Goal: Transaction & Acquisition: Obtain resource

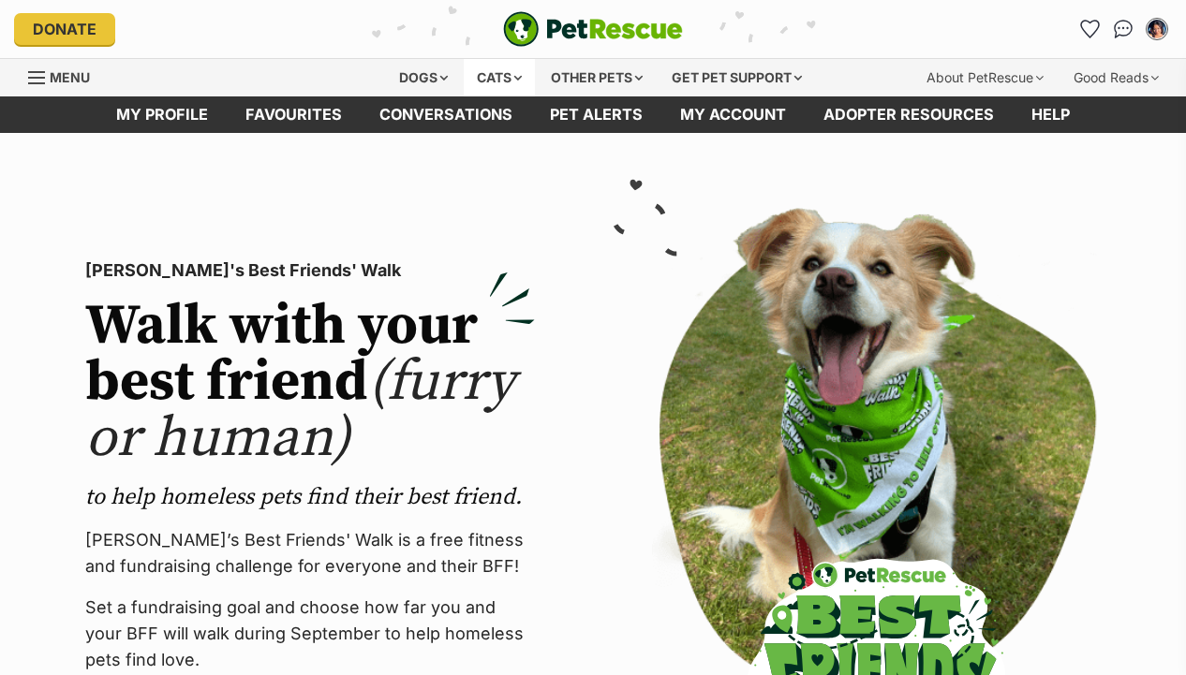
click at [478, 74] on div "Cats" at bounding box center [499, 77] width 71 height 37
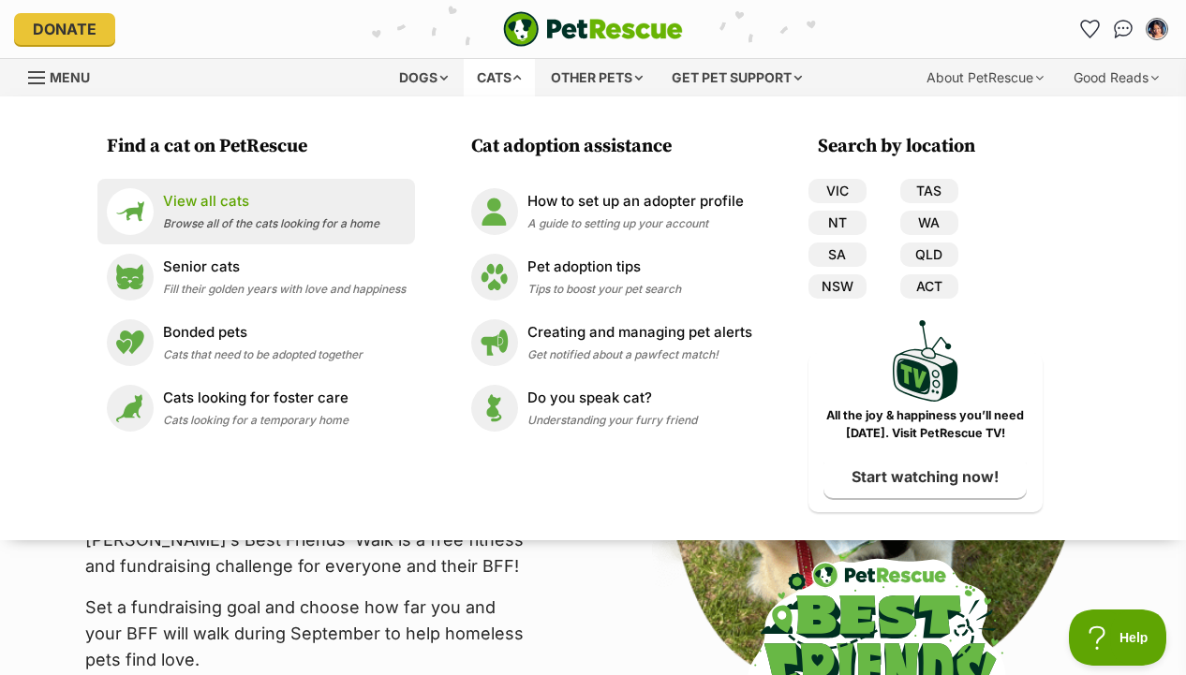
click at [269, 213] on div "View all cats Browse all of the cats looking for a home" at bounding box center [271, 211] width 216 height 40
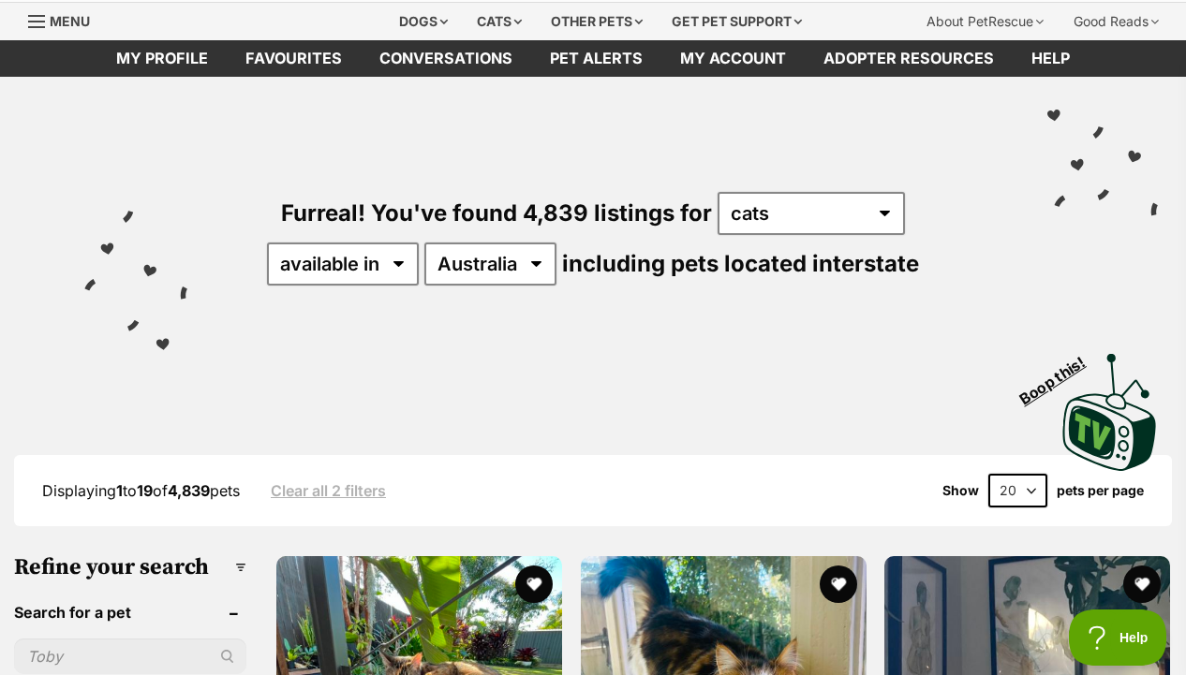
scroll to position [73, 0]
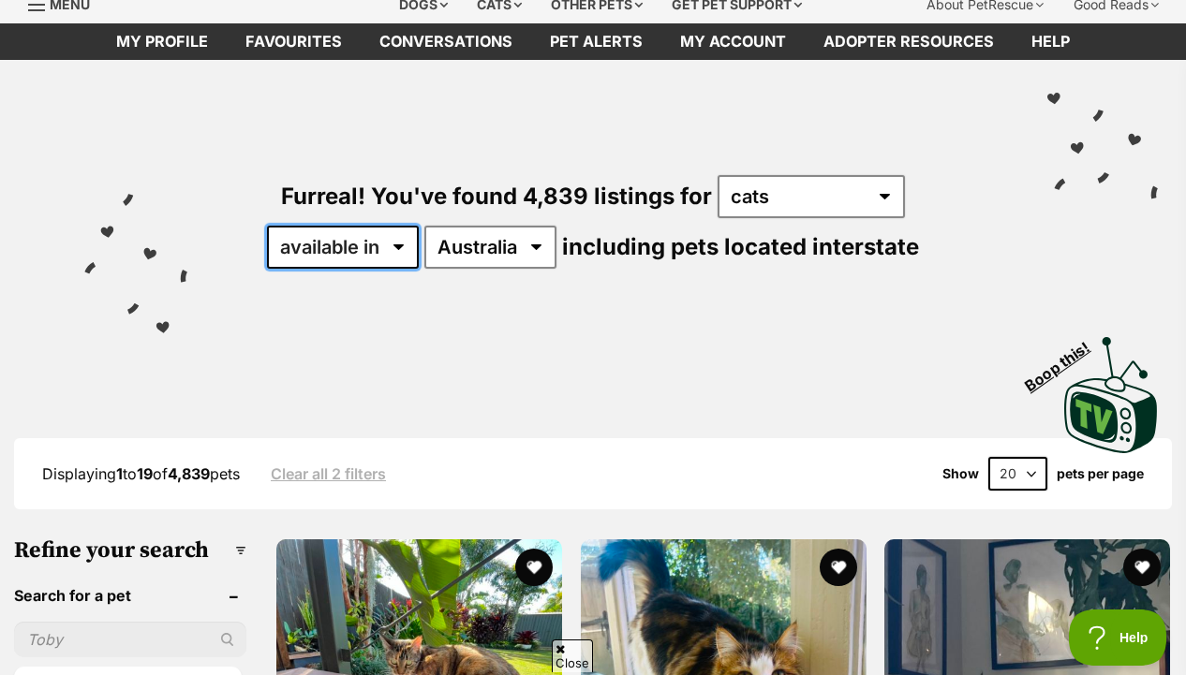
click at [386, 251] on select "available in located in" at bounding box center [343, 247] width 152 height 43
select select "disabled"
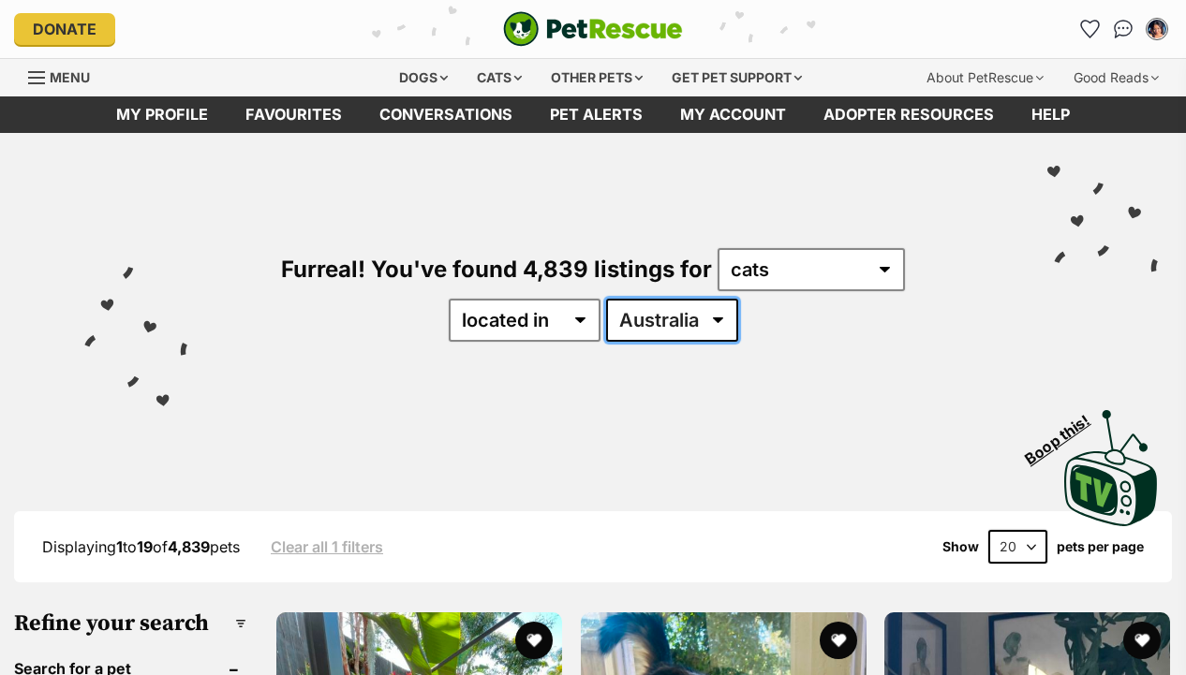
click at [680, 320] on select "Australia ACT NSW NT QLD SA TAS VIC WA" at bounding box center [672, 320] width 132 height 43
select select "VIC"
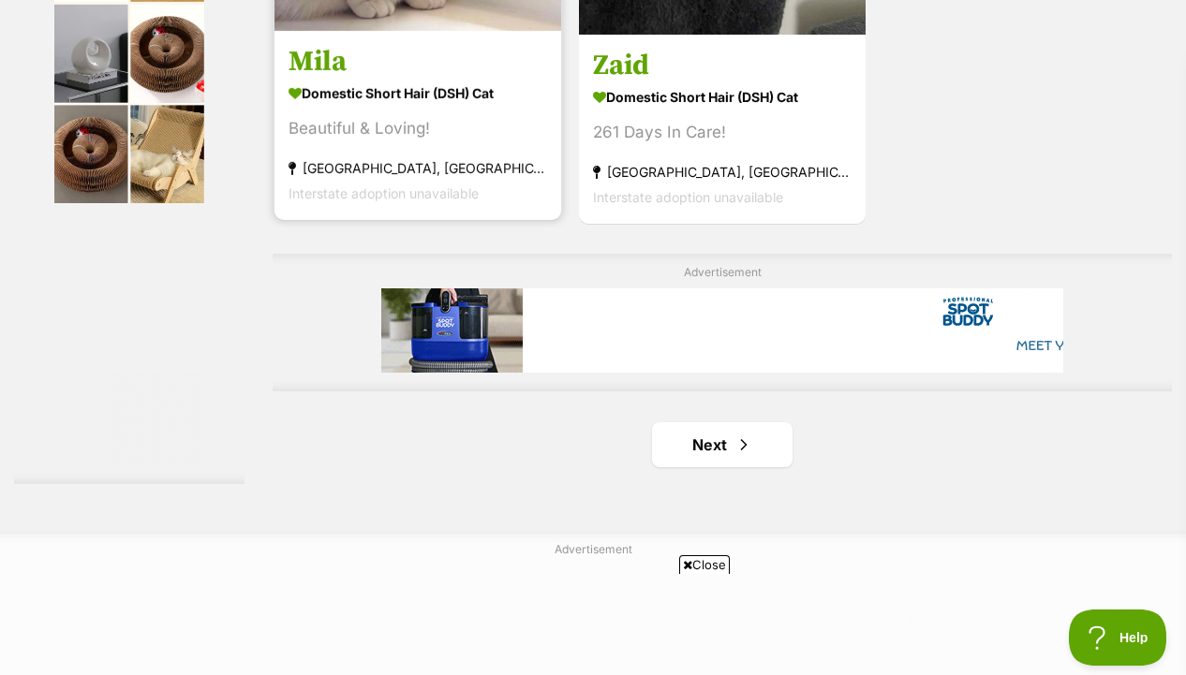
scroll to position [4249, 0]
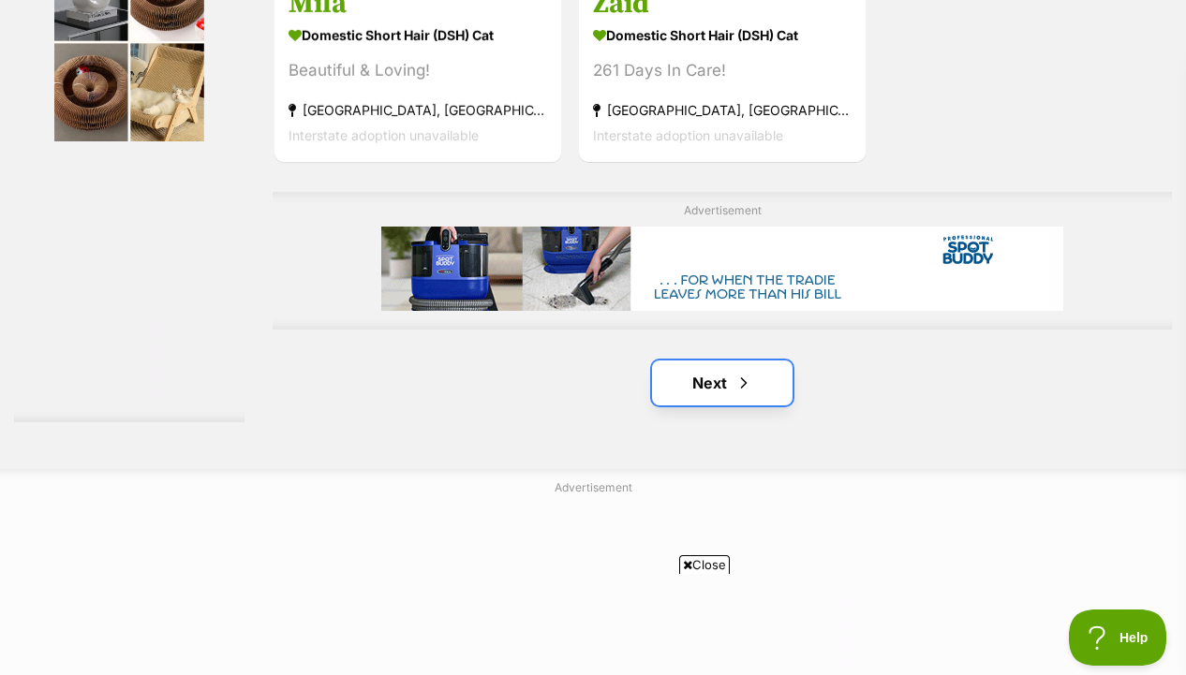
click at [715, 405] on link "Next" at bounding box center [722, 383] width 140 height 45
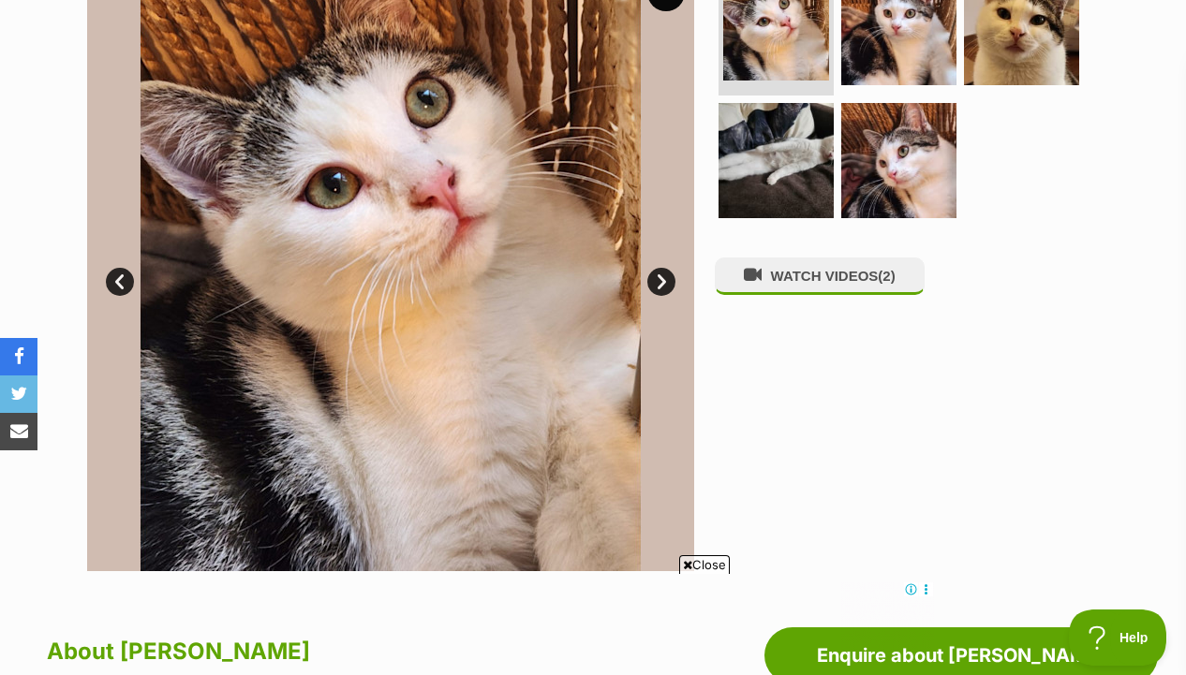
scroll to position [349, 0]
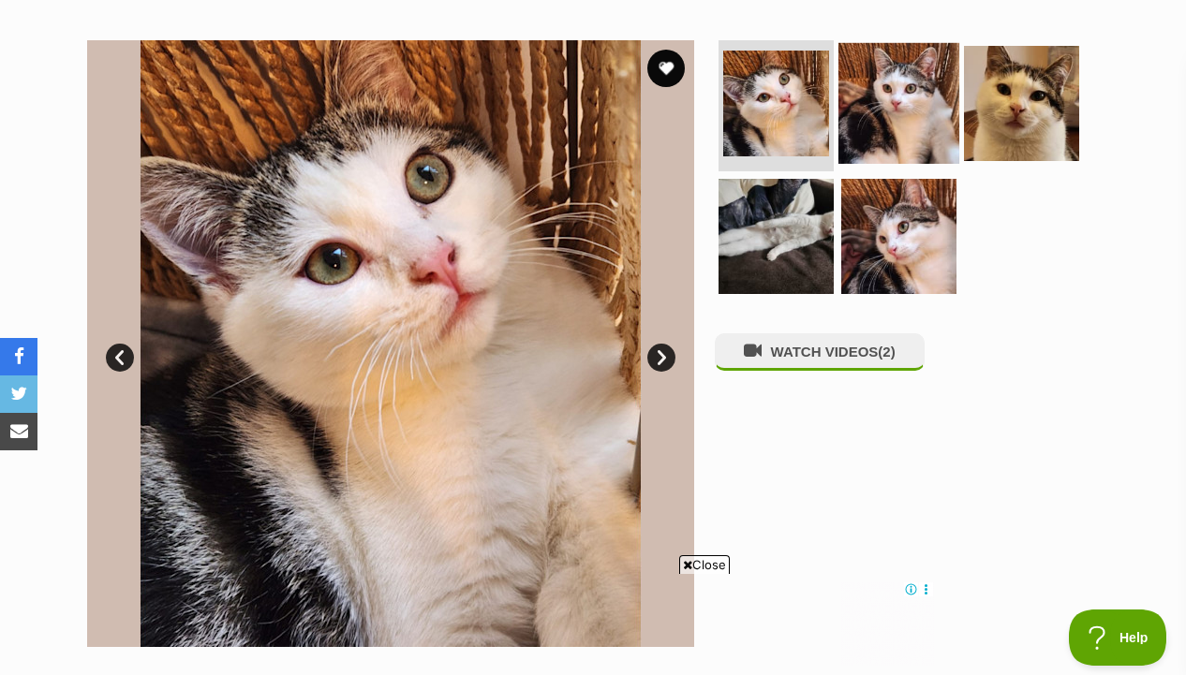
click at [860, 96] on img at bounding box center [898, 103] width 121 height 121
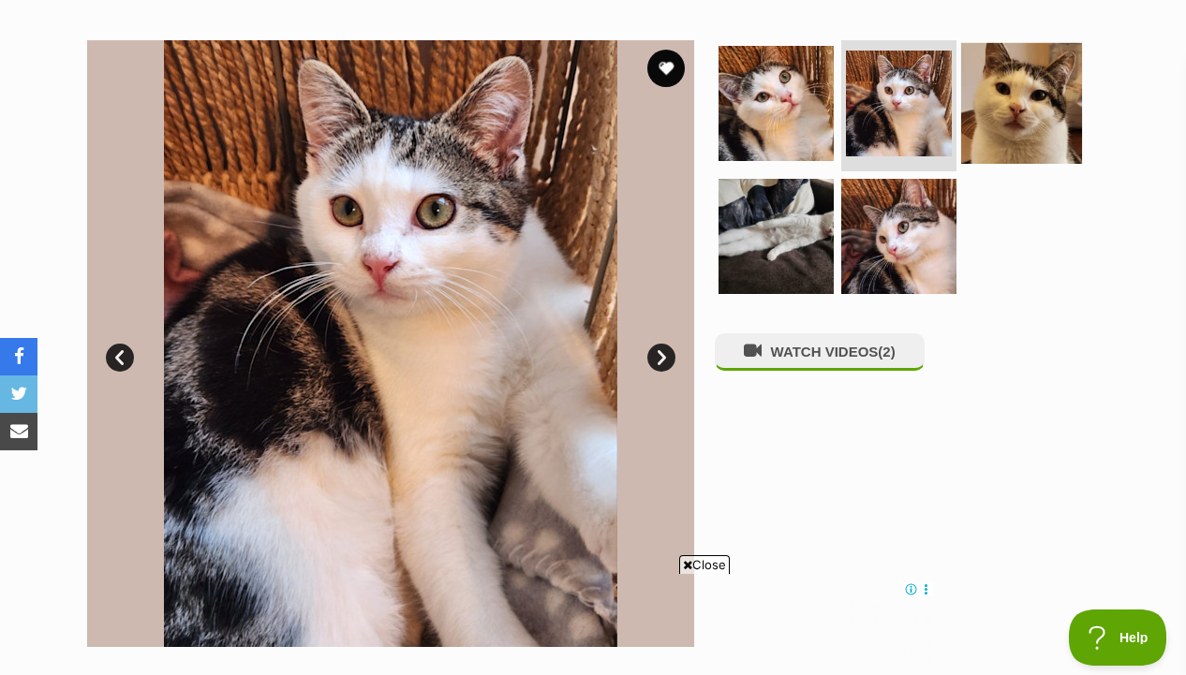
click at [1022, 109] on img at bounding box center [1021, 103] width 121 height 121
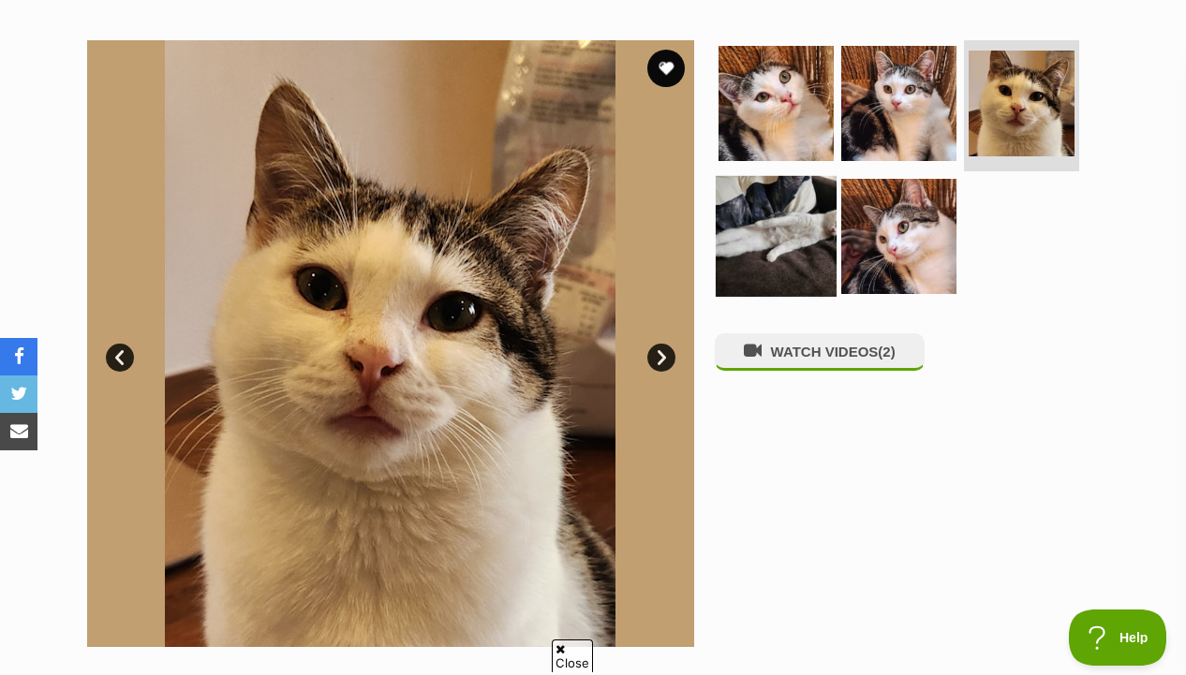
click at [821, 215] on img at bounding box center [775, 235] width 121 height 121
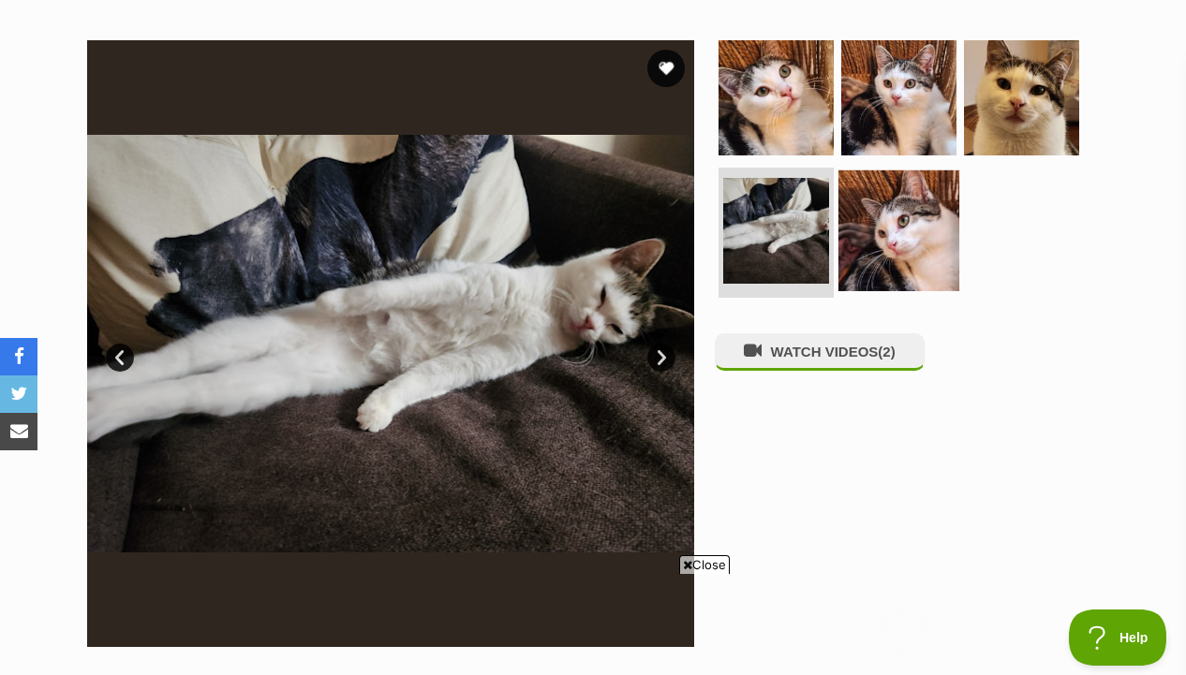
scroll to position [0, 0]
click at [893, 226] on img at bounding box center [898, 229] width 121 height 121
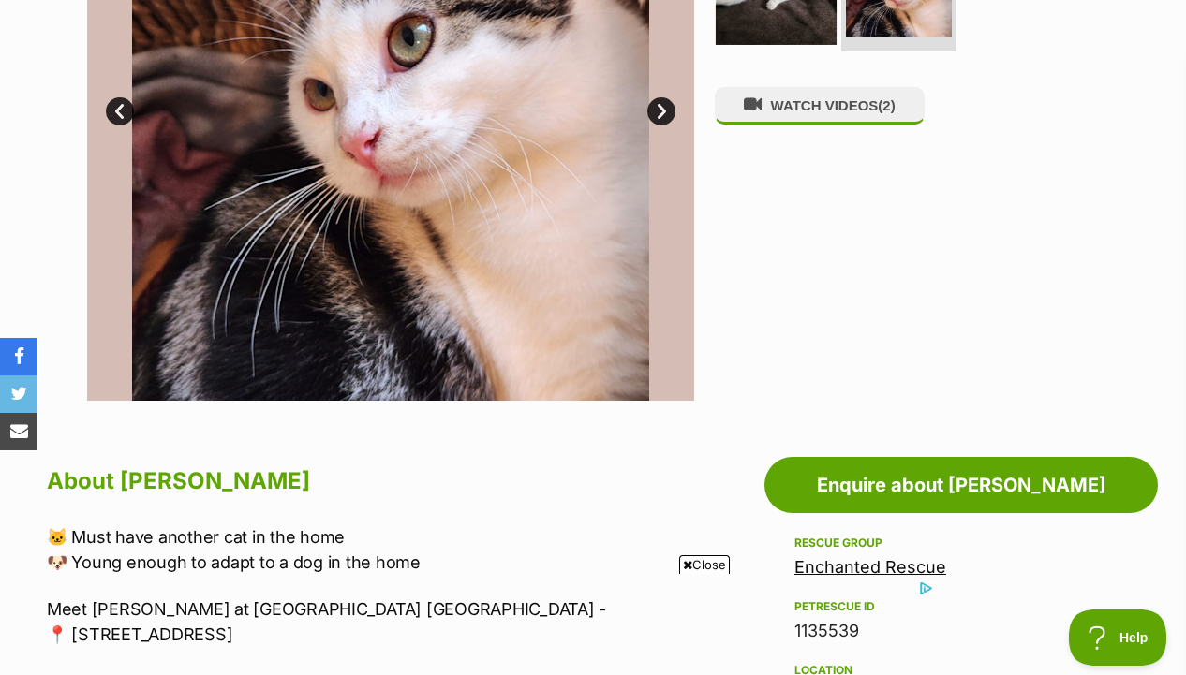
scroll to position [941, 0]
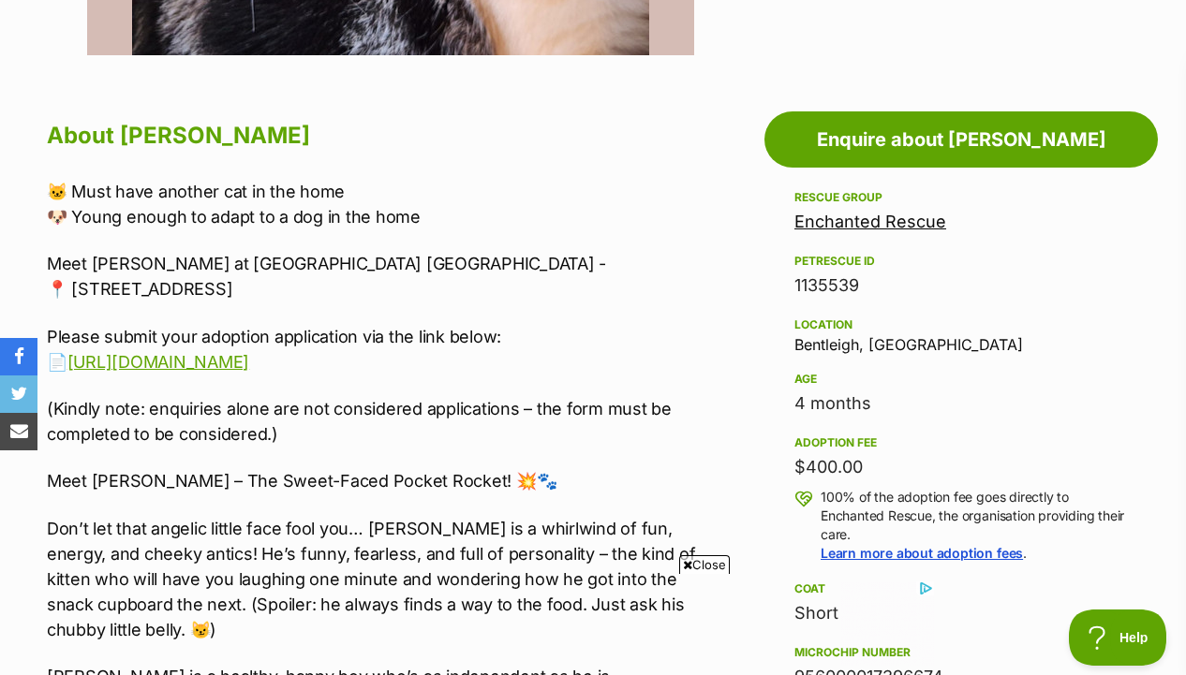
click at [674, 227] on p "🐱 Must have another cat in the home 🐶 Young enough to adapt to a dog in the home" at bounding box center [376, 204] width 659 height 51
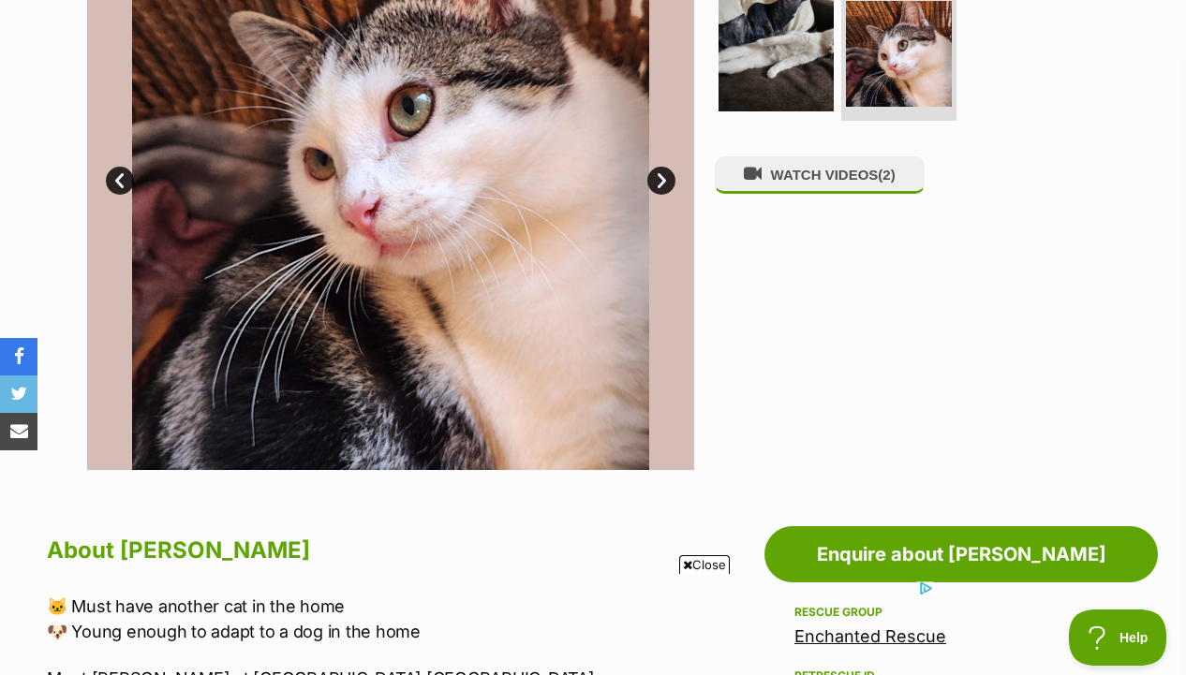
scroll to position [426, 0]
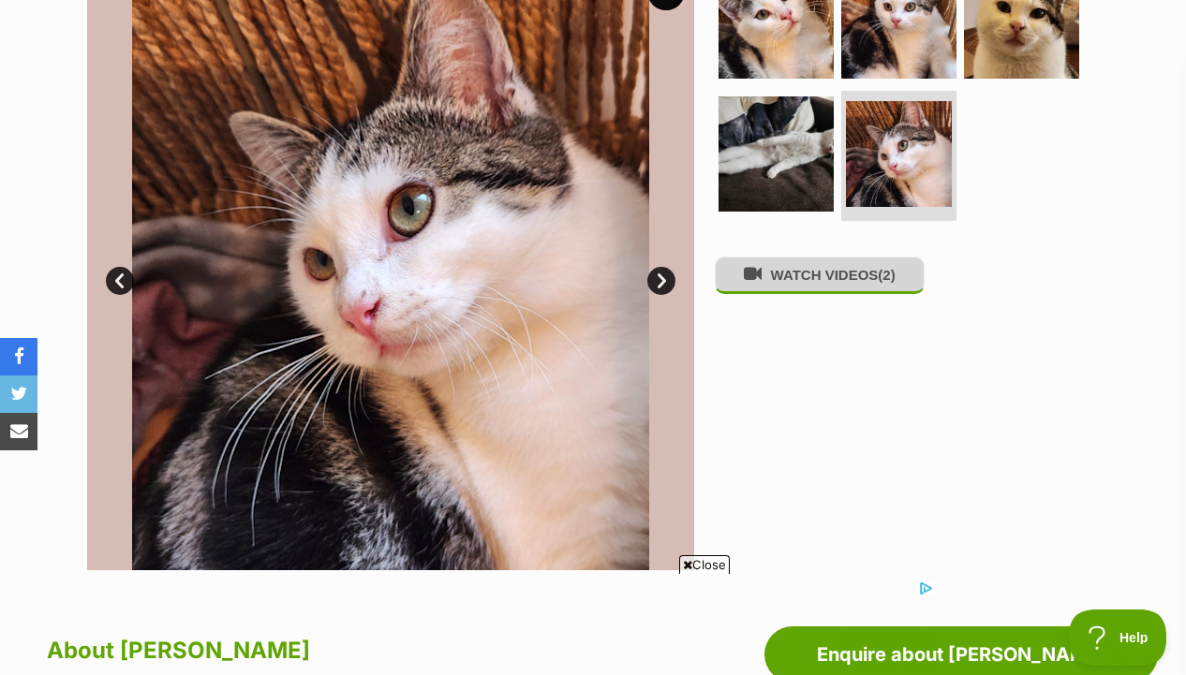
click at [764, 287] on button "WATCH VIDEOS (2)" at bounding box center [820, 275] width 210 height 37
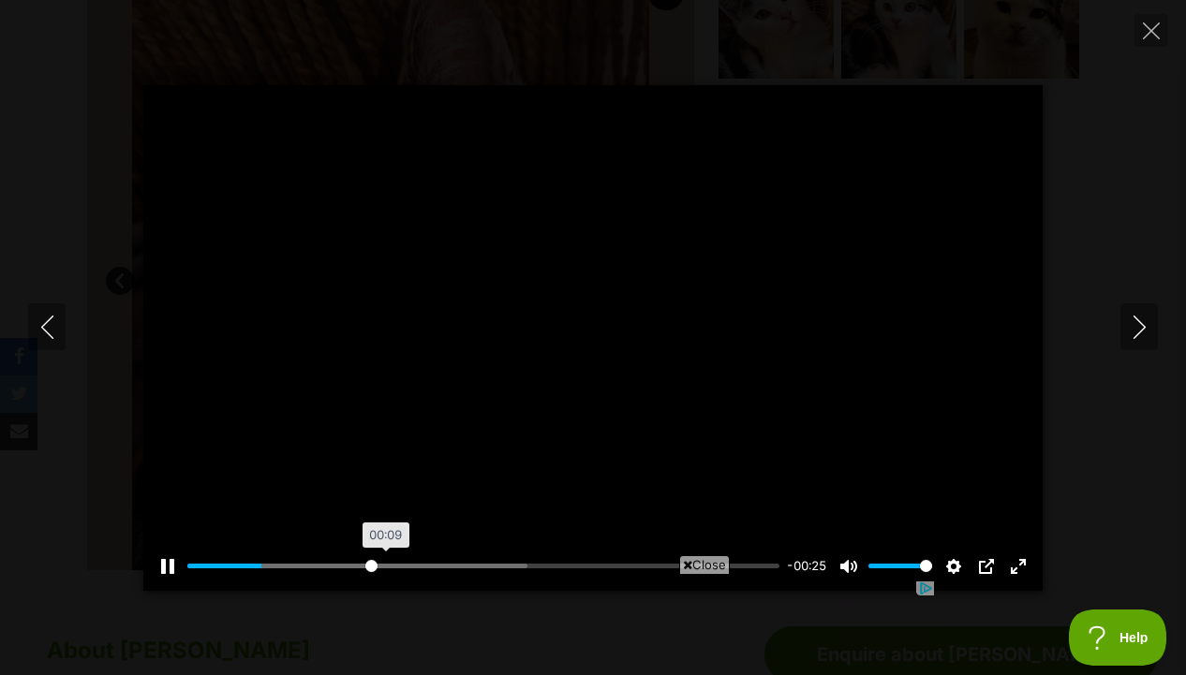
click at [371, 564] on input "Seek" at bounding box center [483, 566] width 592 height 18
click at [422, 568] on input "Seek" at bounding box center [483, 566] width 592 height 18
click at [508, 565] on input "Seek" at bounding box center [483, 566] width 592 height 18
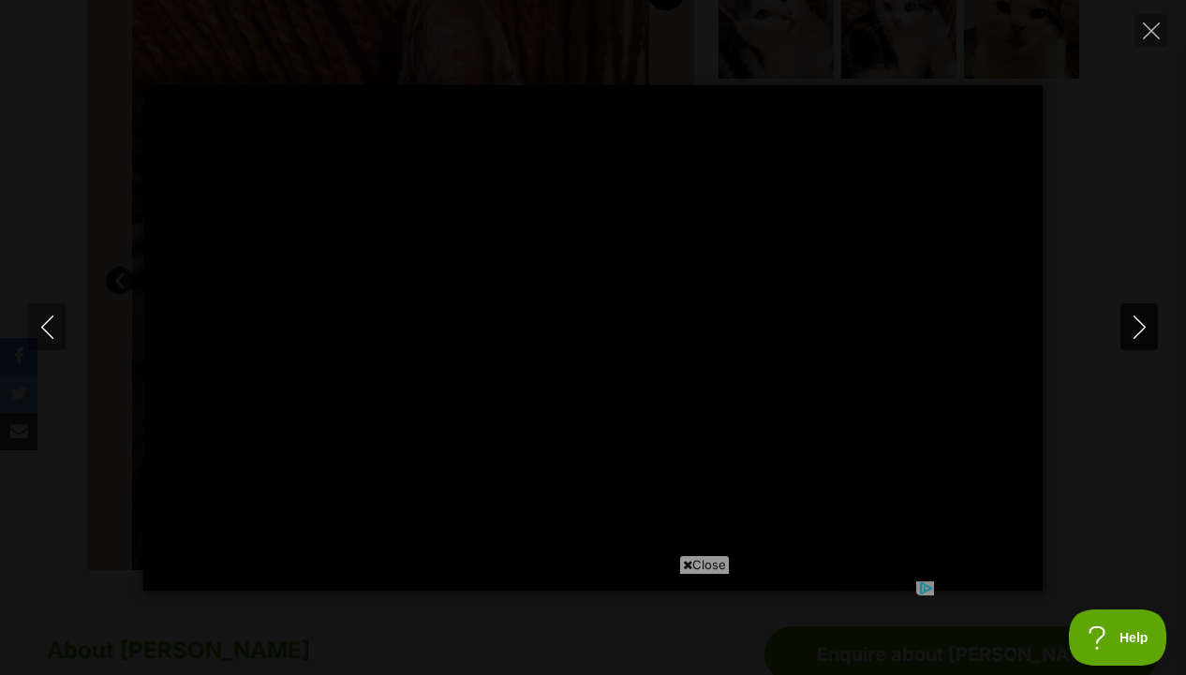
click at [1142, 340] on button "Next" at bounding box center [1138, 326] width 37 height 47
type input "58.12"
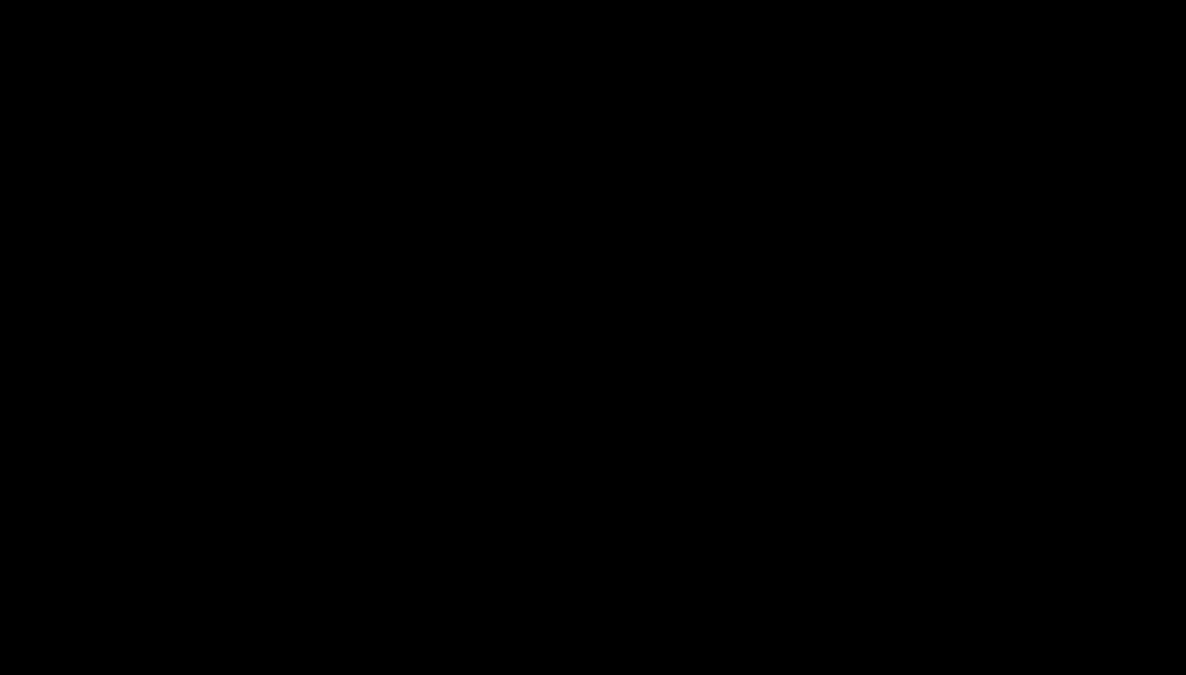
type input "12.89"
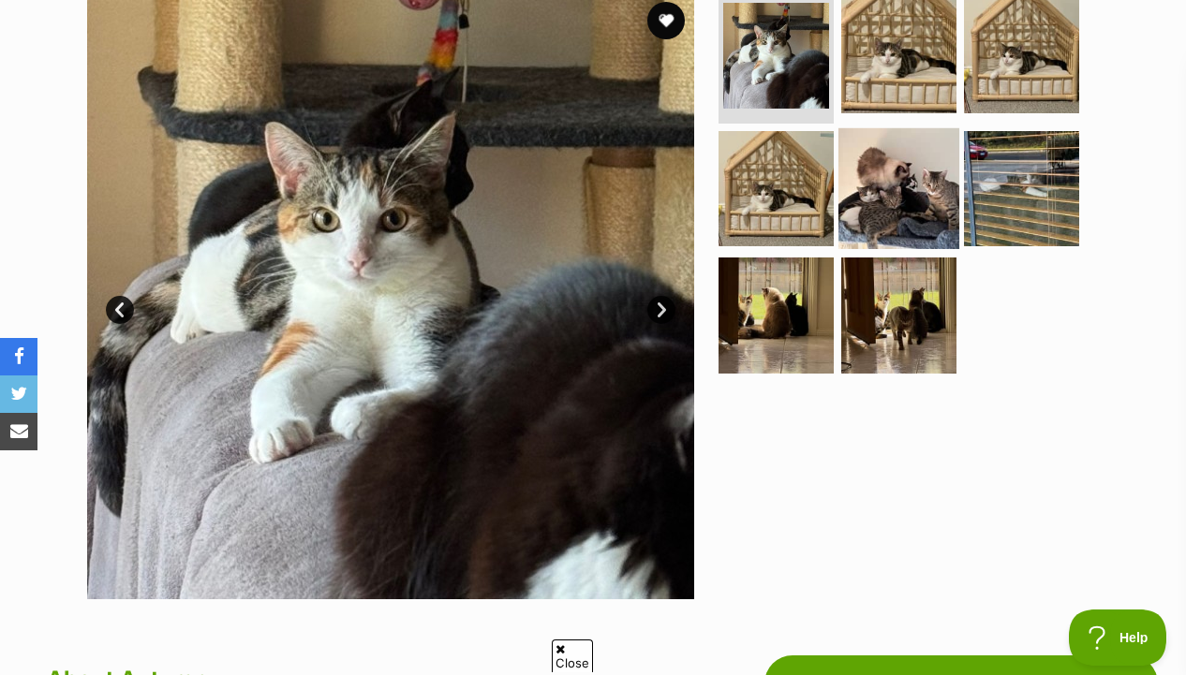
scroll to position [271, 0]
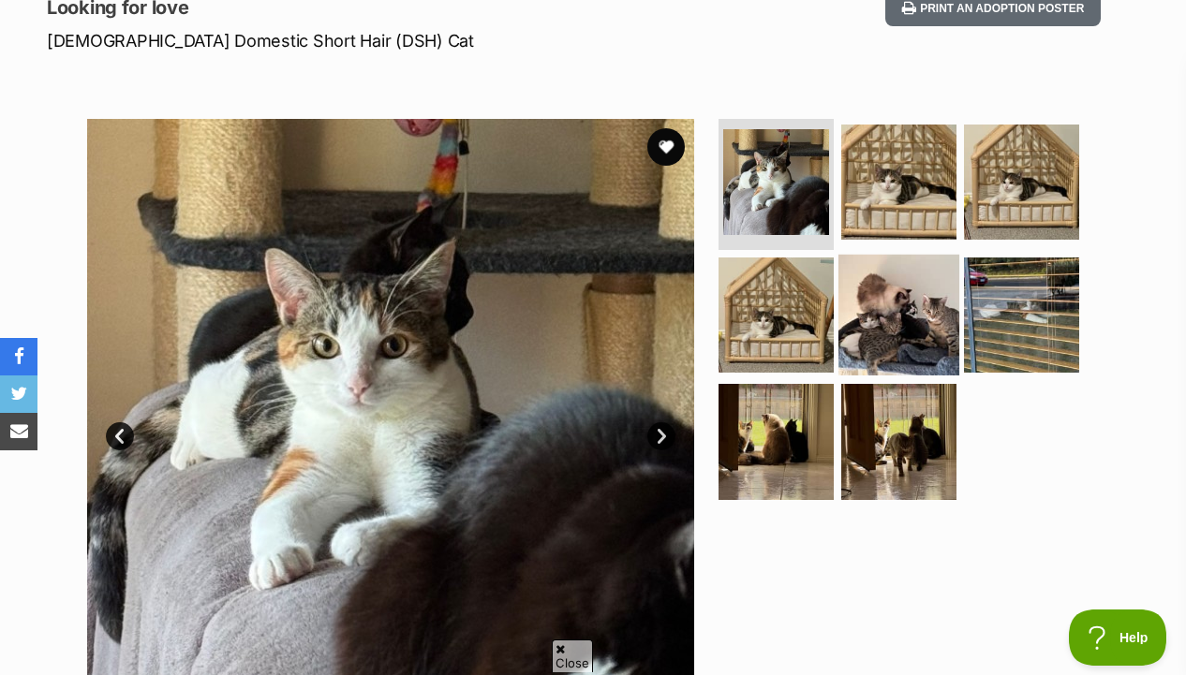
click at [847, 282] on img at bounding box center [898, 314] width 121 height 121
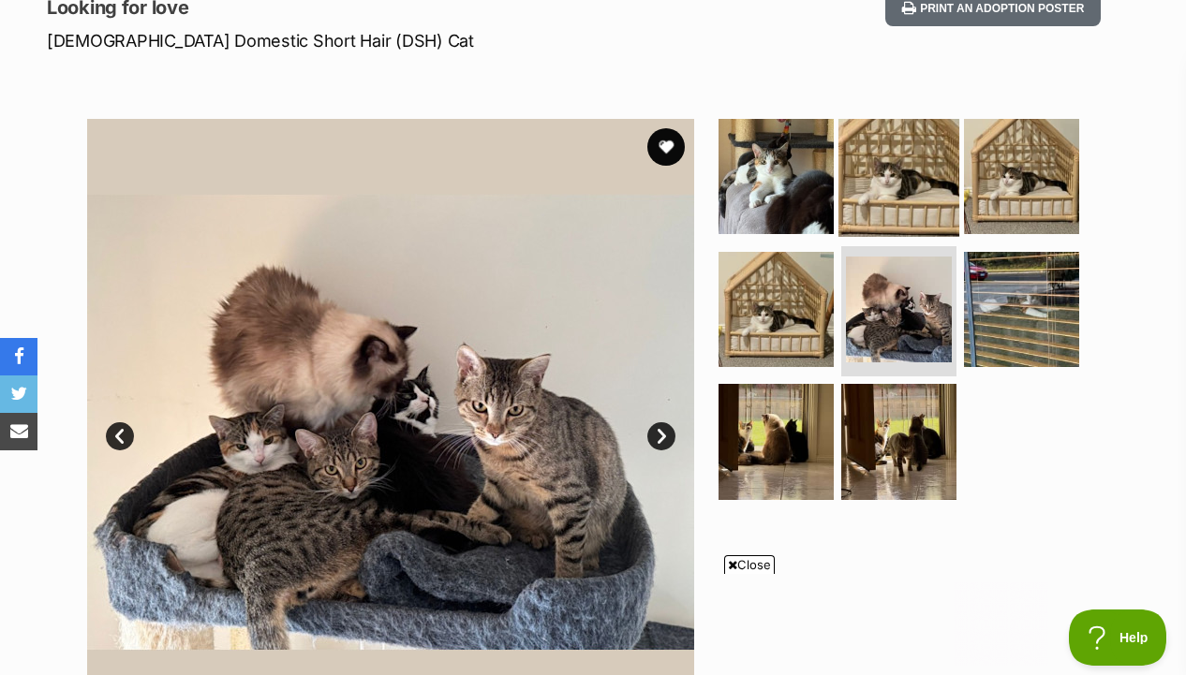
scroll to position [0, 0]
click at [914, 163] on img at bounding box center [898, 176] width 121 height 121
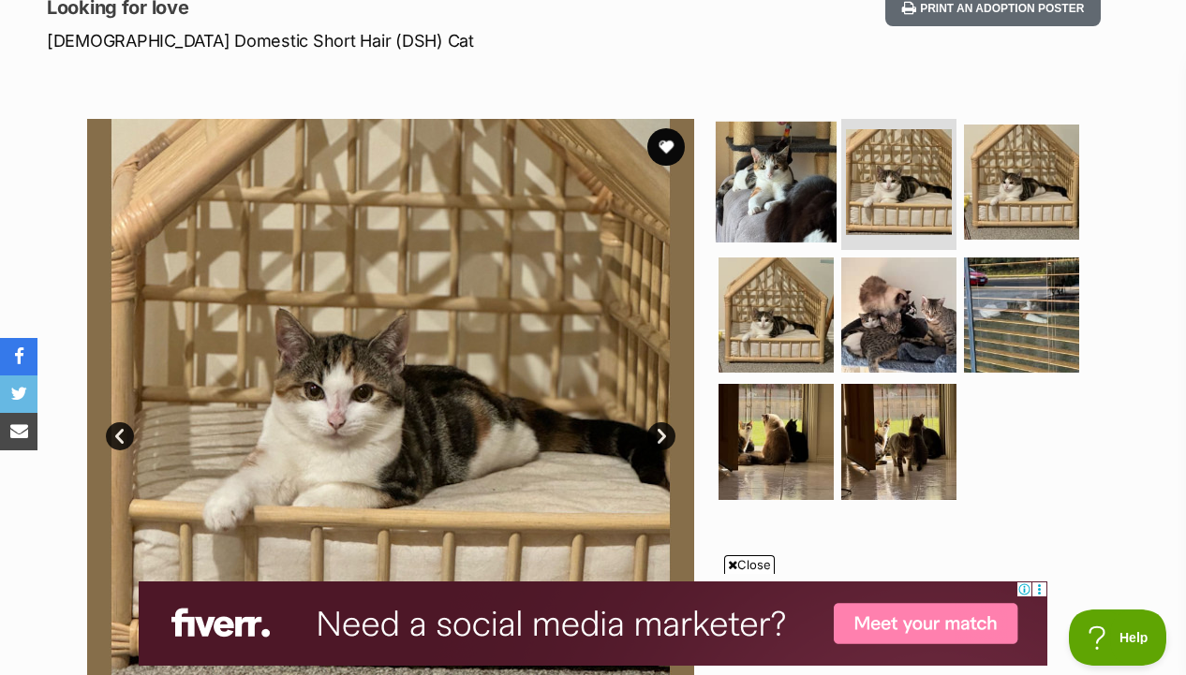
click at [803, 181] on img at bounding box center [775, 182] width 121 height 121
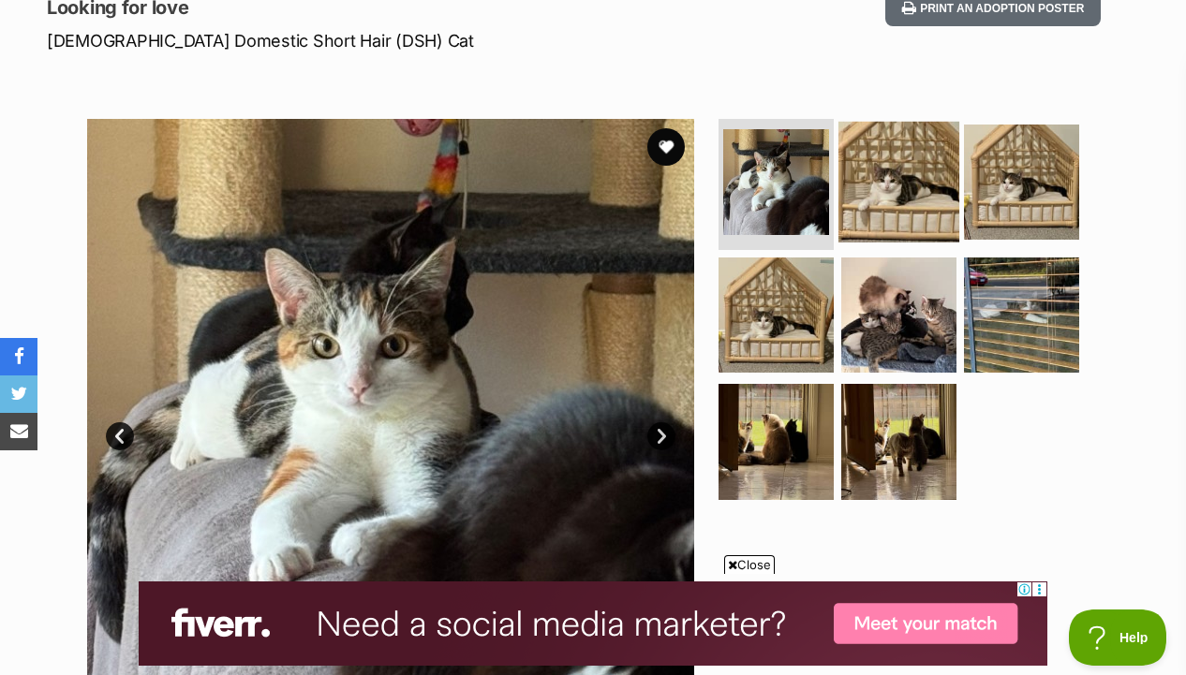
click at [892, 214] on img at bounding box center [898, 182] width 121 height 121
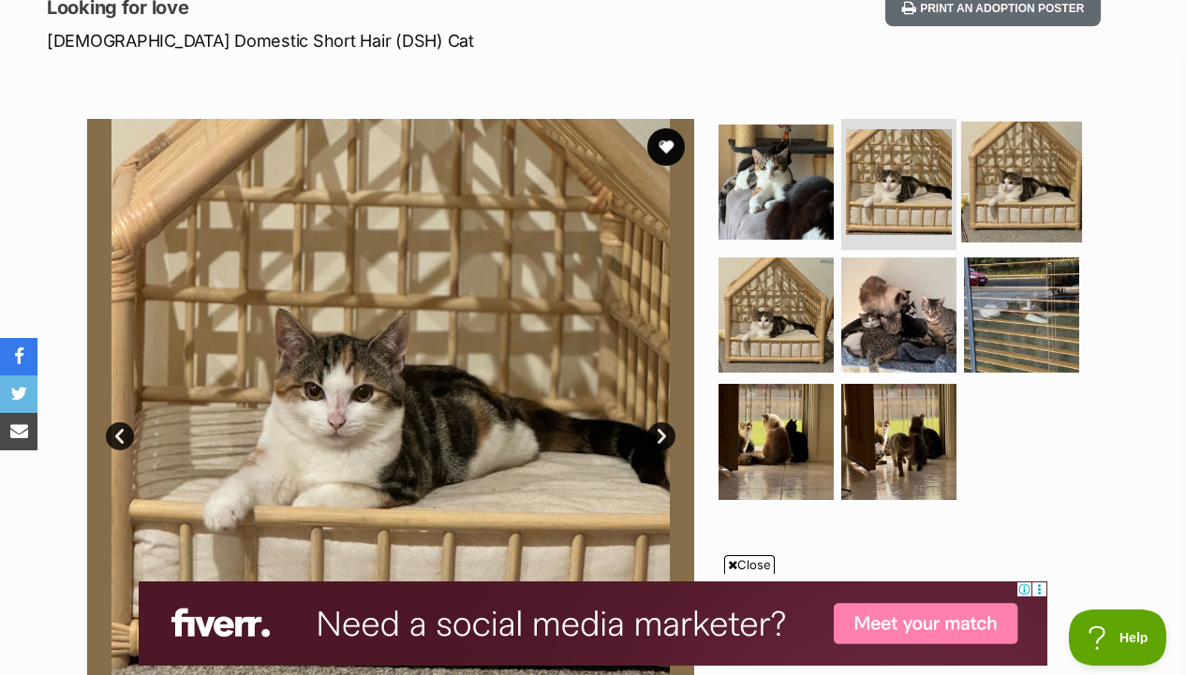
click at [1043, 199] on img at bounding box center [1021, 182] width 121 height 121
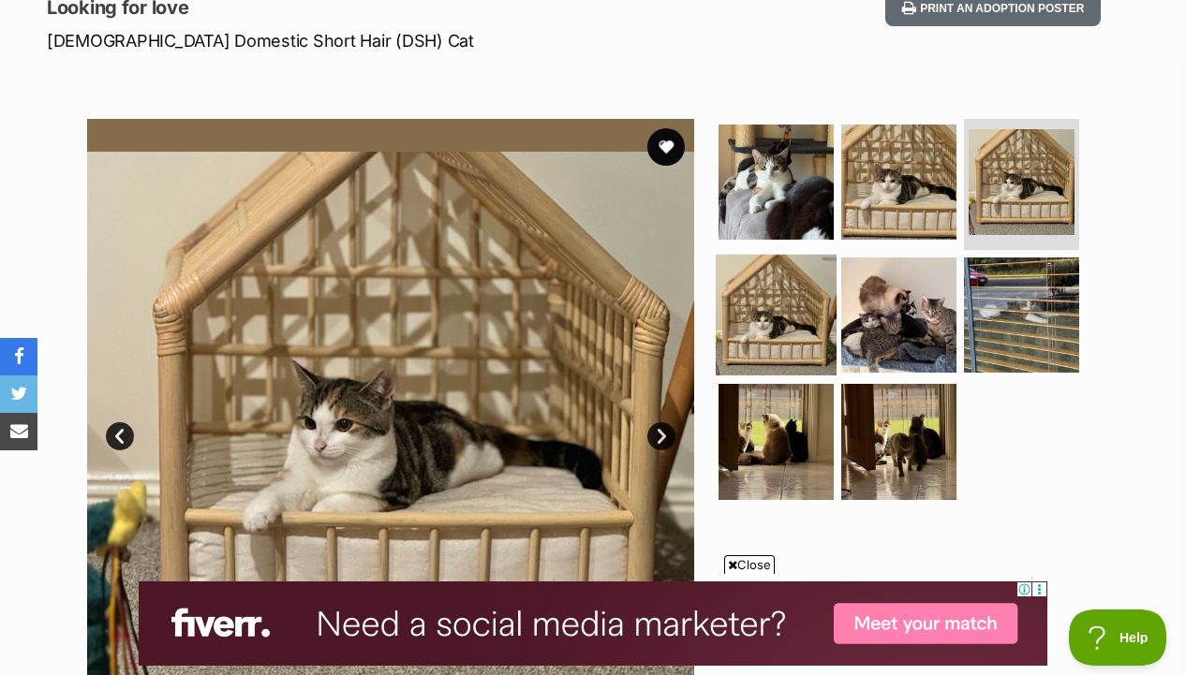
click at [787, 322] on img at bounding box center [775, 314] width 121 height 121
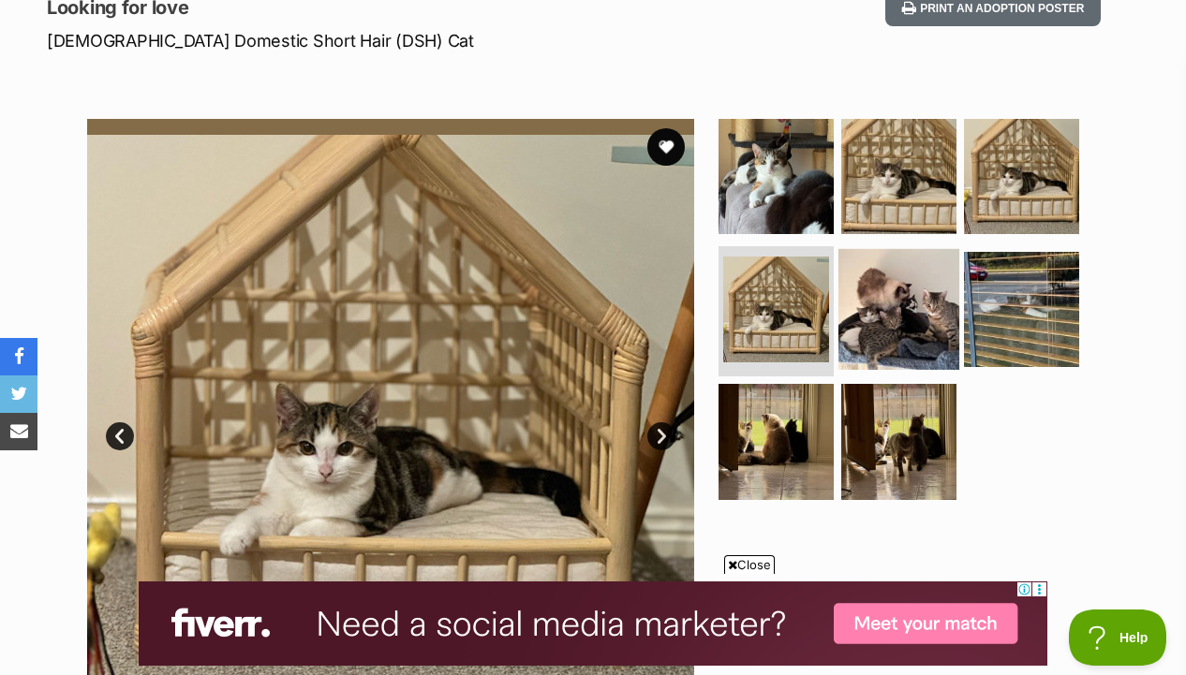
click at [870, 333] on img at bounding box center [898, 308] width 121 height 121
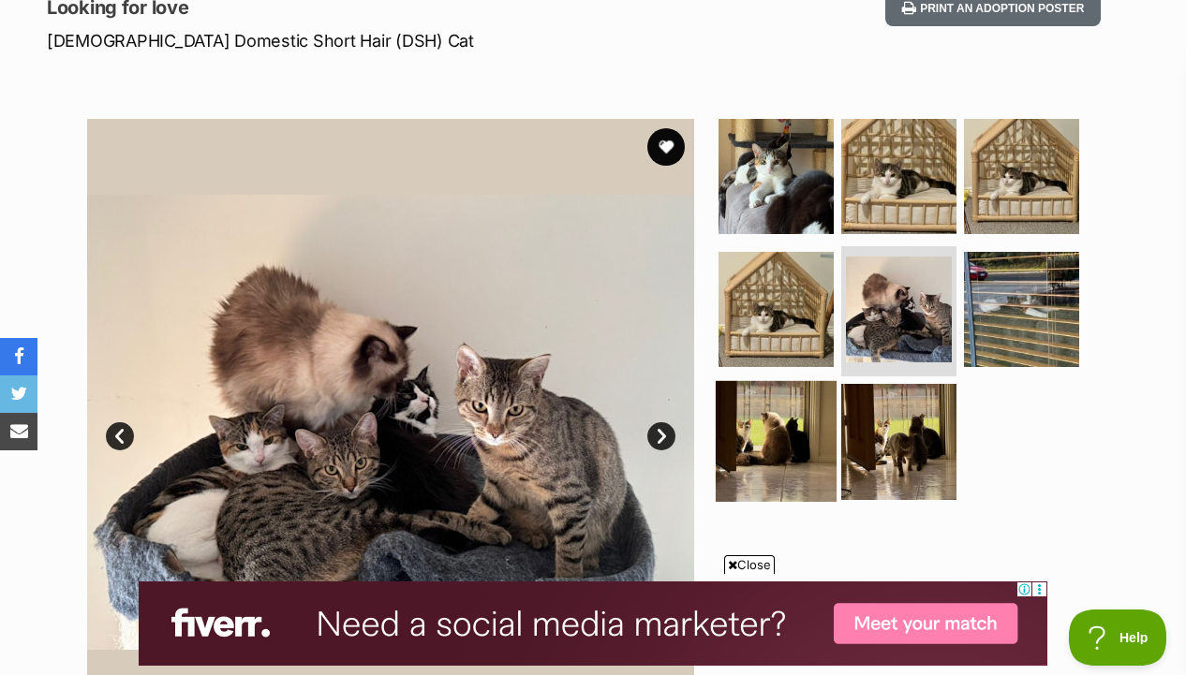
click at [751, 453] on img at bounding box center [775, 441] width 121 height 121
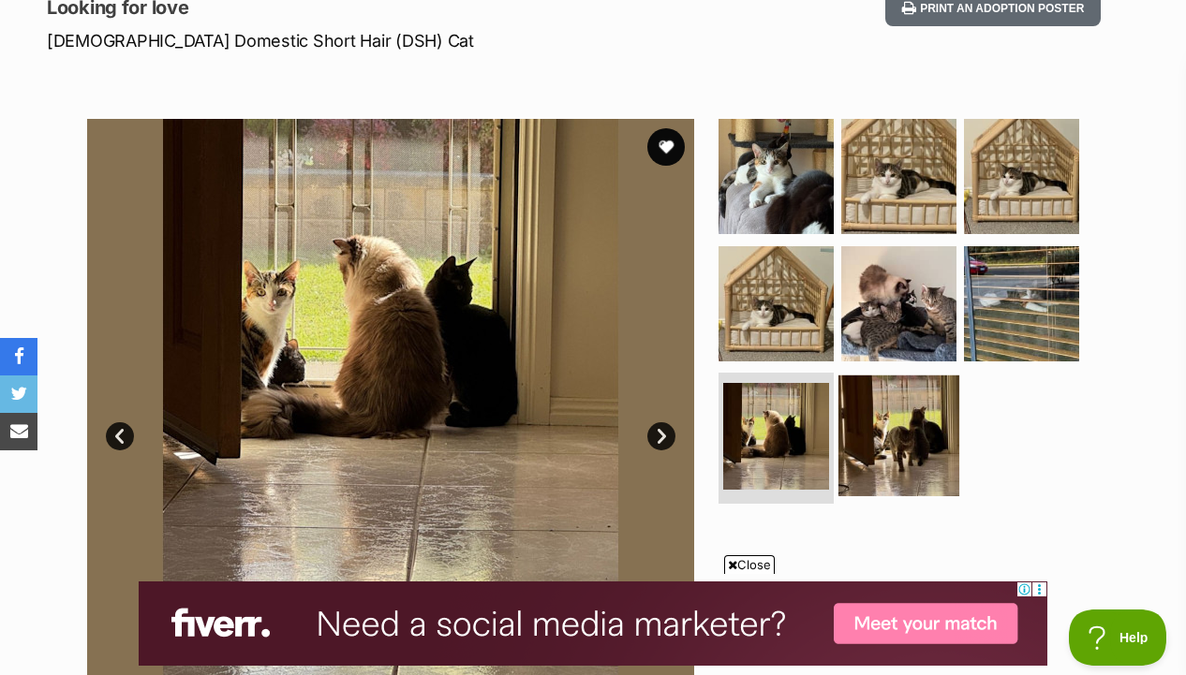
click at [889, 455] on img at bounding box center [898, 436] width 121 height 121
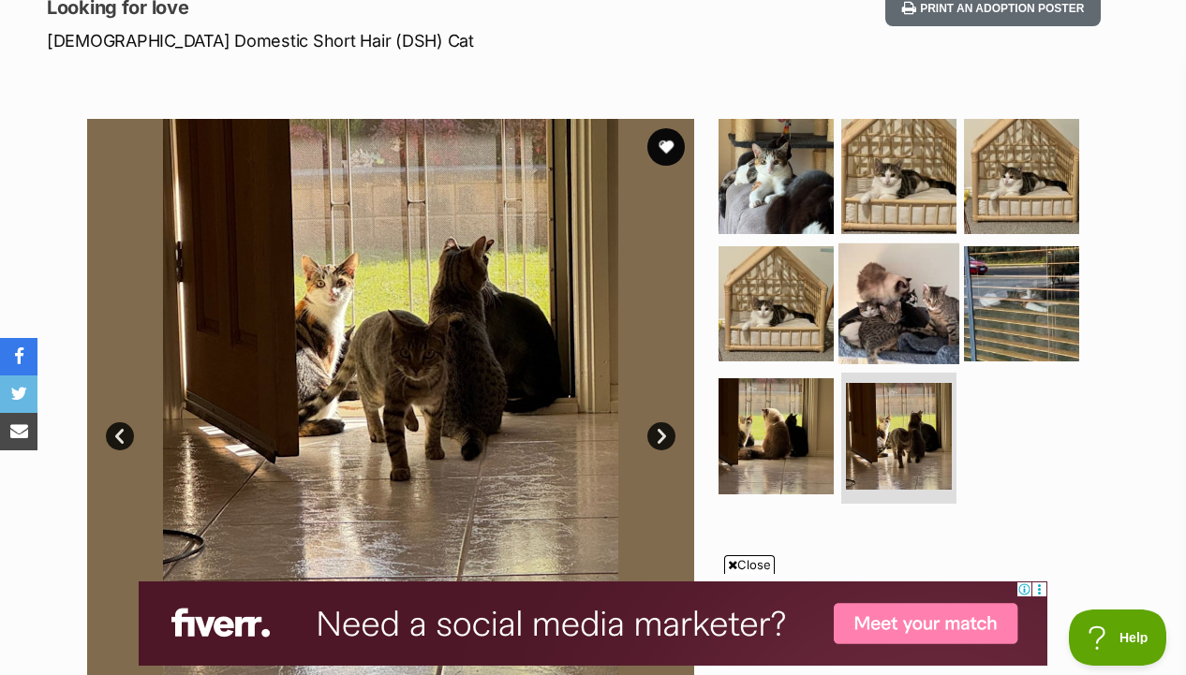
click at [903, 344] on img at bounding box center [898, 303] width 121 height 121
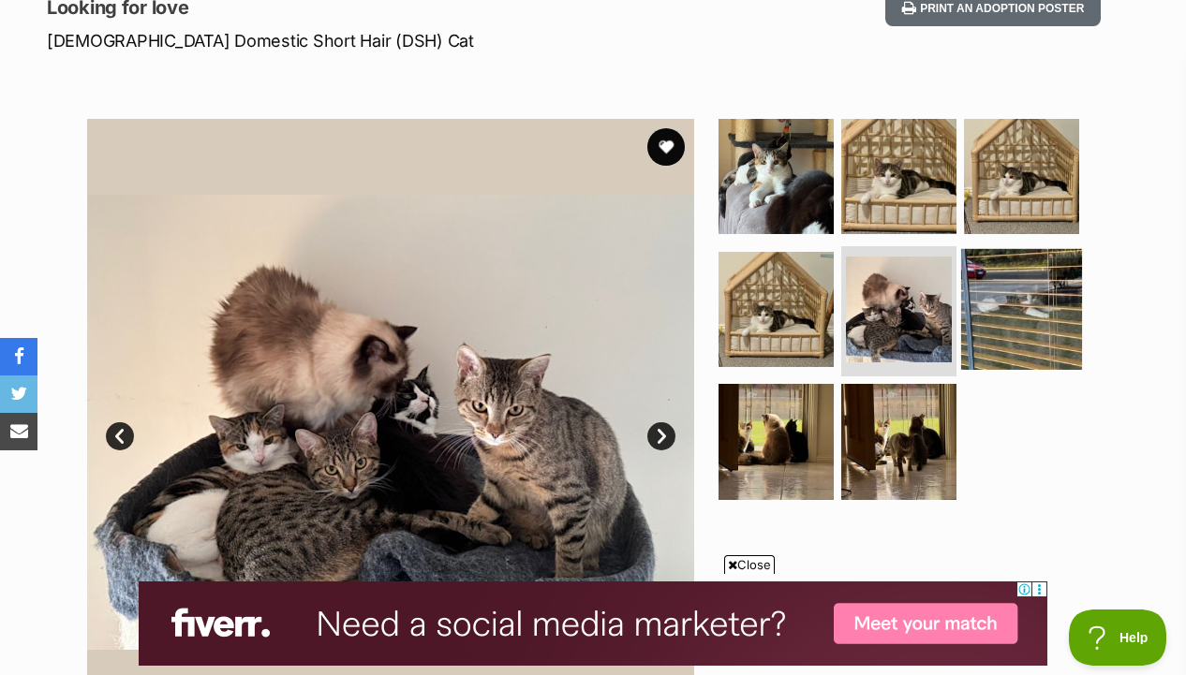
click at [1010, 331] on img at bounding box center [1021, 308] width 121 height 121
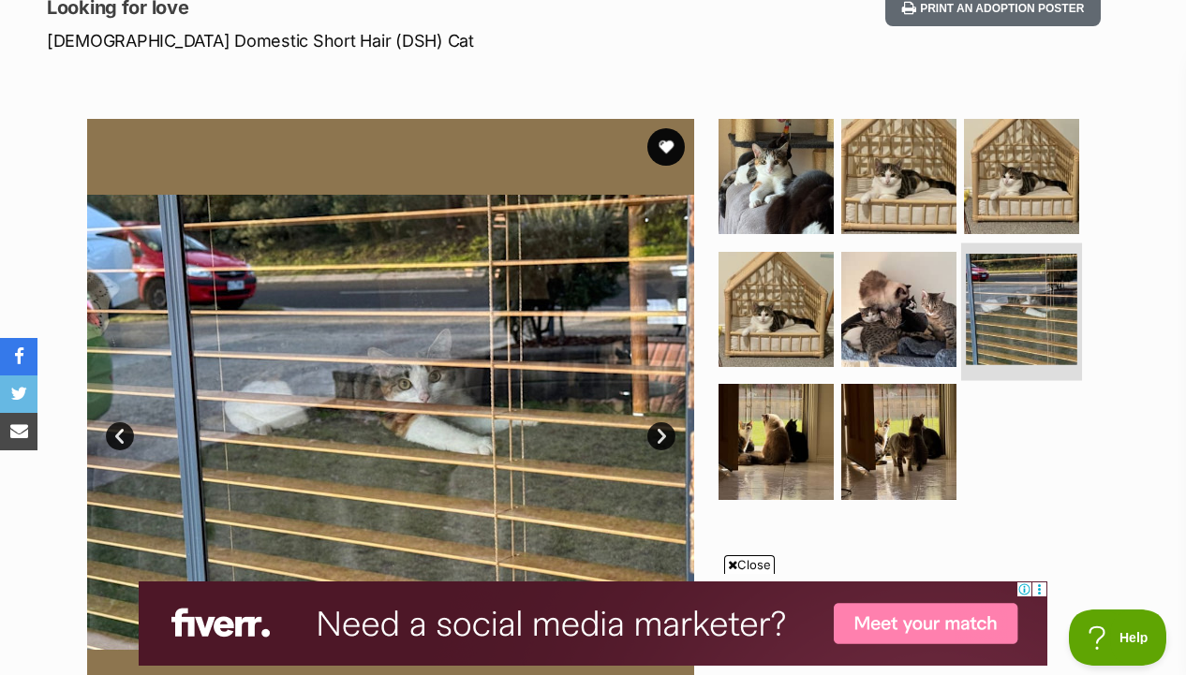
scroll to position [351, 0]
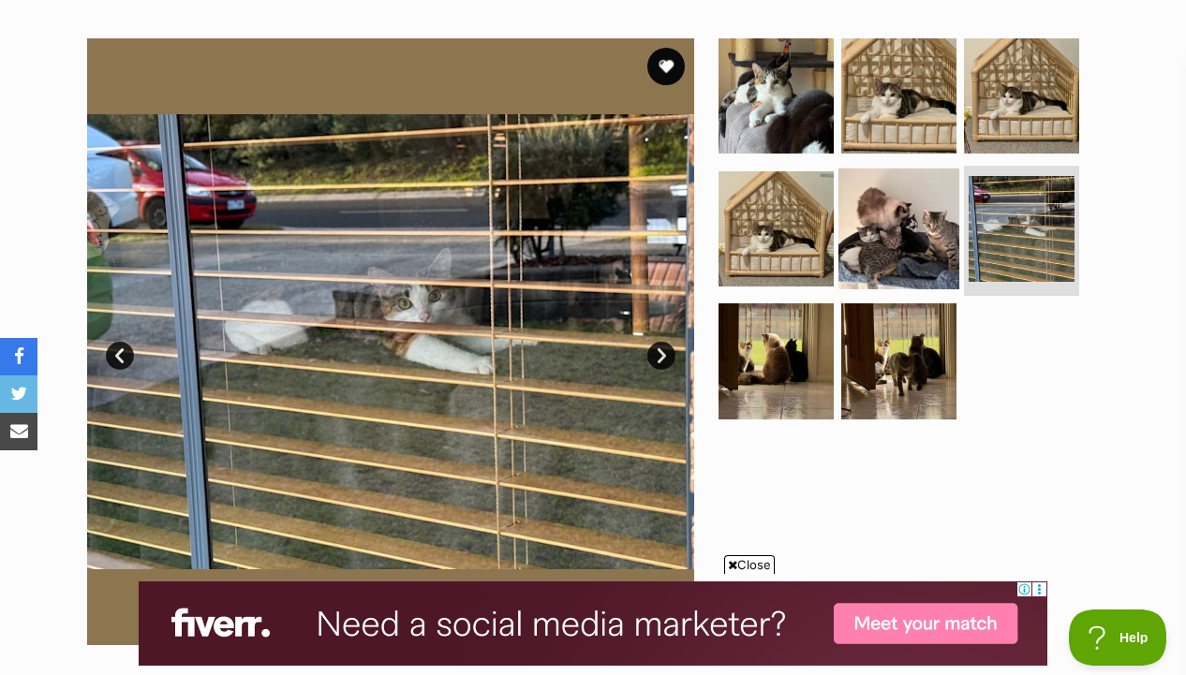
click at [923, 219] on img at bounding box center [898, 228] width 121 height 121
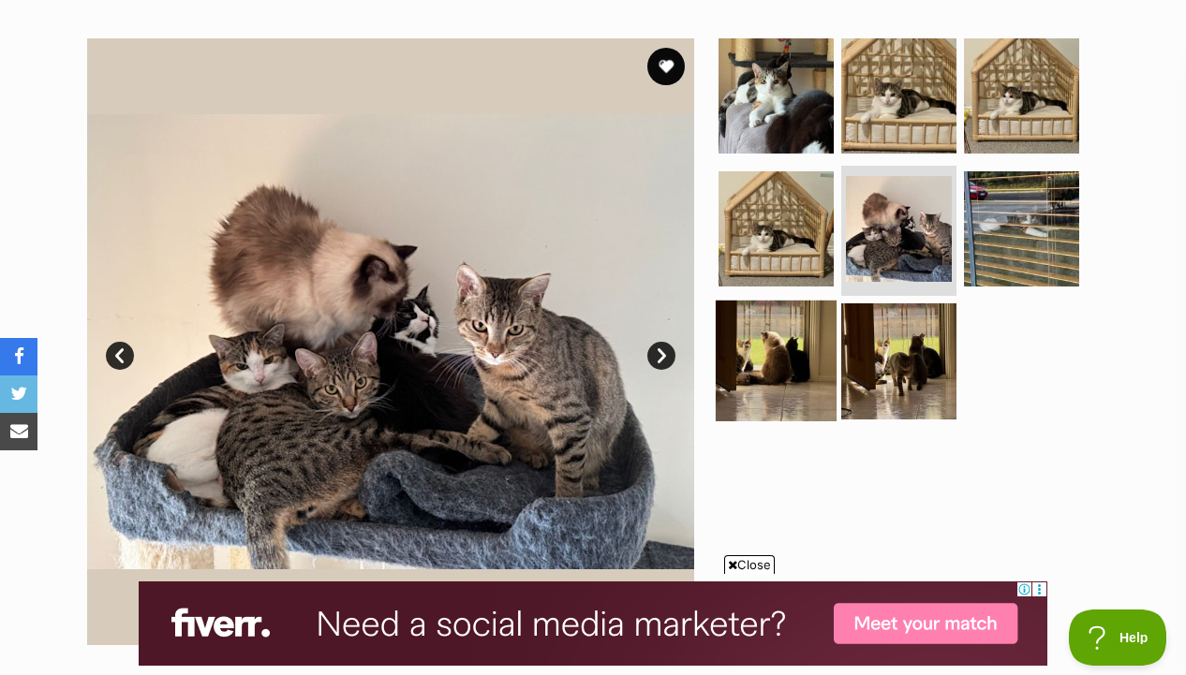
click at [805, 316] on img at bounding box center [775, 361] width 121 height 121
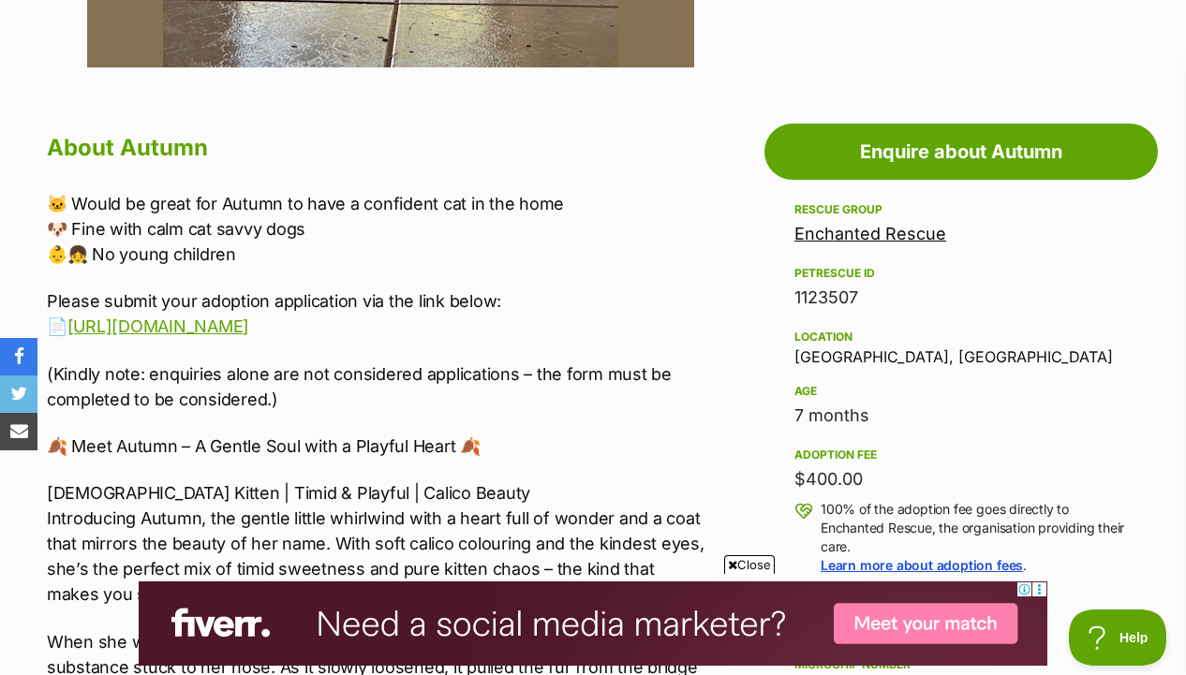
scroll to position [803, 0]
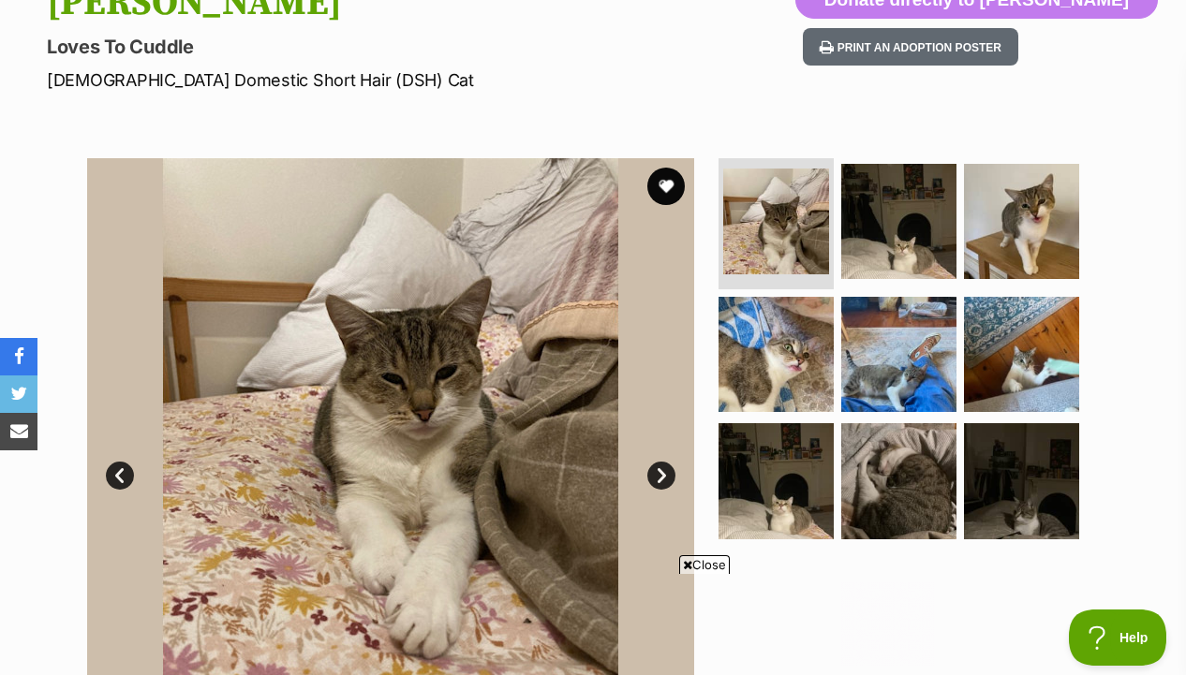
scroll to position [308, 0]
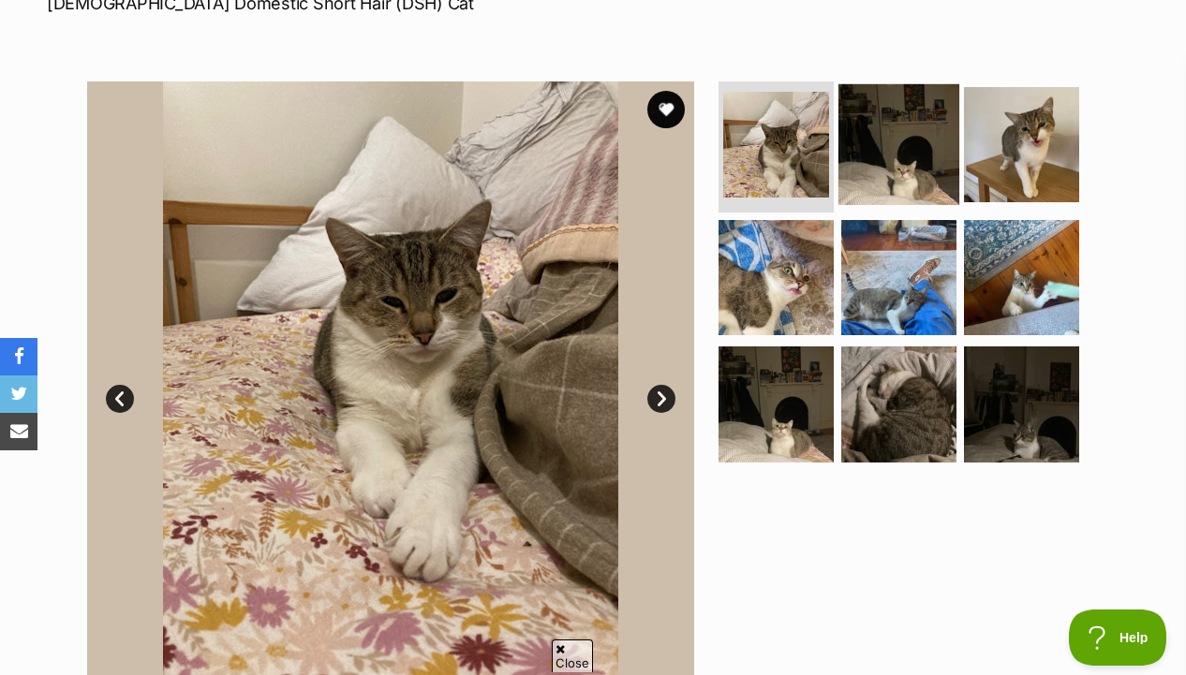
click at [945, 166] on img at bounding box center [898, 144] width 121 height 121
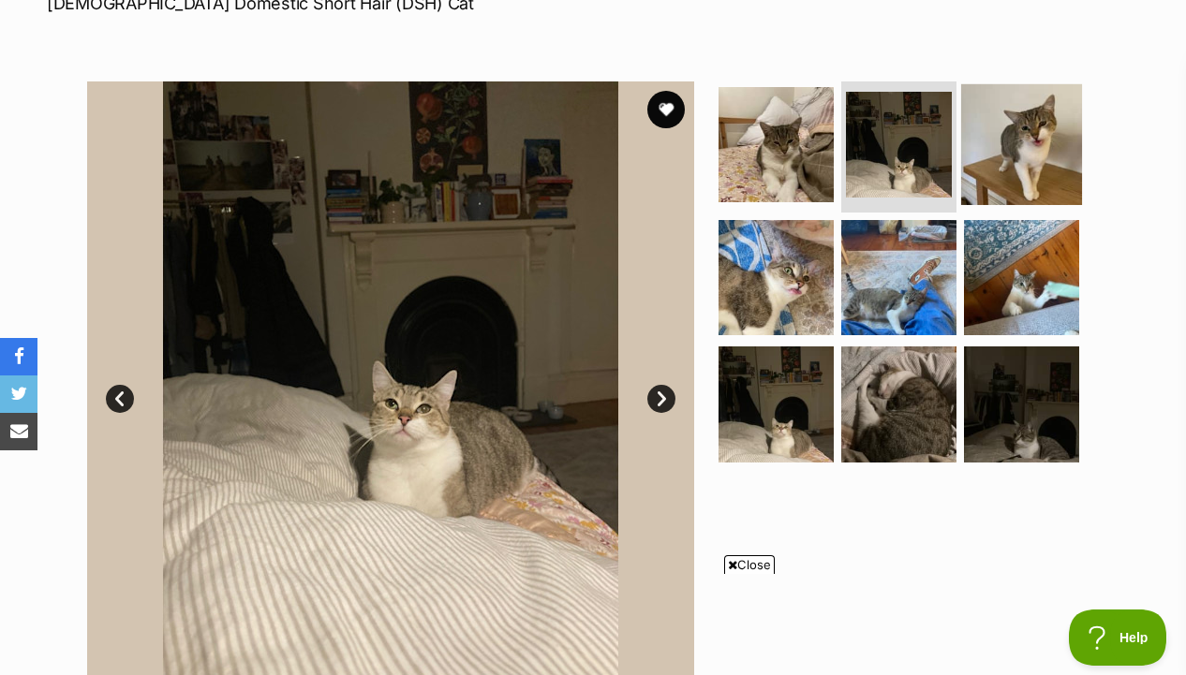
click at [984, 175] on img at bounding box center [1021, 144] width 121 height 121
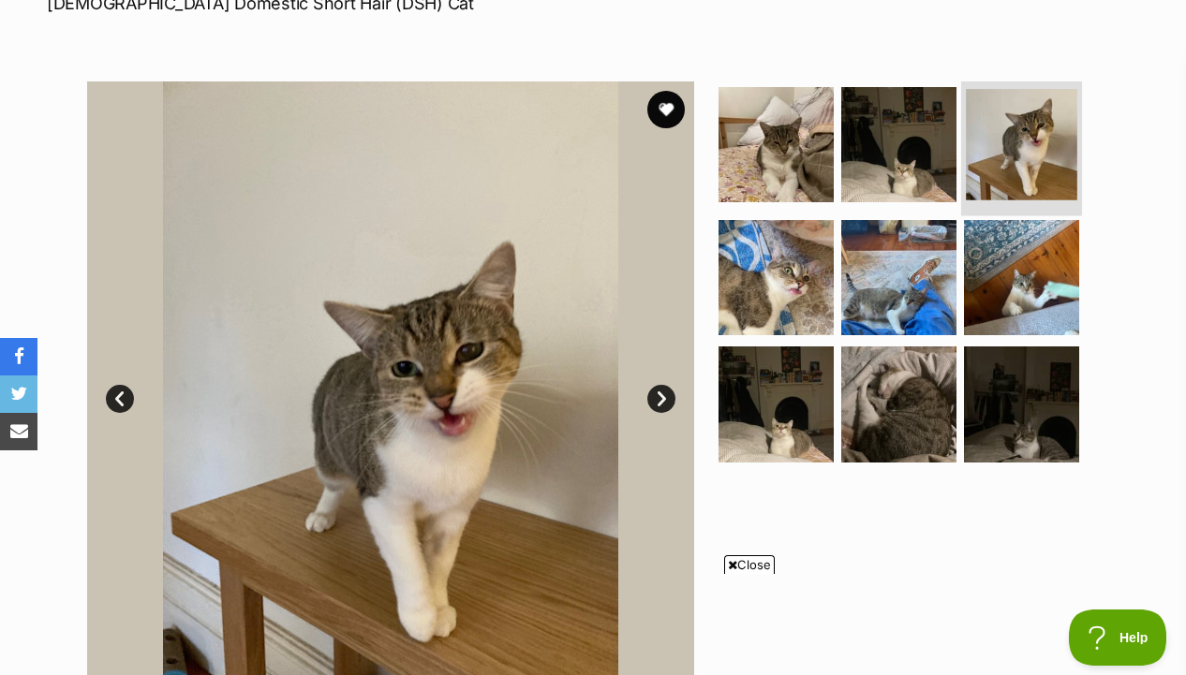
scroll to position [0, 0]
click at [952, 150] on ul at bounding box center [907, 277] width 384 height 392
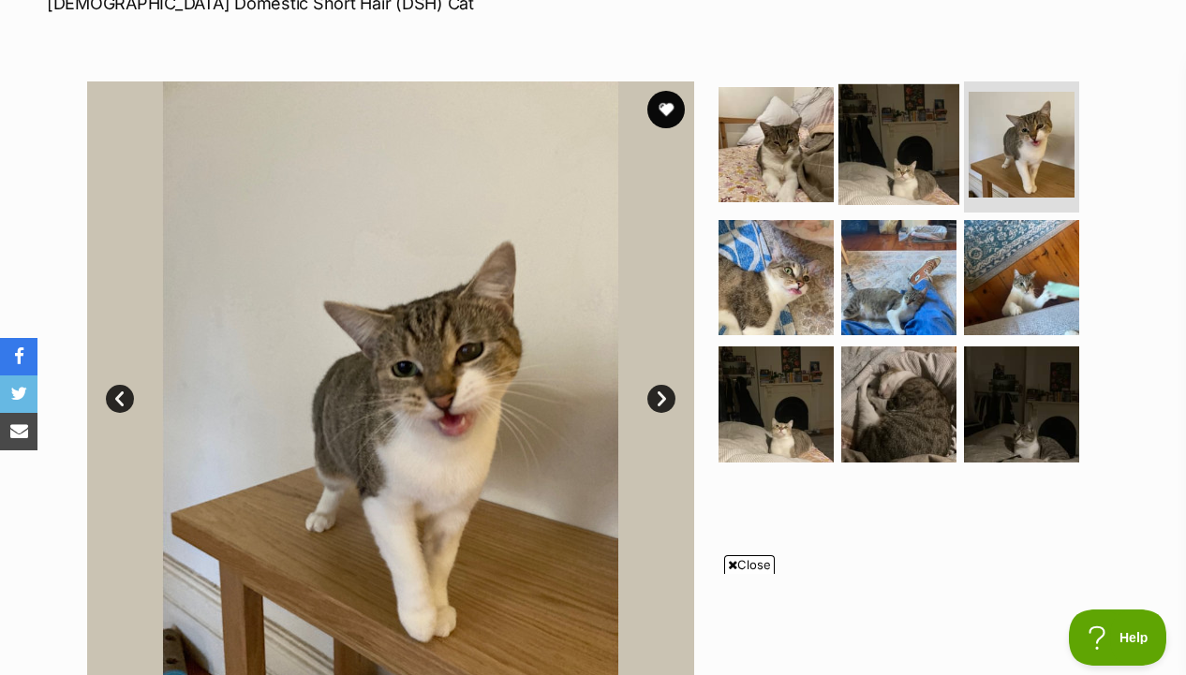
click at [906, 154] on img at bounding box center [898, 144] width 121 height 121
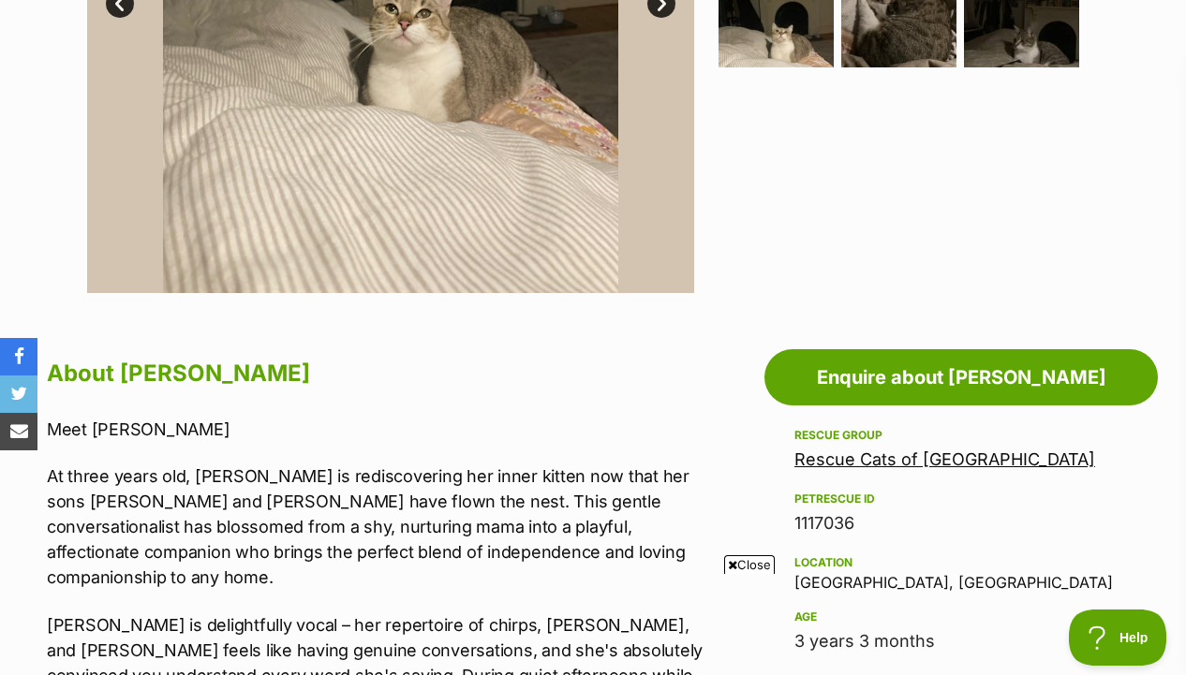
scroll to position [838, 0]
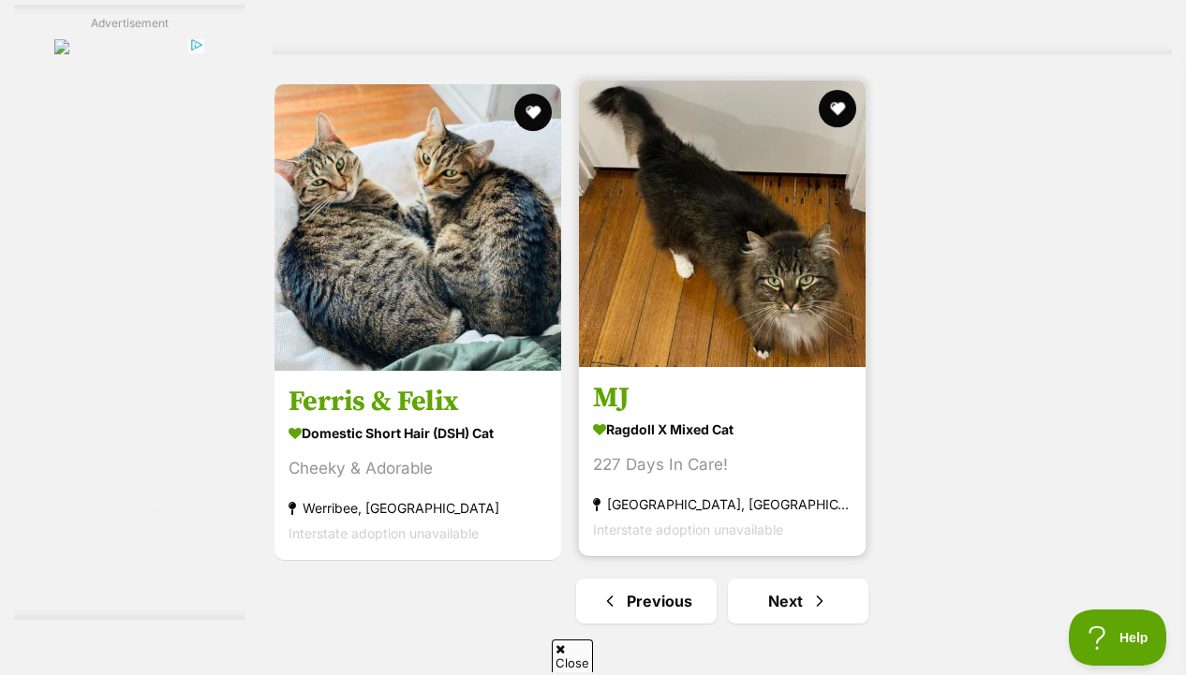
scroll to position [4072, 0]
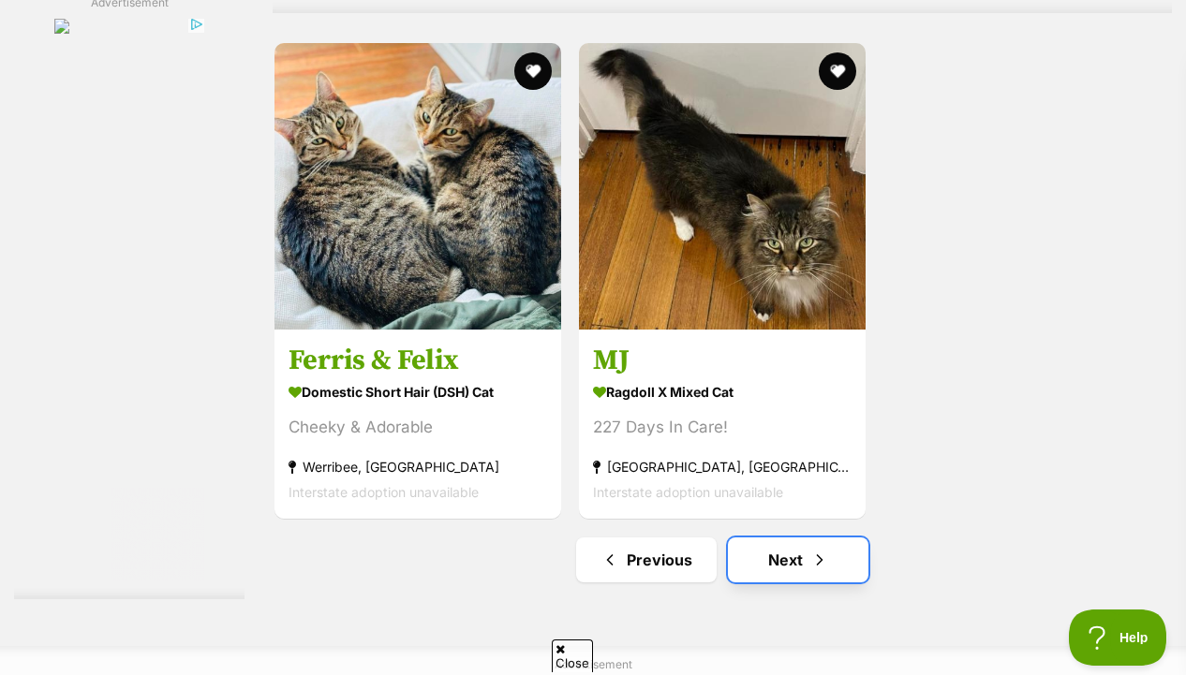
click at [765, 567] on link "Next" at bounding box center [798, 560] width 140 height 45
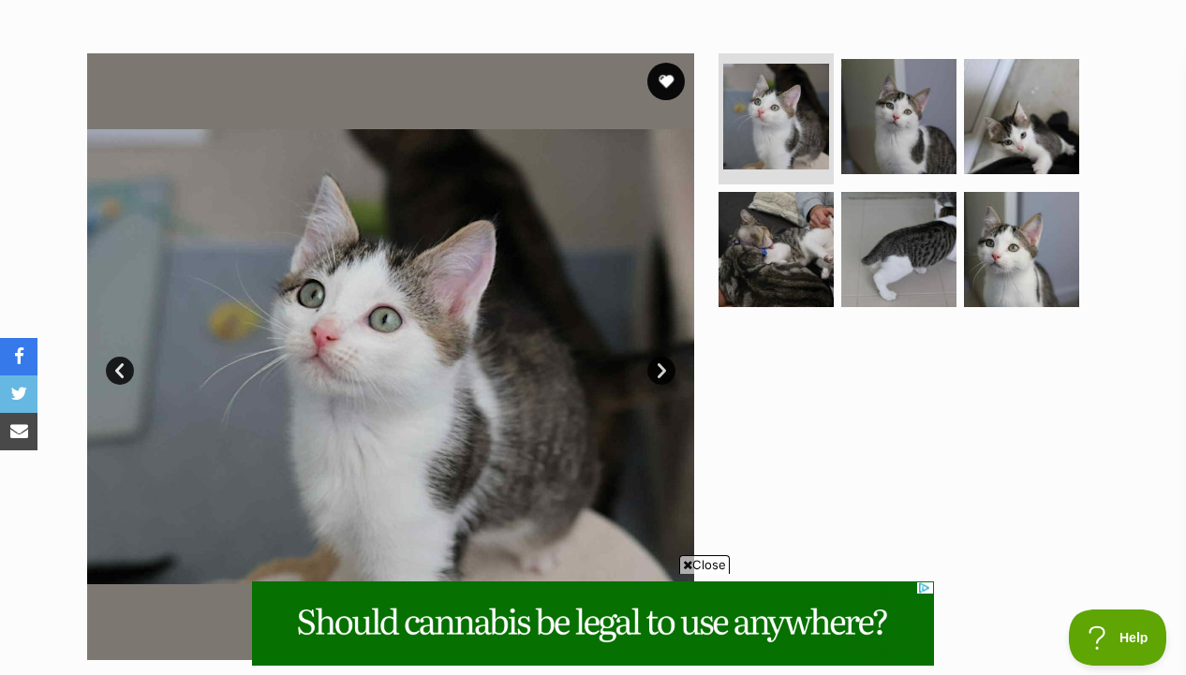
scroll to position [267, 0]
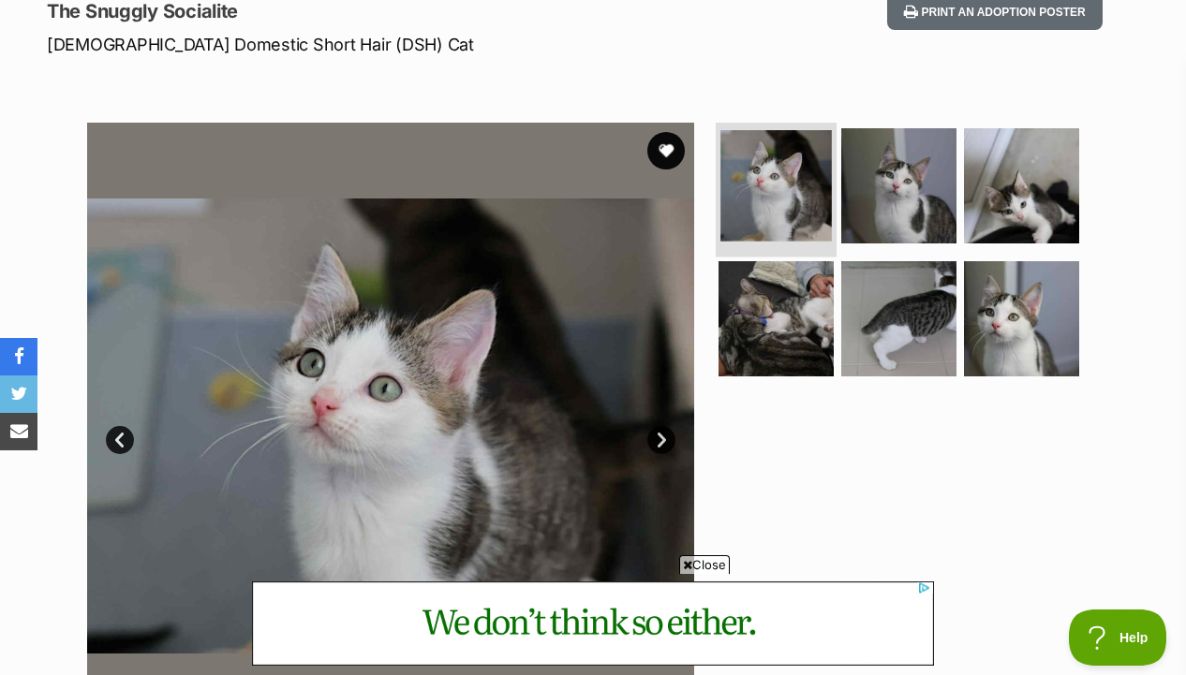
click at [818, 216] on img at bounding box center [775, 185] width 111 height 111
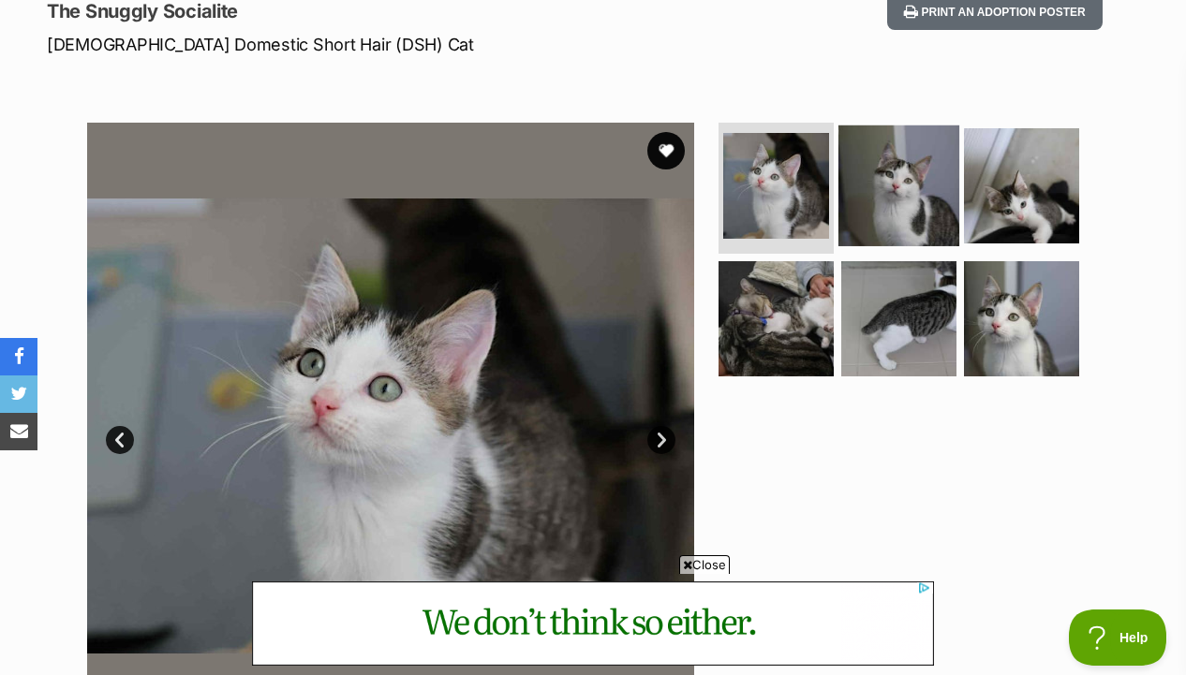
click at [871, 216] on img at bounding box center [898, 185] width 121 height 121
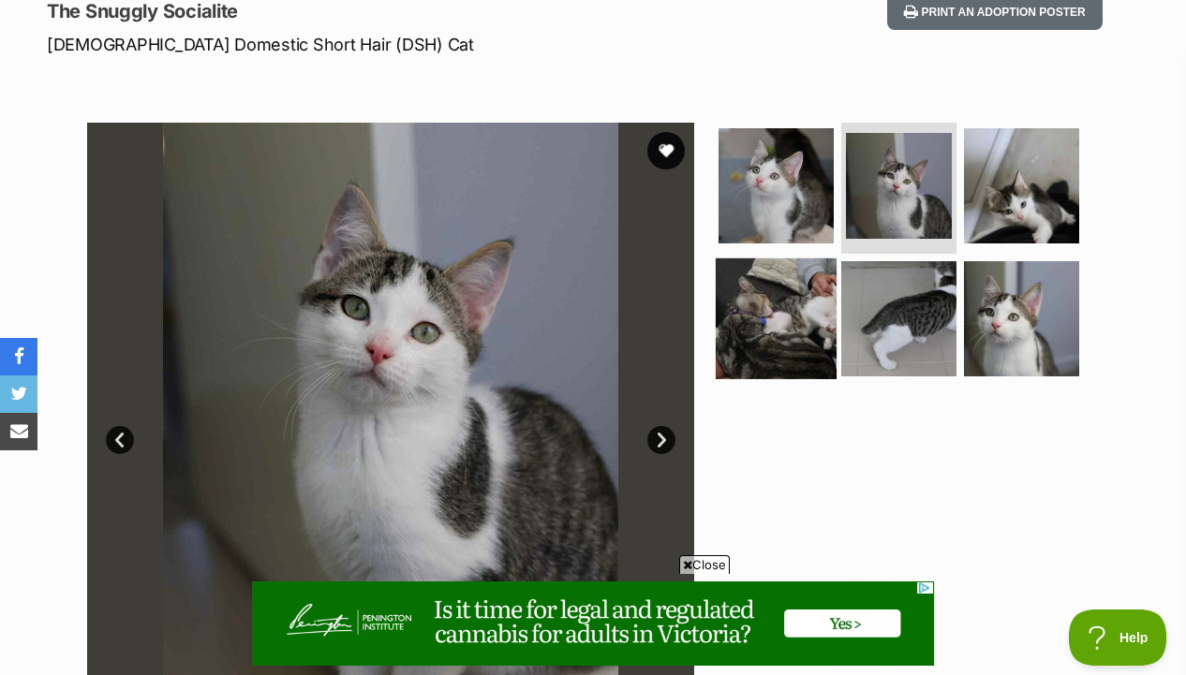
click at [797, 268] on img at bounding box center [775, 318] width 121 height 121
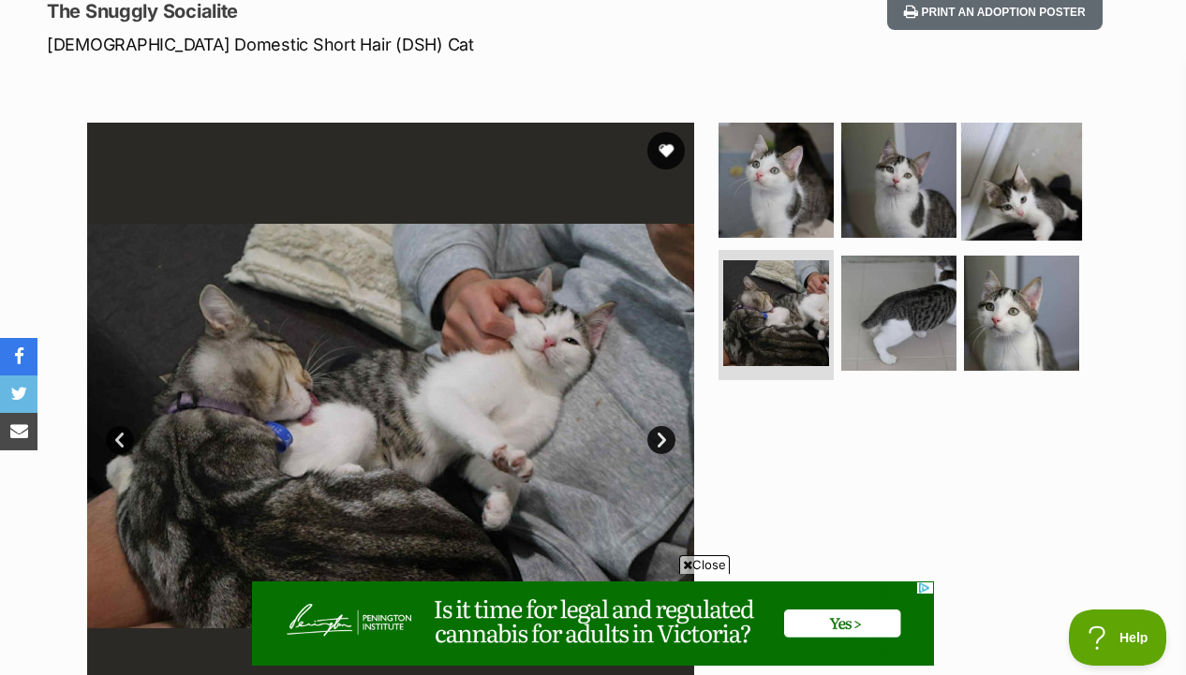
click at [1003, 198] on img at bounding box center [1021, 180] width 121 height 121
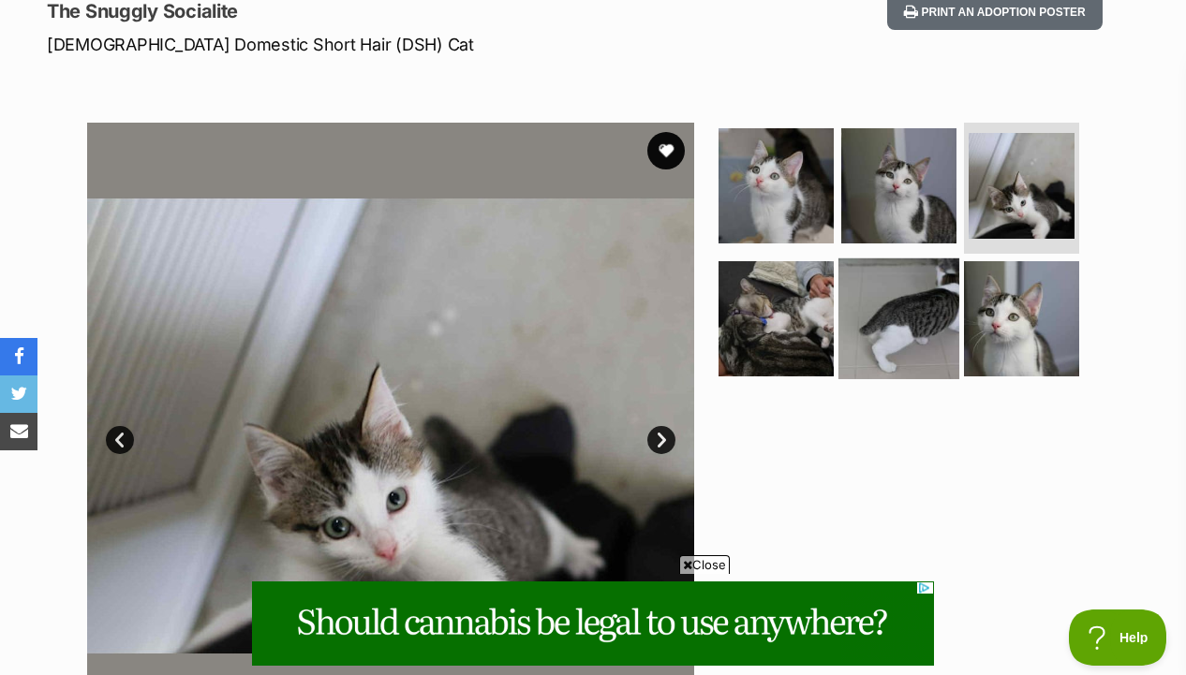
click at [927, 292] on img at bounding box center [898, 318] width 121 height 121
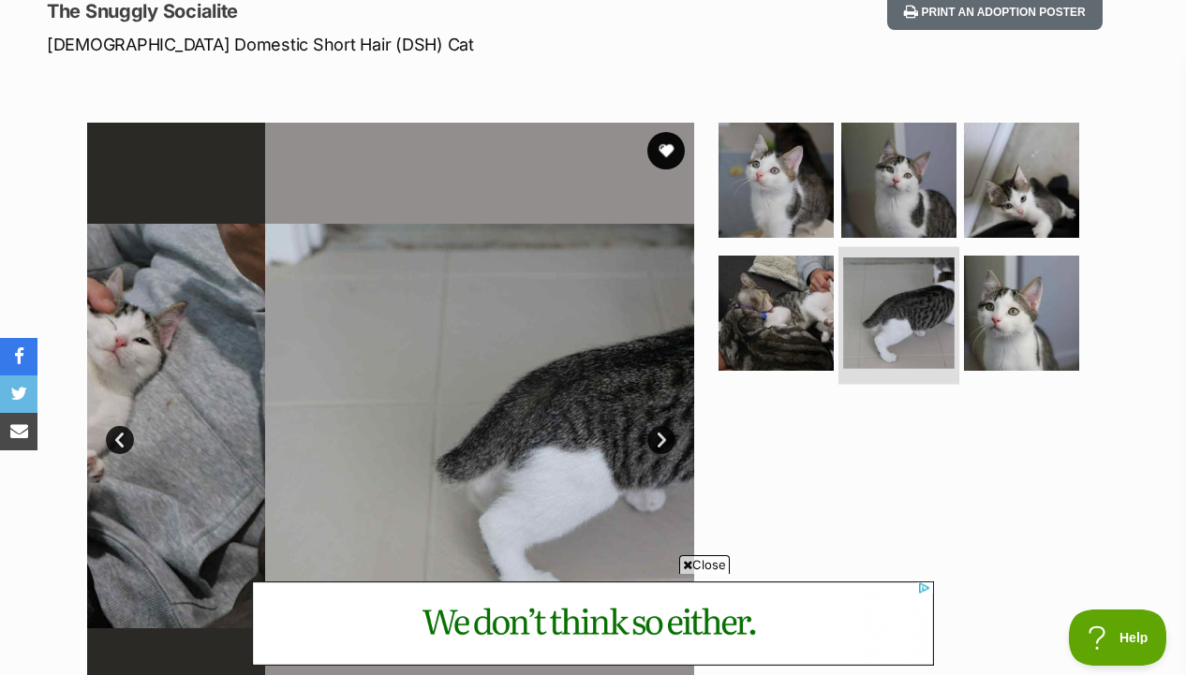
scroll to position [324, 0]
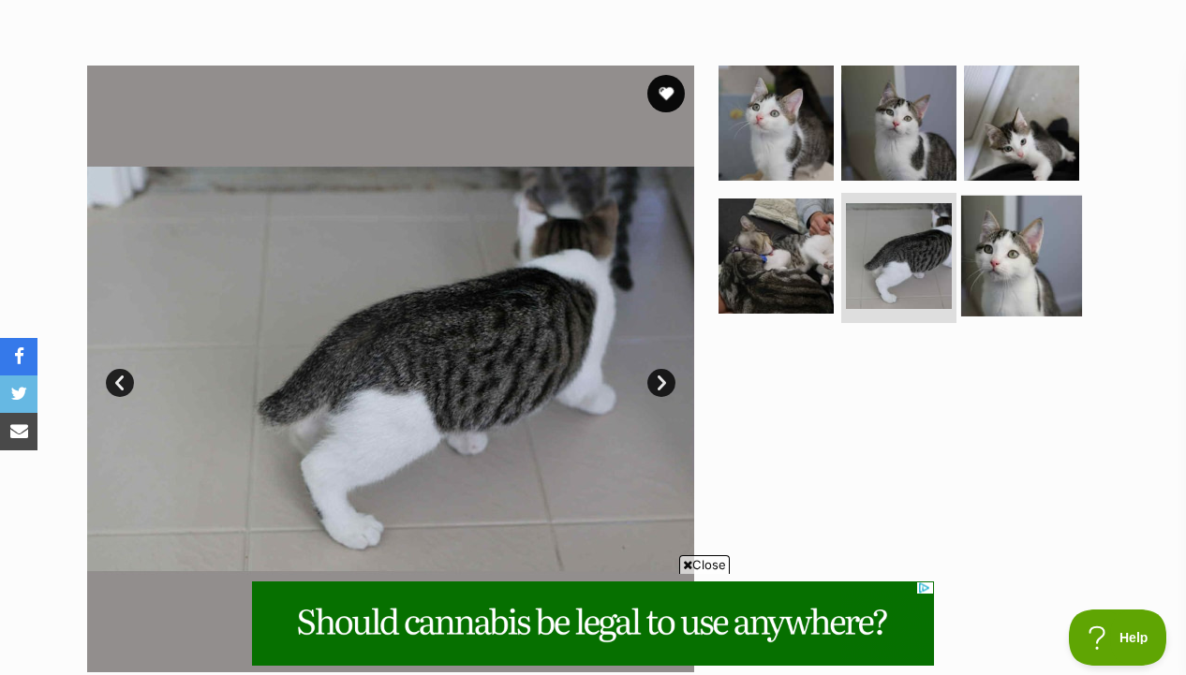
click at [1047, 210] on img at bounding box center [1021, 255] width 121 height 121
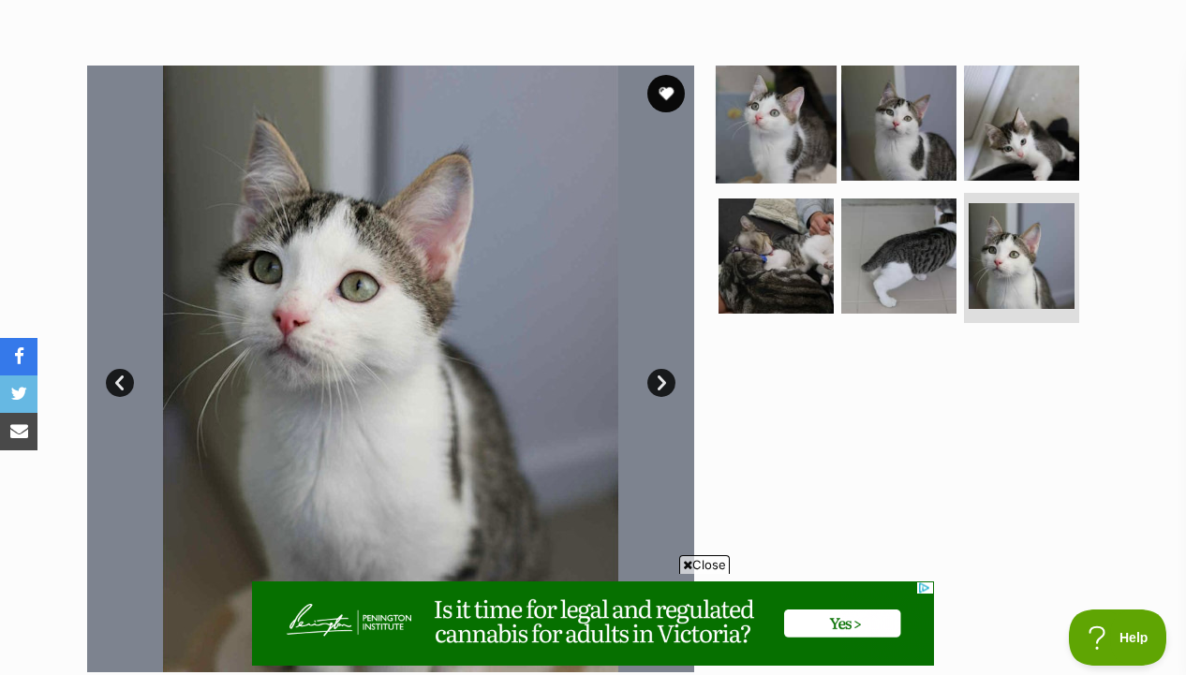
click at [829, 141] on img at bounding box center [775, 123] width 121 height 121
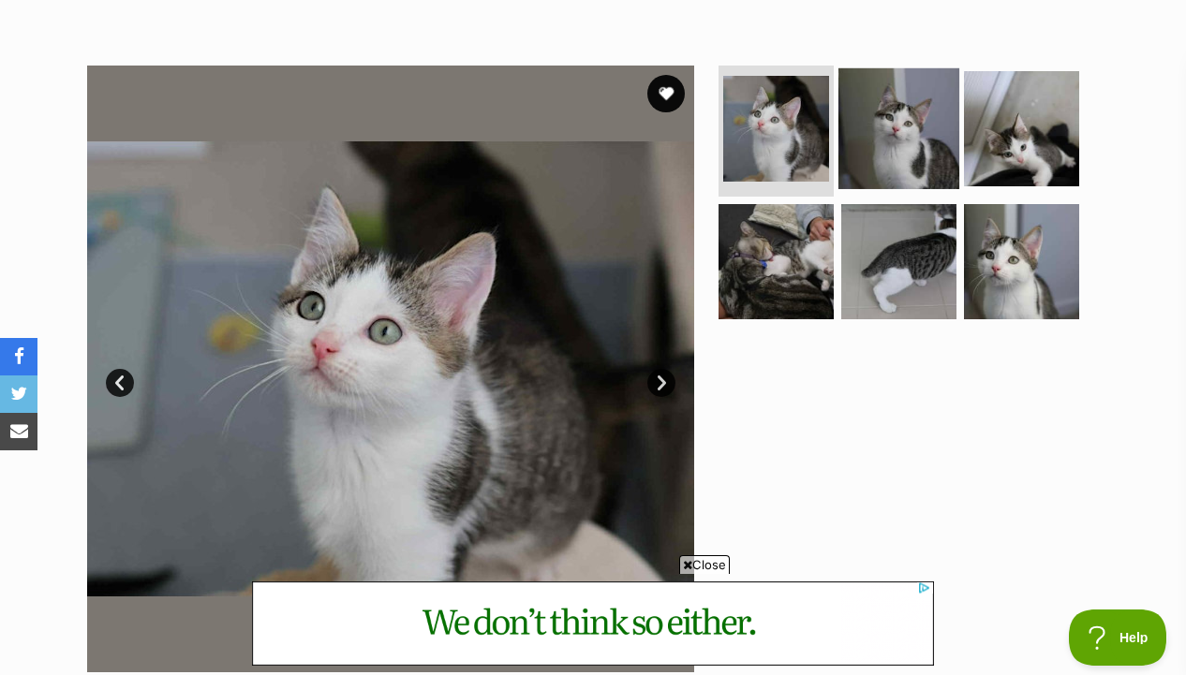
click at [909, 153] on img at bounding box center [898, 128] width 121 height 121
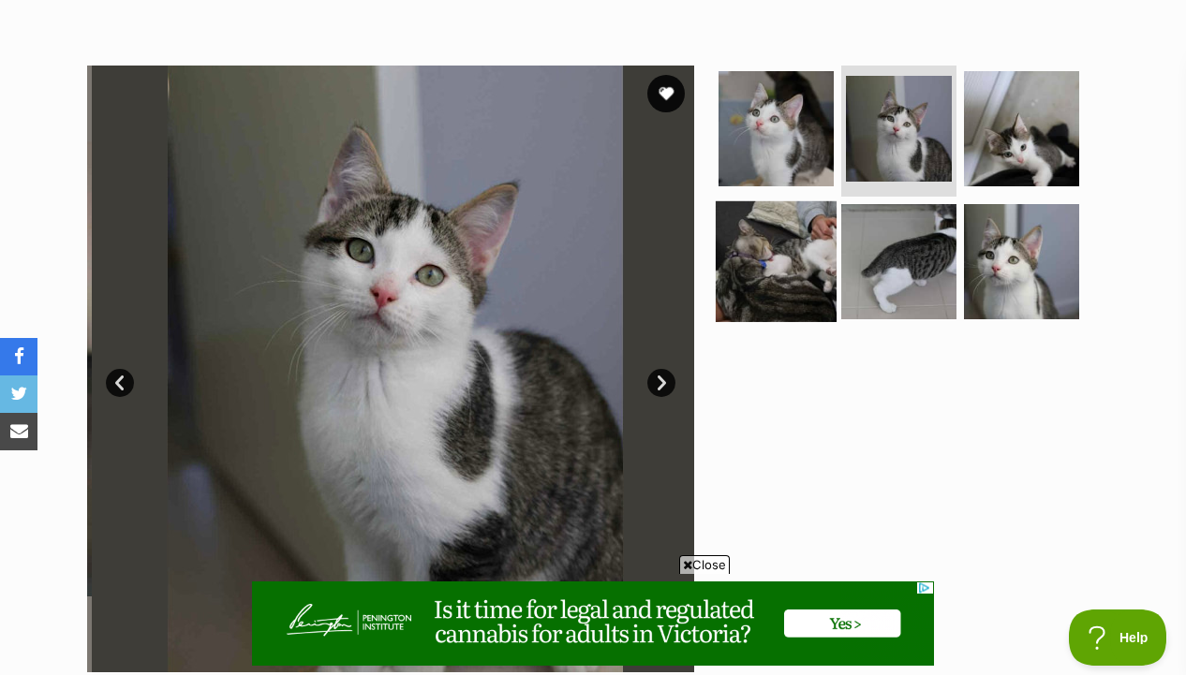
click at [781, 250] on img at bounding box center [775, 260] width 121 height 121
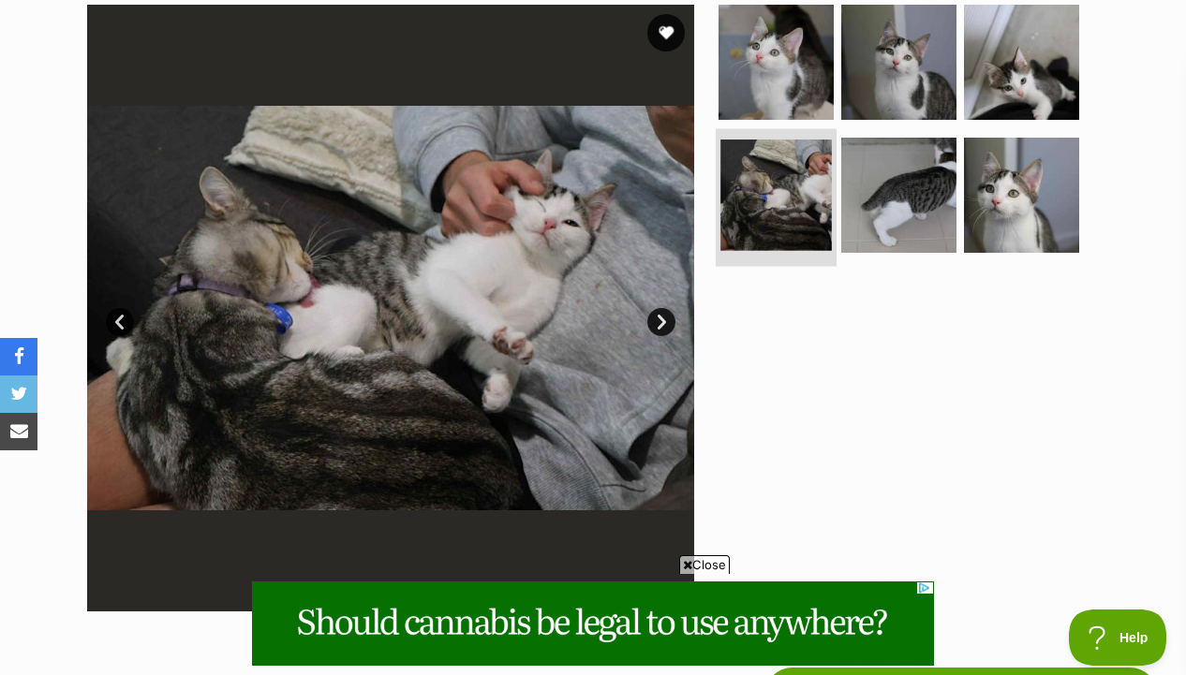
scroll to position [380, 0]
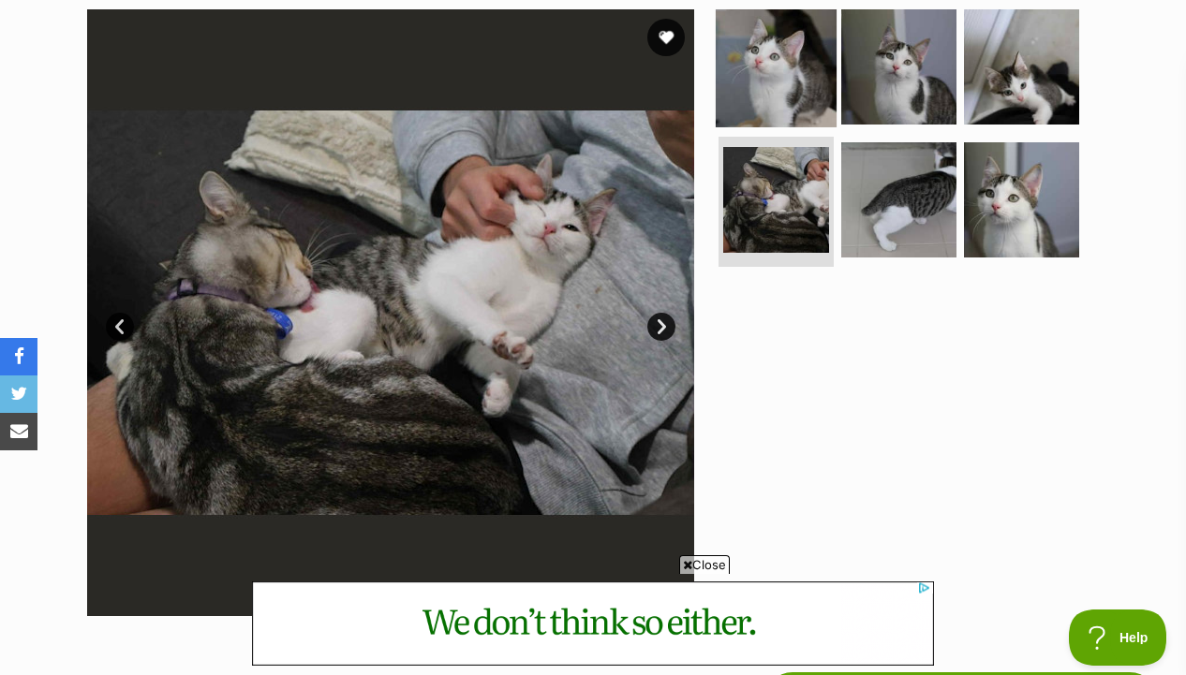
click at [798, 91] on img at bounding box center [775, 67] width 121 height 121
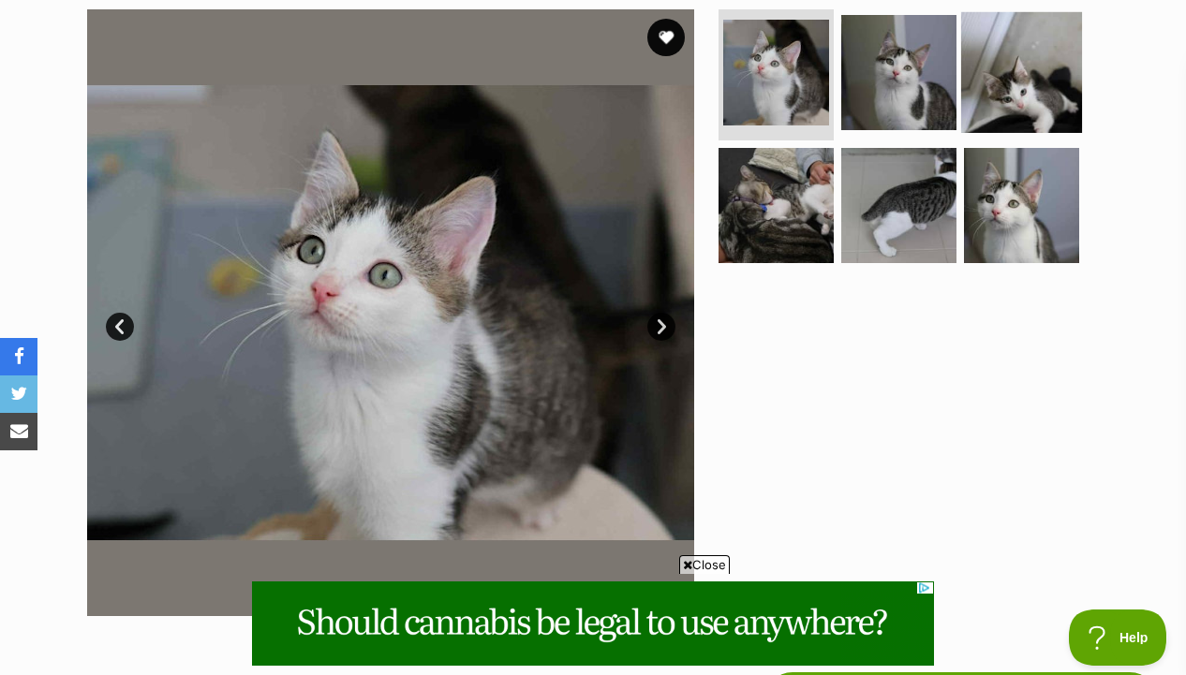
click at [963, 99] on img at bounding box center [1021, 72] width 121 height 121
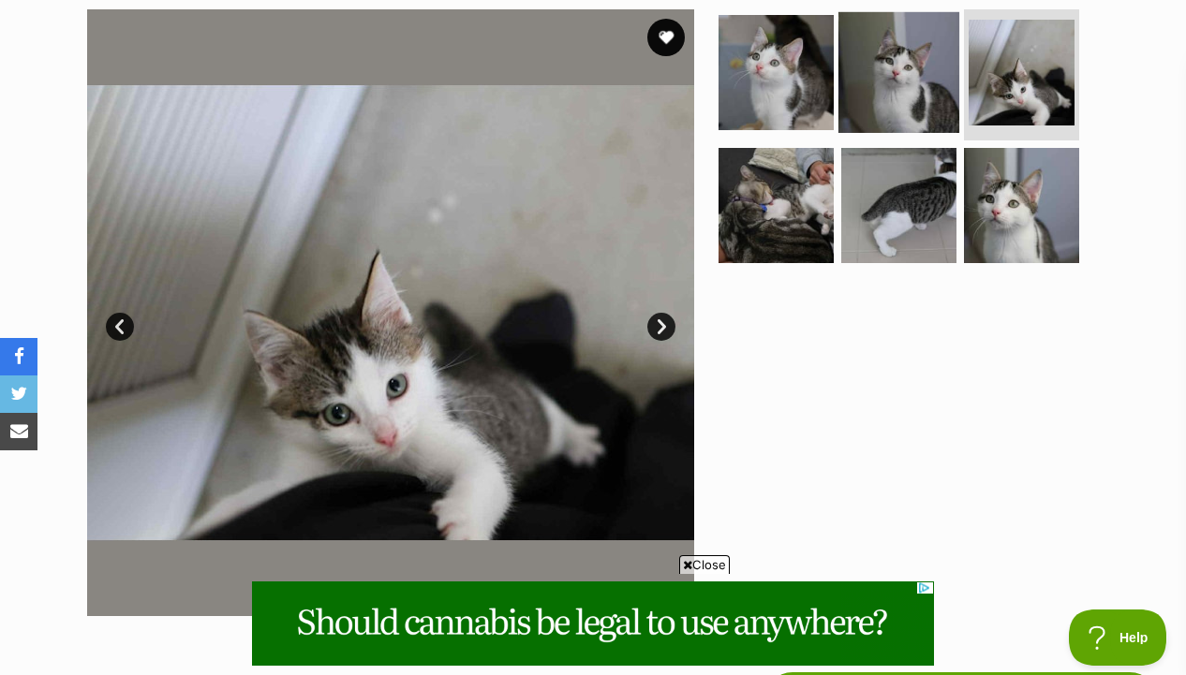
click at [899, 96] on img at bounding box center [898, 72] width 121 height 121
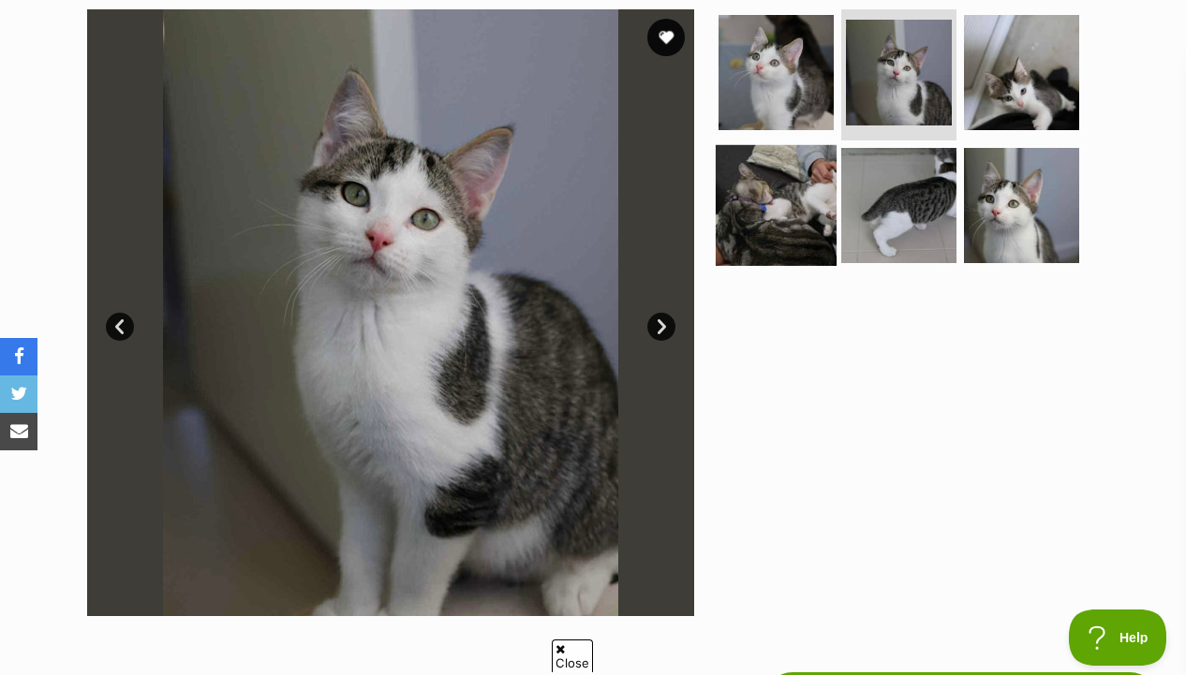
click at [800, 193] on img at bounding box center [775, 204] width 121 height 121
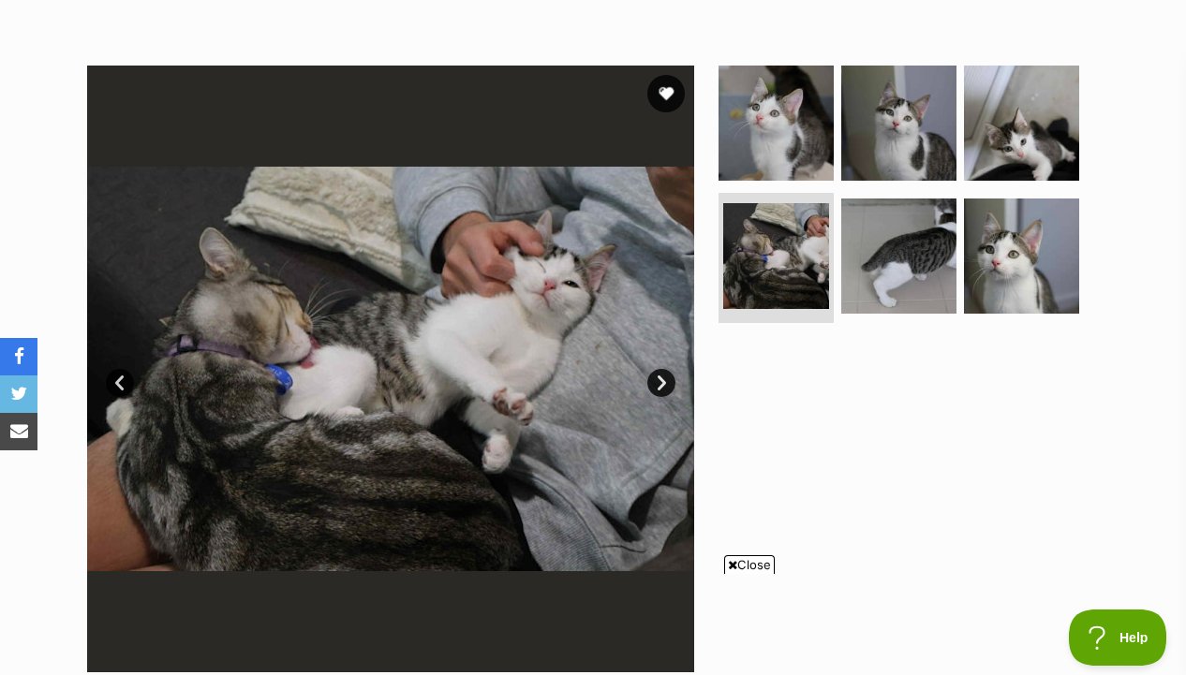
scroll to position [349, 0]
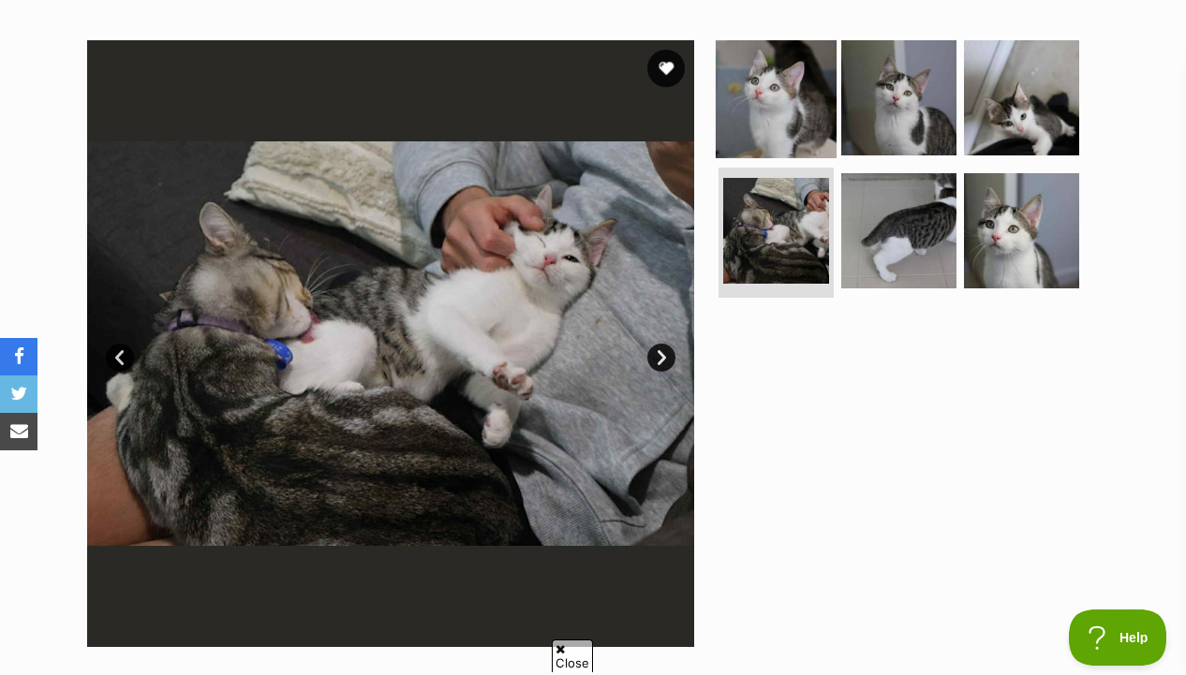
click at [807, 110] on img at bounding box center [775, 97] width 121 height 121
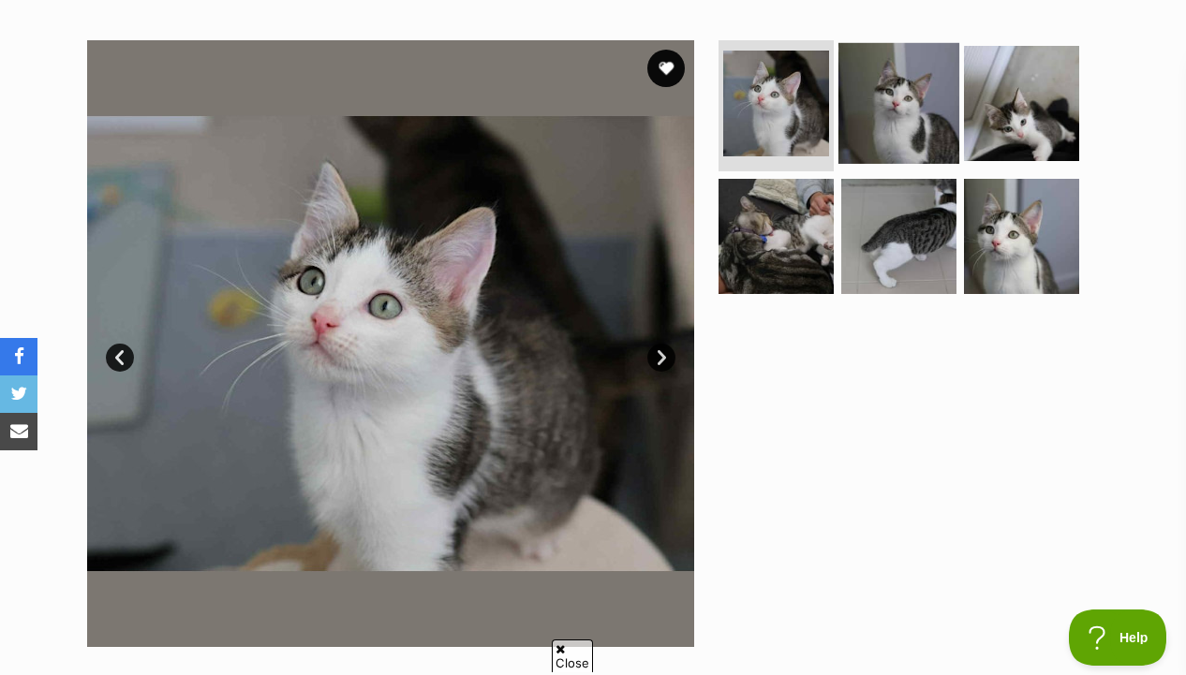
scroll to position [0, 0]
click at [866, 121] on img at bounding box center [898, 103] width 121 height 121
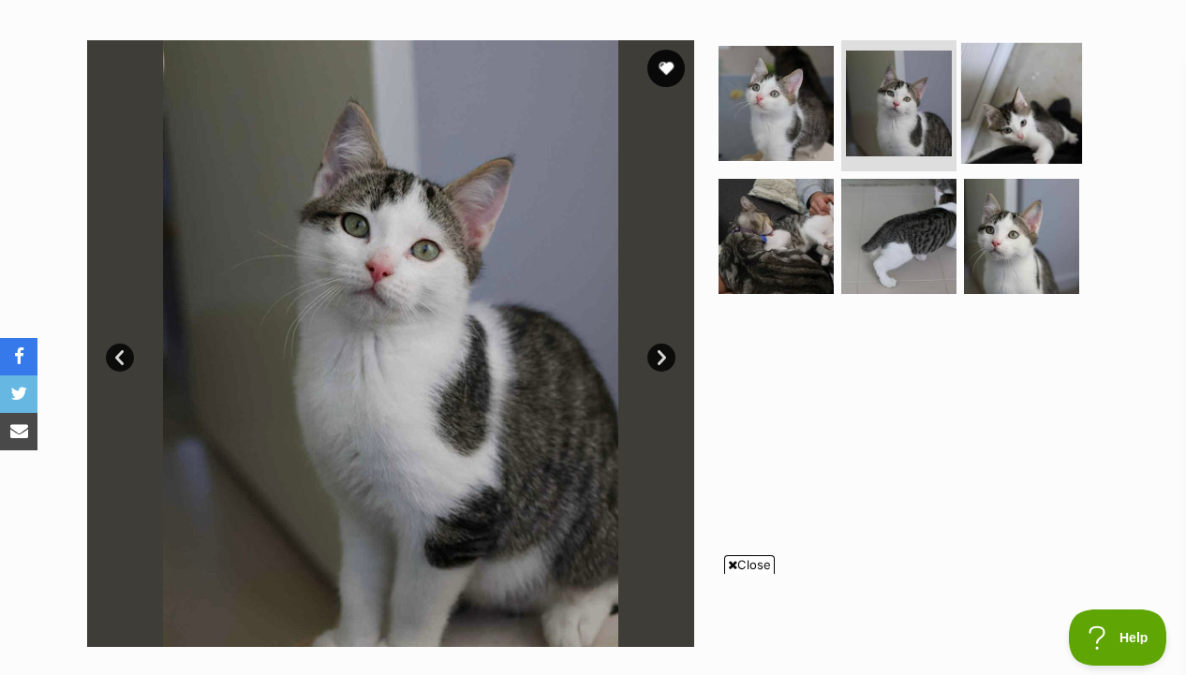
click at [994, 112] on img at bounding box center [1021, 103] width 121 height 121
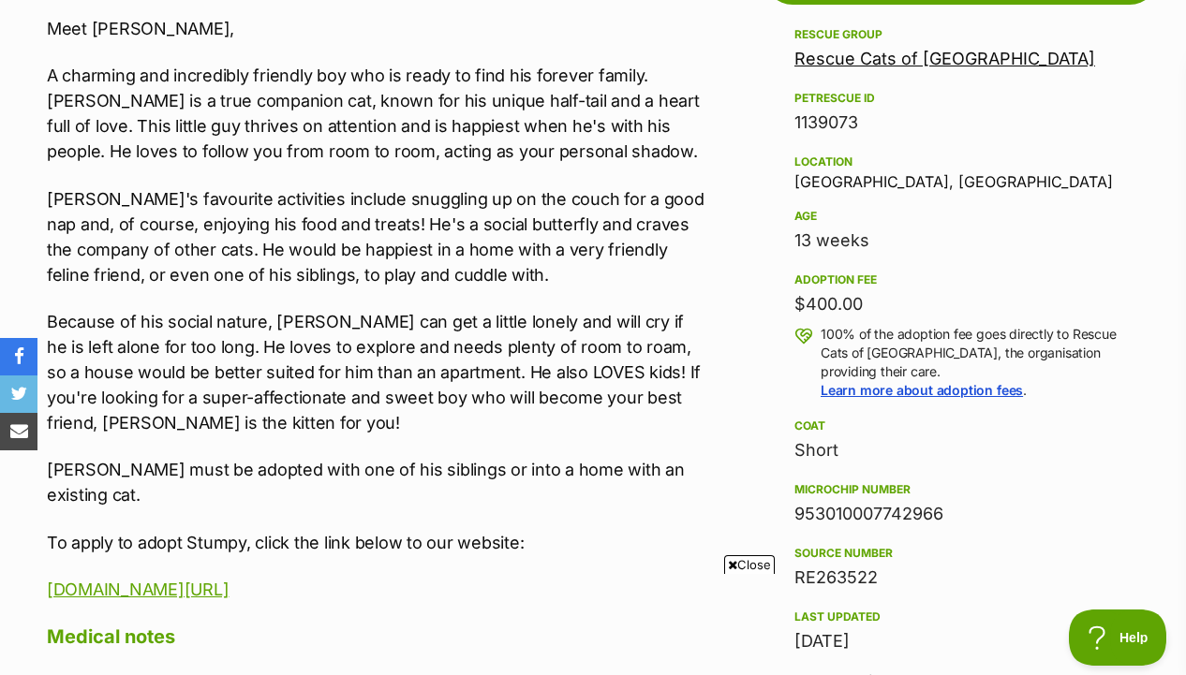
scroll to position [1083, 0]
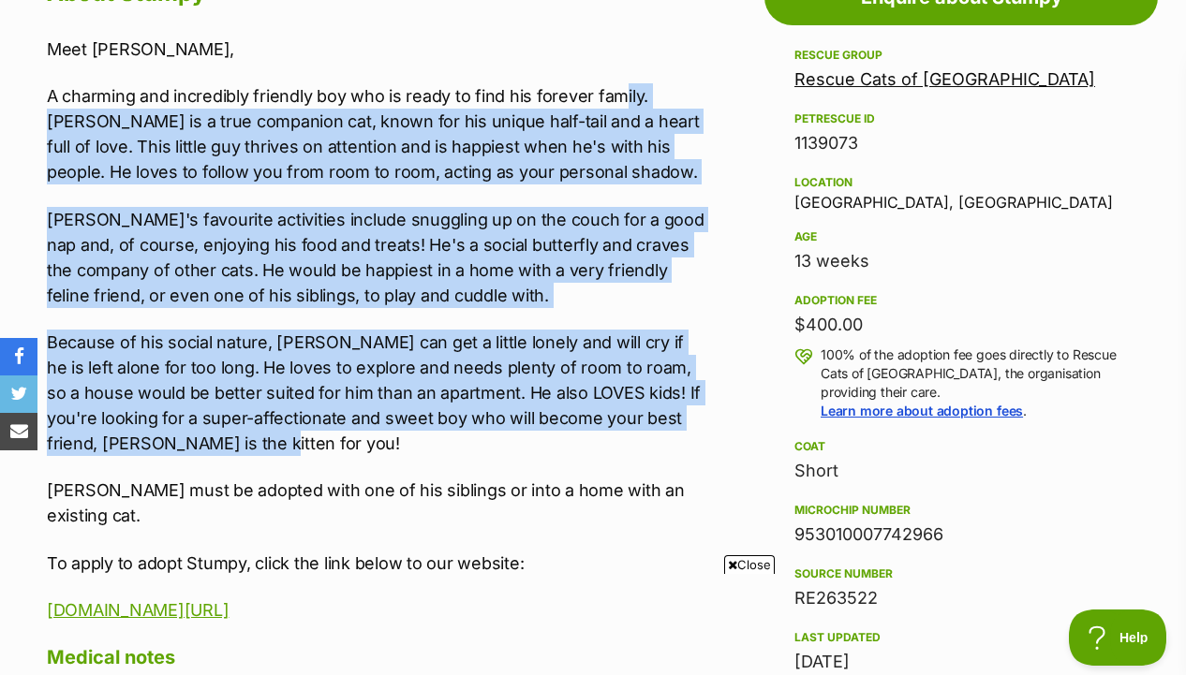
drag, startPoint x: 616, startPoint y: 96, endPoint x: 615, endPoint y: 445, distance: 348.4
click at [615, 445] on div "Meet Stumpy, A charming and incredibly friendly boy who is ready to find his fo…" at bounding box center [376, 330] width 659 height 586
click at [615, 445] on p "Because of his social nature, Stumpy can get a little lonely and will cry if he…" at bounding box center [376, 393] width 659 height 126
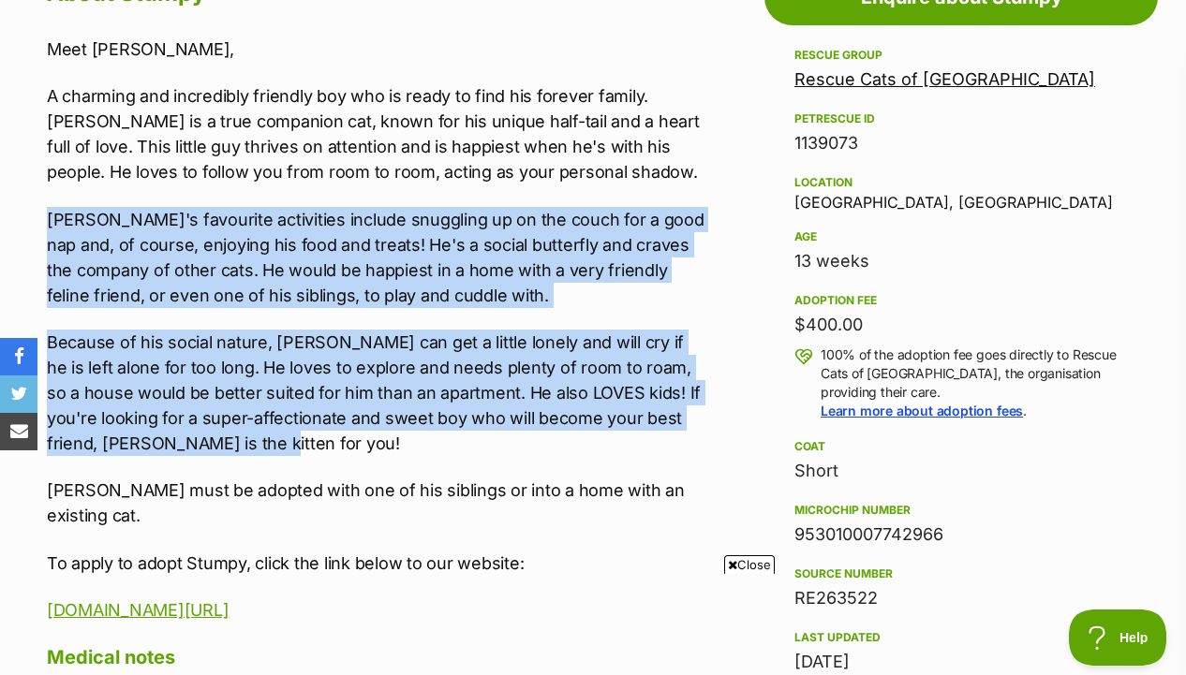
drag, startPoint x: 615, startPoint y: 453, endPoint x: 607, endPoint y: 193, distance: 260.5
click at [607, 193] on div "Meet Stumpy, A charming and incredibly friendly boy who is ready to find his fo…" at bounding box center [376, 330] width 659 height 586
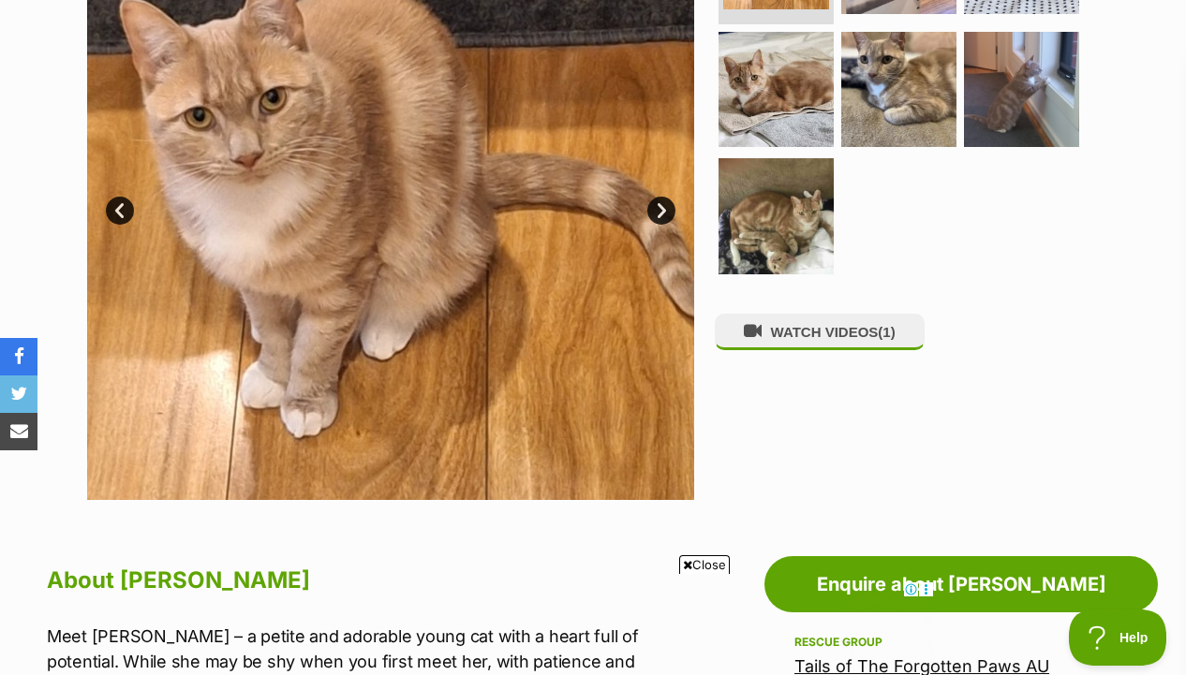
scroll to position [437, 0]
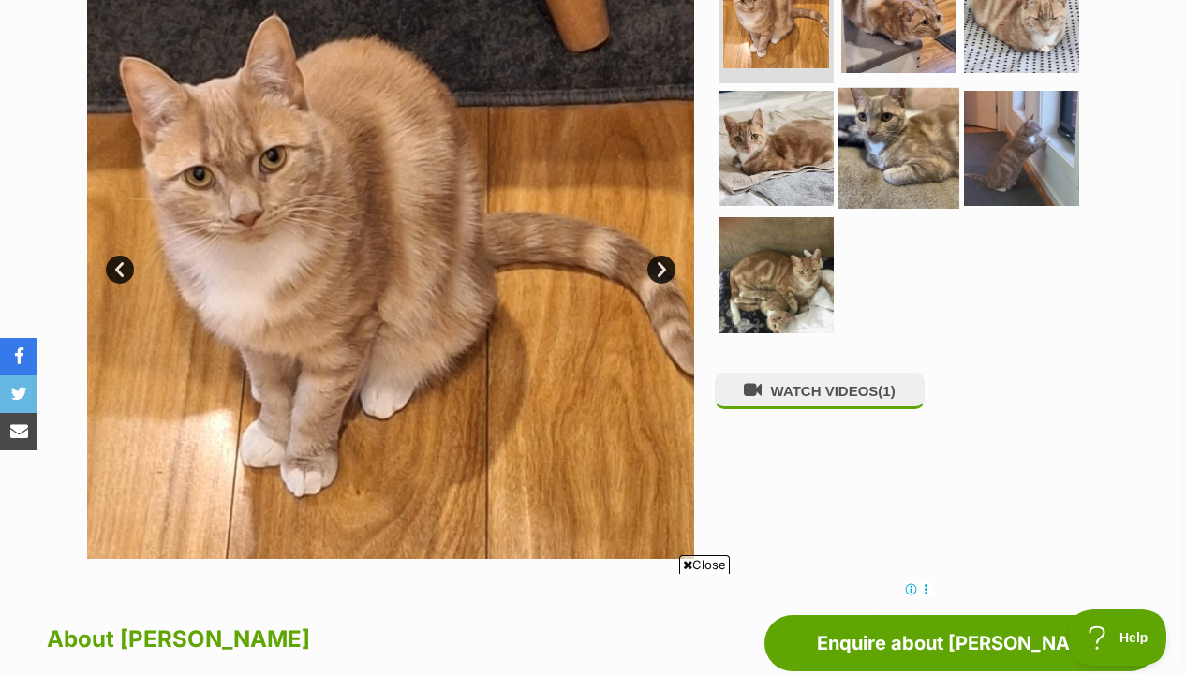
click at [878, 129] on img at bounding box center [898, 147] width 121 height 121
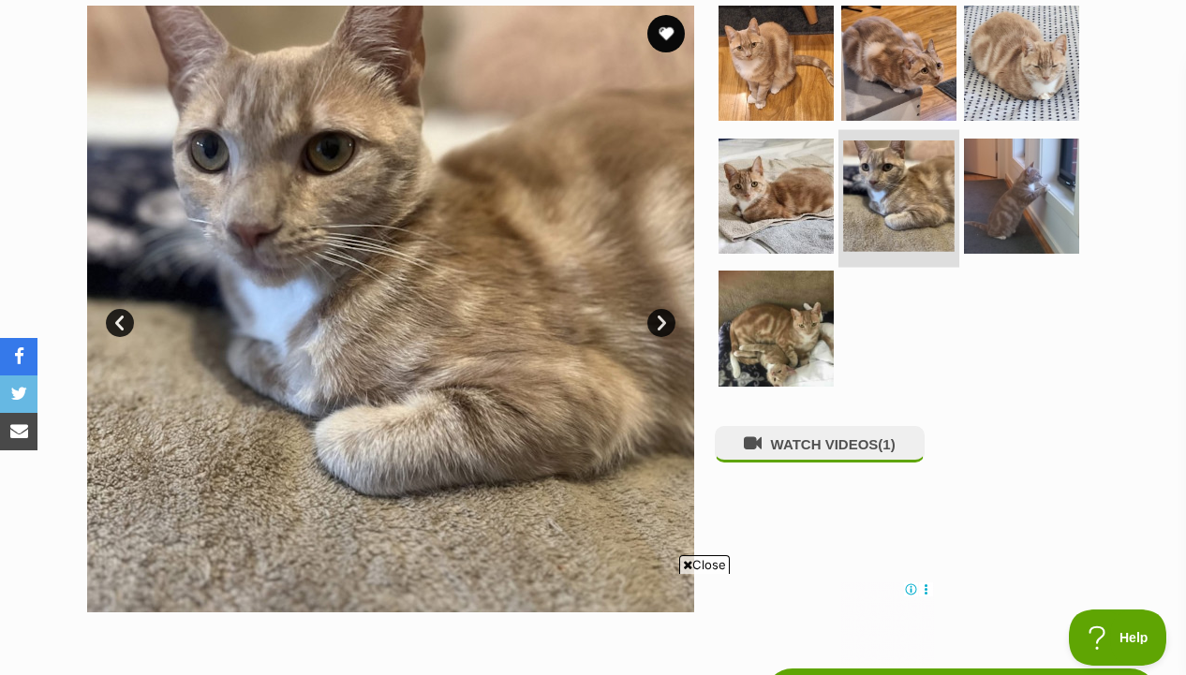
scroll to position [363, 0]
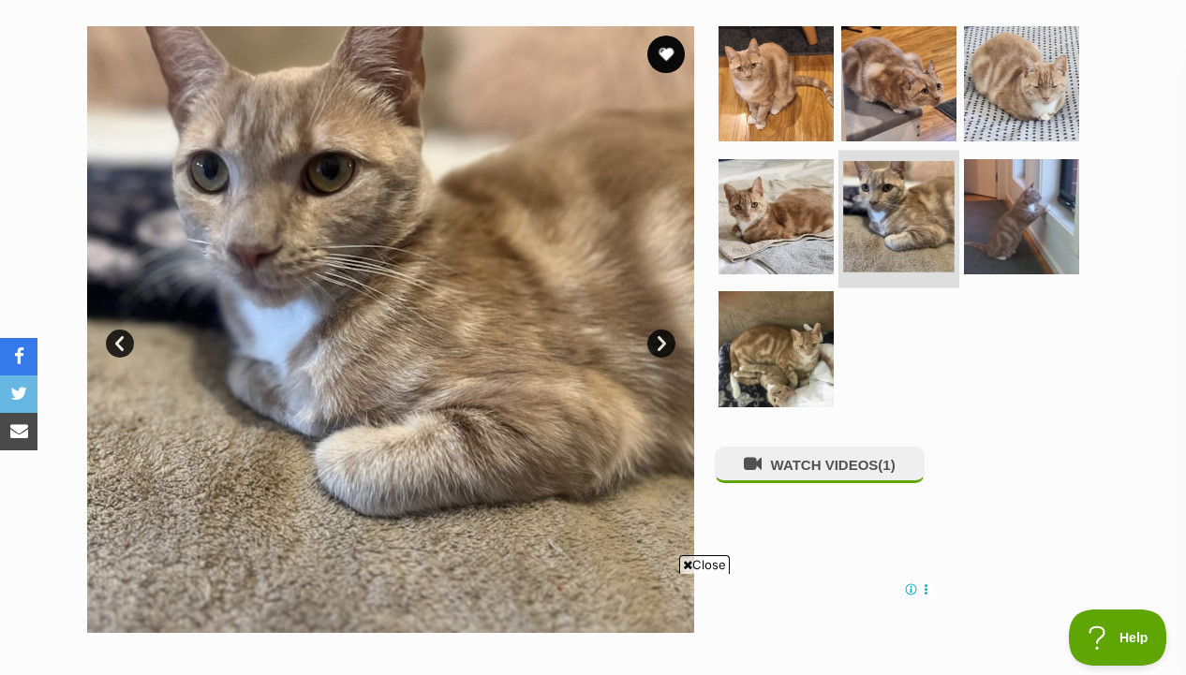
click at [878, 129] on img at bounding box center [898, 83] width 115 height 115
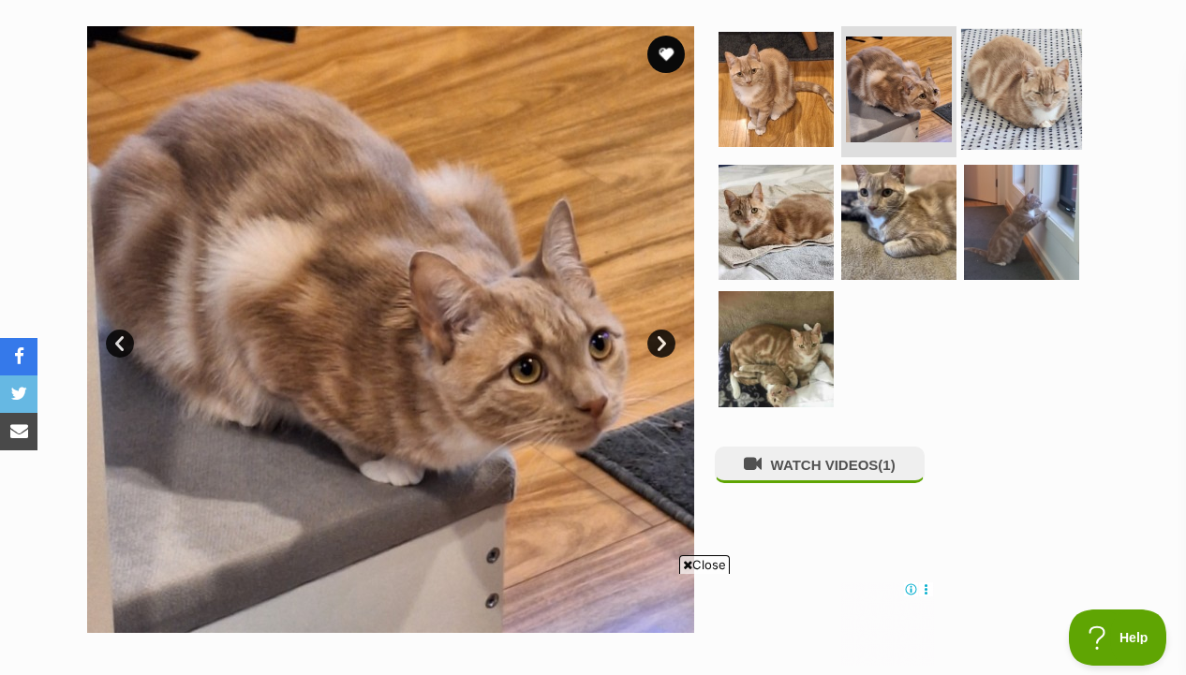
click at [1002, 119] on img at bounding box center [1021, 89] width 121 height 121
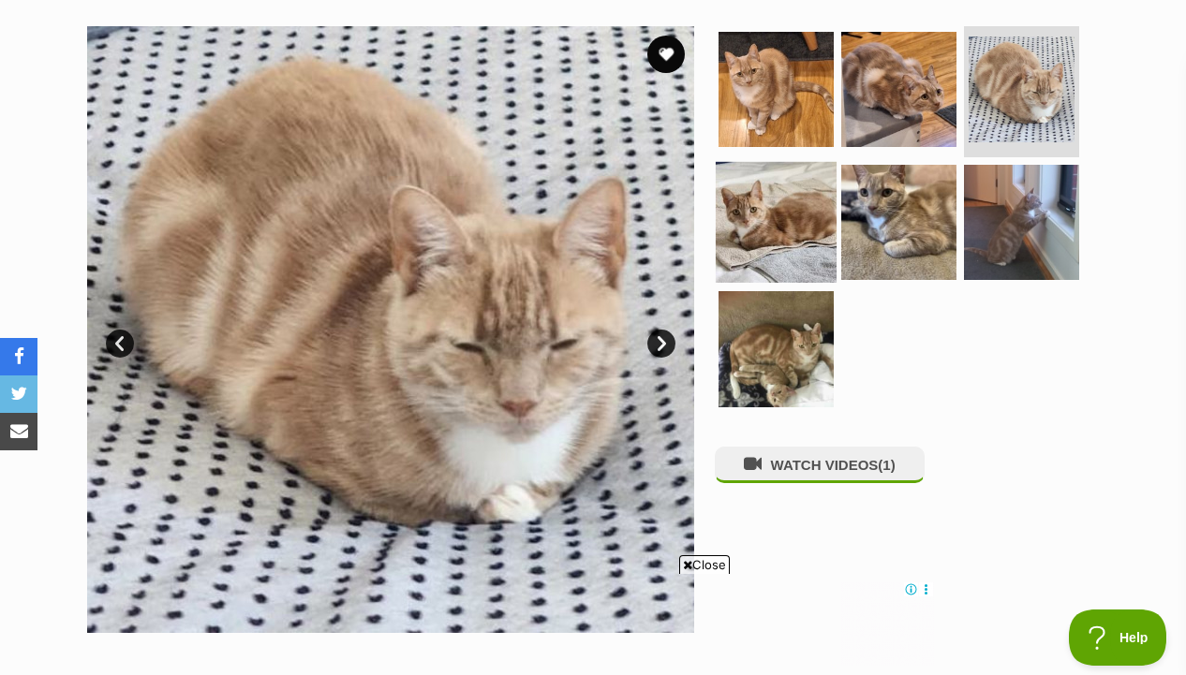
click at [768, 227] on img at bounding box center [775, 221] width 121 height 121
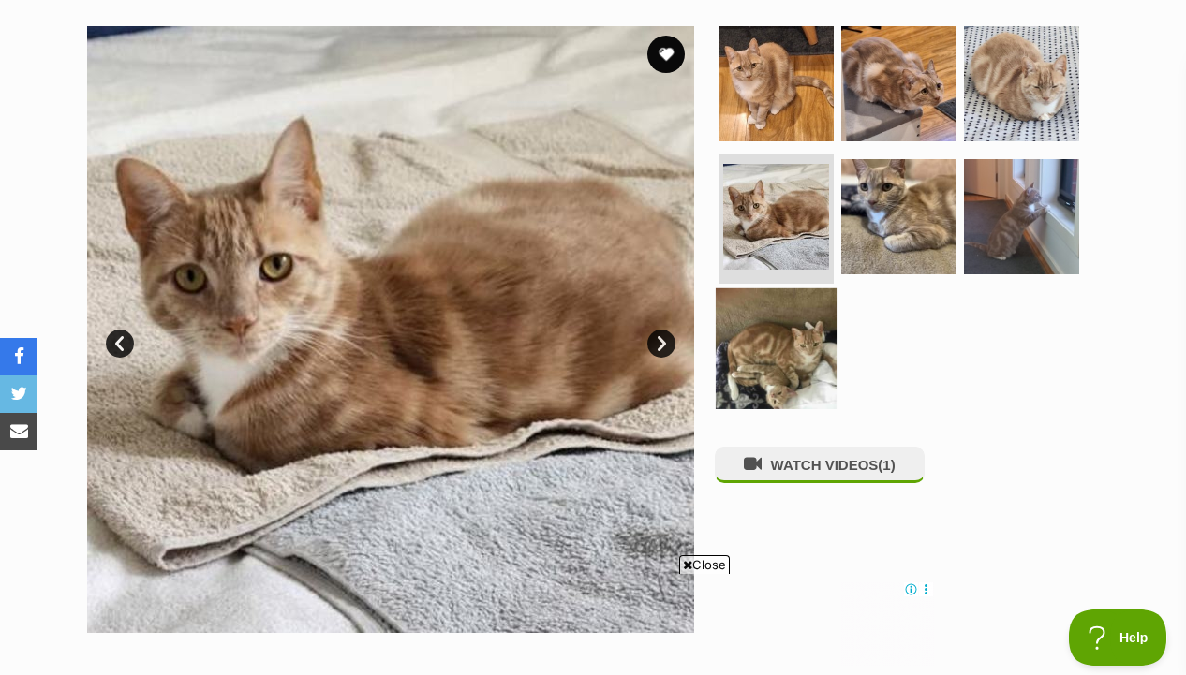
click at [764, 325] on img at bounding box center [775, 348] width 121 height 121
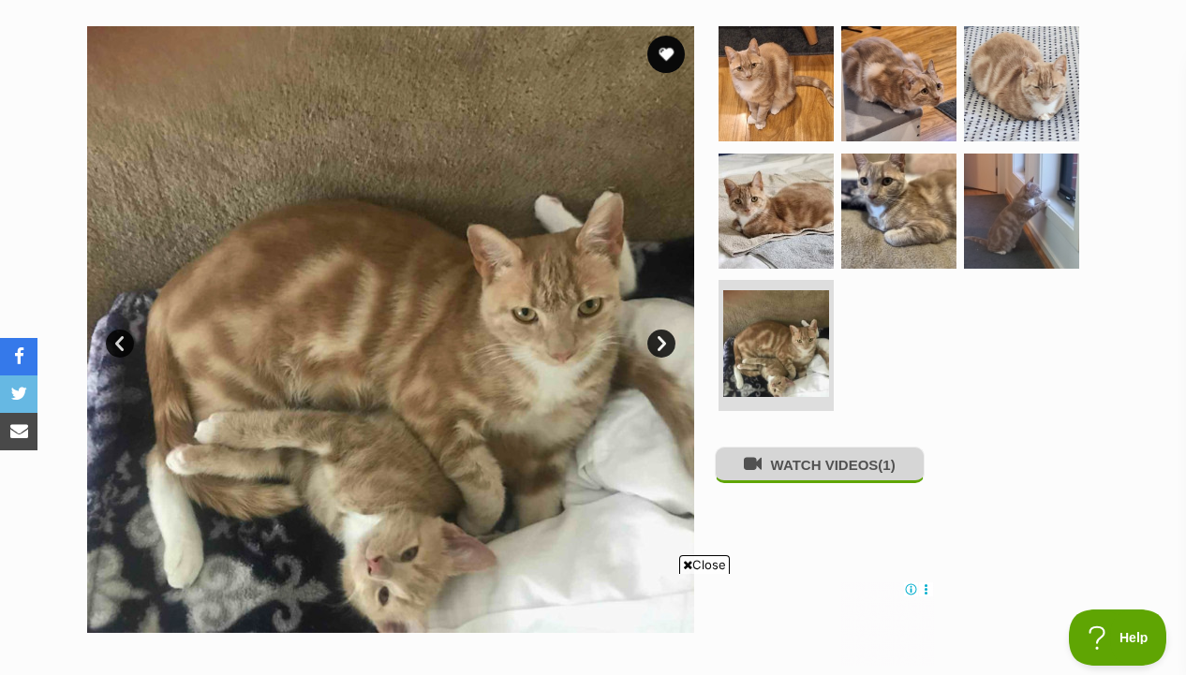
click at [795, 462] on button "WATCH VIDEOS (1)" at bounding box center [820, 465] width 210 height 37
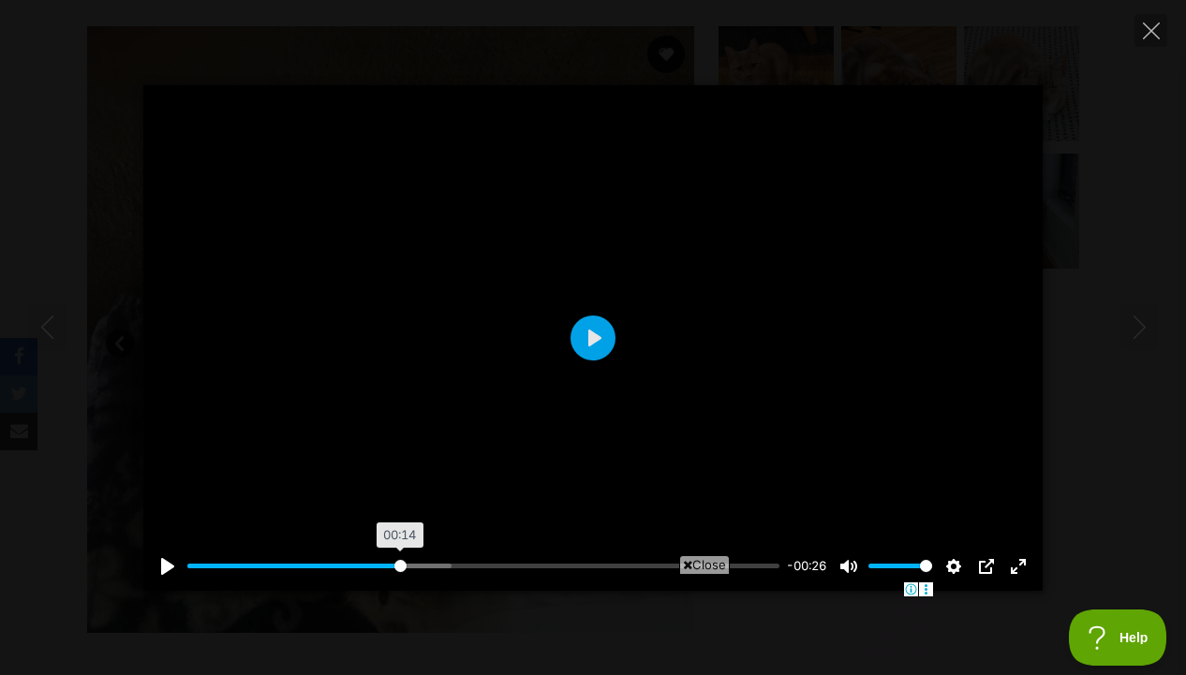
click at [399, 563] on input "Seek" at bounding box center [483, 566] width 592 height 18
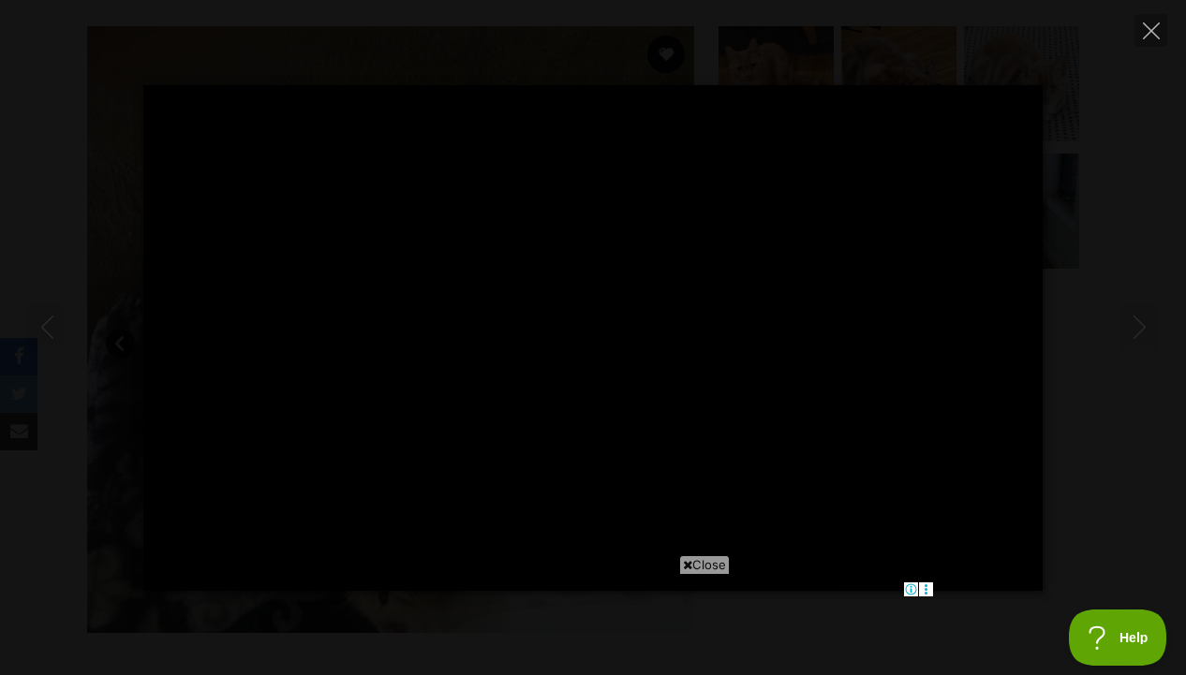
type input "40.04"
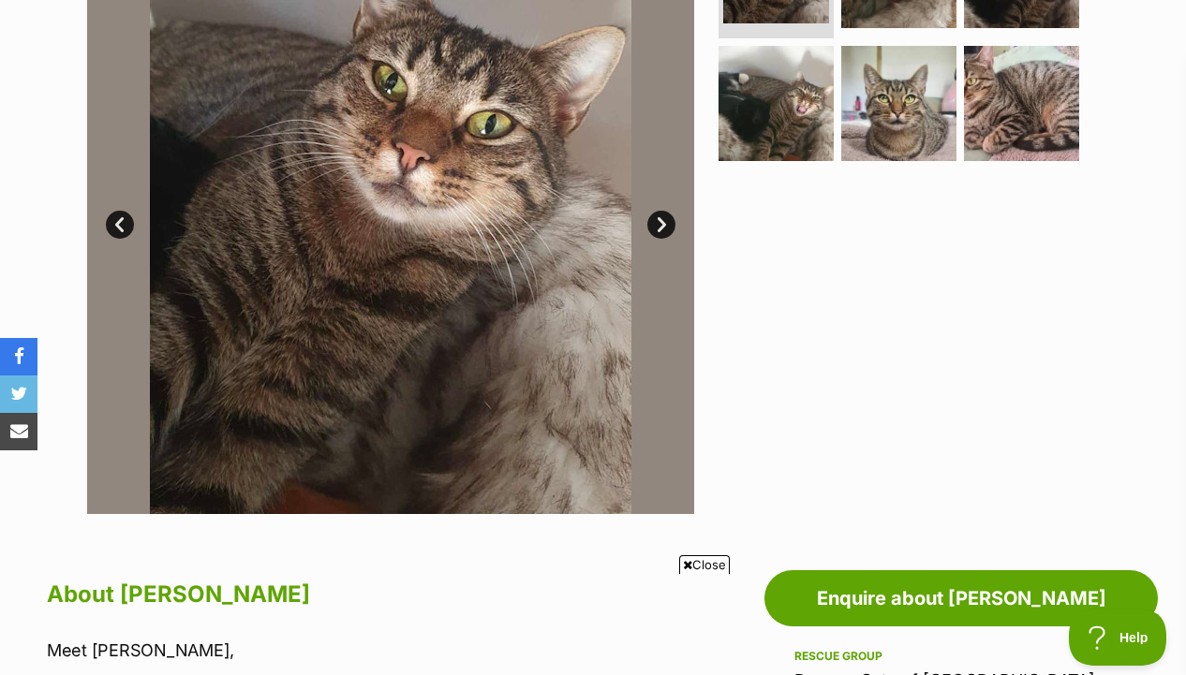
scroll to position [470, 0]
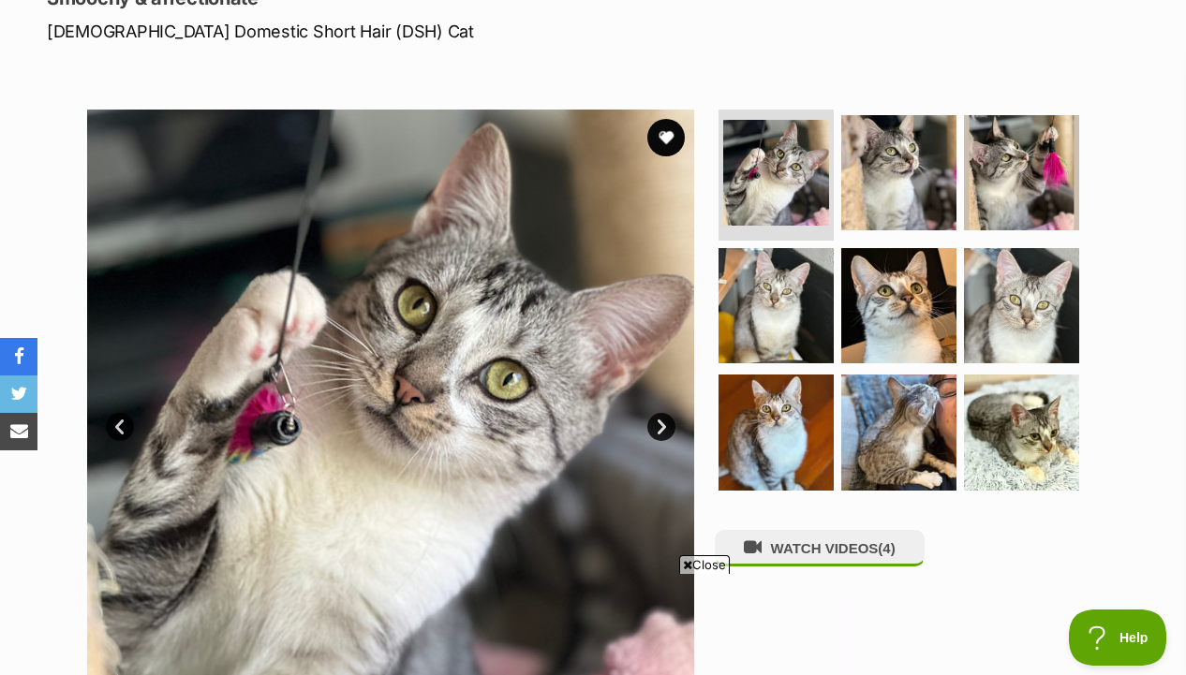
scroll to position [295, 0]
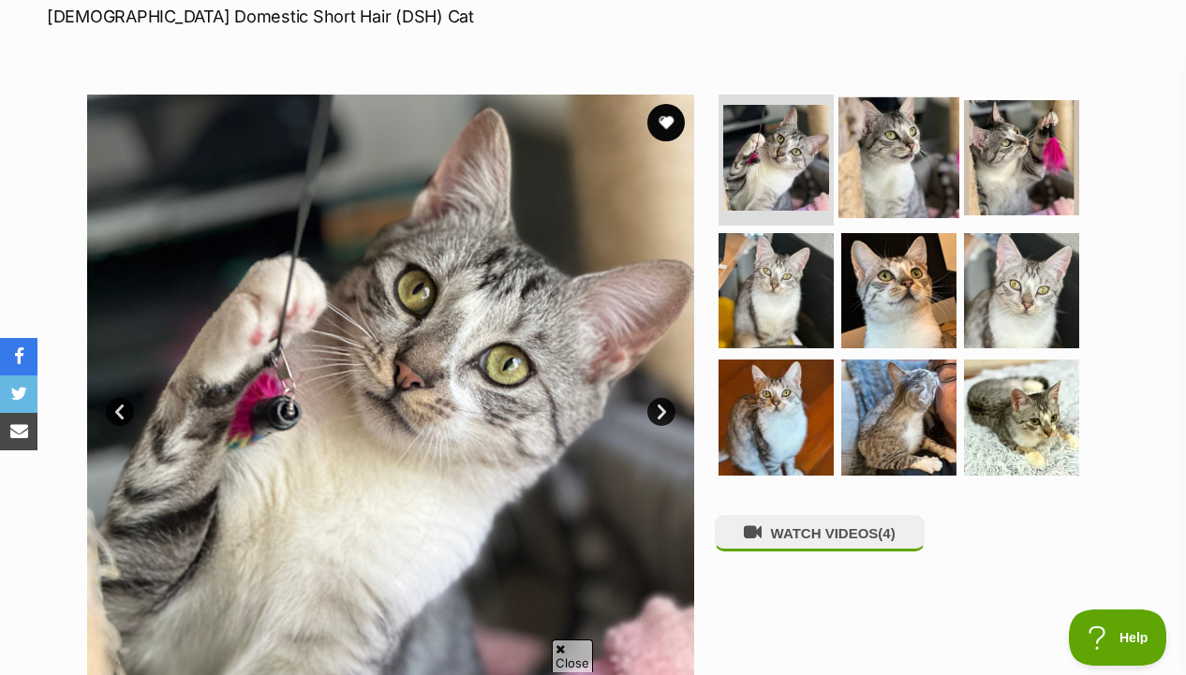
click at [934, 218] on link at bounding box center [898, 211] width 121 height 21
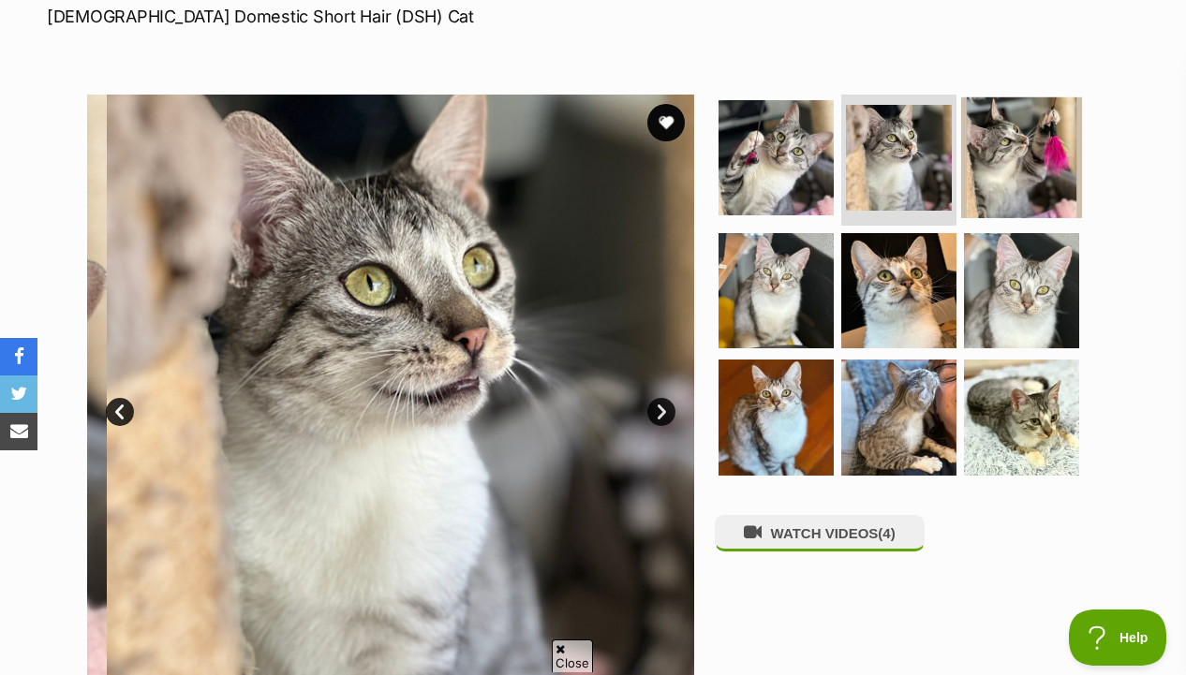
scroll to position [0, 0]
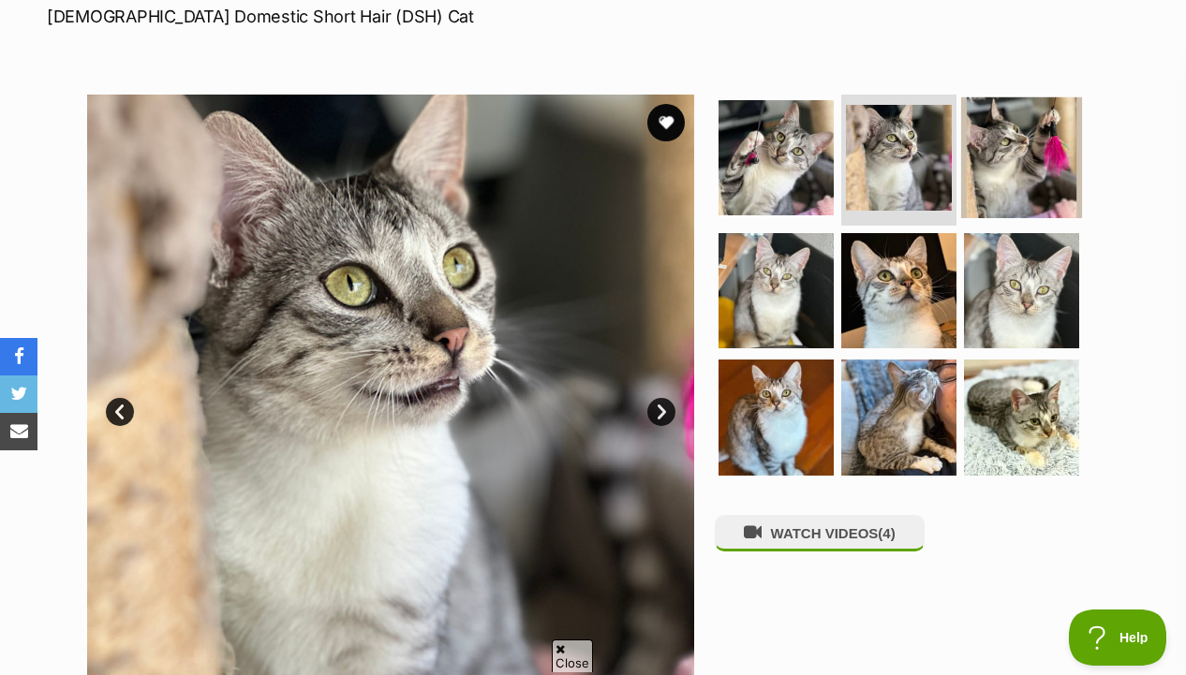
click at [1016, 175] on img at bounding box center [1021, 157] width 121 height 121
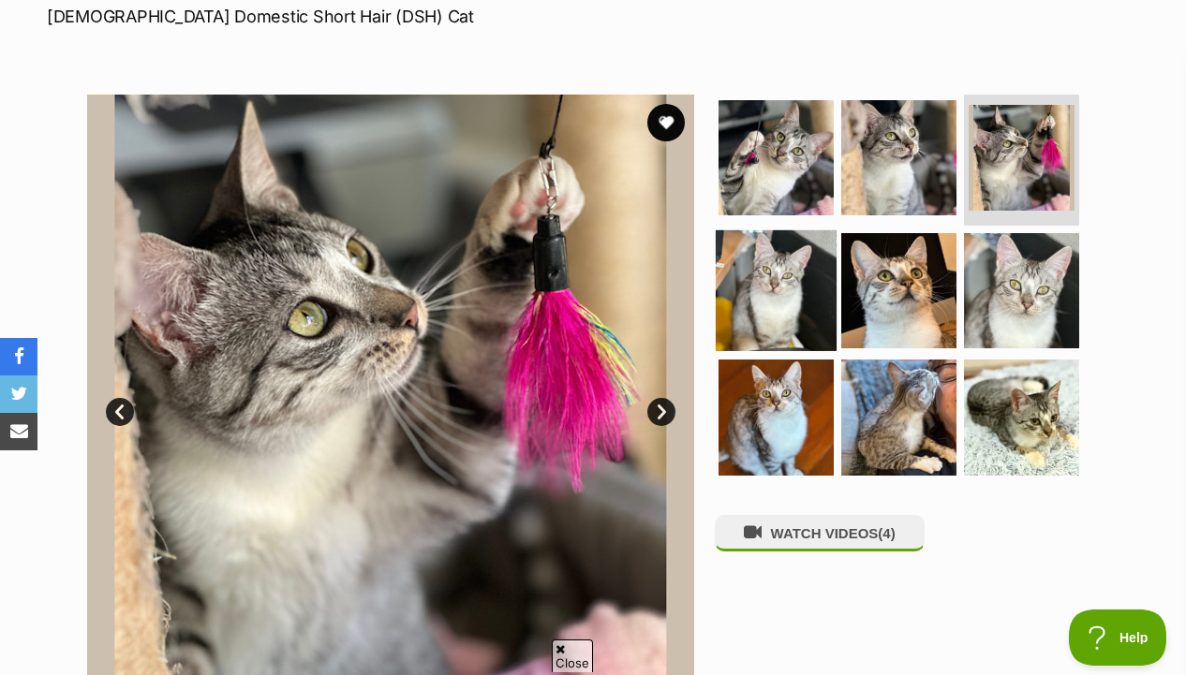
click at [770, 323] on img at bounding box center [775, 289] width 121 height 121
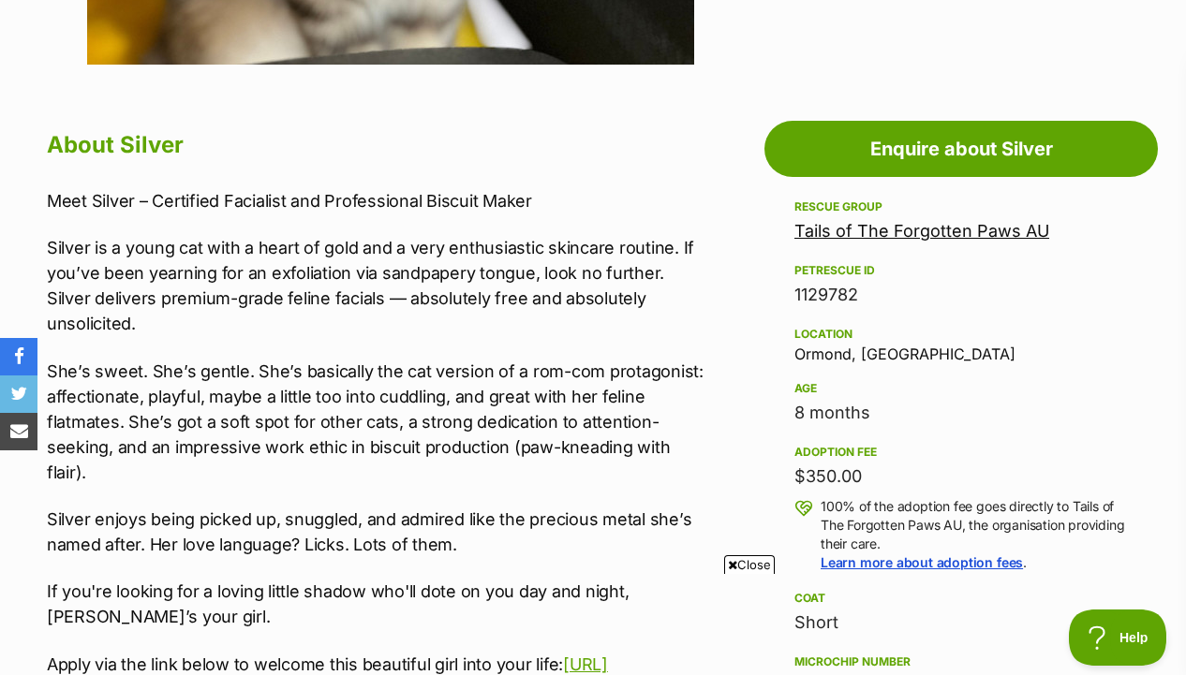
scroll to position [934, 0]
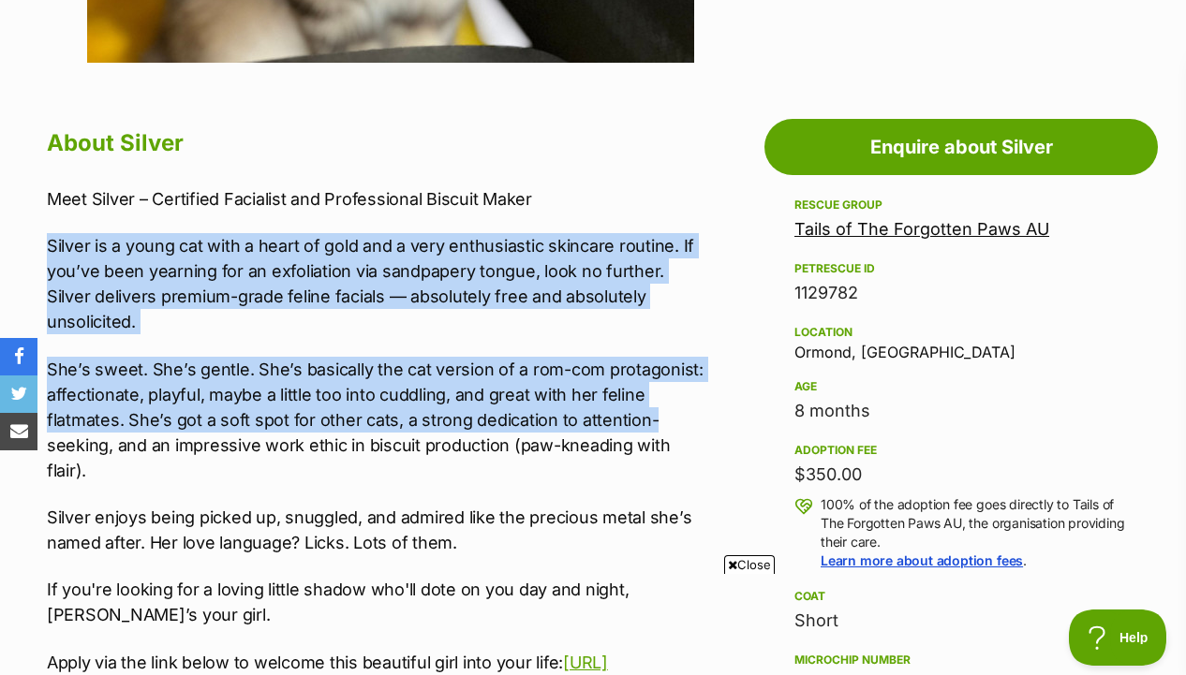
drag, startPoint x: 726, startPoint y: 406, endPoint x: 721, endPoint y: 229, distance: 177.0
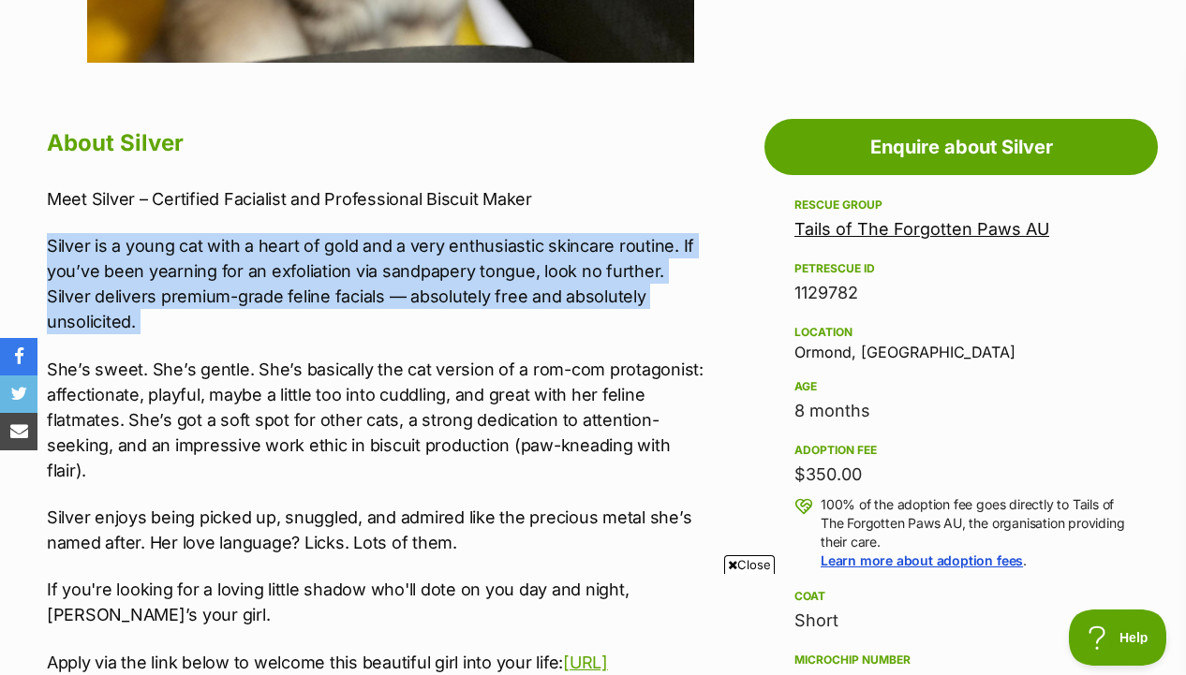
drag, startPoint x: 721, startPoint y: 228, endPoint x: 722, endPoint y: 300, distance: 71.2
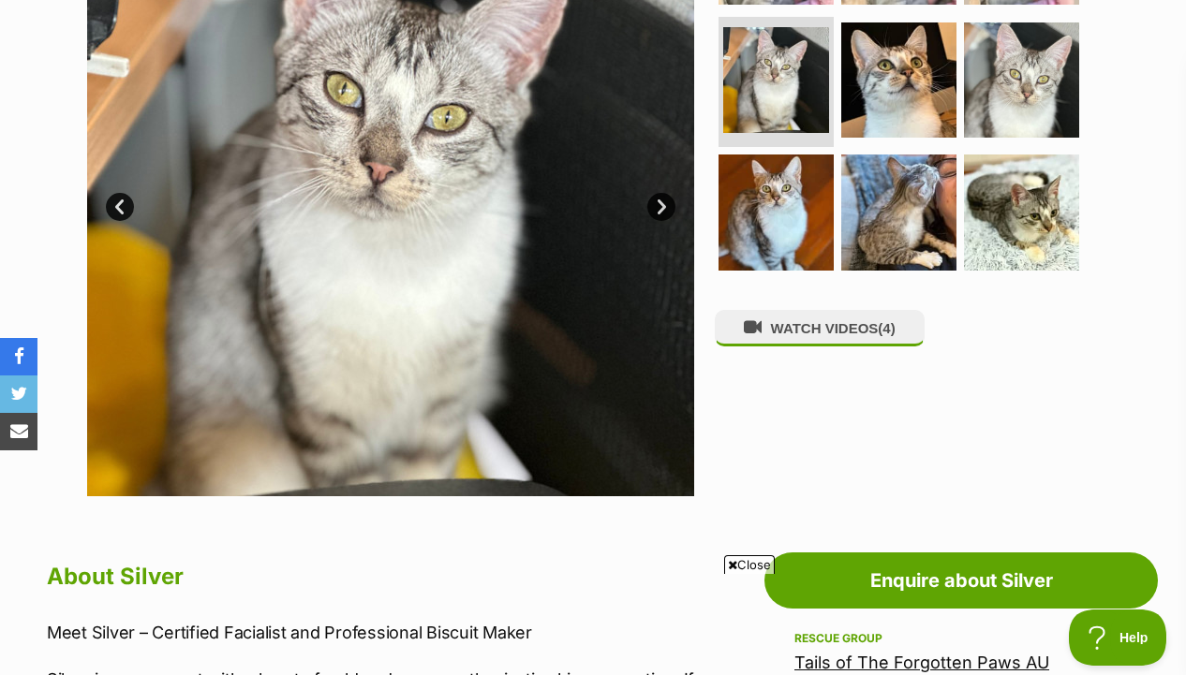
scroll to position [499, 0]
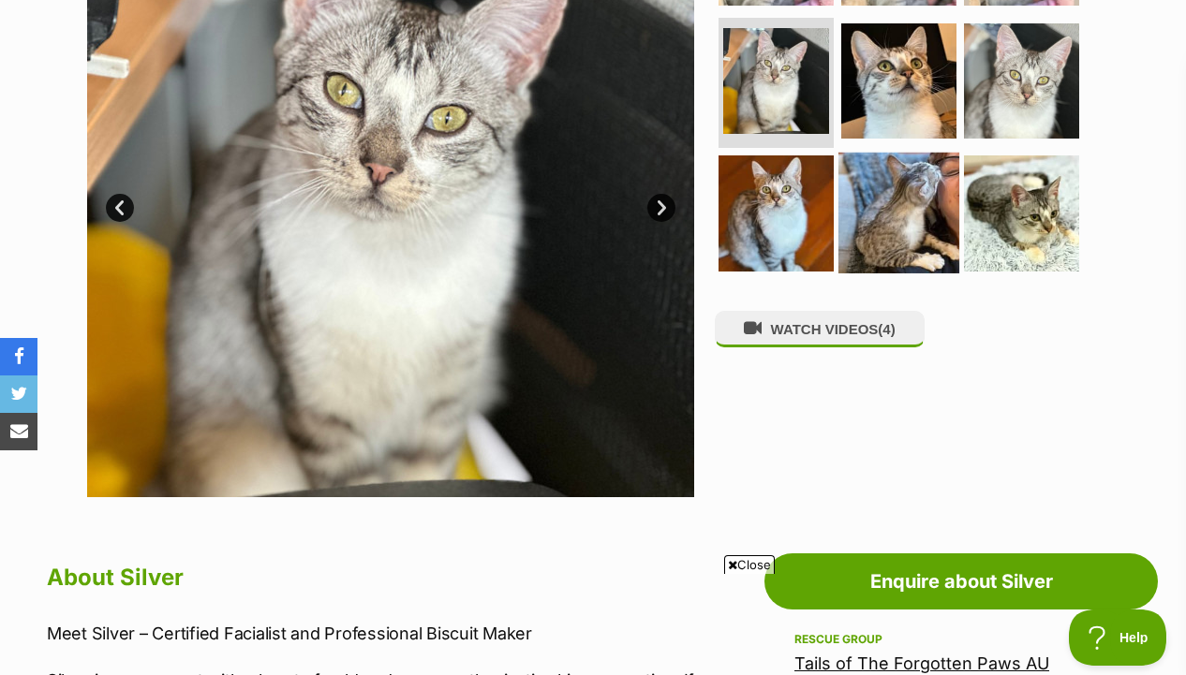
click at [838, 162] on ul at bounding box center [907, 86] width 384 height 392
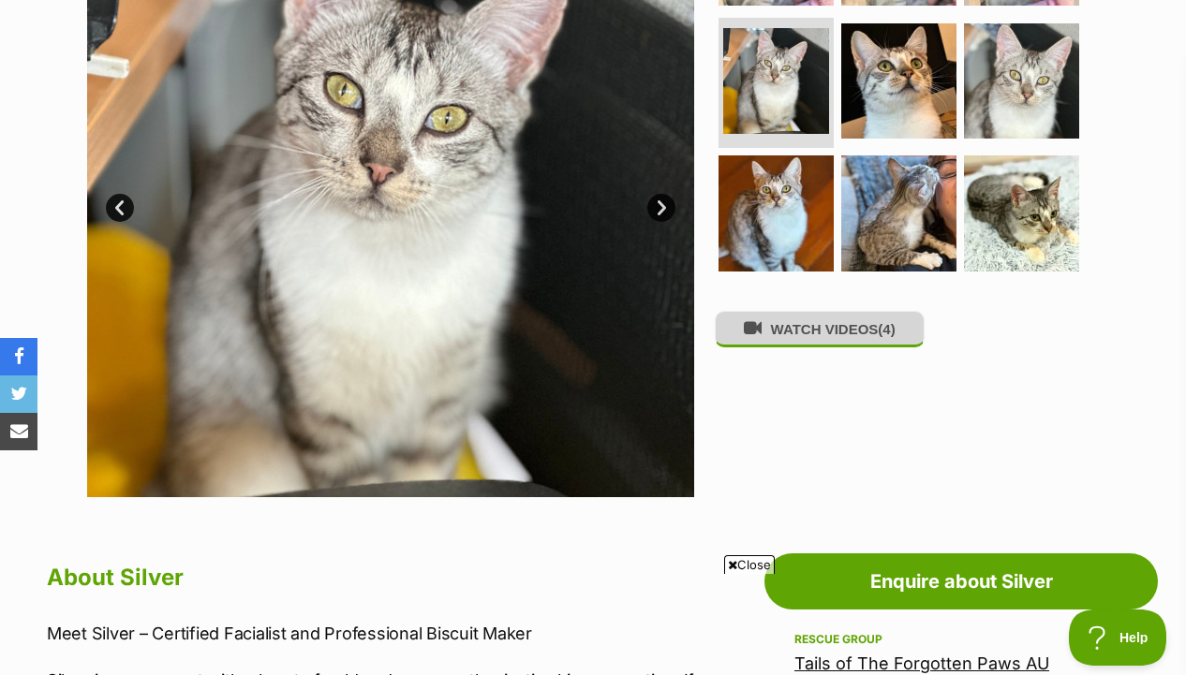
click at [810, 338] on button "WATCH VIDEOS (4)" at bounding box center [820, 329] width 210 height 37
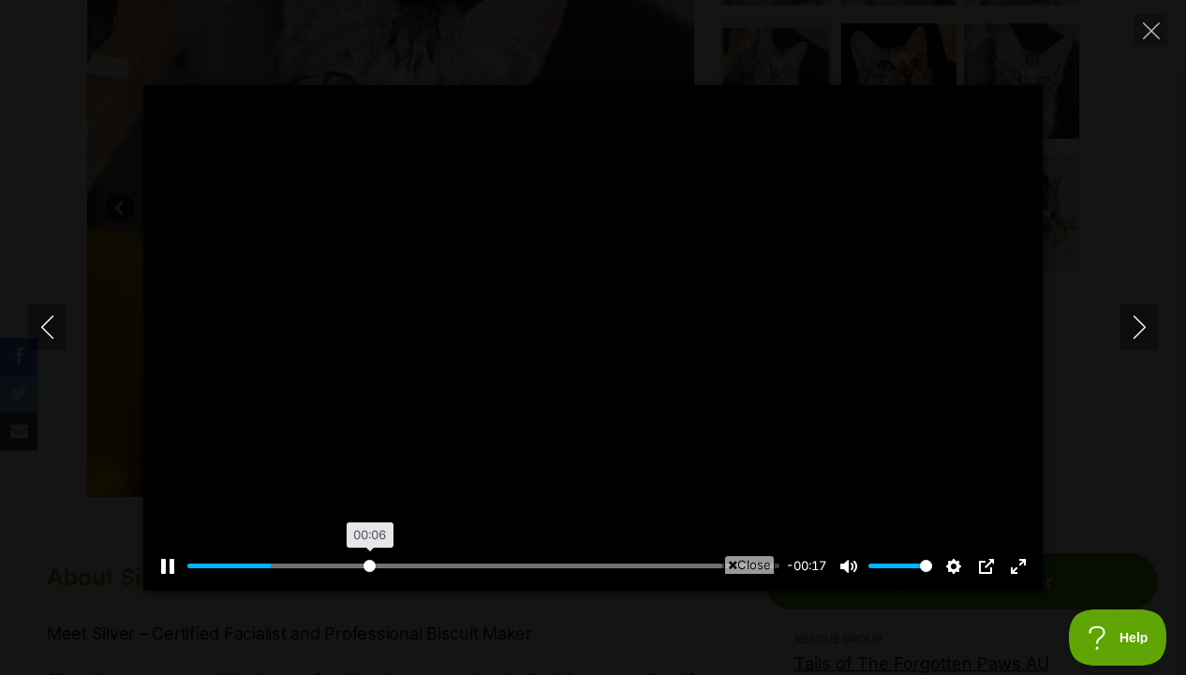
click at [368, 567] on input "Seek" at bounding box center [483, 566] width 592 height 18
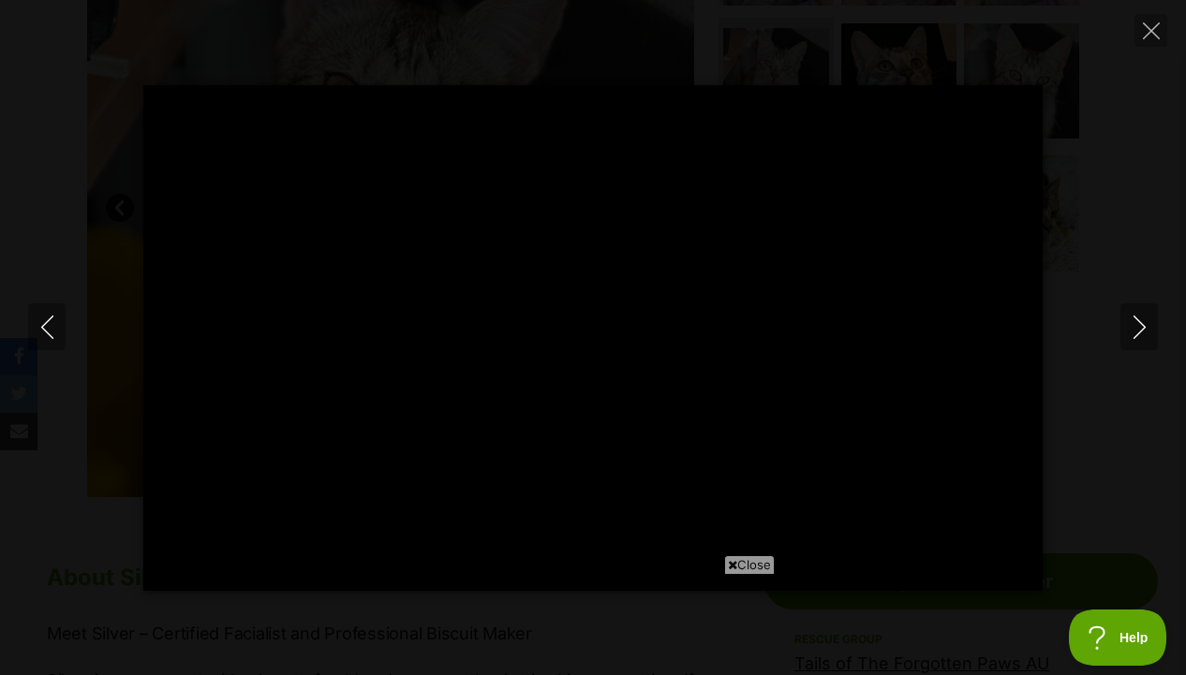
click at [473, 576] on div "Close" at bounding box center [593, 623] width 908 height 103
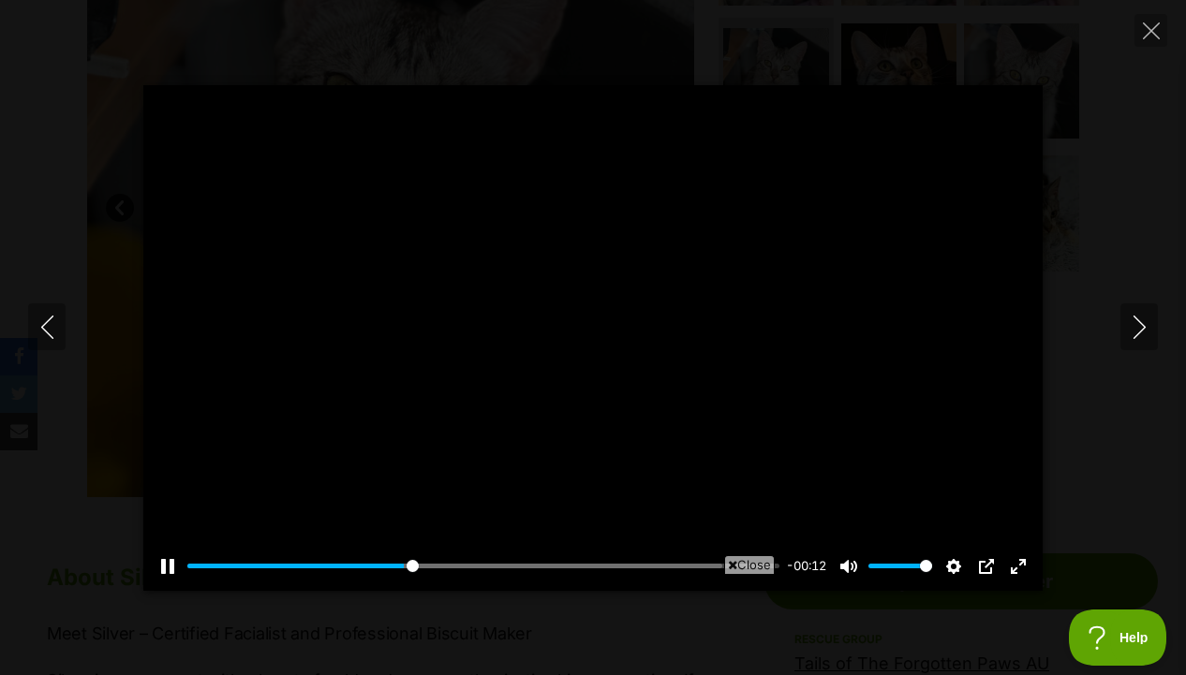
click at [546, 559] on div "Pause Play % buffered 00:09 -00:12 Unmute Mute Disable captions Enable captions…" at bounding box center [592, 555] width 899 height 72
click at [564, 567] on input "Seek" at bounding box center [483, 566] width 592 height 18
click at [634, 568] on input "Seek" at bounding box center [483, 566] width 592 height 18
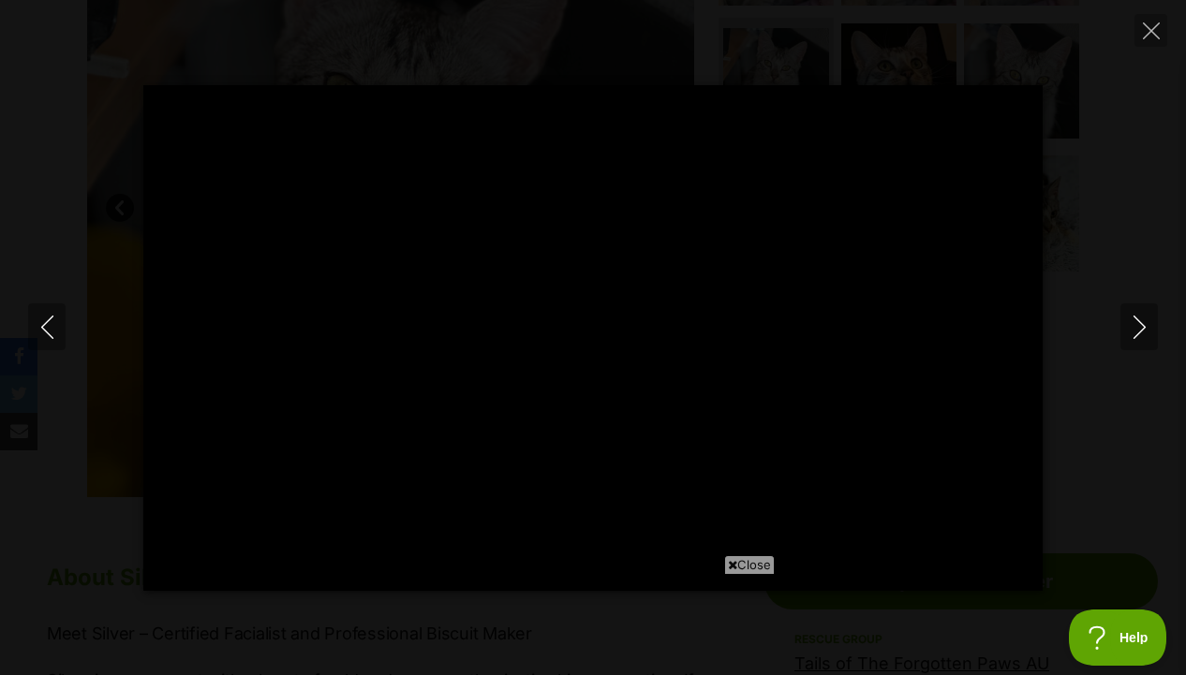
click at [1131, 356] on div "Pause Play % buffered 00:17 -00:04 Unmute Mute Disable captions Enable captions…" at bounding box center [593, 338] width 1186 height 506
type input "80.23"
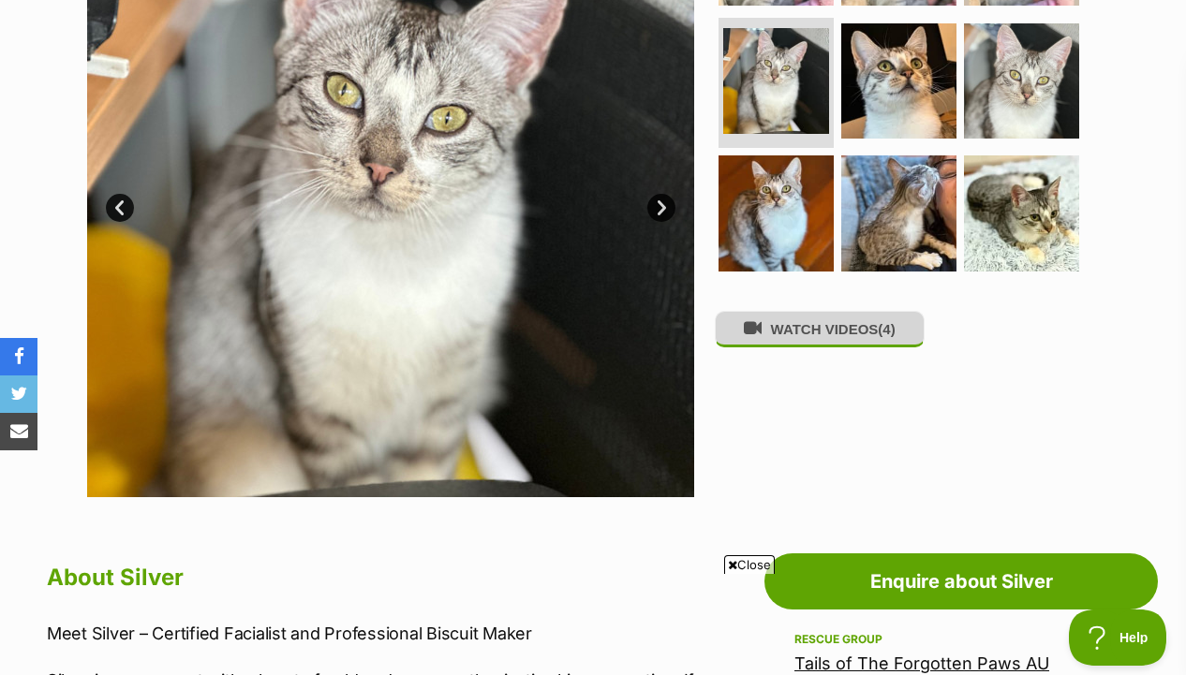
click at [884, 346] on button "WATCH VIDEOS (4)" at bounding box center [820, 329] width 210 height 37
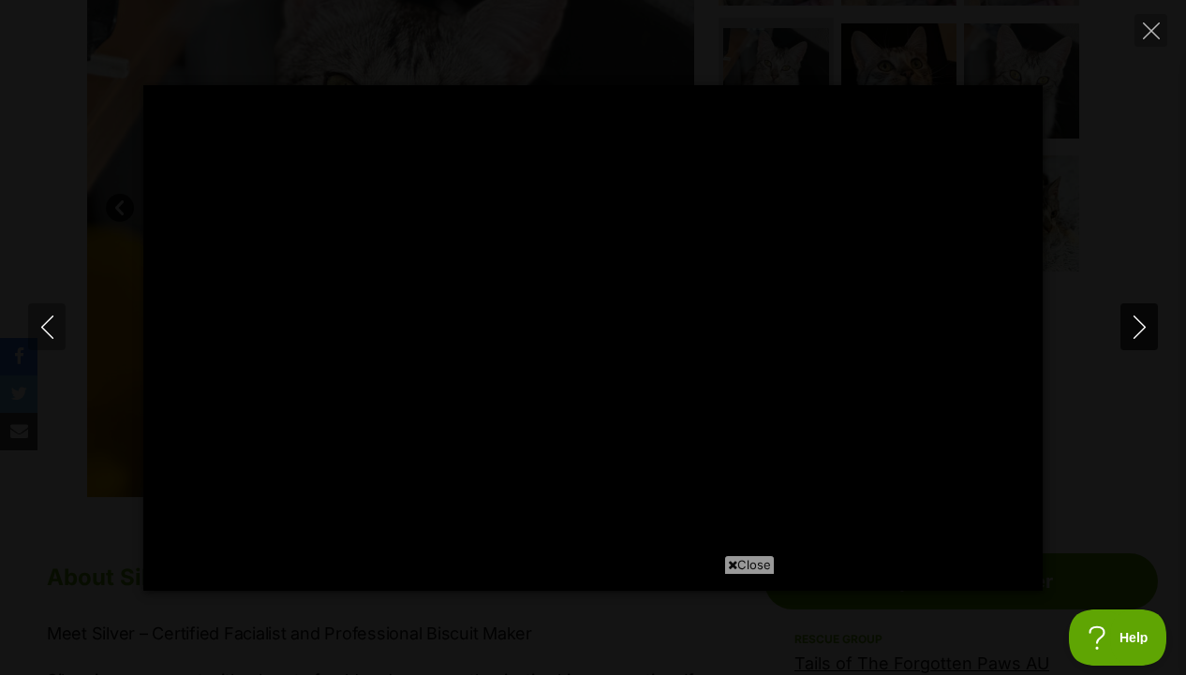
click at [1145, 316] on icon "Next" at bounding box center [1138, 327] width 23 height 23
type input "2.35"
click at [1145, 316] on icon "Next" at bounding box center [1138, 327] width 23 height 23
type input "1.29"
type input "4.2"
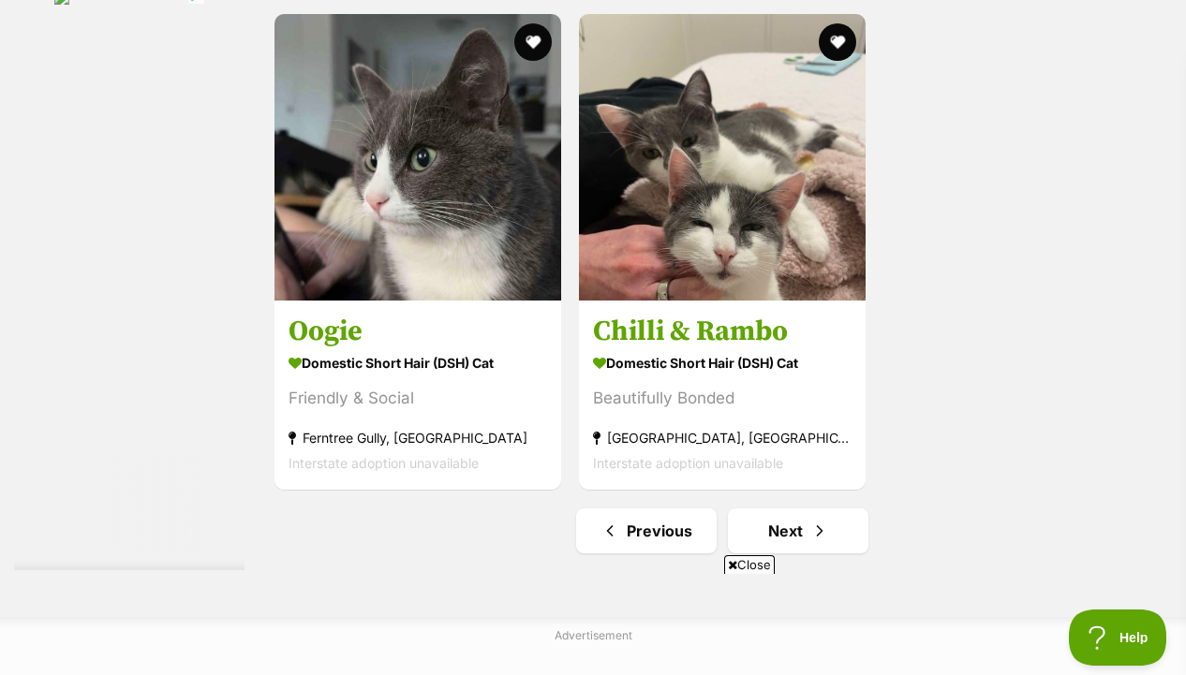
scroll to position [4284, 0]
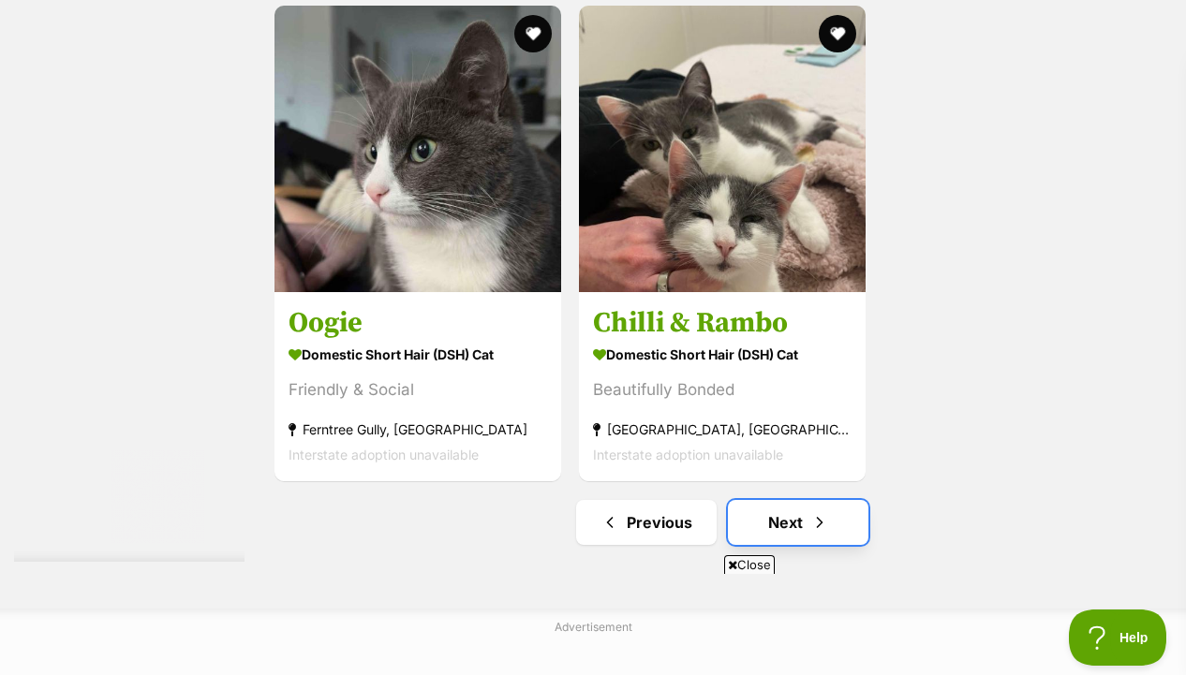
click at [792, 528] on link "Next" at bounding box center [798, 522] width 140 height 45
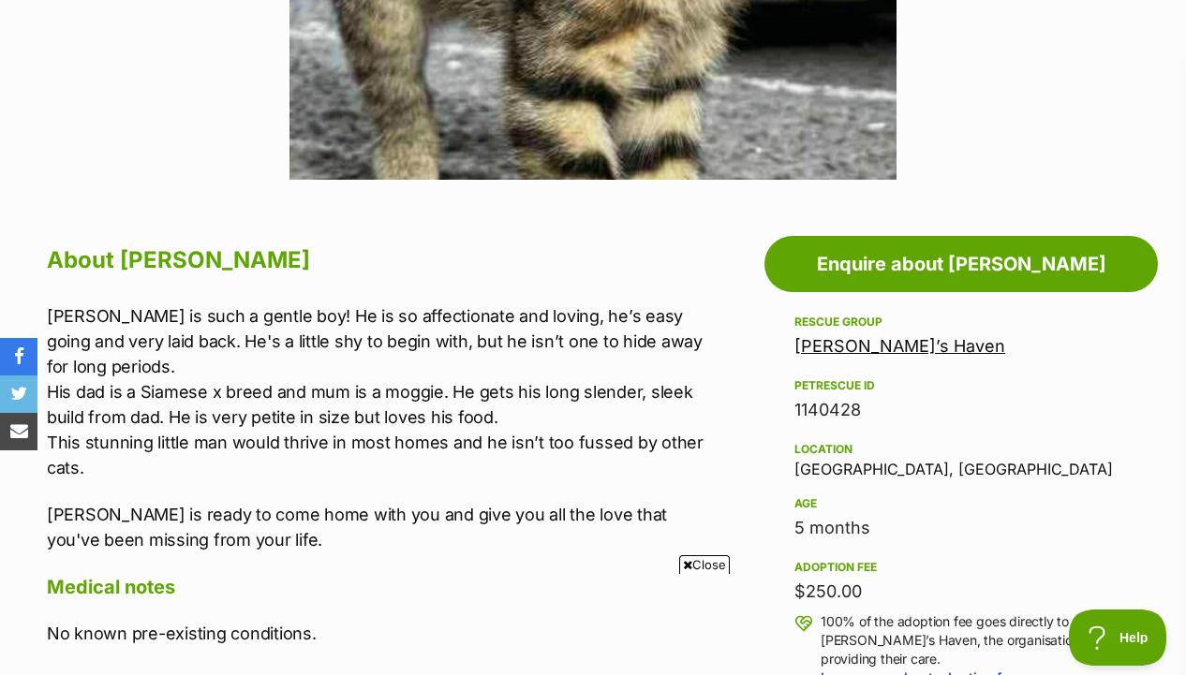
scroll to position [841, 0]
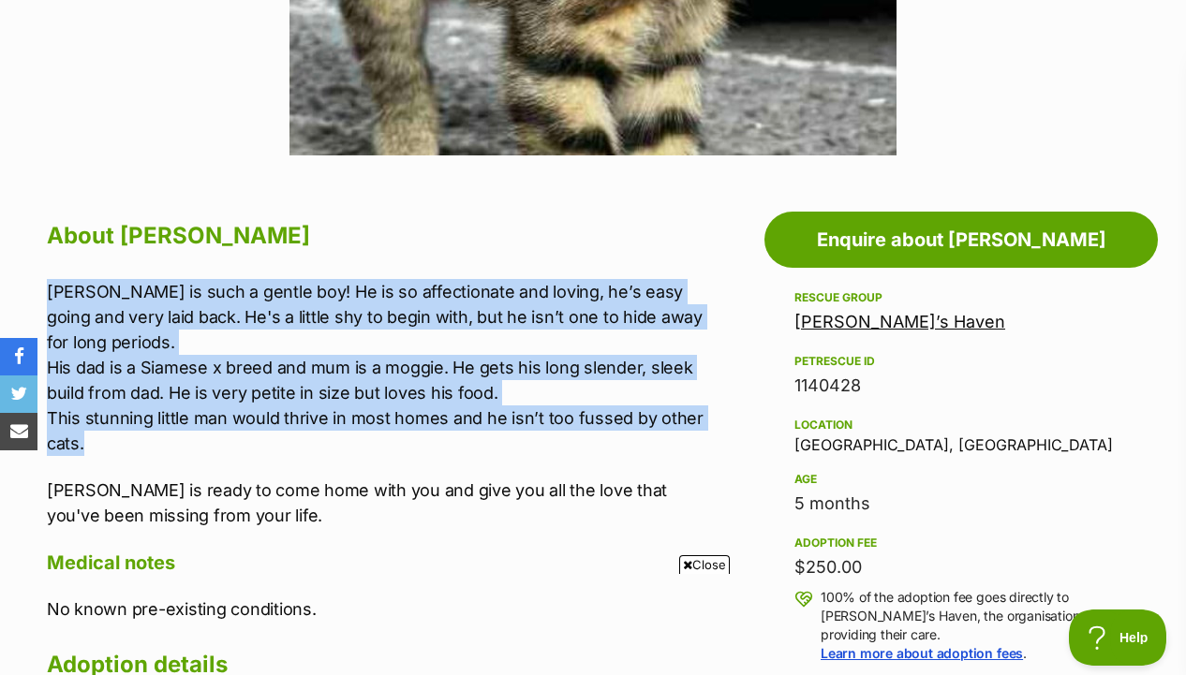
drag, startPoint x: 680, startPoint y: 266, endPoint x: 670, endPoint y: 448, distance: 181.9
click at [670, 448] on div "About [PERSON_NAME] [PERSON_NAME] is such a gentle boy! He is so affectionate a…" at bounding box center [376, 484] width 659 height 539
click at [670, 448] on p "[PERSON_NAME] is such a gentle boy! He is so affectionate and loving, he’s easy…" at bounding box center [376, 367] width 659 height 177
drag, startPoint x: 670, startPoint y: 450, endPoint x: 675, endPoint y: 277, distance: 173.3
click at [676, 277] on div "About [PERSON_NAME] [PERSON_NAME] is such a gentle boy! He is so affectionate a…" at bounding box center [376, 484] width 659 height 539
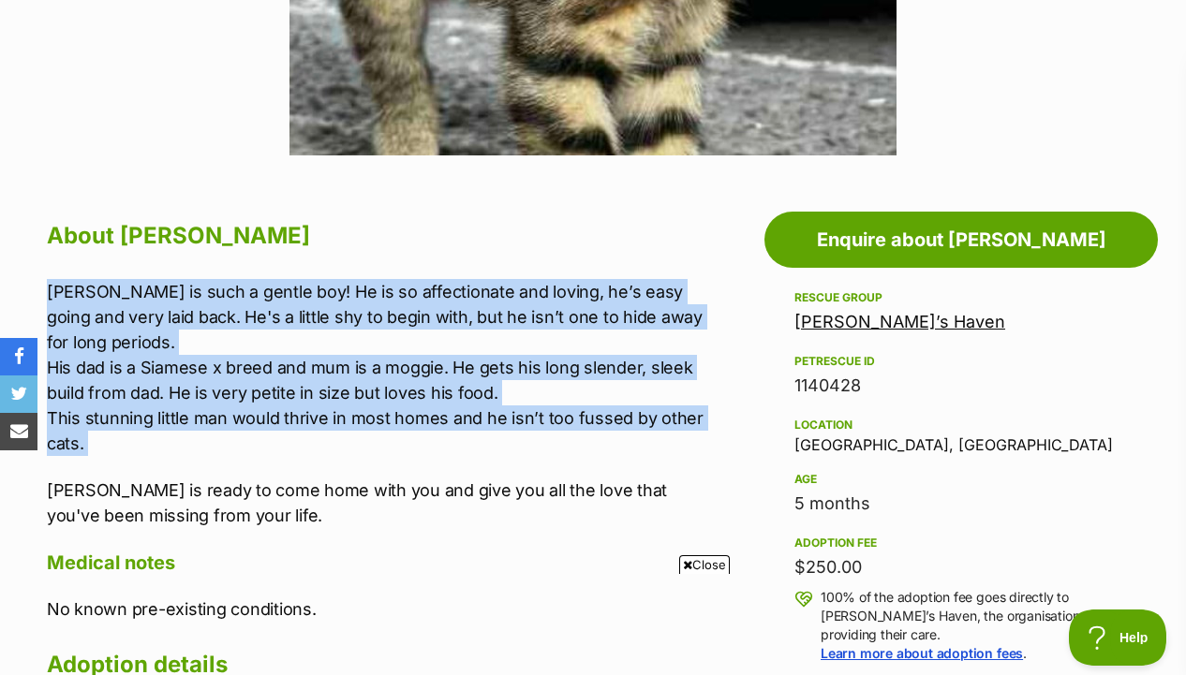
click at [675, 277] on div "About [PERSON_NAME] [PERSON_NAME] is such a gentle boy! He is so affectionate a…" at bounding box center [376, 484] width 659 height 539
drag, startPoint x: 675, startPoint y: 277, endPoint x: 670, endPoint y: 420, distance: 143.4
click at [670, 420] on div "About [PERSON_NAME] [PERSON_NAME] is such a gentle boy! He is so affectionate a…" at bounding box center [376, 484] width 659 height 539
click at [670, 420] on p "[PERSON_NAME] is such a gentle boy! He is so affectionate and loving, he’s easy…" at bounding box center [376, 367] width 659 height 177
drag, startPoint x: 672, startPoint y: 262, endPoint x: 672, endPoint y: 419, distance: 156.4
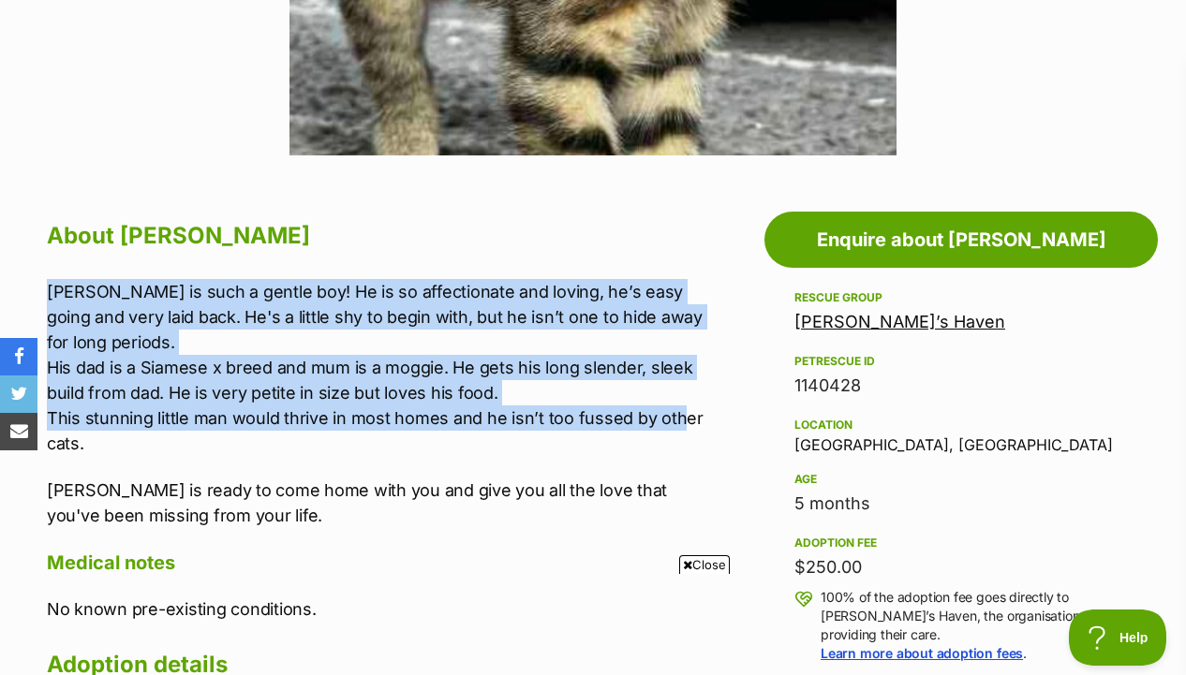
click at [672, 419] on div "About Rumi Rumi is such a gentle boy! He is so affectionate and loving, he’s ea…" at bounding box center [376, 484] width 659 height 539
click at [672, 419] on p "Rumi is such a gentle boy! He is so affectionate and loving, he’s easy going an…" at bounding box center [376, 367] width 659 height 177
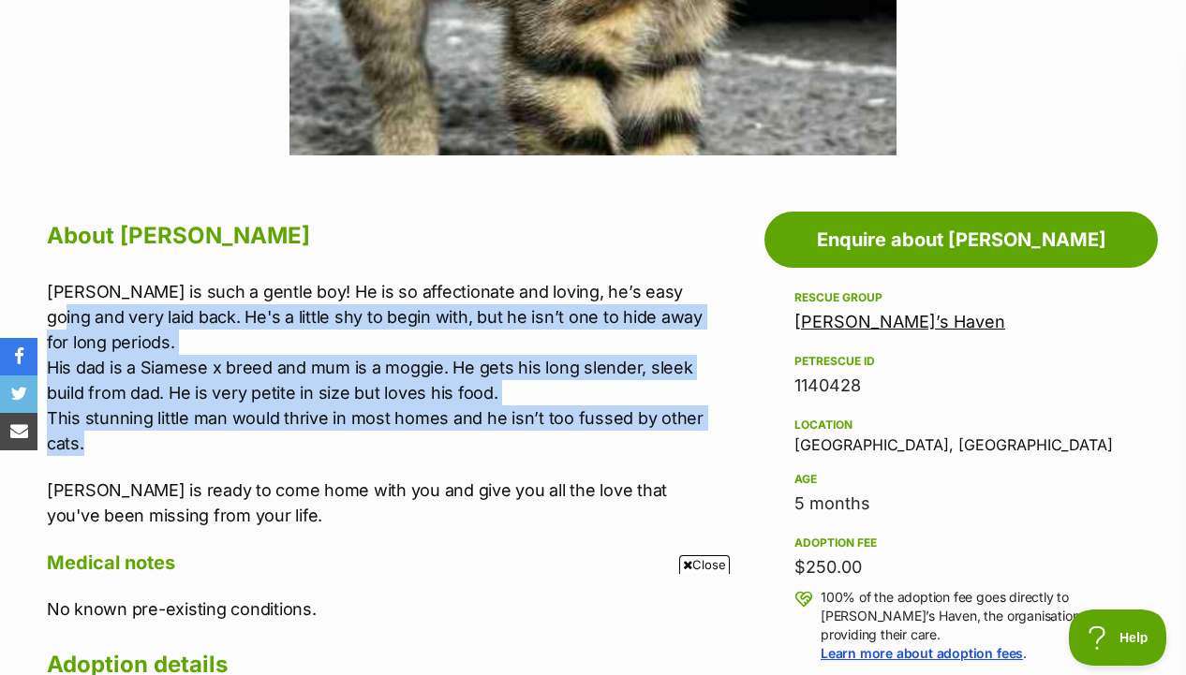
drag, startPoint x: 686, startPoint y: 436, endPoint x: 672, endPoint y: 281, distance: 156.1
click at [673, 281] on p "Rumi is such a gentle boy! He is so affectionate and loving, he’s easy going an…" at bounding box center [376, 367] width 659 height 177
click at [672, 281] on p "Rumi is such a gentle boy! He is so affectionate and loving, he’s easy going an…" at bounding box center [376, 367] width 659 height 177
drag, startPoint x: 672, startPoint y: 281, endPoint x: 672, endPoint y: 433, distance: 151.7
click at [672, 433] on p "Rumi is such a gentle boy! He is so affectionate and loving, he’s easy going an…" at bounding box center [376, 367] width 659 height 177
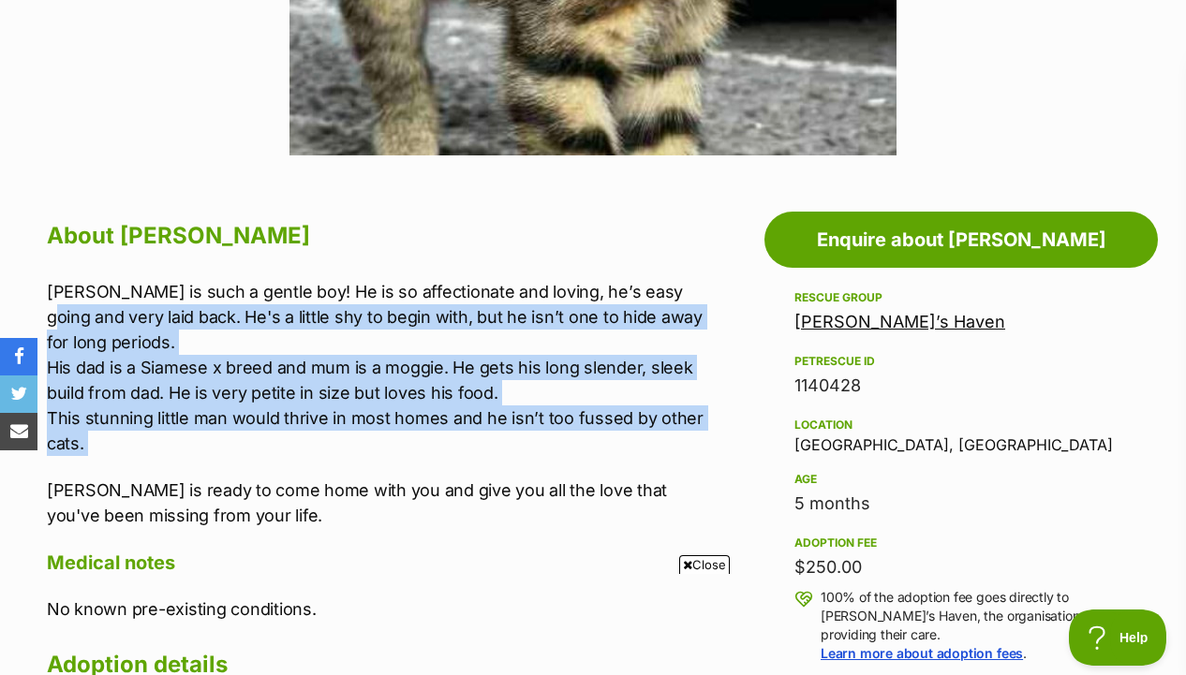
click at [672, 433] on p "Rumi is such a gentle boy! He is so affectionate and loving, he’s easy going an…" at bounding box center [376, 367] width 659 height 177
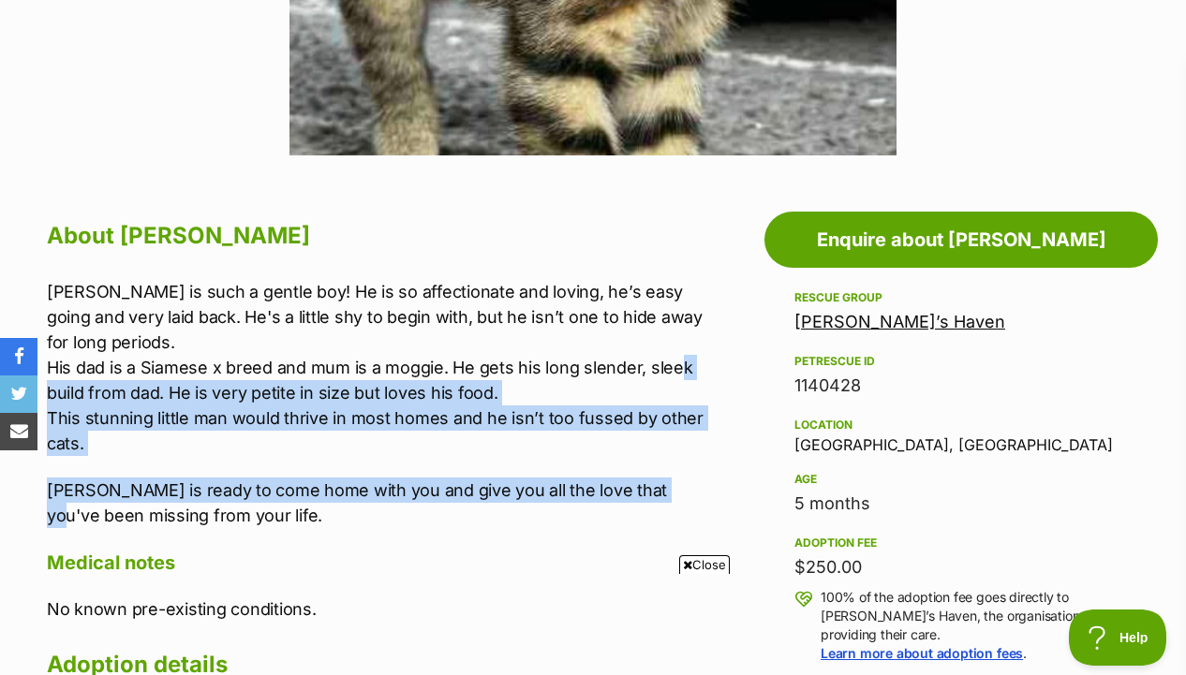
drag, startPoint x: 673, startPoint y: 494, endPoint x: 672, endPoint y: 370, distance: 123.6
click at [672, 370] on div "Rumi is such a gentle boy! He is so affectionate and loving, he’s easy going an…" at bounding box center [376, 403] width 659 height 249
click at [672, 370] on p "Rumi is such a gentle boy! He is so affectionate and loving, he’s easy going an…" at bounding box center [376, 367] width 659 height 177
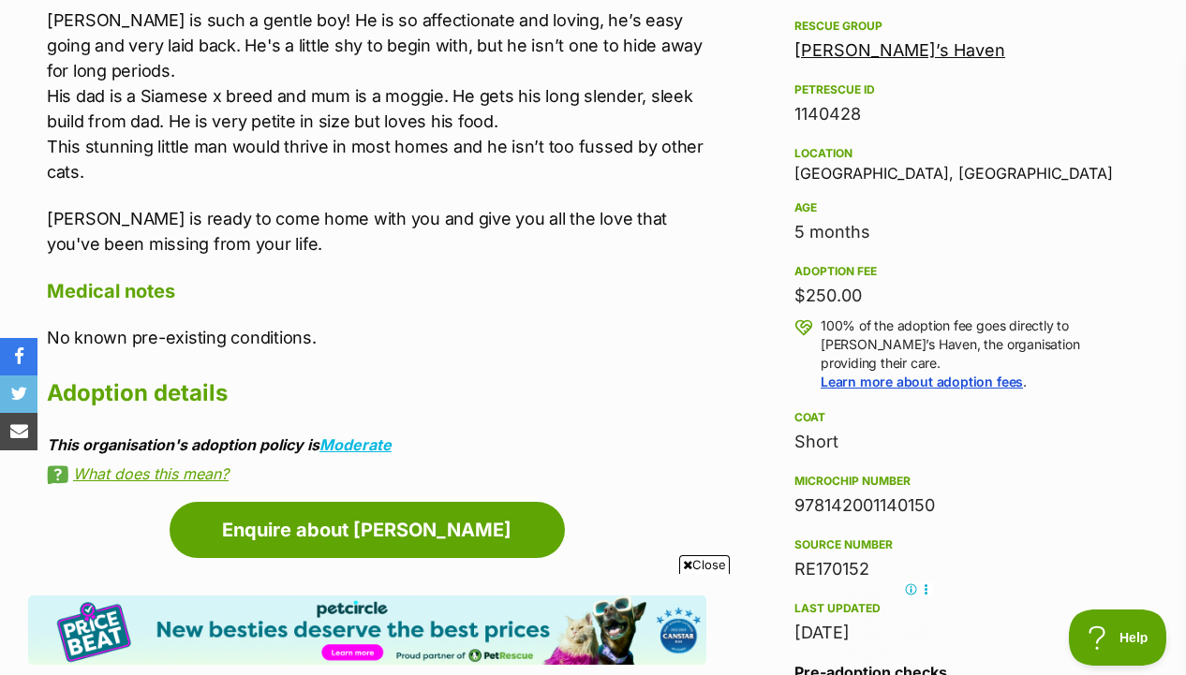
scroll to position [998, 0]
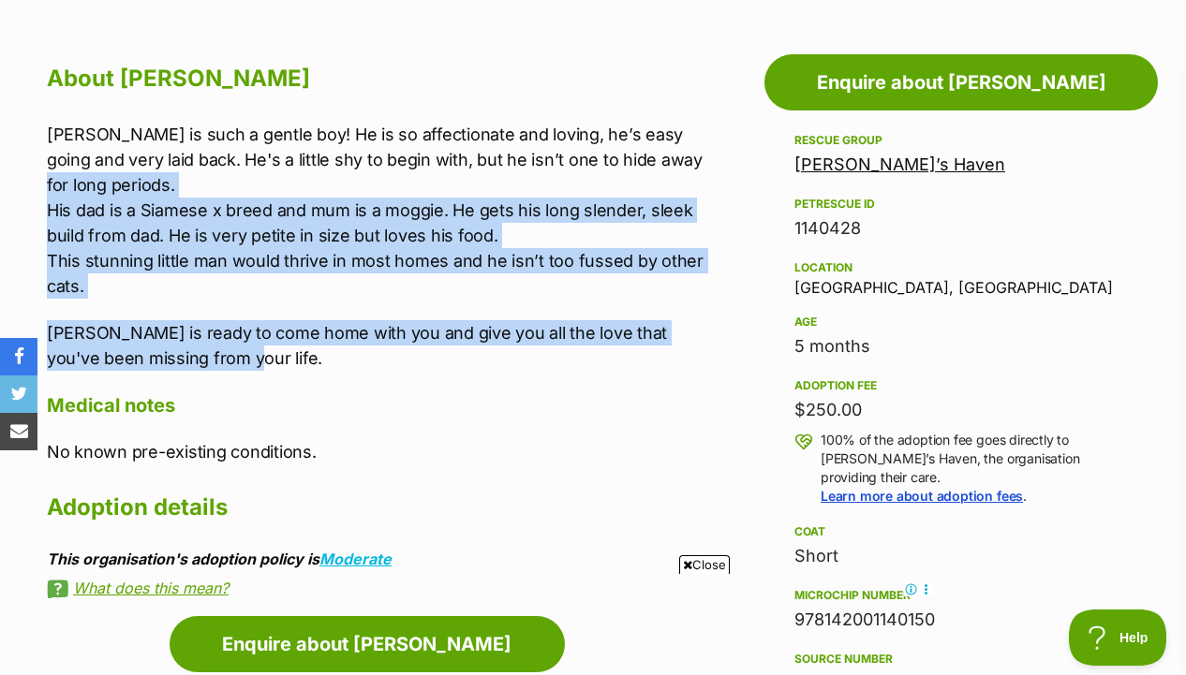
drag, startPoint x: 638, startPoint y: 165, endPoint x: 638, endPoint y: 360, distance: 194.8
click at [638, 360] on div "Rumi is such a gentle boy! He is so affectionate and loving, he’s easy going an…" at bounding box center [376, 246] width 659 height 249
click at [638, 360] on p "Rumi is ready to come home with you and give you all the love that you've been …" at bounding box center [376, 345] width 659 height 51
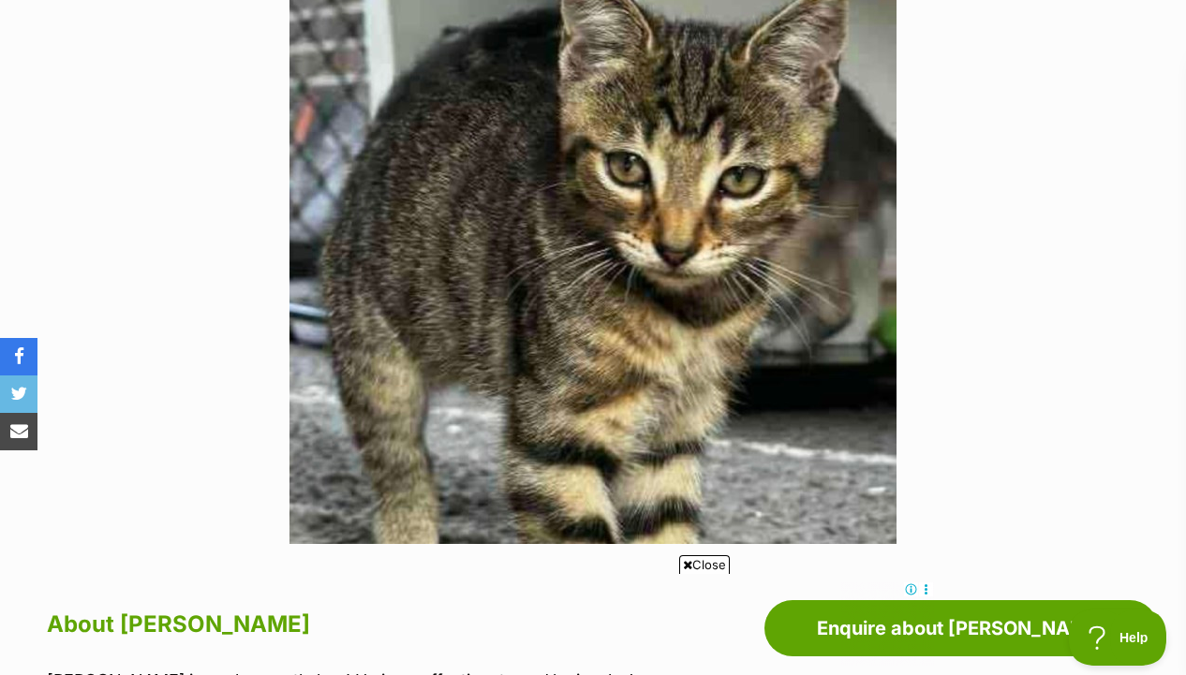
scroll to position [0, 0]
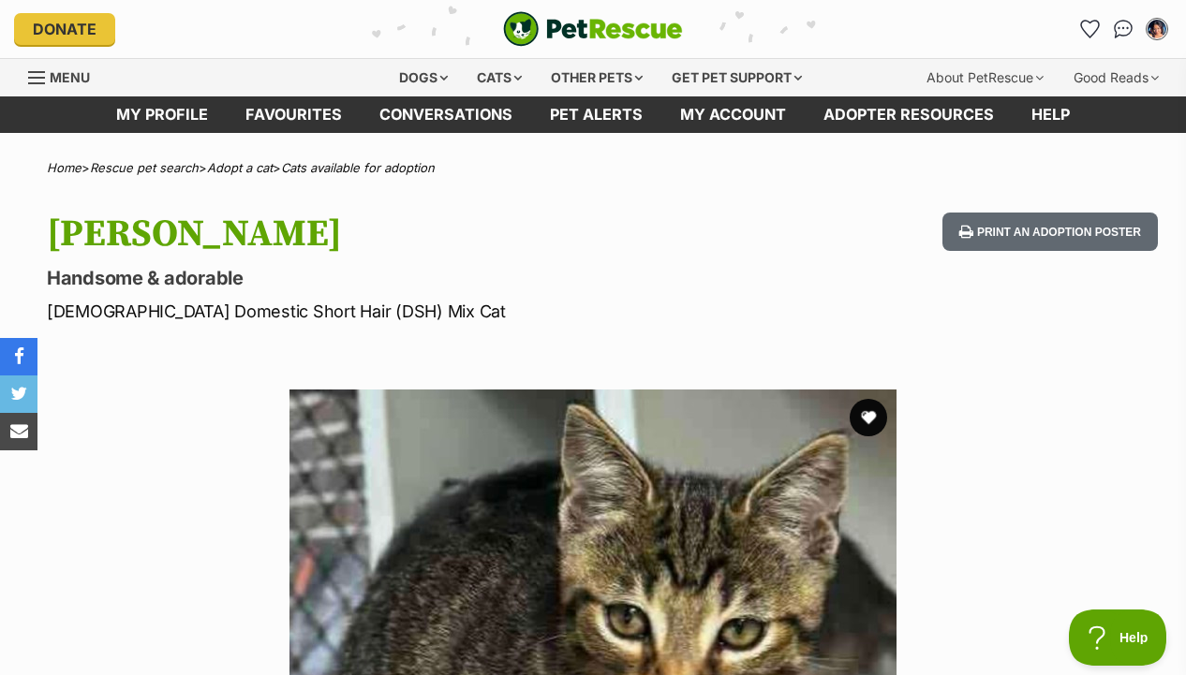
click at [1074, 35] on li "Account quick links" at bounding box center [1089, 29] width 30 height 30
click at [1090, 33] on icon "Favourites" at bounding box center [1089, 29] width 22 height 22
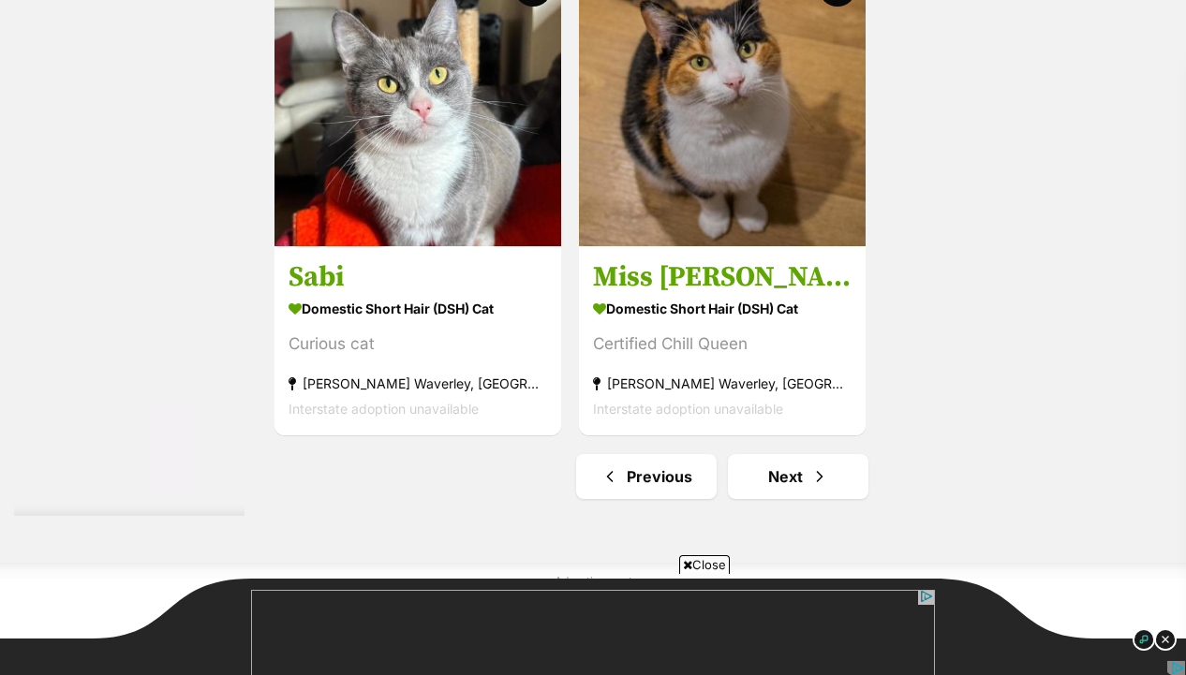
scroll to position [4147, 0]
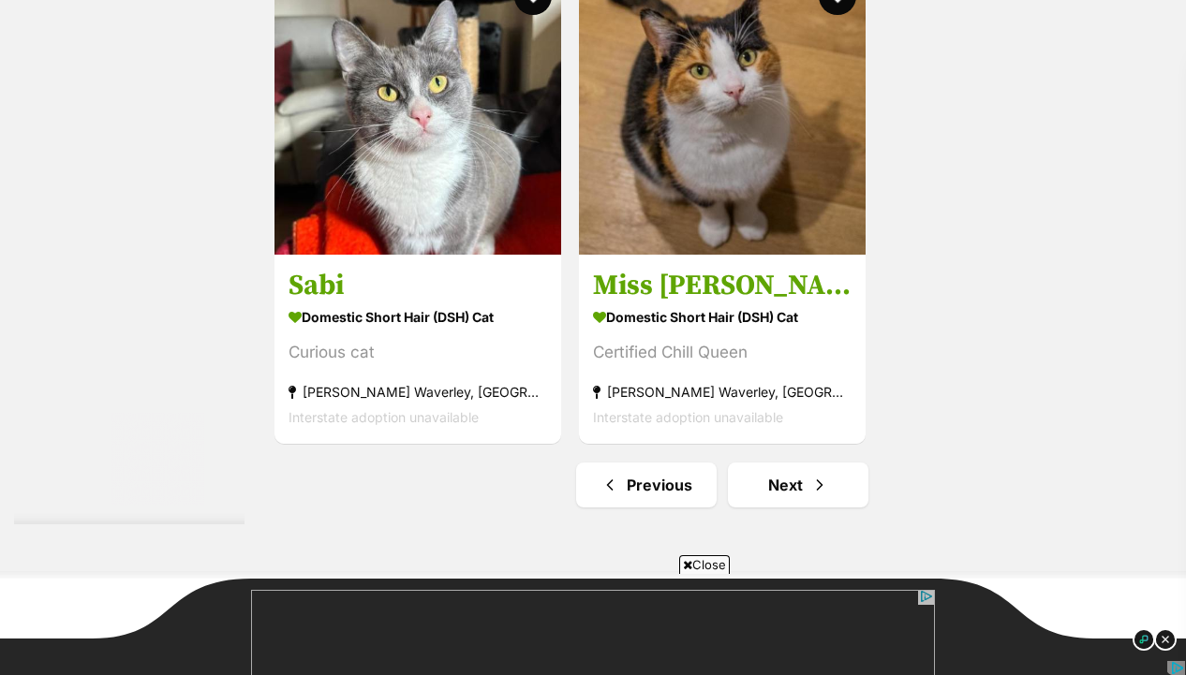
click at [805, 478] on link "Next" at bounding box center [798, 485] width 140 height 45
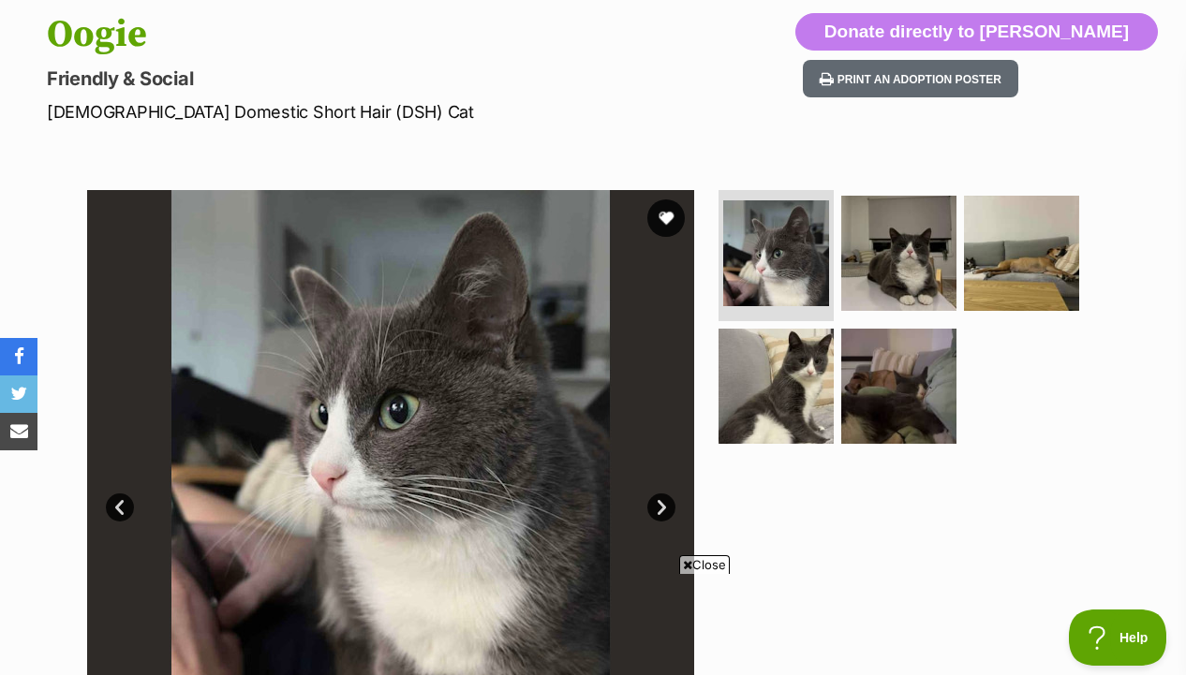
scroll to position [219, 0]
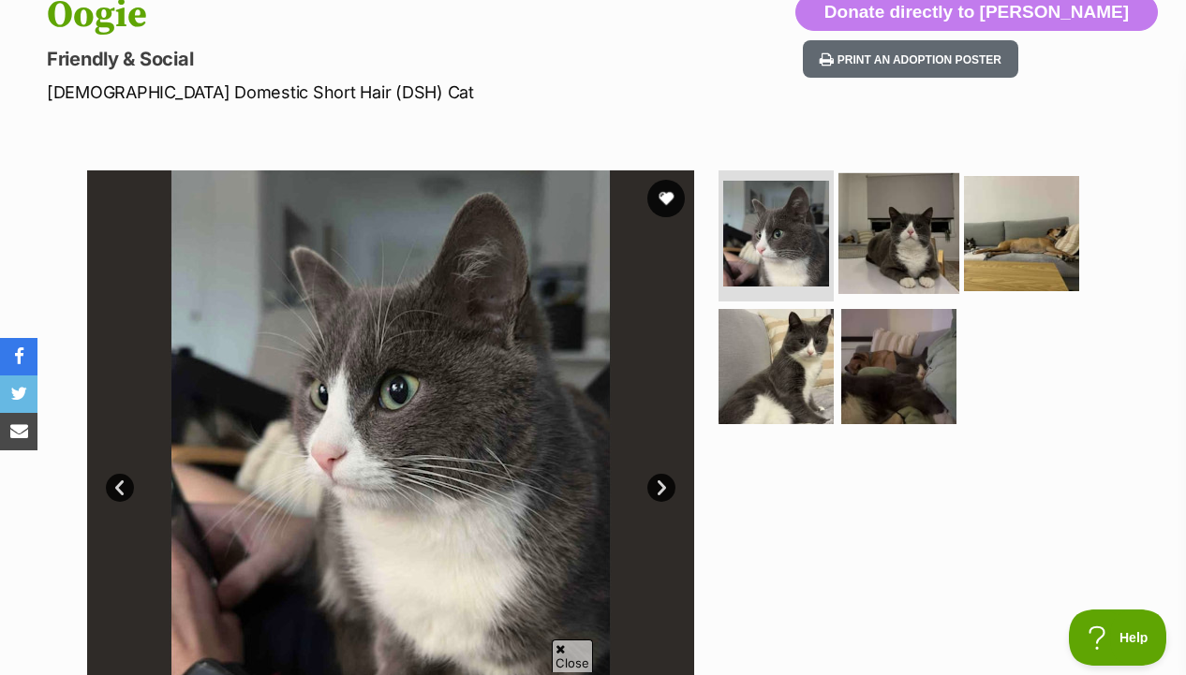
click at [865, 232] on img at bounding box center [898, 233] width 121 height 121
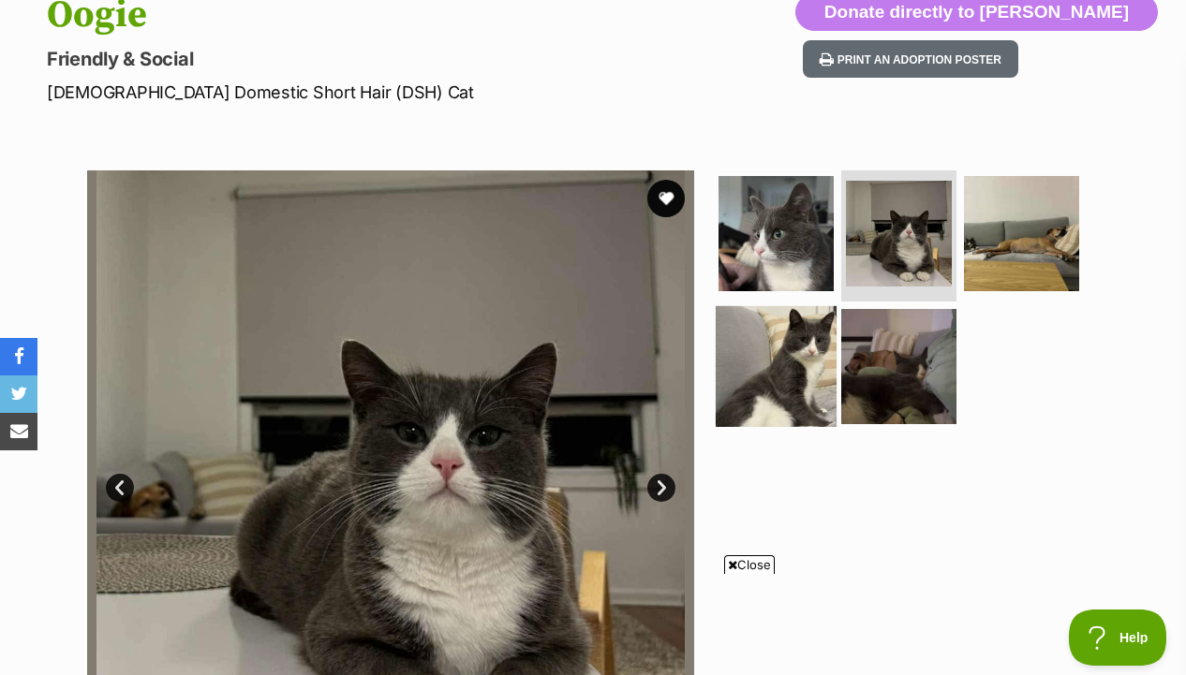
click at [755, 367] on img at bounding box center [775, 365] width 121 height 121
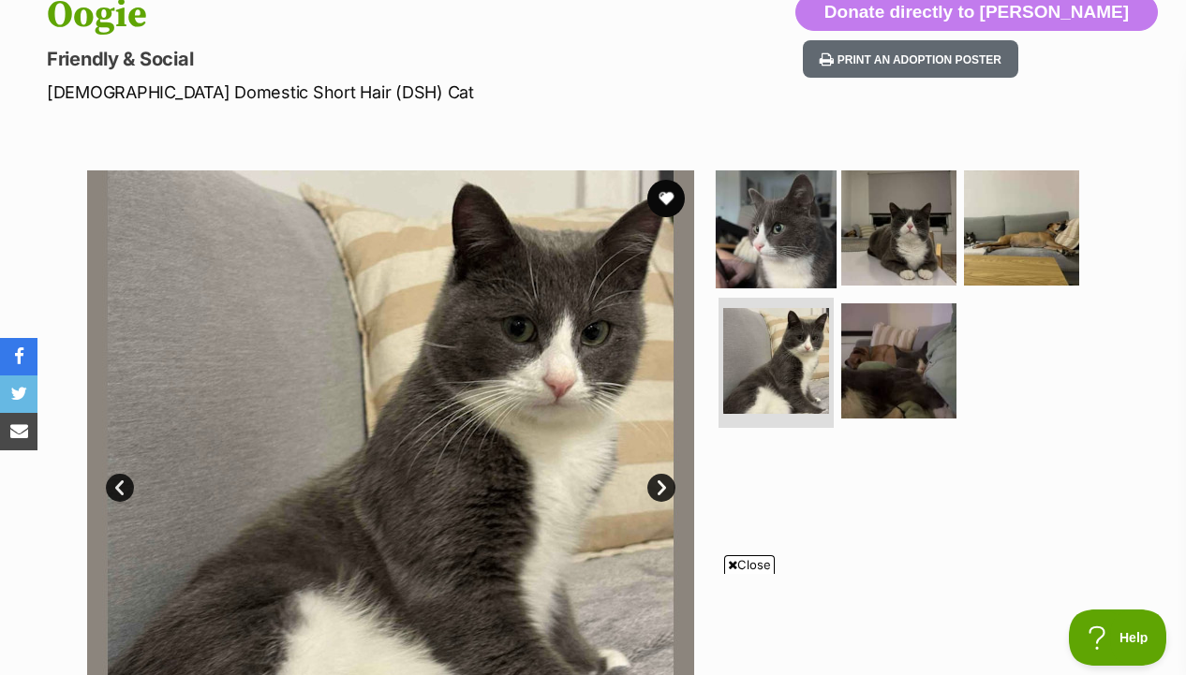
click at [778, 245] on img at bounding box center [775, 228] width 121 height 121
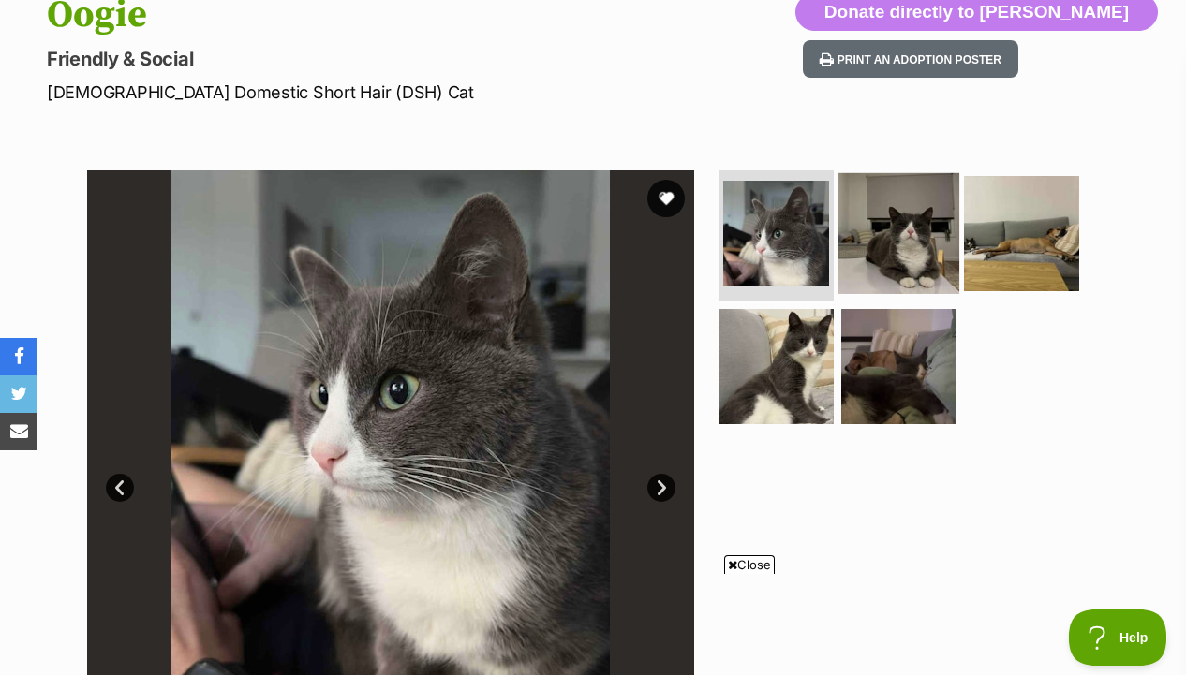
click at [891, 269] on img at bounding box center [898, 233] width 121 height 121
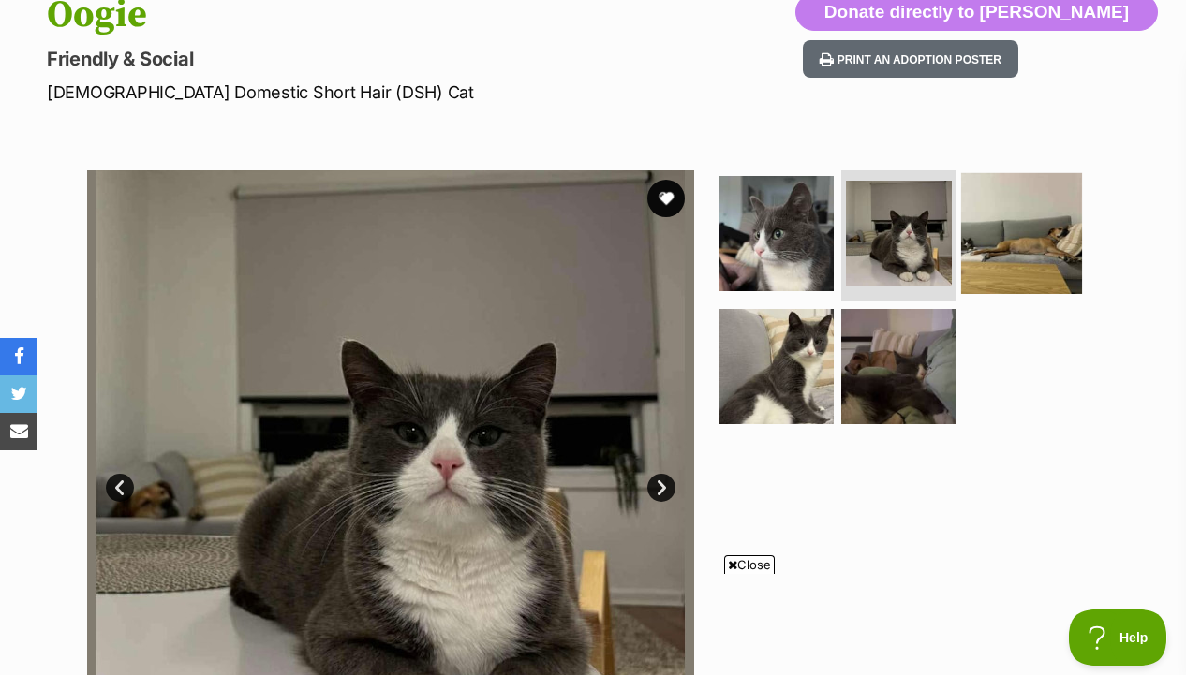
click at [1023, 267] on img at bounding box center [1021, 233] width 121 height 121
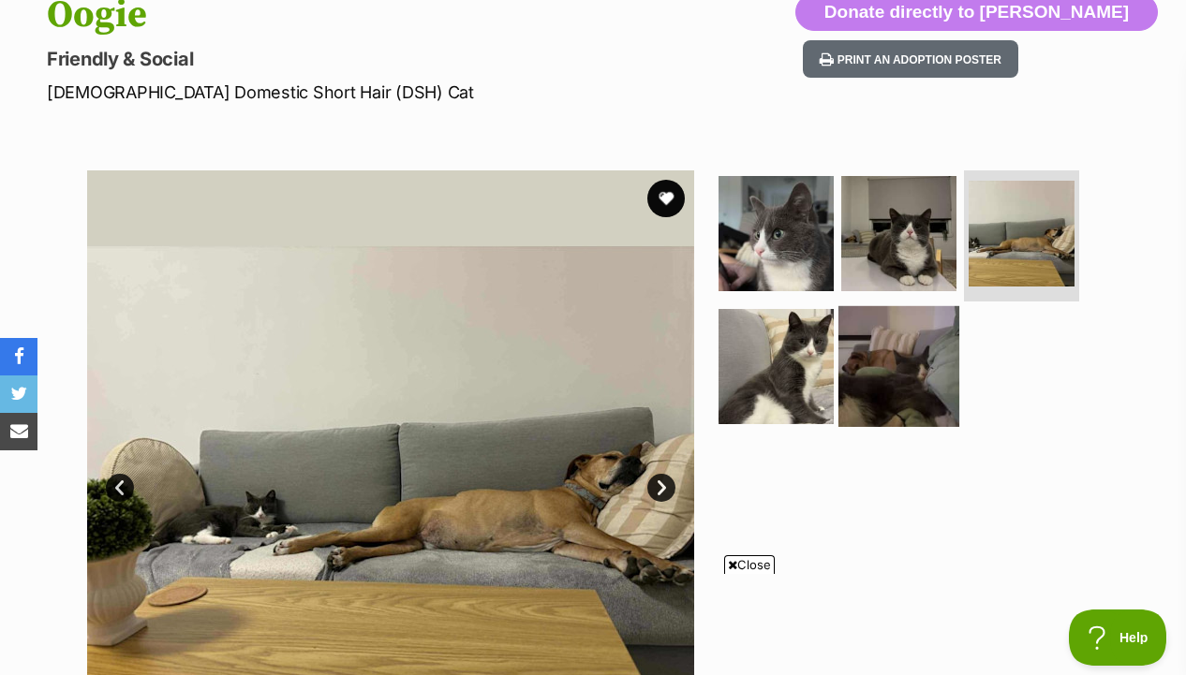
click at [913, 366] on img at bounding box center [898, 365] width 121 height 121
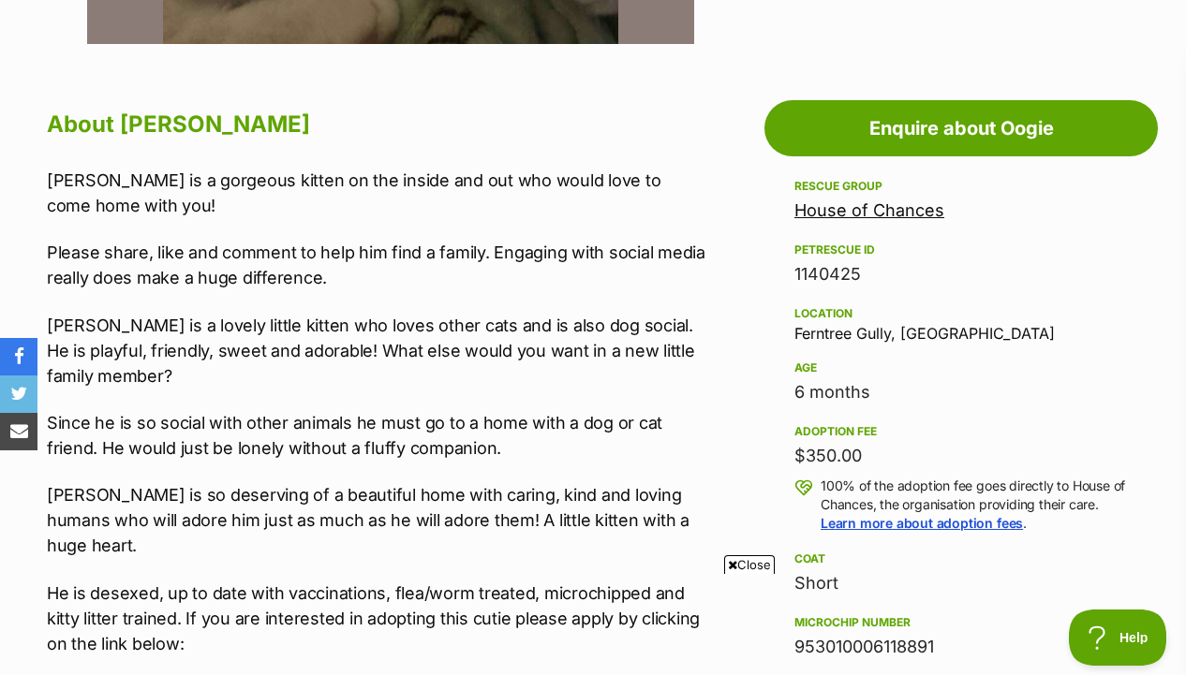
scroll to position [945, 0]
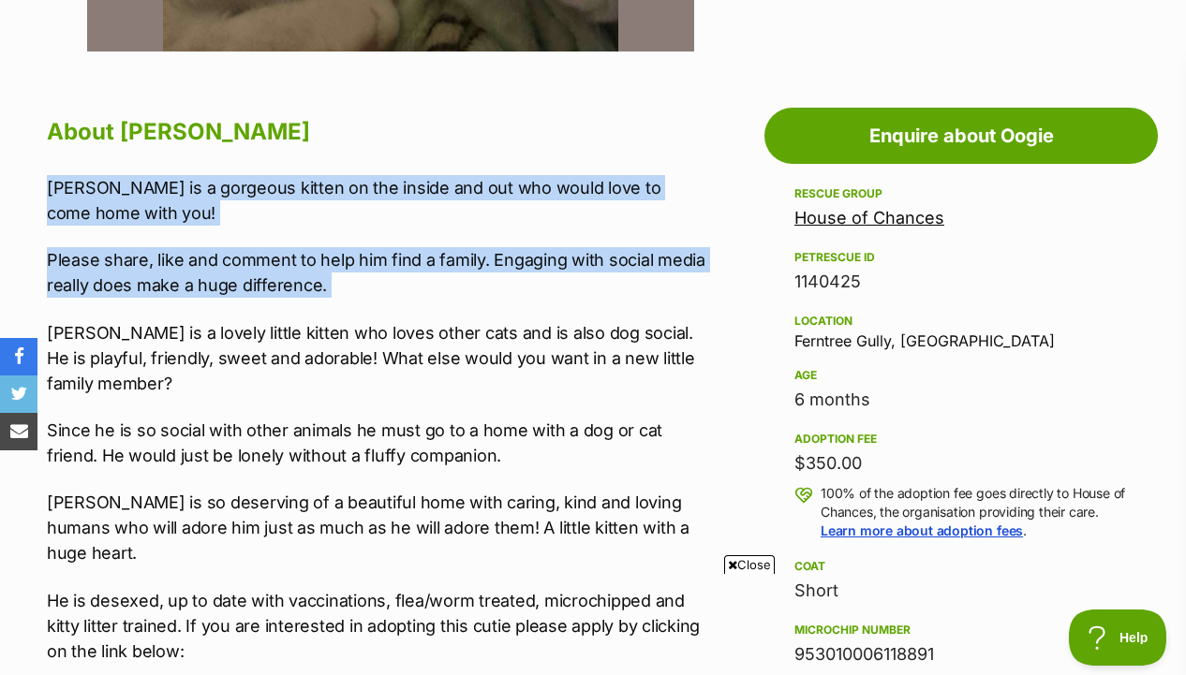
drag, startPoint x: 602, startPoint y: 171, endPoint x: 597, endPoint y: 315, distance: 143.4
click at [597, 314] on div "About Oogie Oogie is a gorgeous kitten on the inside and out who would love to …" at bounding box center [376, 672] width 659 height 1123
click at [597, 315] on div "Oogie is a gorgeous kitten on the inside and out who would love to come home wi…" at bounding box center [376, 530] width 659 height 710
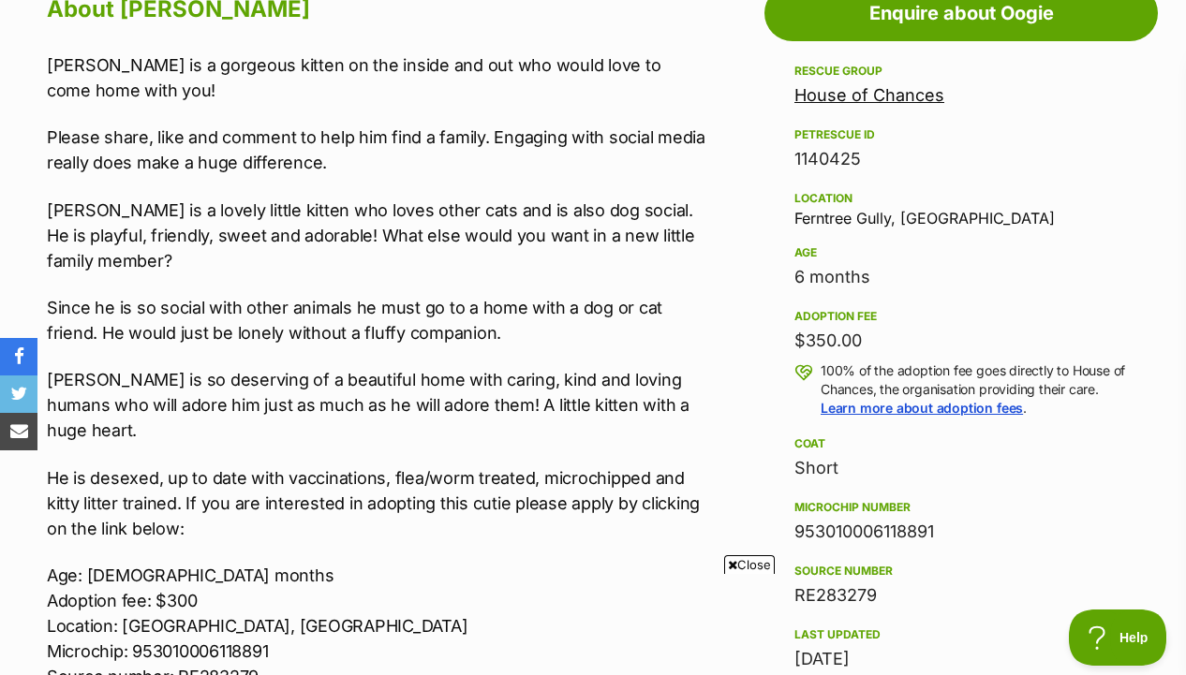
scroll to position [1145, 0]
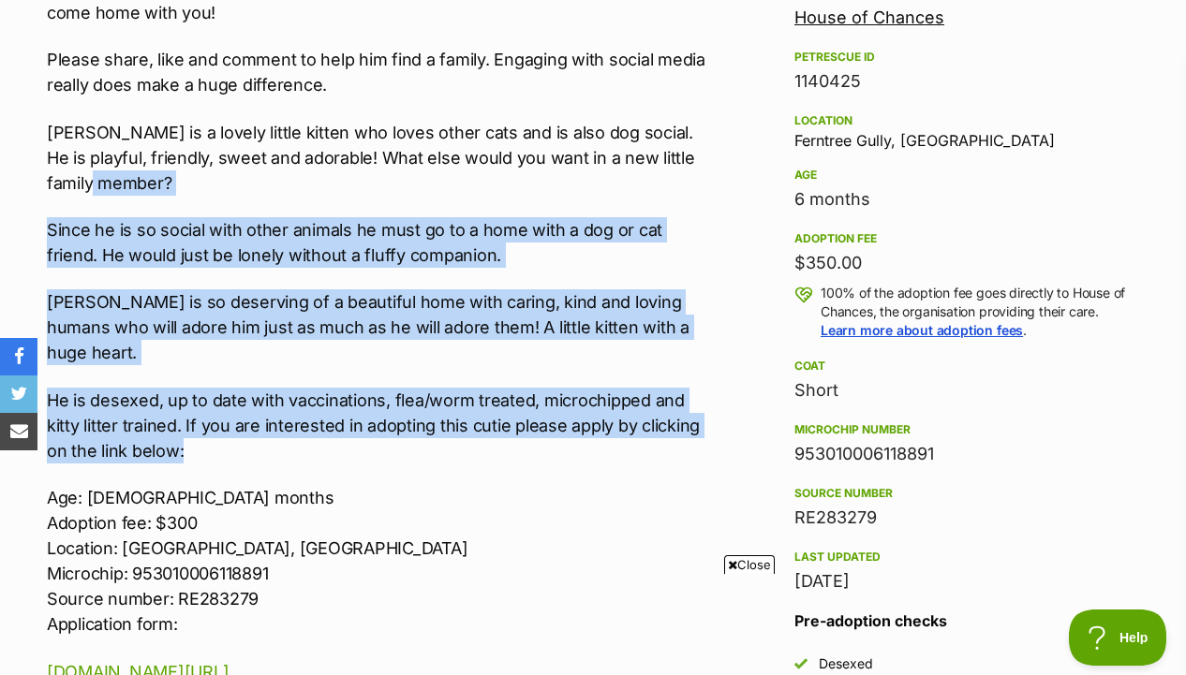
drag, startPoint x: 588, startPoint y: 419, endPoint x: 612, endPoint y: 192, distance: 227.9
click at [612, 192] on div "Oogie is a gorgeous kitten on the inside and out who would love to come home wi…" at bounding box center [376, 330] width 659 height 710
click at [612, 192] on p "Oogie is a lovely little kitten who loves other cats and is also dog social. He…" at bounding box center [376, 158] width 659 height 76
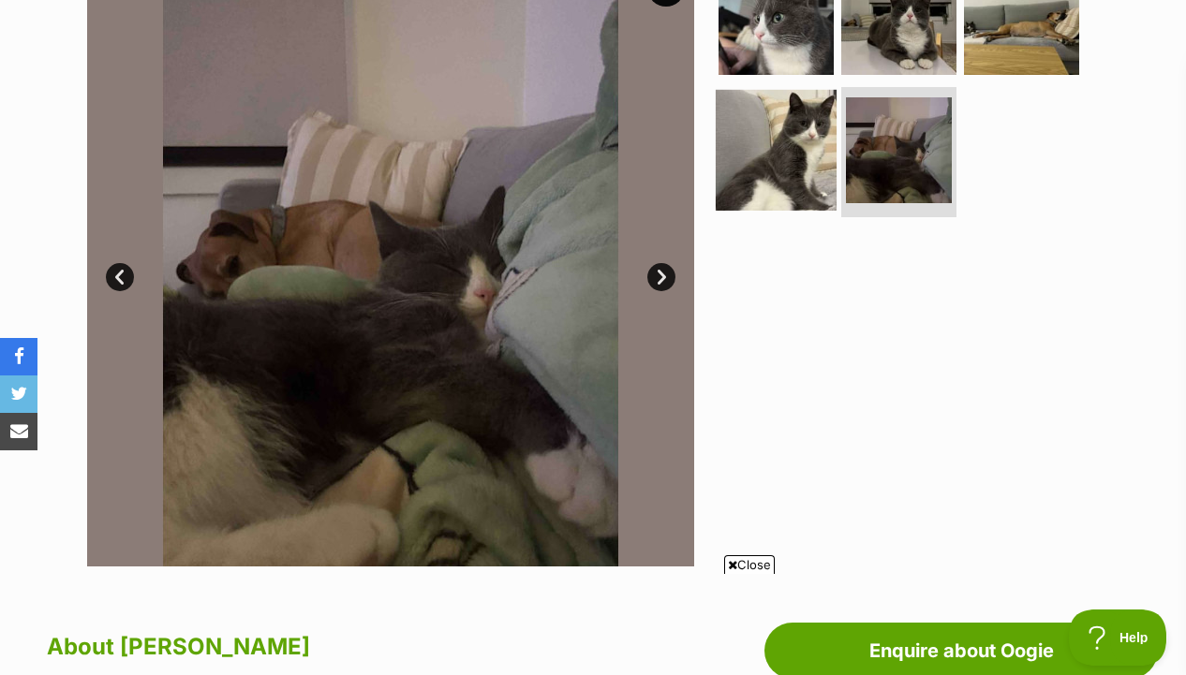
scroll to position [425, 0]
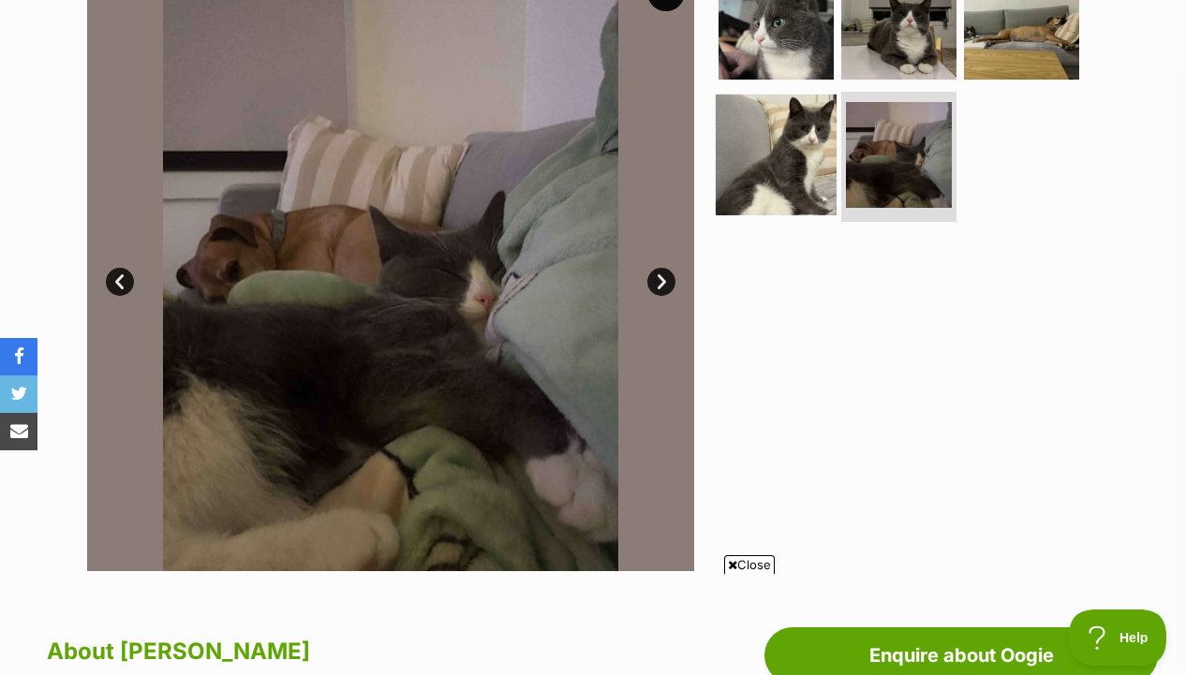
click at [788, 156] on img at bounding box center [775, 154] width 121 height 121
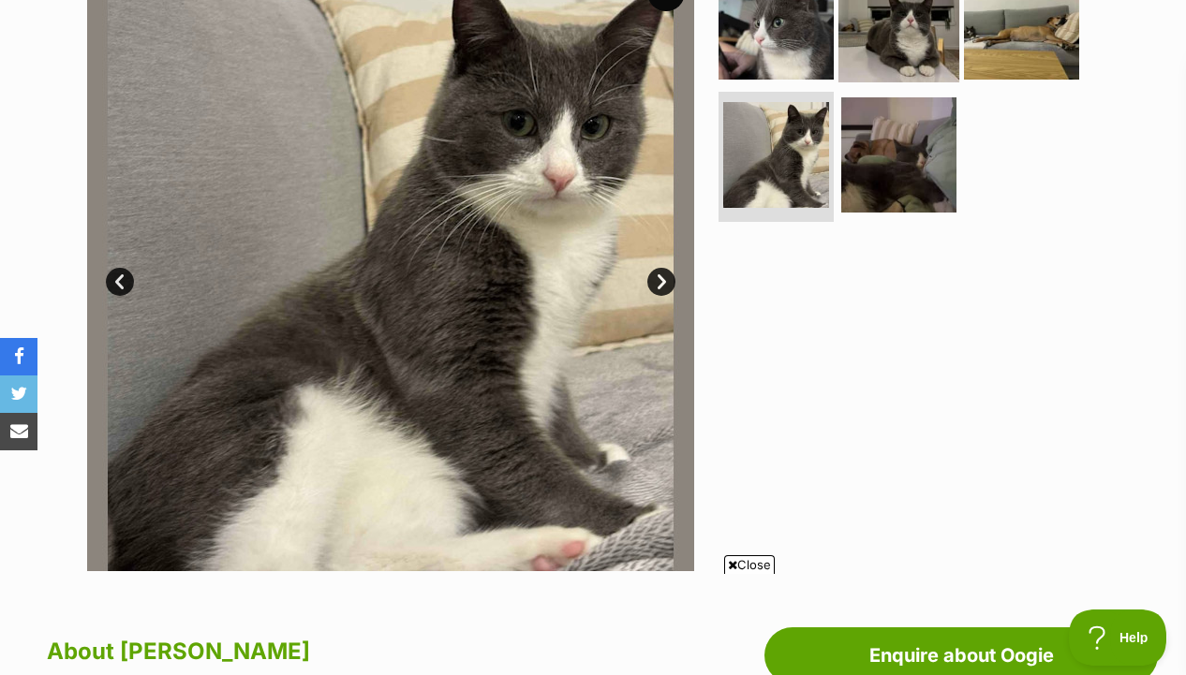
click at [882, 47] on img at bounding box center [898, 22] width 121 height 121
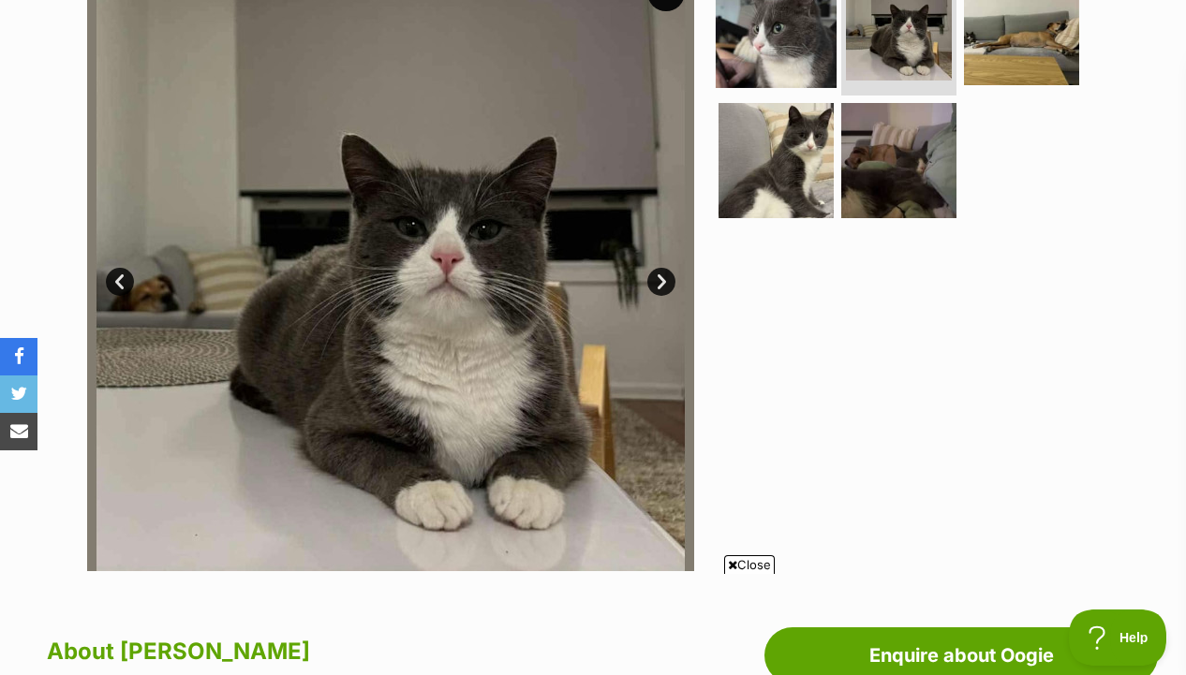
click at [796, 39] on img at bounding box center [775, 27] width 121 height 121
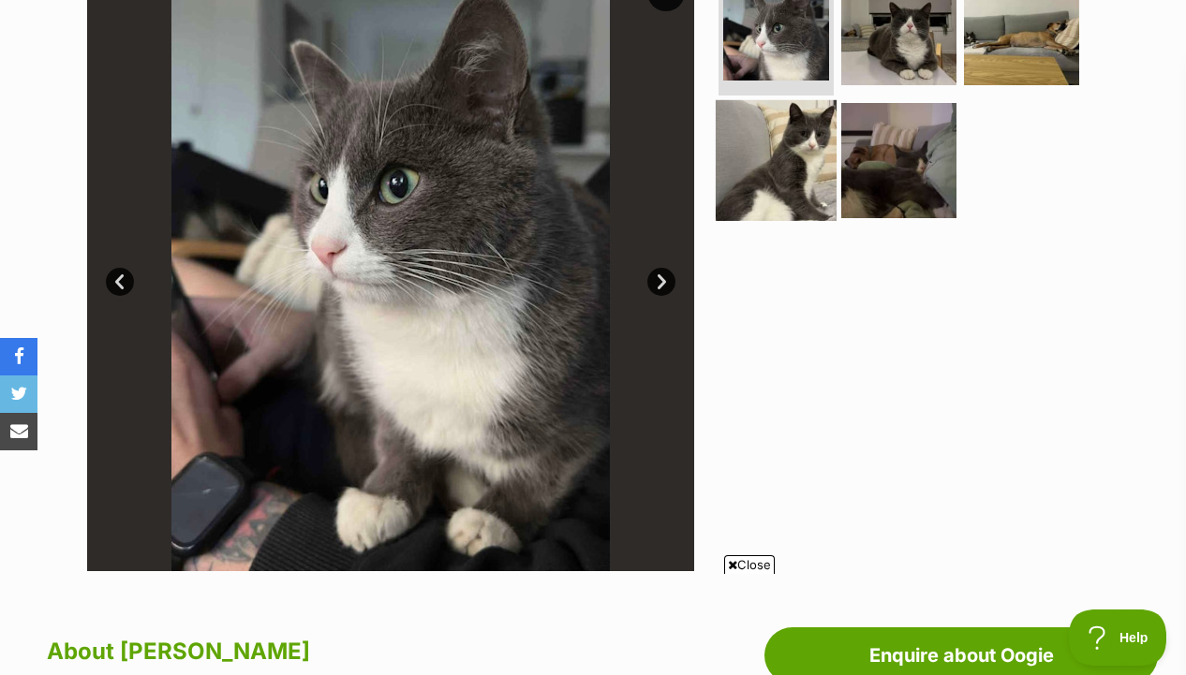
click at [791, 158] on img at bounding box center [775, 159] width 121 height 121
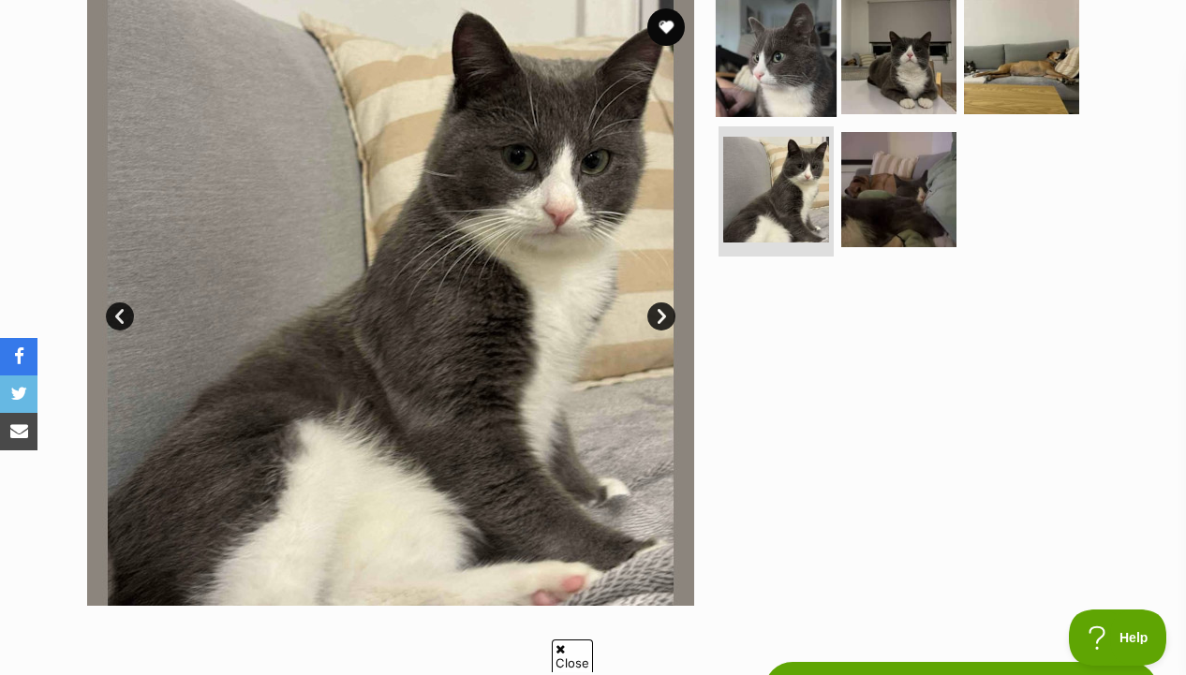
scroll to position [376, 0]
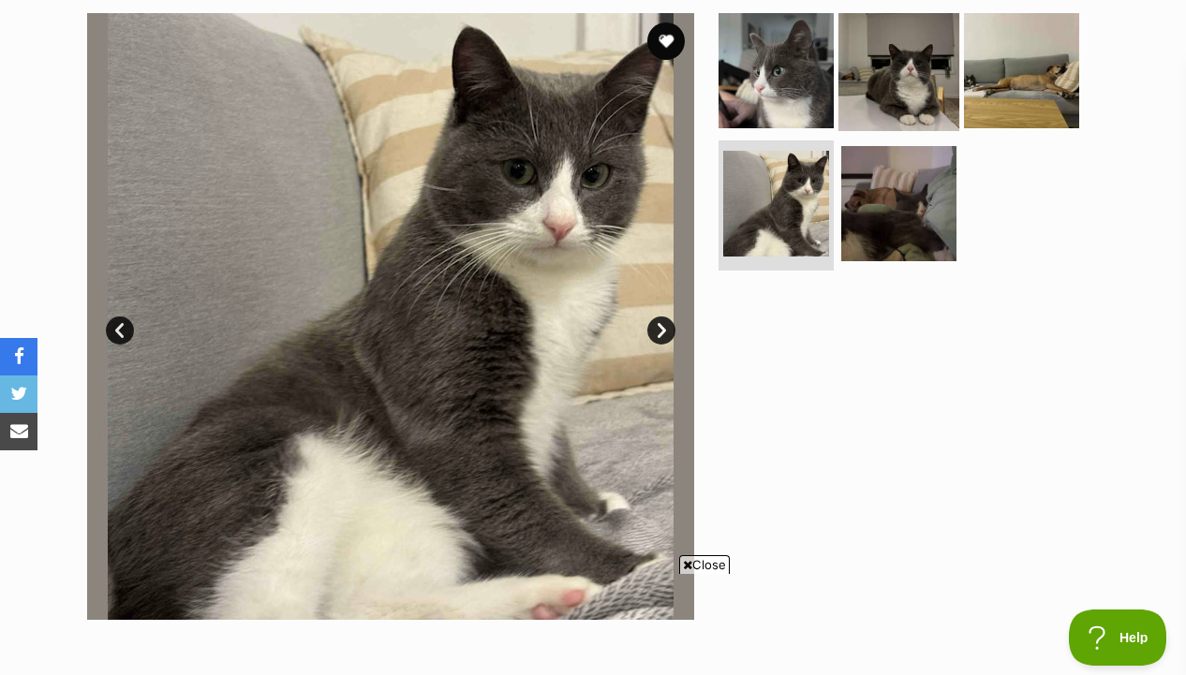
click at [853, 87] on img at bounding box center [898, 70] width 121 height 121
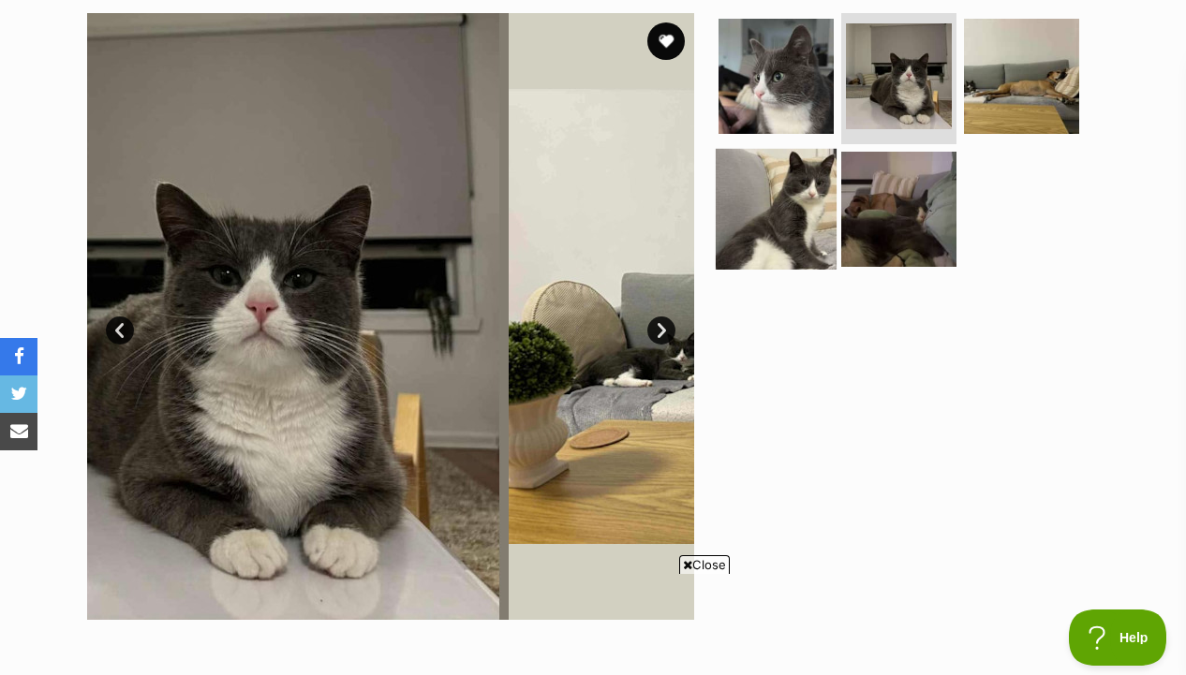
click at [782, 192] on img at bounding box center [775, 208] width 121 height 121
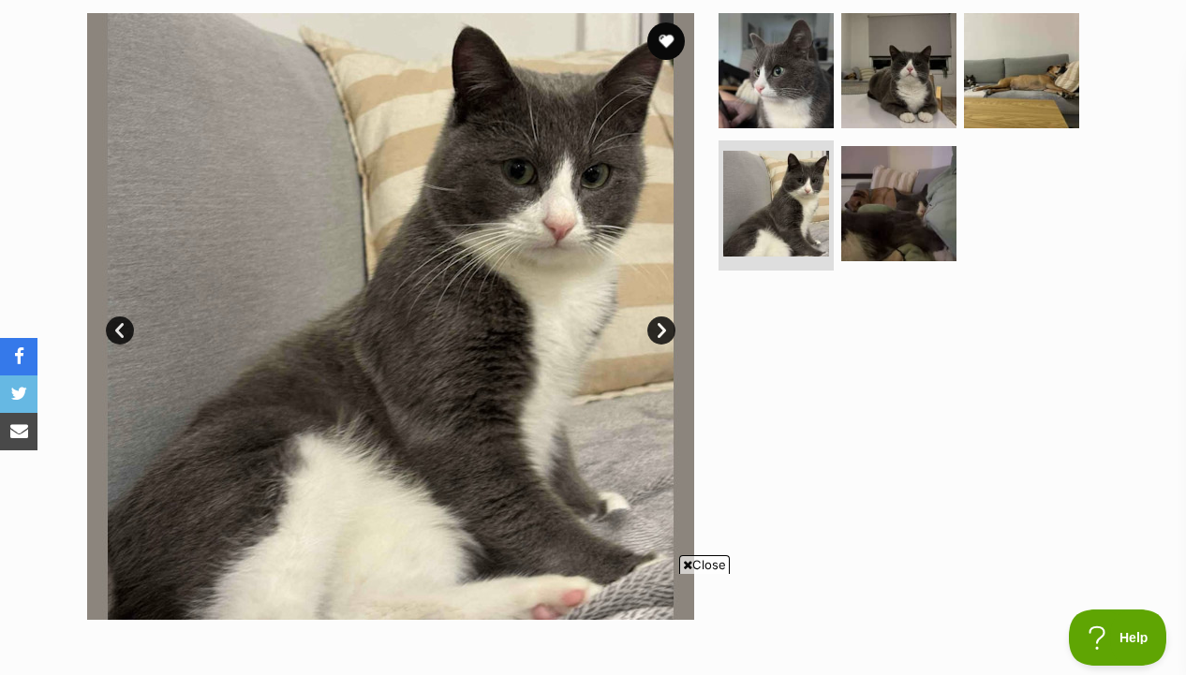
click at [870, 347] on div at bounding box center [907, 316] width 384 height 607
click at [777, 98] on img at bounding box center [775, 70] width 121 height 121
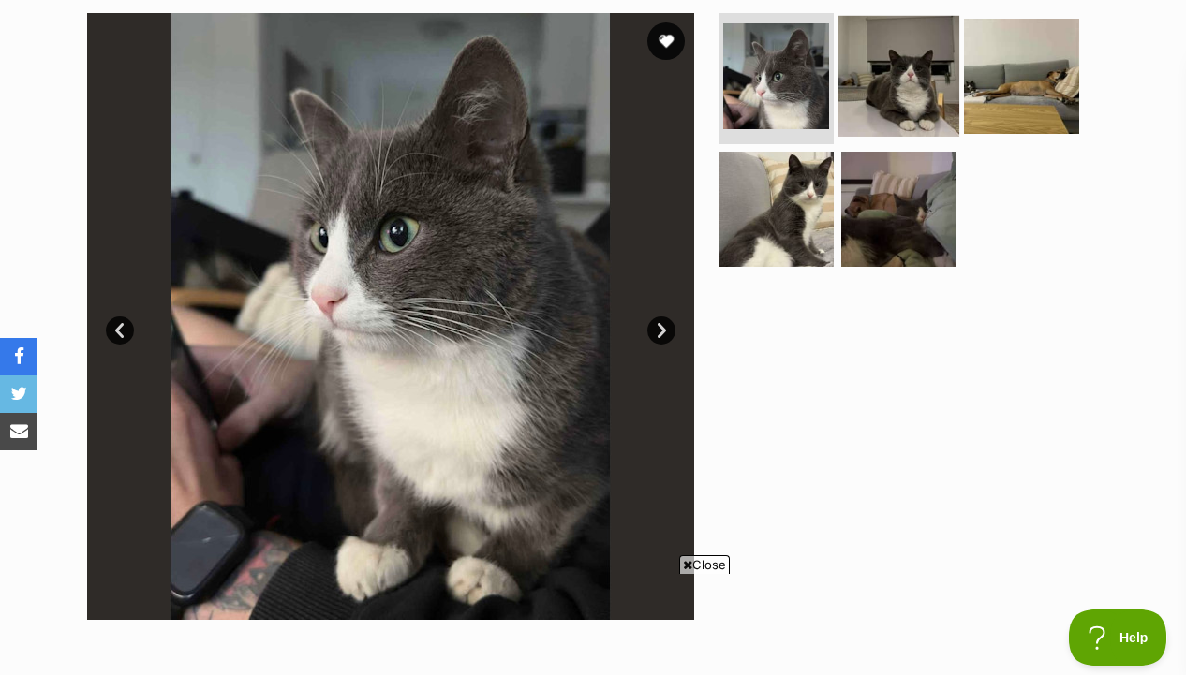
click at [899, 109] on img at bounding box center [898, 76] width 121 height 121
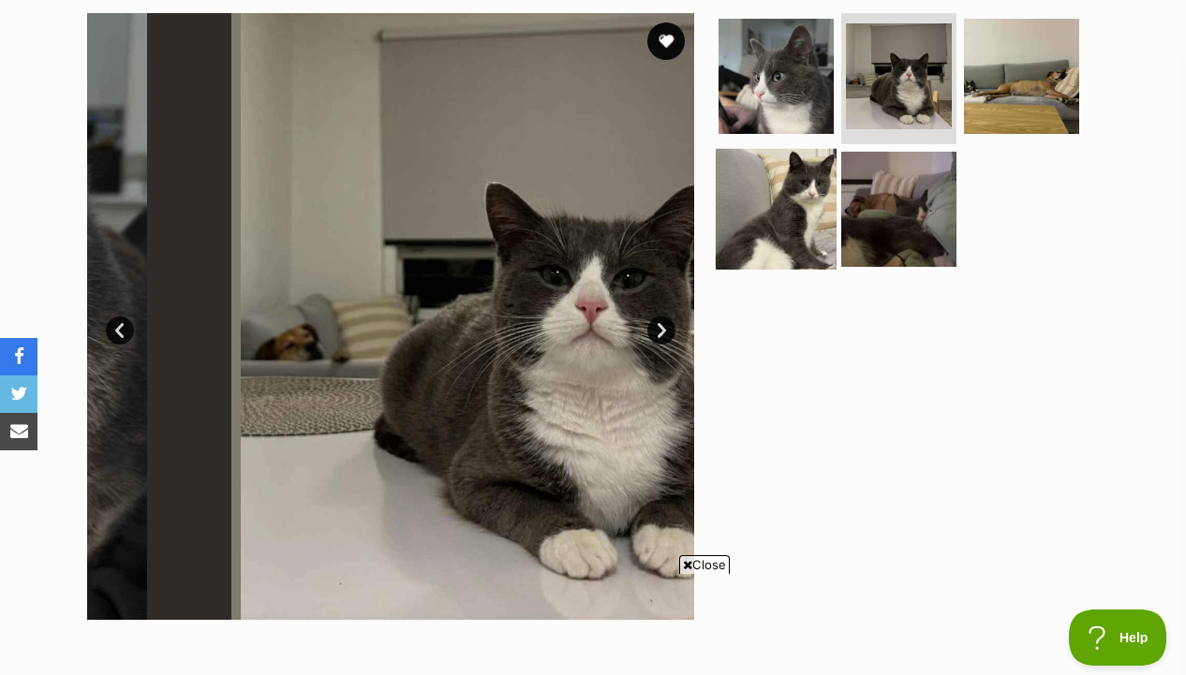
click at [814, 210] on img at bounding box center [775, 208] width 121 height 121
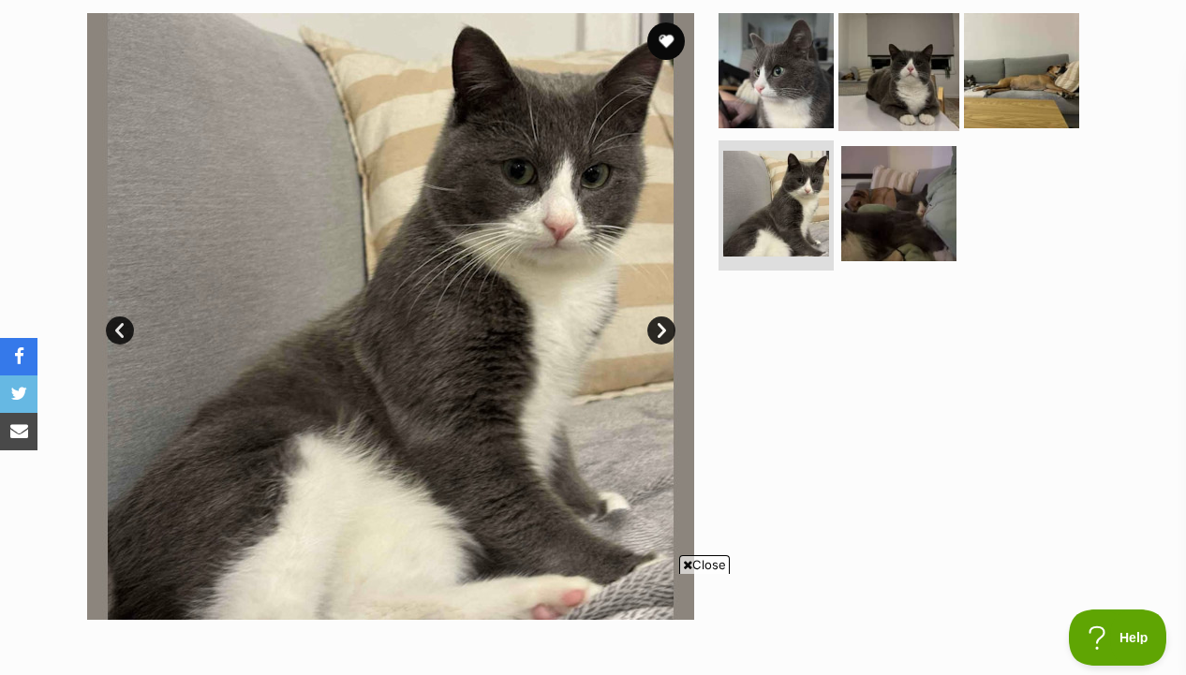
click at [838, 91] on img at bounding box center [898, 70] width 121 height 121
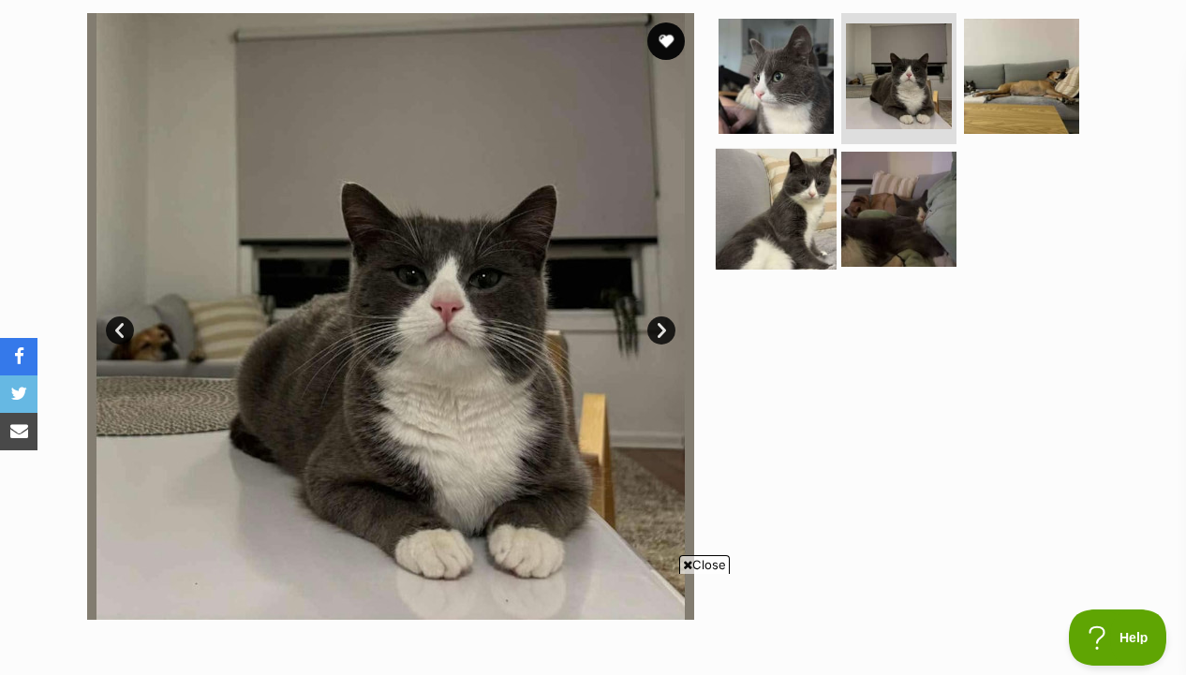
click at [786, 212] on img at bounding box center [775, 208] width 121 height 121
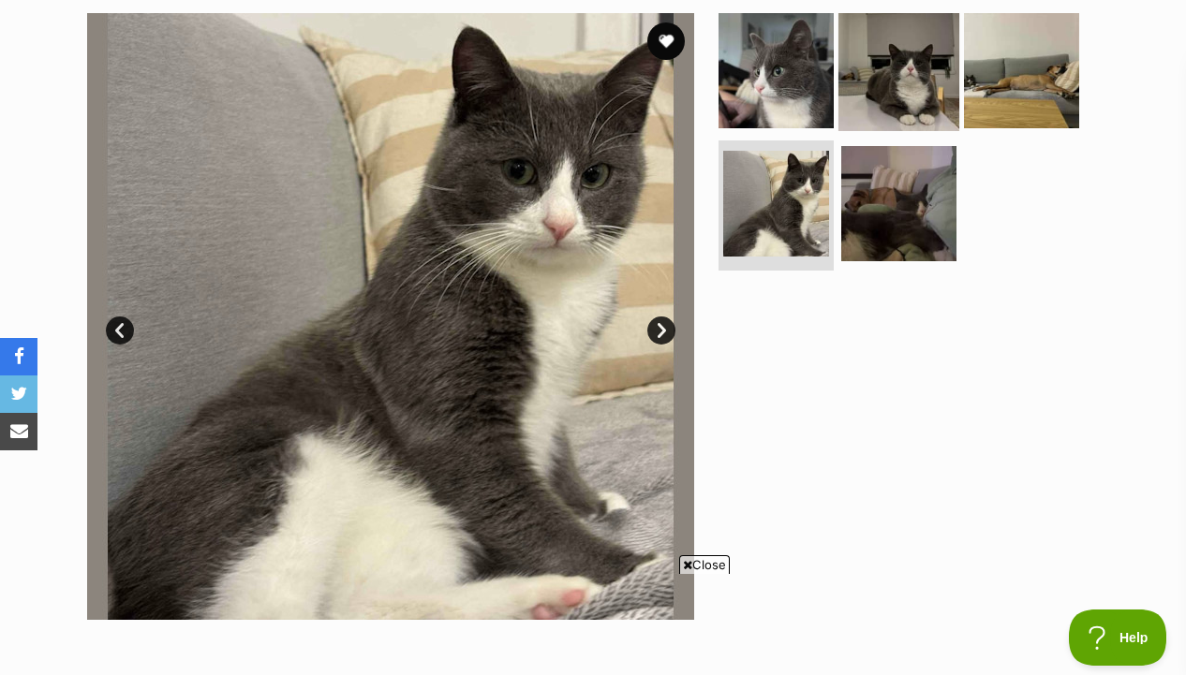
click at [841, 109] on img at bounding box center [898, 70] width 121 height 121
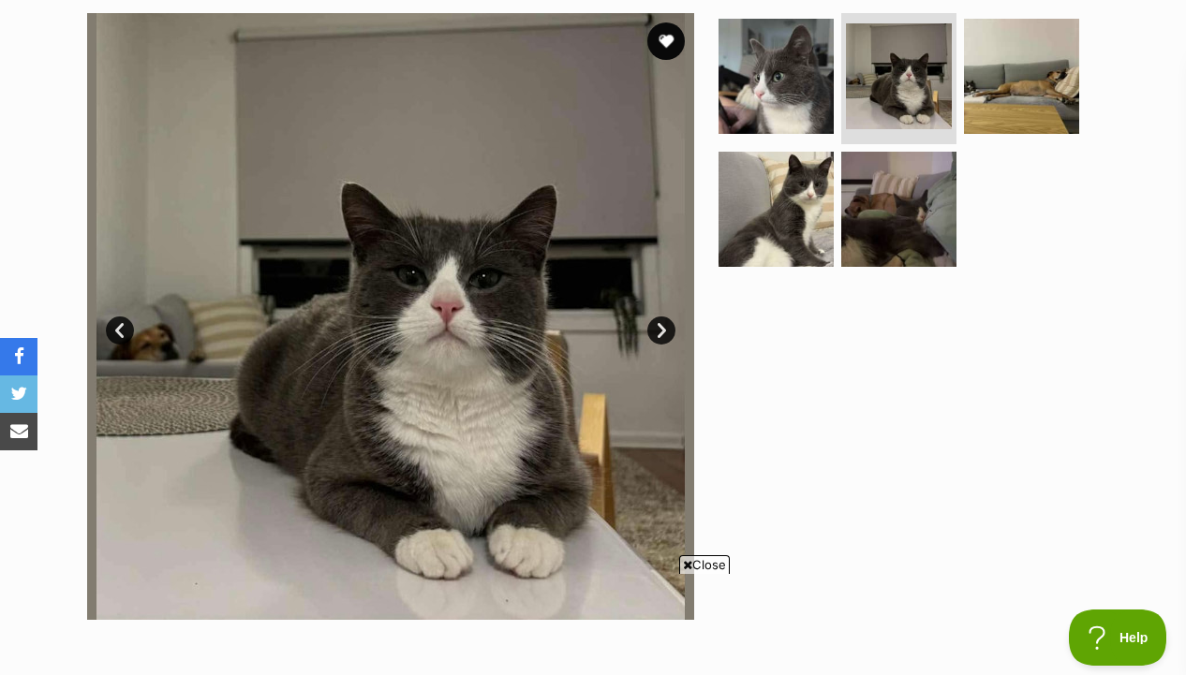
scroll to position [0, 0]
click at [891, 61] on img at bounding box center [898, 76] width 111 height 111
click at [728, 103] on img at bounding box center [775, 76] width 121 height 121
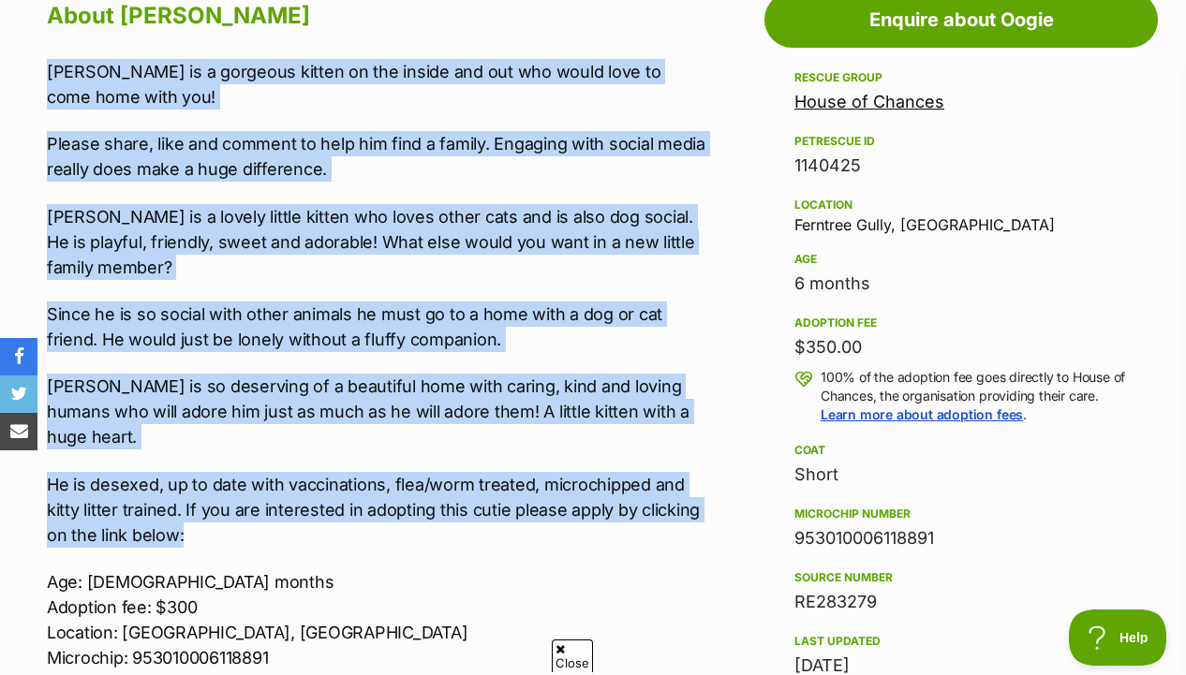
drag, startPoint x: 711, startPoint y: 57, endPoint x: 710, endPoint y: 502, distance: 444.8
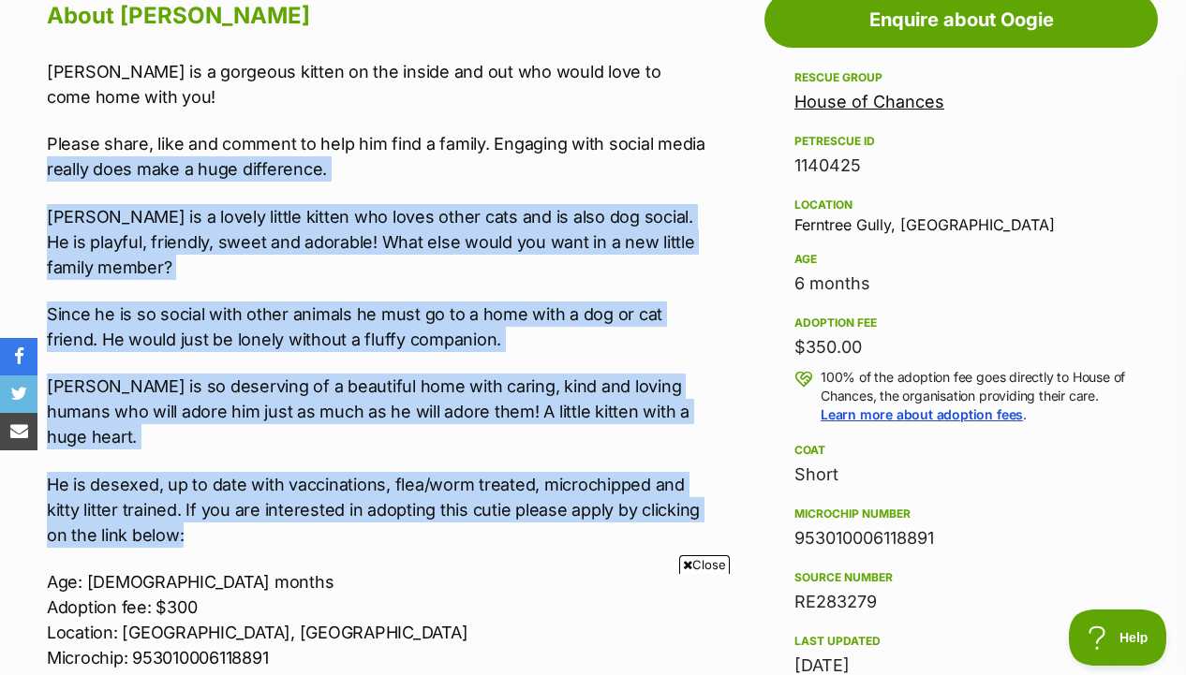
drag, startPoint x: 710, startPoint y: 508, endPoint x: 710, endPoint y: 139, distance: 369.0
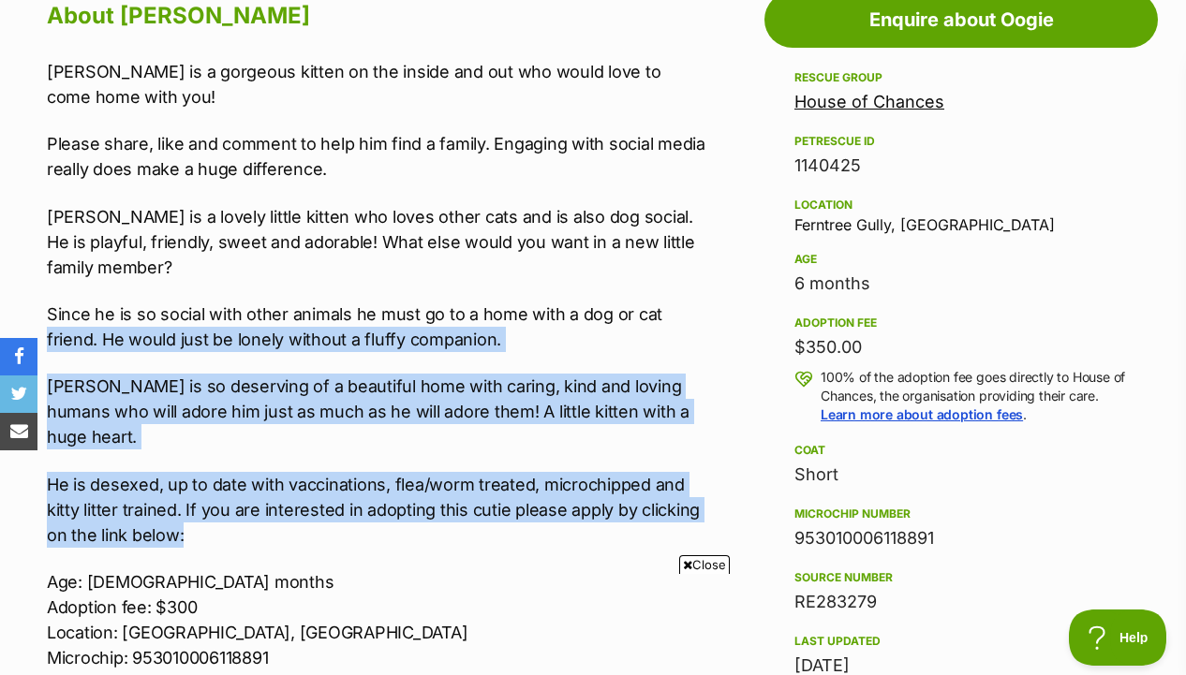
drag, startPoint x: 691, startPoint y: 508, endPoint x: 682, endPoint y: 302, distance: 206.2
click at [682, 302] on div "Oogie is a gorgeous kitten on the inside and out who would love to come home wi…" at bounding box center [376, 414] width 659 height 710
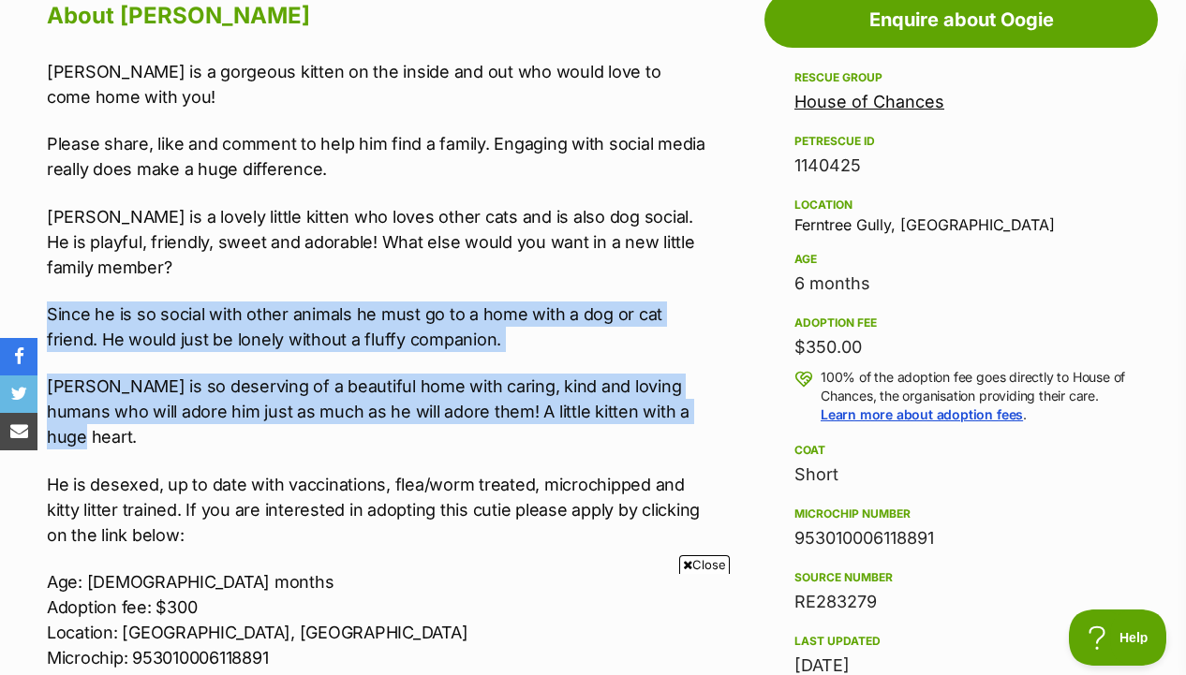
drag, startPoint x: 671, startPoint y: 284, endPoint x: 680, endPoint y: 419, distance: 135.1
click at [680, 419] on div "Oogie is a gorgeous kitten on the inside and out who would love to come home wi…" at bounding box center [376, 414] width 659 height 710
click at [680, 419] on p "Ooogie is so deserving of a beautiful home with caring, kind and loving humans …" at bounding box center [376, 412] width 659 height 76
drag, startPoint x: 670, startPoint y: 269, endPoint x: 678, endPoint y: 414, distance: 145.4
click at [678, 414] on div "Oogie is a gorgeous kitten on the inside and out who would love to come home wi…" at bounding box center [376, 414] width 659 height 710
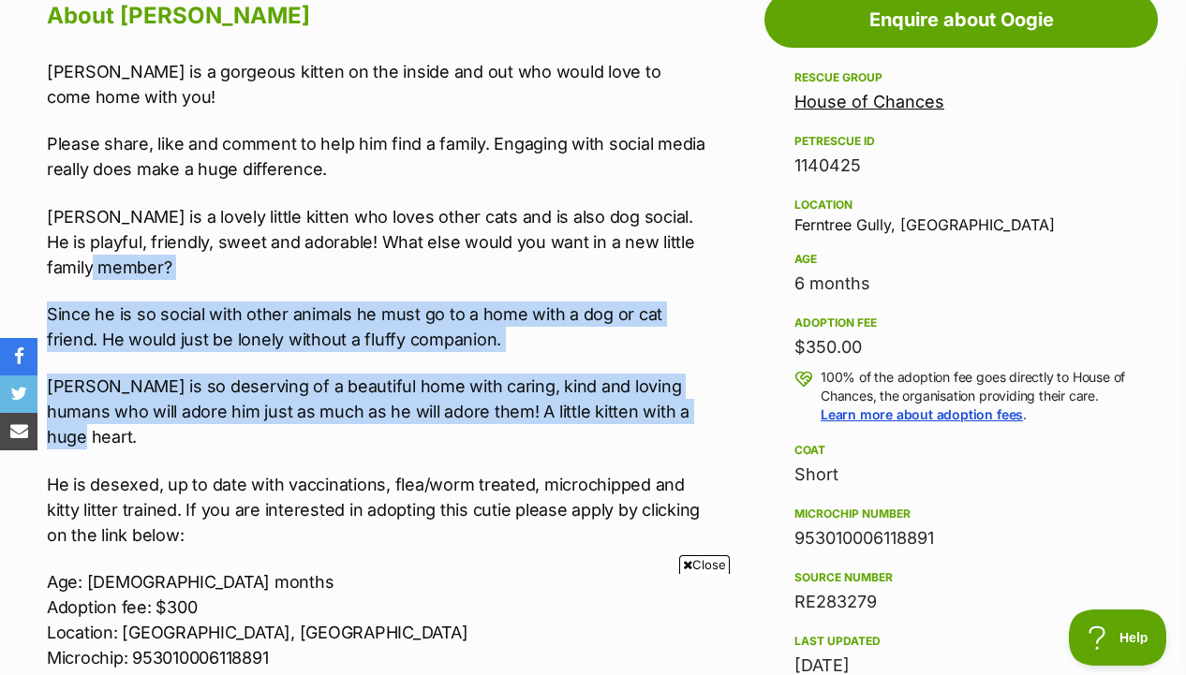
click at [678, 414] on p "Ooogie is so deserving of a beautiful home with caring, kind and loving humans …" at bounding box center [376, 412] width 659 height 76
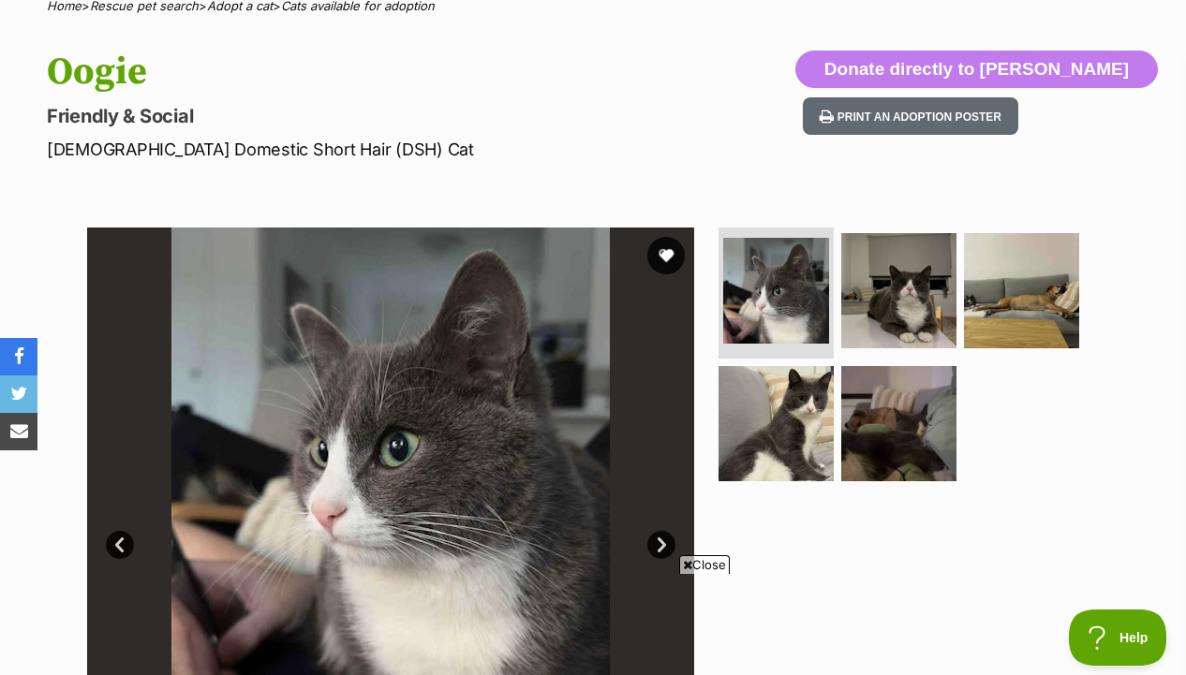
scroll to position [45, 0]
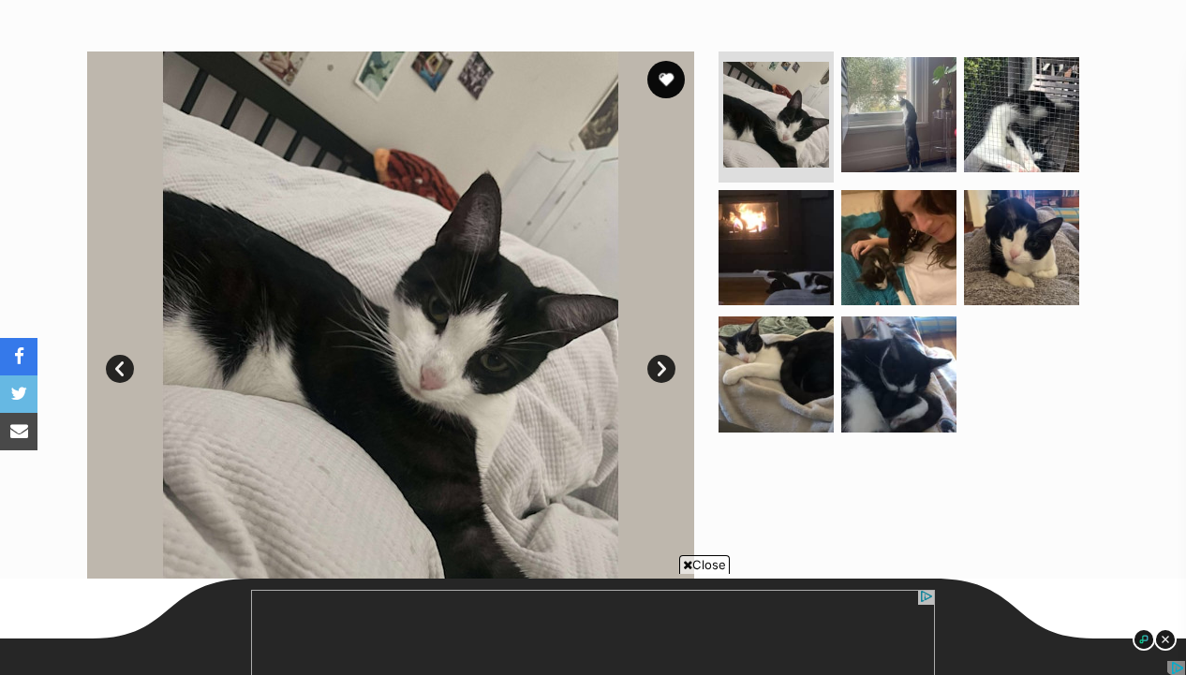
click at [958, 152] on ul at bounding box center [907, 248] width 384 height 392
click at [919, 149] on img at bounding box center [898, 114] width 121 height 121
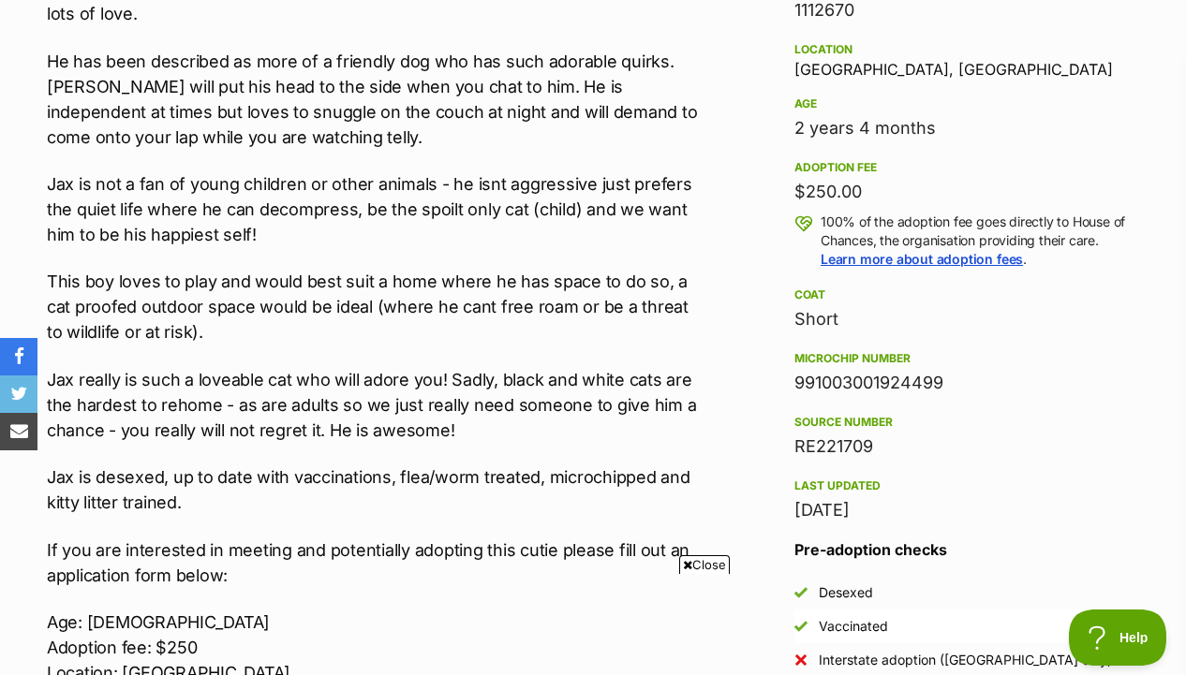
scroll to position [1216, 0]
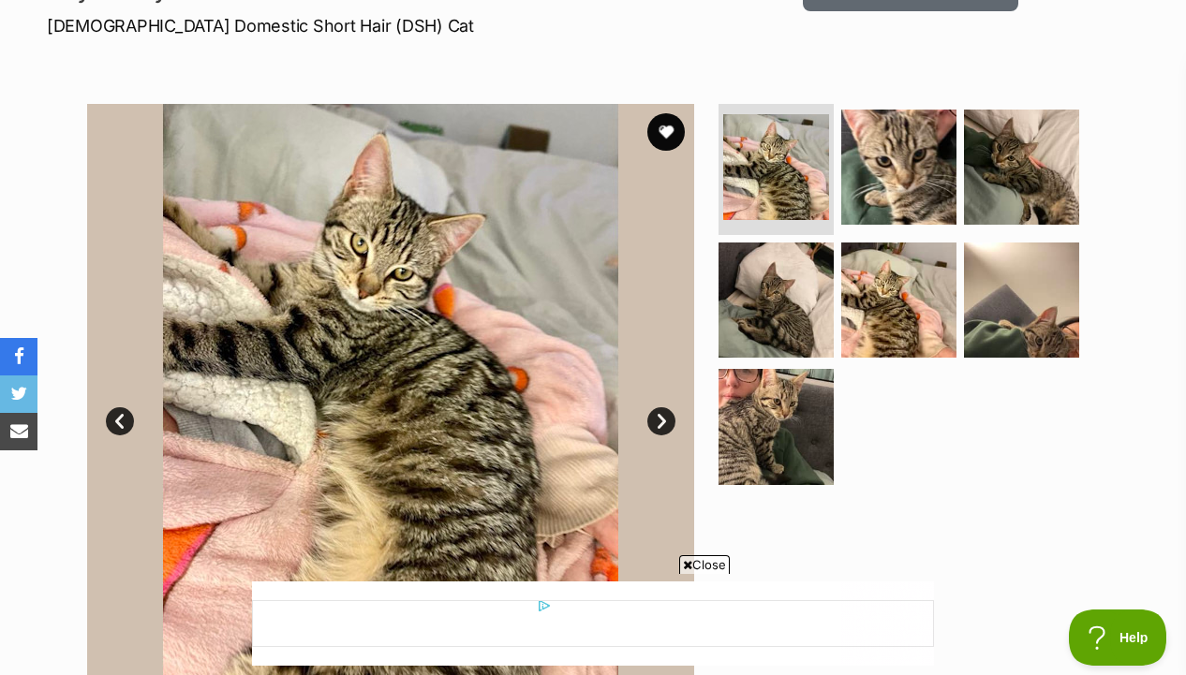
scroll to position [294, 0]
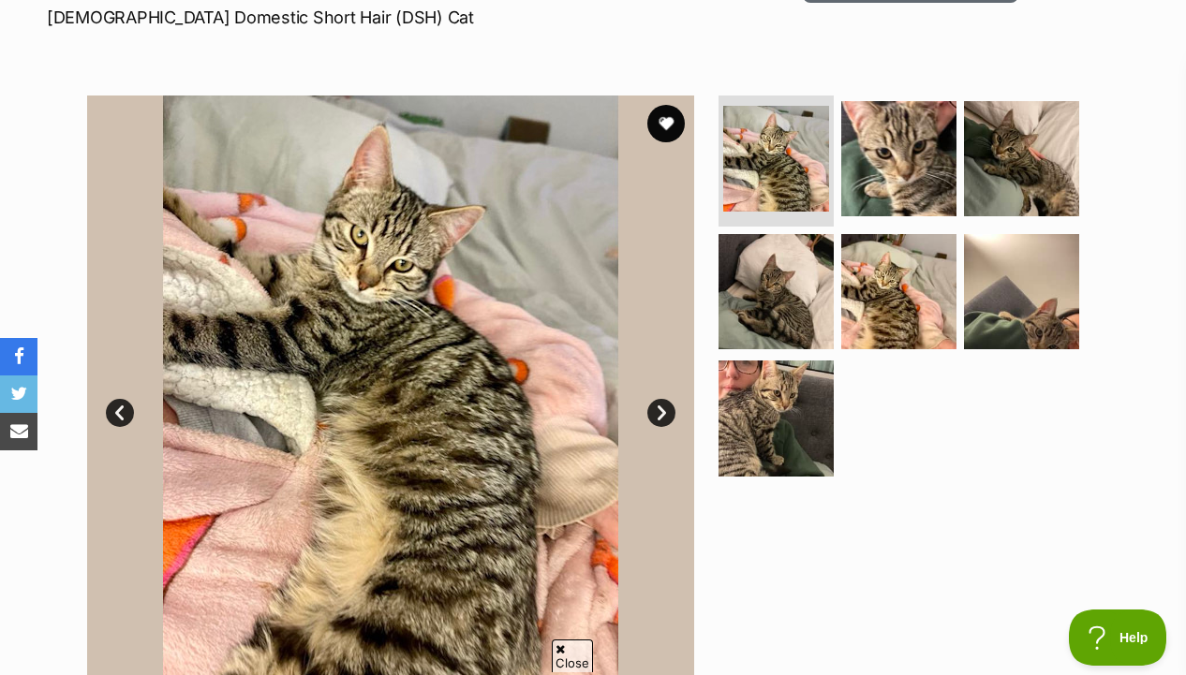
click at [952, 201] on ul at bounding box center [907, 292] width 384 height 392
click at [1006, 192] on img at bounding box center [1021, 158] width 121 height 121
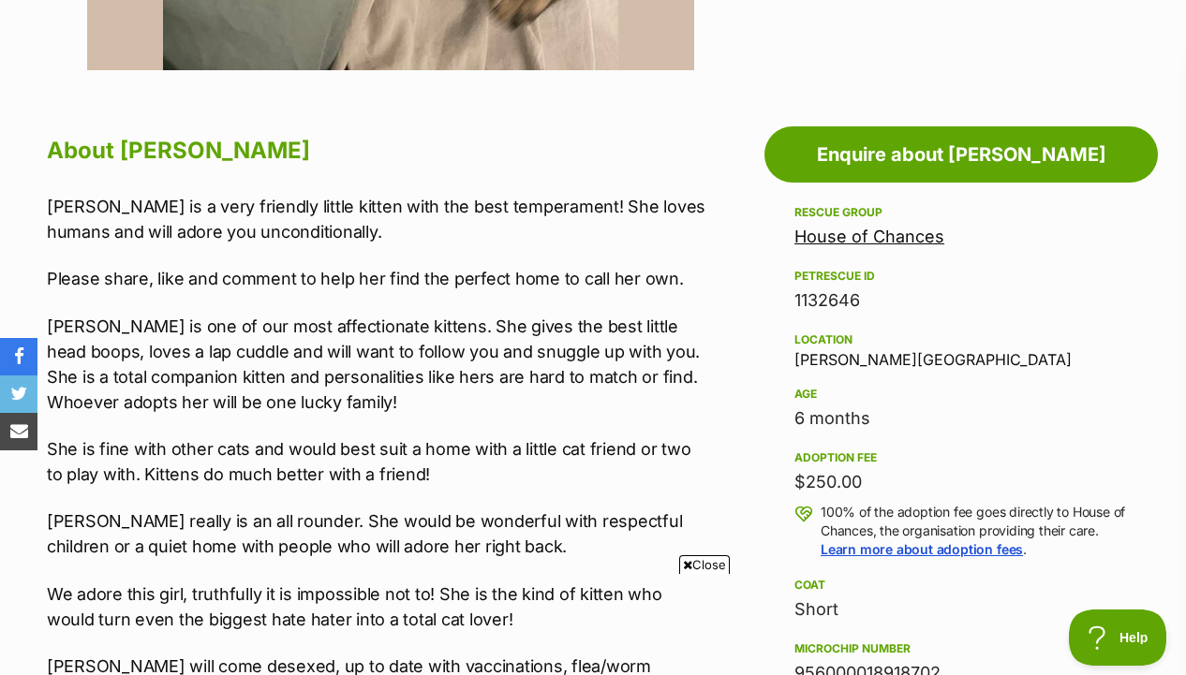
scroll to position [1142, 0]
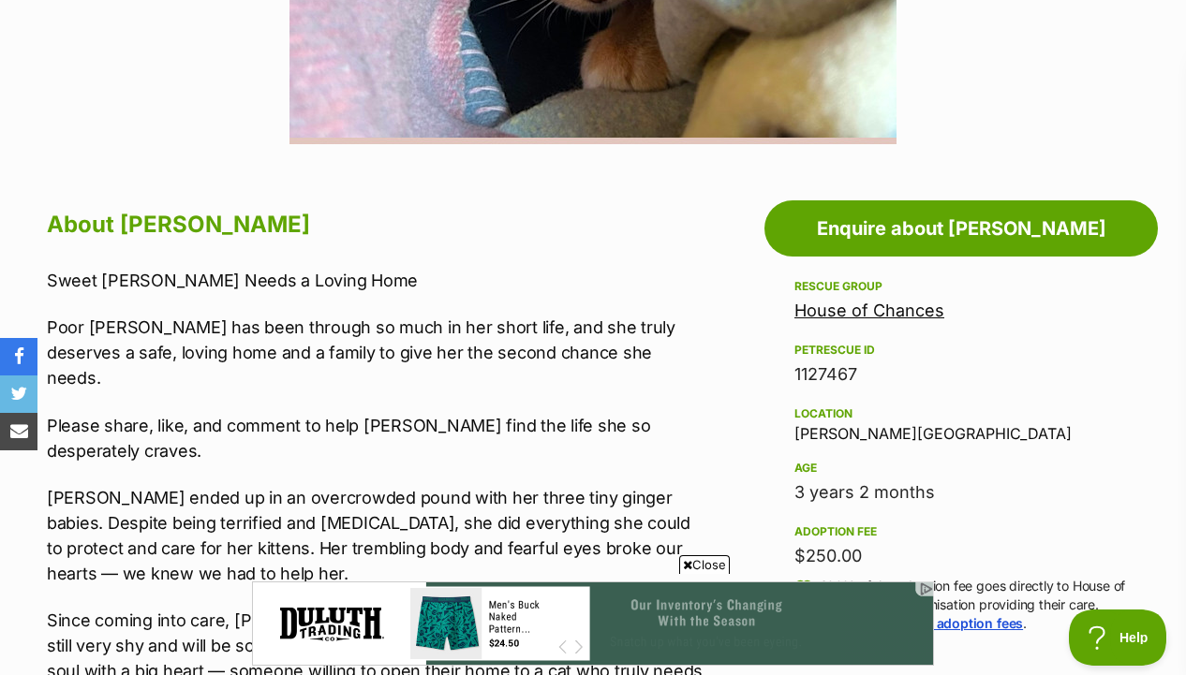
scroll to position [896, 0]
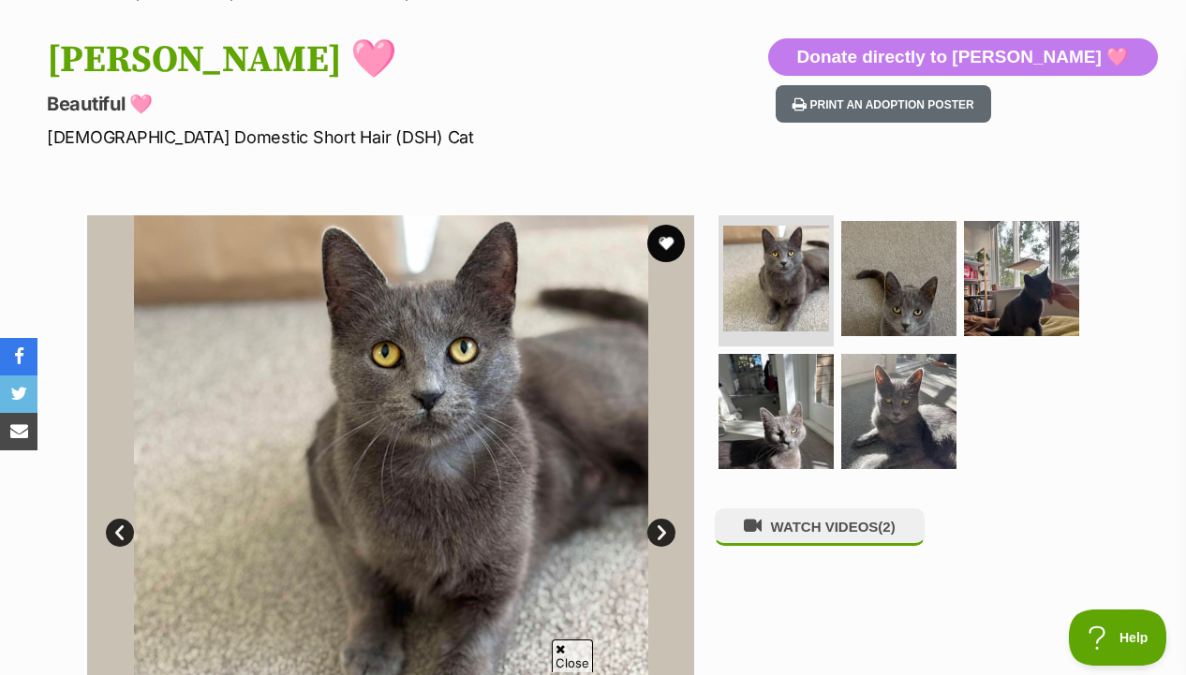
scroll to position [264, 0]
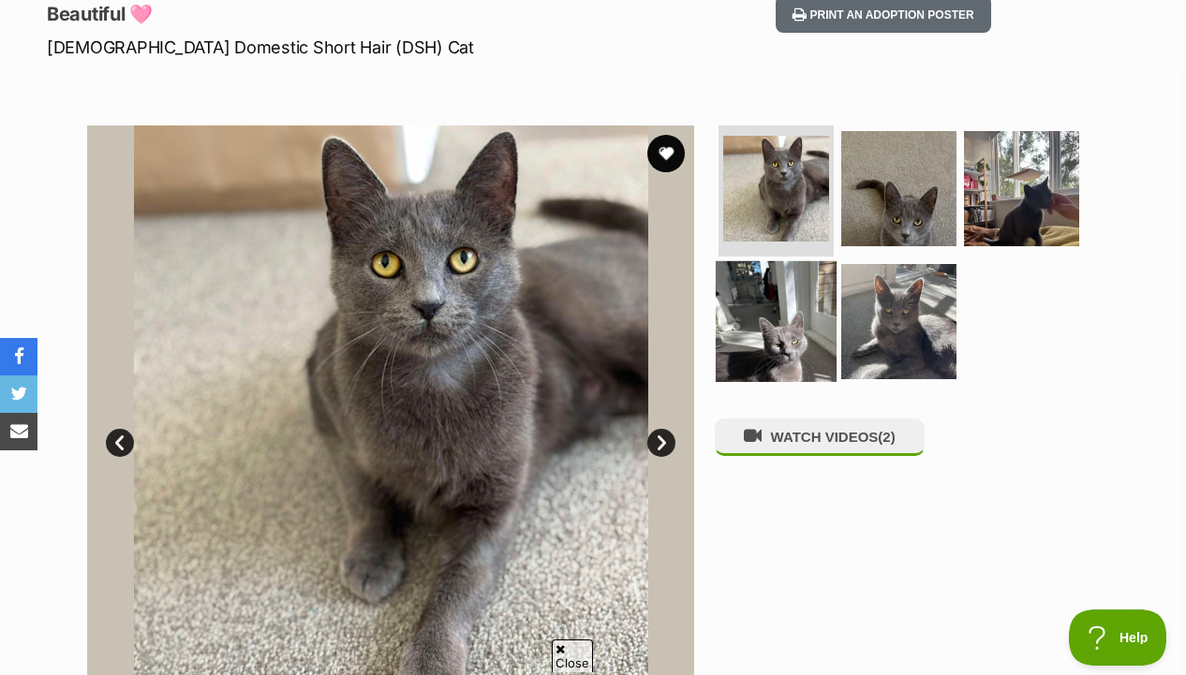
click at [747, 288] on img at bounding box center [775, 320] width 121 height 121
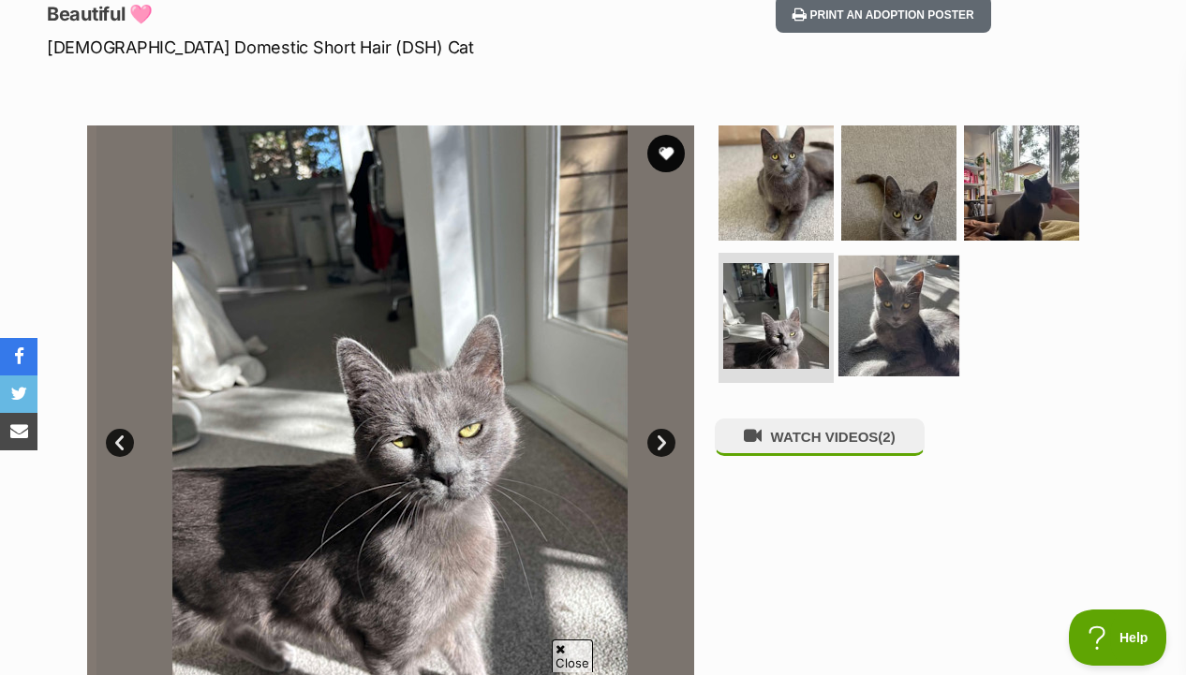
scroll to position [0, 0]
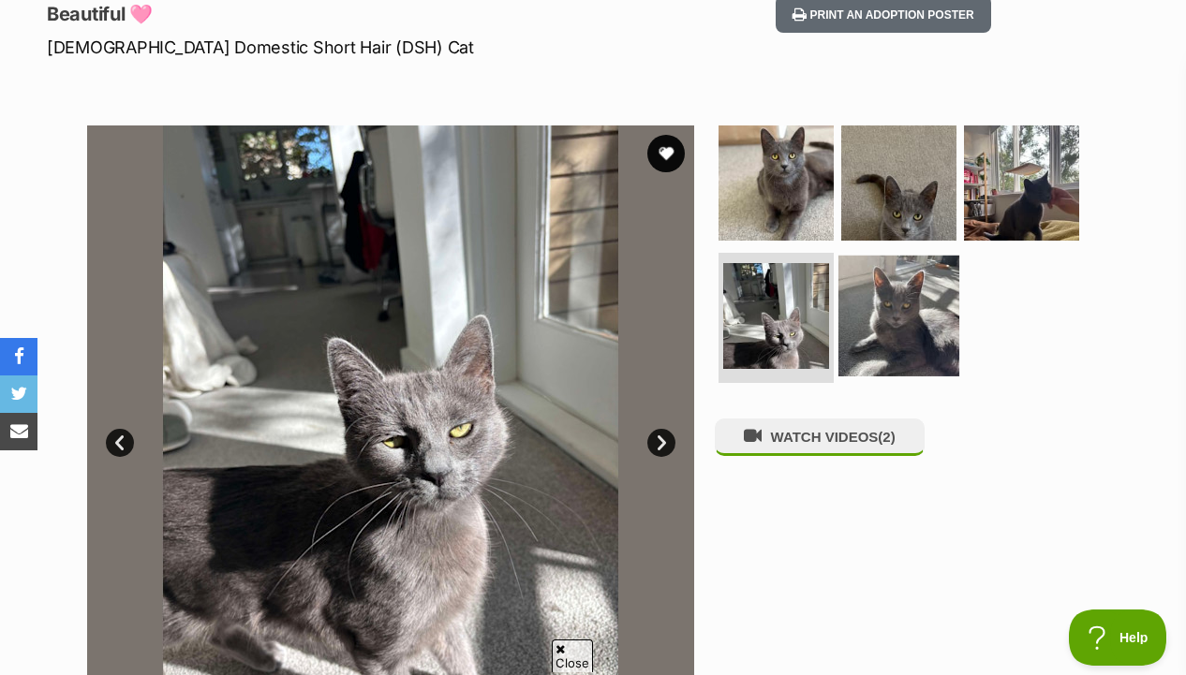
click at [882, 325] on img at bounding box center [898, 315] width 121 height 121
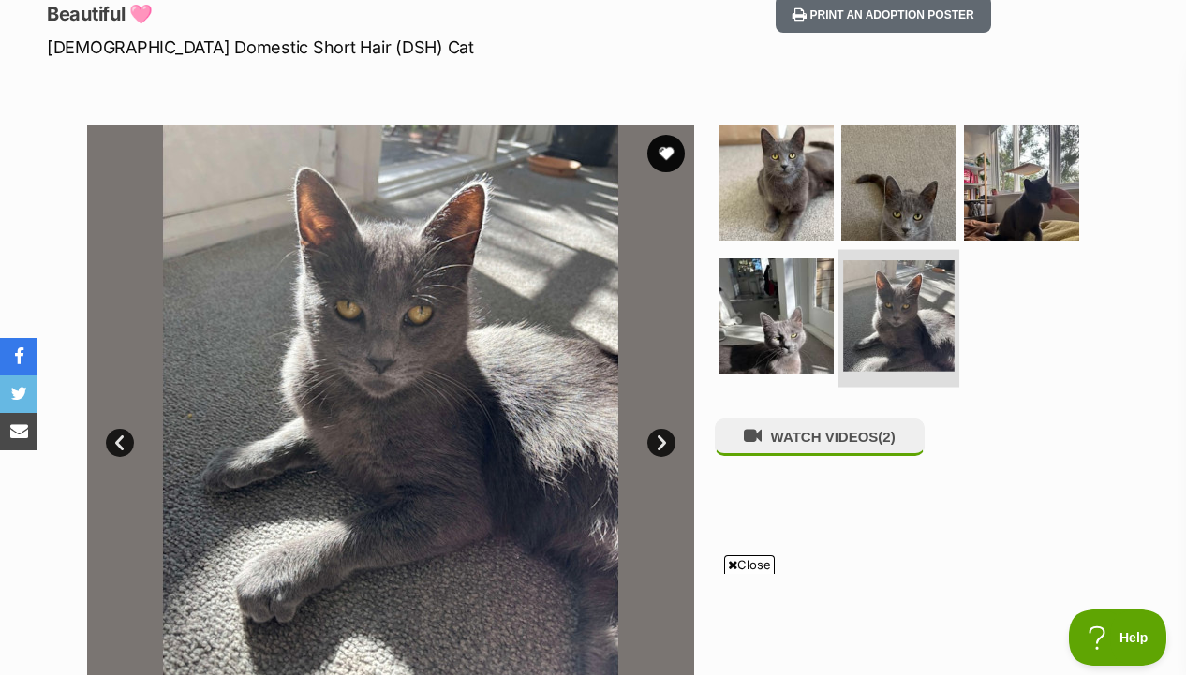
scroll to position [286, 0]
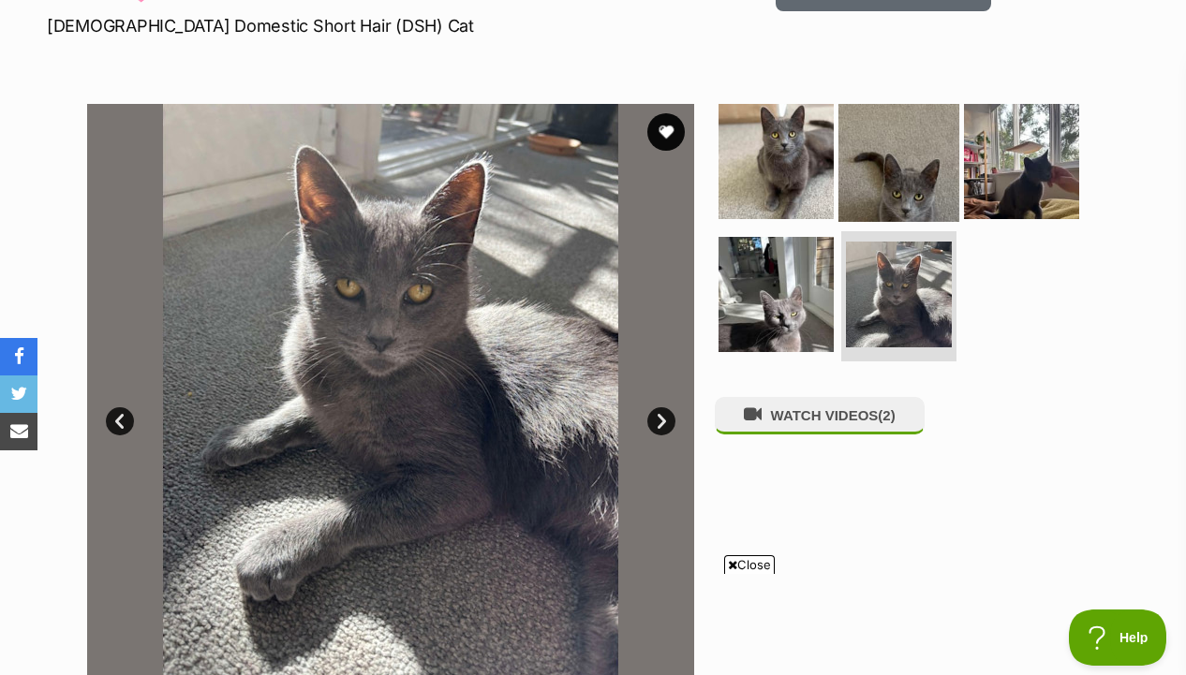
click at [931, 186] on img at bounding box center [898, 161] width 121 height 121
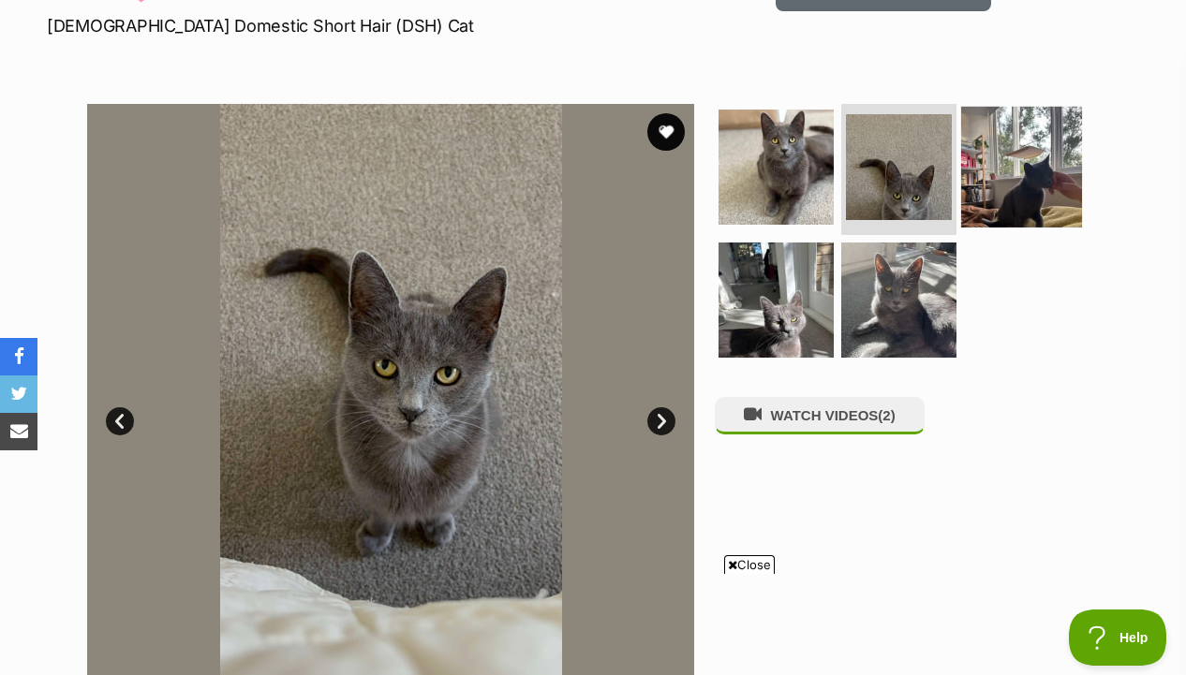
click at [1004, 201] on img at bounding box center [1021, 167] width 121 height 121
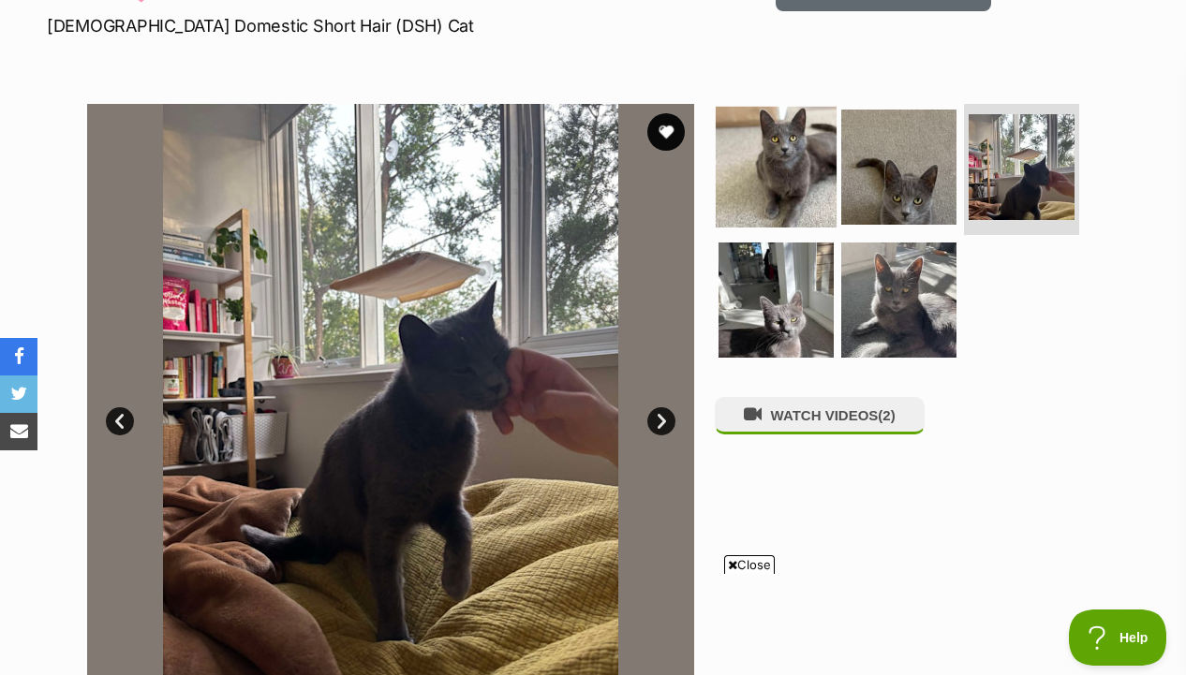
click at [775, 189] on img at bounding box center [775, 167] width 121 height 121
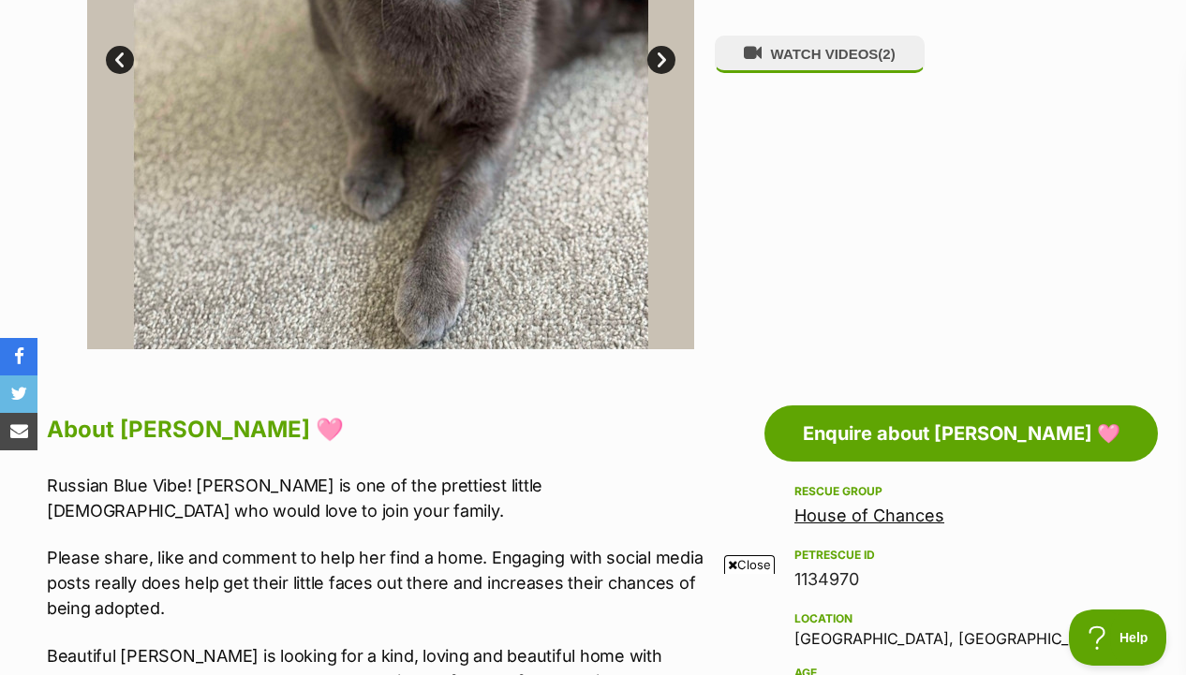
scroll to position [624, 0]
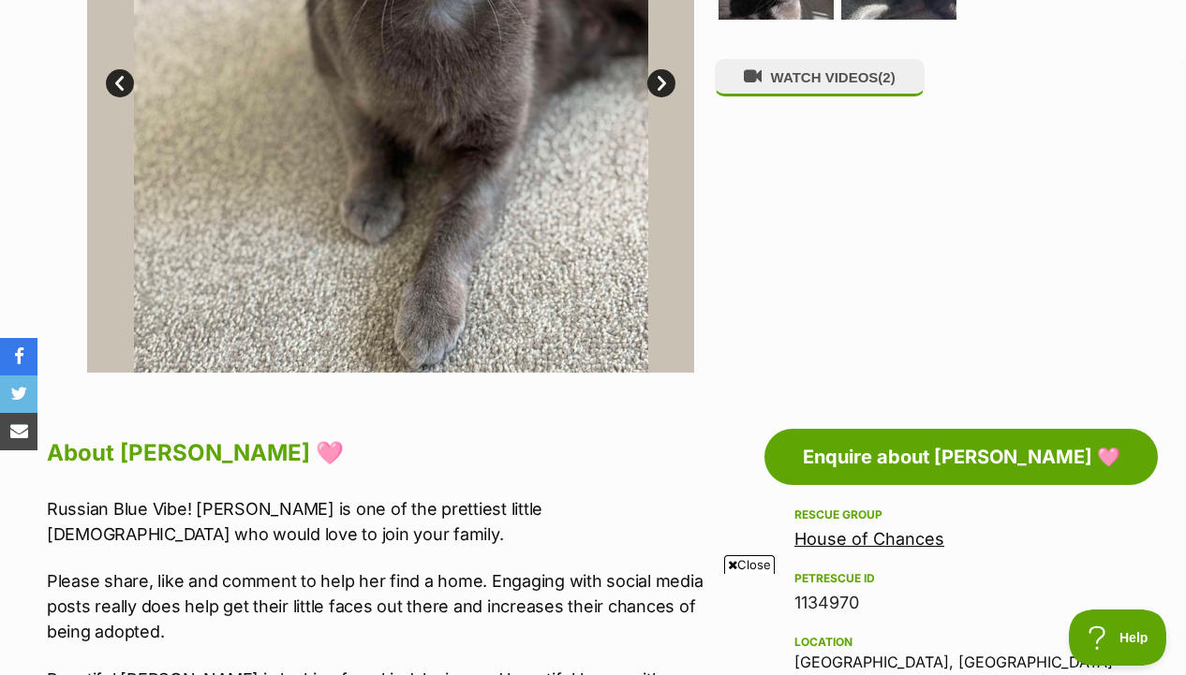
click at [778, 109] on div "WATCH VIDEOS (2)" at bounding box center [907, 69] width 384 height 607
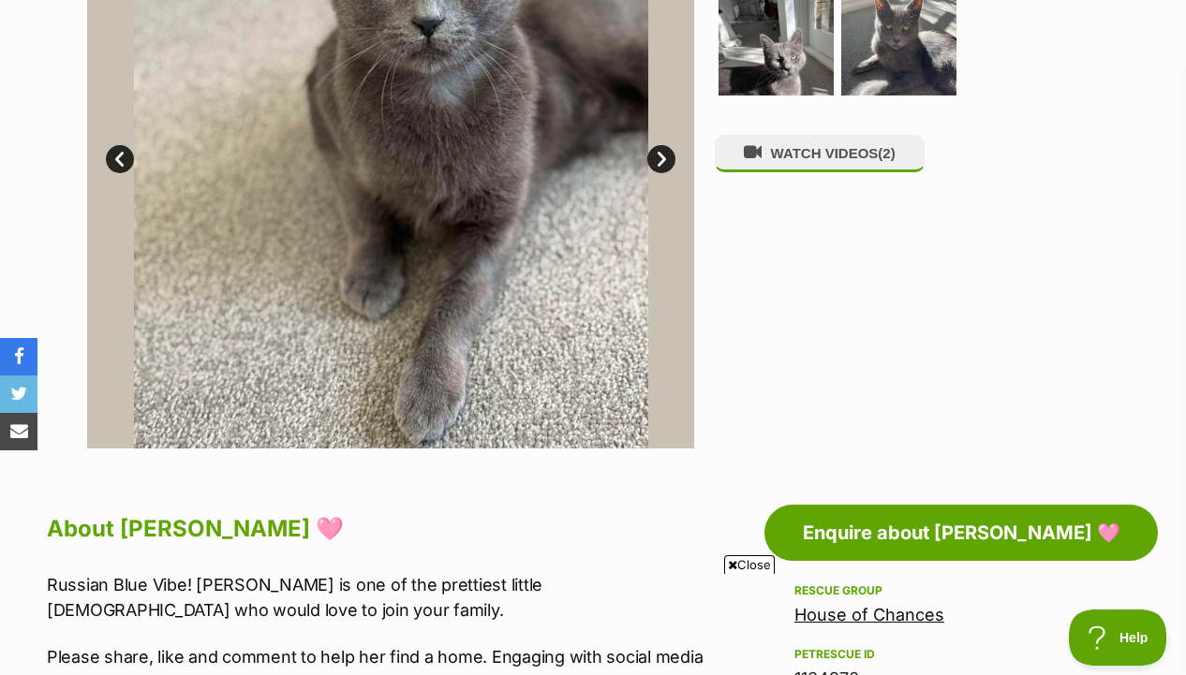
scroll to position [543, 0]
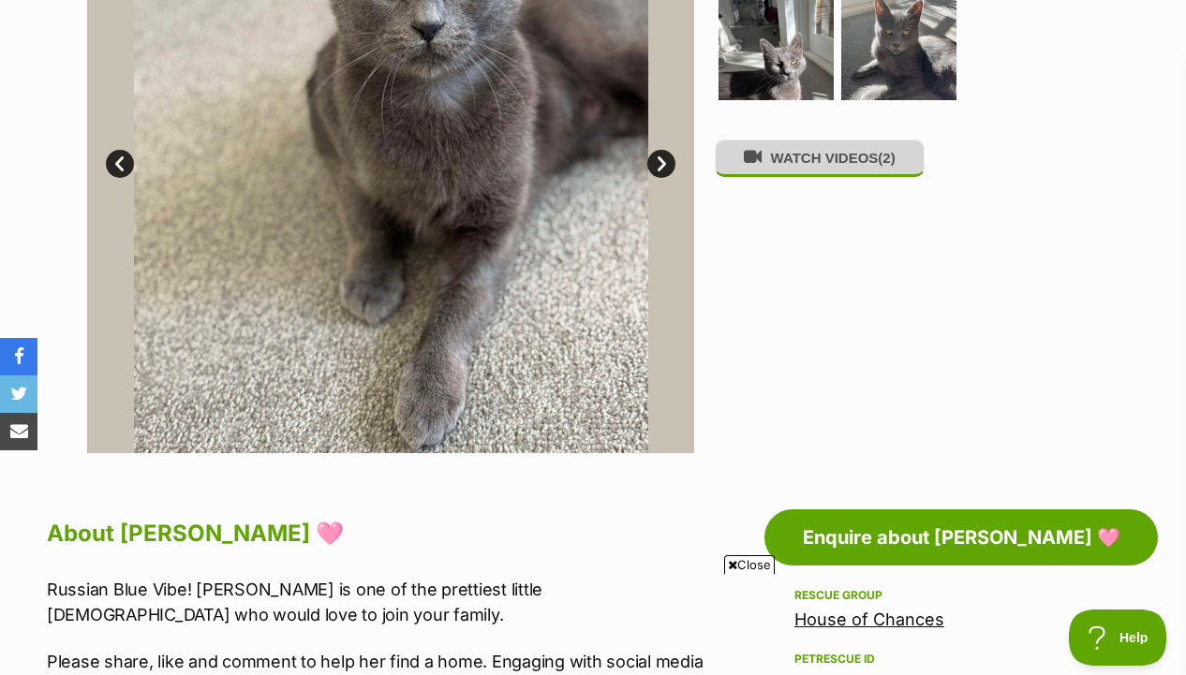
click at [765, 176] on button "WATCH VIDEOS (2)" at bounding box center [820, 158] width 210 height 37
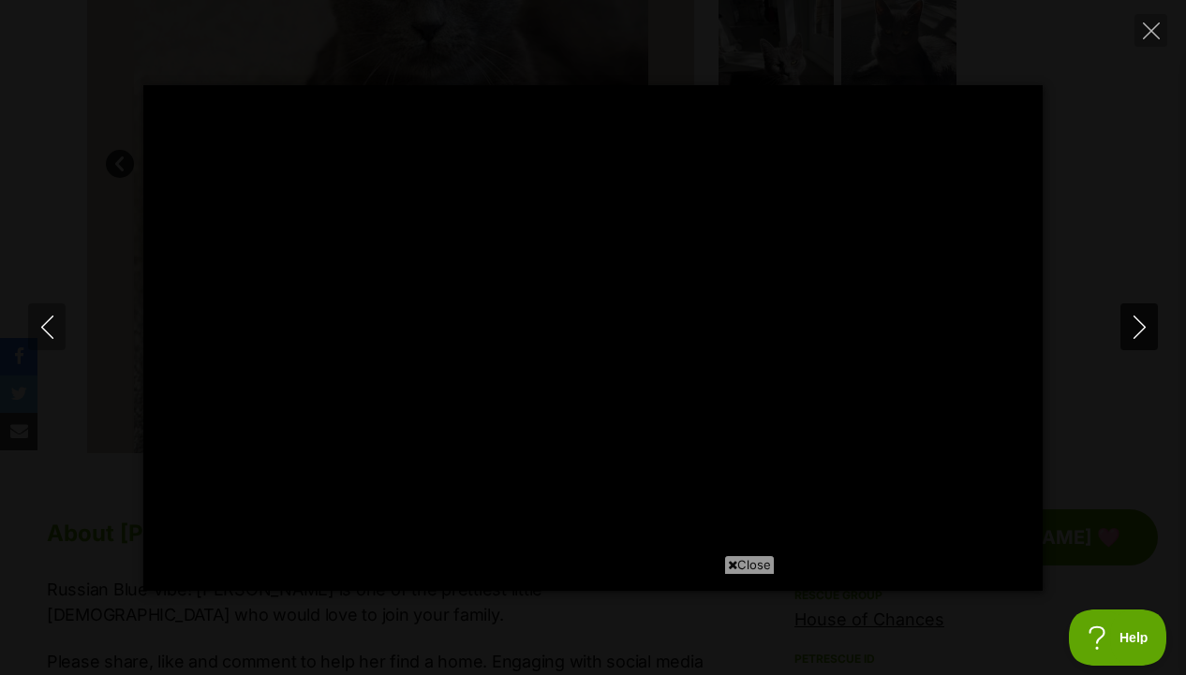
click at [1128, 344] on button "Next" at bounding box center [1138, 326] width 37 height 47
type input "20.63"
type input "100"
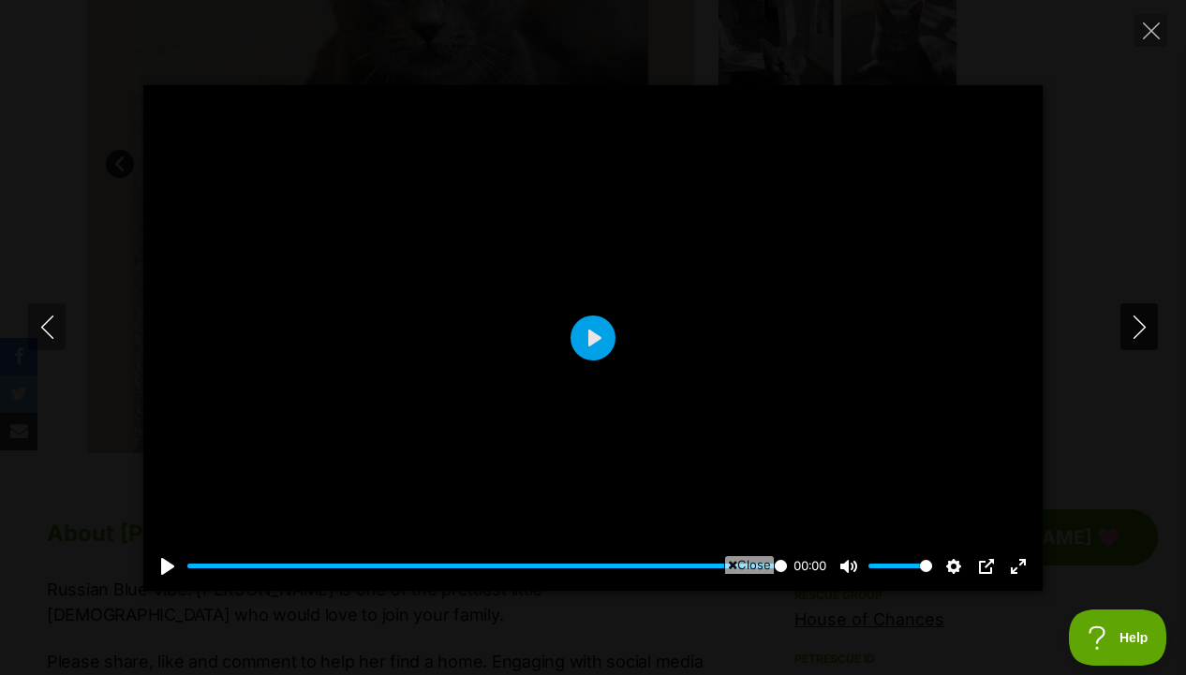
click at [1130, 326] on icon "Next" at bounding box center [1138, 327] width 23 height 23
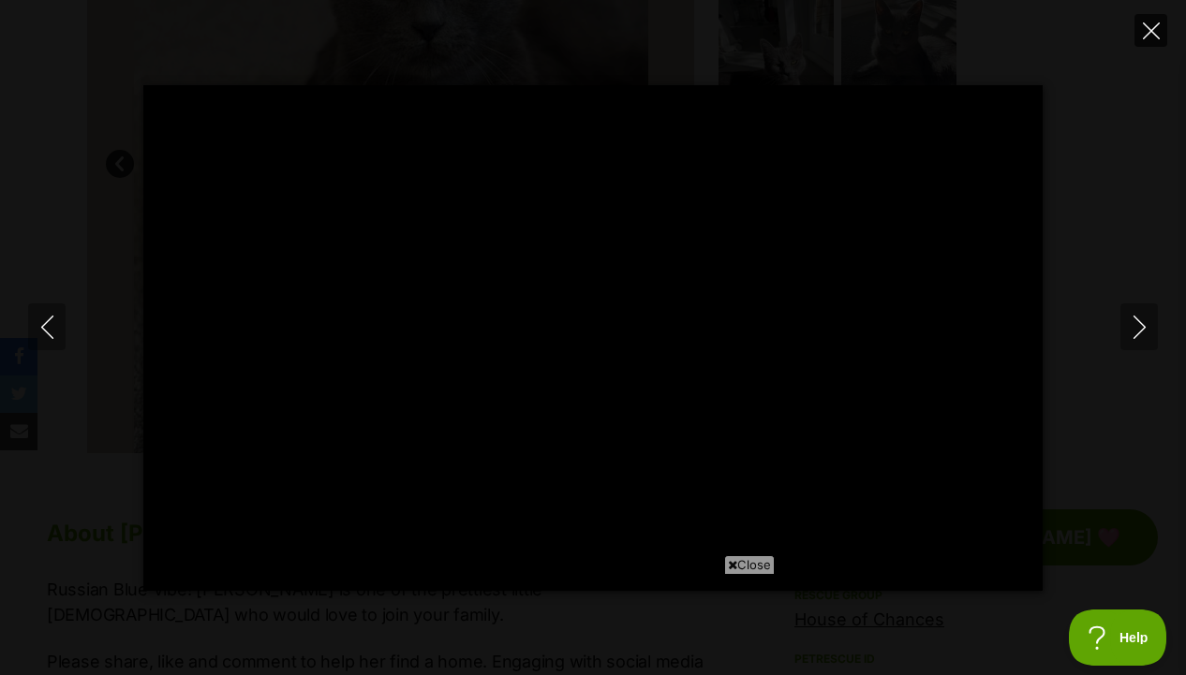
click at [1138, 22] on button "Close" at bounding box center [1150, 30] width 33 height 33
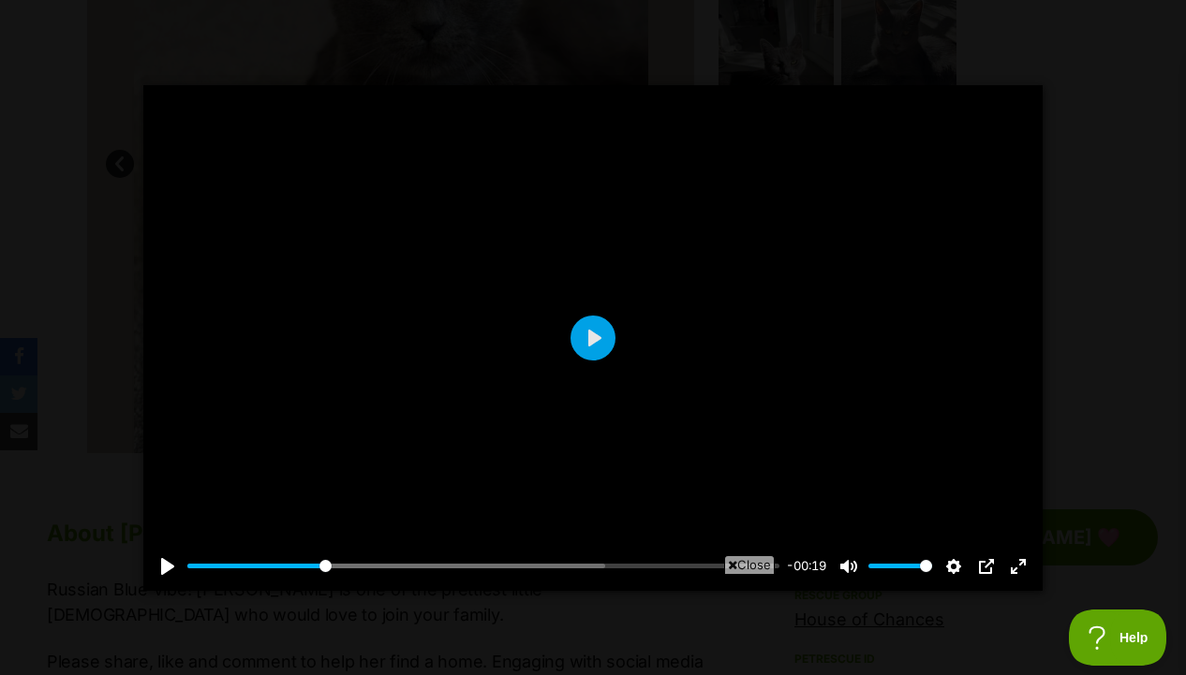
type input "23.74"
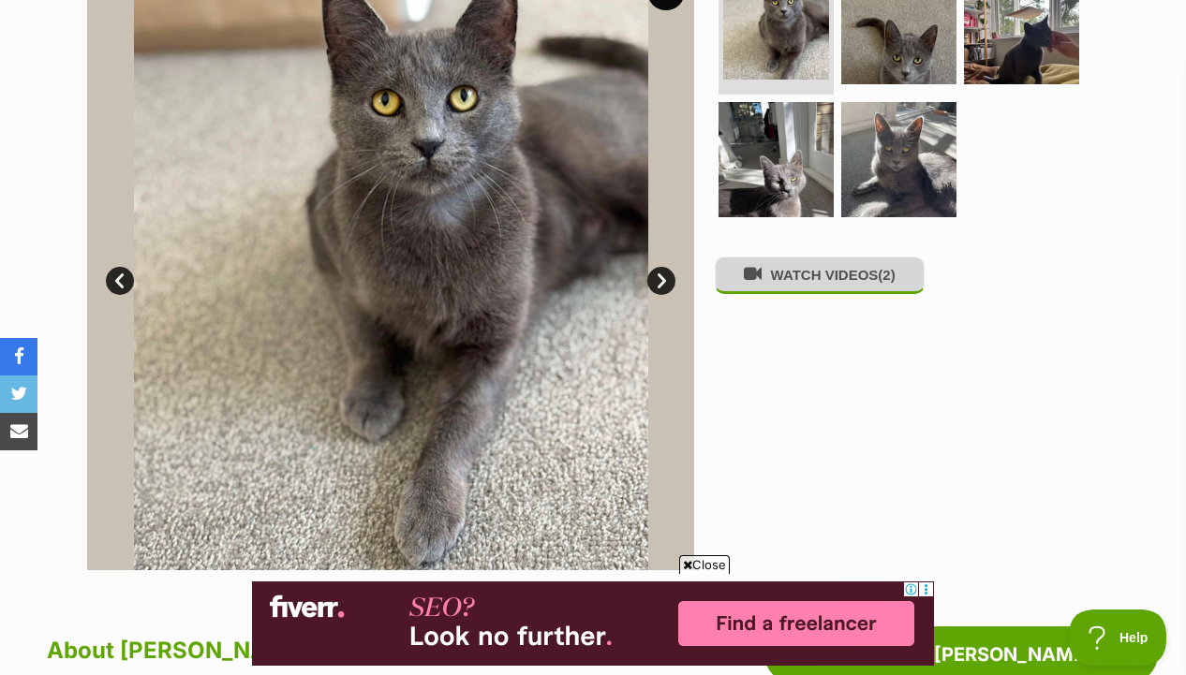
scroll to position [175, 0]
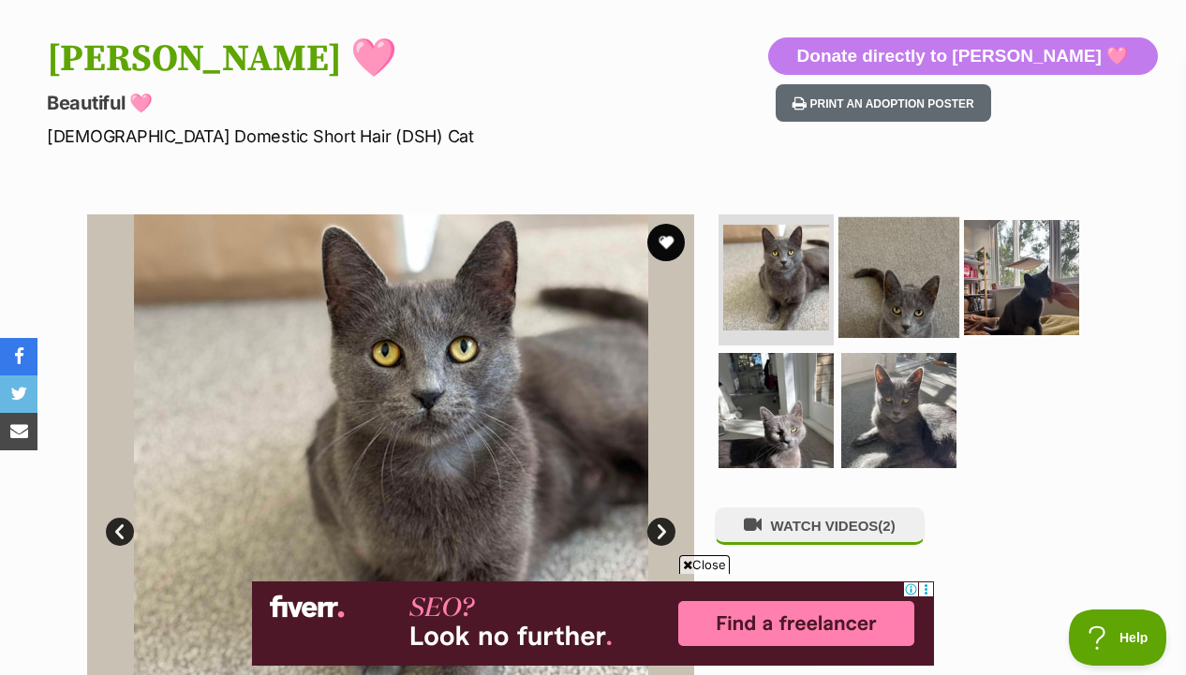
click at [914, 250] on img at bounding box center [898, 277] width 121 height 121
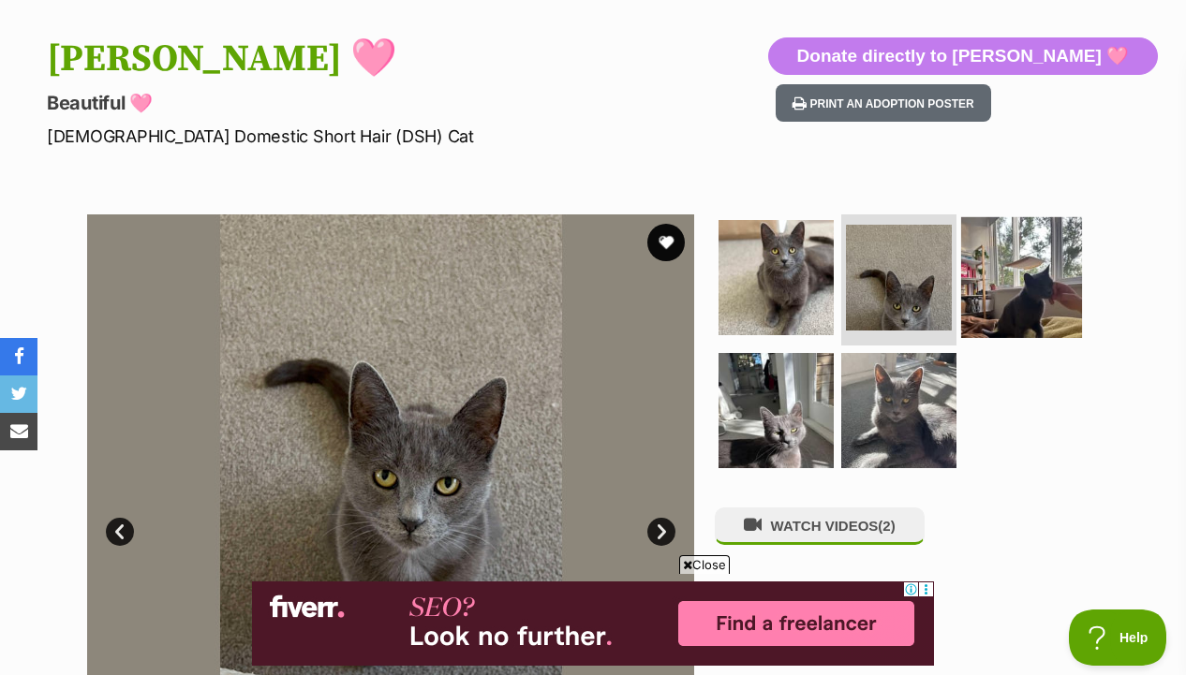
click at [990, 270] on img at bounding box center [1021, 277] width 121 height 121
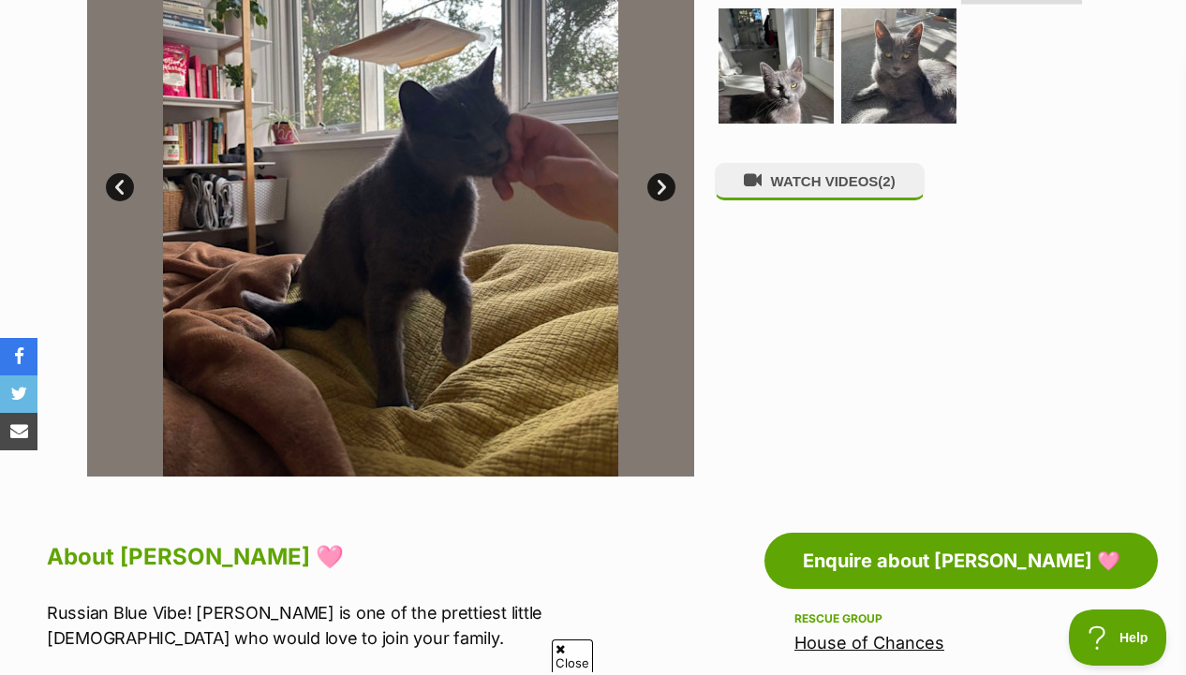
scroll to position [486, 0]
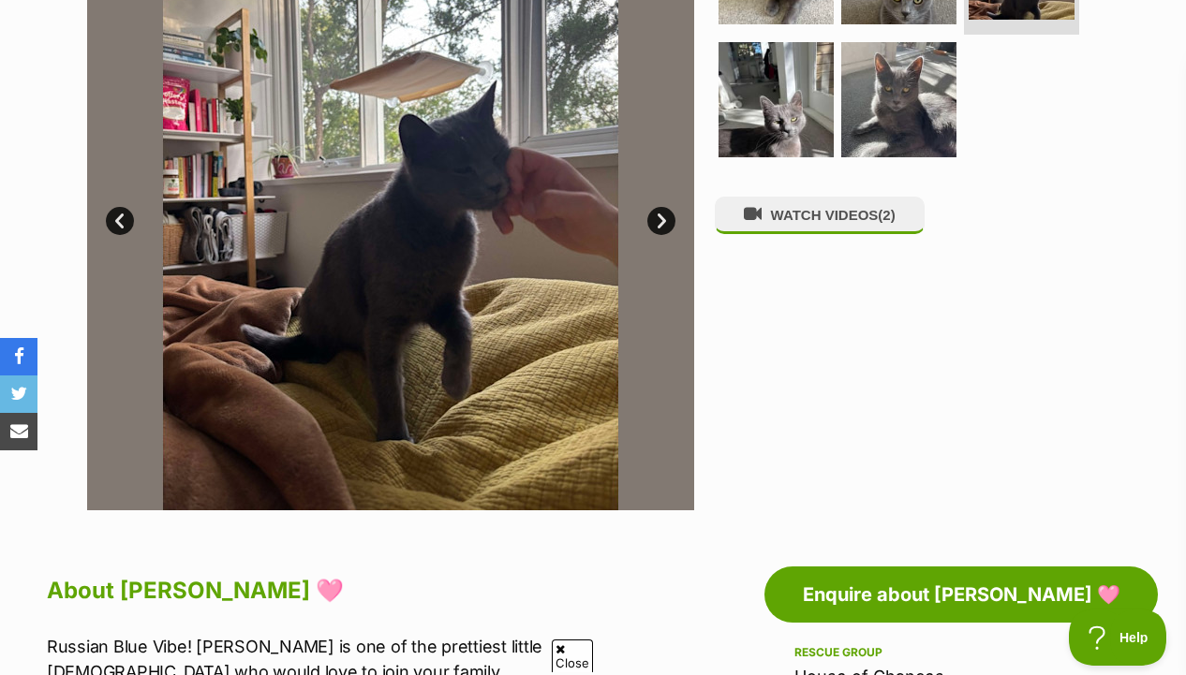
click at [790, 161] on ul at bounding box center [907, 37] width 384 height 266
click at [796, 114] on img at bounding box center [775, 98] width 121 height 121
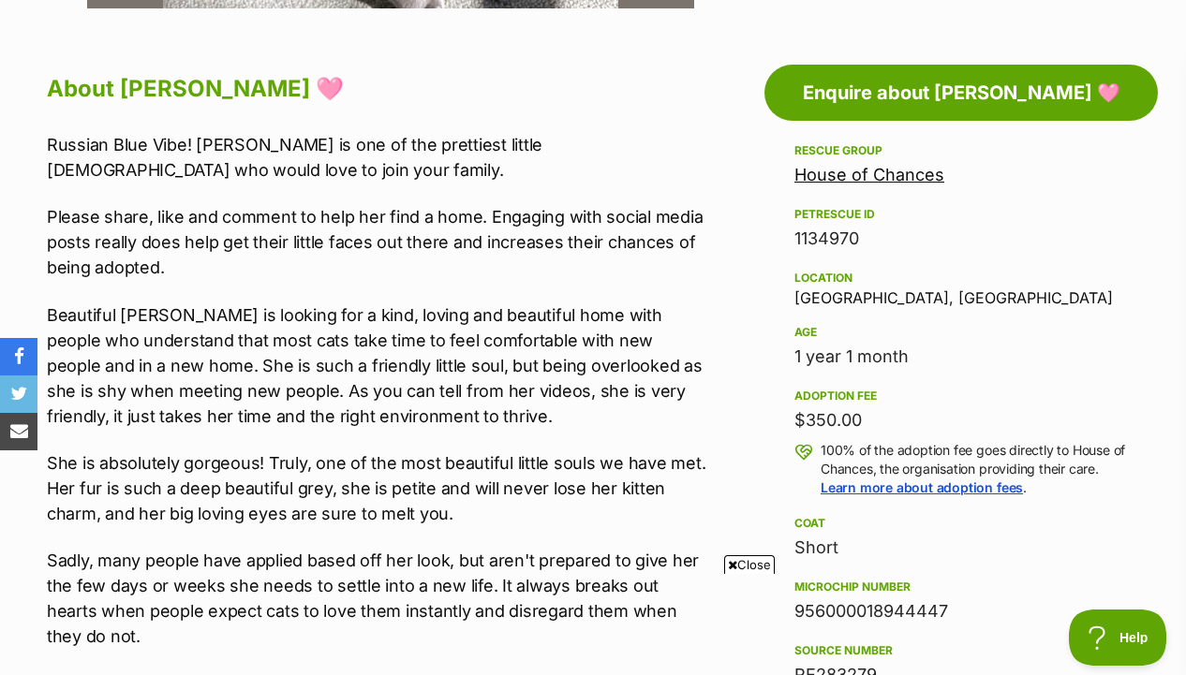
scroll to position [1052, 0]
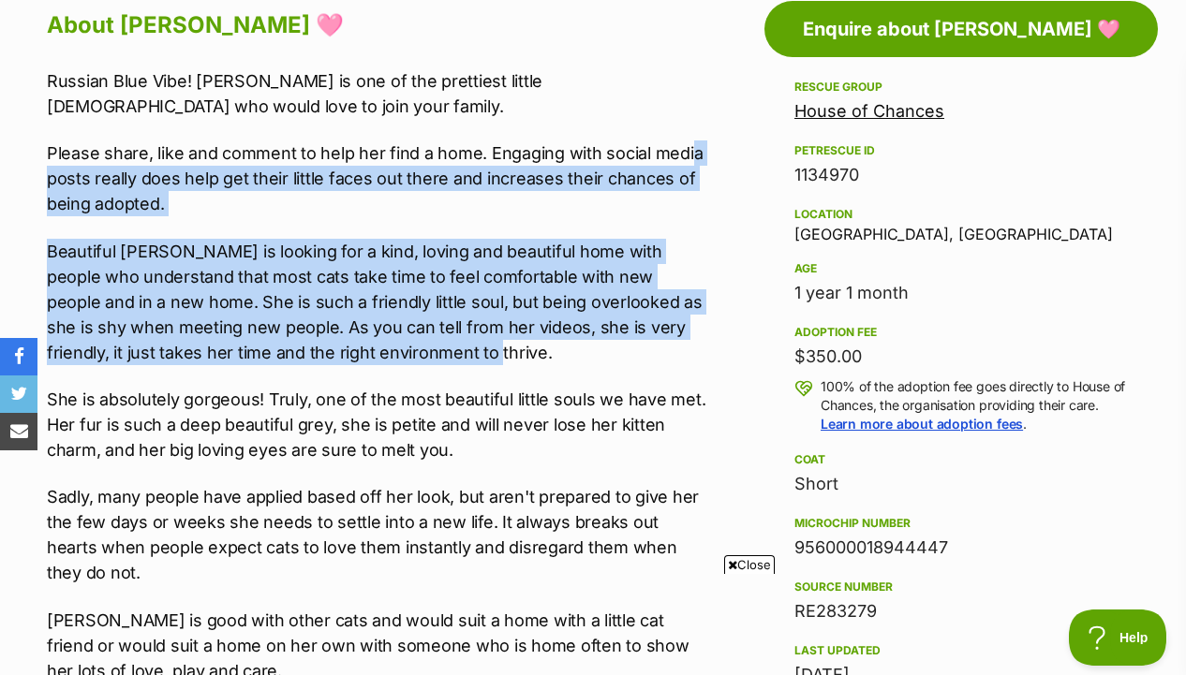
drag, startPoint x: 688, startPoint y: 150, endPoint x: 684, endPoint y: 360, distance: 209.8
click at [684, 360] on div "Russian Blue Vibe! Sarabi is one of the prettiest little ladies who would love …" at bounding box center [376, 535] width 659 height 934
click at [684, 360] on p "Beautiful Sarabi is looking for a kind, loving and beautiful home with people w…" at bounding box center [376, 302] width 659 height 126
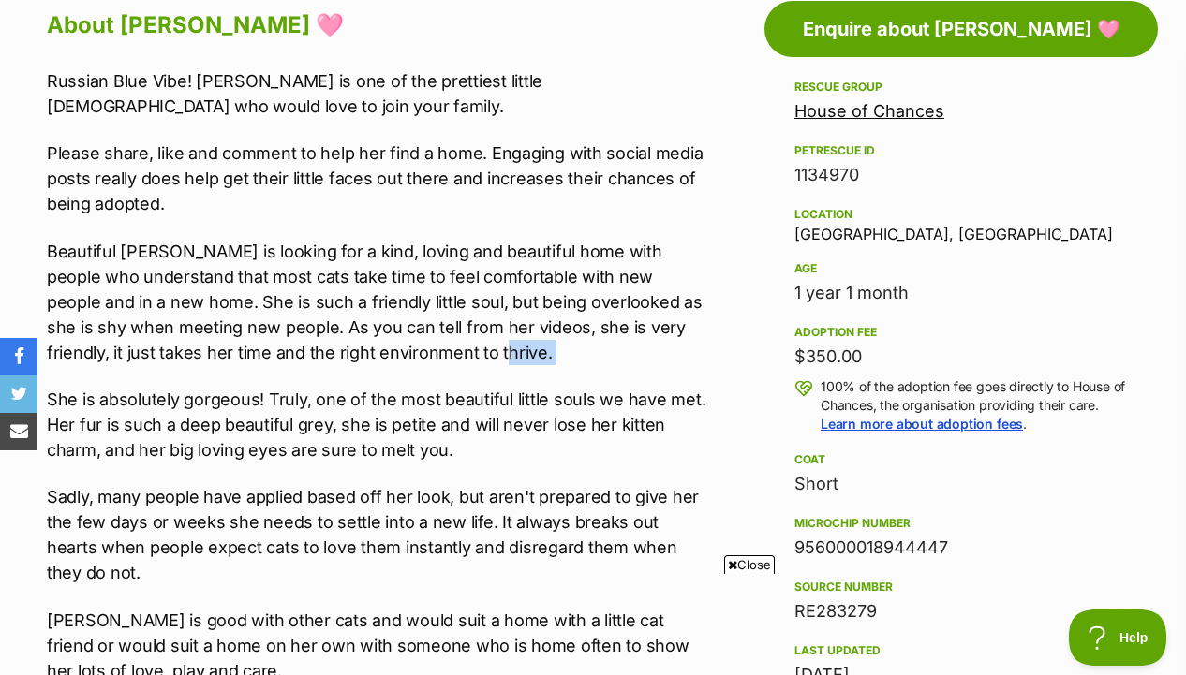
drag, startPoint x: 684, startPoint y: 348, endPoint x: 666, endPoint y: 358, distance: 20.1
click at [666, 358] on div "Russian Blue Vibe! Sarabi is one of the prettiest little ladies who would love …" at bounding box center [376, 535] width 659 height 934
click at [666, 358] on p "Beautiful [PERSON_NAME] is looking for a kind, loving and beautiful home with p…" at bounding box center [376, 302] width 659 height 126
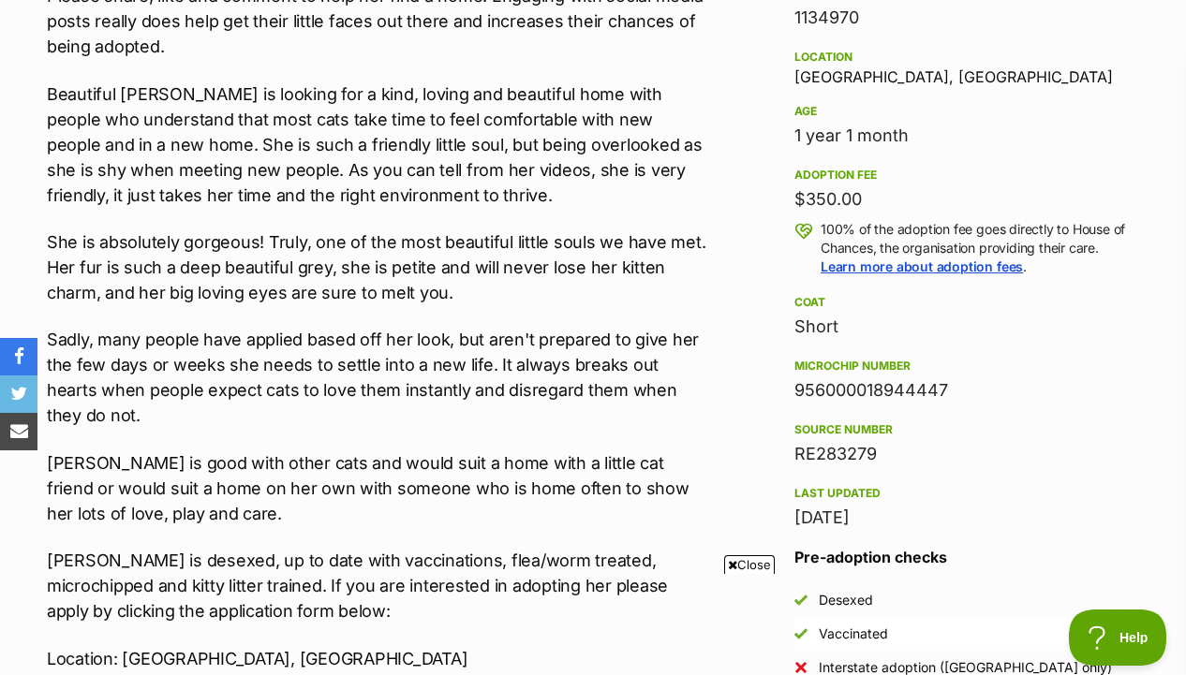
scroll to position [1206, 0]
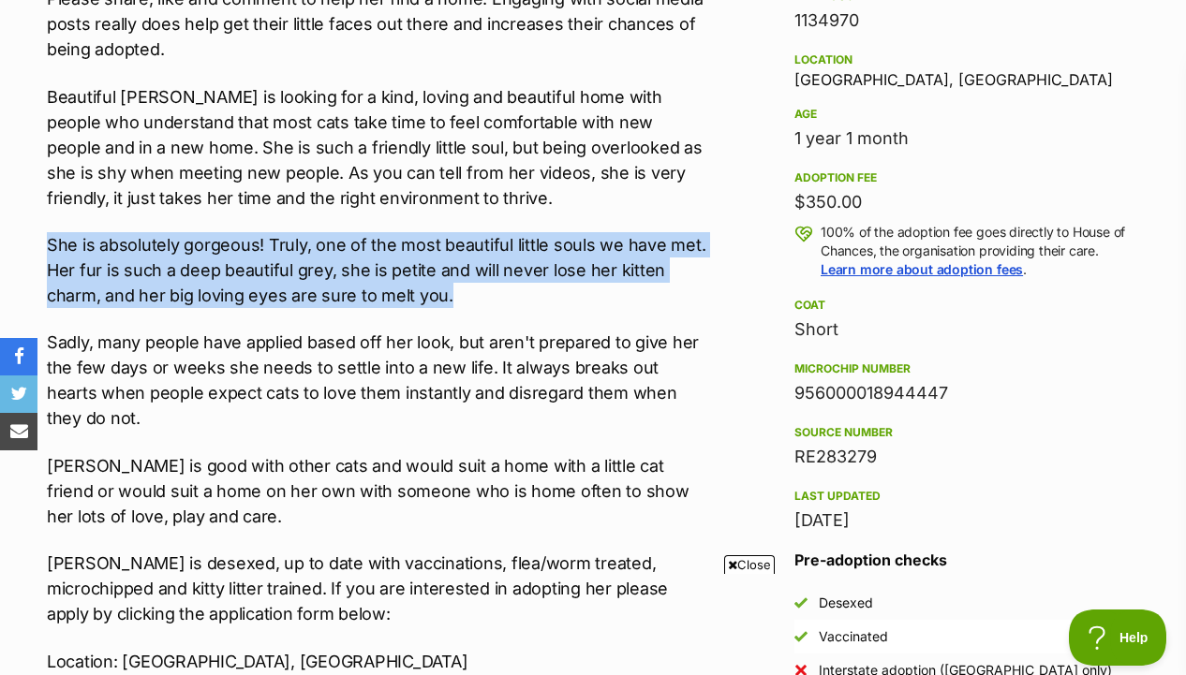
drag, startPoint x: 669, startPoint y: 295, endPoint x: 667, endPoint y: 225, distance: 70.3
click at [667, 225] on div "Russian Blue Vibe! Sarabi is one of the prettiest little ladies who would love …" at bounding box center [376, 381] width 659 height 934
drag, startPoint x: 671, startPoint y: 214, endPoint x: 671, endPoint y: 294, distance: 79.6
click at [671, 294] on div "Russian Blue Vibe! Sarabi is one of the prettiest little ladies who would love …" at bounding box center [376, 381] width 659 height 934
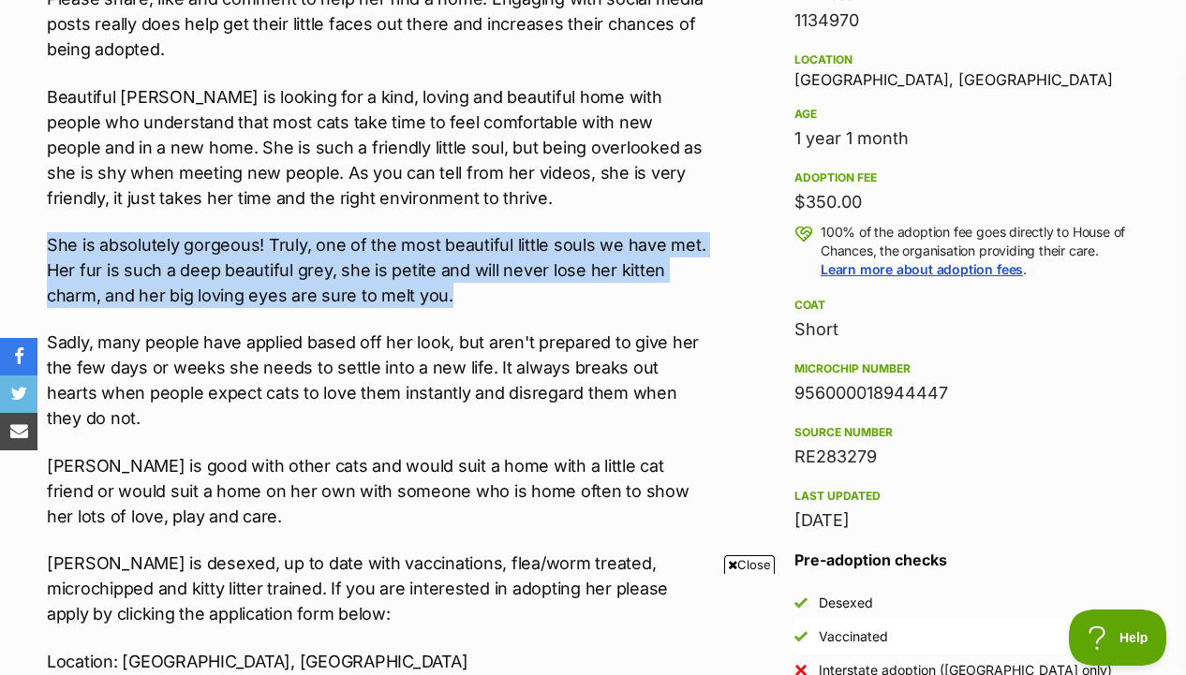
click at [671, 294] on p "She is absolutely gorgeous! Truly, one of the most beautiful little souls we ha…" at bounding box center [376, 270] width 659 height 76
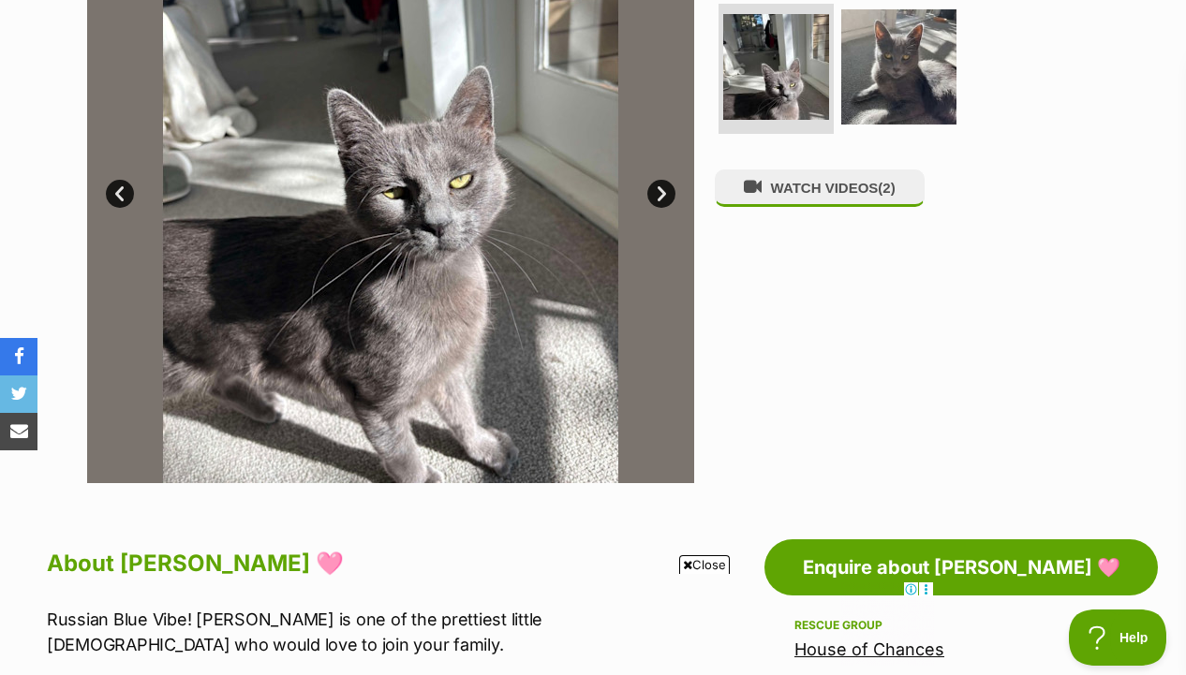
scroll to position [479, 0]
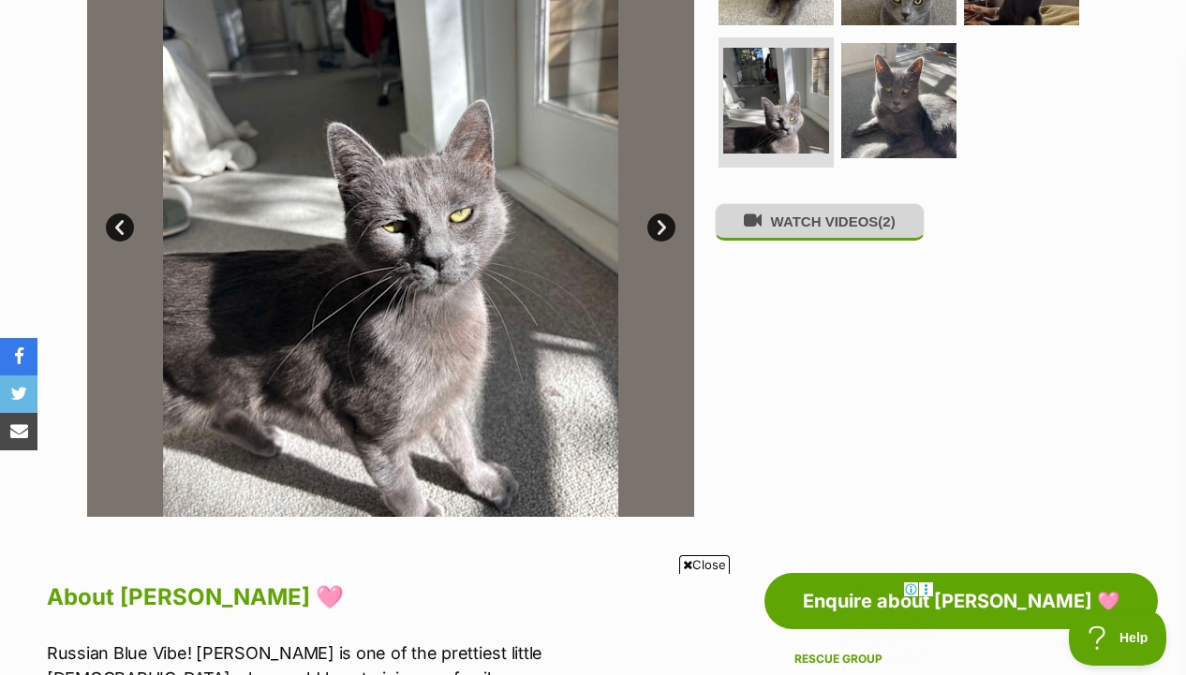
click at [818, 231] on button "WATCH VIDEOS (2)" at bounding box center [820, 221] width 210 height 37
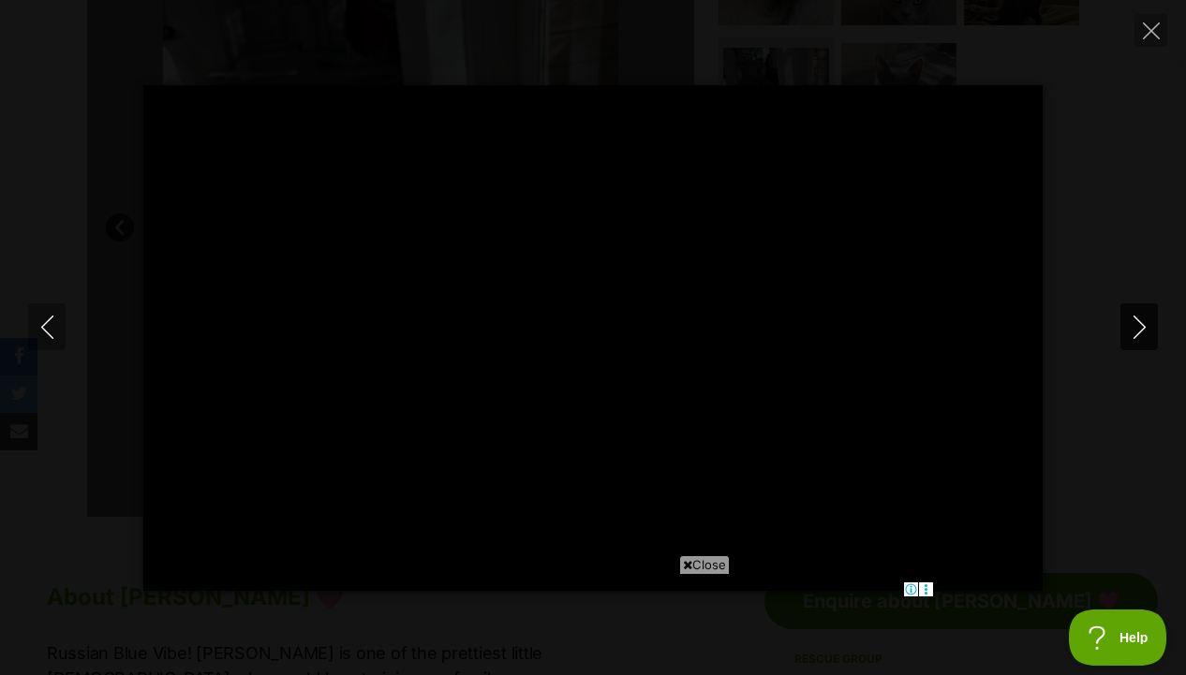
click at [1122, 313] on button "Next" at bounding box center [1138, 326] width 37 height 47
type input "4.88"
click at [1134, 40] on button "Close" at bounding box center [1150, 30] width 33 height 33
type input "54"
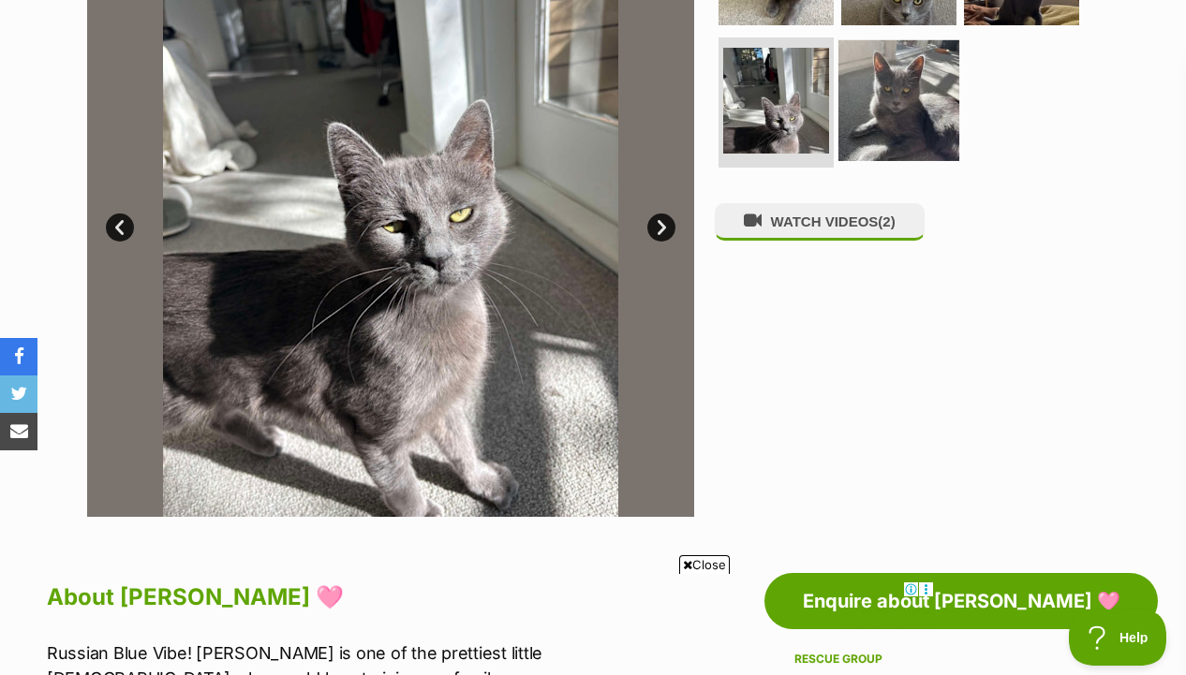
click at [844, 122] on img at bounding box center [898, 99] width 121 height 121
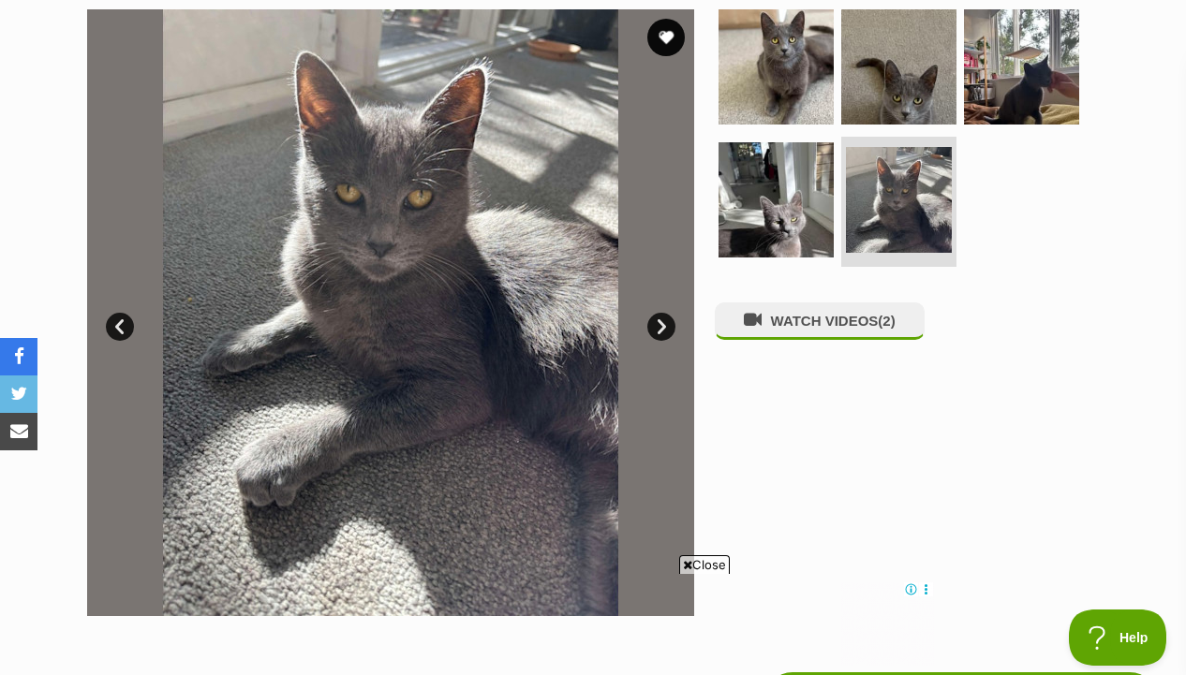
scroll to position [202, 0]
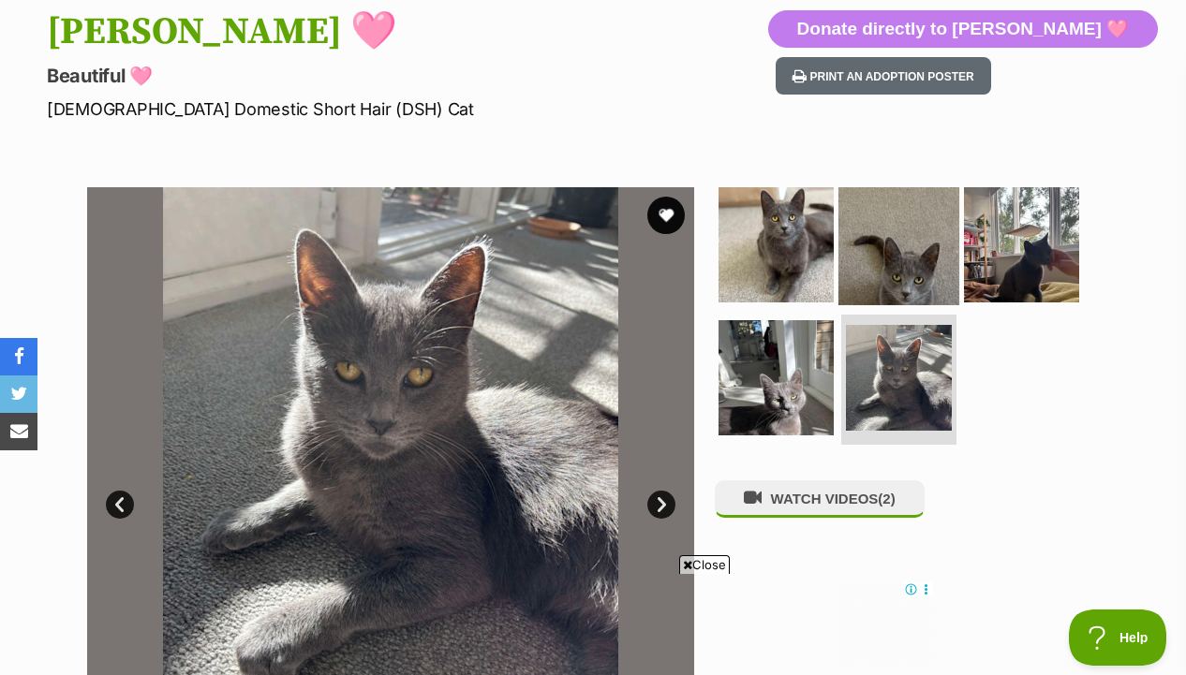
click at [922, 269] on img at bounding box center [898, 244] width 121 height 121
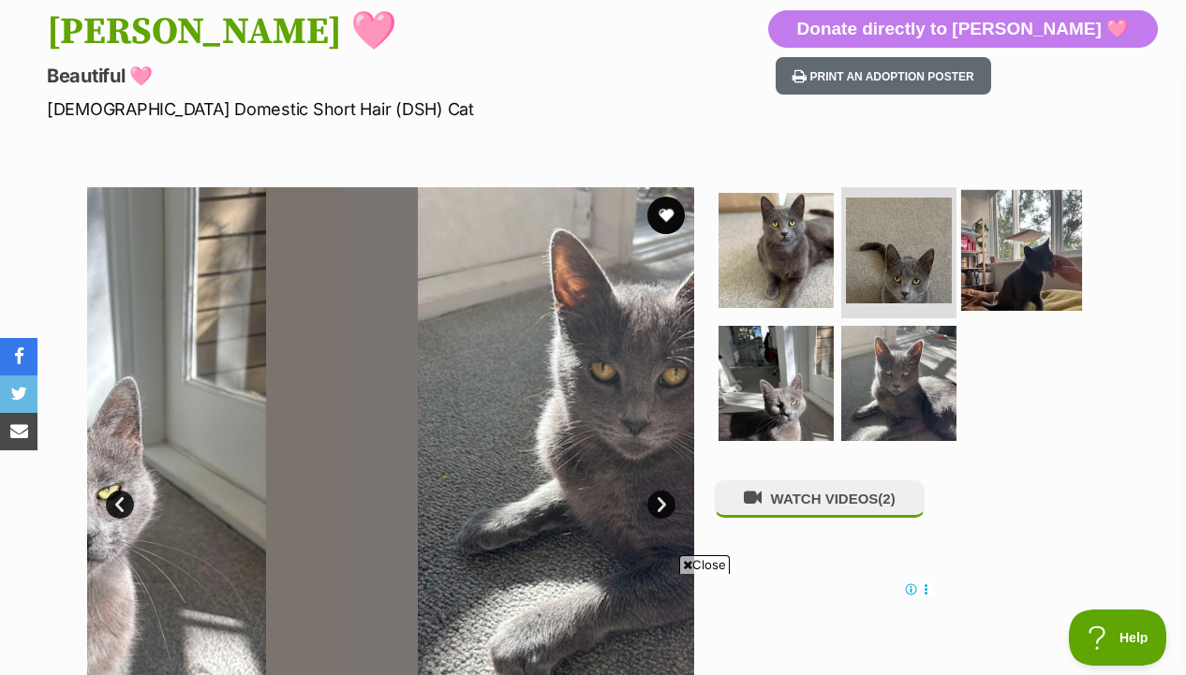
click at [1028, 265] on img at bounding box center [1021, 250] width 121 height 121
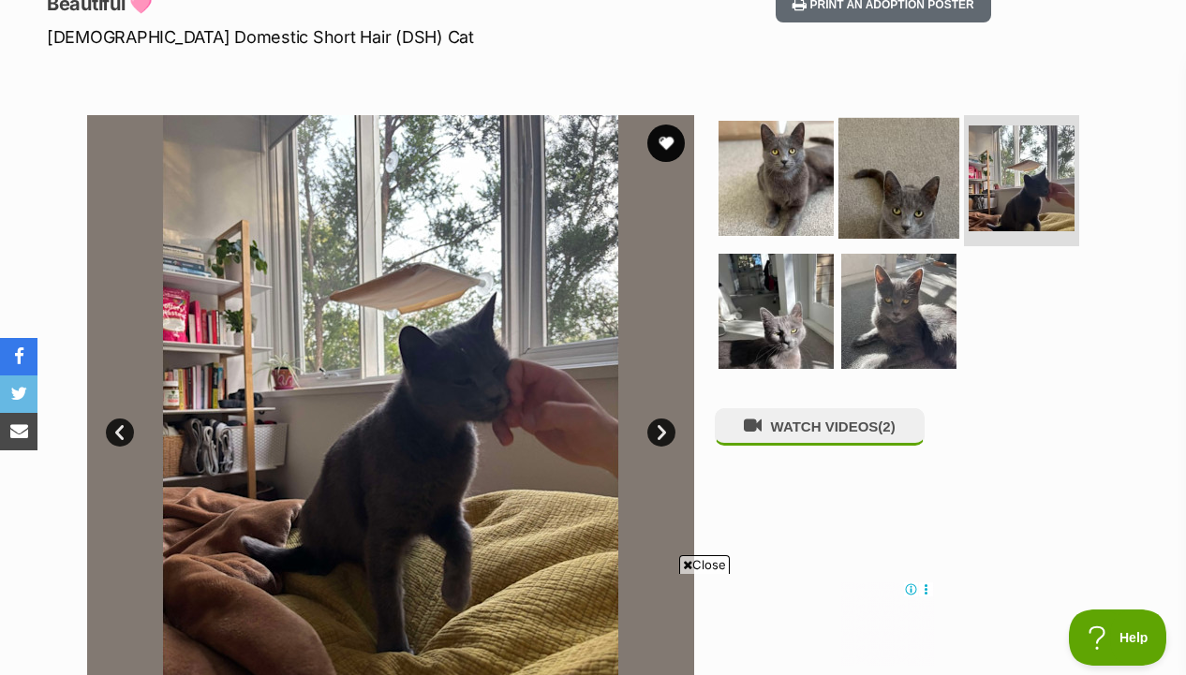
click at [949, 209] on img at bounding box center [898, 178] width 121 height 121
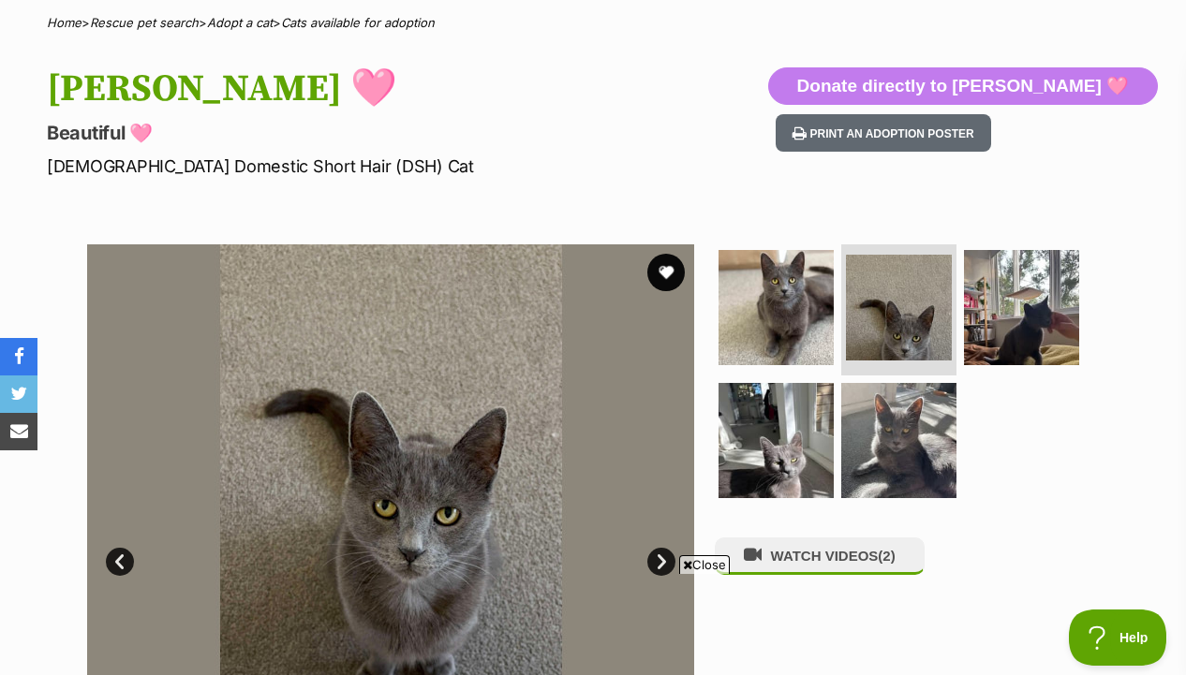
scroll to position [112, 0]
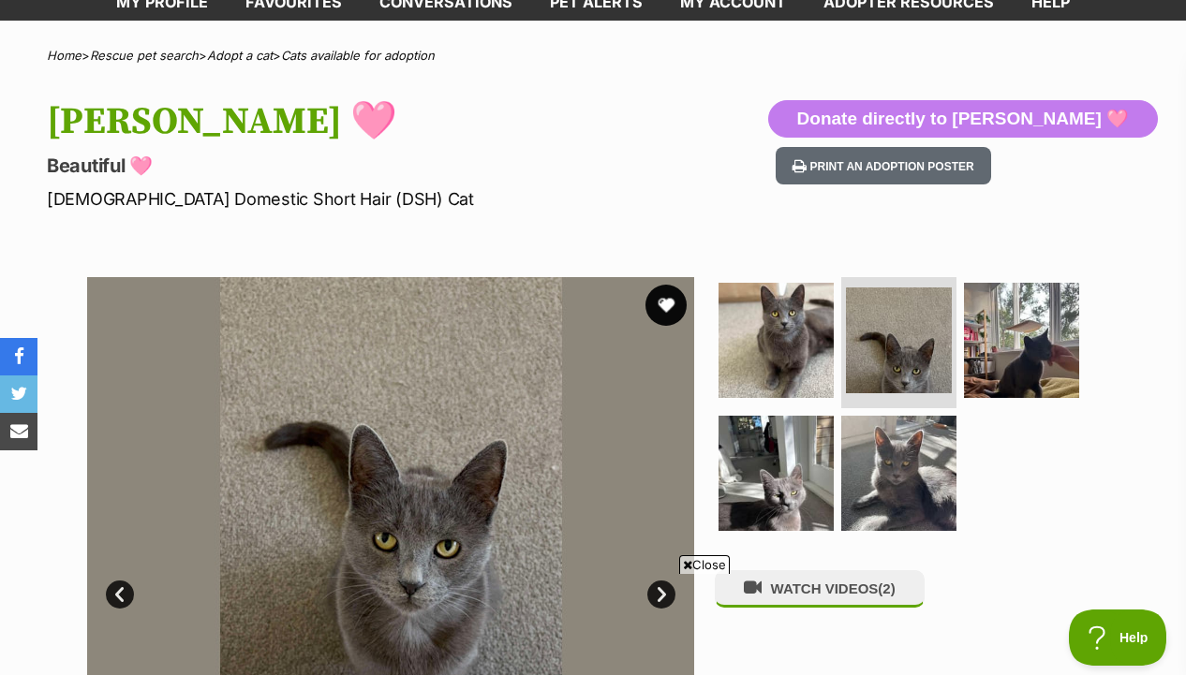
click at [652, 298] on button "favourite" at bounding box center [665, 305] width 41 height 41
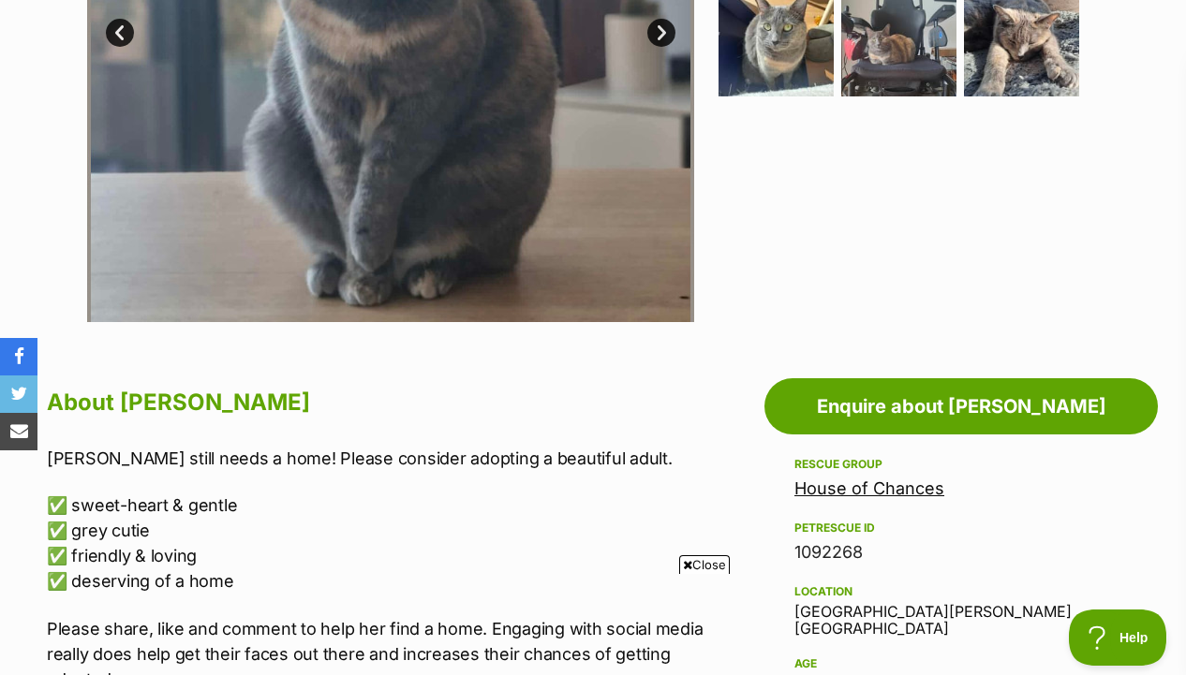
scroll to position [661, 0]
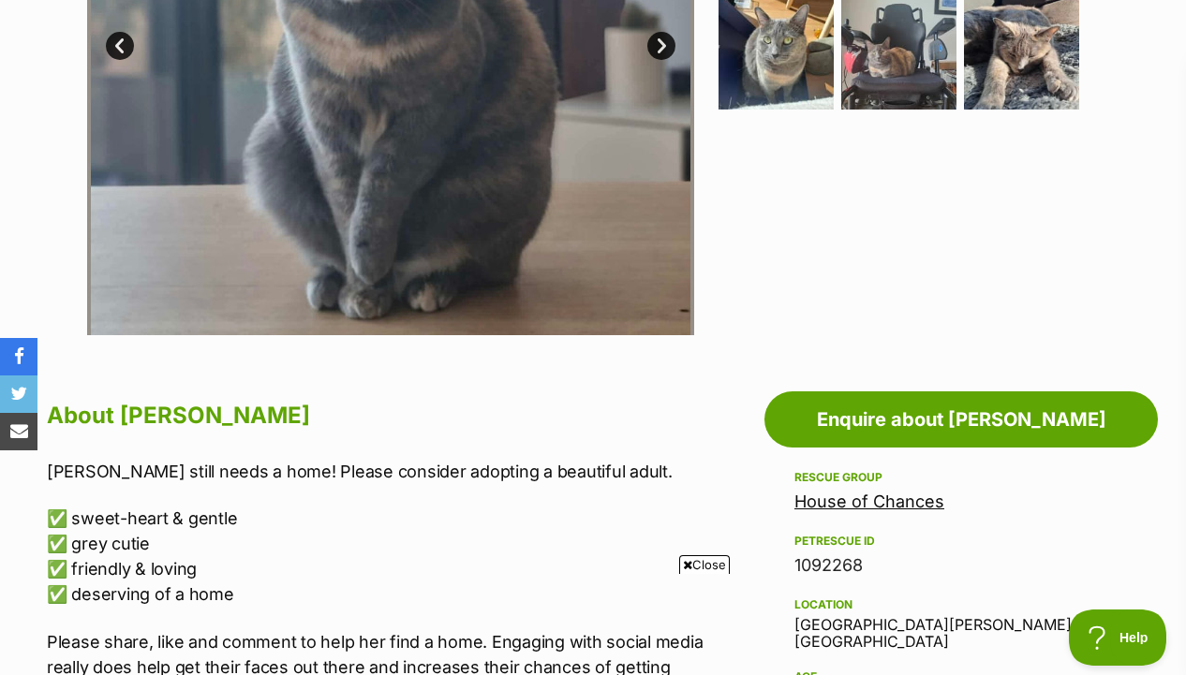
click at [920, 101] on img at bounding box center [898, 50] width 115 height 115
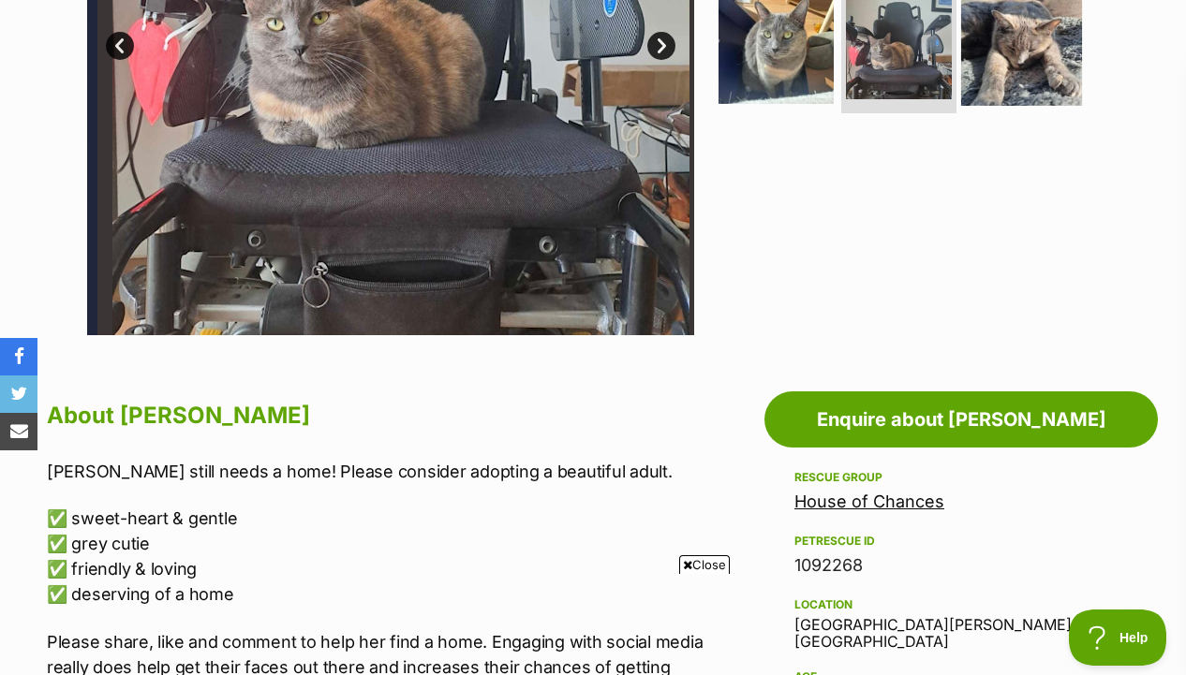
click at [1032, 51] on img at bounding box center [1021, 45] width 121 height 121
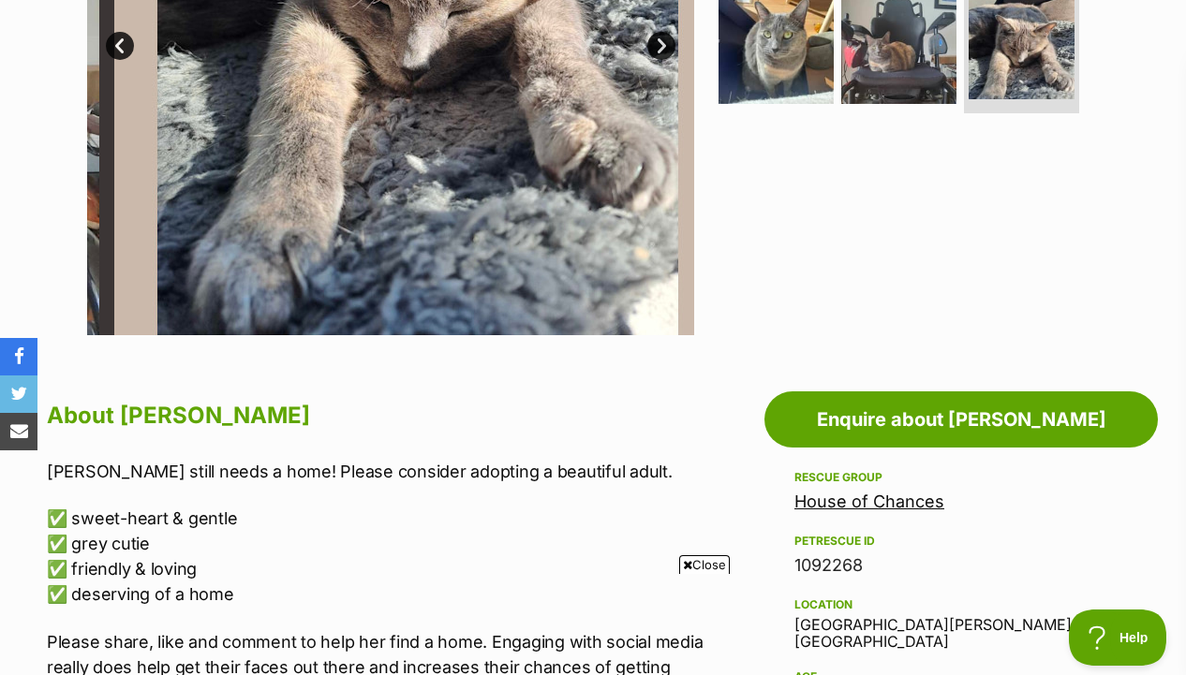
click at [685, 53] on img at bounding box center [417, 31] width 607 height 607
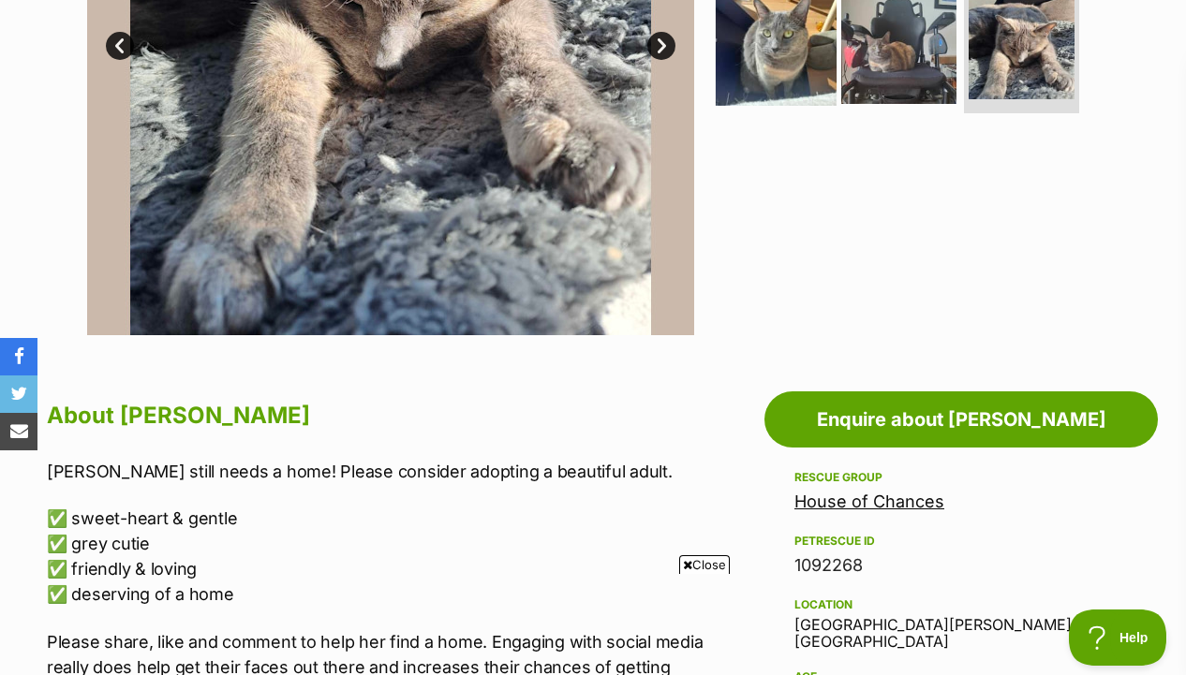
click at [758, 53] on img at bounding box center [775, 45] width 121 height 121
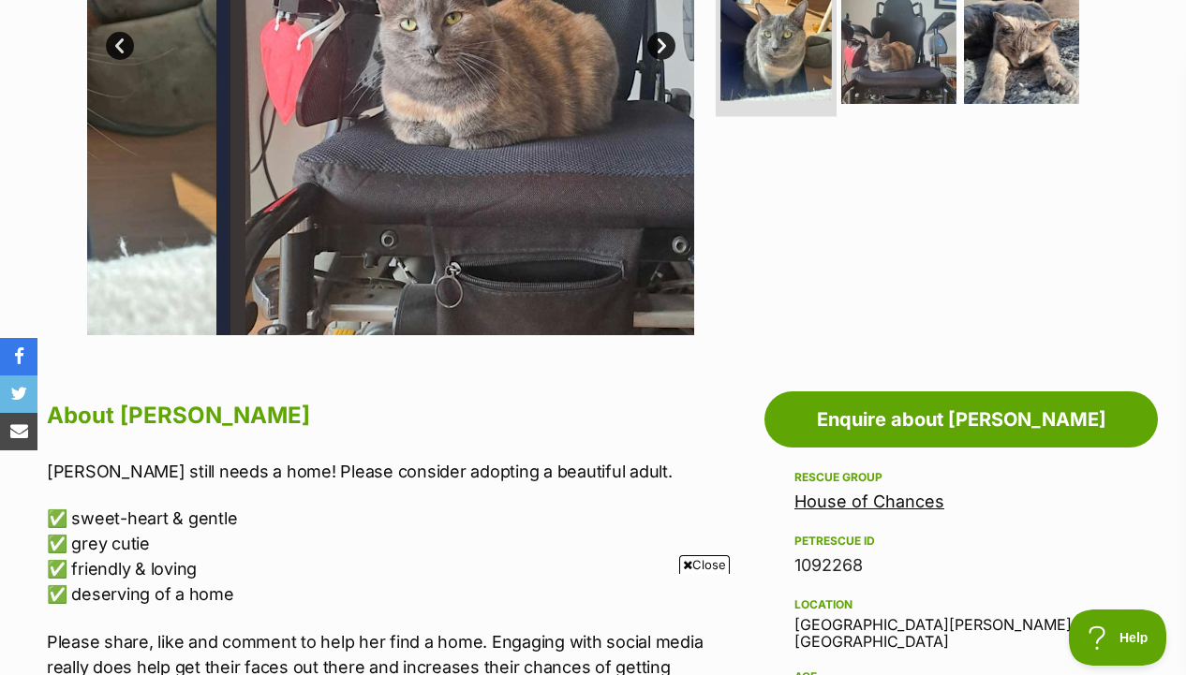
scroll to position [533, 0]
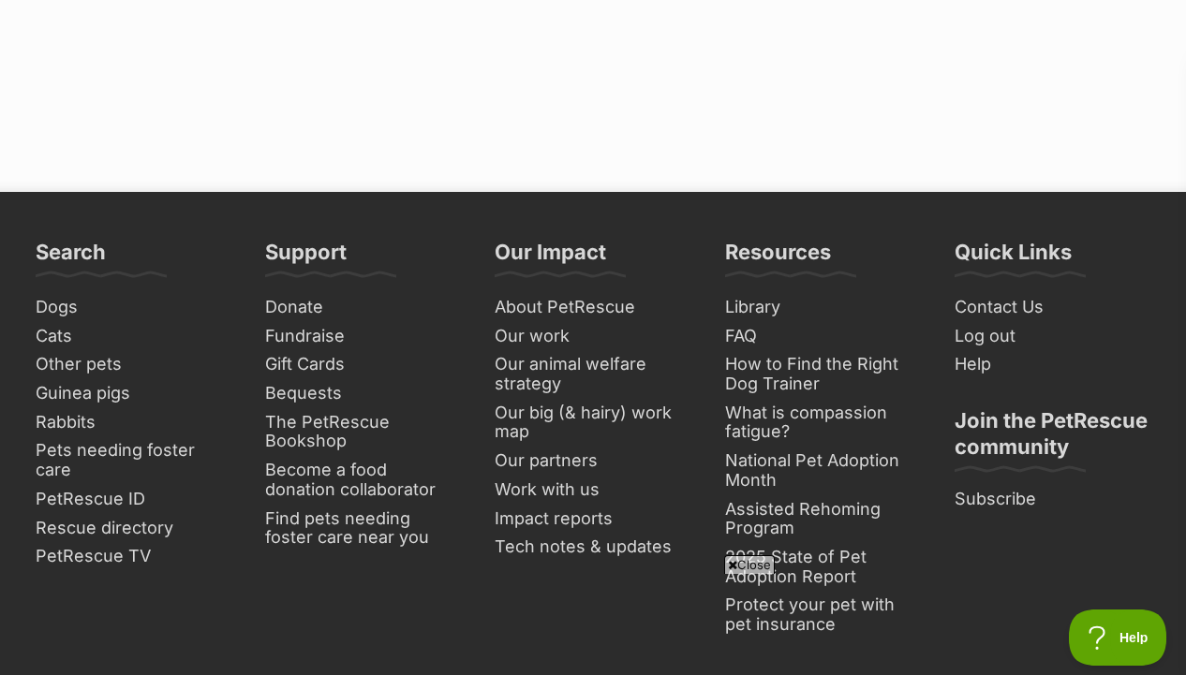
scroll to position [4928, 0]
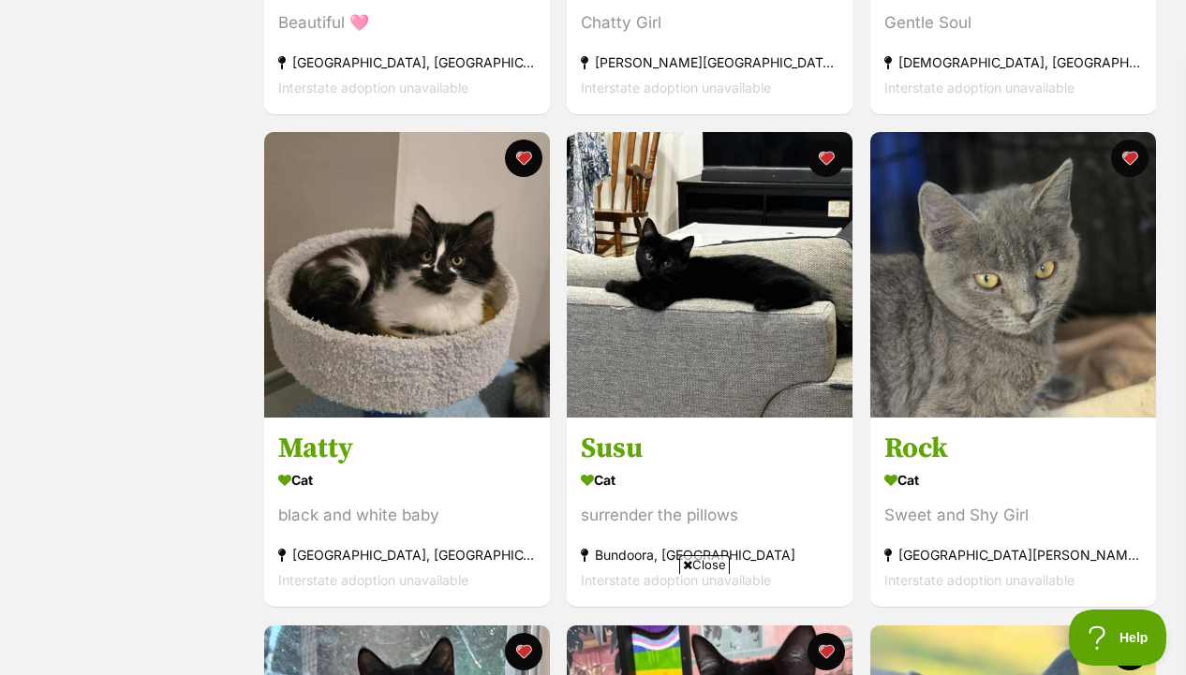
scroll to position [776, 0]
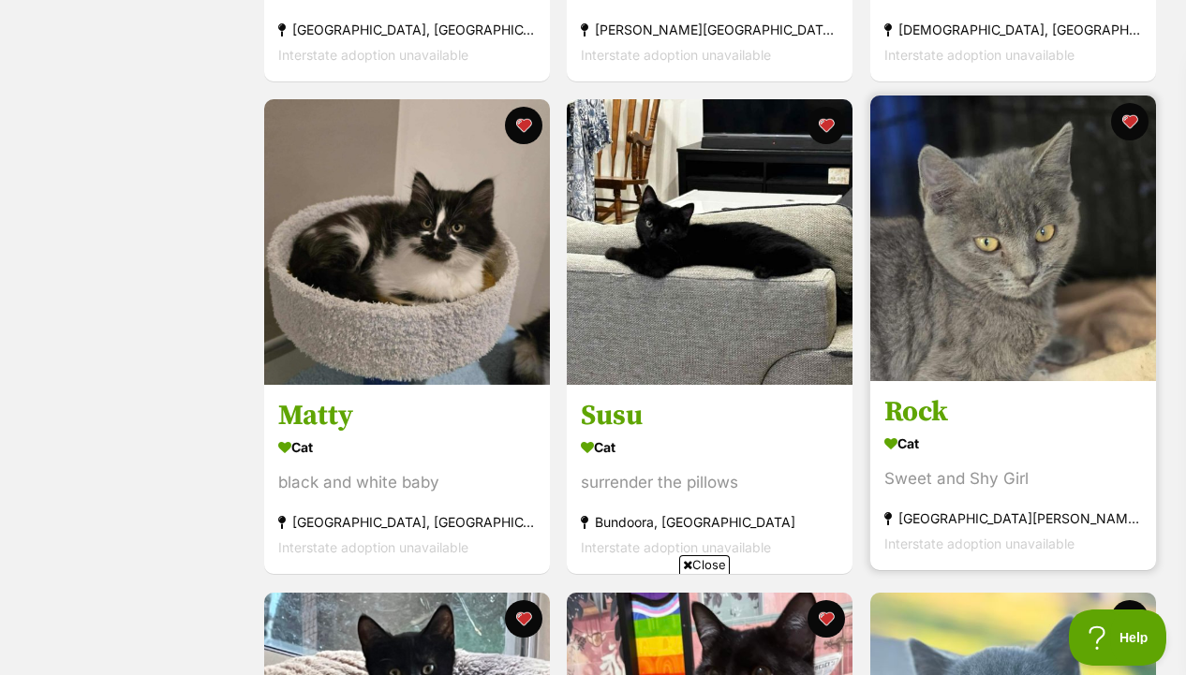
click at [1012, 287] on img at bounding box center [1013, 239] width 286 height 286
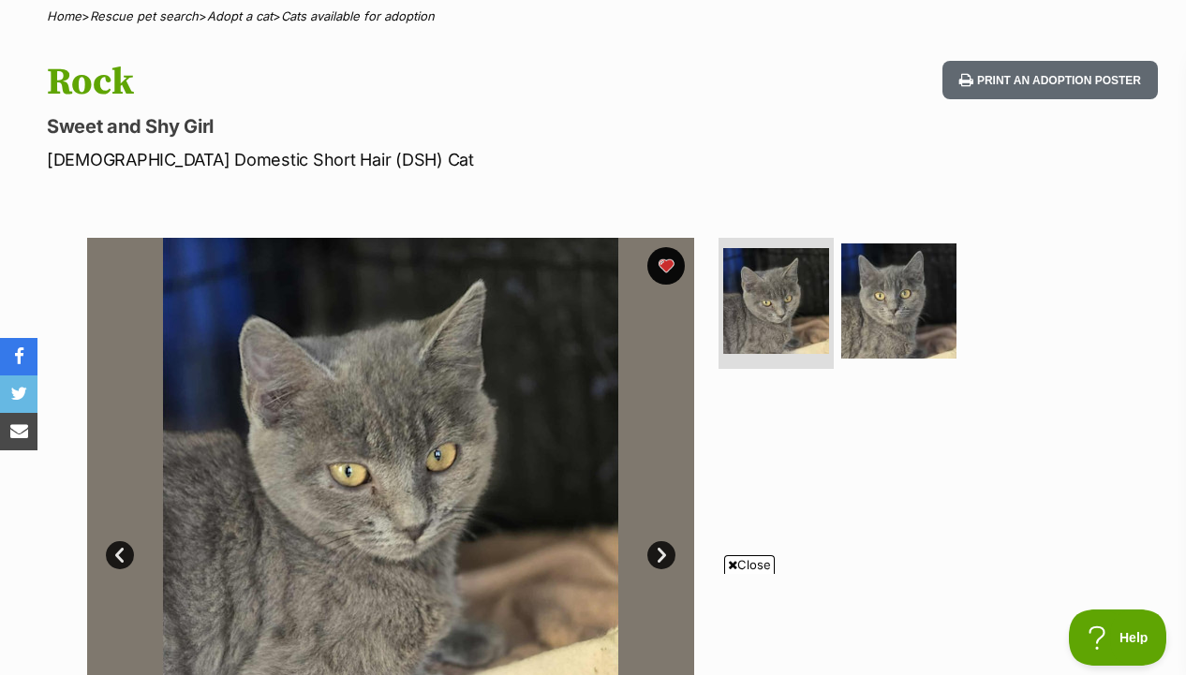
scroll to position [154, 0]
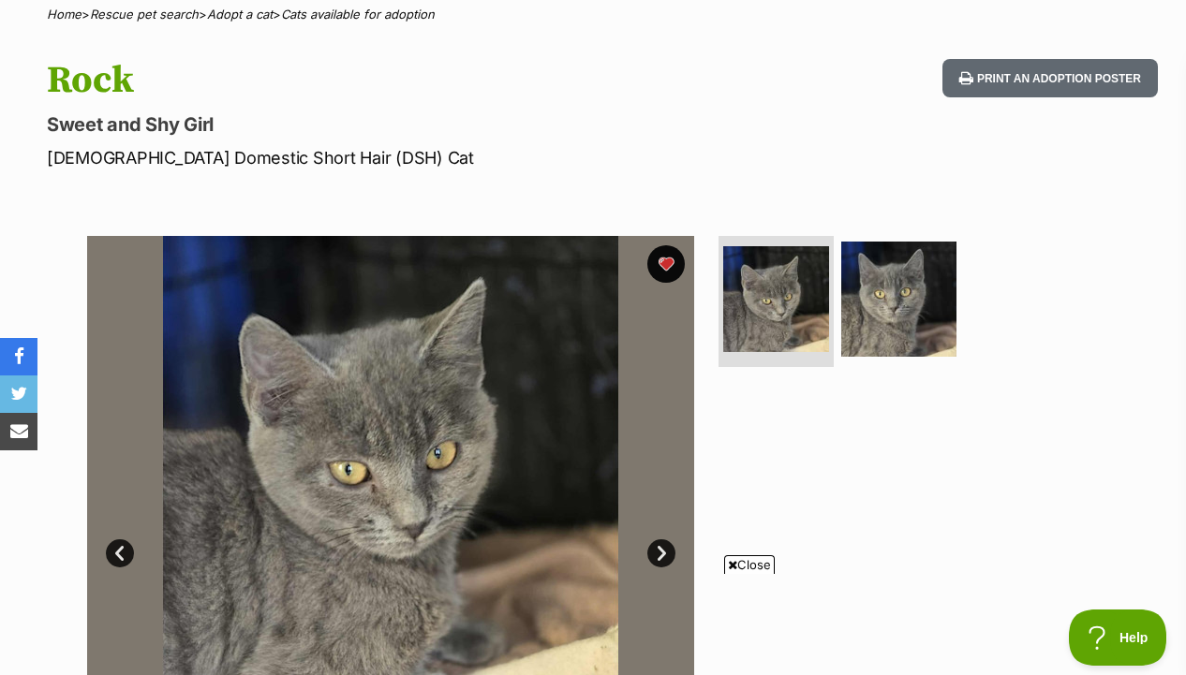
click at [892, 332] on img at bounding box center [898, 299] width 115 height 115
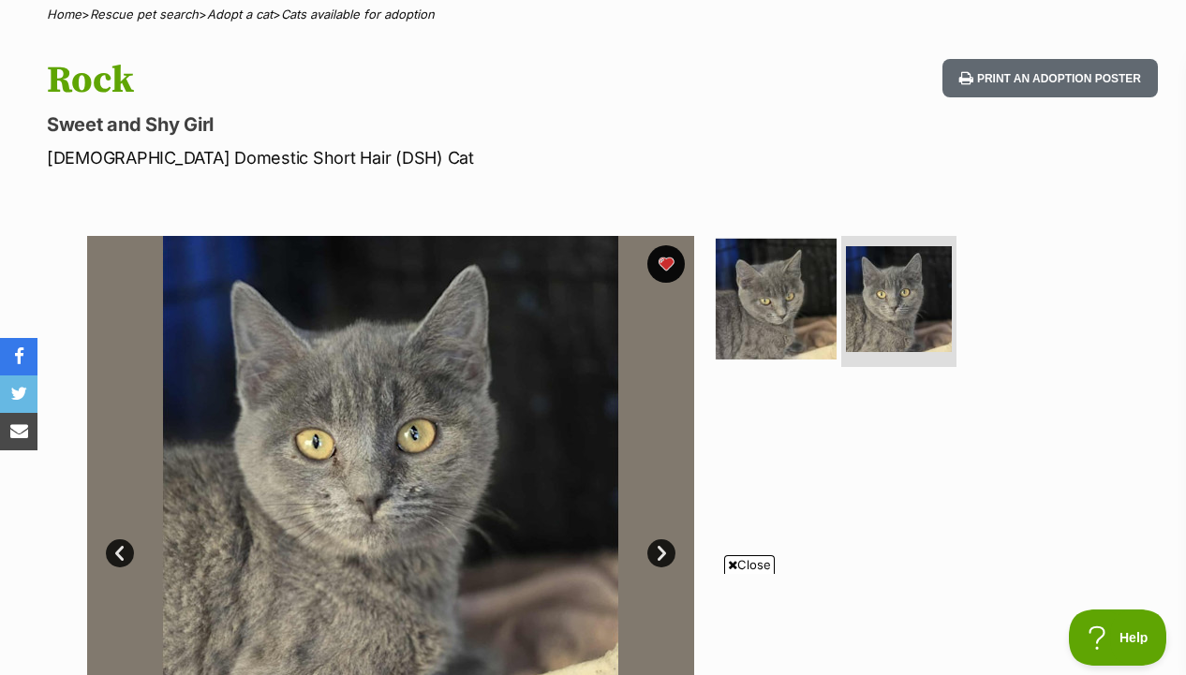
scroll to position [263, 0]
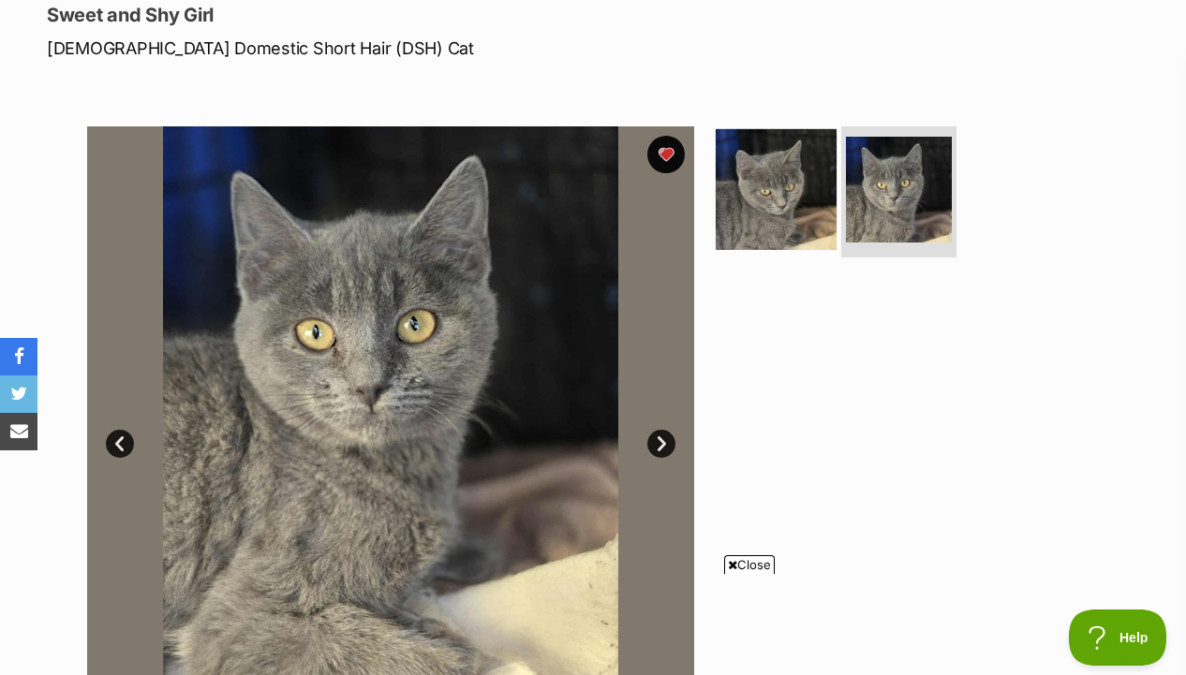
click at [781, 201] on img at bounding box center [775, 189] width 121 height 121
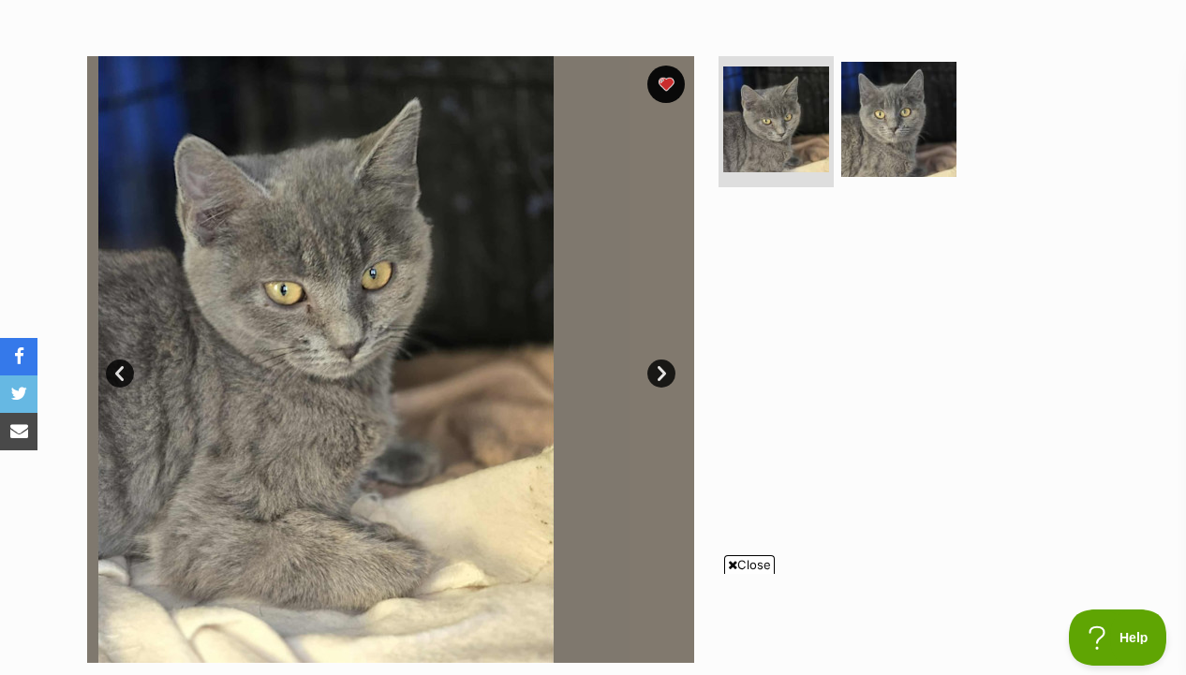
scroll to position [397, 0]
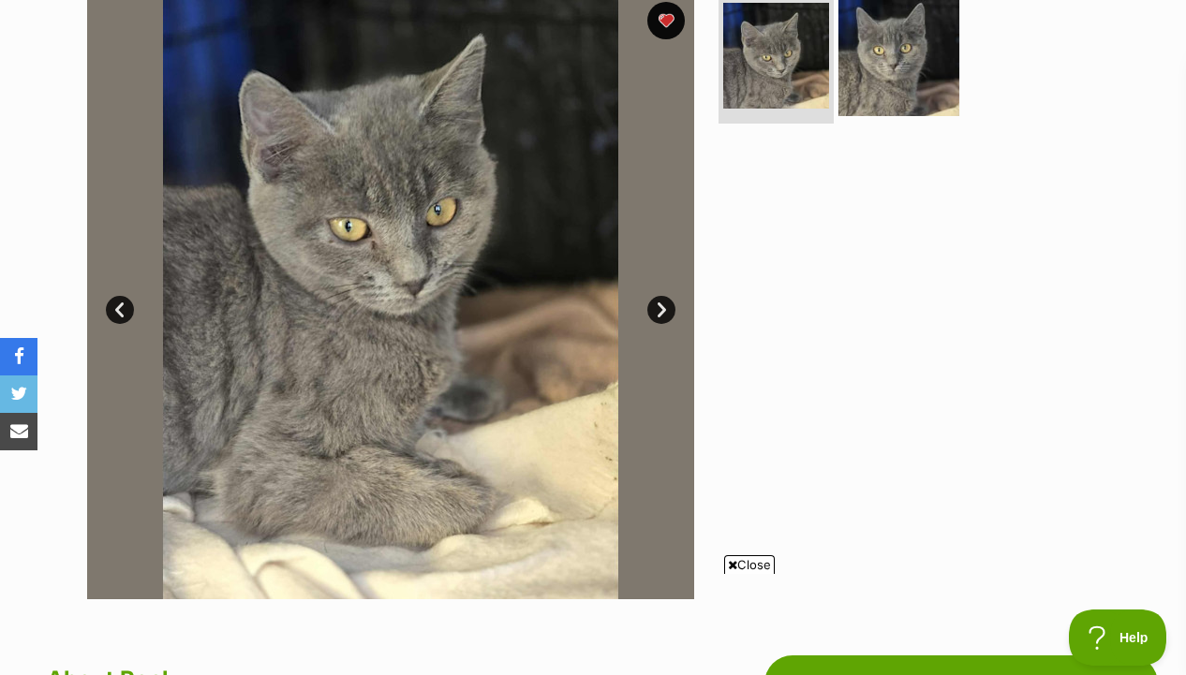
click at [907, 57] on img at bounding box center [898, 55] width 121 height 121
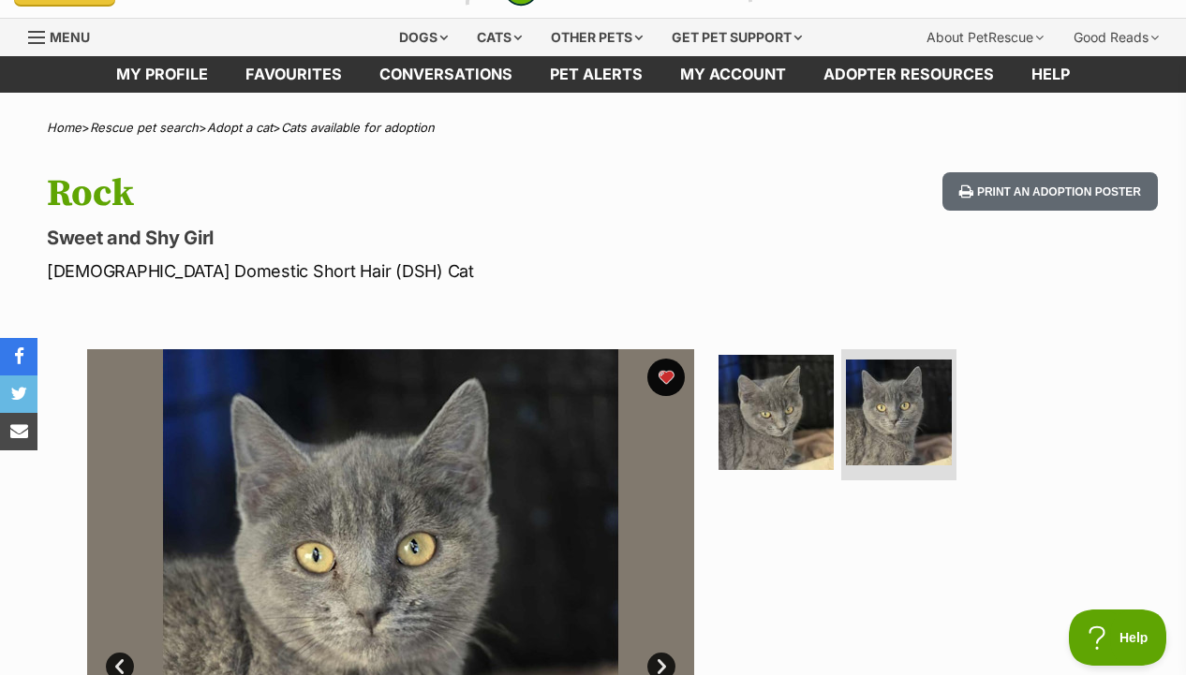
scroll to position [0, 0]
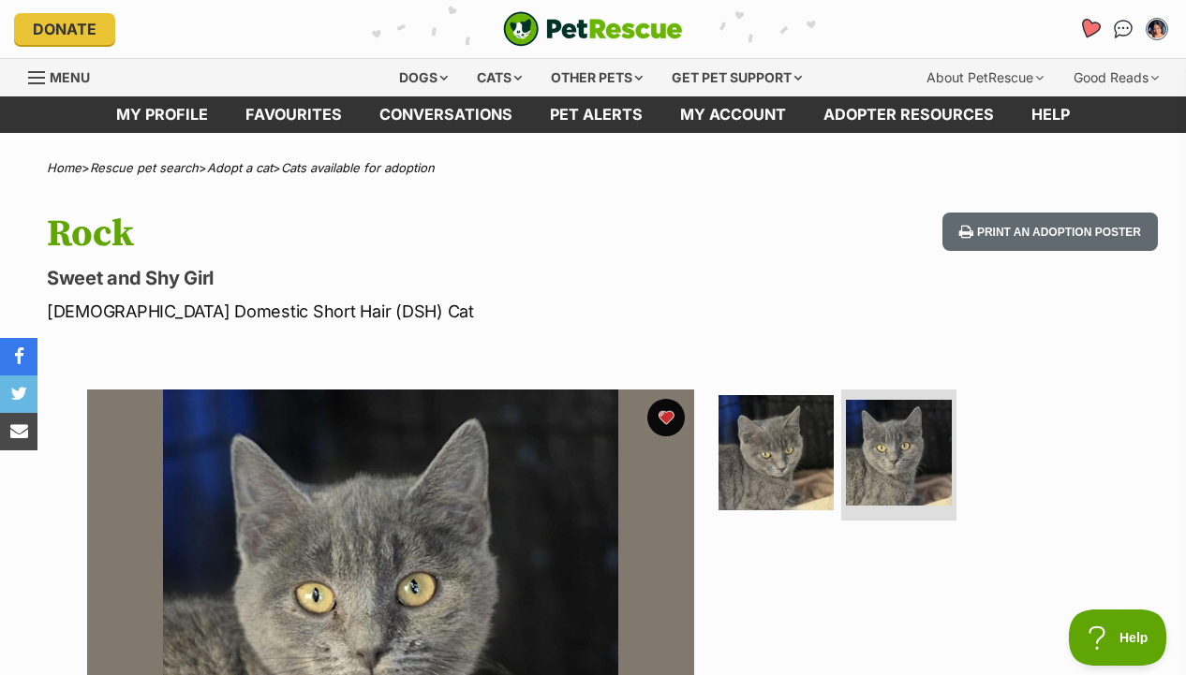
click at [1087, 22] on icon "Favourites" at bounding box center [1089, 29] width 22 height 22
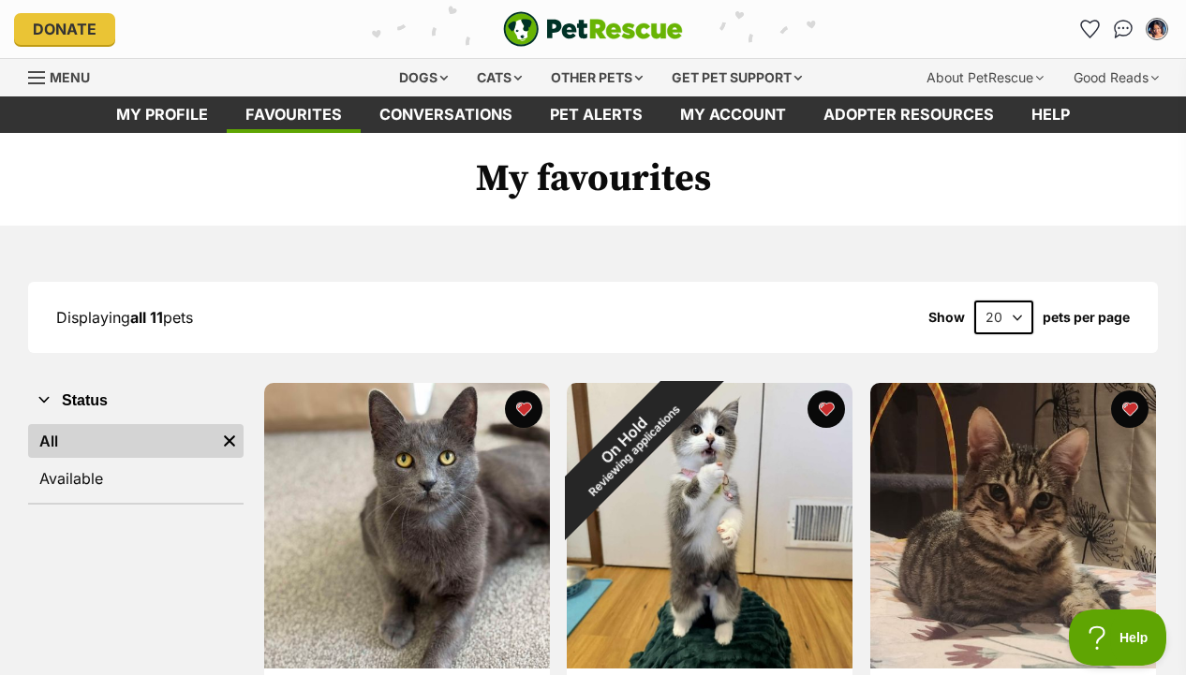
click at [633, 26] on img "PetRescue" at bounding box center [593, 29] width 180 height 36
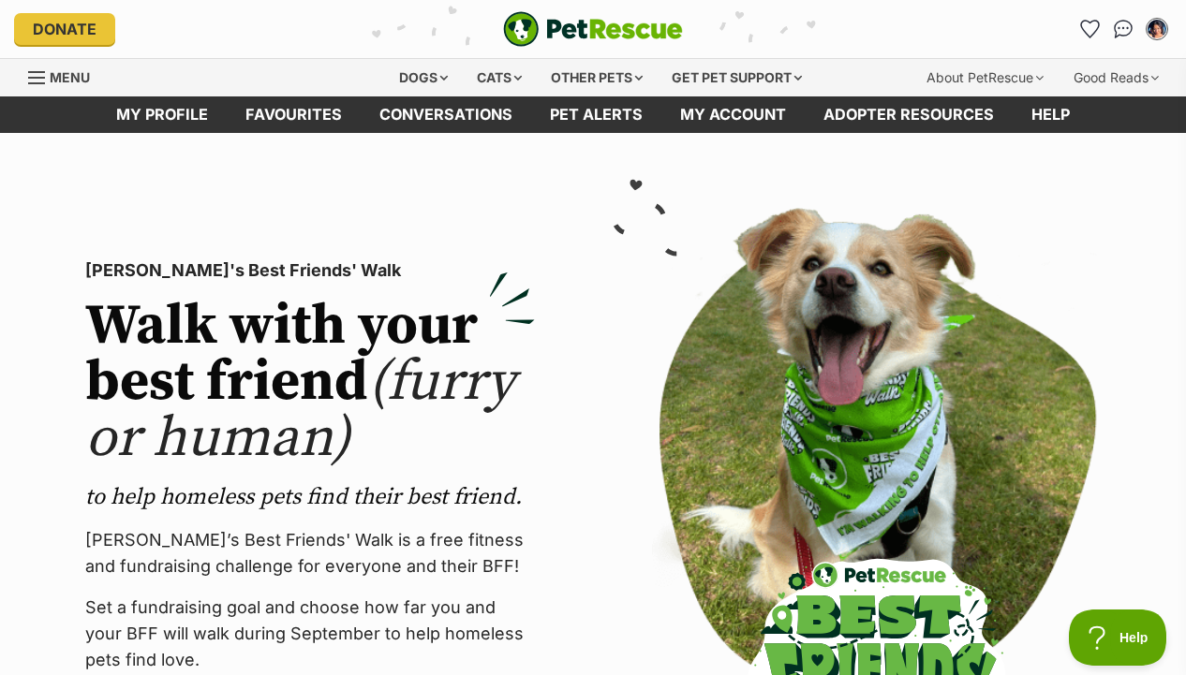
click at [1074, 43] on li "Account quick links" at bounding box center [1089, 29] width 30 height 30
click at [1081, 34] on icon "Favourites" at bounding box center [1089, 29] width 25 height 24
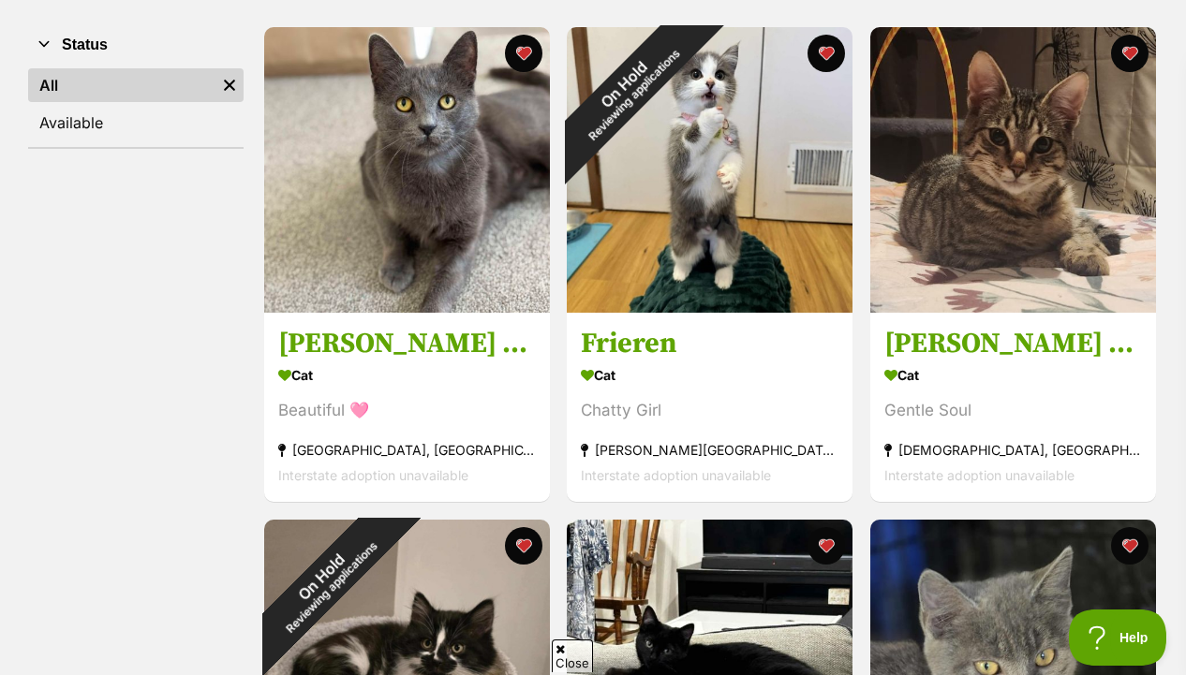
scroll to position [352, 0]
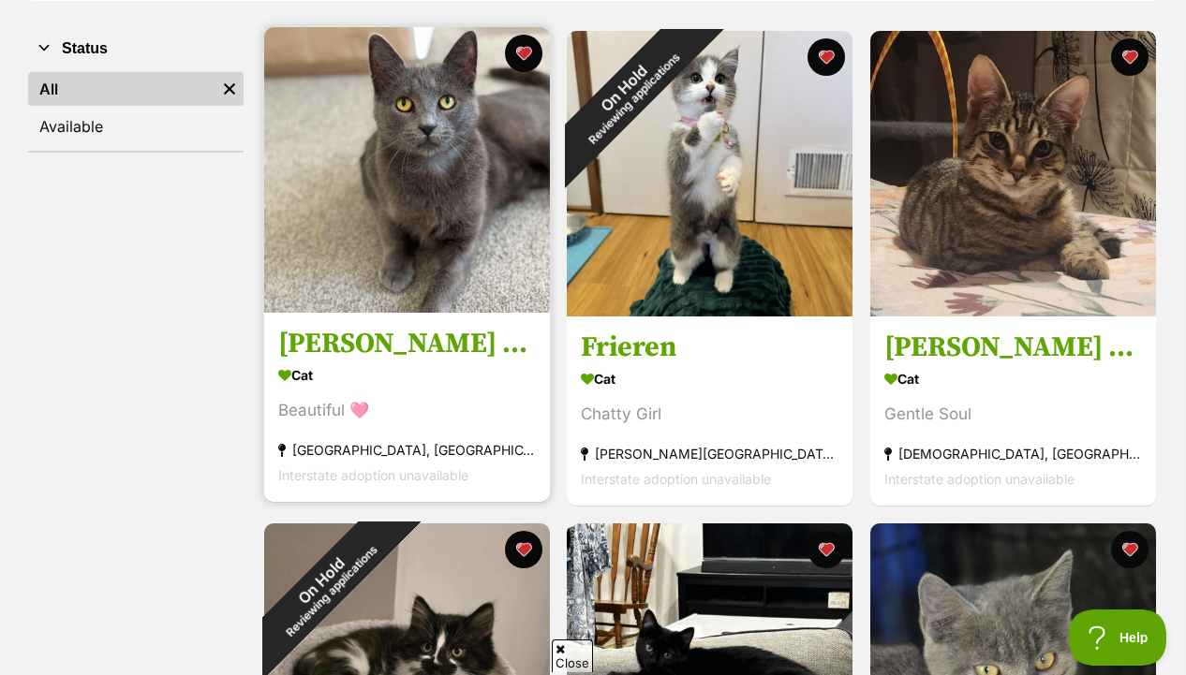
click at [411, 184] on img at bounding box center [407, 170] width 286 height 286
click at [516, 56] on button "favourite" at bounding box center [522, 53] width 41 height 41
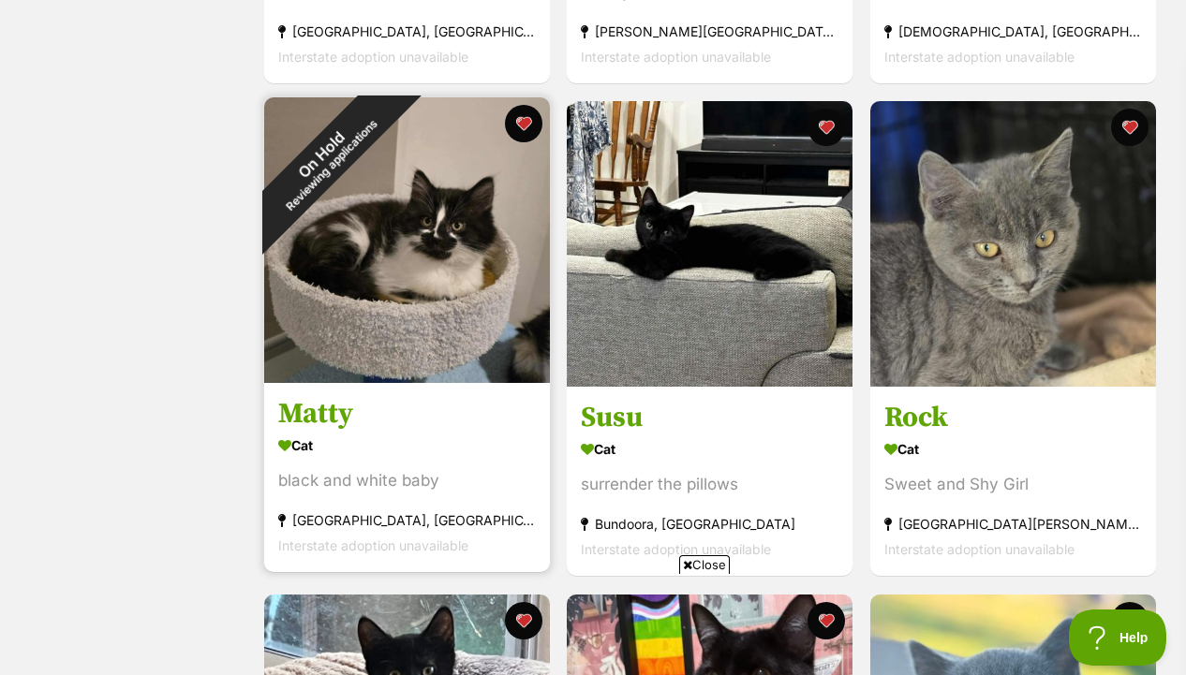
scroll to position [775, 0]
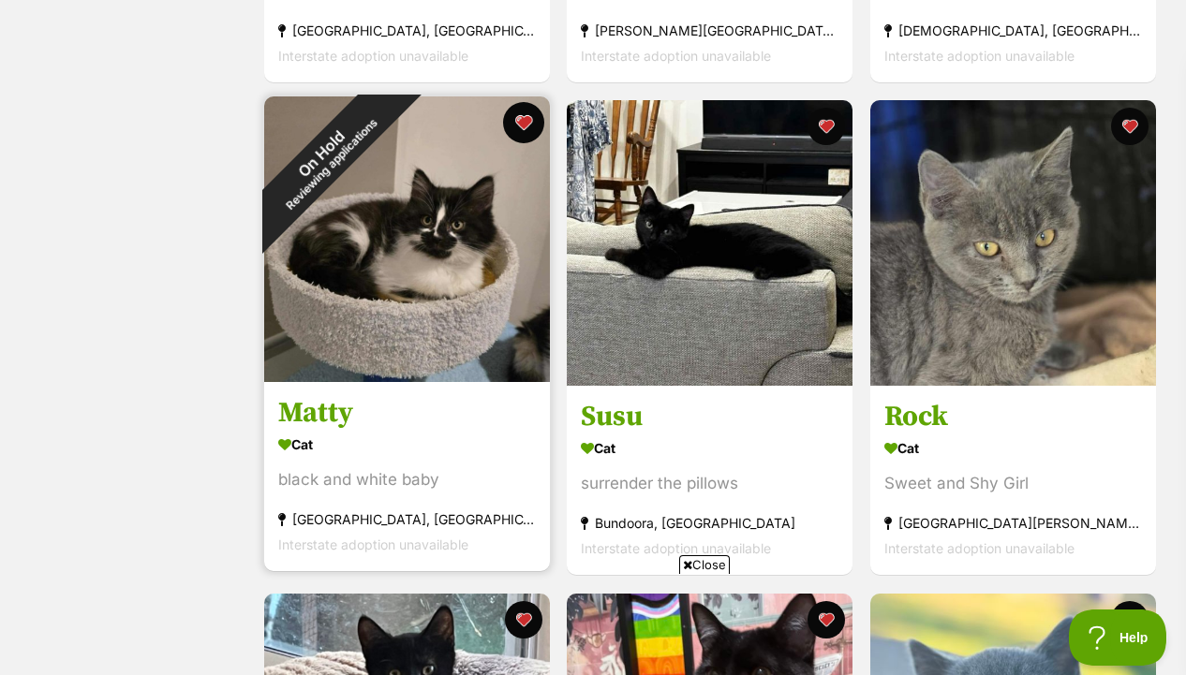
click at [524, 127] on button "favourite" at bounding box center [522, 122] width 41 height 41
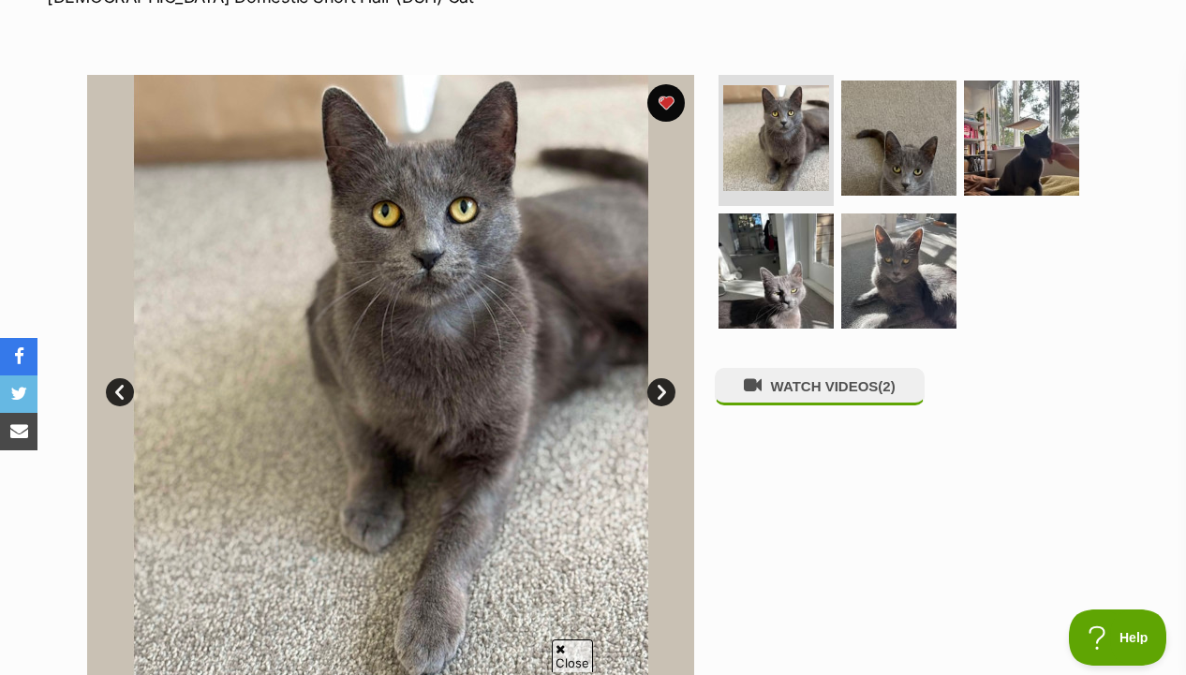
click at [834, 184] on ul at bounding box center [907, 208] width 384 height 266
click at [936, 156] on img at bounding box center [898, 138] width 121 height 121
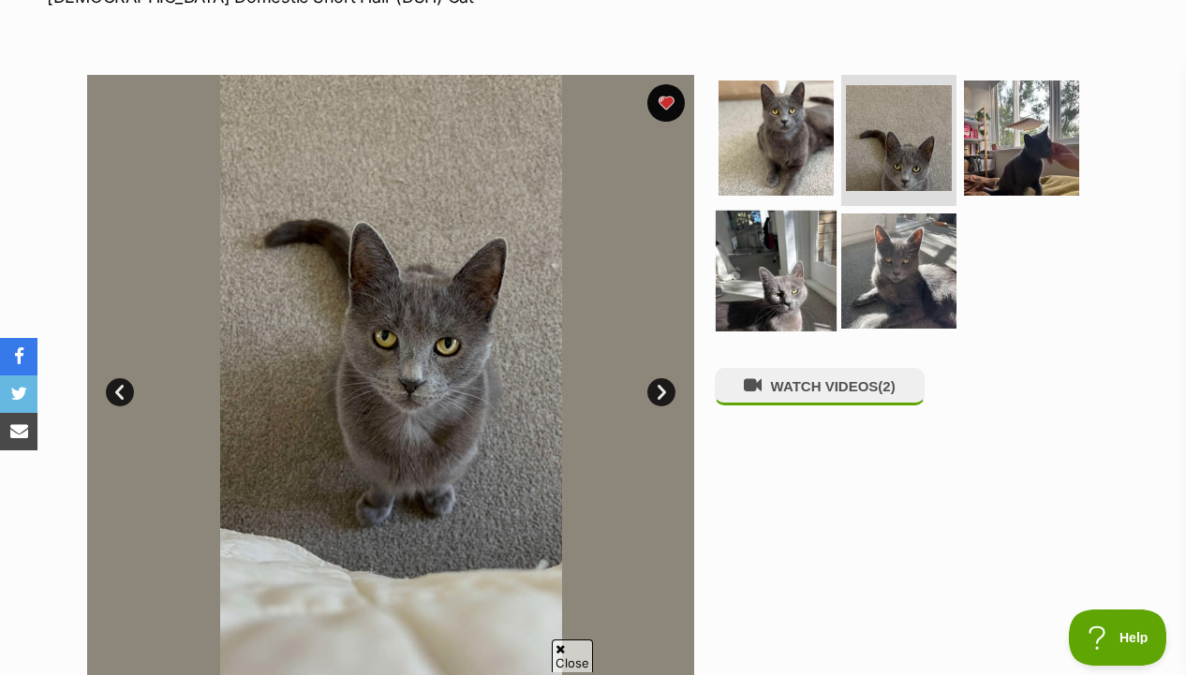
click at [757, 278] on img at bounding box center [775, 270] width 121 height 121
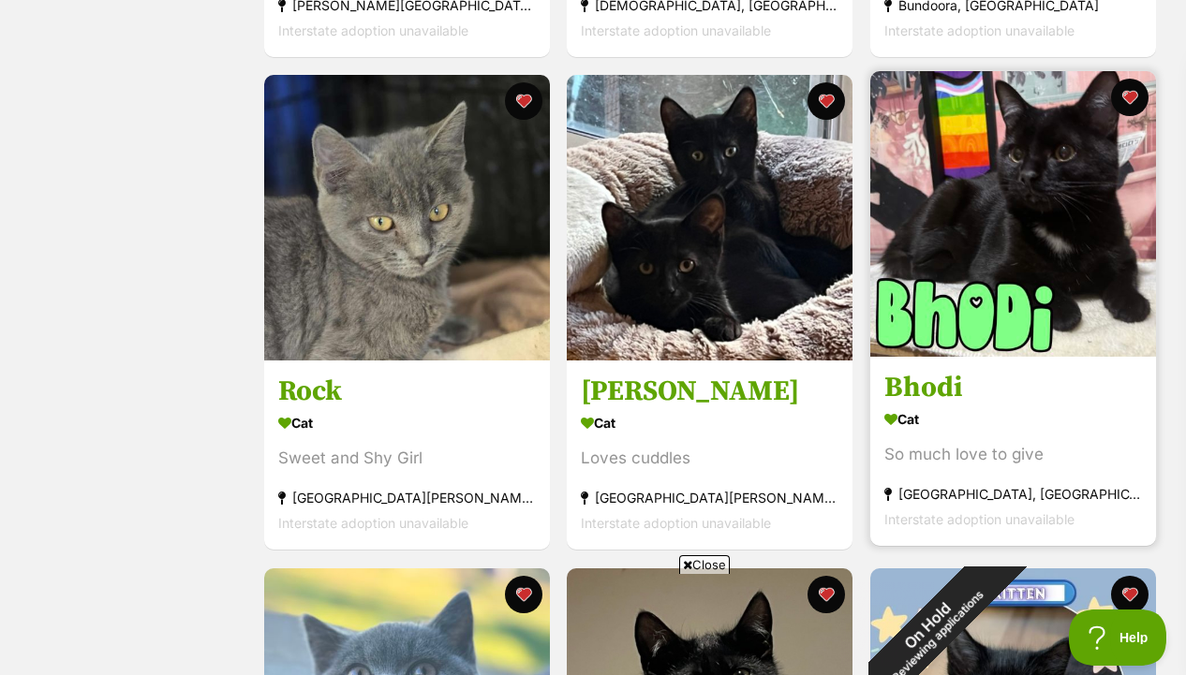
click at [1065, 228] on img at bounding box center [1013, 214] width 286 height 286
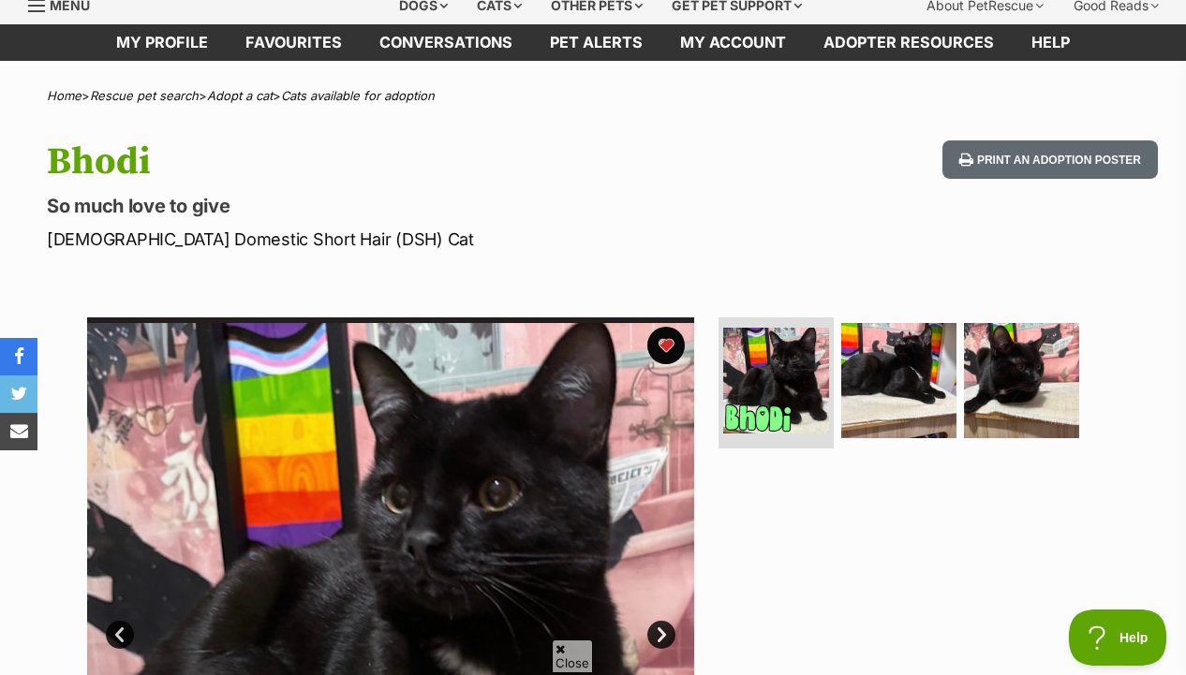
click at [964, 354] on img at bounding box center [1021, 380] width 115 height 115
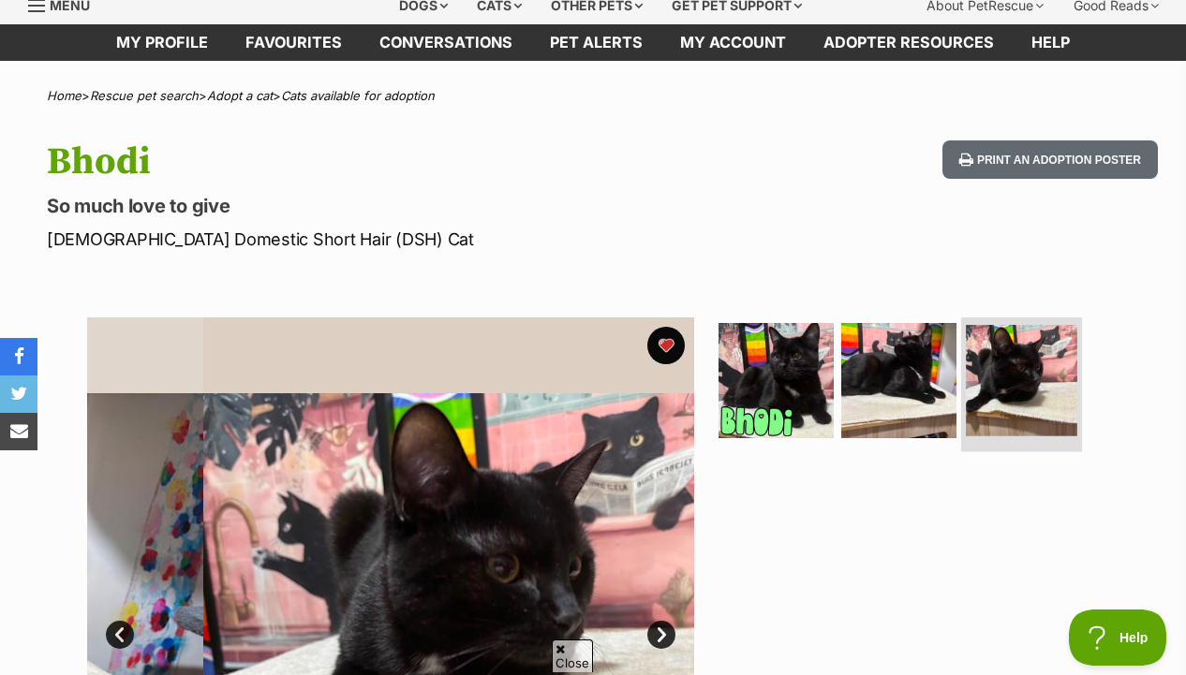
click at [1020, 367] on img at bounding box center [1020, 380] width 111 height 111
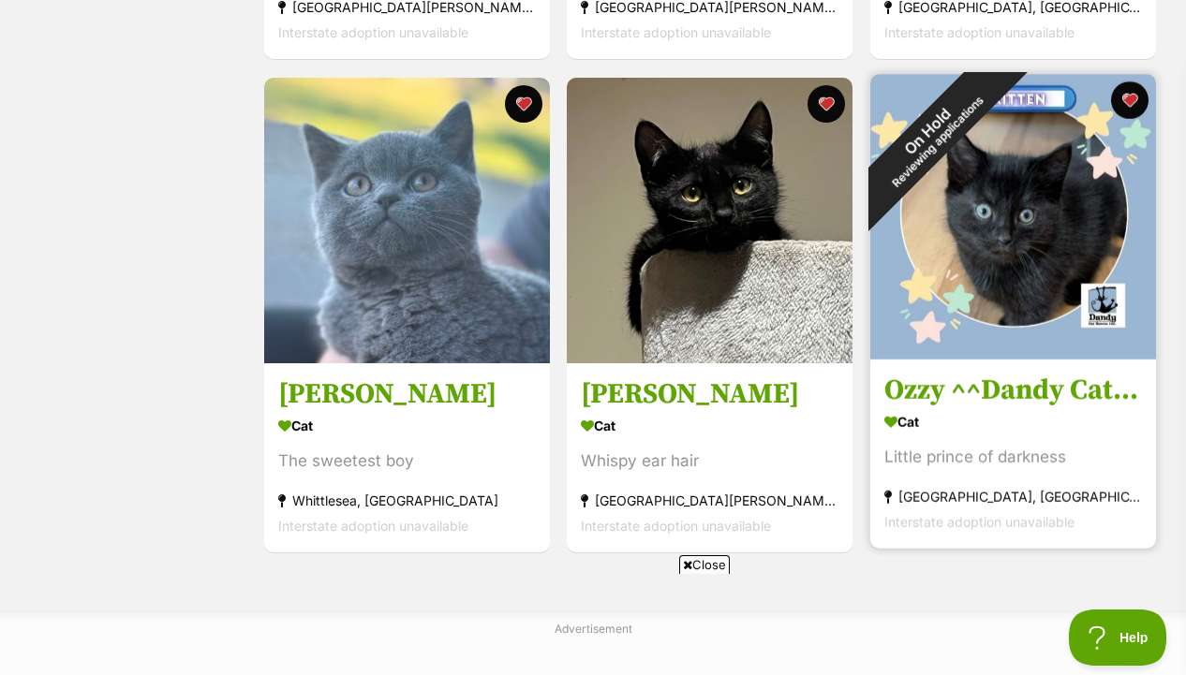
scroll to position [1290, 0]
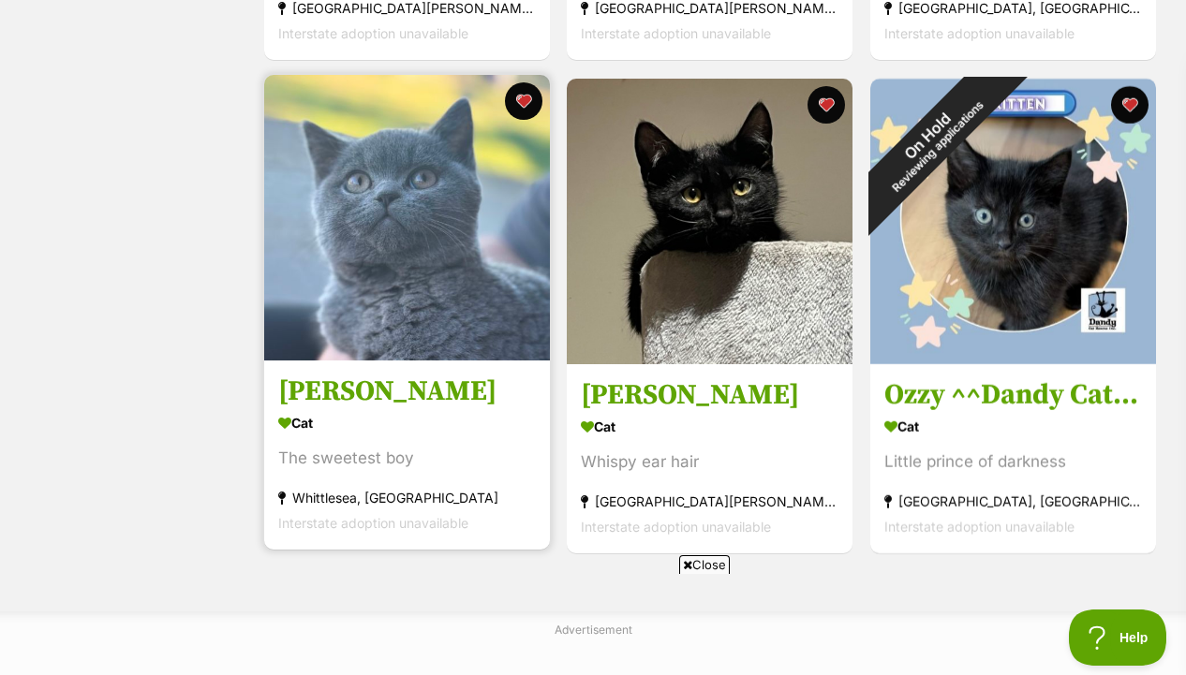
click at [426, 343] on img at bounding box center [407, 218] width 286 height 286
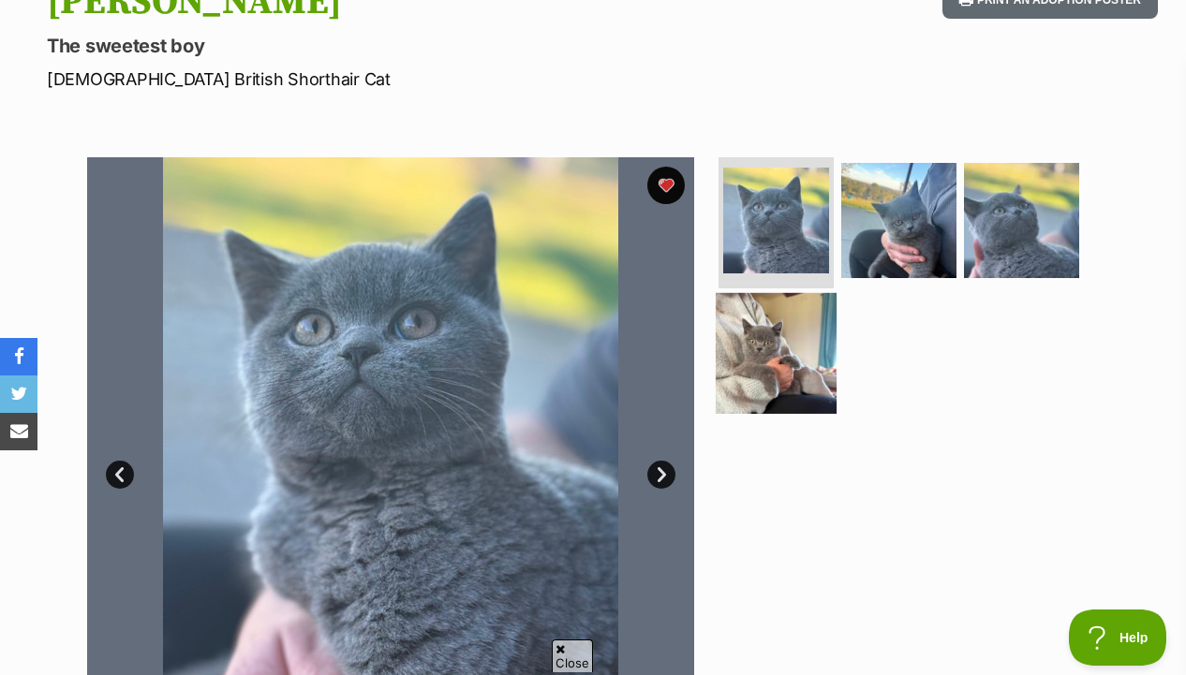
click at [779, 342] on img at bounding box center [775, 352] width 121 height 121
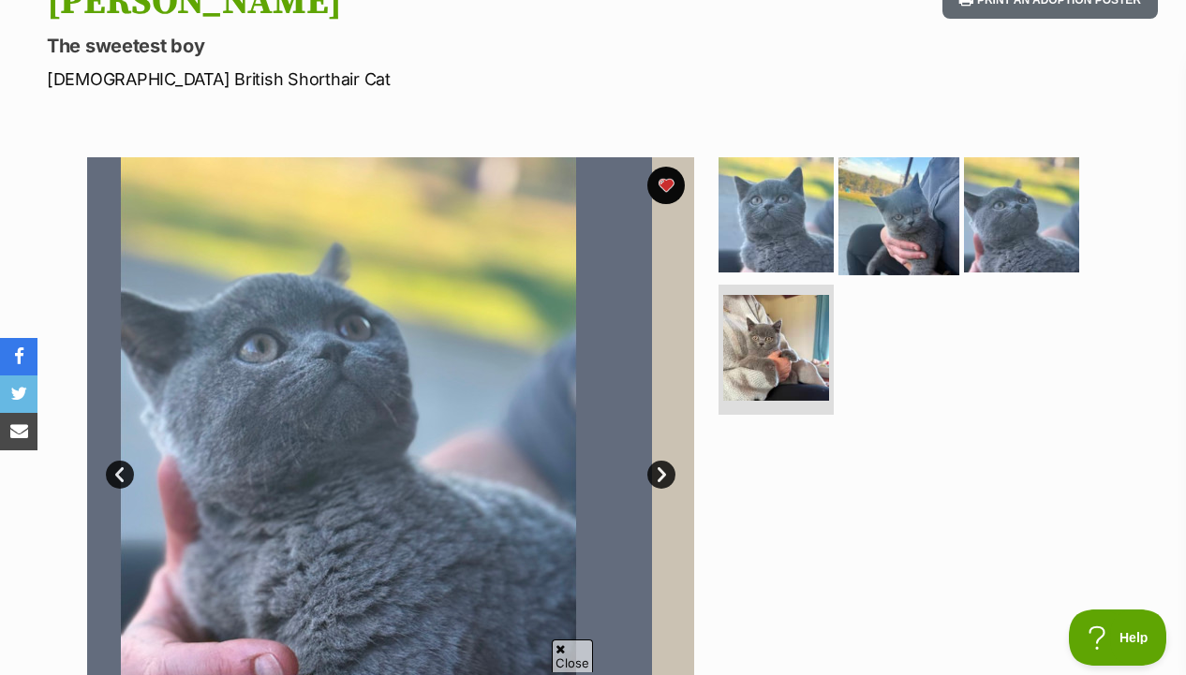
click at [877, 238] on img at bounding box center [898, 215] width 121 height 121
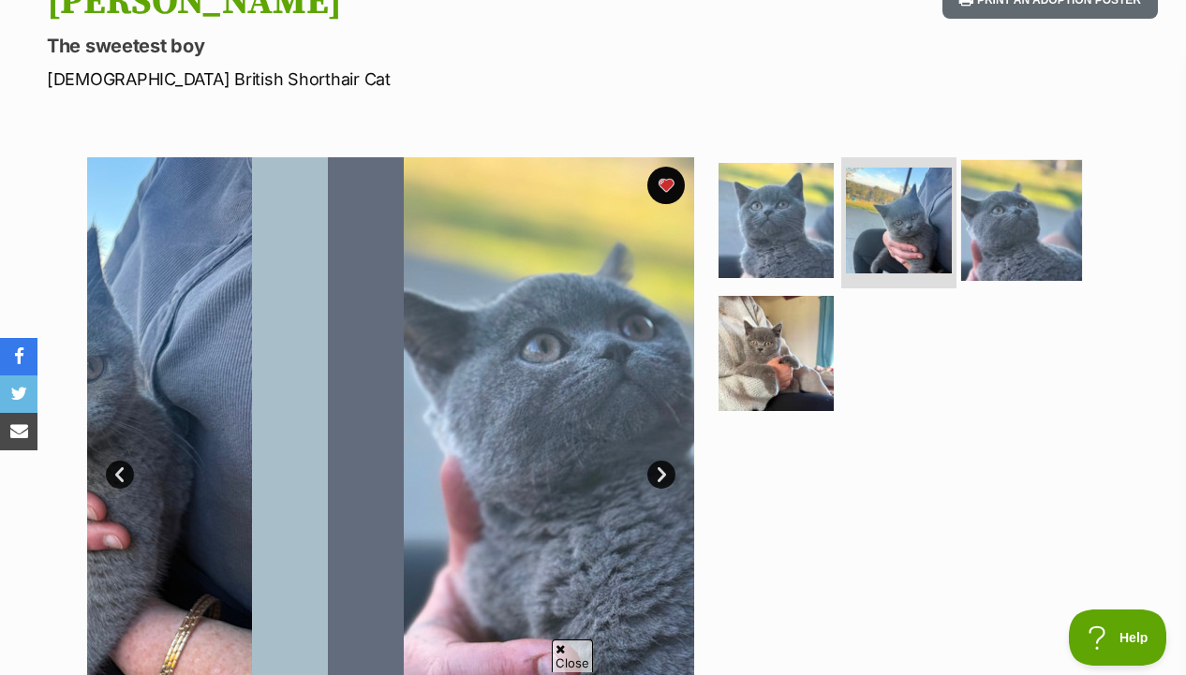
click at [993, 239] on img at bounding box center [1021, 220] width 121 height 121
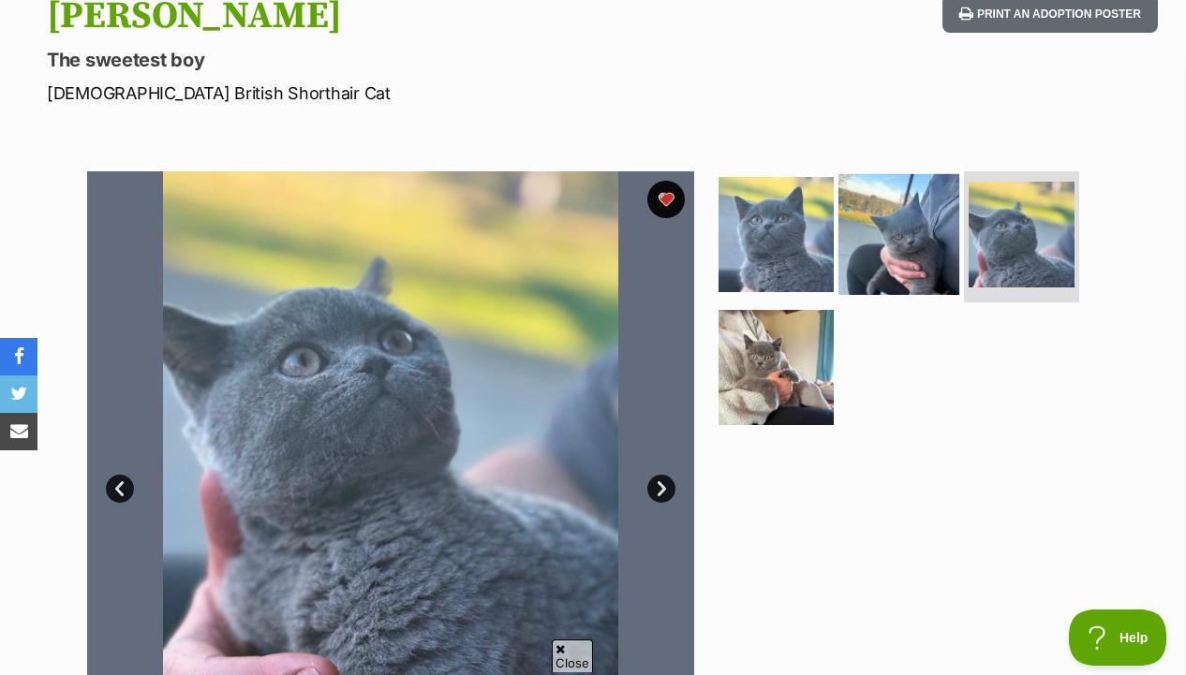
click at [850, 197] on img at bounding box center [898, 234] width 121 height 121
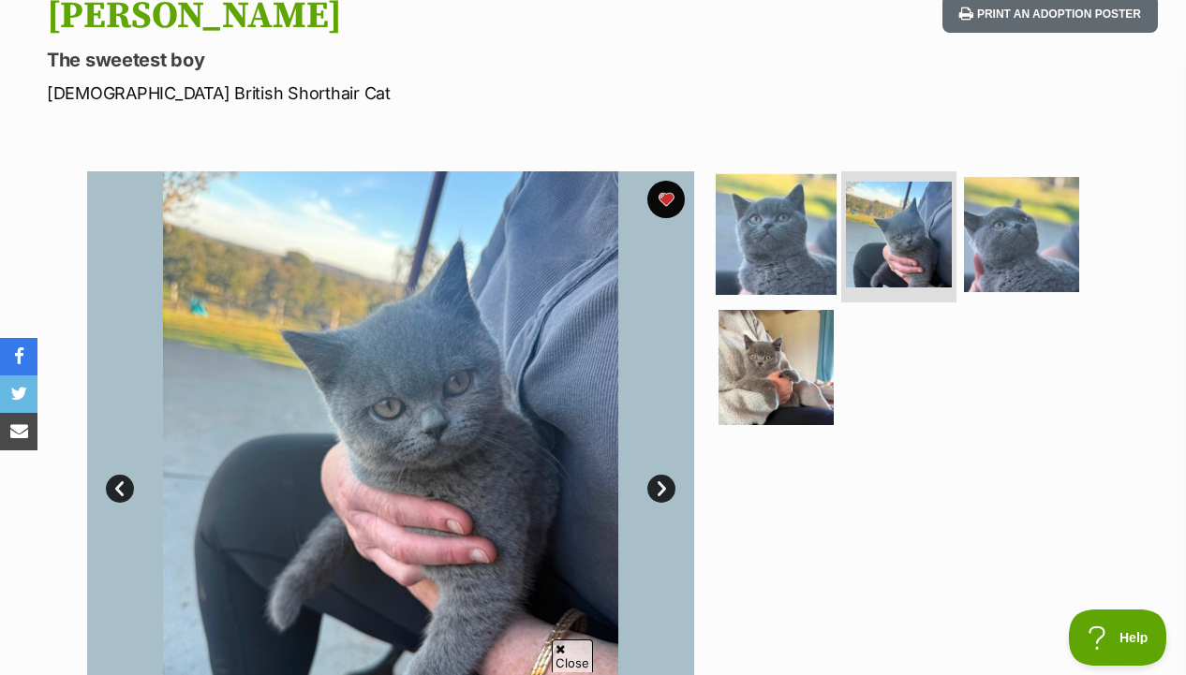
click at [796, 212] on img at bounding box center [775, 234] width 121 height 121
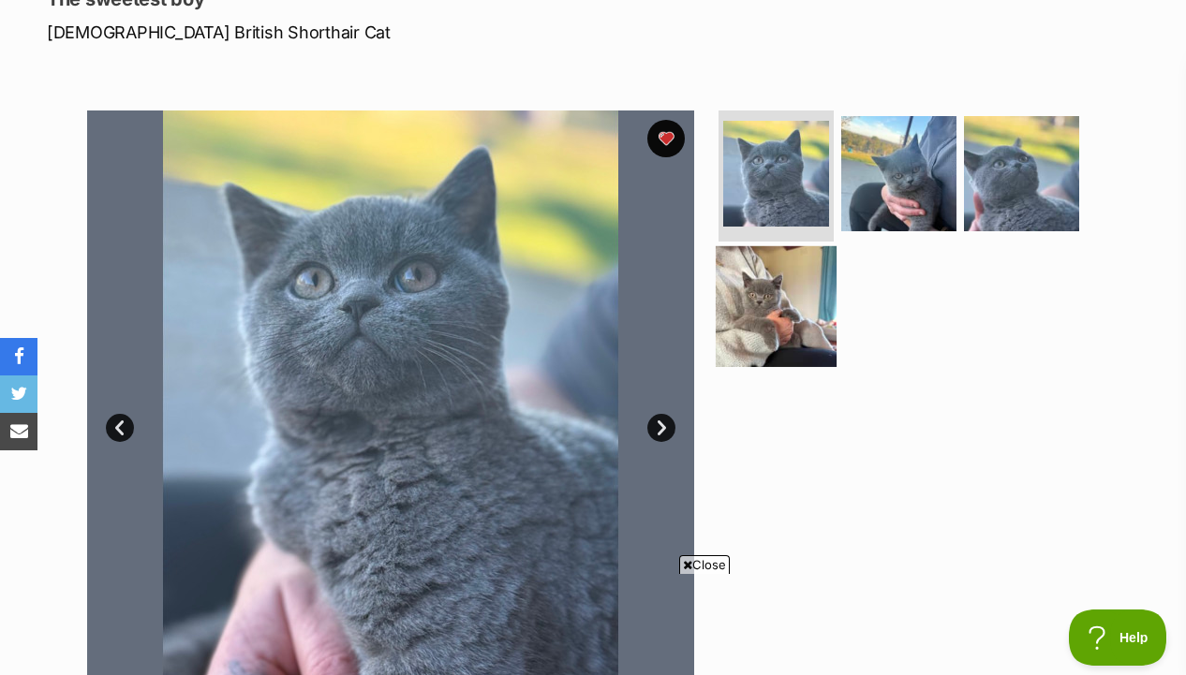
scroll to position [288, 0]
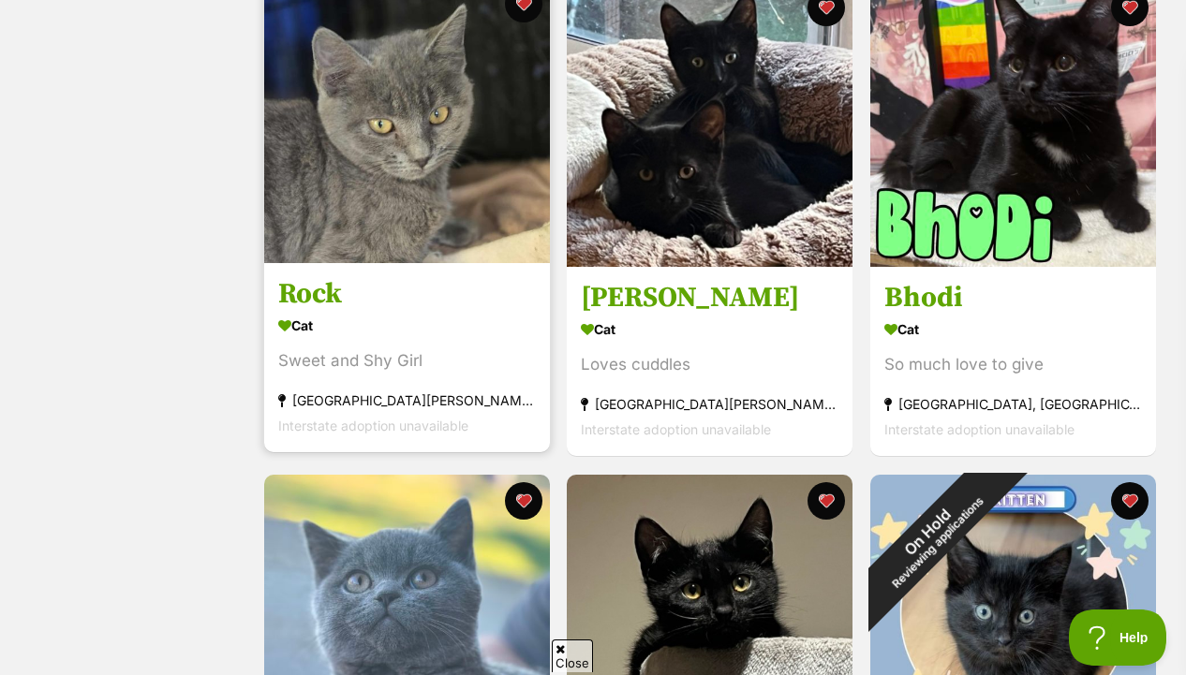
click at [445, 228] on img at bounding box center [407, 121] width 286 height 286
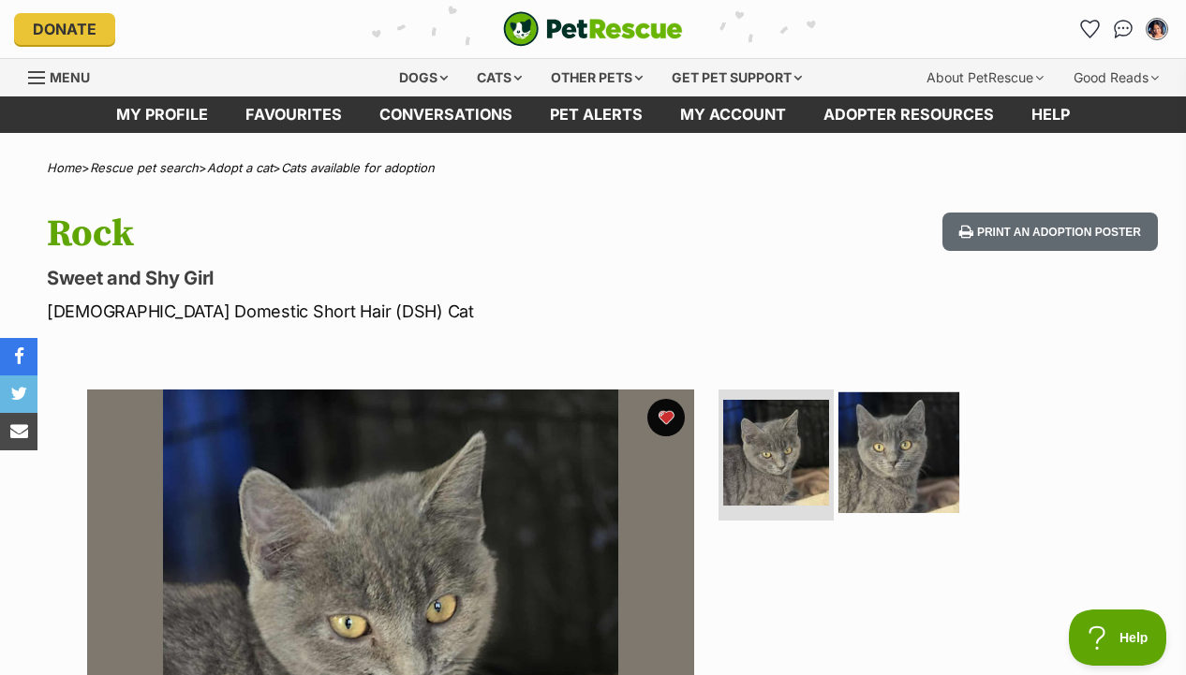
click at [889, 434] on img at bounding box center [898, 452] width 121 height 121
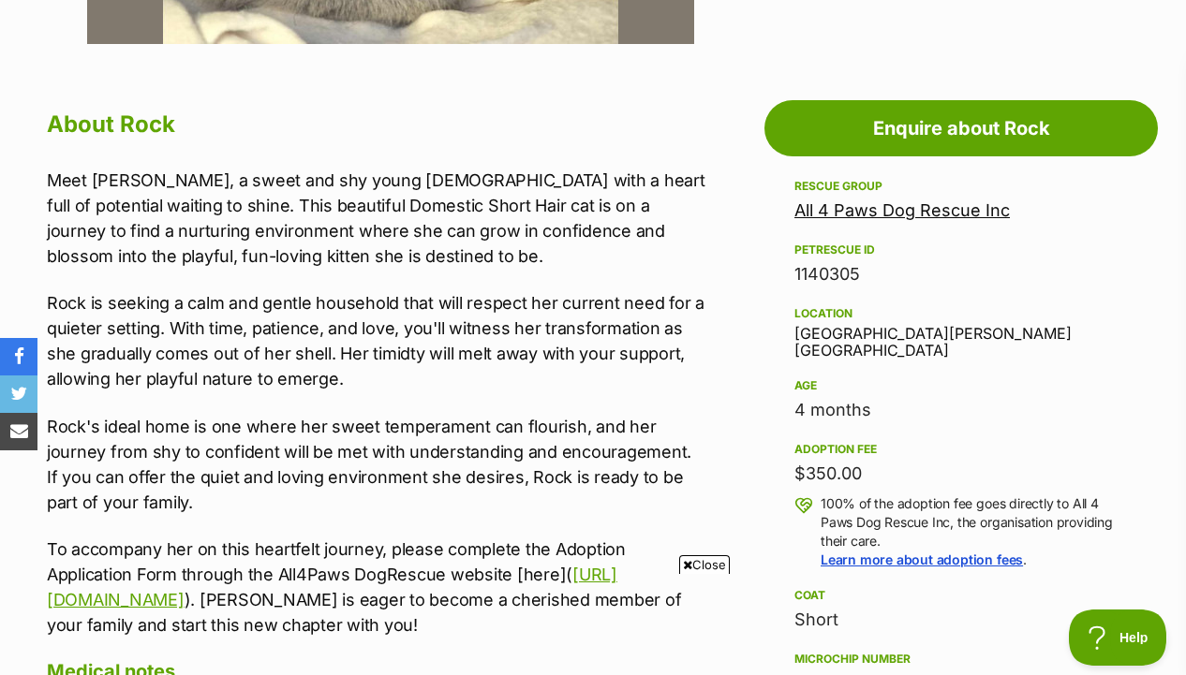
scroll to position [961, 0]
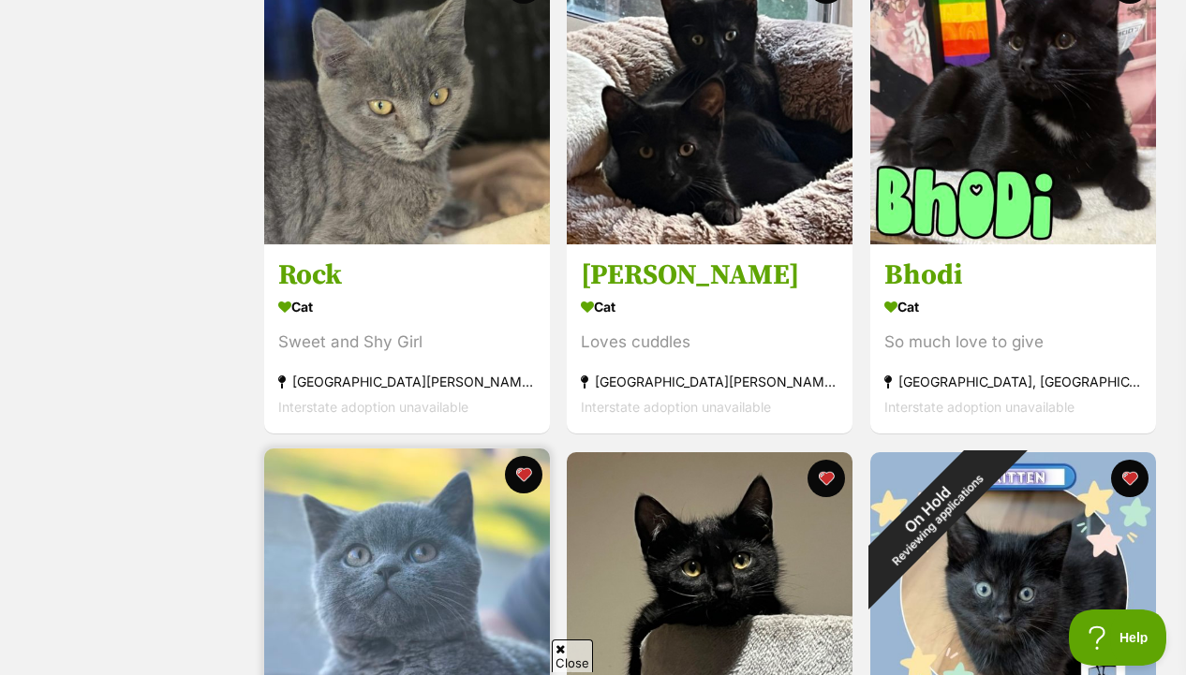
scroll to position [926, 0]
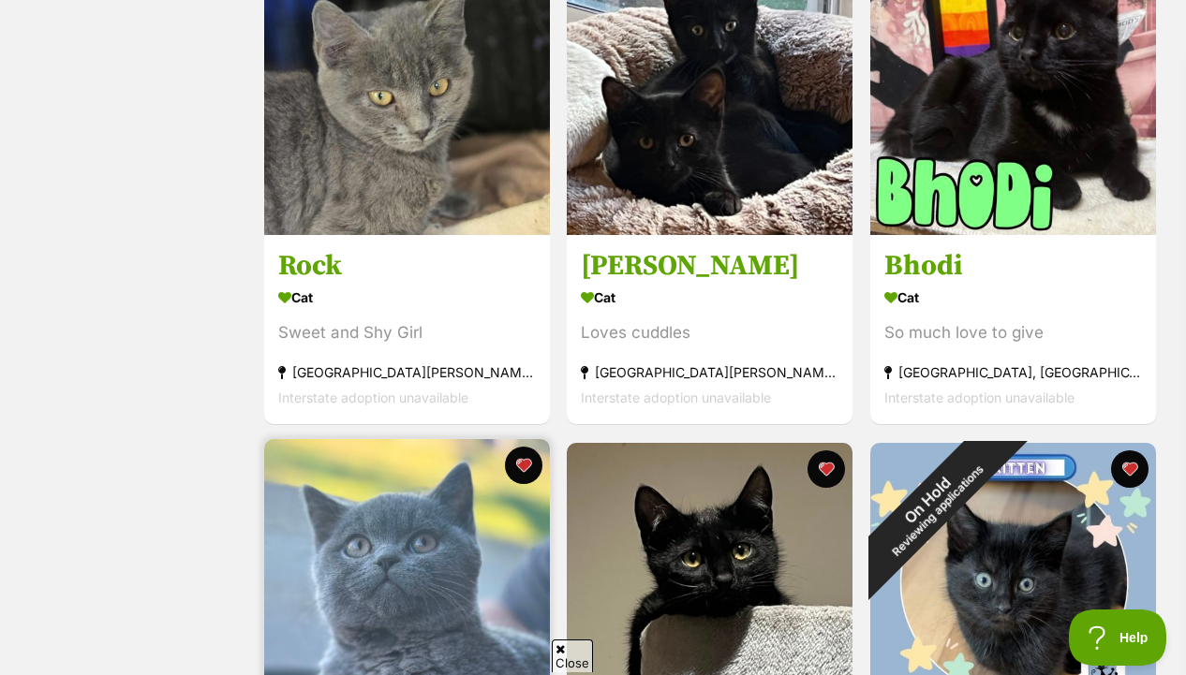
click at [428, 570] on img at bounding box center [407, 582] width 286 height 286
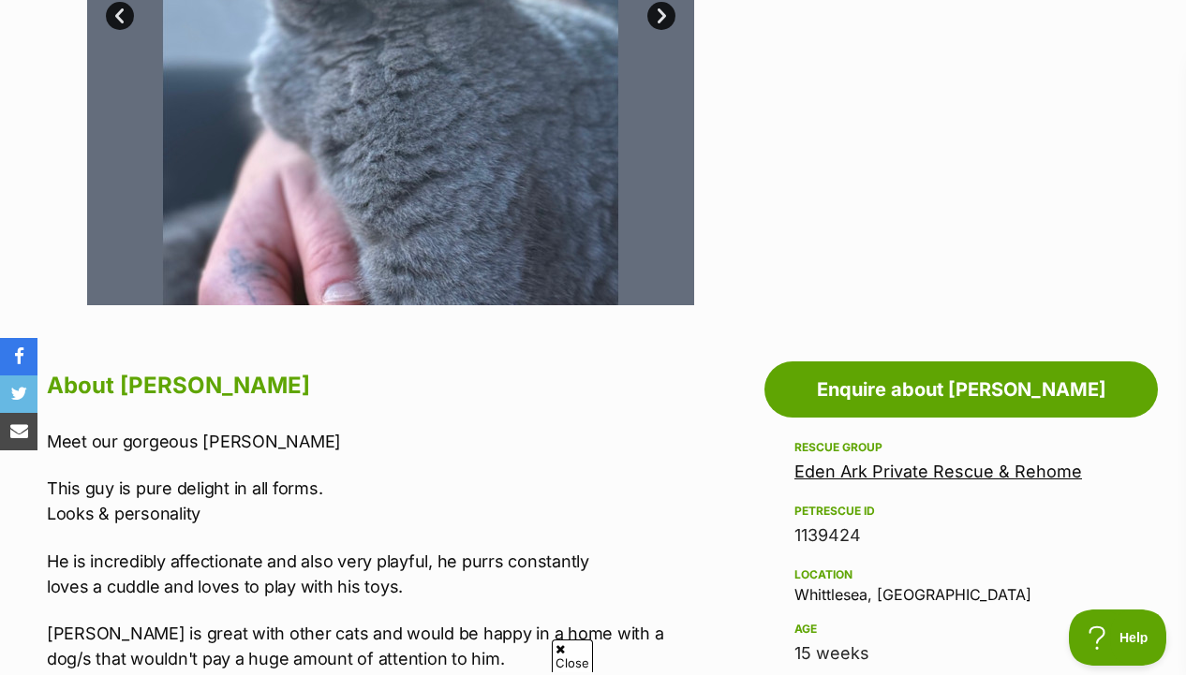
scroll to position [759, 0]
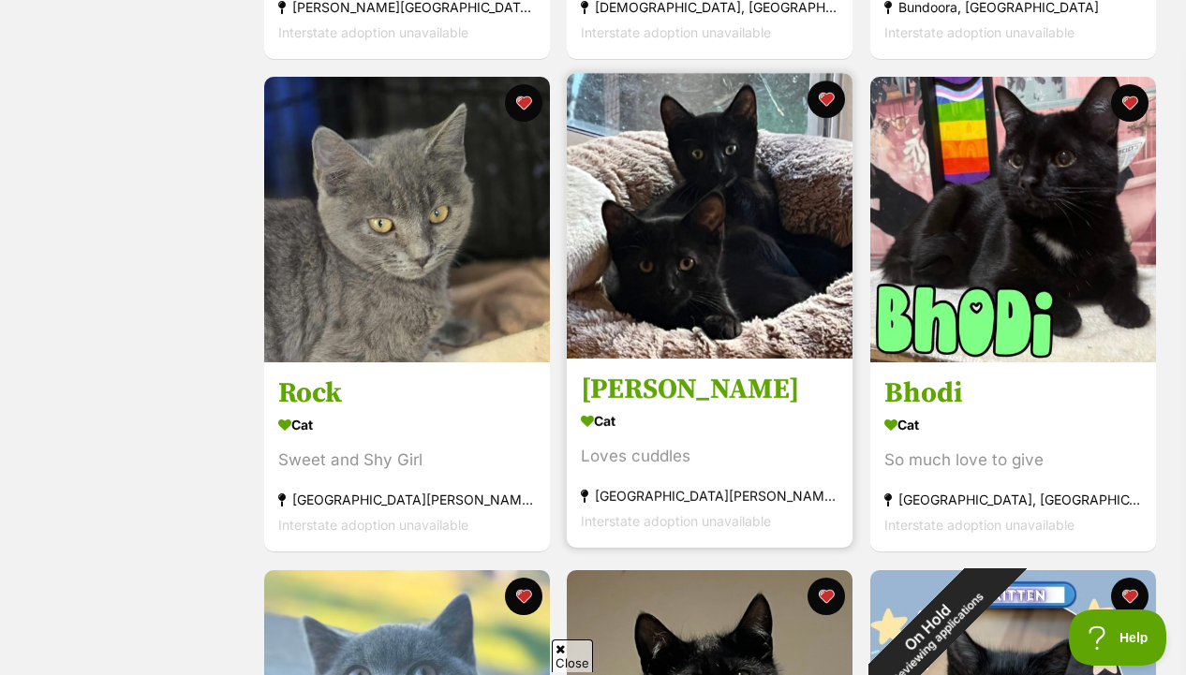
scroll to position [795, 0]
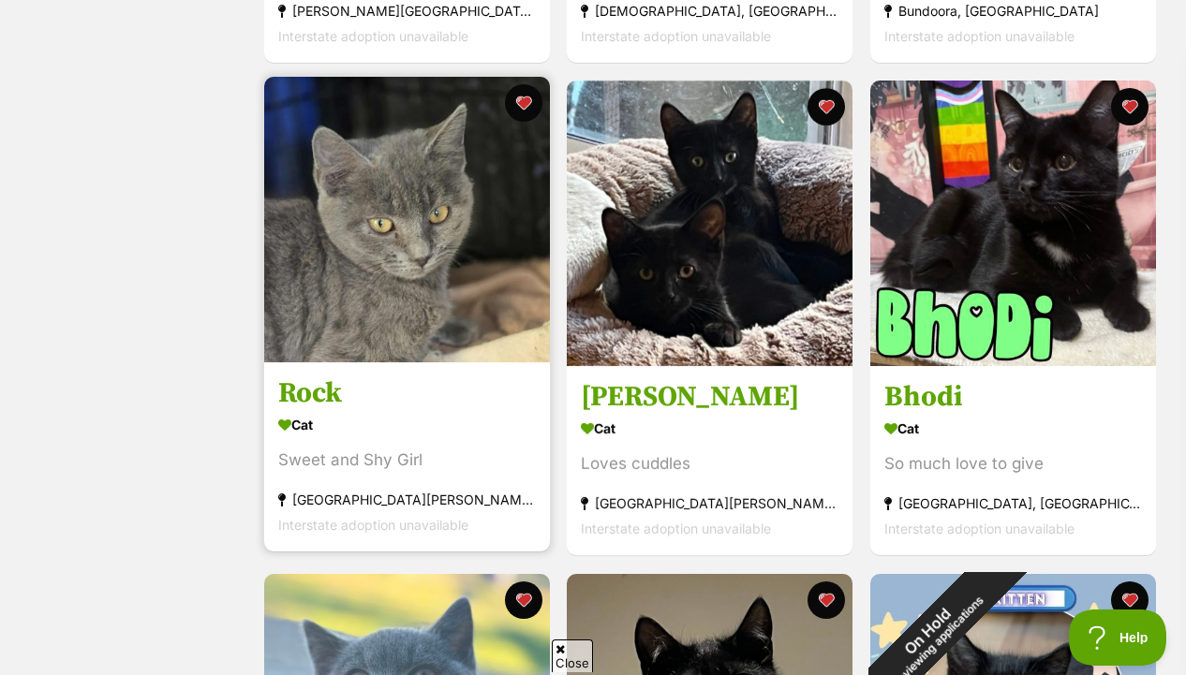
click at [508, 357] on img at bounding box center [407, 220] width 286 height 286
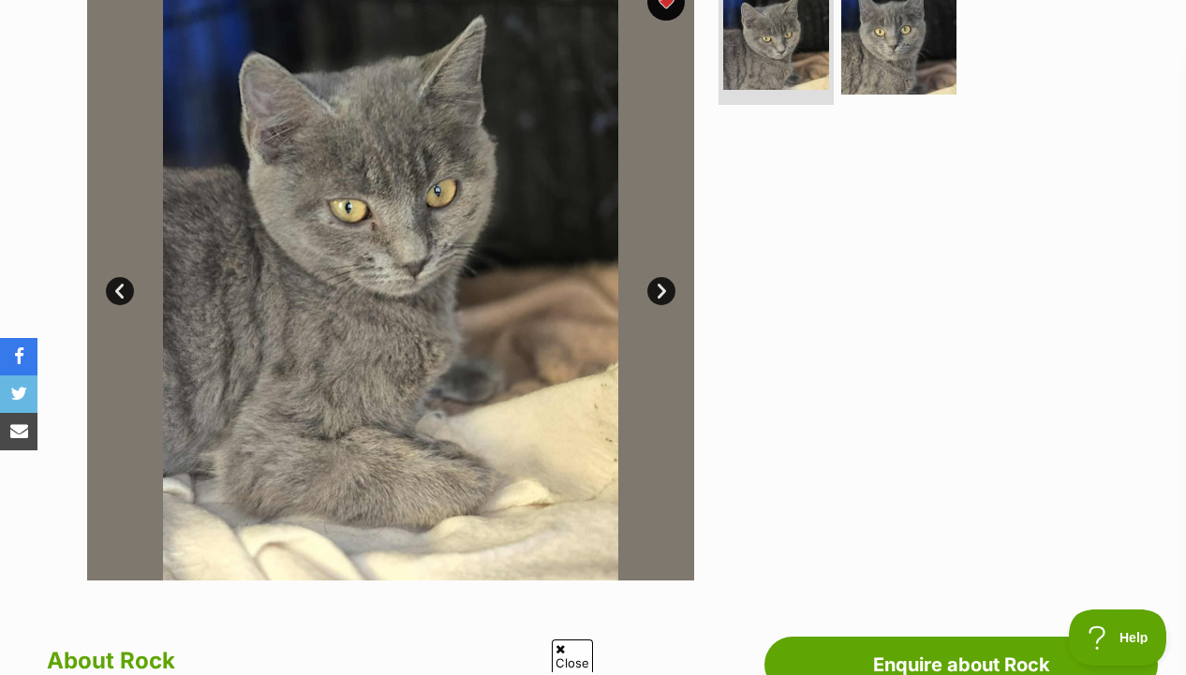
scroll to position [315, 0]
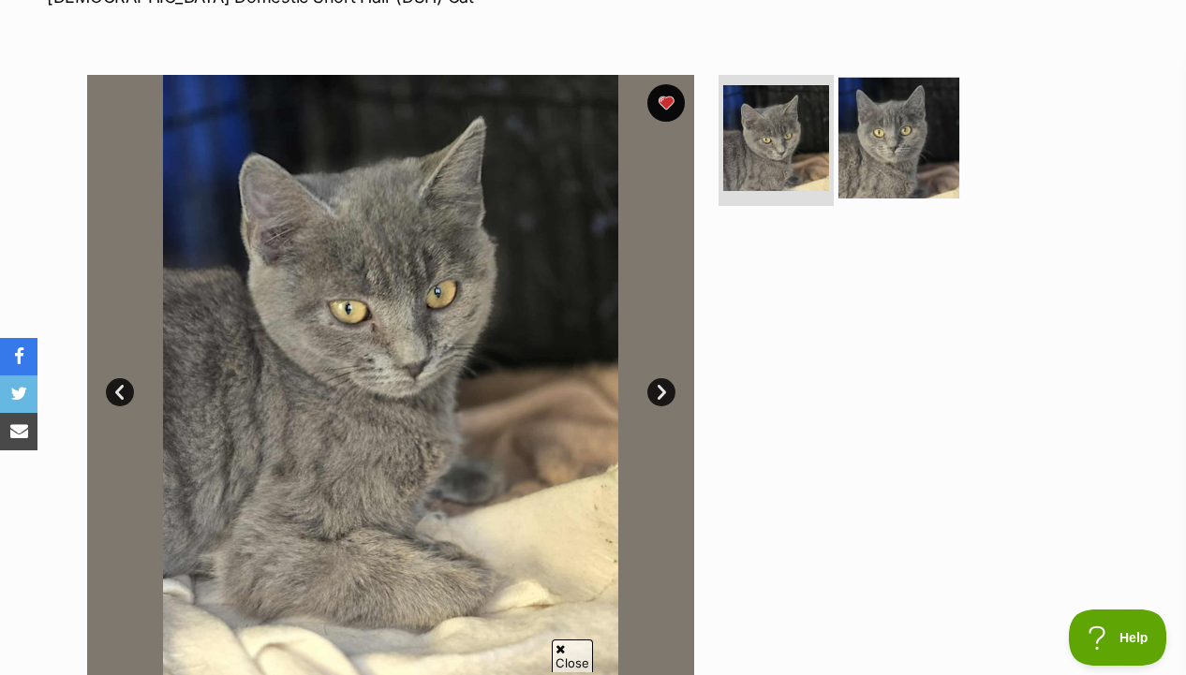
click at [904, 170] on img at bounding box center [898, 138] width 121 height 121
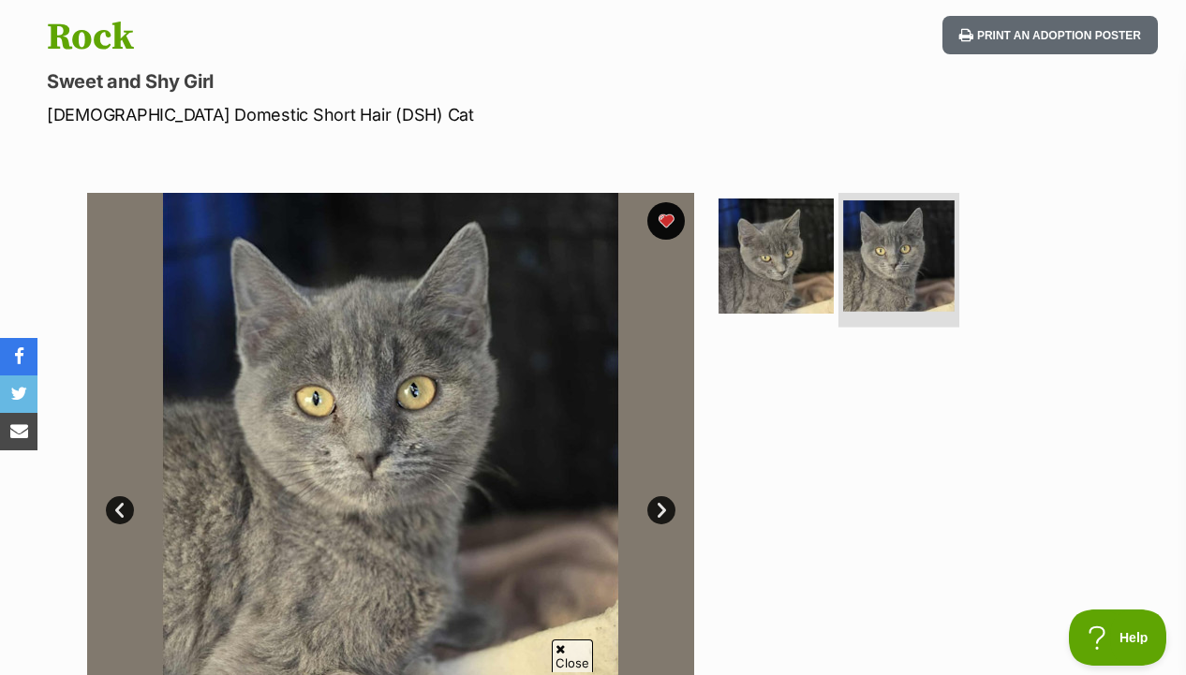
scroll to position [191, 0]
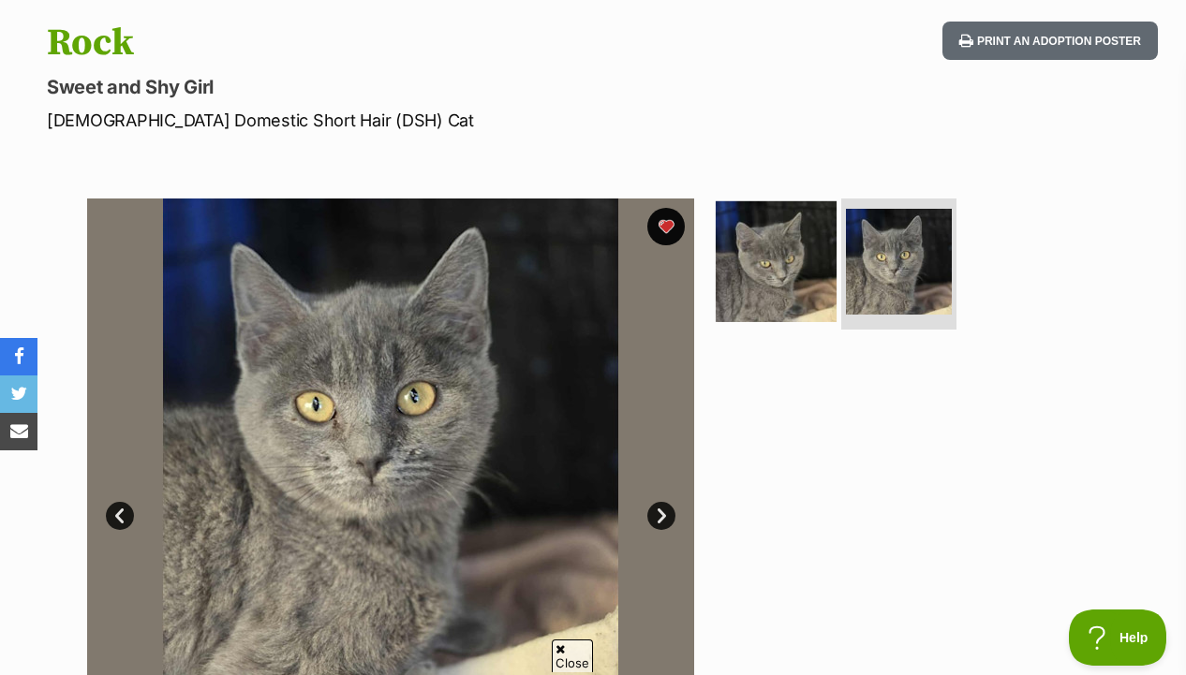
click at [817, 266] on img at bounding box center [775, 261] width 121 height 121
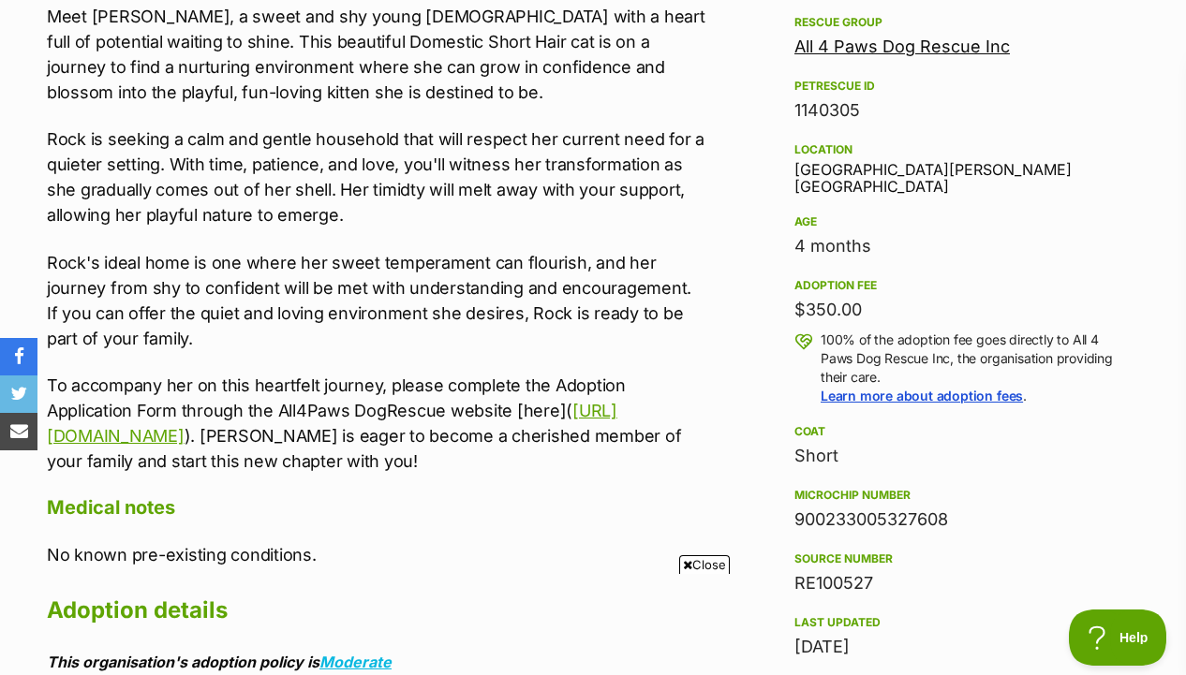
scroll to position [1118, 0]
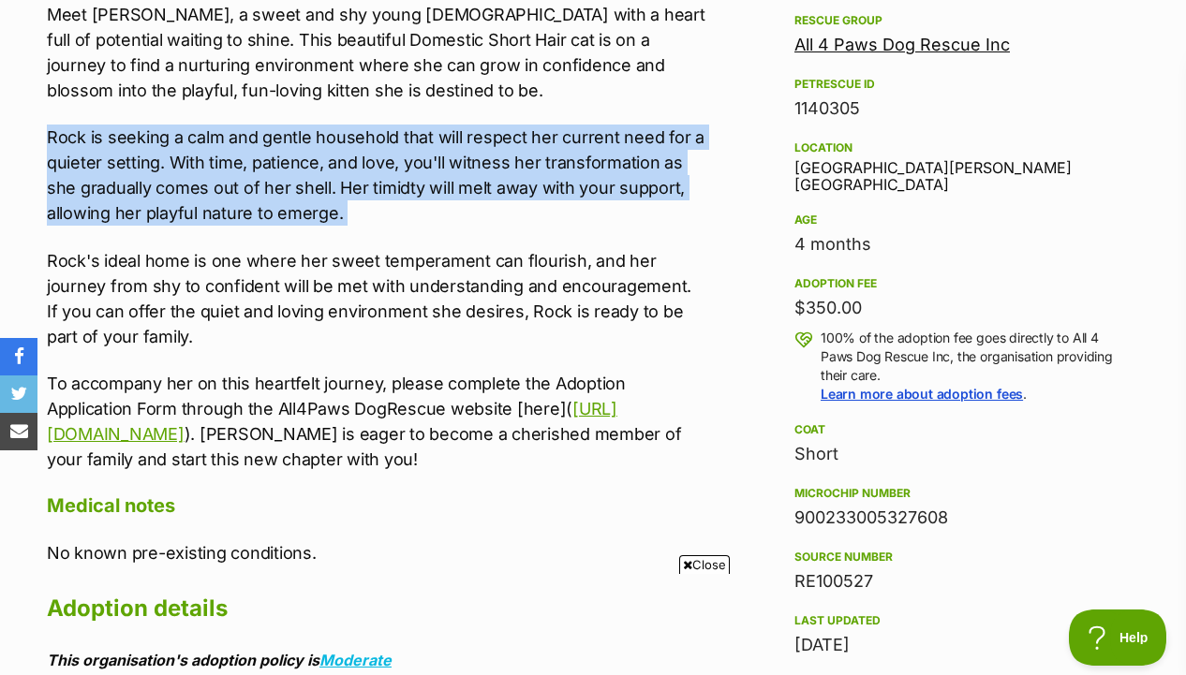
drag, startPoint x: 675, startPoint y: 228, endPoint x: 690, endPoint y: 103, distance: 126.4
click at [690, 103] on div "Meet Rock, a sweet and shy young lady with a heart full of potential waiting to…" at bounding box center [376, 237] width 659 height 470
drag, startPoint x: 690, startPoint y: 103, endPoint x: 684, endPoint y: 202, distance: 99.5
click at [684, 202] on div "Meet Rock, a sweet and shy young lady with a heart full of potential waiting to…" at bounding box center [376, 237] width 659 height 470
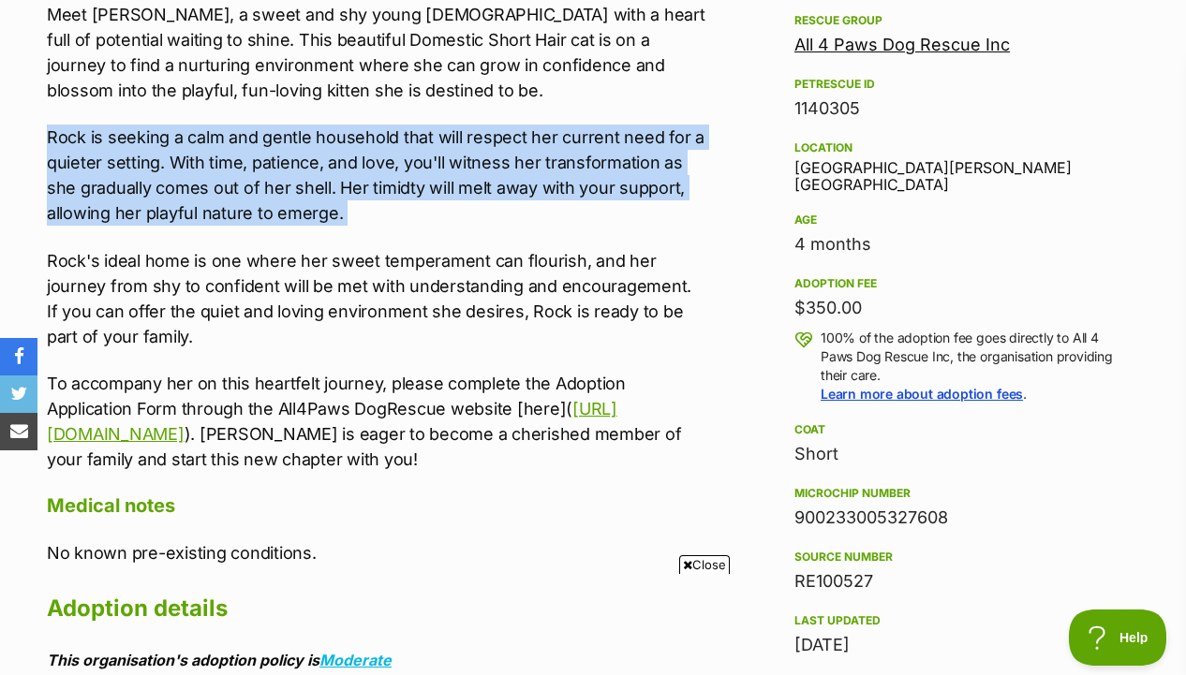
click at [684, 202] on p "Rock is seeking a calm and gentle household that will respect her current need …" at bounding box center [376, 175] width 659 height 101
drag, startPoint x: 684, startPoint y: 228, endPoint x: 685, endPoint y: 106, distance: 122.7
click at [685, 106] on div "Meet Rock, a sweet and shy young lady with a heart full of potential waiting to…" at bounding box center [376, 237] width 659 height 470
drag, startPoint x: 685, startPoint y: 106, endPoint x: 685, endPoint y: 198, distance: 91.8
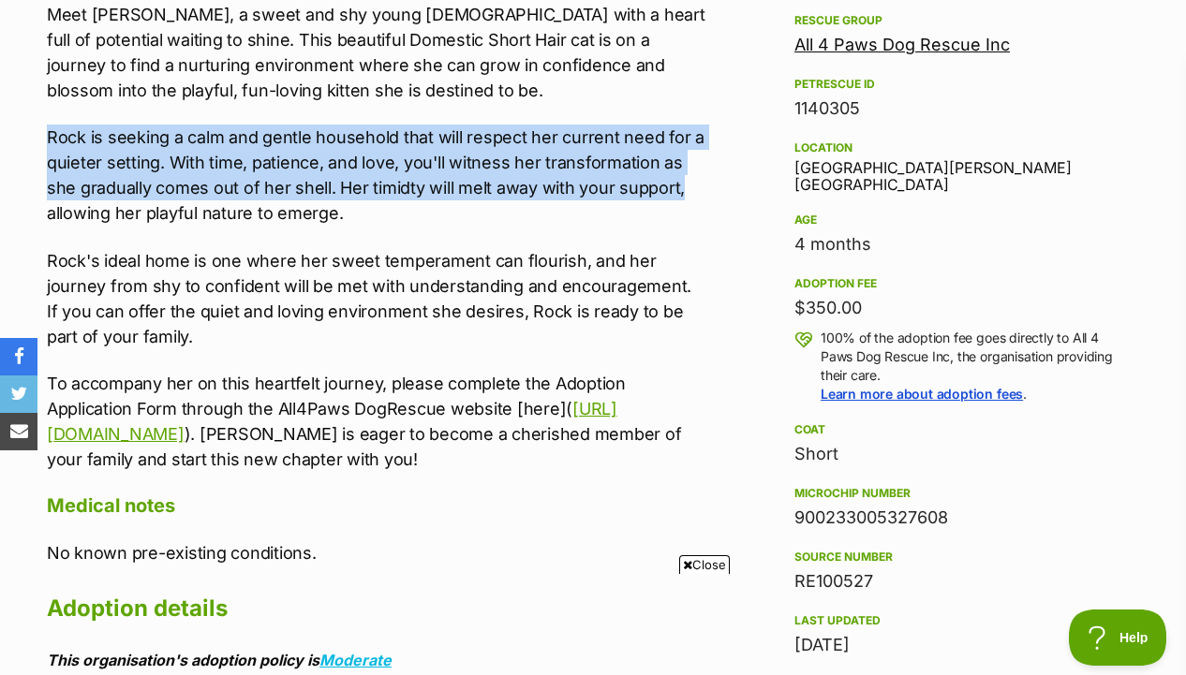
click at [685, 198] on div "Meet Rock, a sweet and shy young lady with a heart full of potential waiting to…" at bounding box center [376, 237] width 659 height 470
click at [685, 198] on p "Rock is seeking a calm and gentle household that will respect her current need …" at bounding box center [376, 175] width 659 height 101
drag, startPoint x: 681, startPoint y: 215, endPoint x: 677, endPoint y: 111, distance: 104.0
click at [677, 111] on div "Meet Rock, a sweet and shy young lady with a heart full of potential waiting to…" at bounding box center [376, 237] width 659 height 470
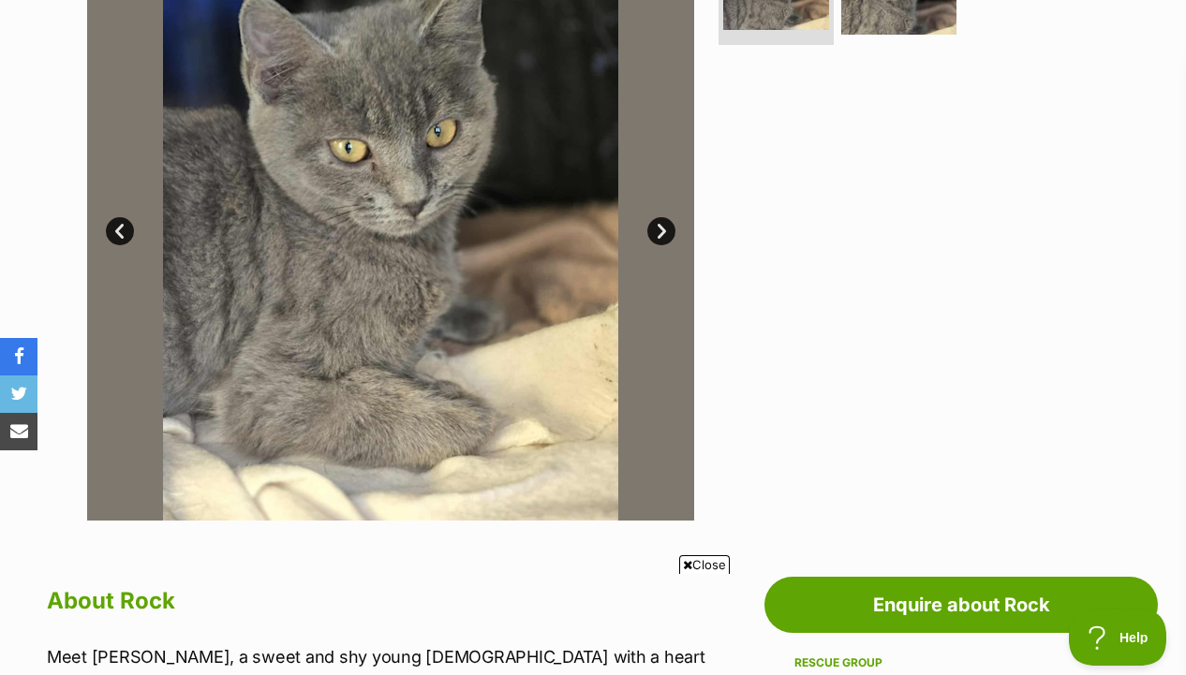
scroll to position [362, 0]
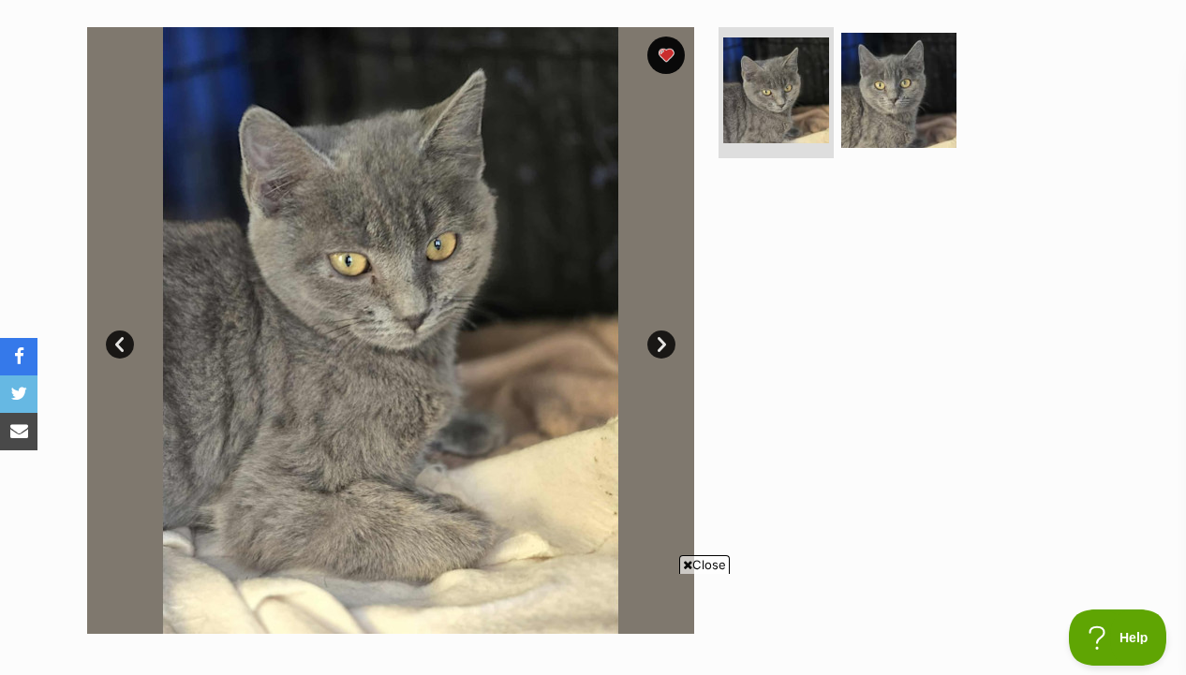
click at [906, 155] on ul at bounding box center [907, 96] width 384 height 139
click at [897, 108] on img at bounding box center [898, 90] width 121 height 121
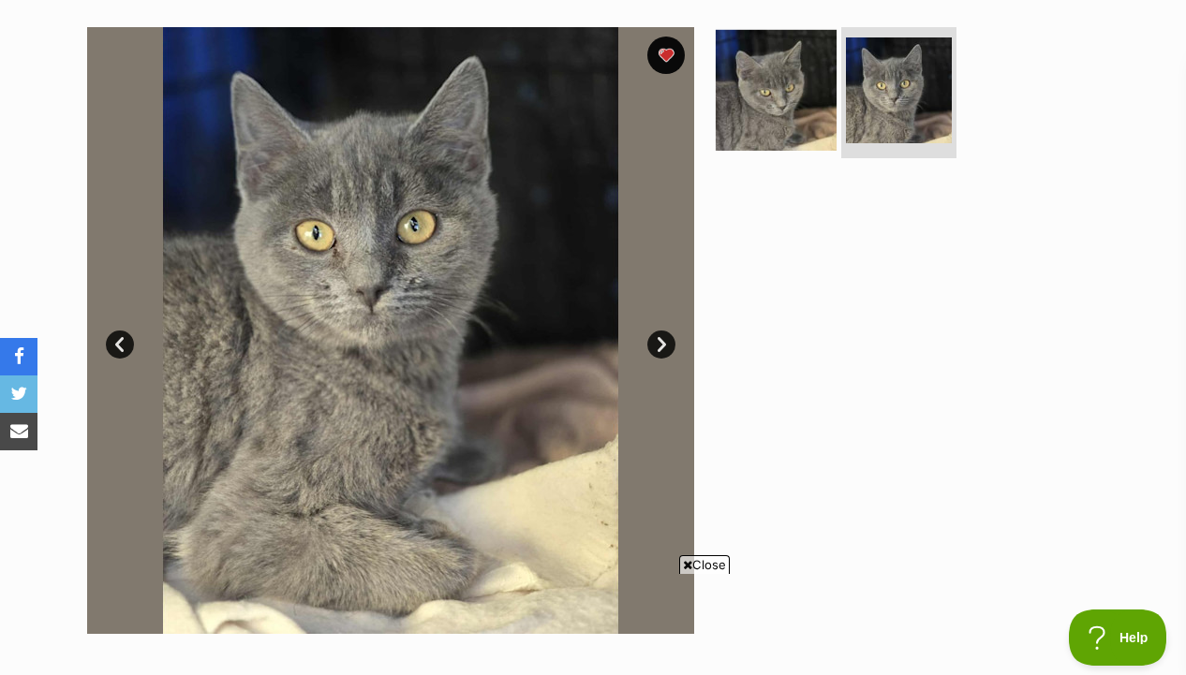
click at [807, 107] on img at bounding box center [775, 90] width 121 height 121
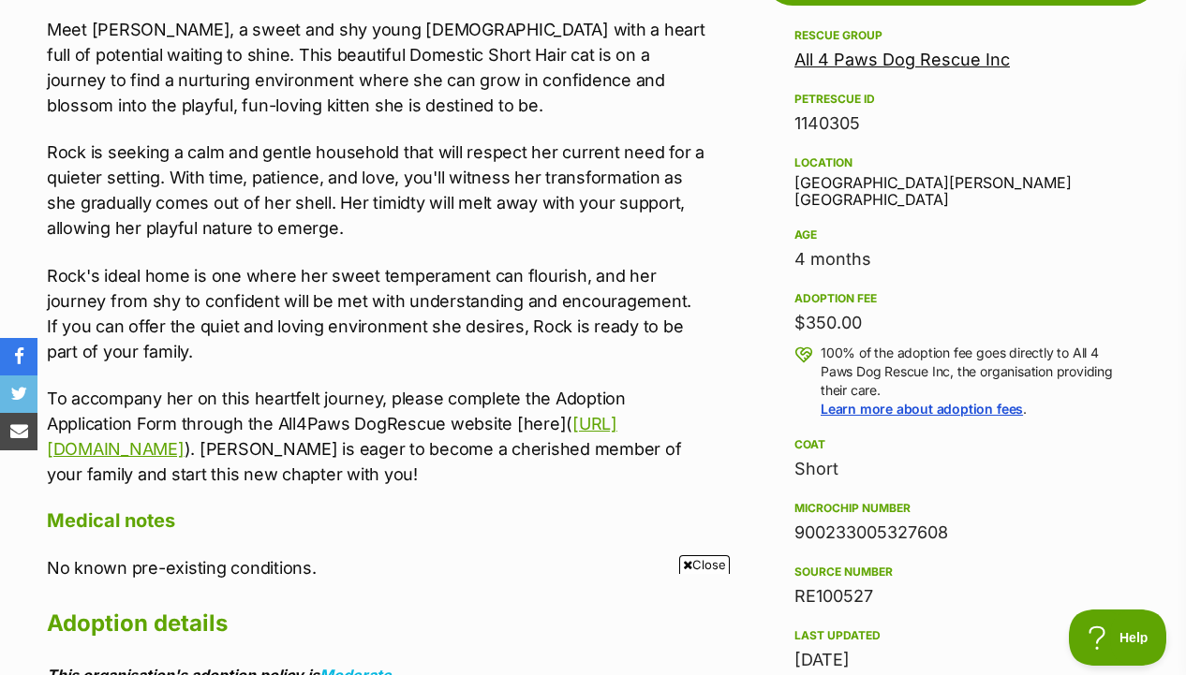
scroll to position [1105, 0]
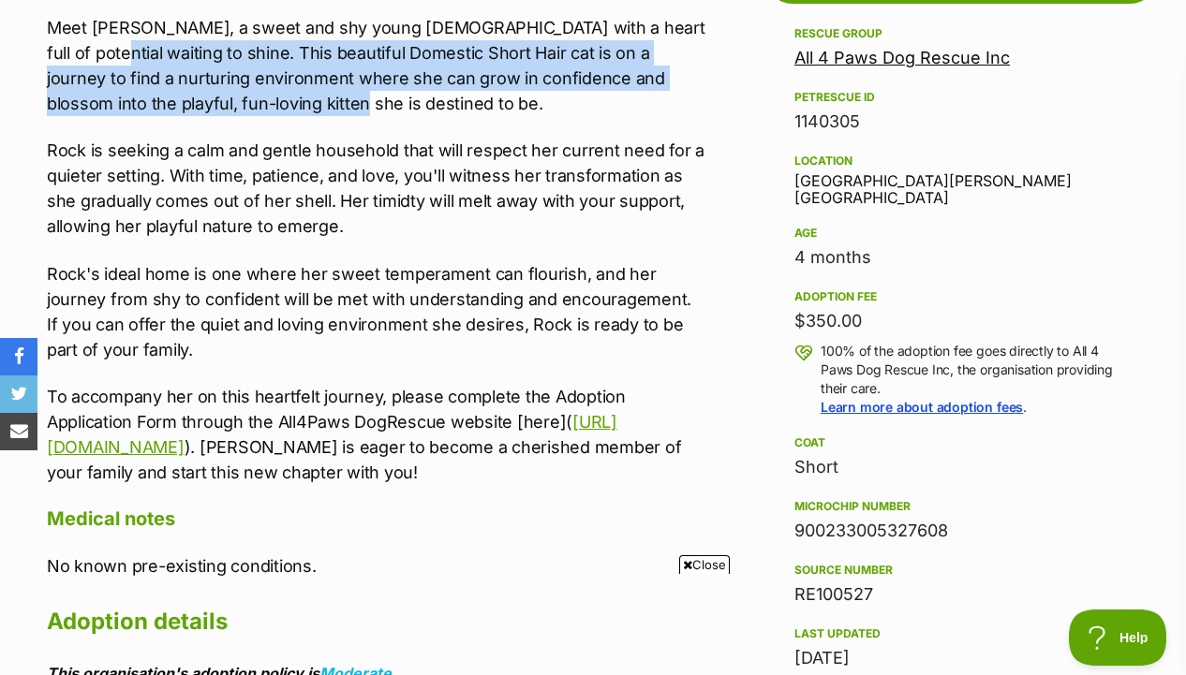
drag, startPoint x: 708, startPoint y: 16, endPoint x: 708, endPoint y: 104, distance: 88.0
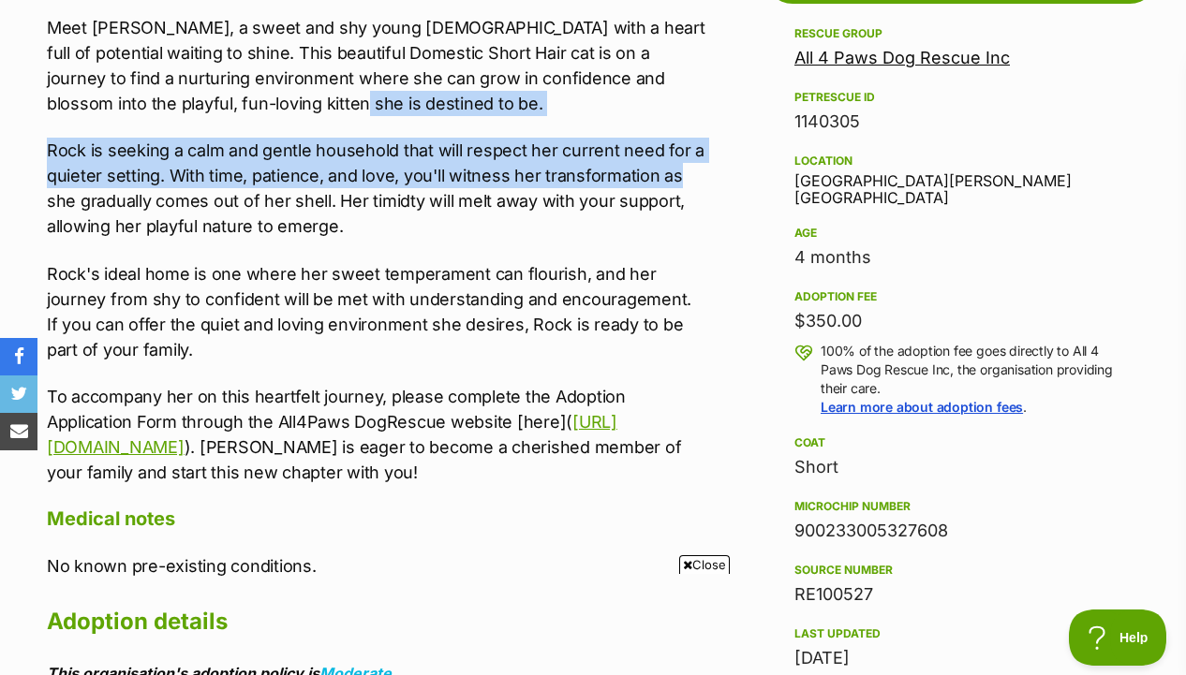
drag, startPoint x: 699, startPoint y: 111, endPoint x: 698, endPoint y: 177, distance: 66.5
click at [698, 178] on div "Meet Rock, a sweet and shy young lady with a heart full of potential waiting to…" at bounding box center [376, 250] width 659 height 470
click at [698, 177] on p "Rock is seeking a calm and gentle household that will respect her current need …" at bounding box center [376, 188] width 659 height 101
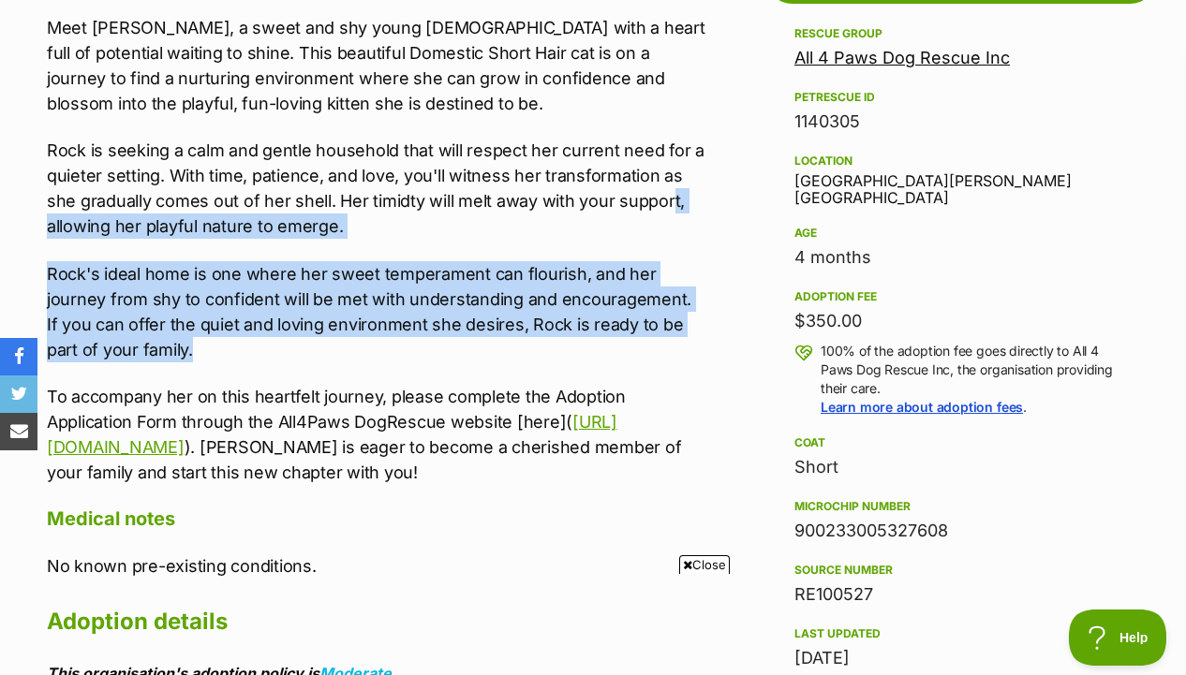
drag, startPoint x: 669, startPoint y: 209, endPoint x: 669, endPoint y: 340, distance: 131.1
click at [669, 340] on div "Meet Rock, a sweet and shy young lady with a heart full of potential waiting to…" at bounding box center [376, 250] width 659 height 470
click at [669, 340] on p "Rock's ideal home is one where her sweet temperament can flourish, and her jour…" at bounding box center [376, 311] width 659 height 101
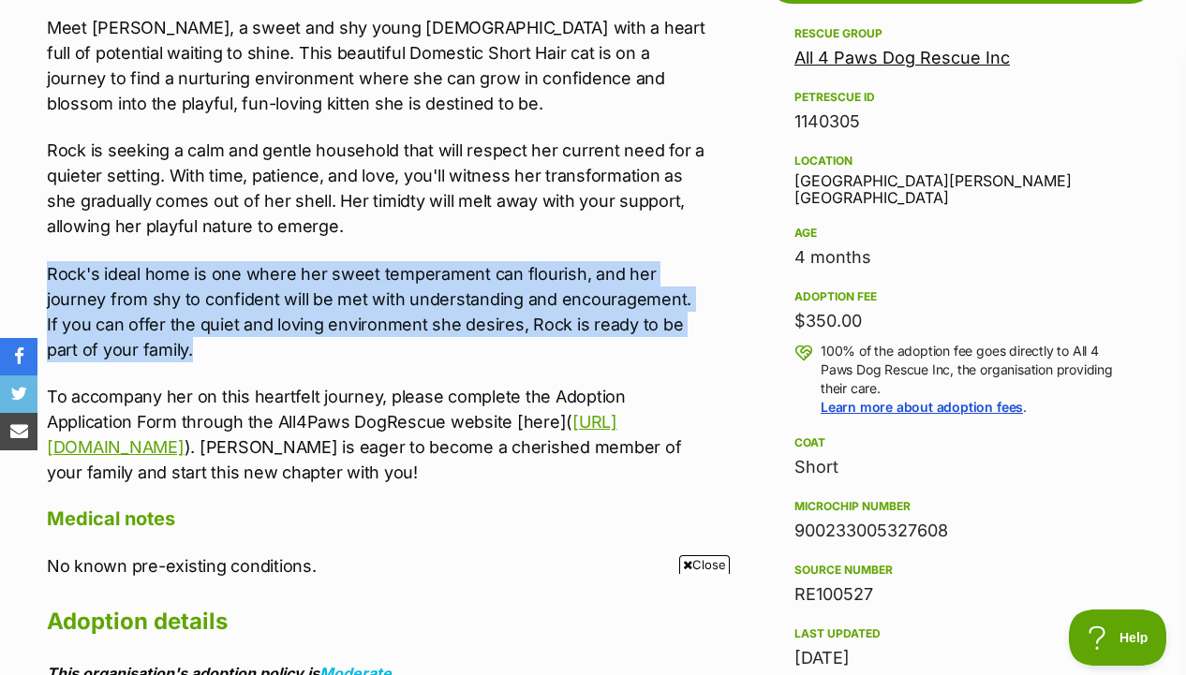
drag, startPoint x: 667, startPoint y: 361, endPoint x: 668, endPoint y: 214, distance: 147.0
click at [668, 214] on div "Meet Rock, a sweet and shy young lady with a heart full of potential waiting to…" at bounding box center [376, 250] width 659 height 470
click at [668, 214] on p "Rock is seeking a calm and gentle household that will respect her current need …" at bounding box center [376, 188] width 659 height 101
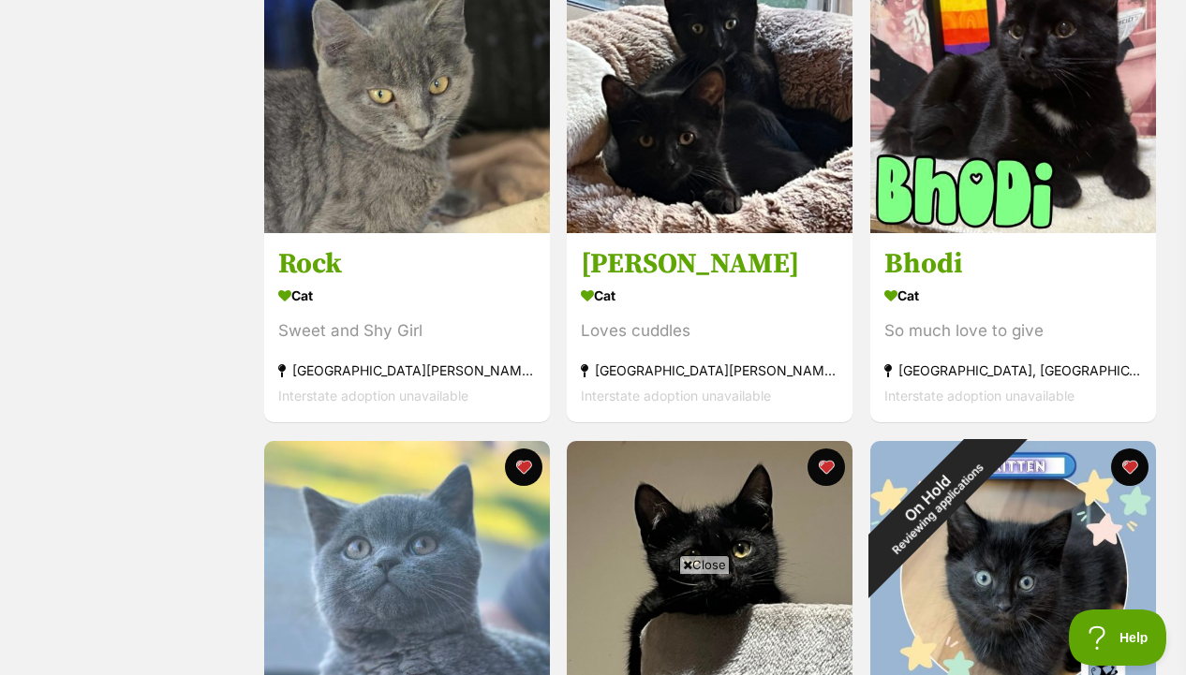
scroll to position [887, 0]
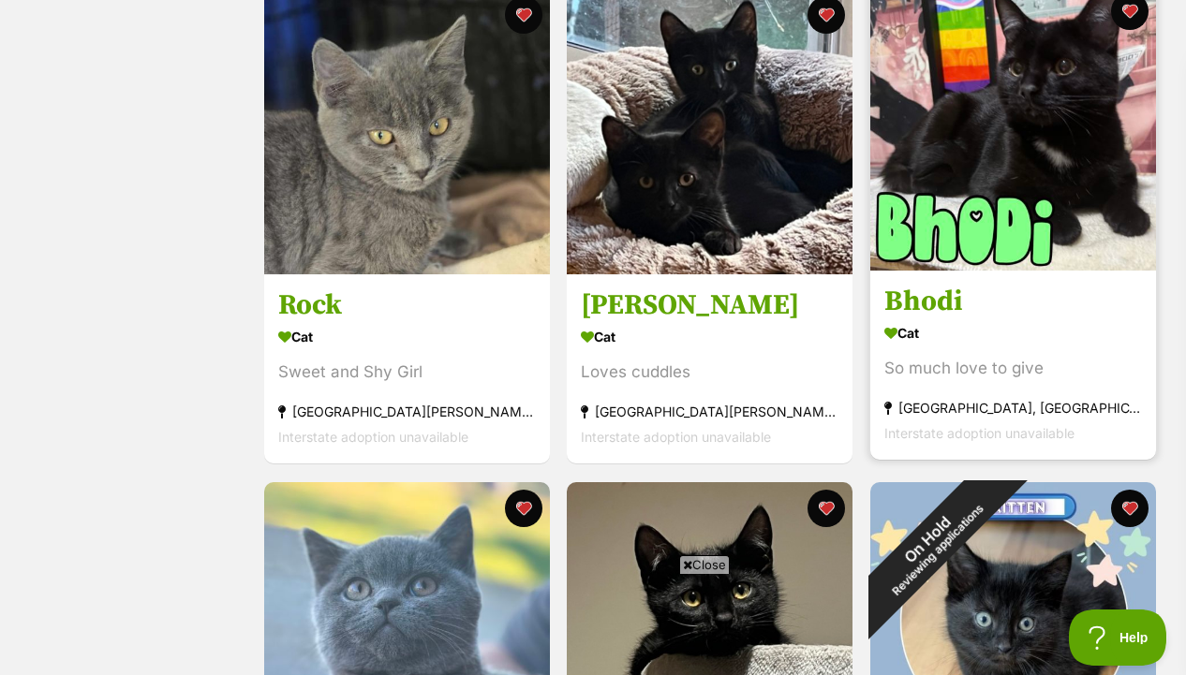
click at [1009, 122] on img at bounding box center [1013, 128] width 286 height 286
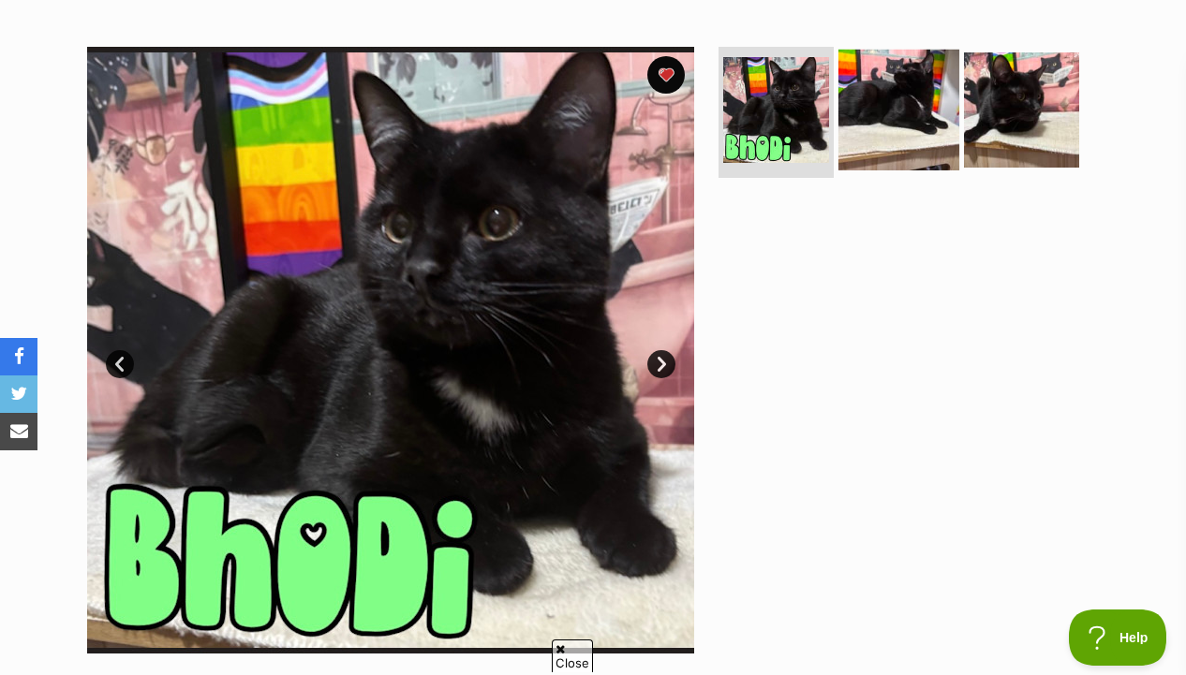
click at [867, 161] on img at bounding box center [898, 110] width 121 height 121
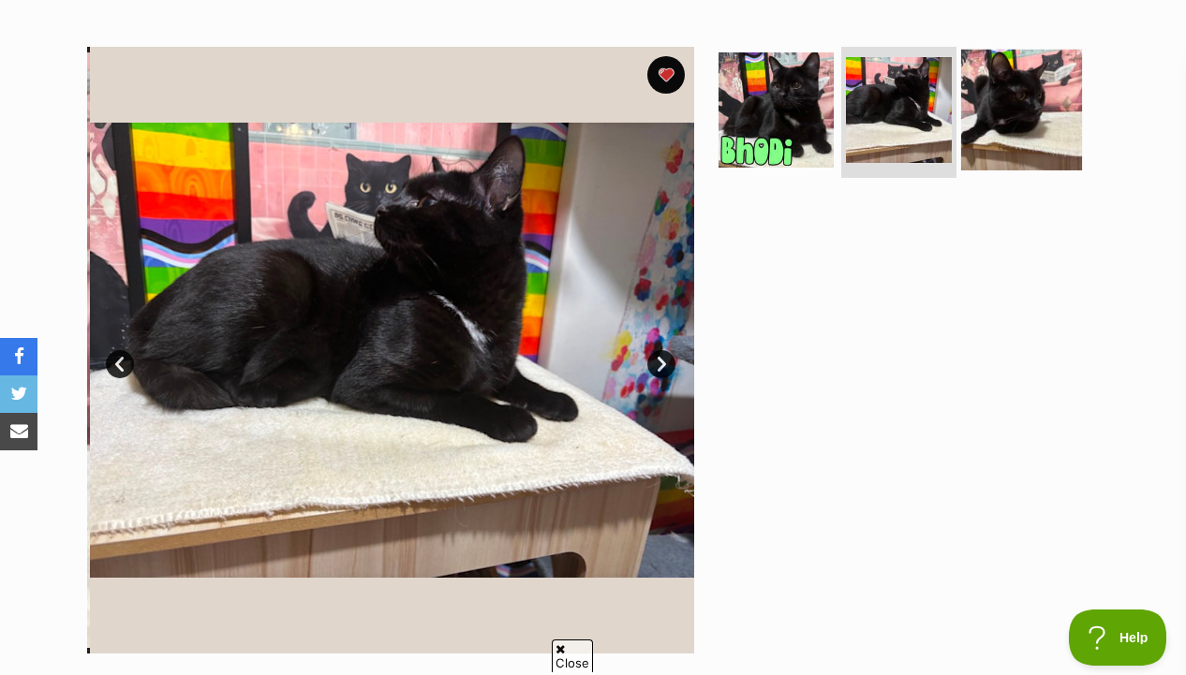
click at [998, 142] on img at bounding box center [1021, 110] width 121 height 121
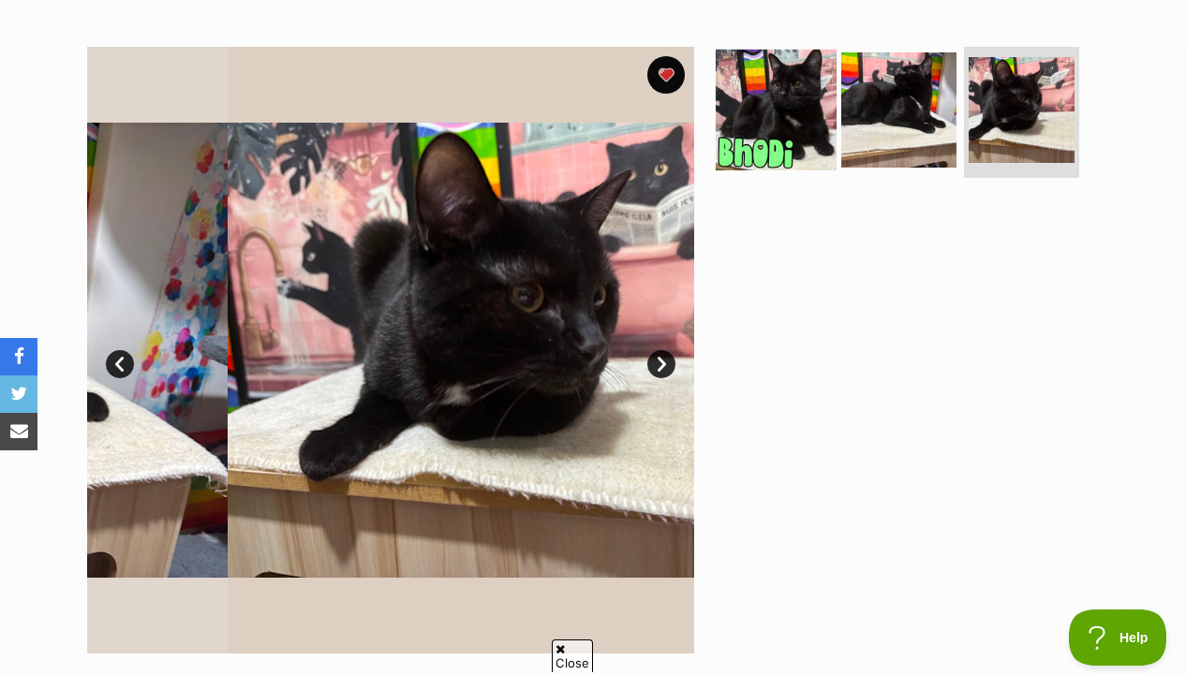
click at [786, 148] on img at bounding box center [775, 110] width 121 height 121
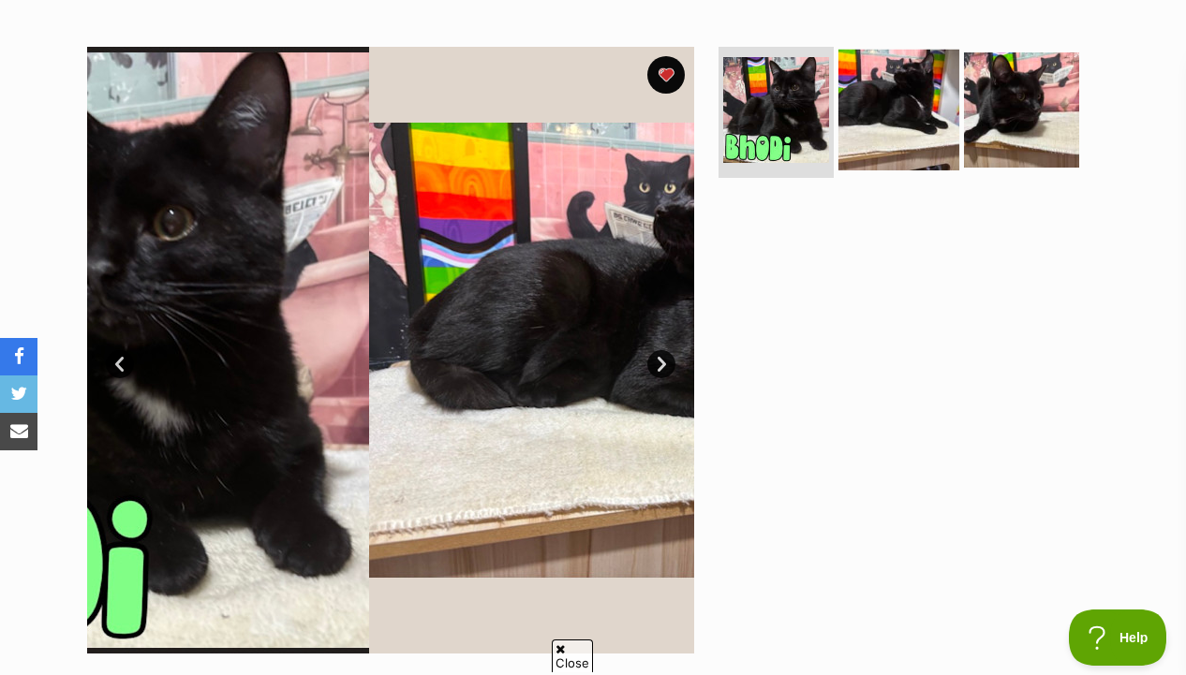
click at [904, 146] on img at bounding box center [898, 110] width 121 height 121
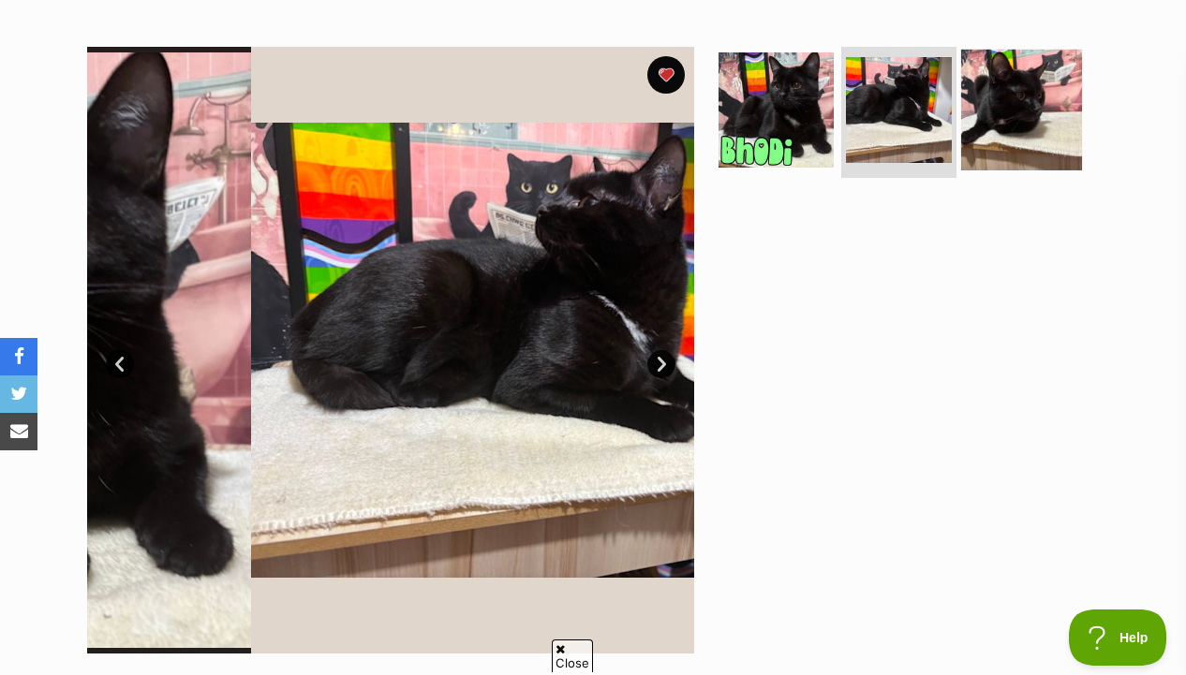
click at [998, 142] on img at bounding box center [1021, 110] width 121 height 121
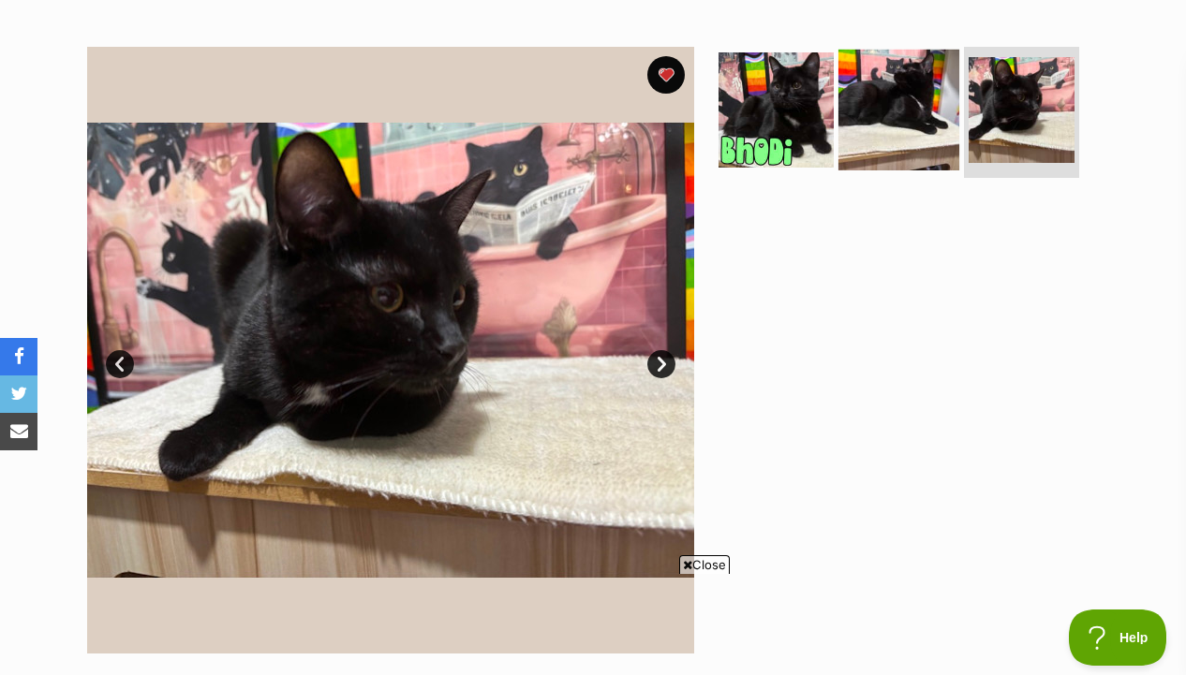
click at [838, 136] on img at bounding box center [898, 110] width 121 height 121
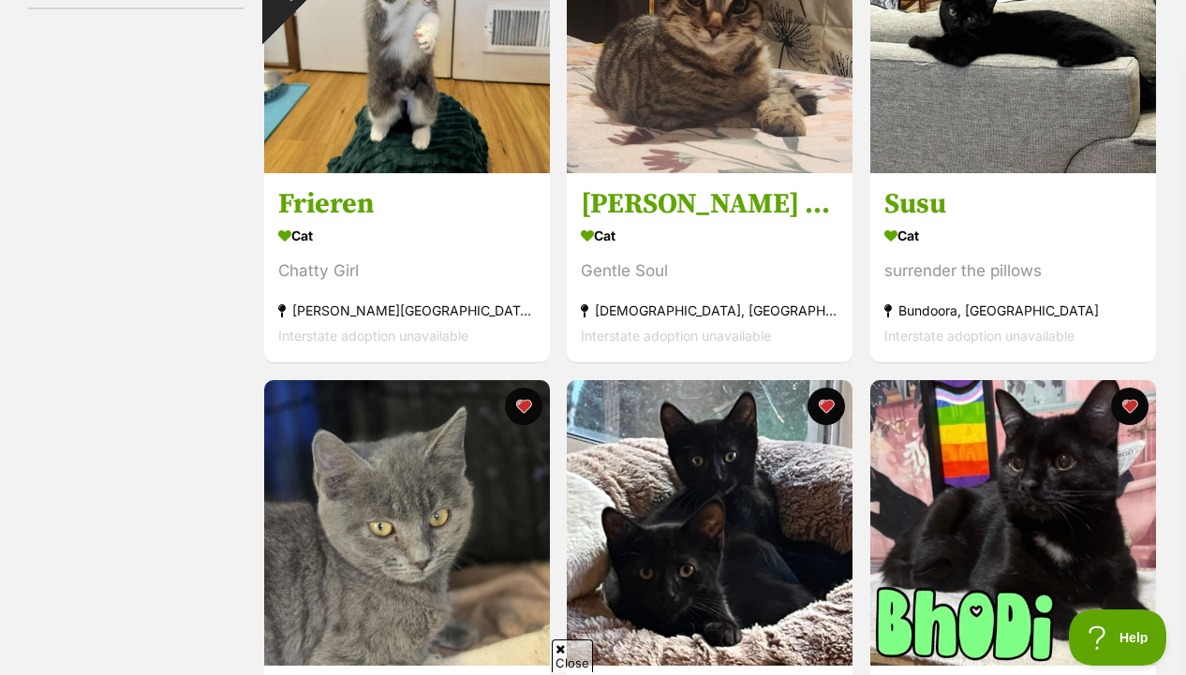
scroll to position [343, 0]
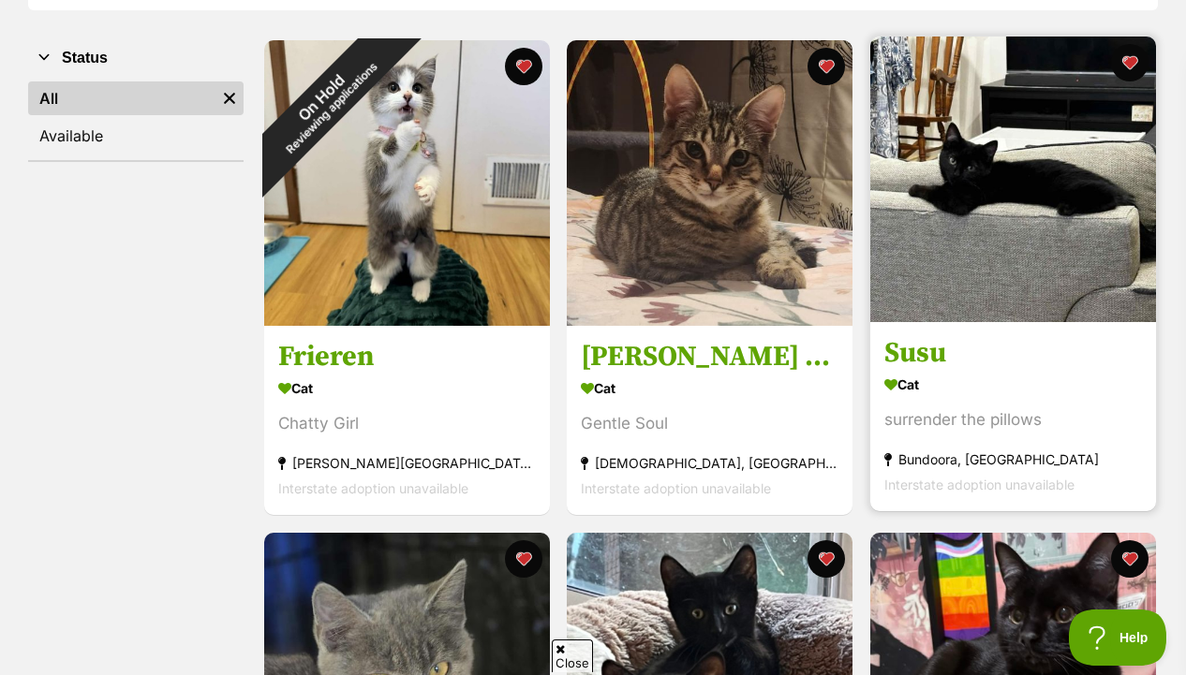
click at [1003, 258] on img at bounding box center [1013, 180] width 286 height 286
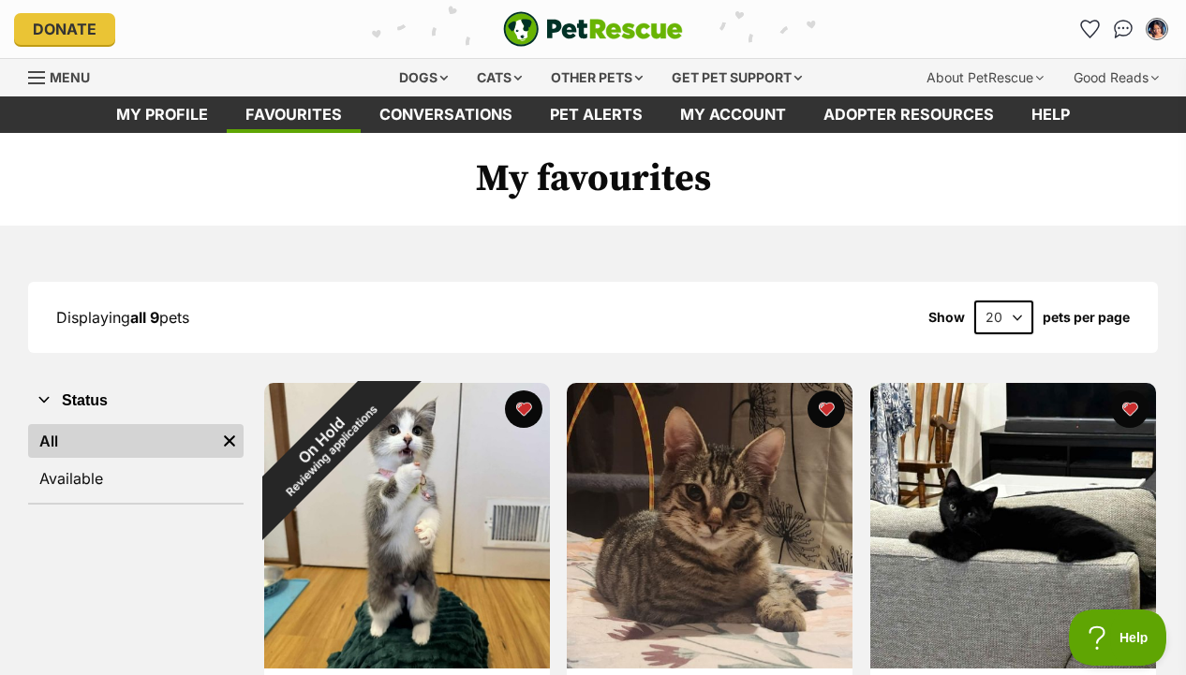
click at [589, 17] on img "PetRescue" at bounding box center [593, 29] width 180 height 36
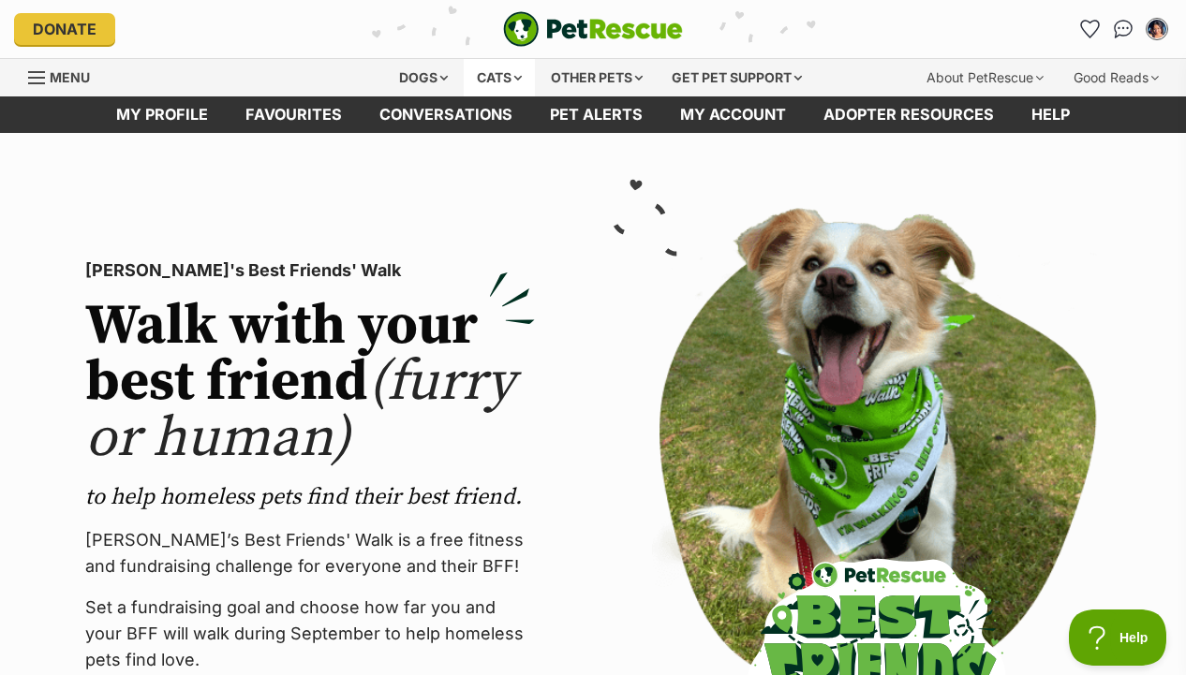
click at [487, 81] on div "Cats" at bounding box center [499, 77] width 71 height 37
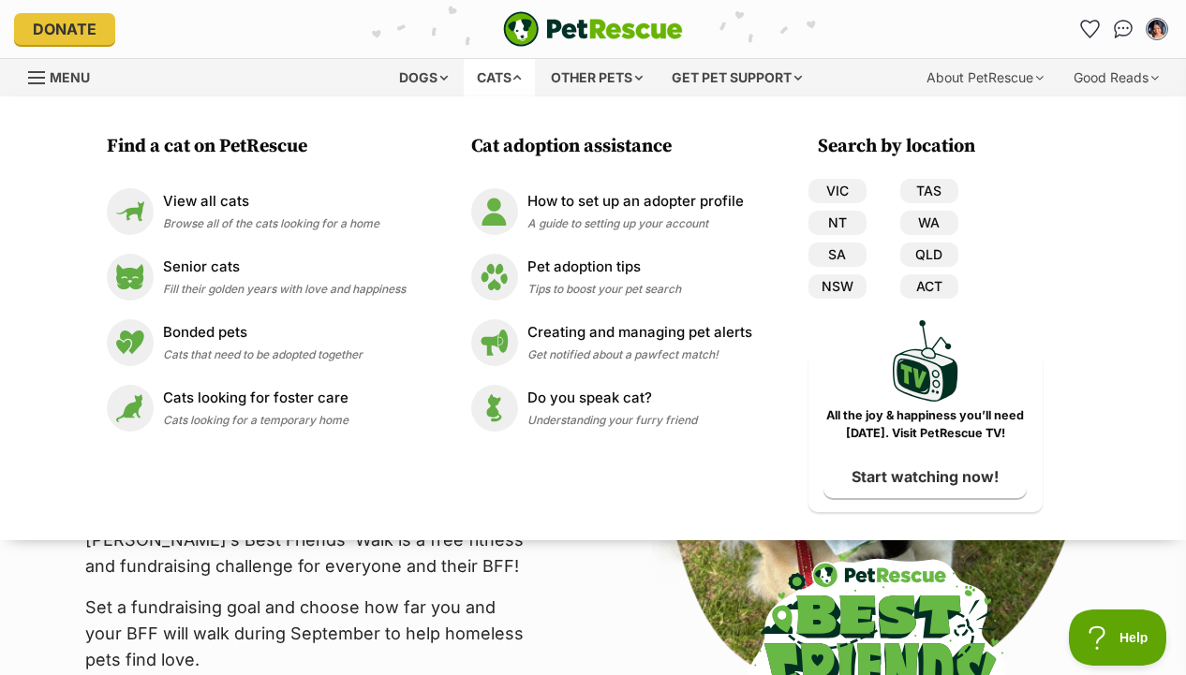
click at [553, 568] on div "PetRescue's Best Friends' Walk Walk with your best friend (furry or human) to h…" at bounding box center [592, 499] width 1133 height 612
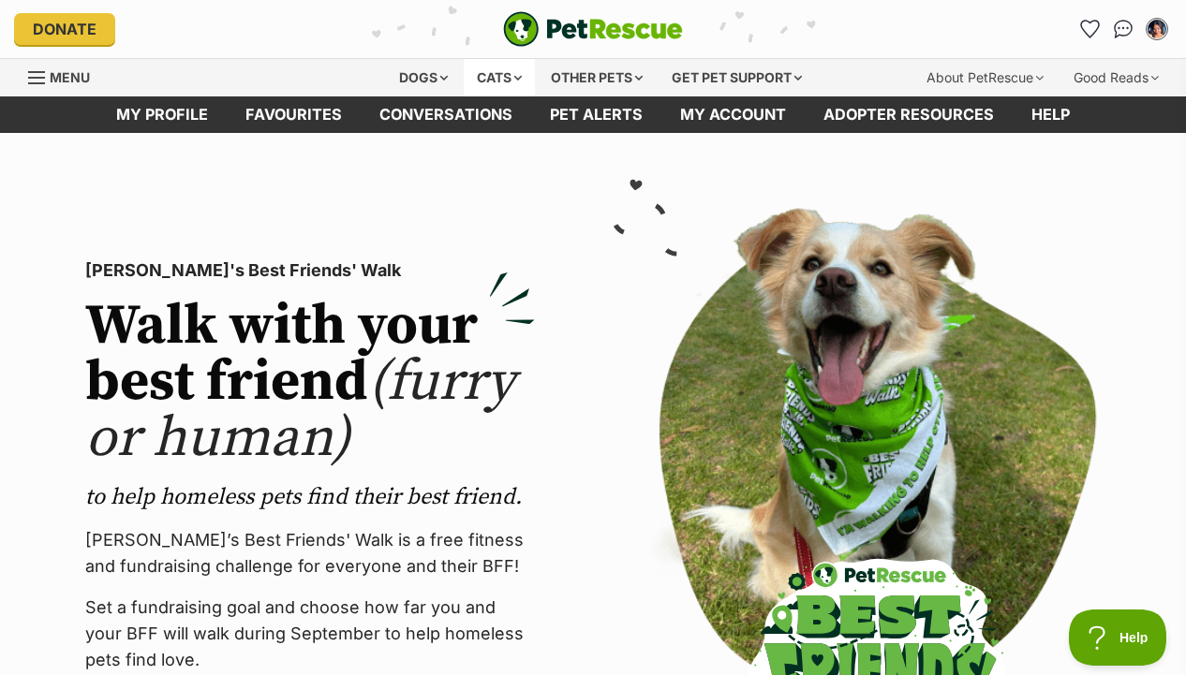
click at [493, 94] on div "Cats" at bounding box center [499, 77] width 71 height 37
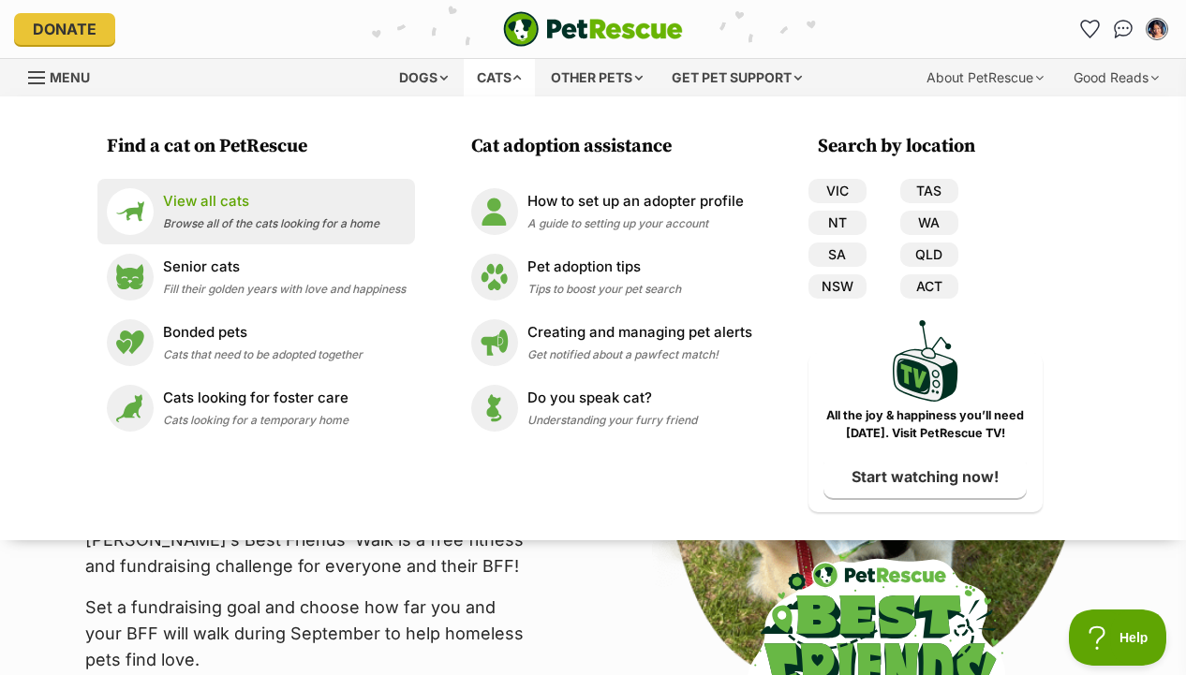
click at [293, 230] on div "View all cats Browse all of the cats looking for a home" at bounding box center [271, 211] width 216 height 40
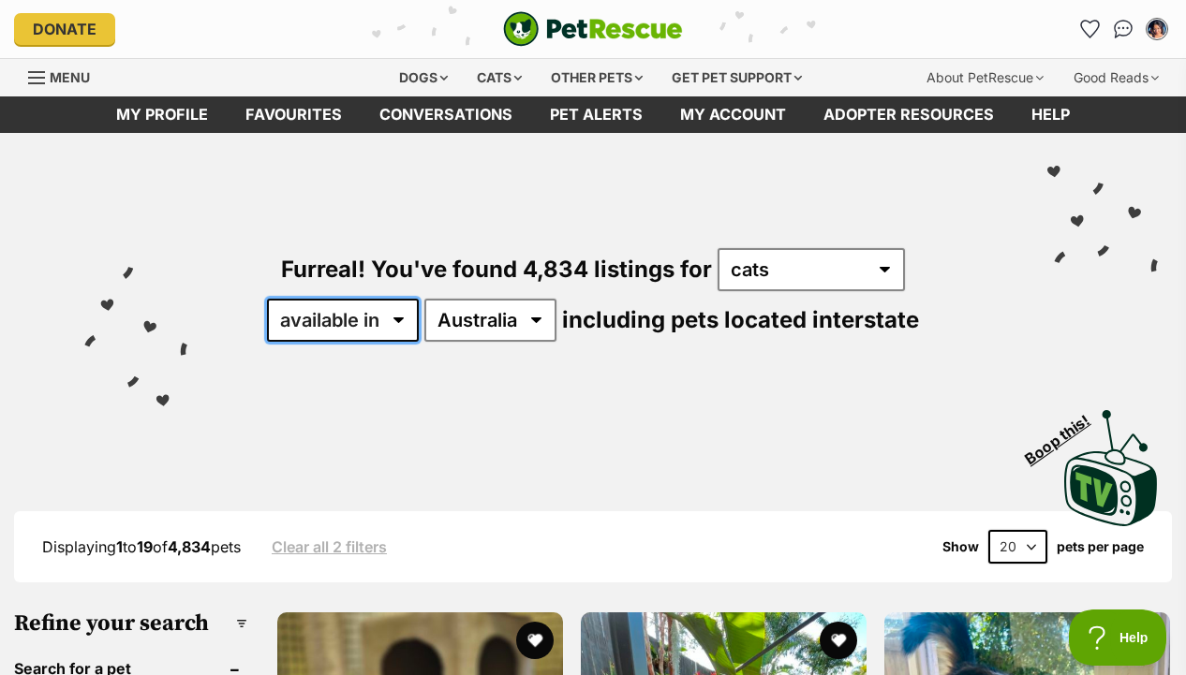
click at [342, 309] on select "available in located in" at bounding box center [343, 320] width 152 height 43
select select "disabled"
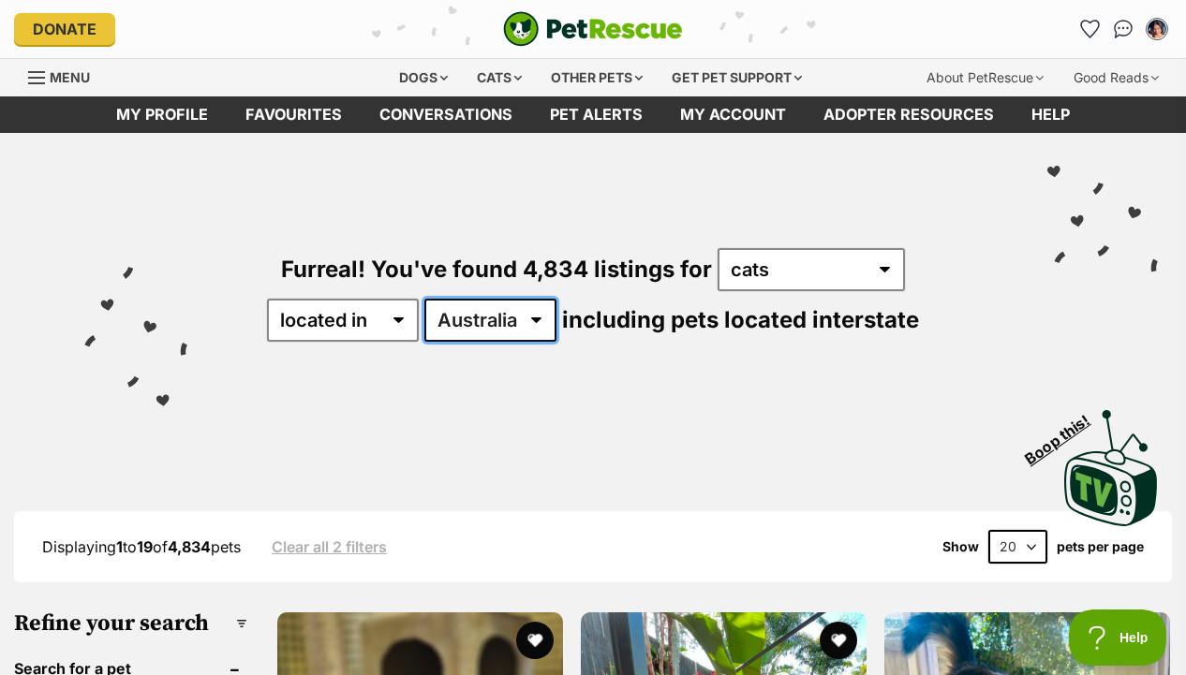
click at [553, 330] on select "Australia ACT NSW NT QLD SA TAS VIC WA" at bounding box center [490, 320] width 132 height 43
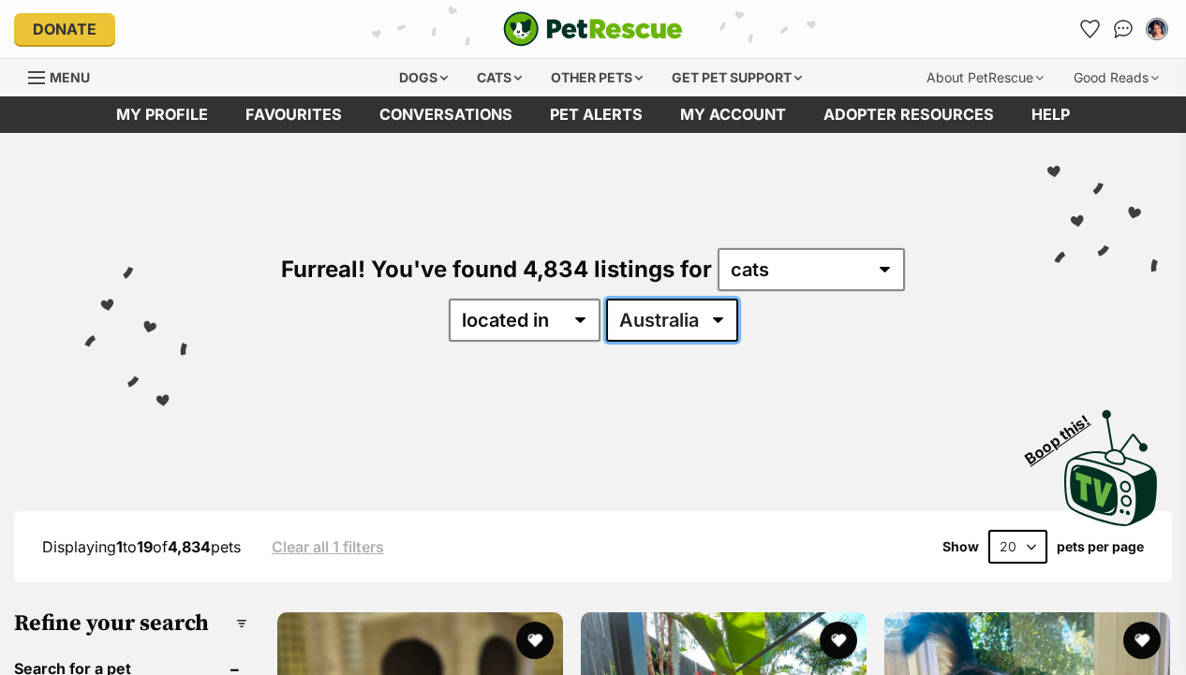
click at [681, 332] on select "Australia ACT NSW NT QLD SA TAS VIC WA" at bounding box center [672, 320] width 132 height 43
select select "VIC"
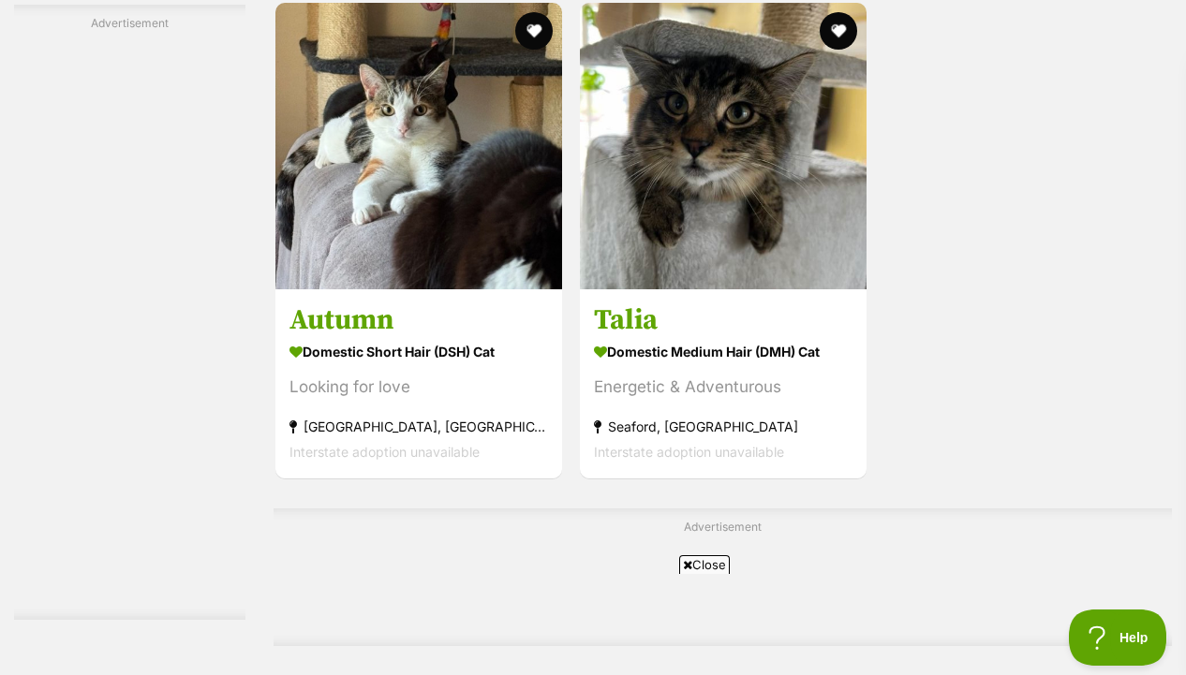
scroll to position [3948, 0]
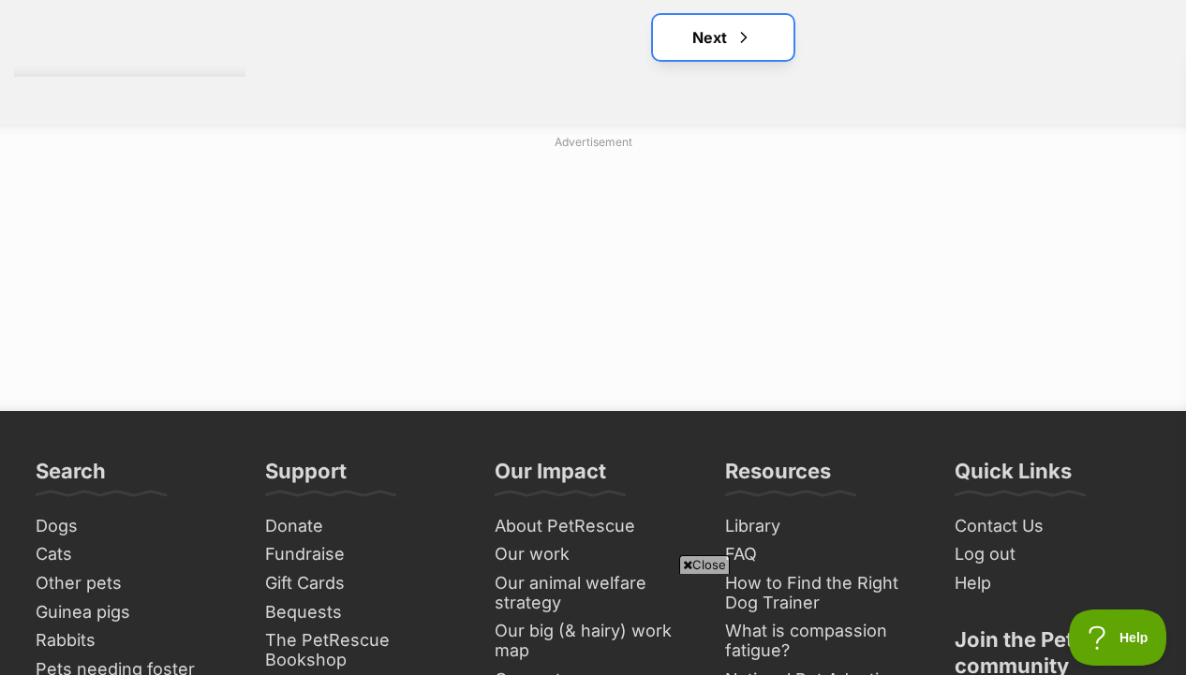
click at [764, 60] on link "Next" at bounding box center [723, 37] width 140 height 45
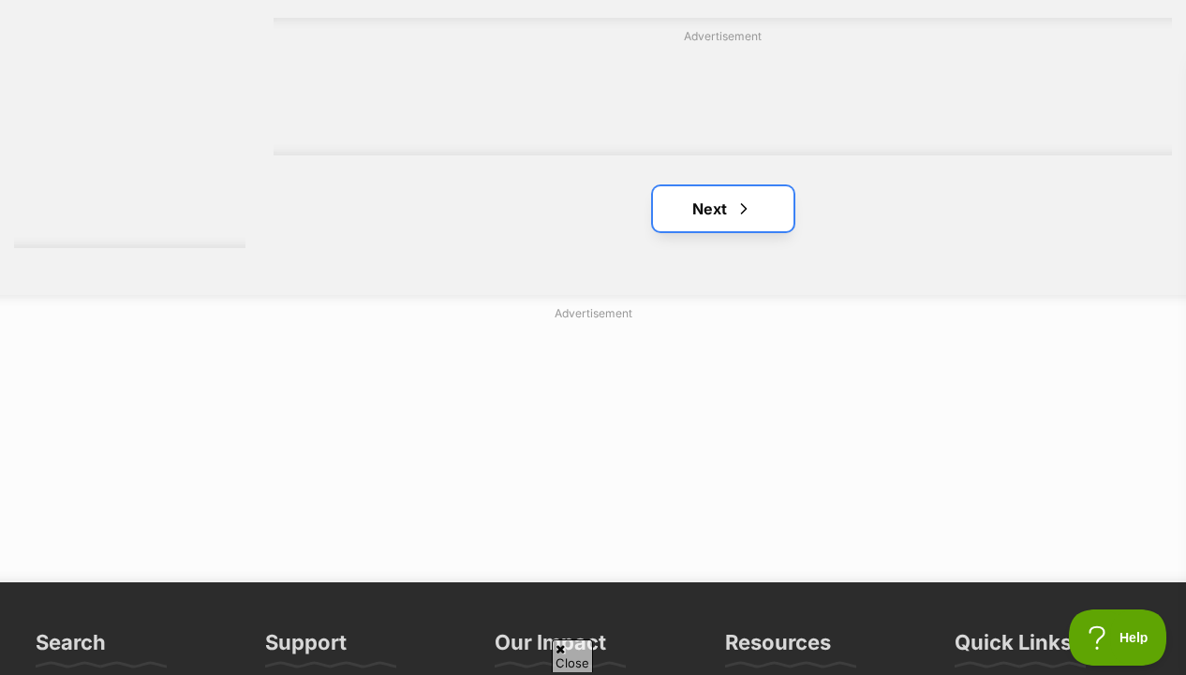
scroll to position [4102, 0]
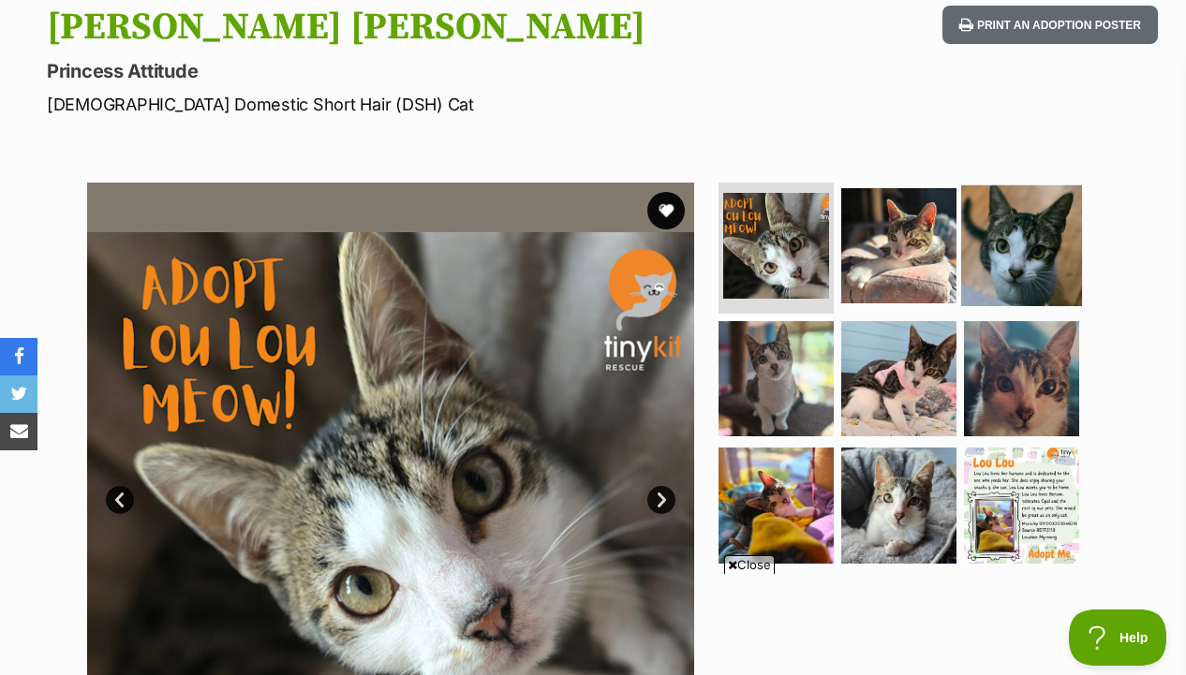
click at [961, 248] on img at bounding box center [1021, 245] width 121 height 121
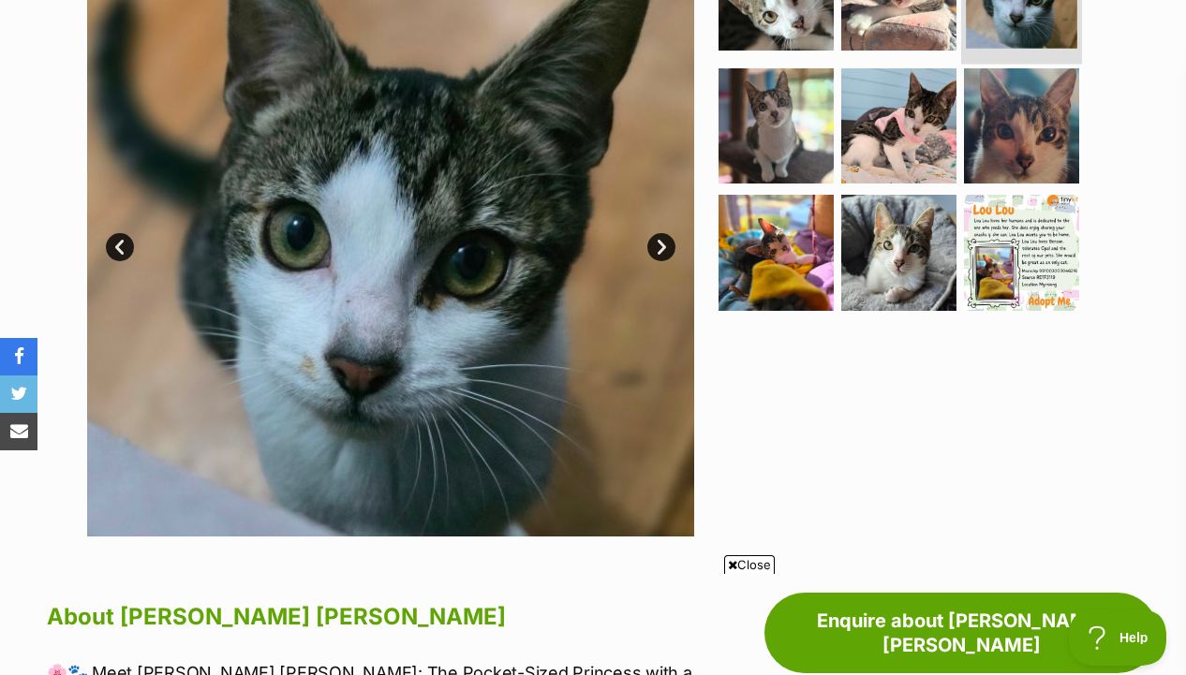
scroll to position [482, 0]
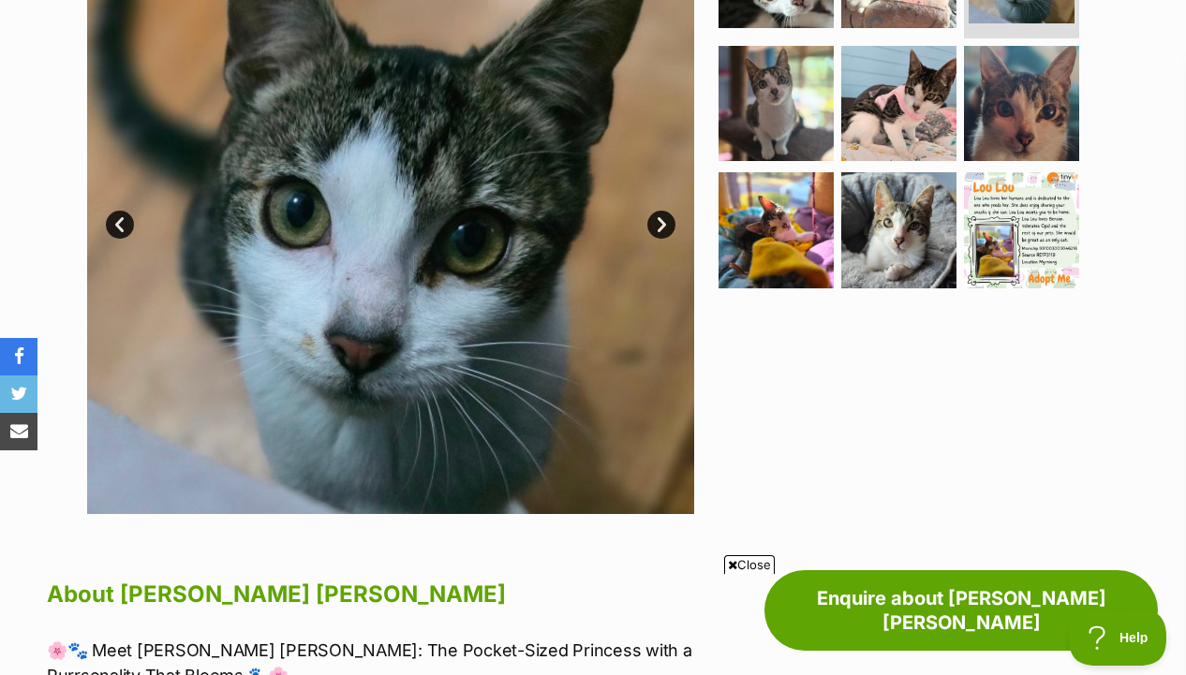
click at [703, 251] on section "Available 3 of 9 images 3 of 9 images 3 of 9 images 3 of 9 images 3 of 9 images…" at bounding box center [593, 196] width 1068 height 635
click at [869, 236] on img at bounding box center [898, 229] width 121 height 121
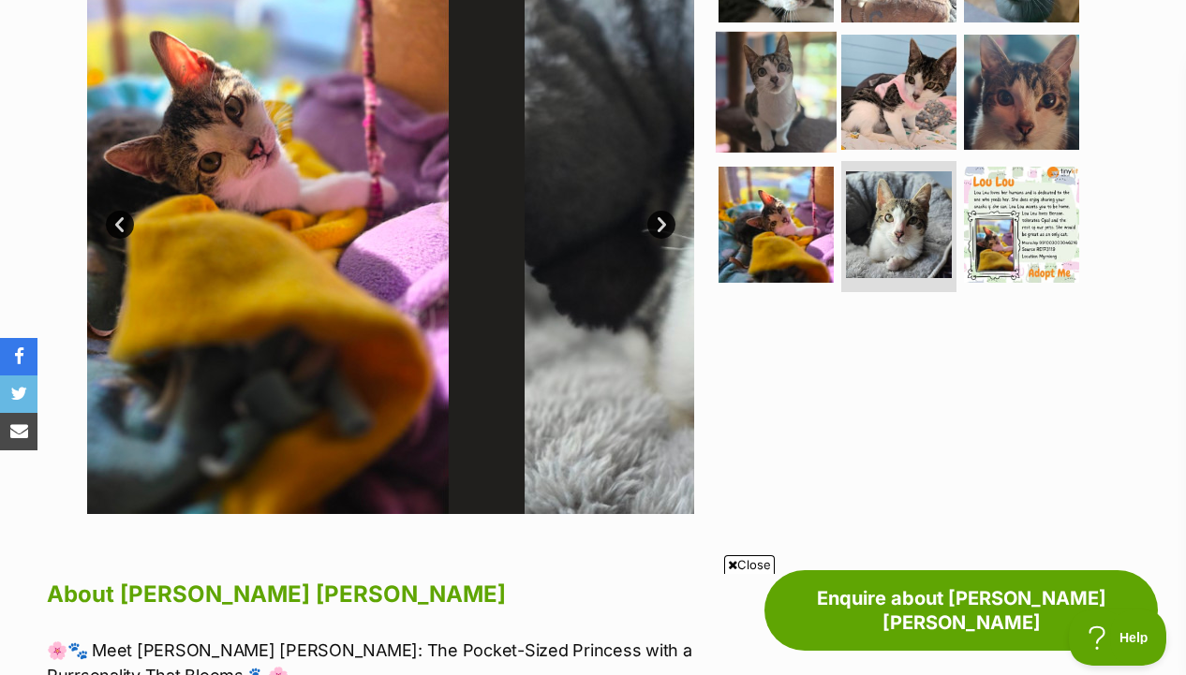
click at [770, 96] on img at bounding box center [775, 91] width 121 height 121
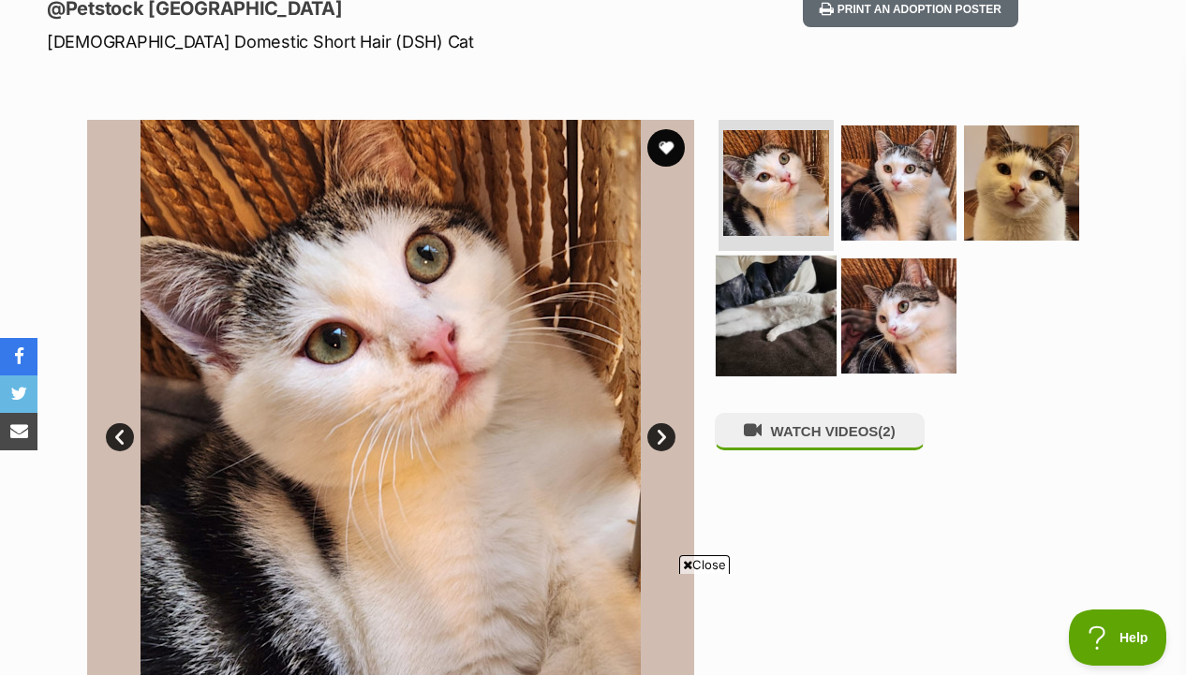
click at [757, 302] on img at bounding box center [775, 315] width 121 height 121
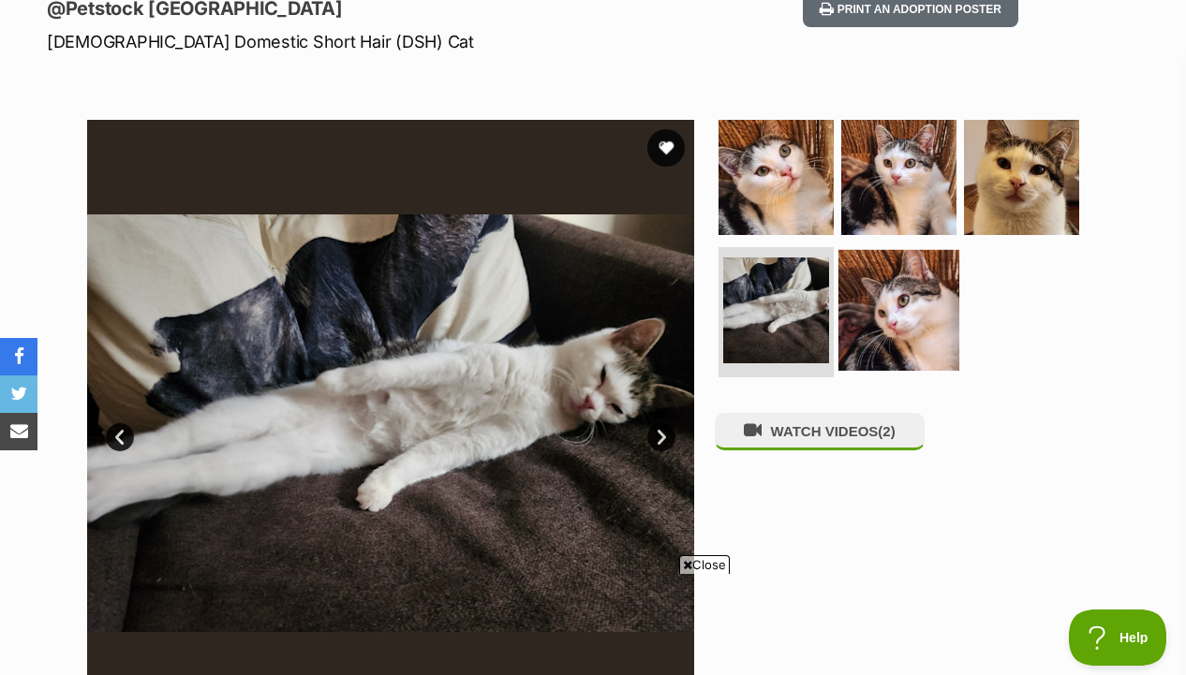
click at [901, 300] on img at bounding box center [898, 309] width 121 height 121
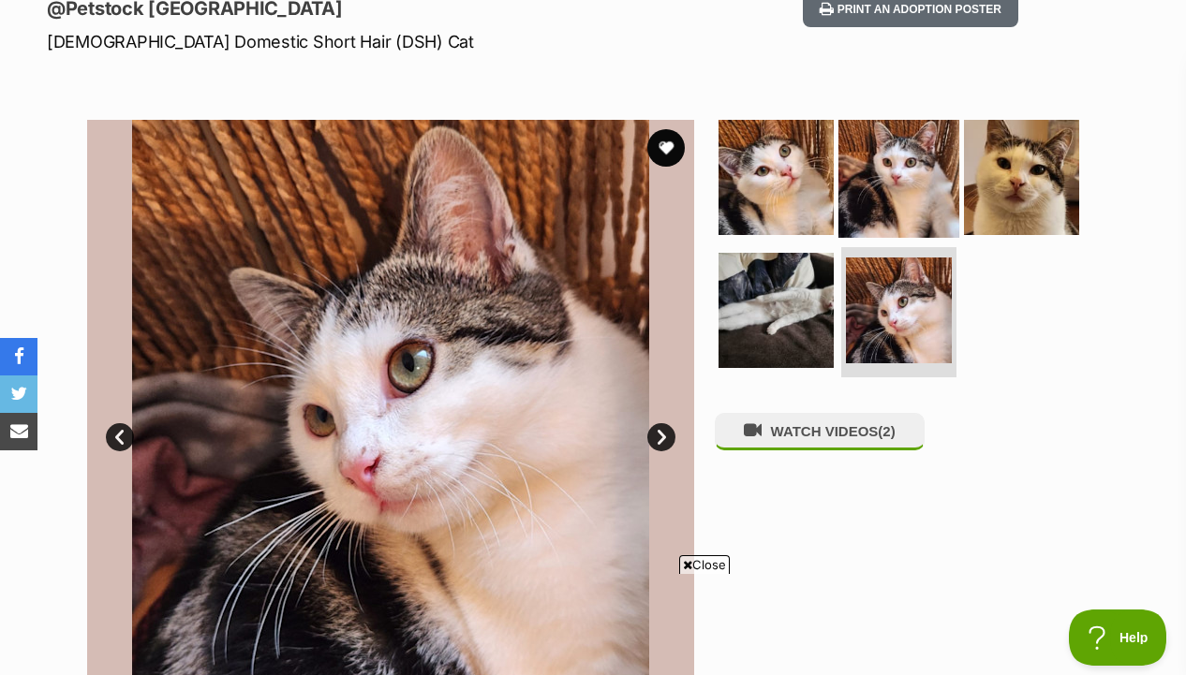
click at [906, 164] on img at bounding box center [898, 177] width 121 height 121
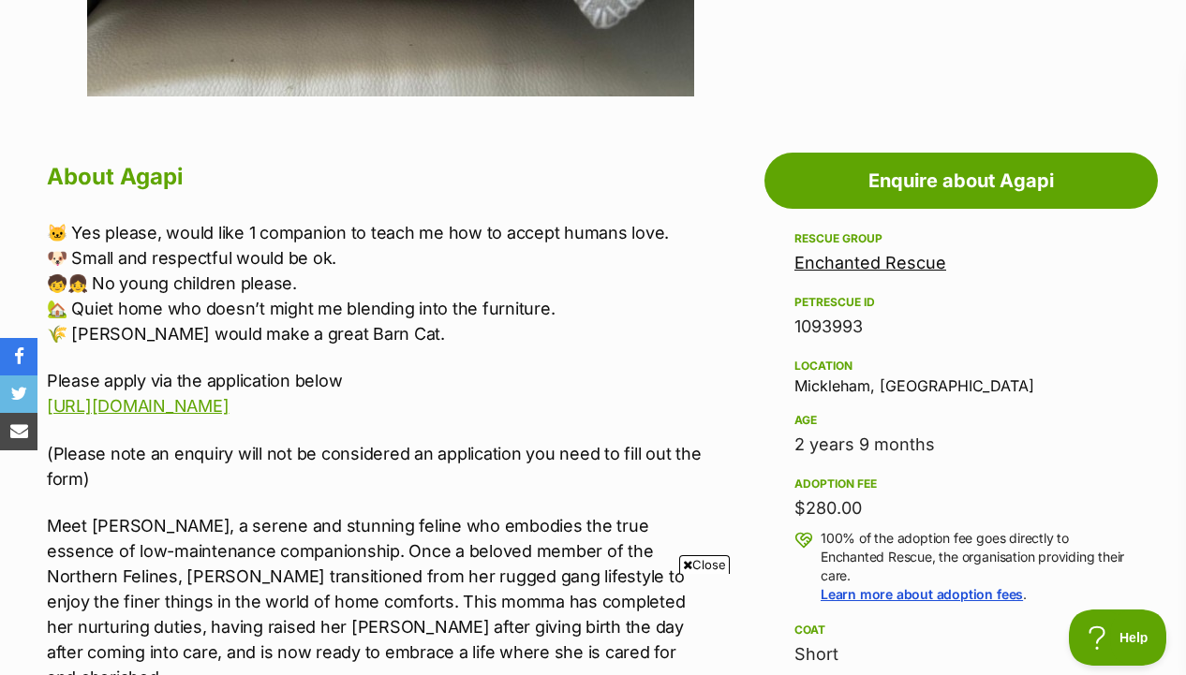
scroll to position [904, 0]
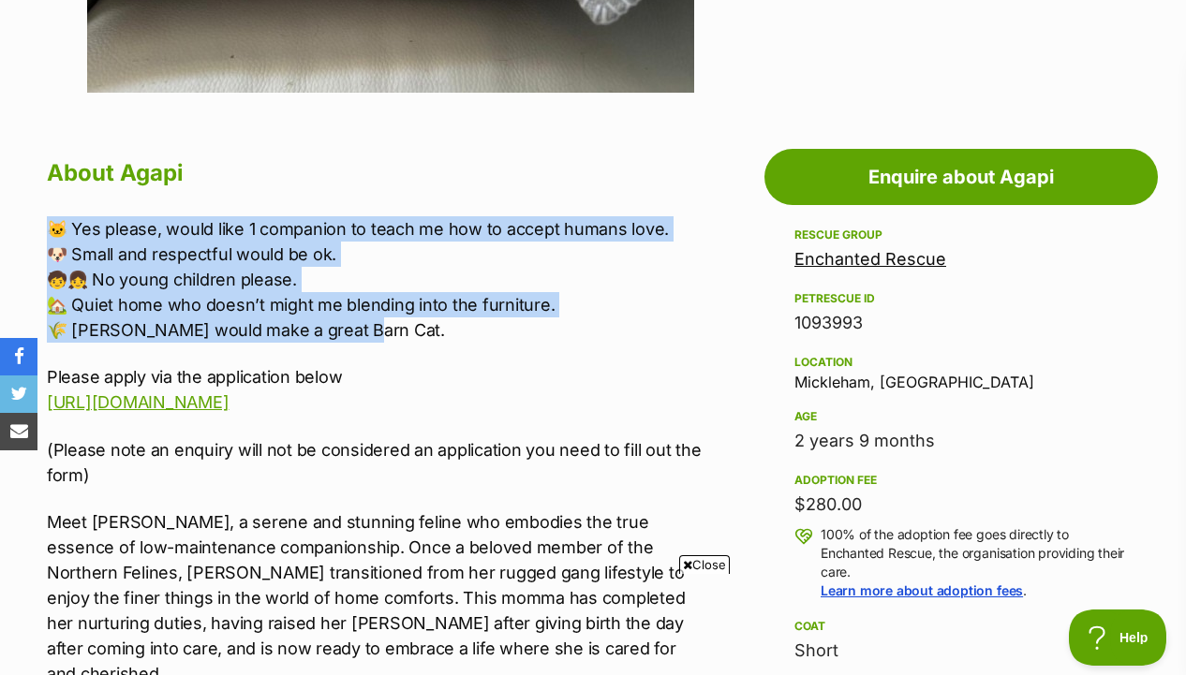
drag, startPoint x: 671, startPoint y: 182, endPoint x: 671, endPoint y: 336, distance: 154.5
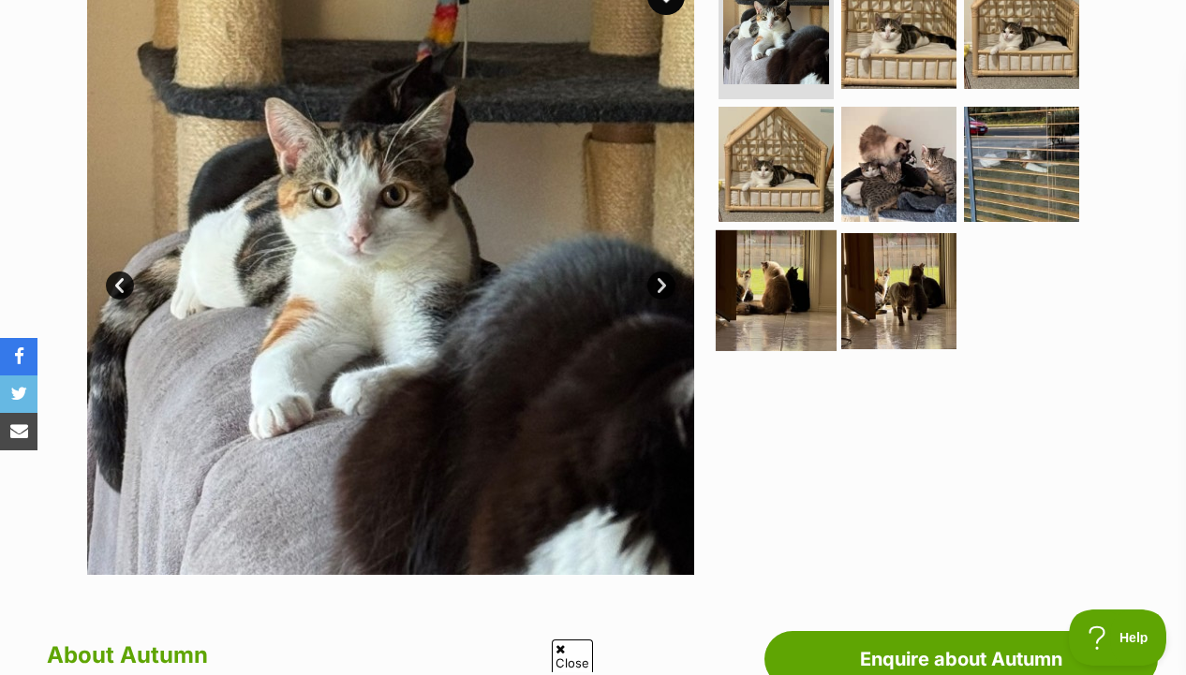
click at [758, 239] on img at bounding box center [775, 290] width 121 height 121
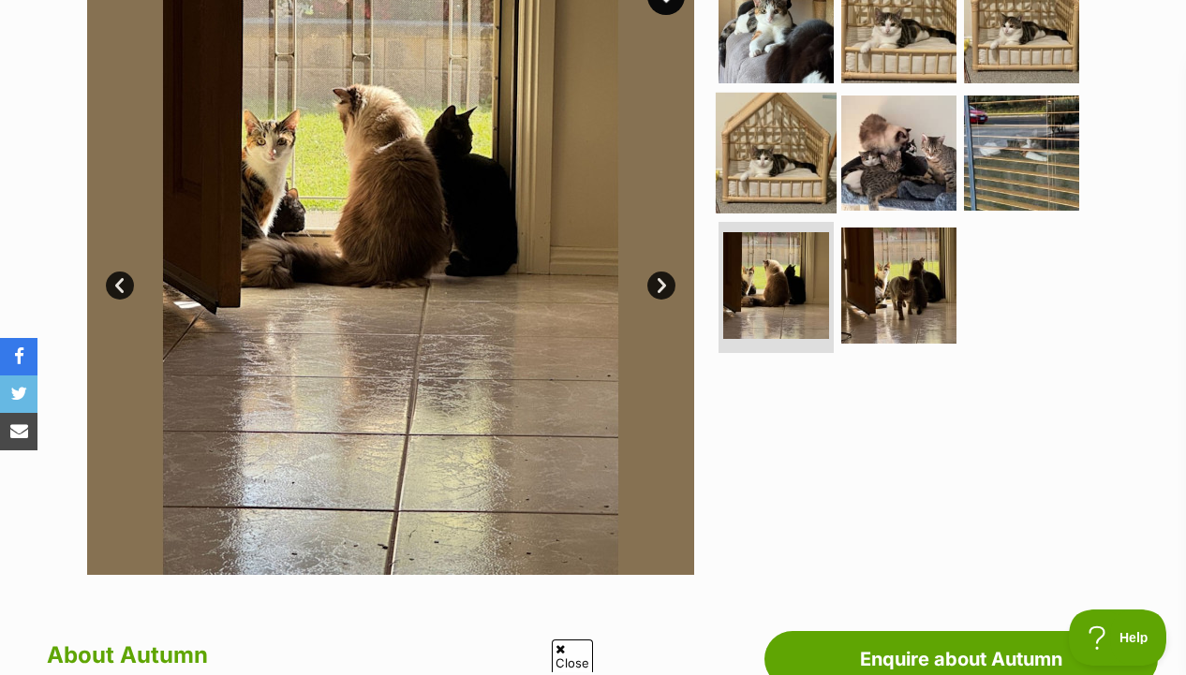
click at [760, 173] on img at bounding box center [775, 152] width 121 height 121
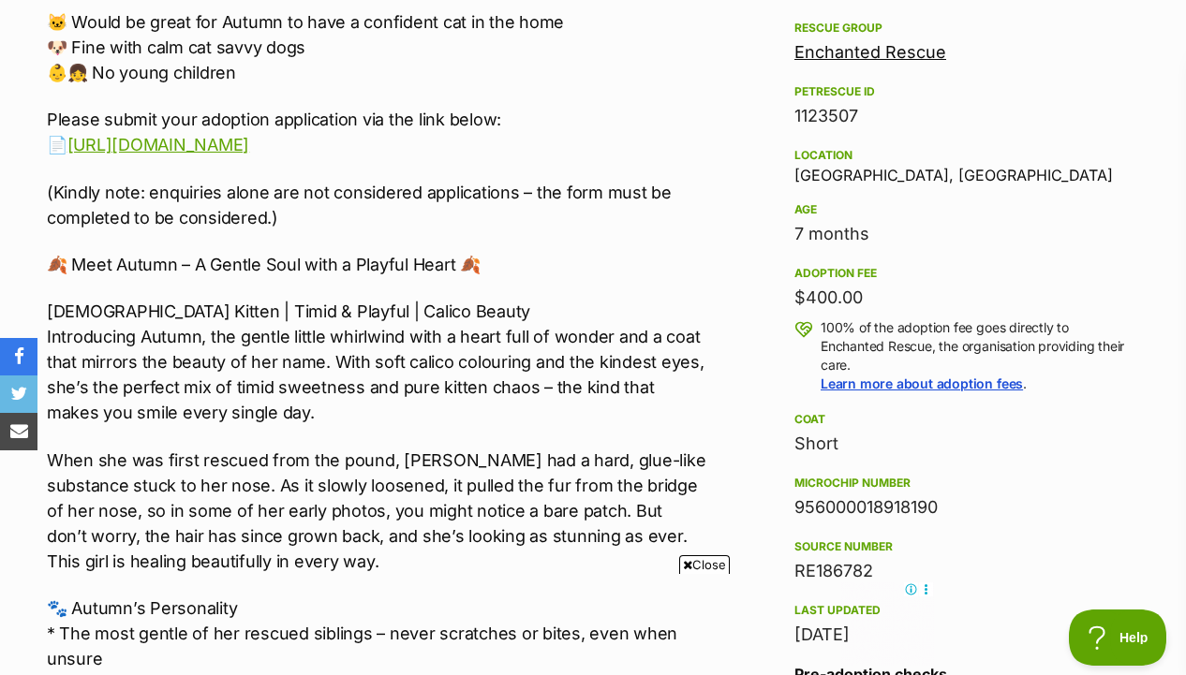
scroll to position [1110, 0]
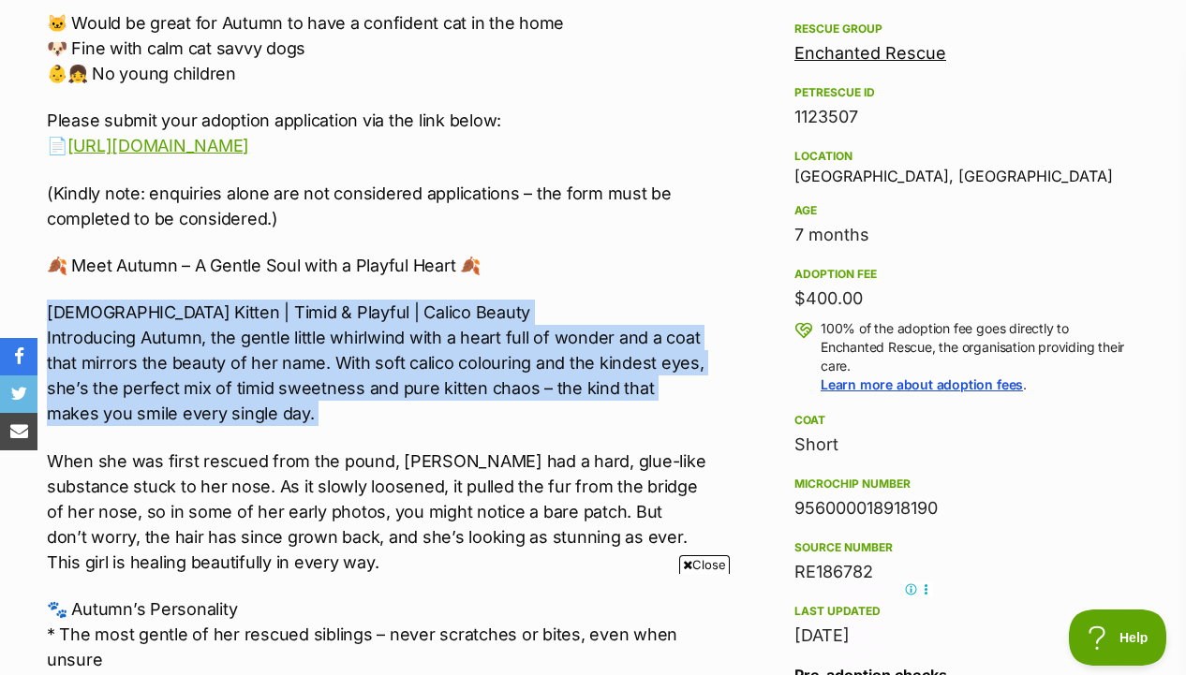
drag, startPoint x: 681, startPoint y: 307, endPoint x: 681, endPoint y: 435, distance: 128.3
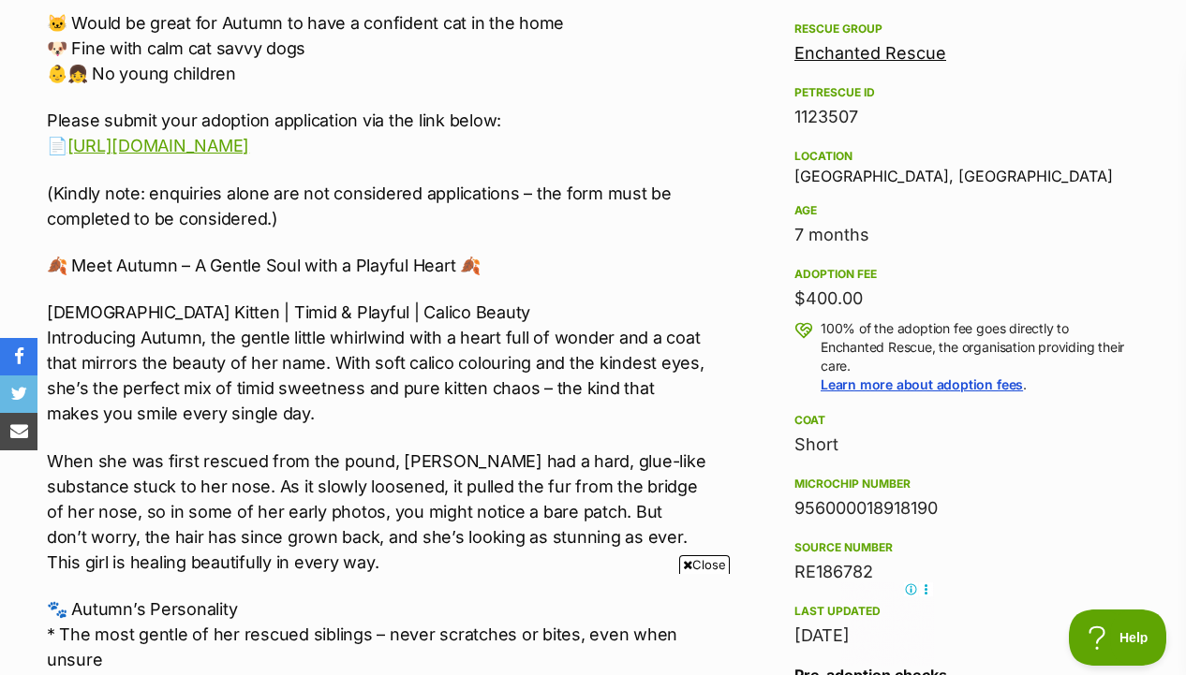
scroll to position [1220, 0]
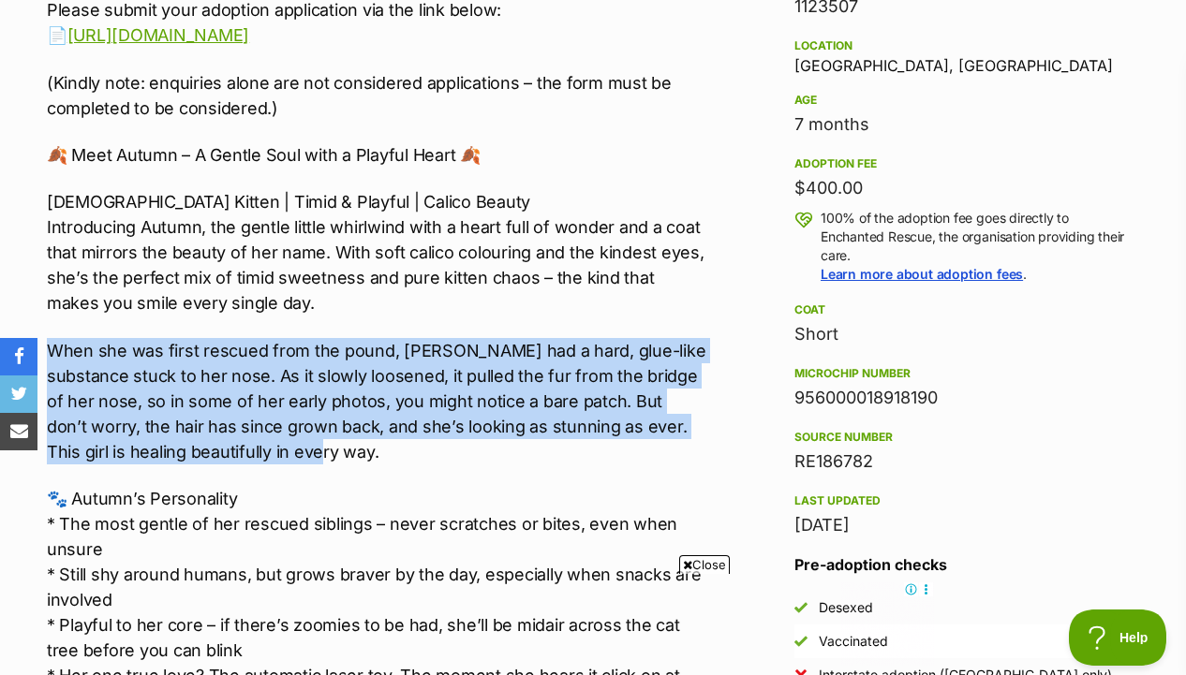
drag, startPoint x: 702, startPoint y: 309, endPoint x: 701, endPoint y: 456, distance: 147.0
click at [701, 456] on p "When she was first rescued from the pound, Autumn had a hard, glue-like substan…" at bounding box center [376, 401] width 659 height 126
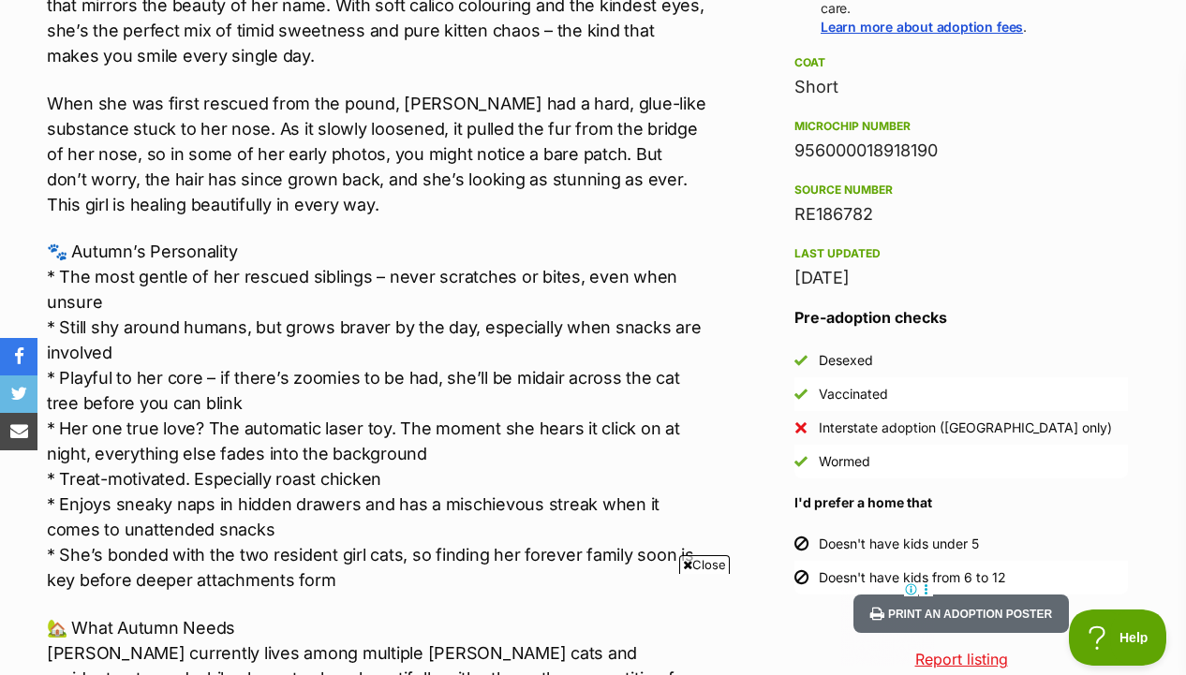
scroll to position [1512, 0]
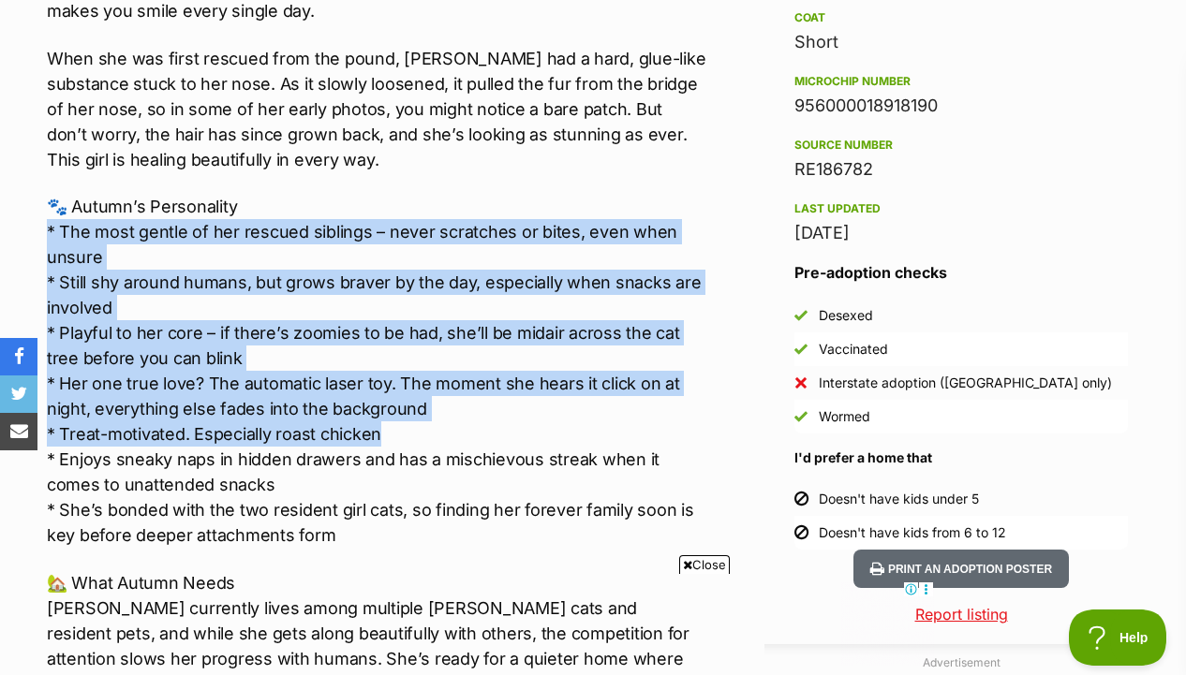
drag, startPoint x: 705, startPoint y: 252, endPoint x: 712, endPoint y: 421, distance: 169.6
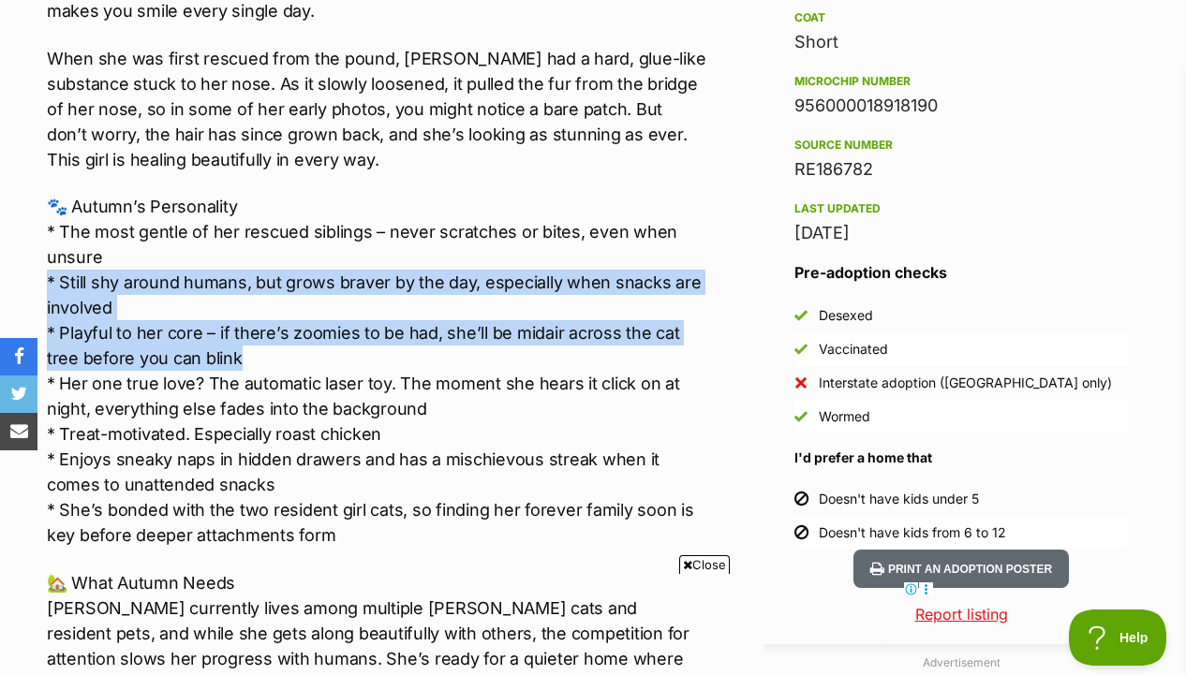
drag, startPoint x: 709, startPoint y: 297, endPoint x: 709, endPoint y: 363, distance: 66.5
drag, startPoint x: 709, startPoint y: 363, endPoint x: 709, endPoint y: 314, distance: 49.6
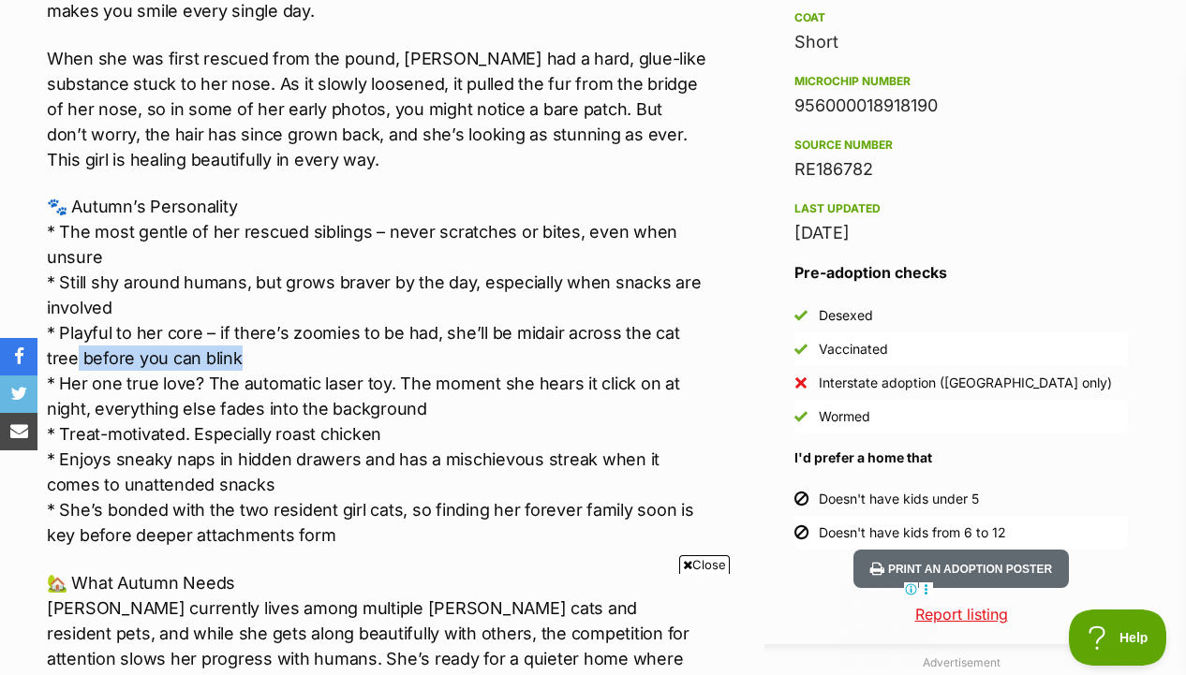
drag, startPoint x: 709, startPoint y: 327, endPoint x: 709, endPoint y: 351, distance: 24.3
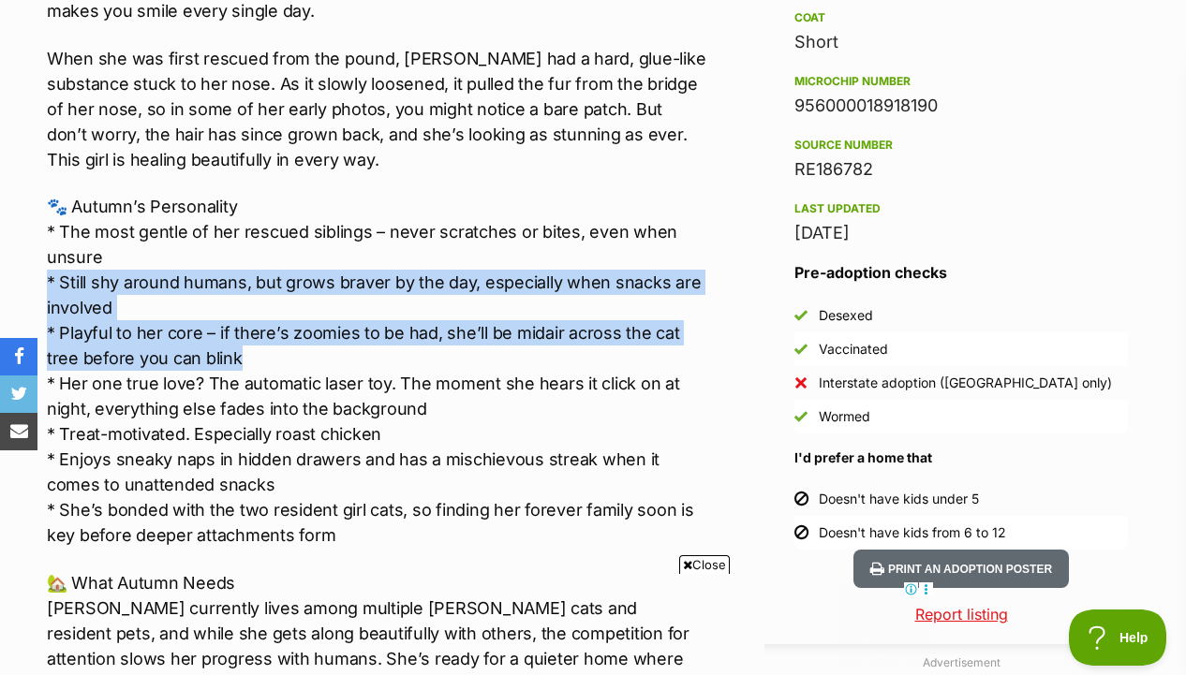
drag, startPoint x: 709, startPoint y: 355, endPoint x: 707, endPoint y: 314, distance: 41.2
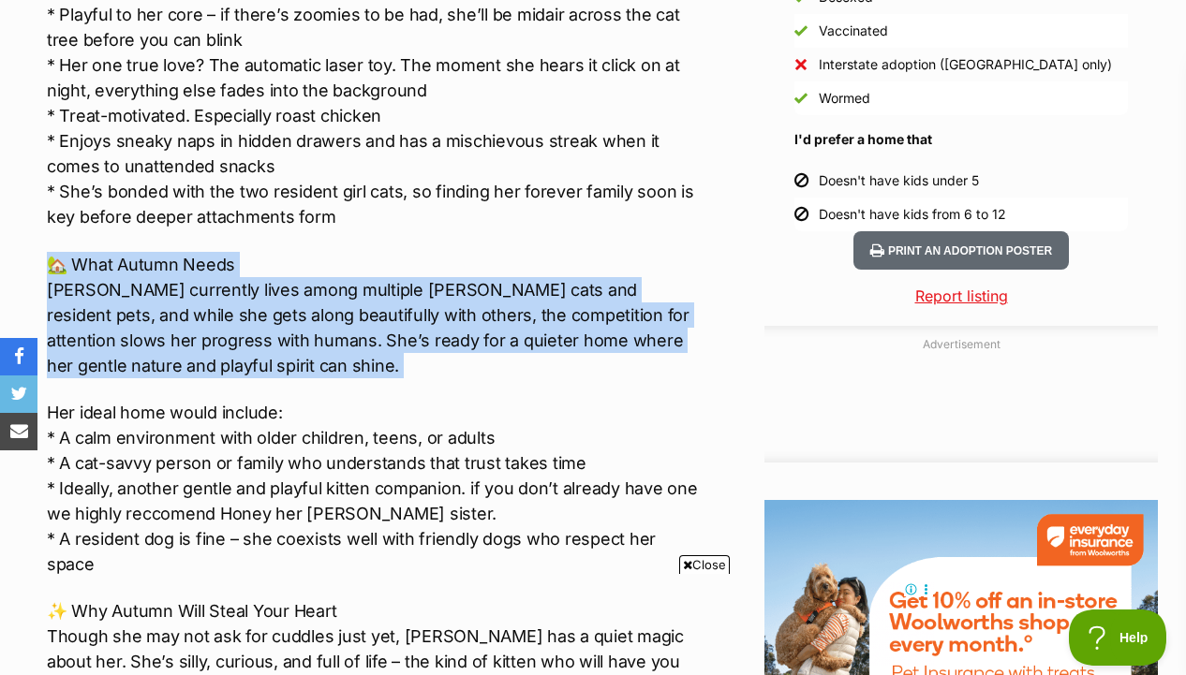
drag, startPoint x: 693, startPoint y: 253, endPoint x: 684, endPoint y: 398, distance: 145.5
click at [684, 398] on div "🐱 Would be great for Autumn to have a confident cat in the home 🐶 Fine with cal…" at bounding box center [376, 361] width 659 height 2145
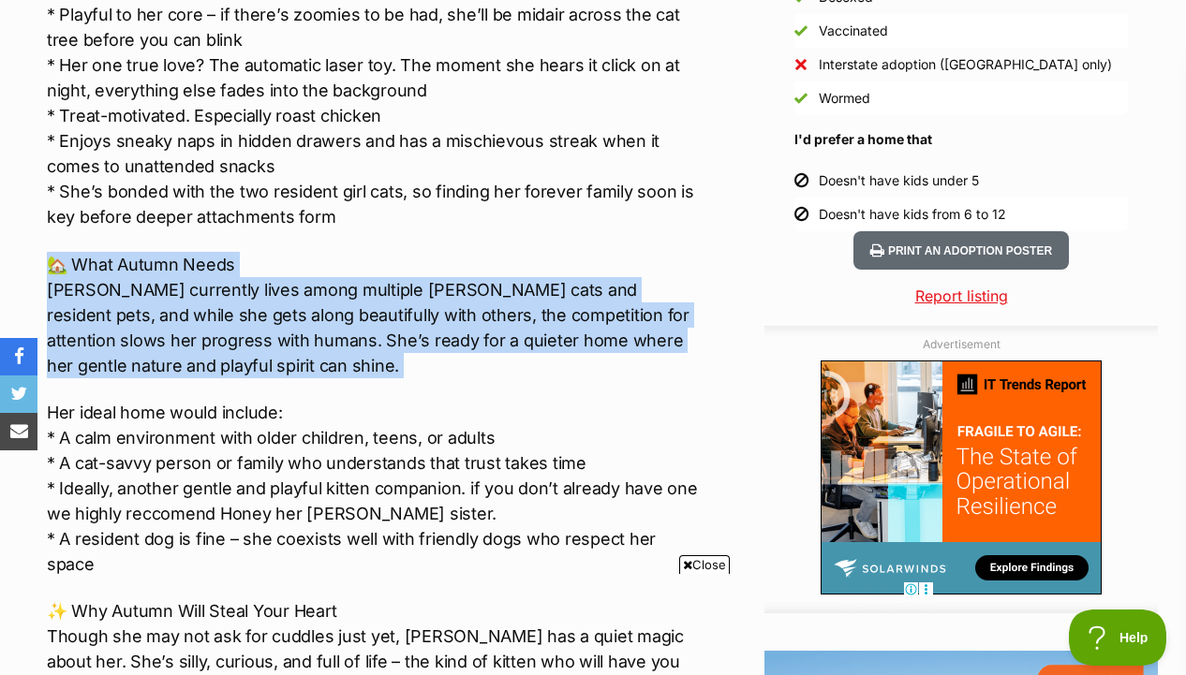
click at [684, 398] on div "🐱 Would be great for Autumn to have a confident cat in the home 🐶 Fine with cal…" at bounding box center [376, 361] width 659 height 2145
drag, startPoint x: 684, startPoint y: 397, endPoint x: 685, endPoint y: 274, distance: 122.7
click at [685, 274] on div "🐱 Would be great for Autumn to have a confident cat in the home 🐶 Fine with cal…" at bounding box center [376, 361] width 659 height 2145
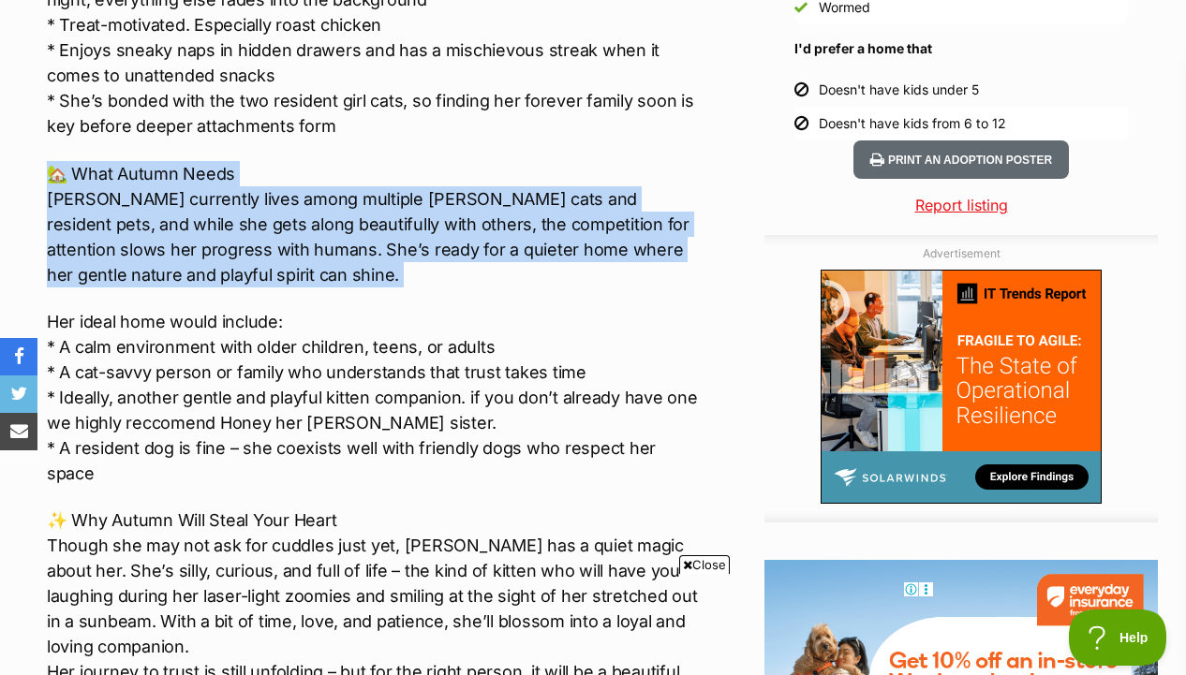
scroll to position [1925, 0]
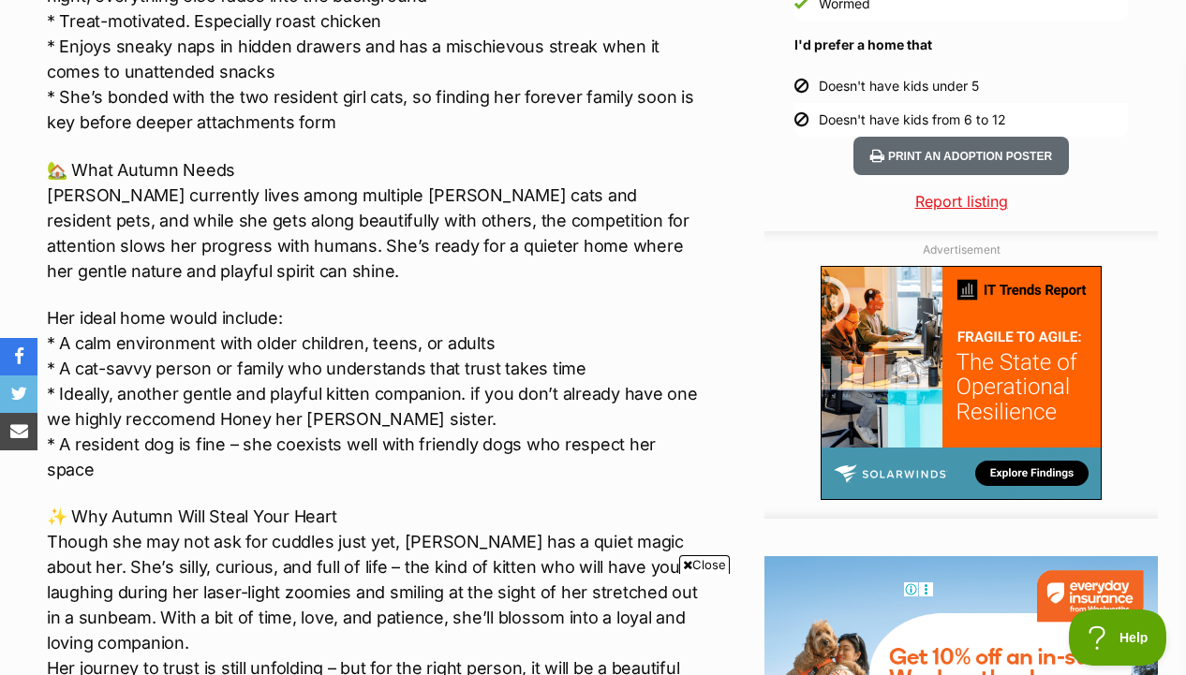
click at [668, 297] on div "🐱 Would be great for Autumn to have a confident cat in the home 🐶 Fine with cal…" at bounding box center [376, 267] width 659 height 2145
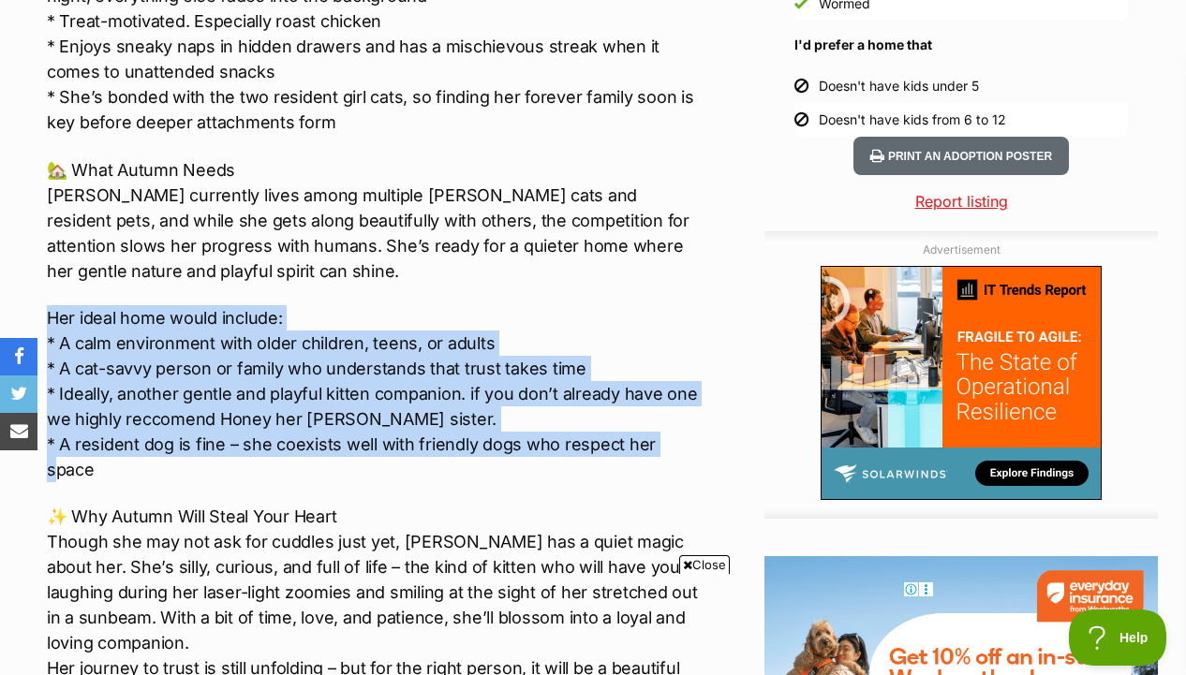
drag, startPoint x: 668, startPoint y: 297, endPoint x: 661, endPoint y: 442, distance: 145.3
click at [661, 442] on div "🐱 Would be great for Autumn to have a confident cat in the home 🐶 Fine with cal…" at bounding box center [376, 267] width 659 height 2145
click at [661, 442] on p "Her ideal home would include: * A calm environment with older children, teens, …" at bounding box center [376, 393] width 659 height 177
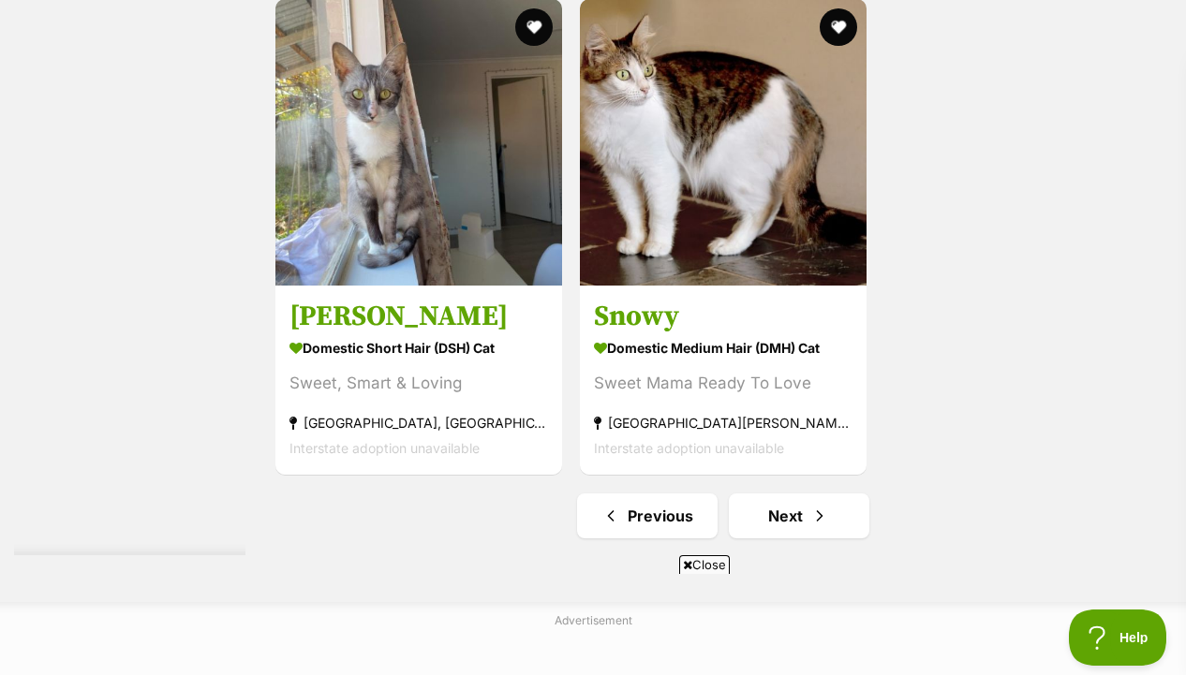
scroll to position [4115, 0]
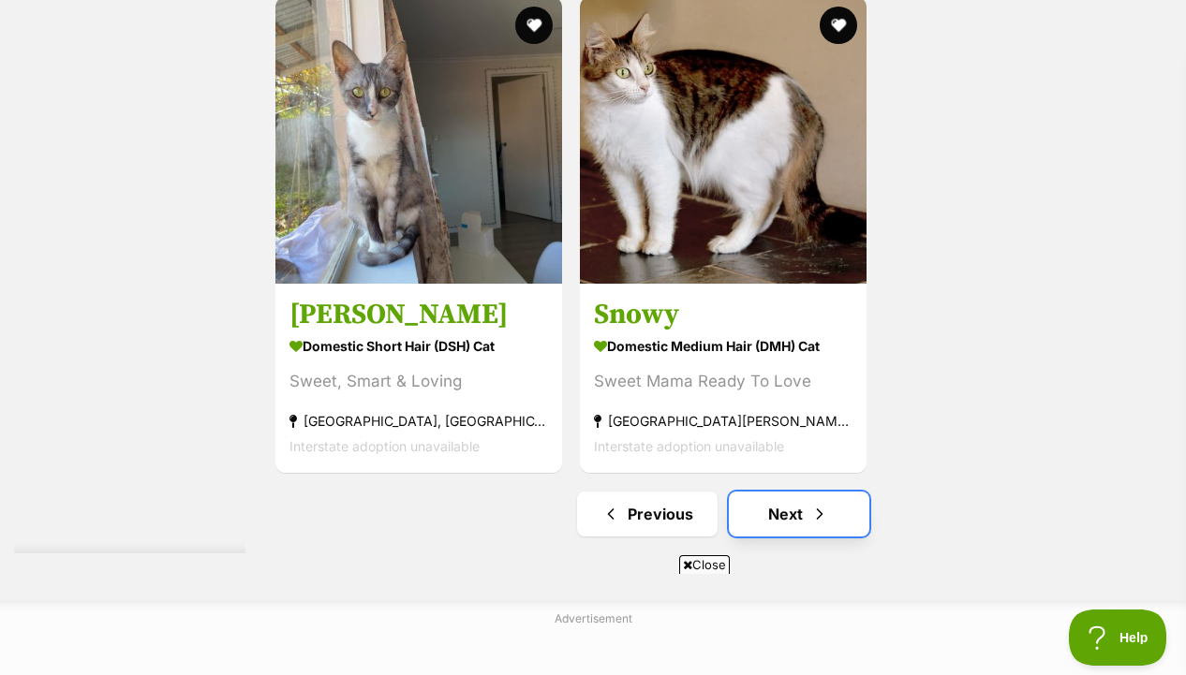
click at [804, 532] on link "Next" at bounding box center [799, 514] width 140 height 45
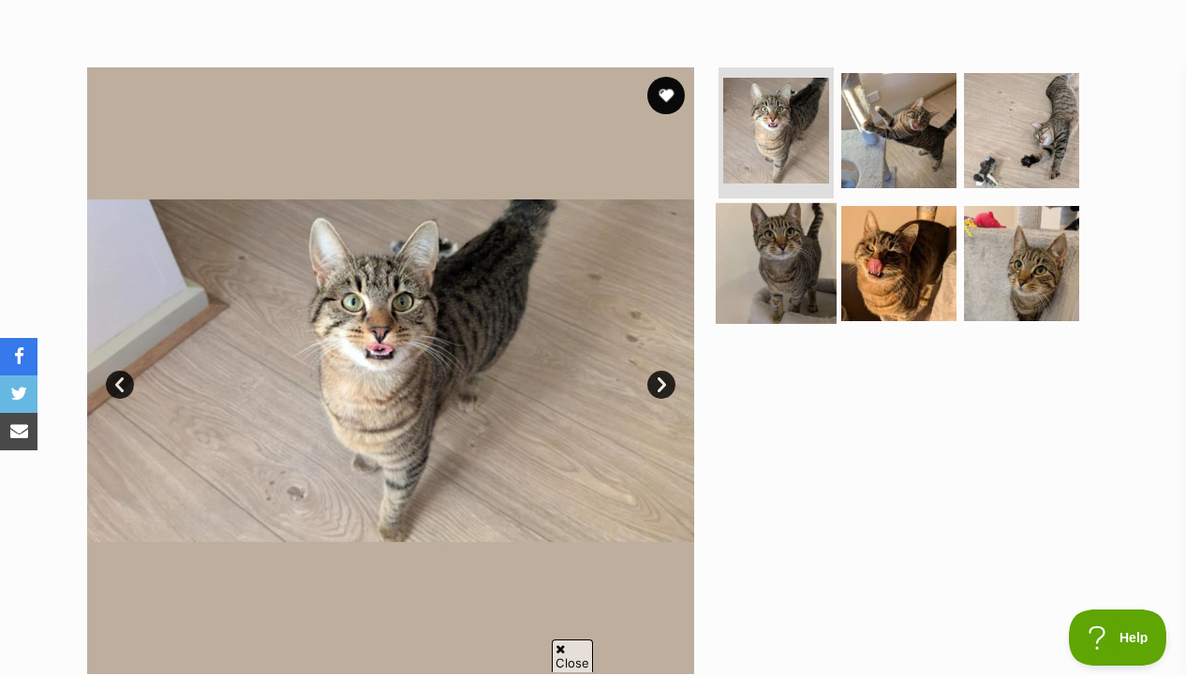
click at [778, 289] on img at bounding box center [775, 262] width 121 height 121
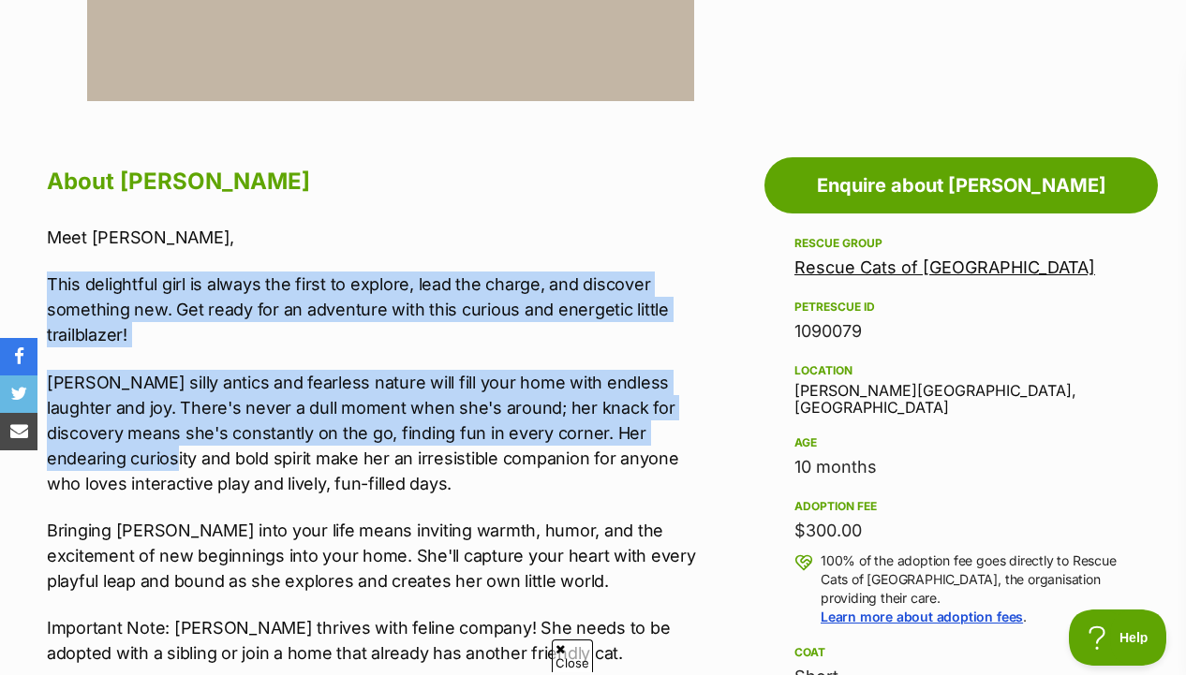
drag, startPoint x: 674, startPoint y: 251, endPoint x: 700, endPoint y: 440, distance: 191.0
click at [700, 440] on div "Meet Wren, This delightful girl is always the first to explore, lead the charge…" at bounding box center [376, 516] width 659 height 583
click at [700, 440] on p "Wren's silly antics and fearless nature will fill your home with endless laught…" at bounding box center [376, 433] width 659 height 126
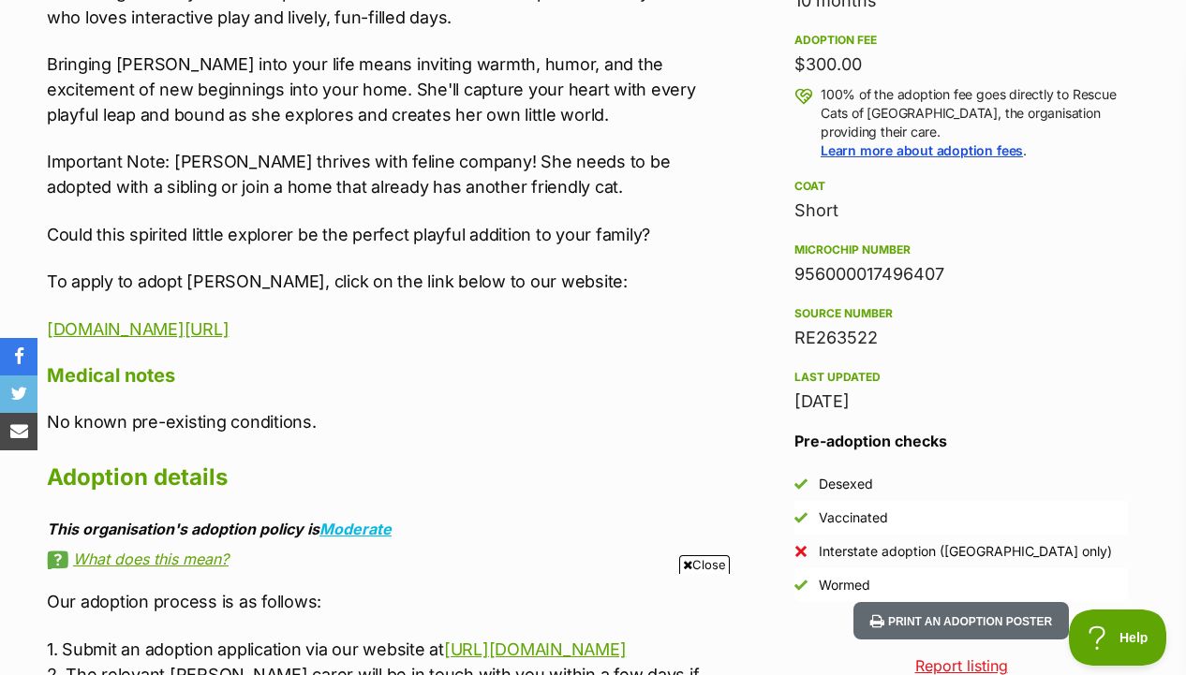
scroll to position [1404, 0]
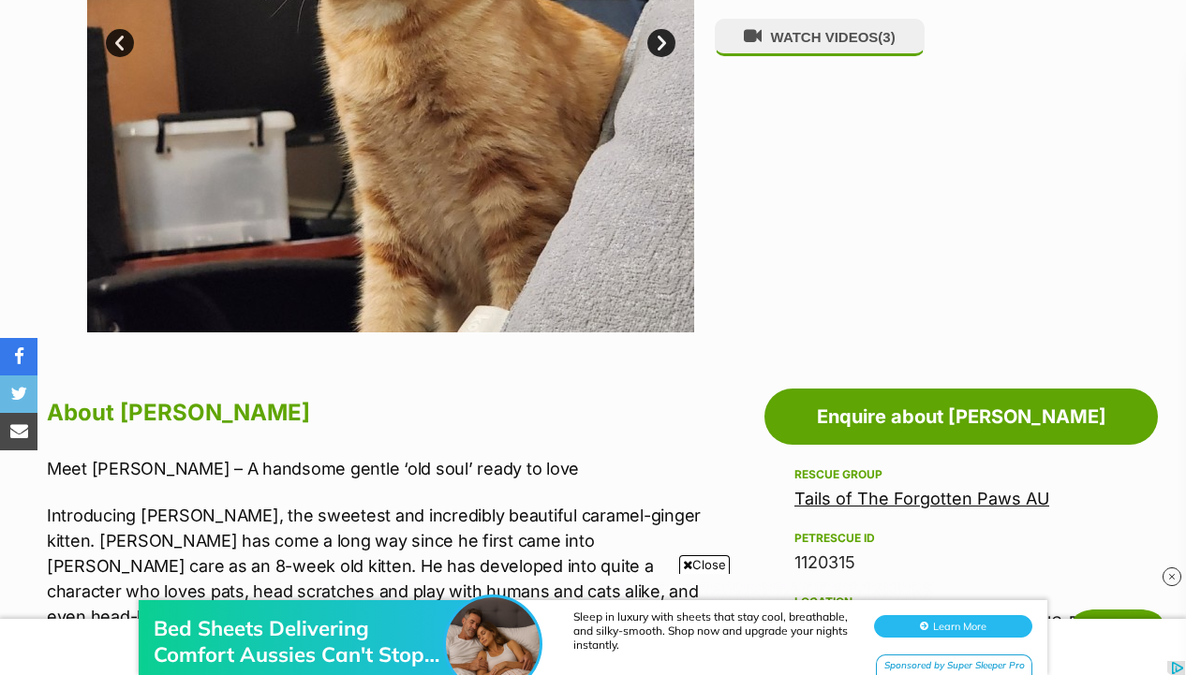
scroll to position [446, 0]
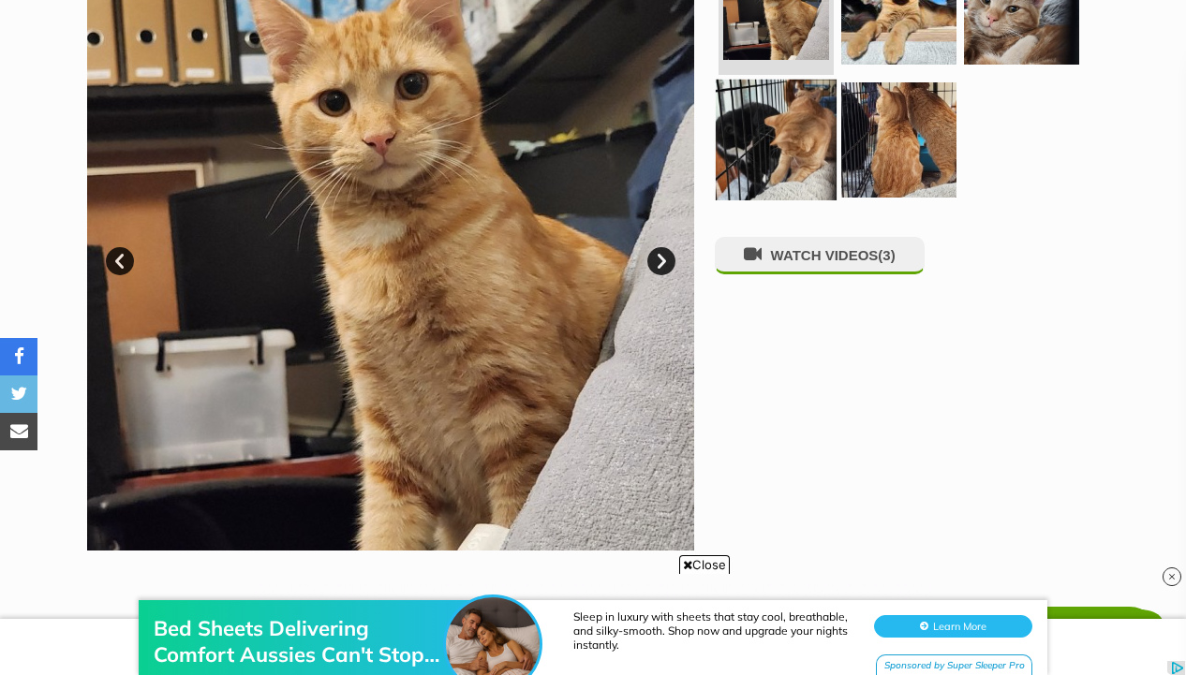
click at [789, 119] on img at bounding box center [775, 139] width 121 height 121
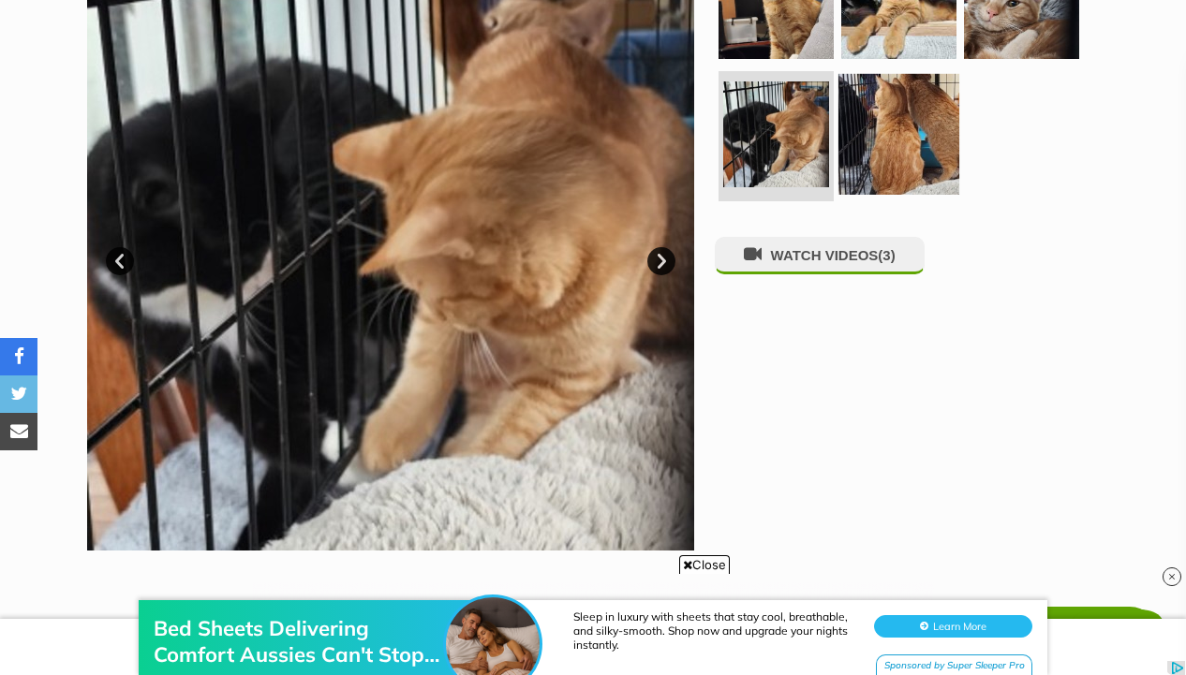
click at [887, 123] on img at bounding box center [898, 133] width 121 height 121
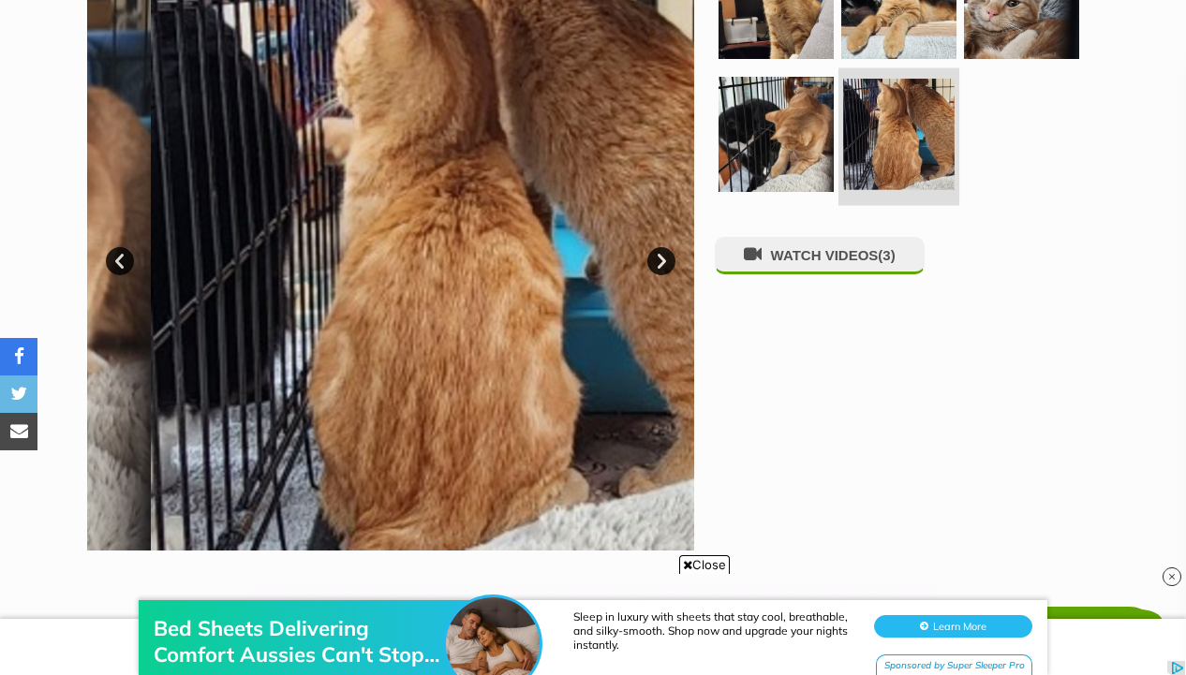
scroll to position [415, 0]
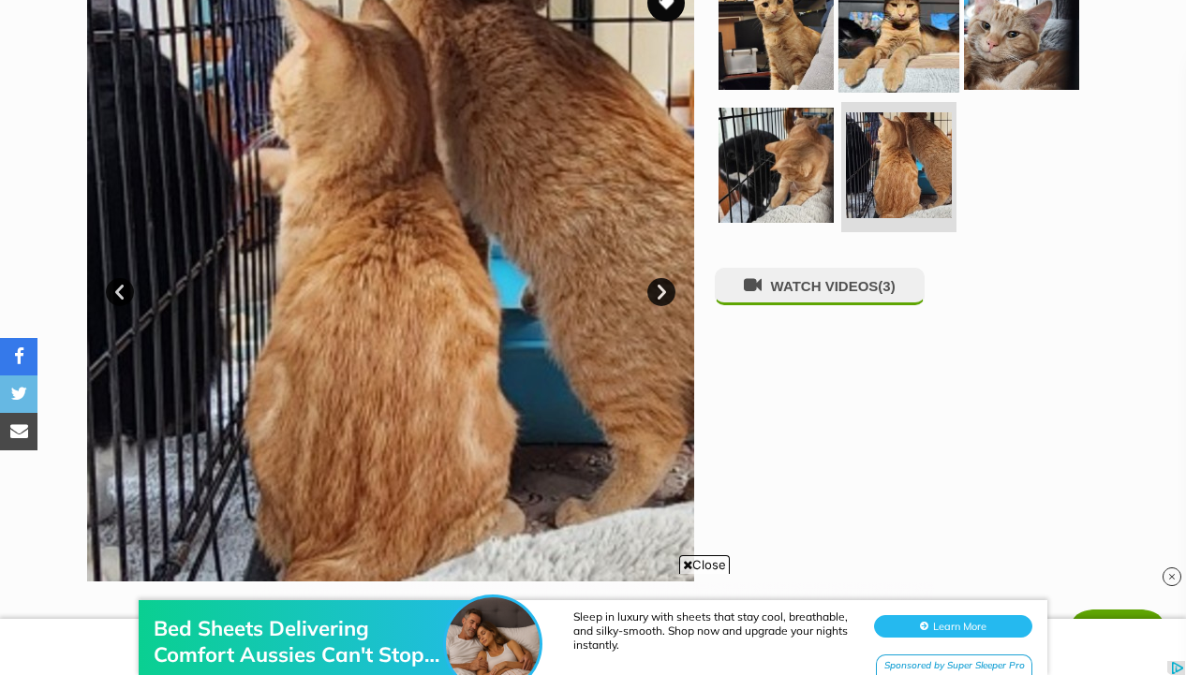
click at [879, 69] on img at bounding box center [898, 32] width 121 height 121
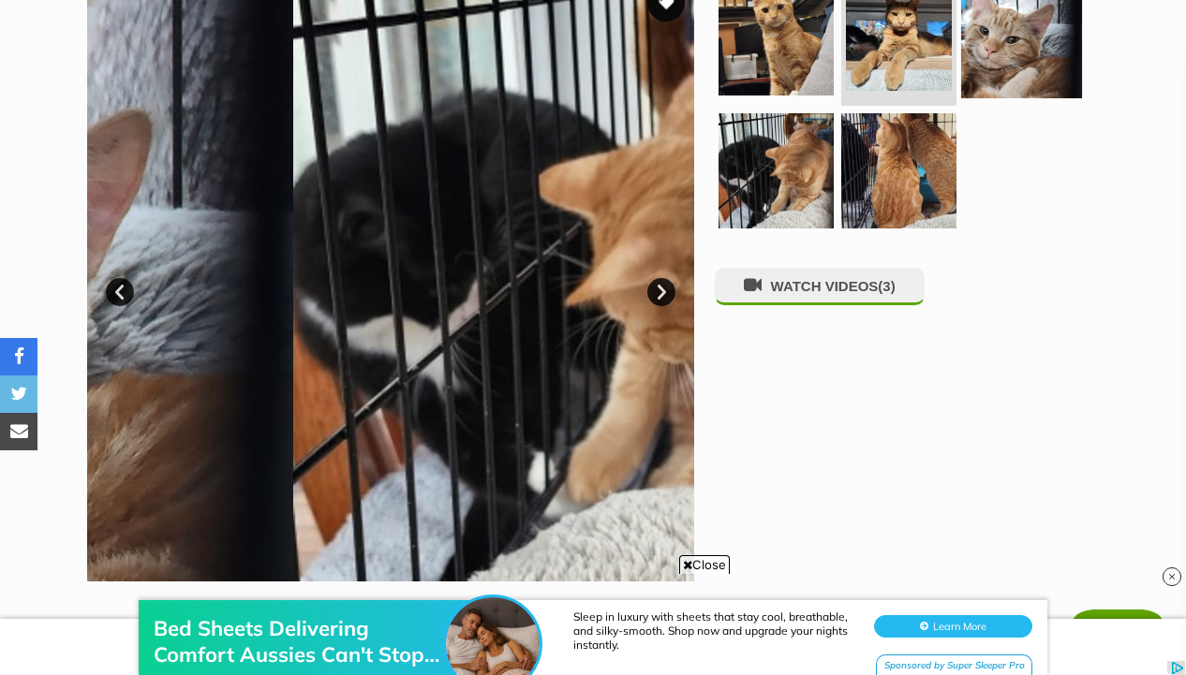
click at [965, 69] on img at bounding box center [1021, 38] width 121 height 121
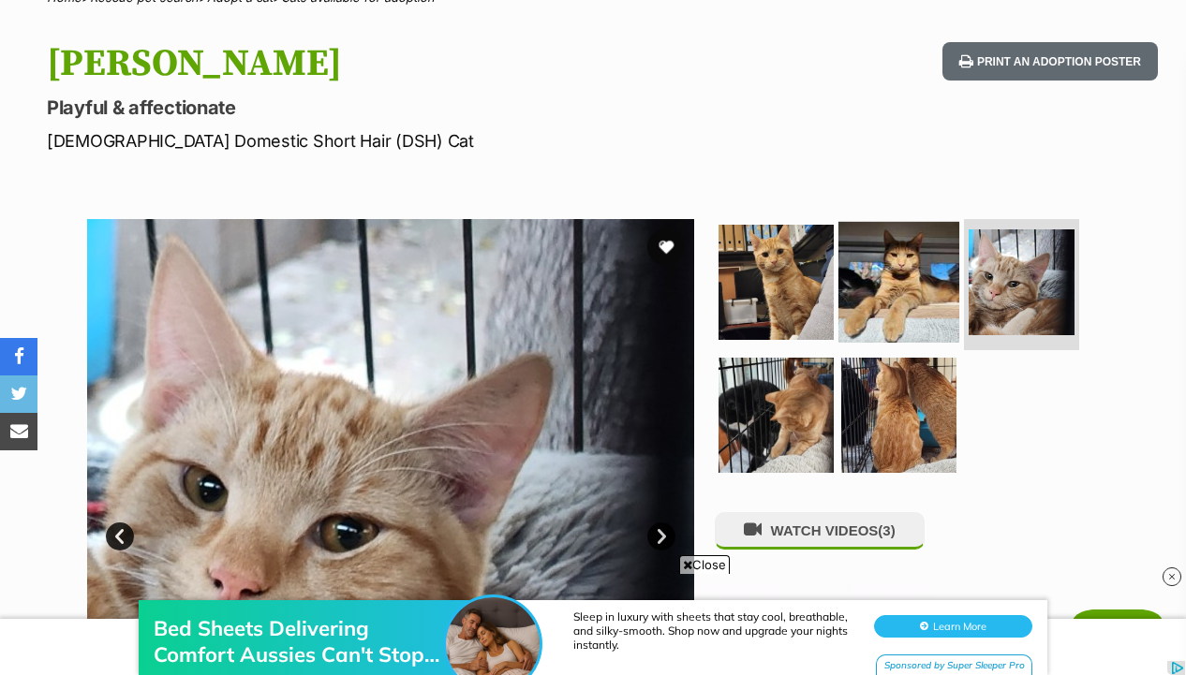
scroll to position [0, 0]
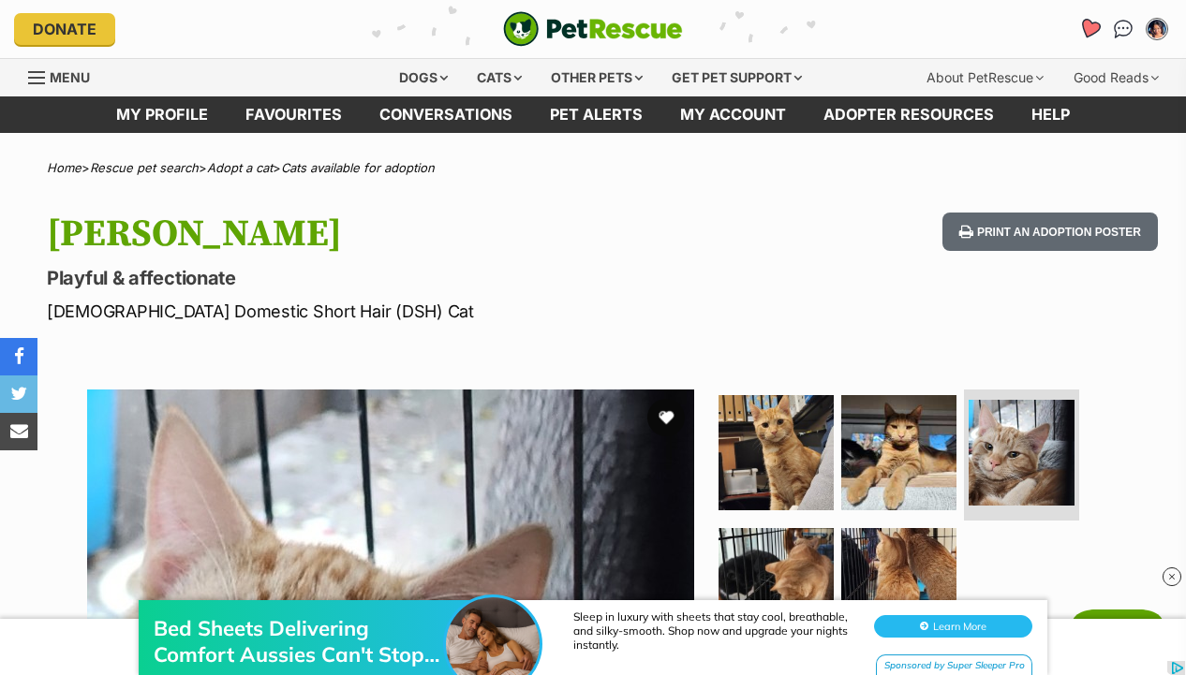
click at [1091, 21] on icon "Favourites" at bounding box center [1089, 29] width 25 height 24
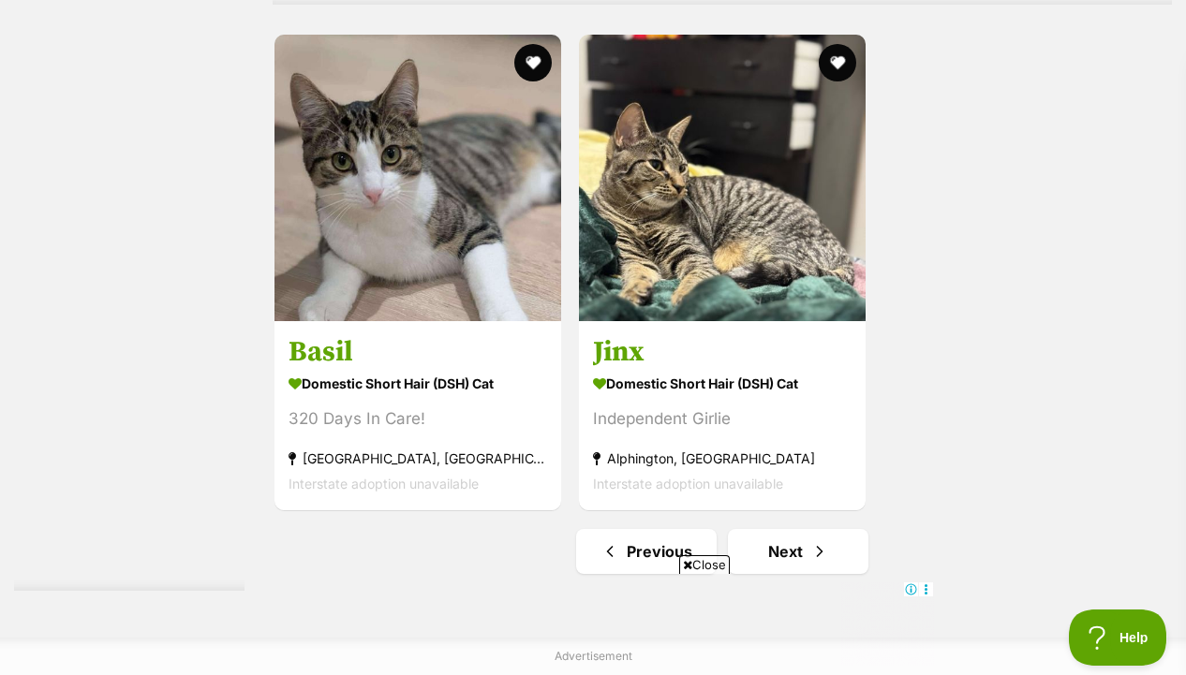
scroll to position [4292, 0]
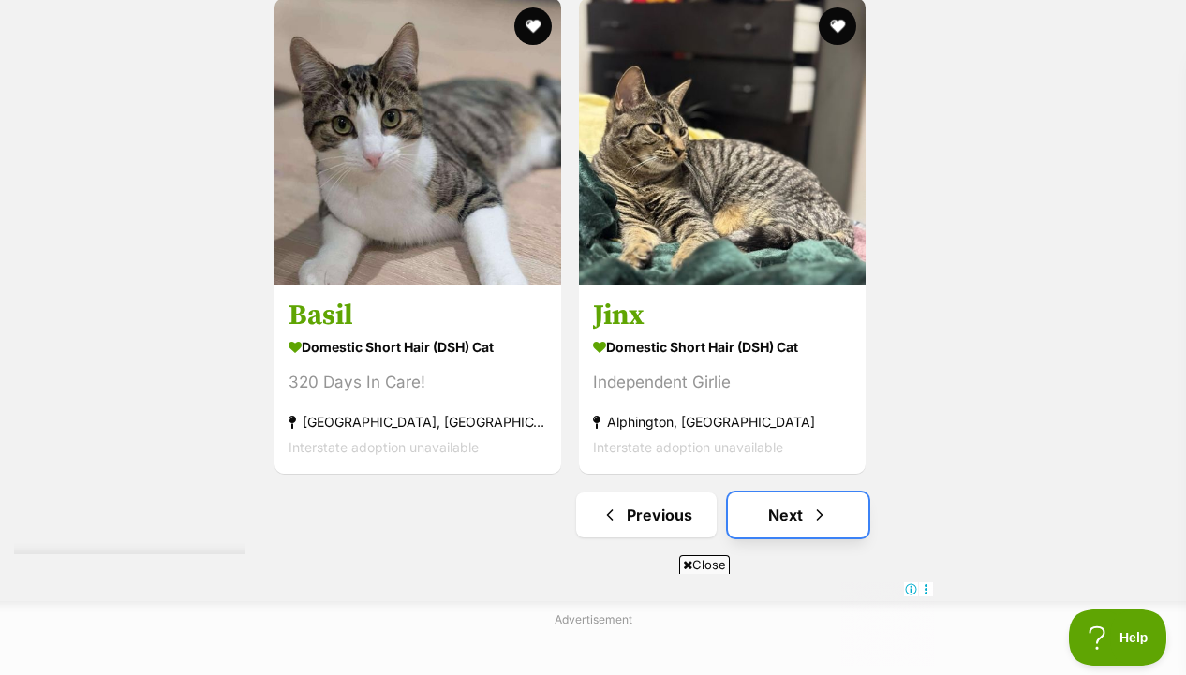
click at [819, 516] on span "Next page" at bounding box center [819, 515] width 19 height 22
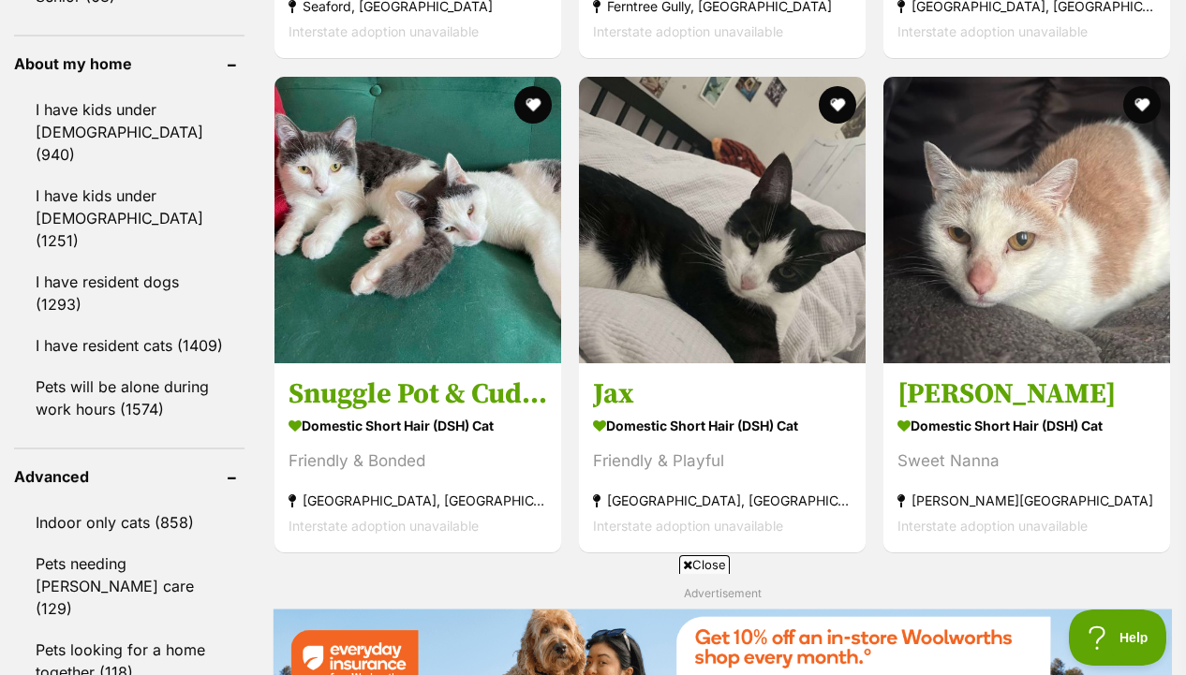
scroll to position [2199, 0]
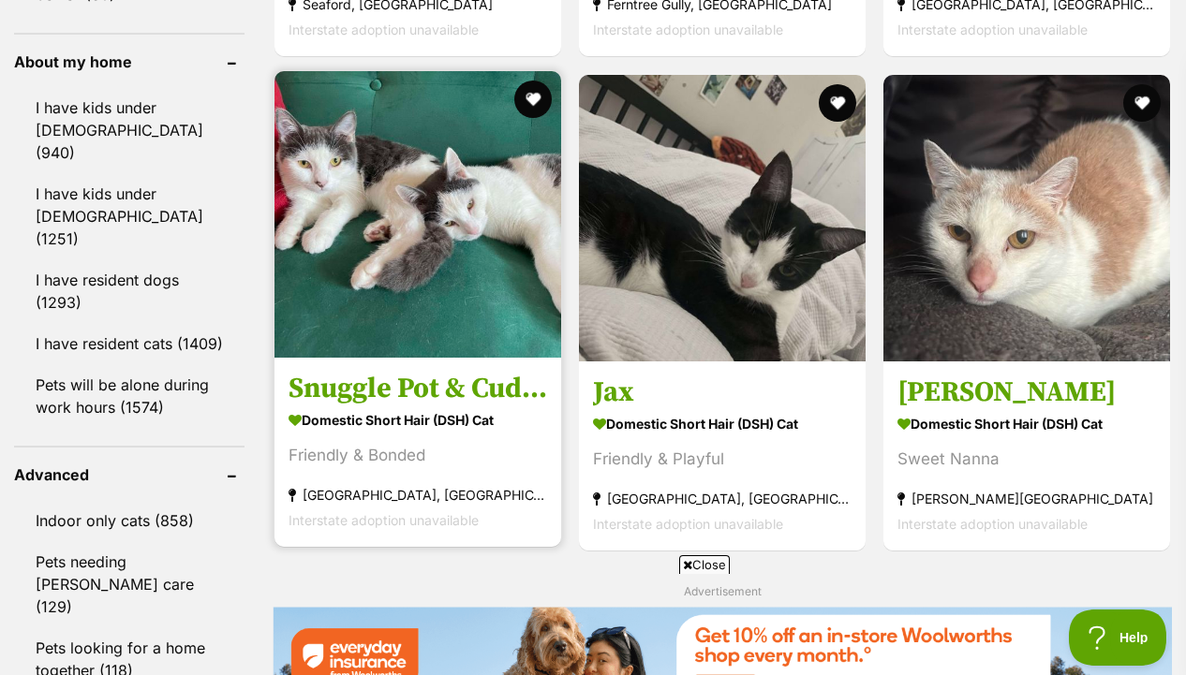
click at [420, 397] on h3 "Snuggle Pot & Cuddle Pie" at bounding box center [417, 389] width 258 height 36
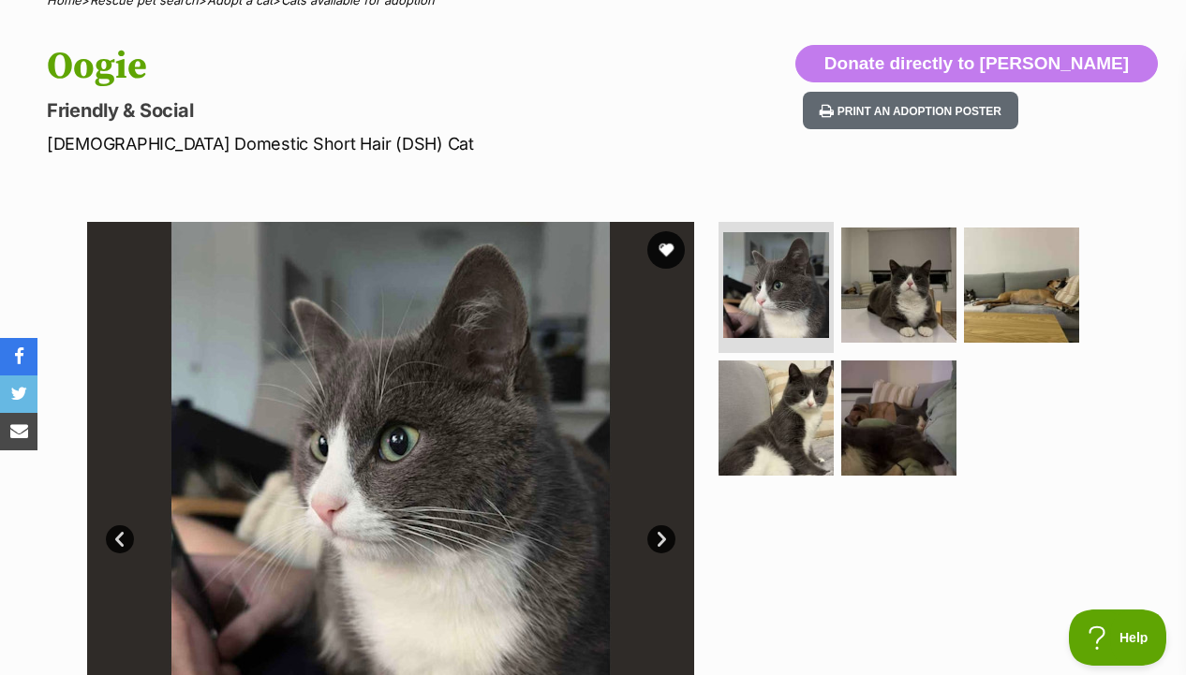
scroll to position [197, 0]
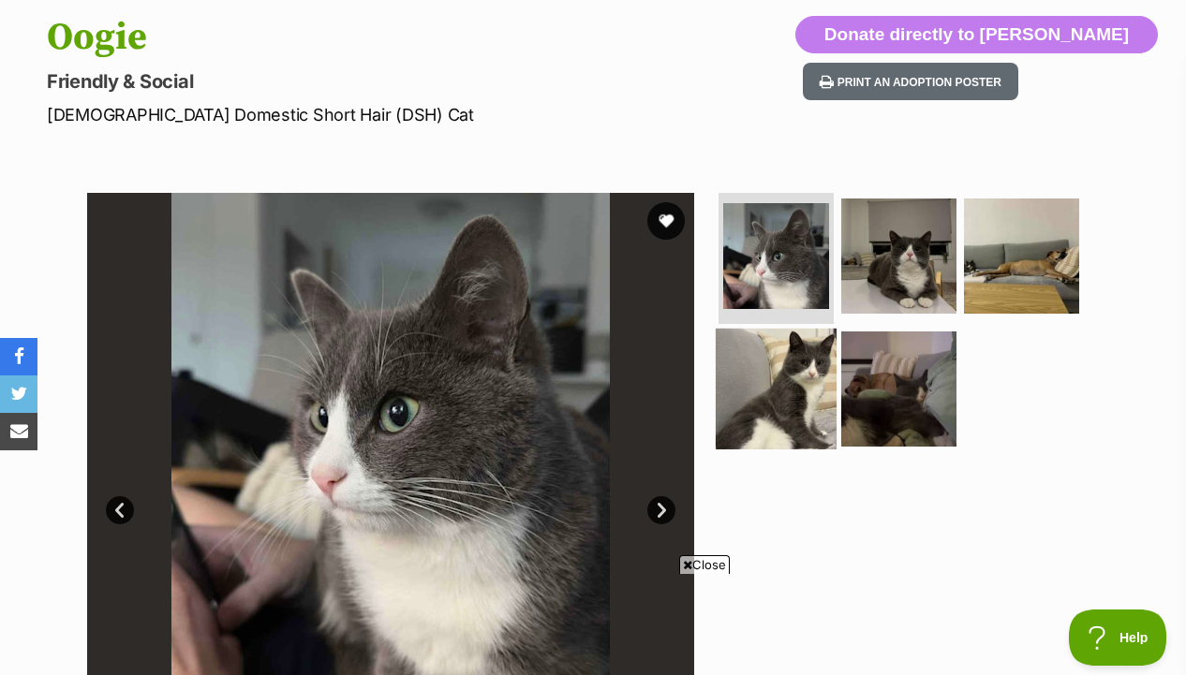
click at [776, 374] on img at bounding box center [775, 388] width 121 height 121
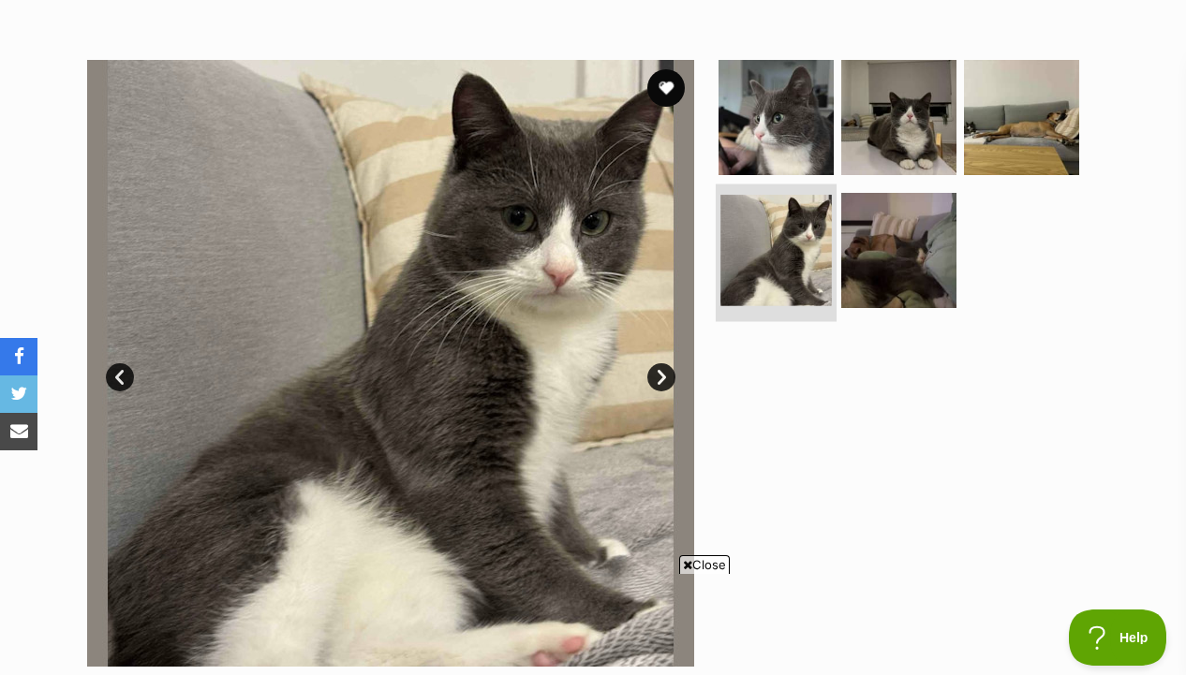
scroll to position [370, 0]
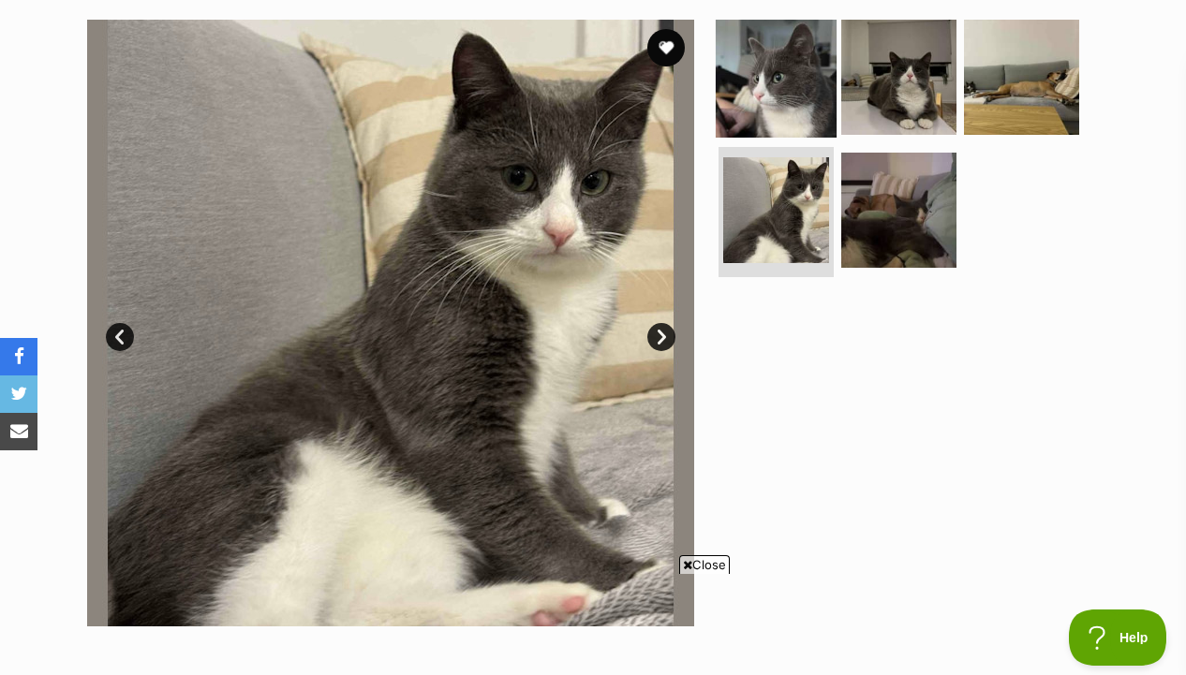
click at [784, 113] on img at bounding box center [775, 77] width 121 height 121
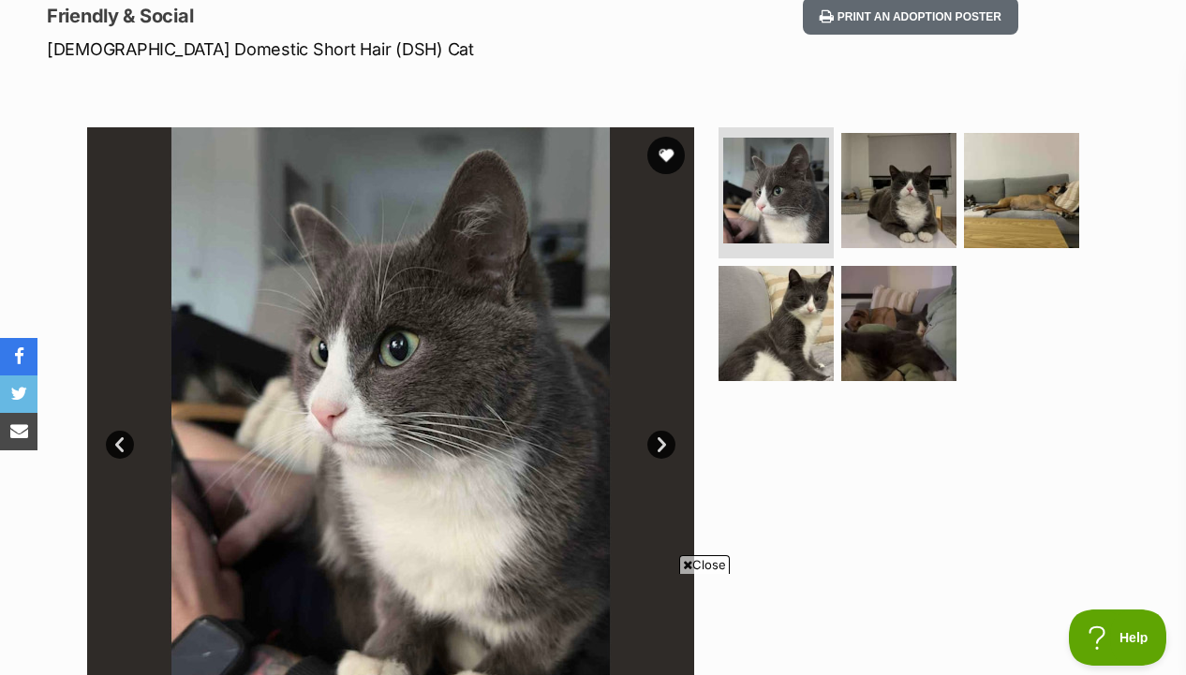
scroll to position [264, 0]
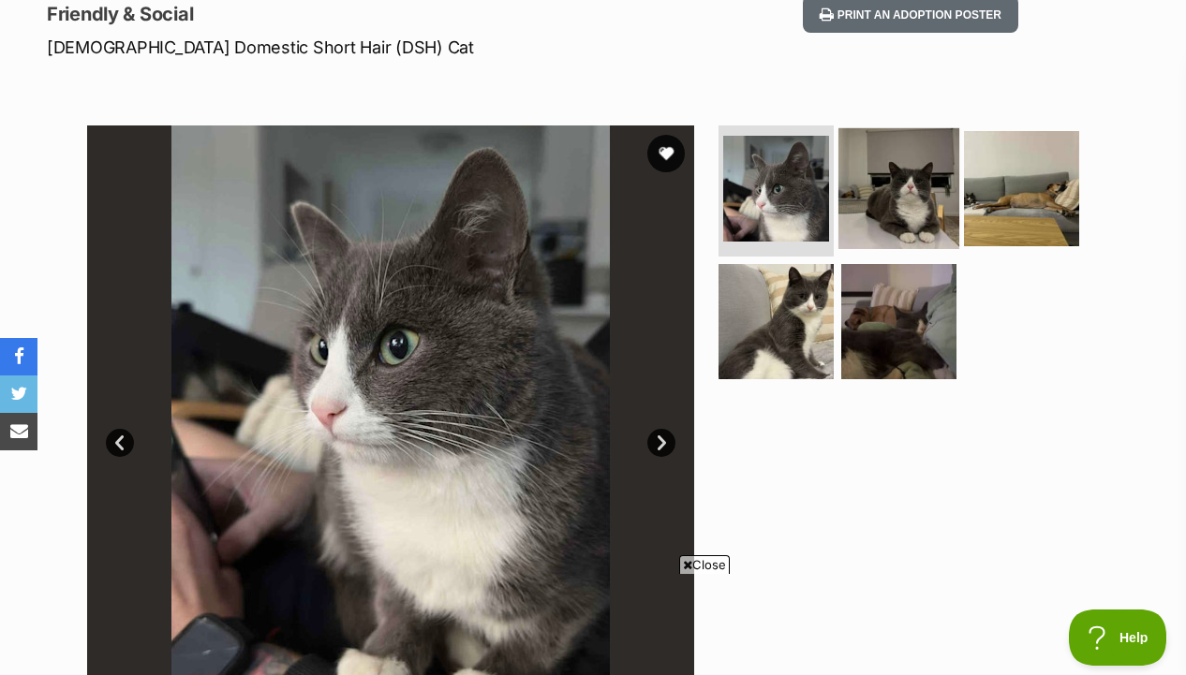
click at [873, 189] on img at bounding box center [898, 188] width 121 height 121
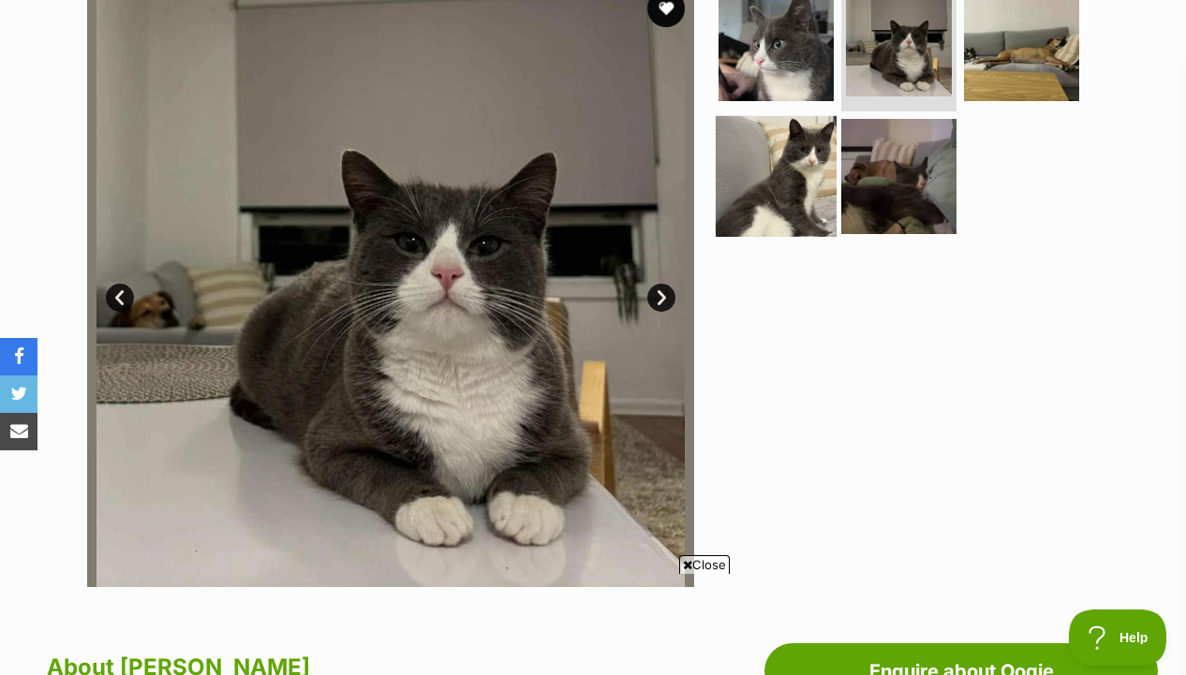
scroll to position [415, 0]
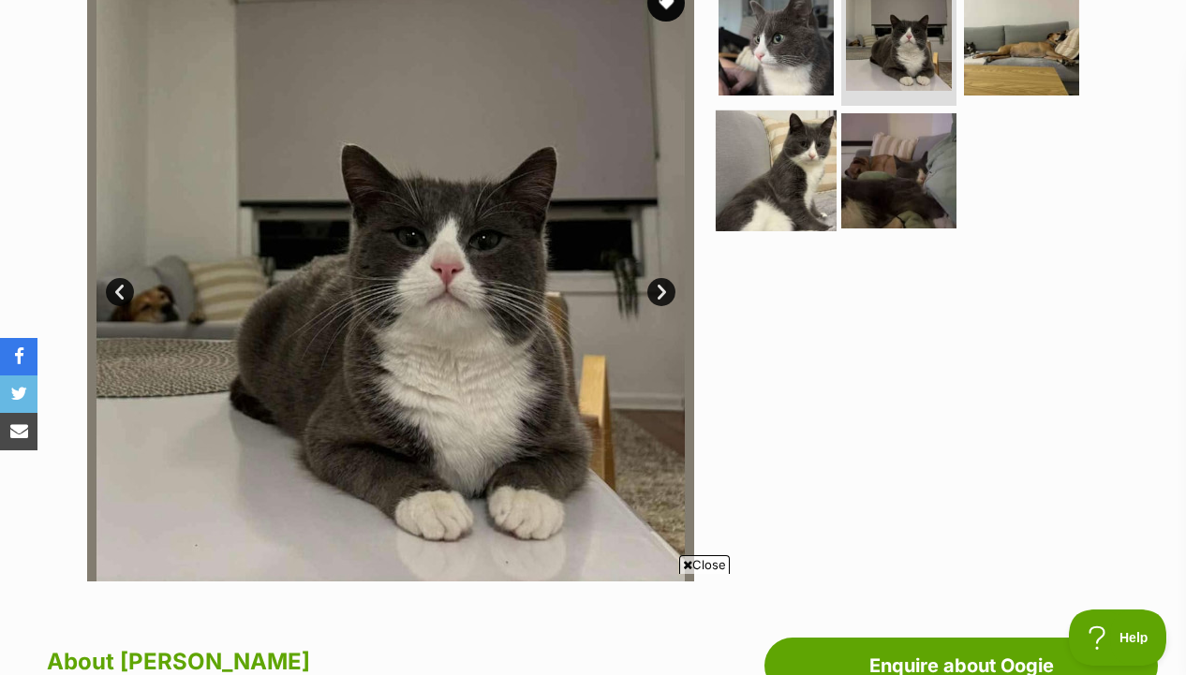
click at [828, 161] on img at bounding box center [775, 170] width 121 height 121
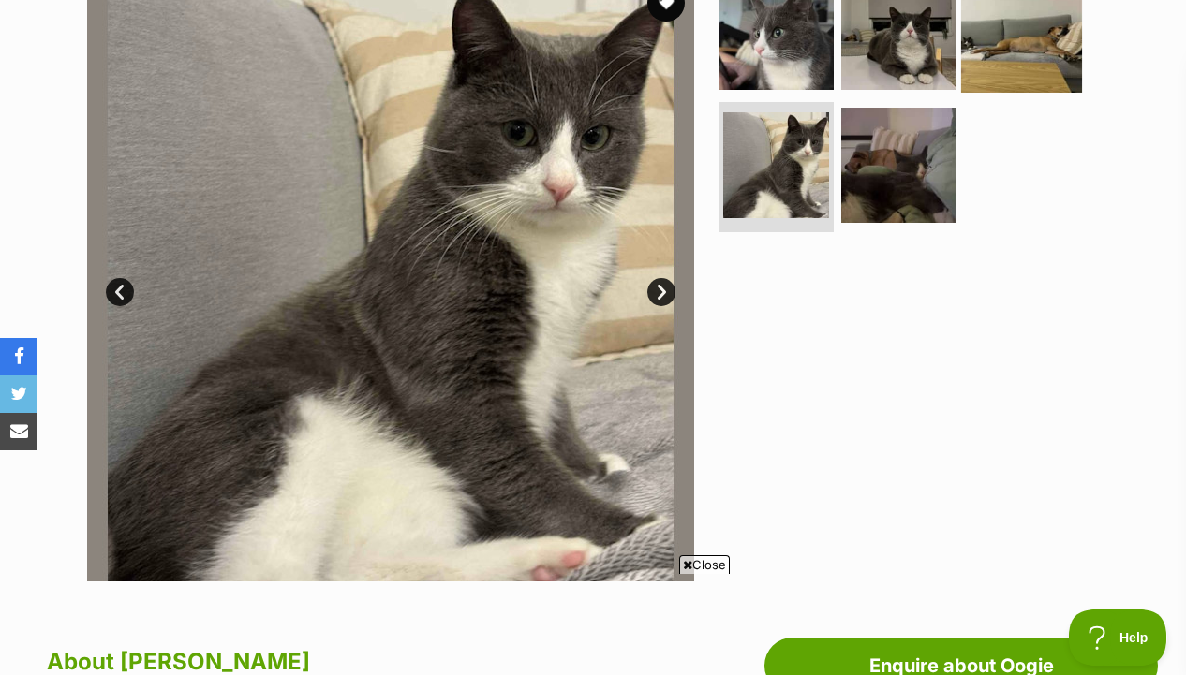
click at [982, 58] on img at bounding box center [1021, 32] width 121 height 121
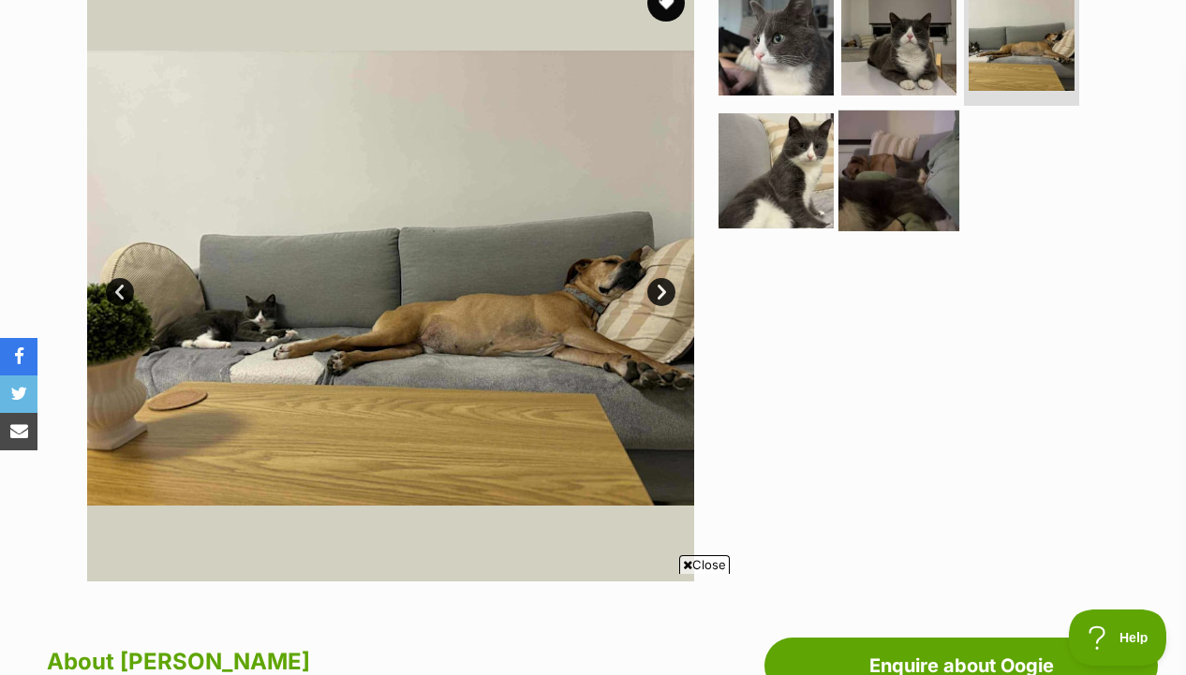
click at [915, 150] on img at bounding box center [898, 170] width 121 height 121
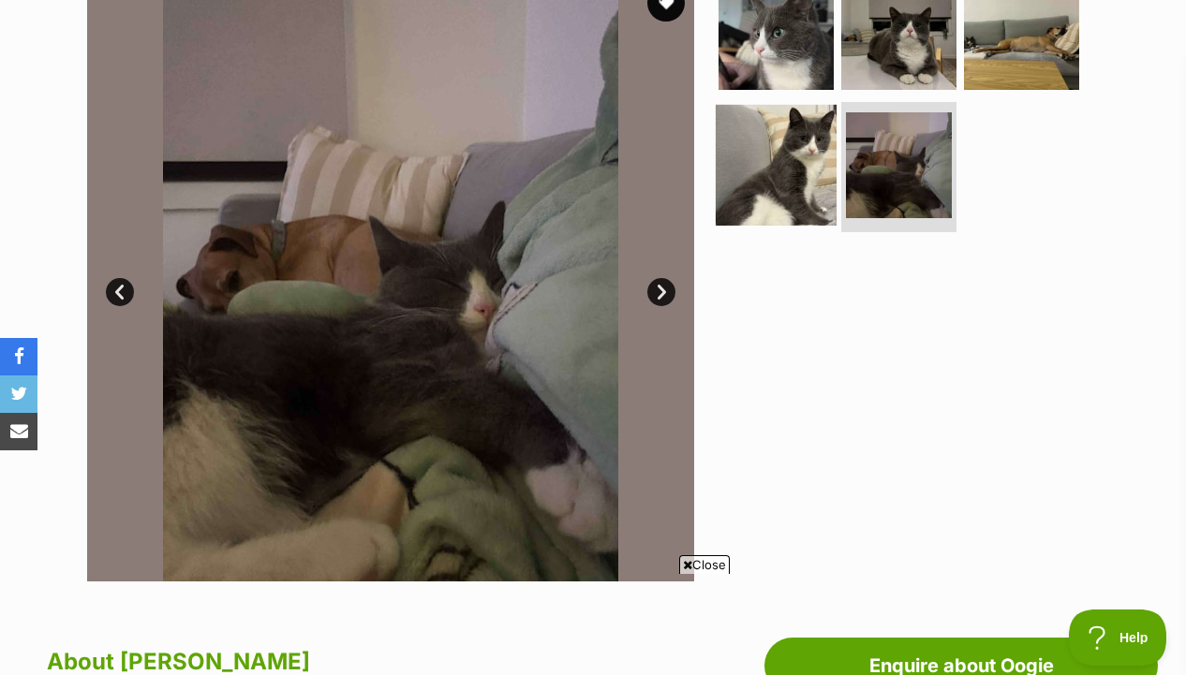
click at [792, 169] on img at bounding box center [775, 164] width 121 height 121
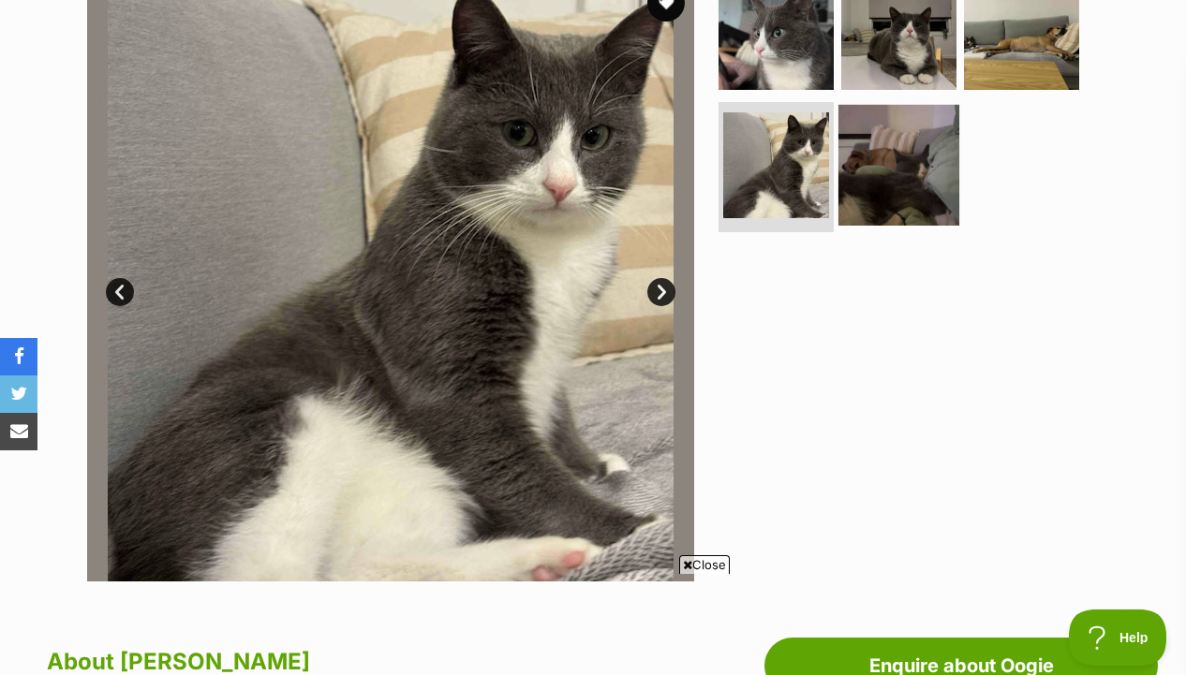
click at [906, 155] on img at bounding box center [898, 164] width 121 height 121
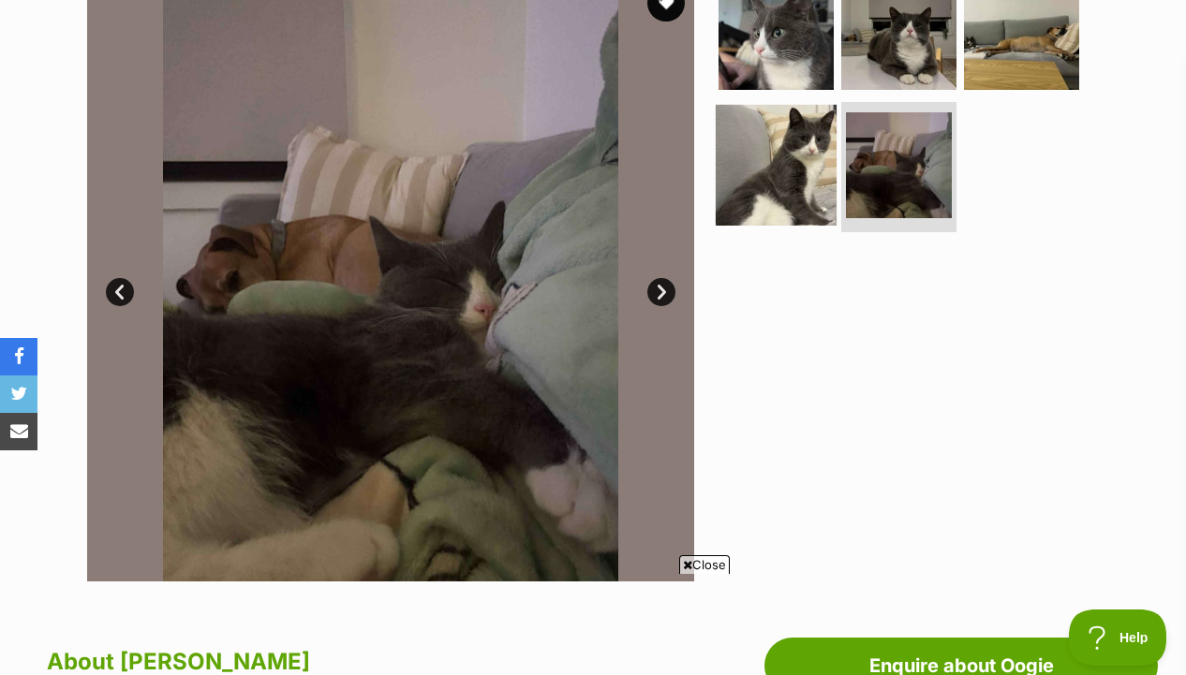
click at [752, 188] on img at bounding box center [775, 164] width 121 height 121
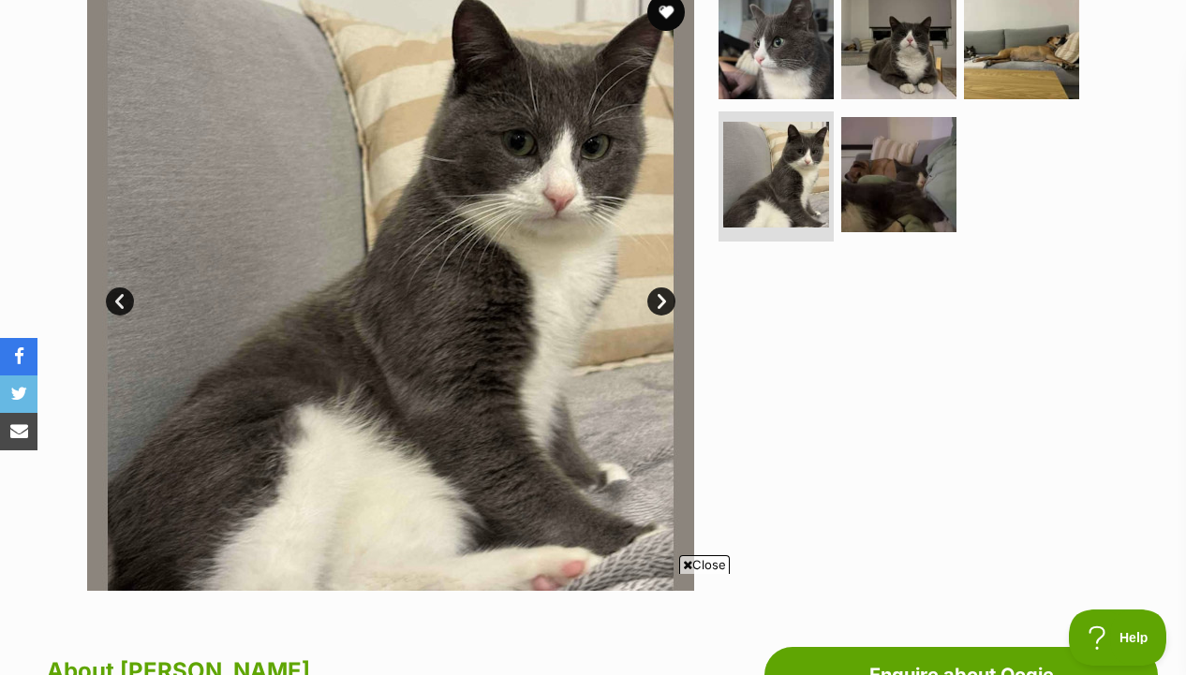
scroll to position [359, 0]
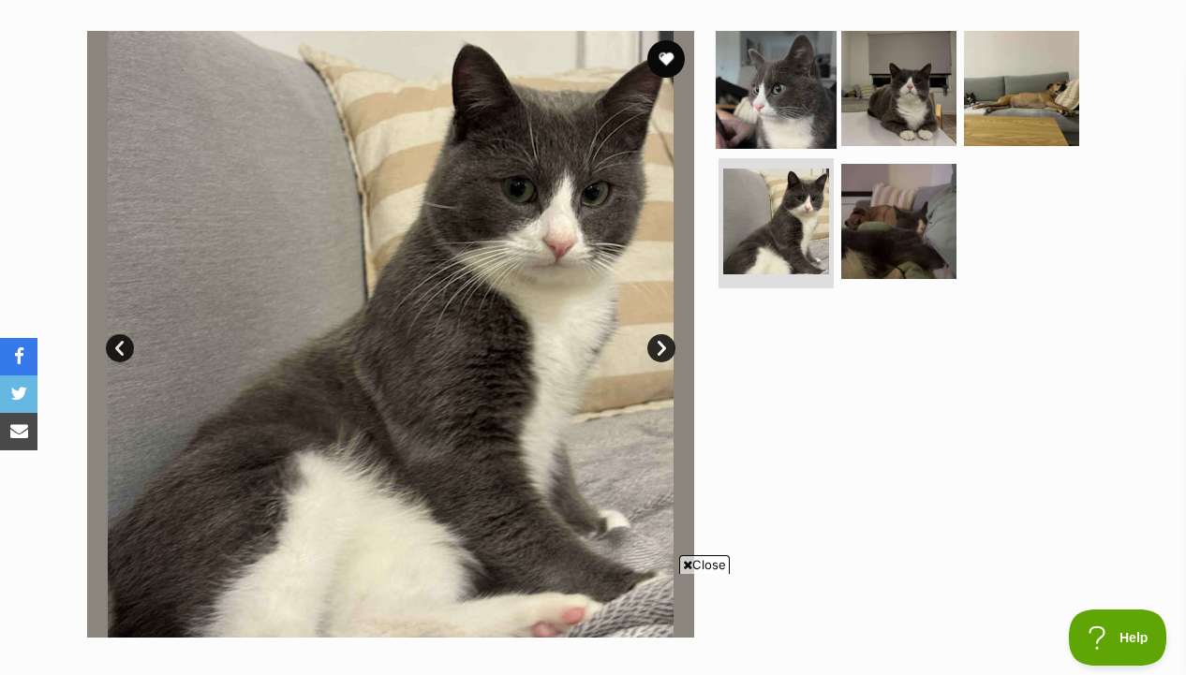
click at [729, 92] on img at bounding box center [775, 88] width 121 height 121
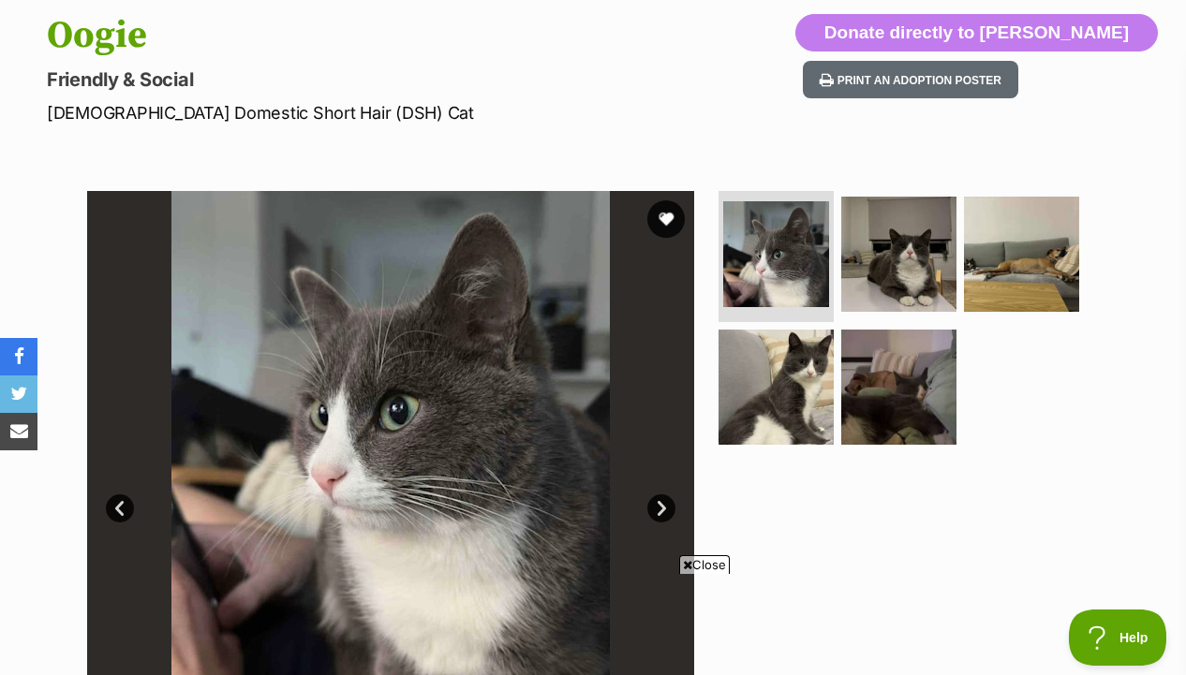
scroll to position [0, 0]
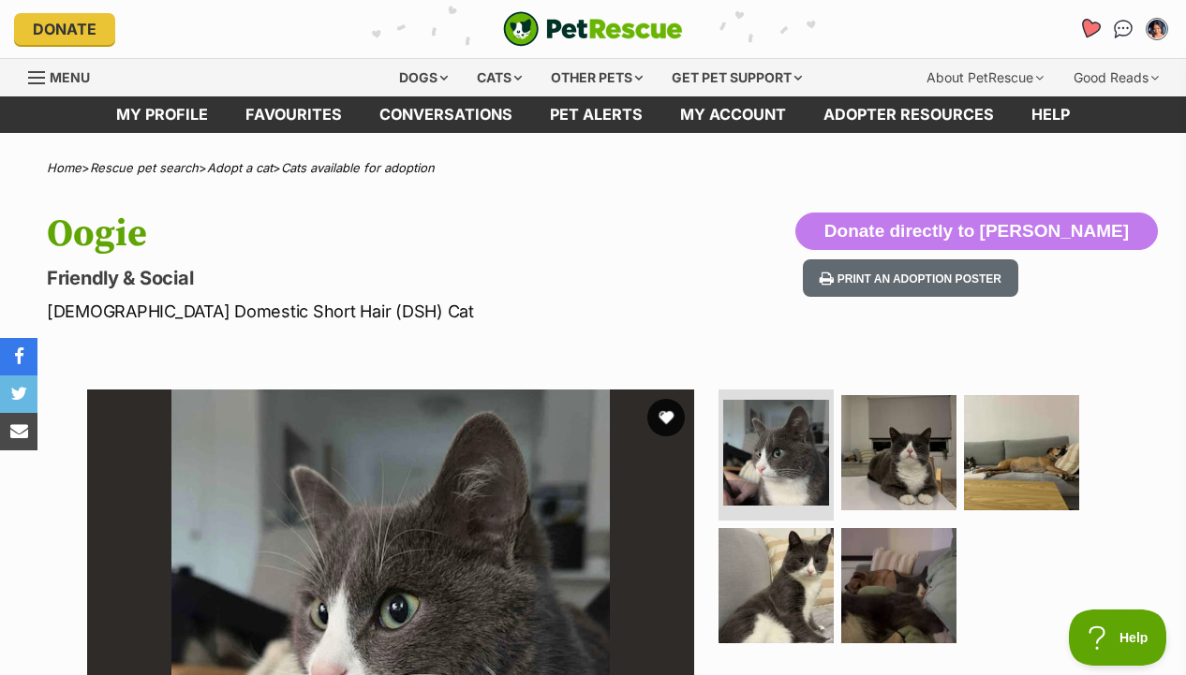
click at [1086, 26] on icon "Favourites" at bounding box center [1089, 29] width 22 height 22
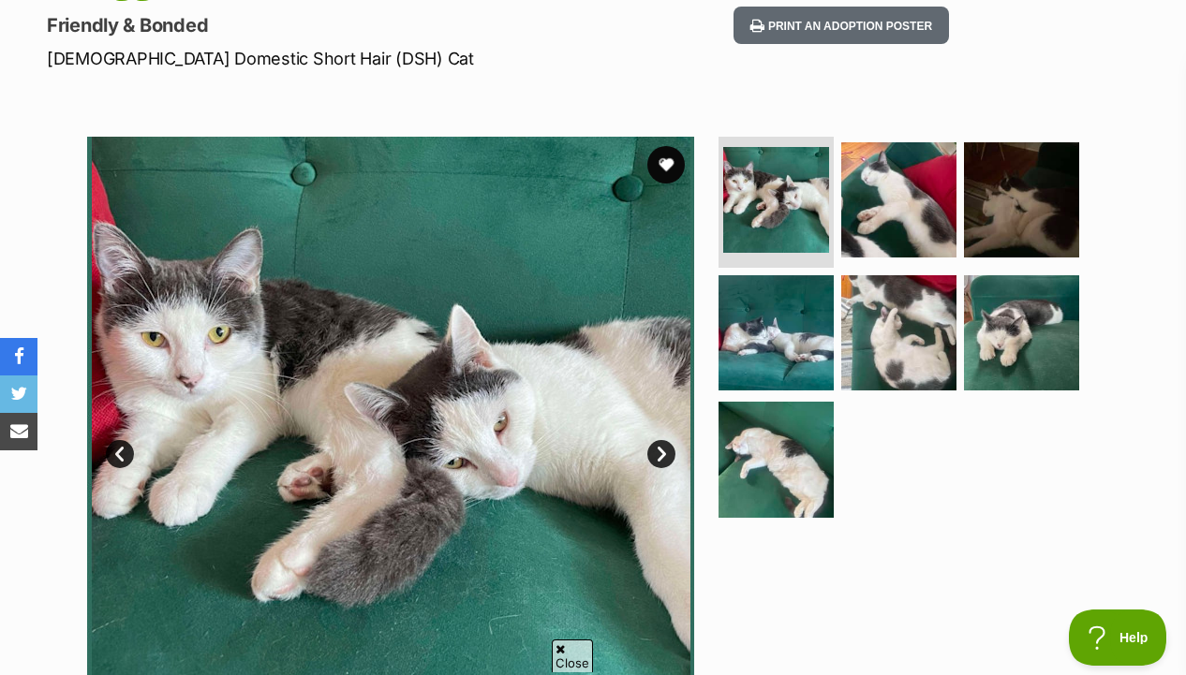
scroll to position [252, 0]
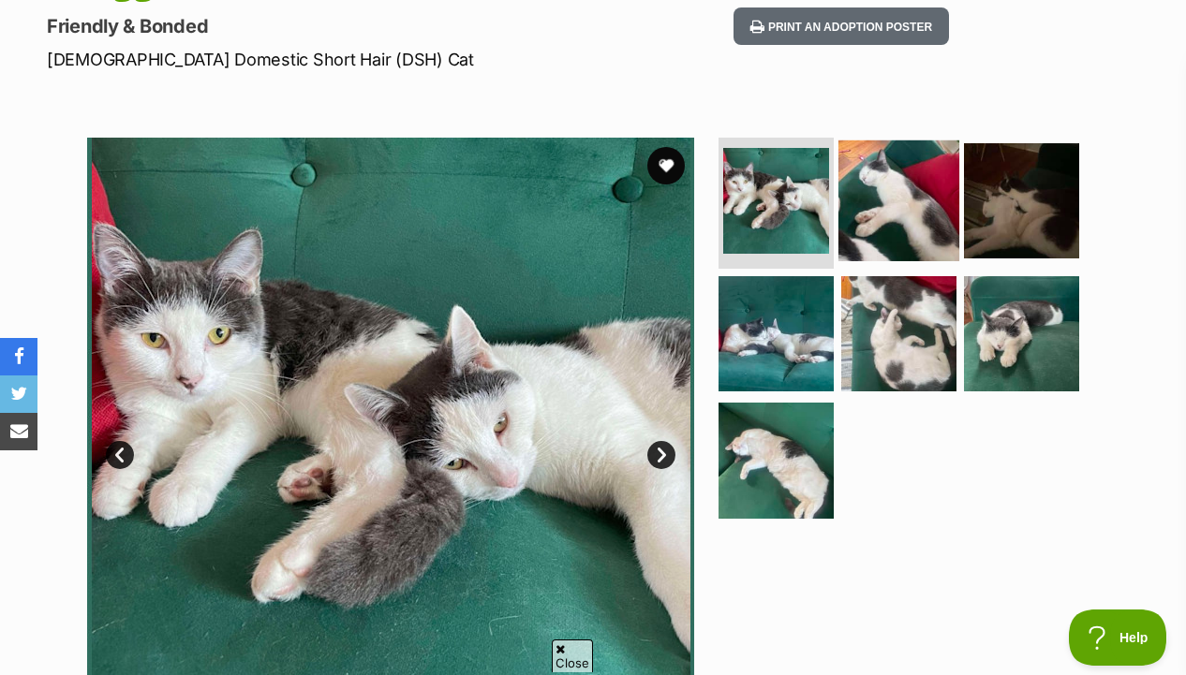
click at [877, 207] on img at bounding box center [898, 200] width 121 height 121
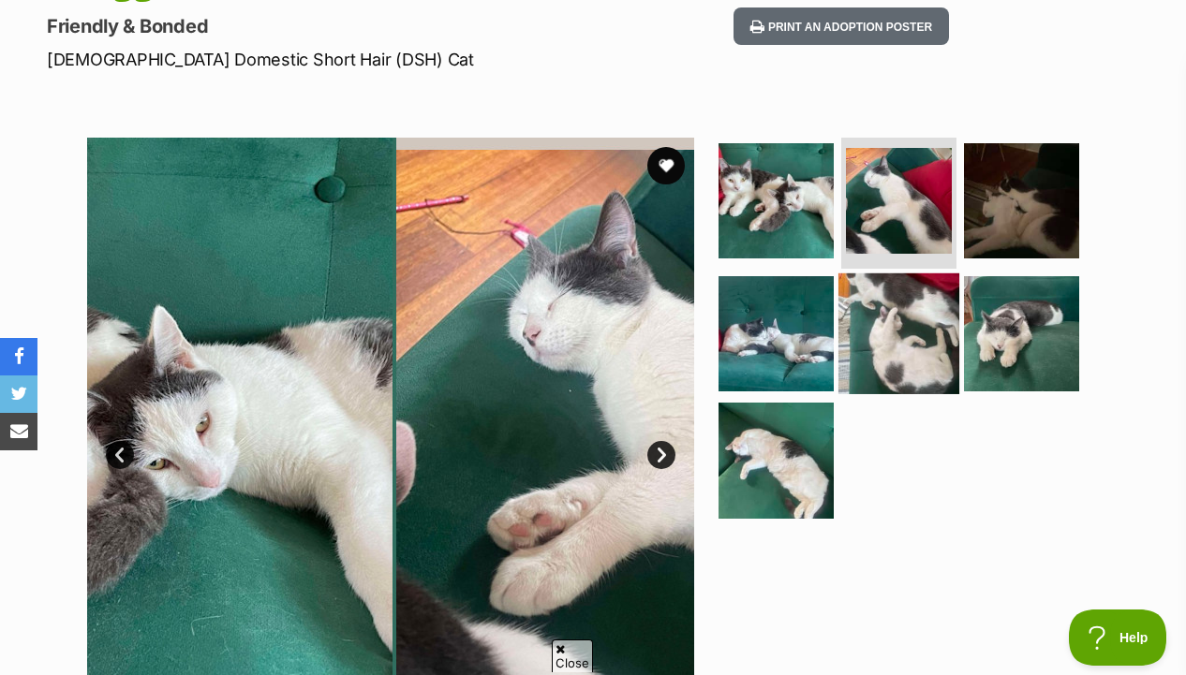
click at [877, 327] on img at bounding box center [898, 333] width 121 height 121
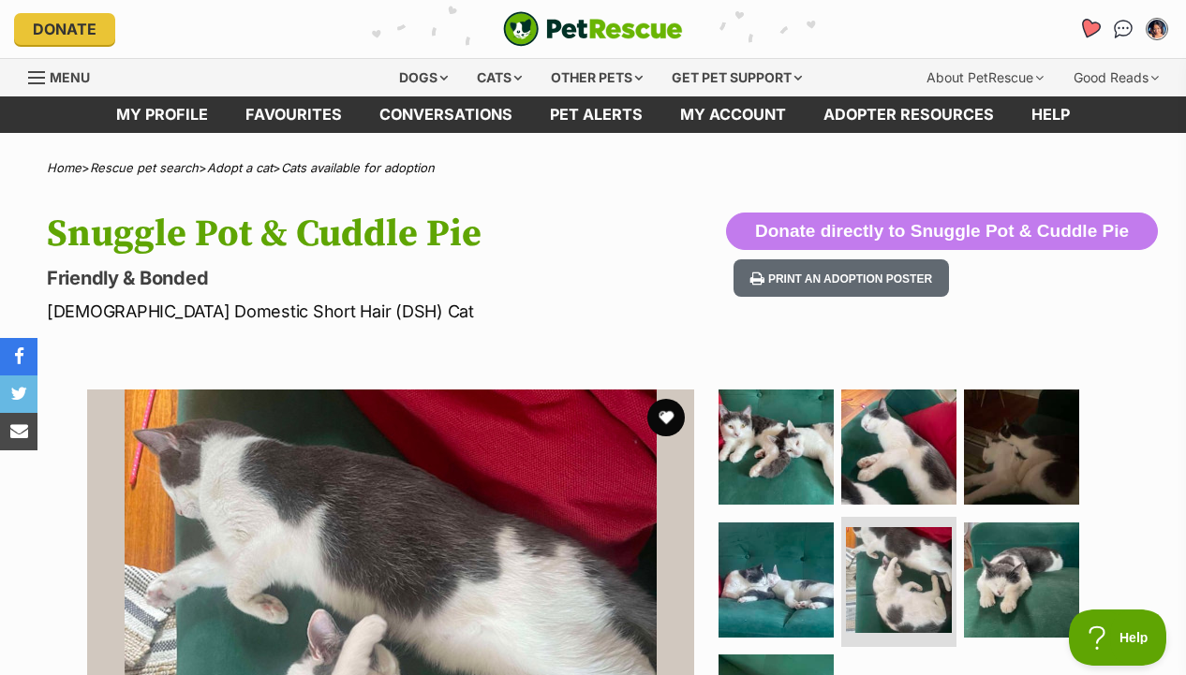
scroll to position [0, 0]
click at [788, 468] on img at bounding box center [775, 447] width 121 height 121
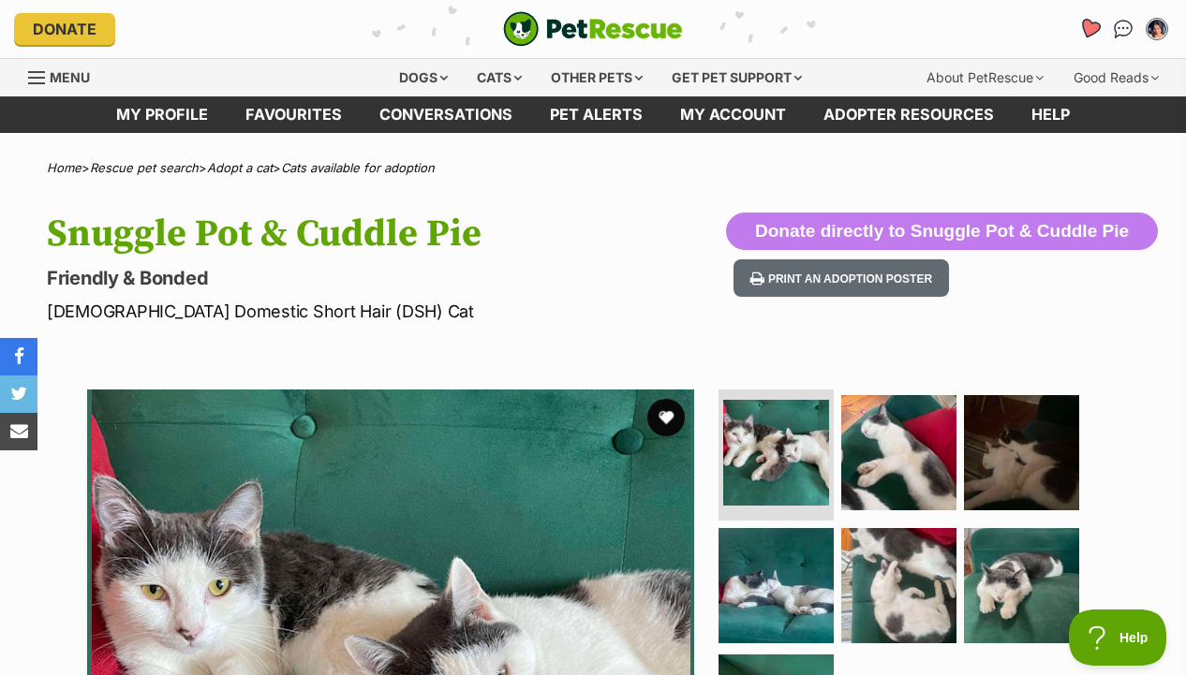
click at [1086, 18] on link "Favourites" at bounding box center [1088, 29] width 38 height 38
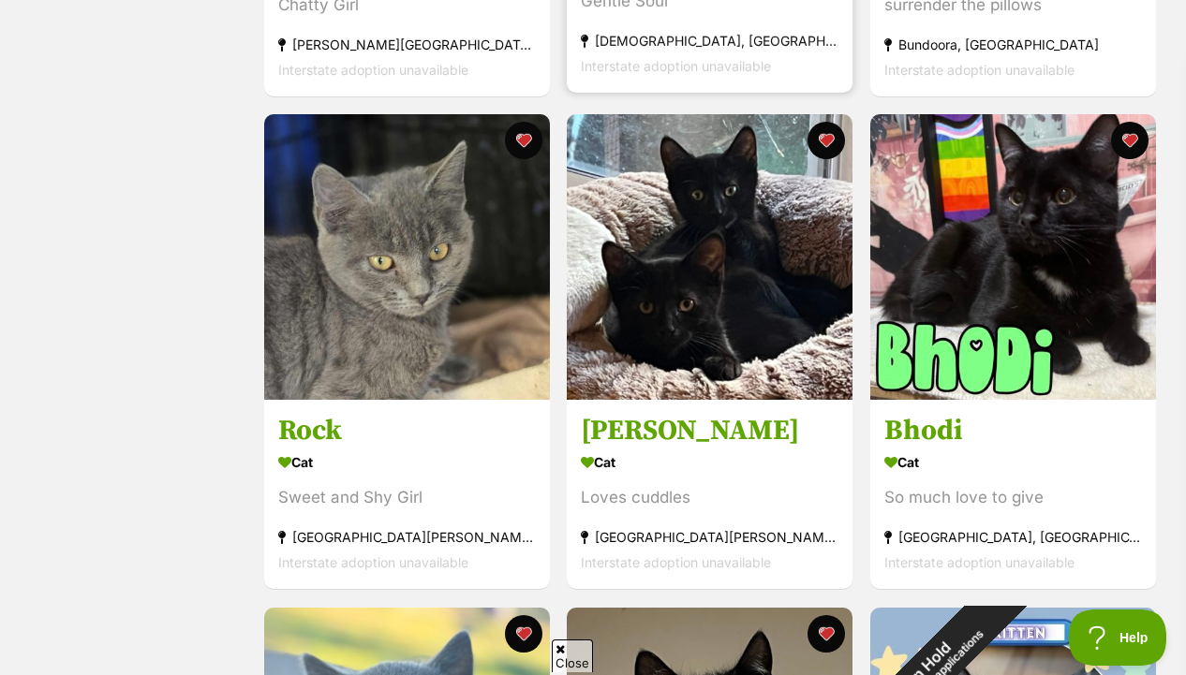
scroll to position [767, 0]
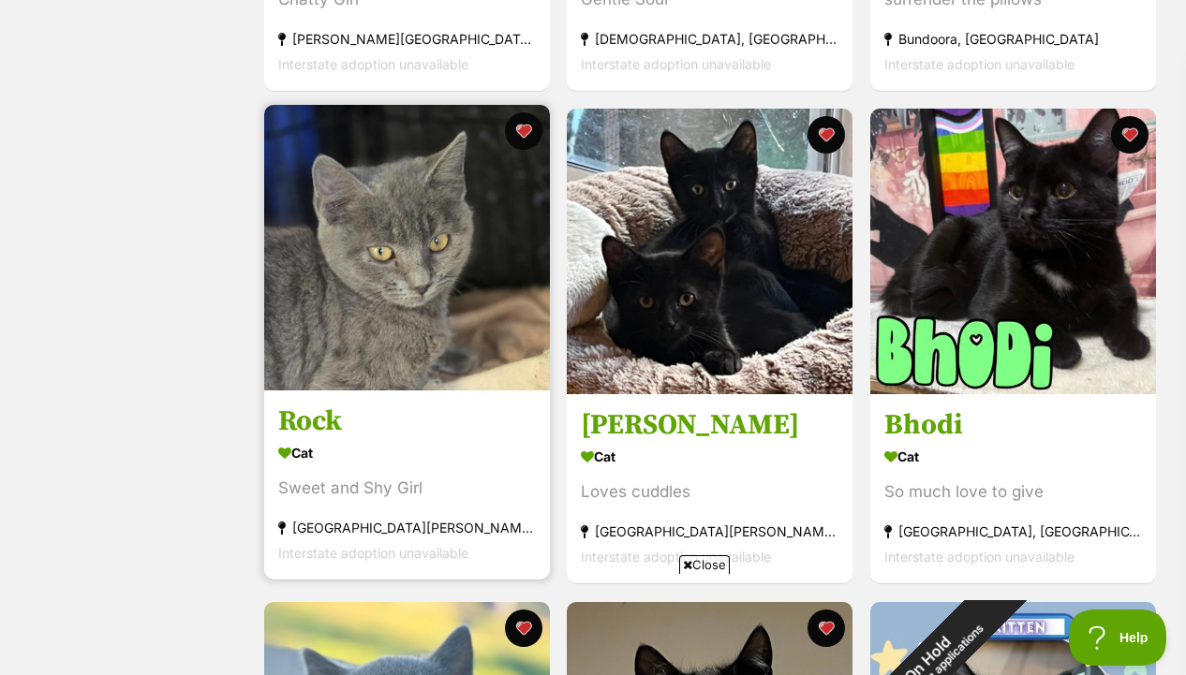
click at [482, 377] on img at bounding box center [407, 248] width 286 height 286
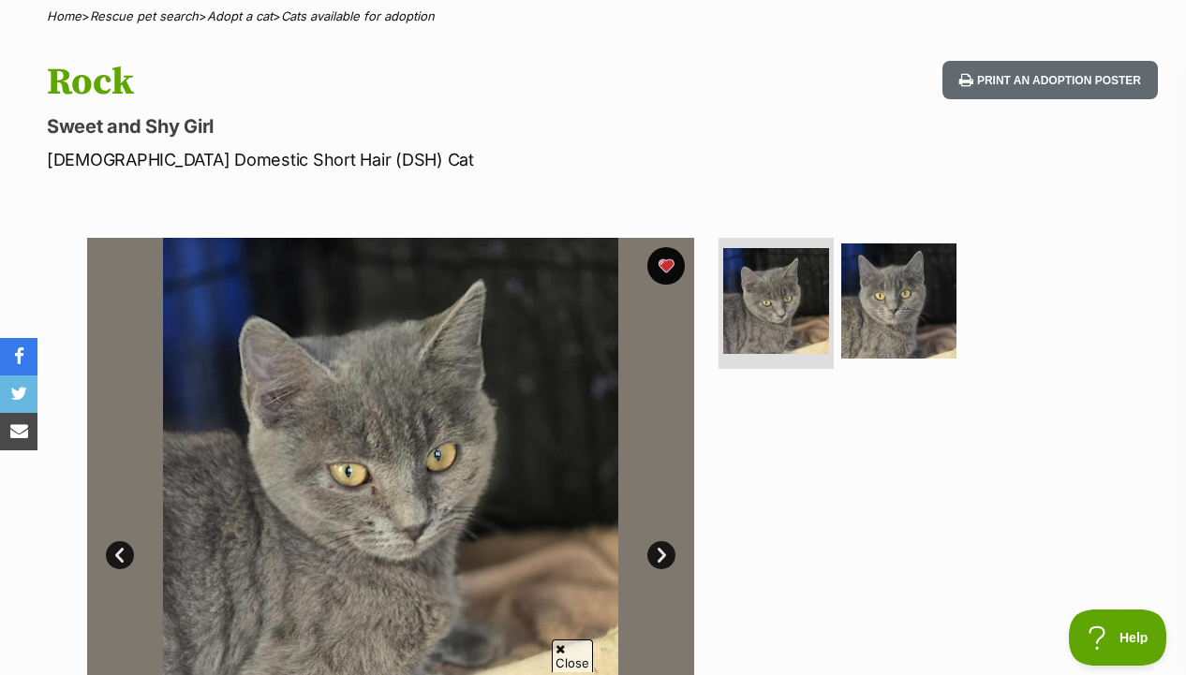
scroll to position [169, 0]
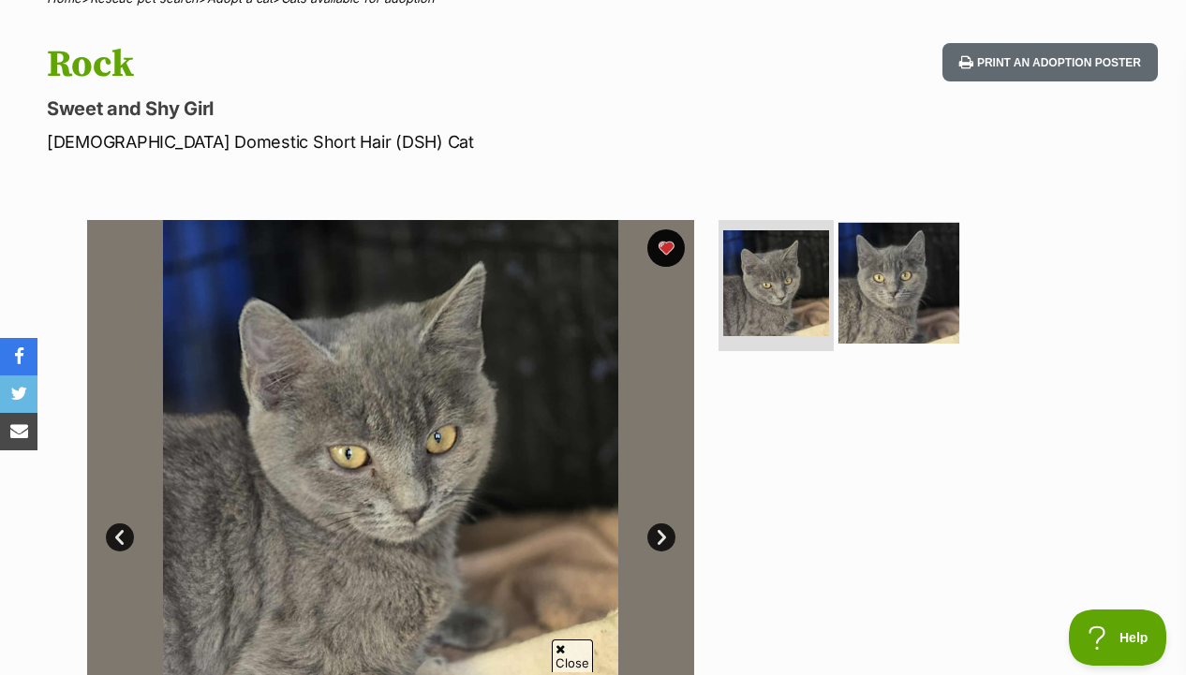
click at [918, 290] on img at bounding box center [898, 283] width 121 height 121
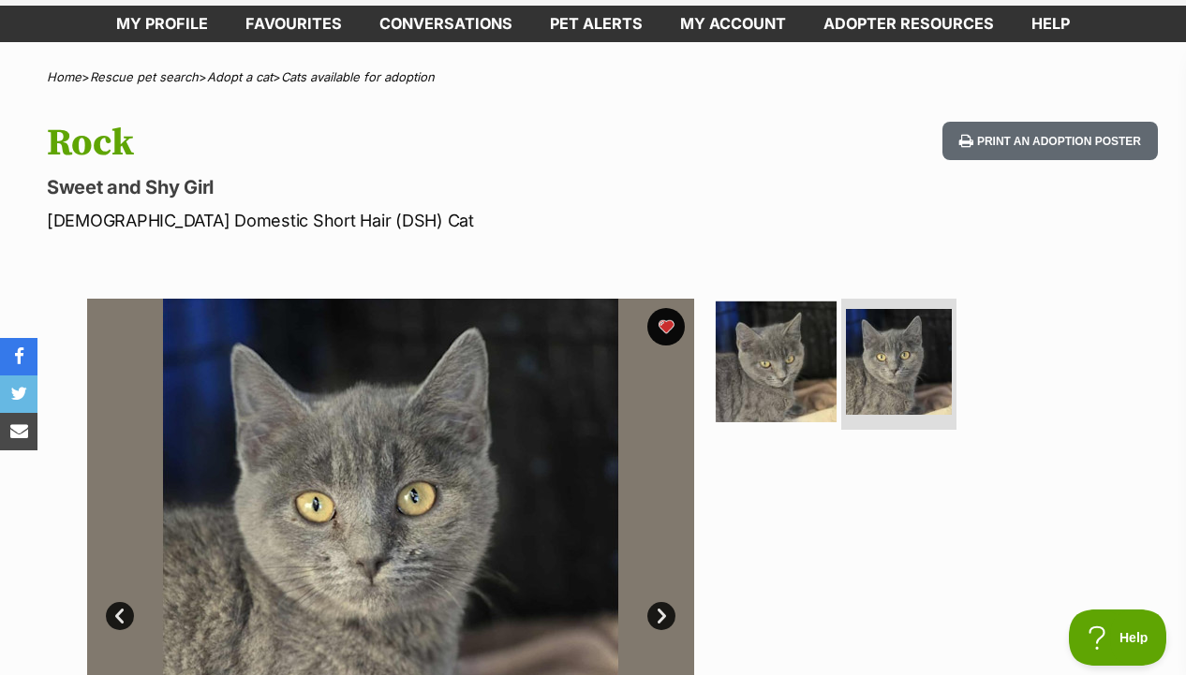
scroll to position [0, 0]
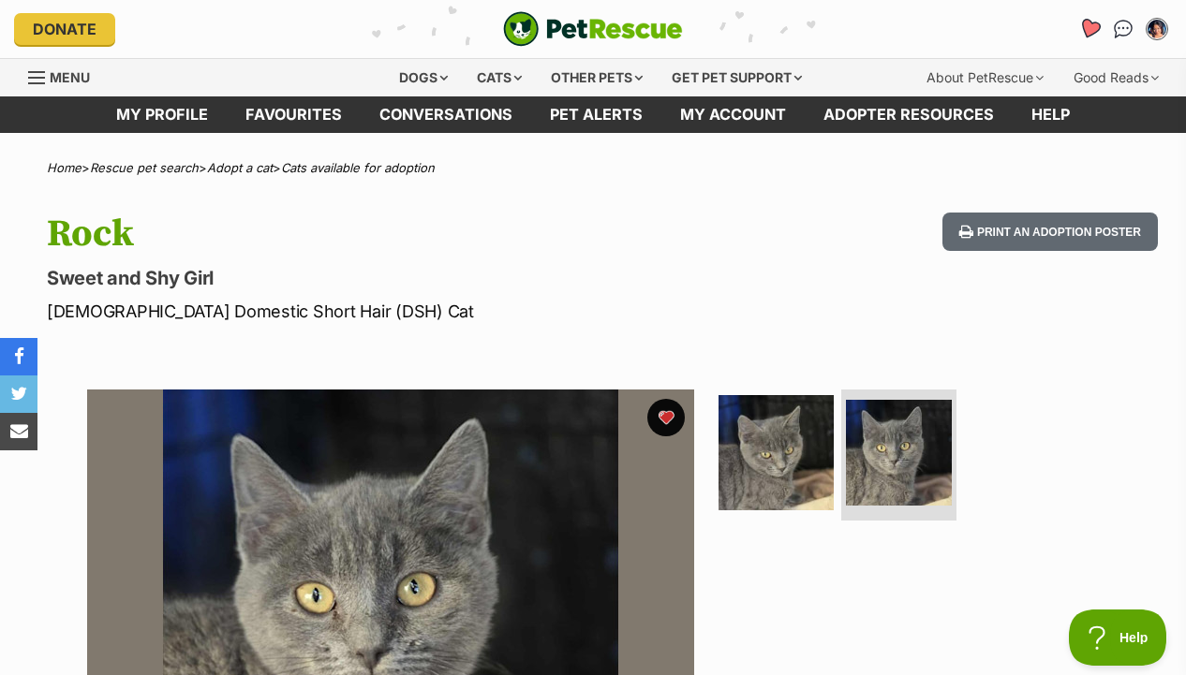
click at [1076, 23] on link "Favourites" at bounding box center [1088, 29] width 38 height 38
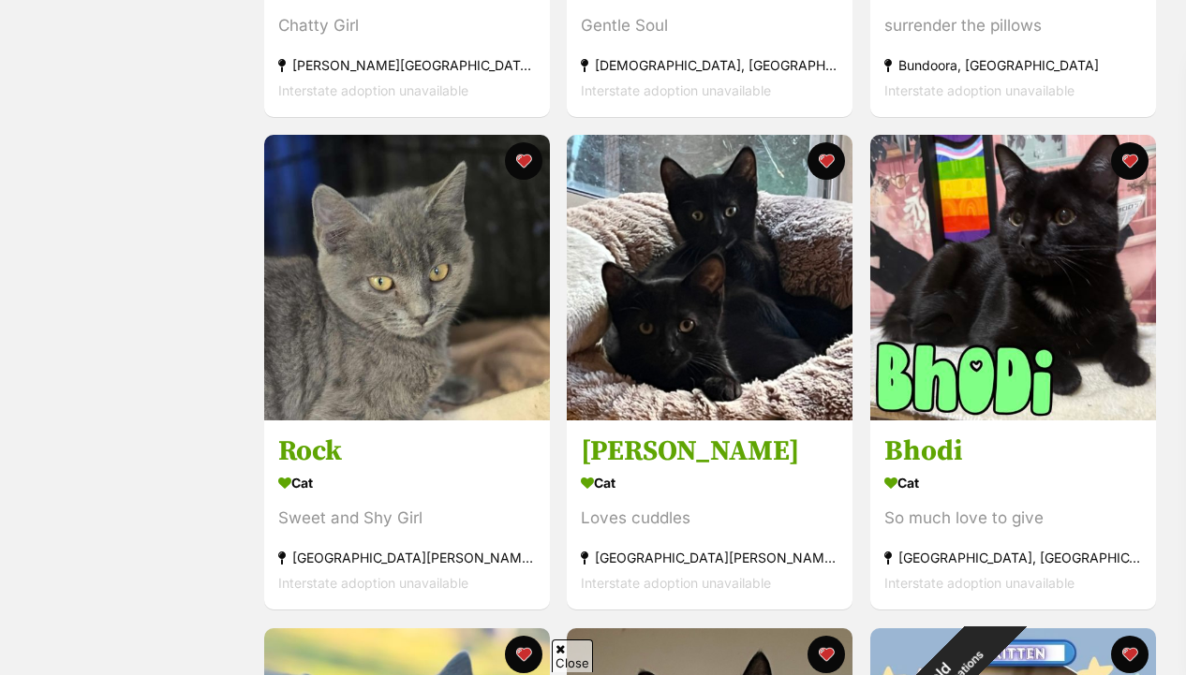
scroll to position [762, 0]
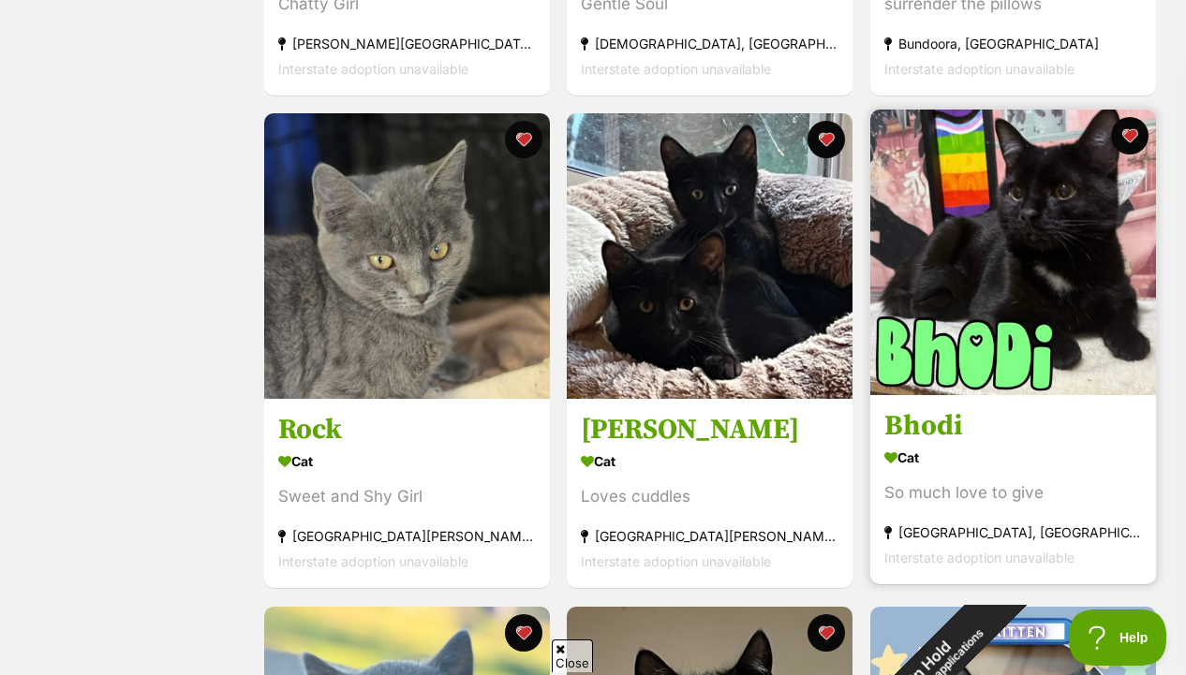
click at [990, 250] on img at bounding box center [1013, 253] width 286 height 286
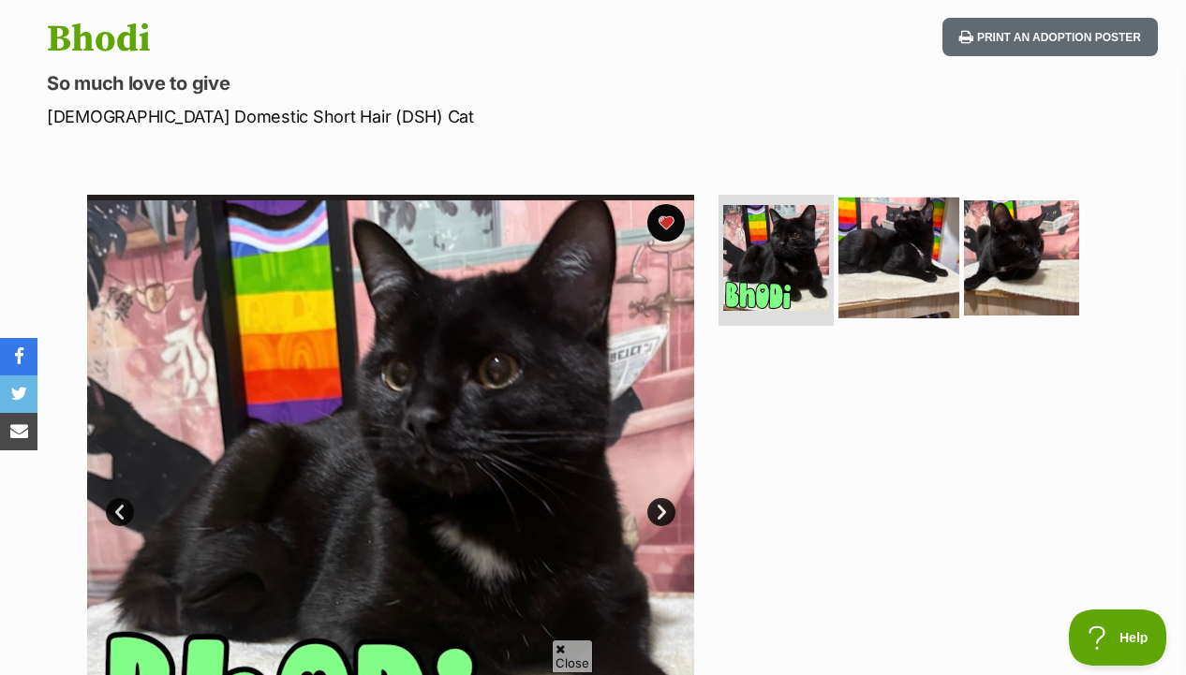
click at [891, 280] on img at bounding box center [898, 258] width 121 height 121
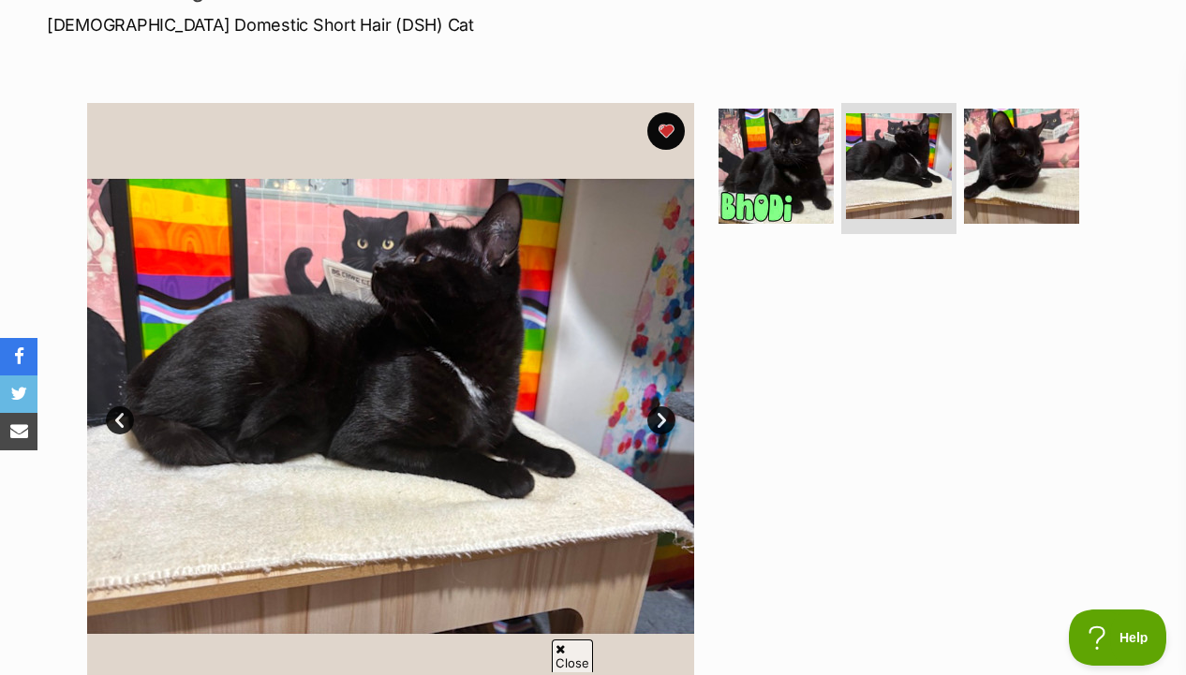
scroll to position [292, 0]
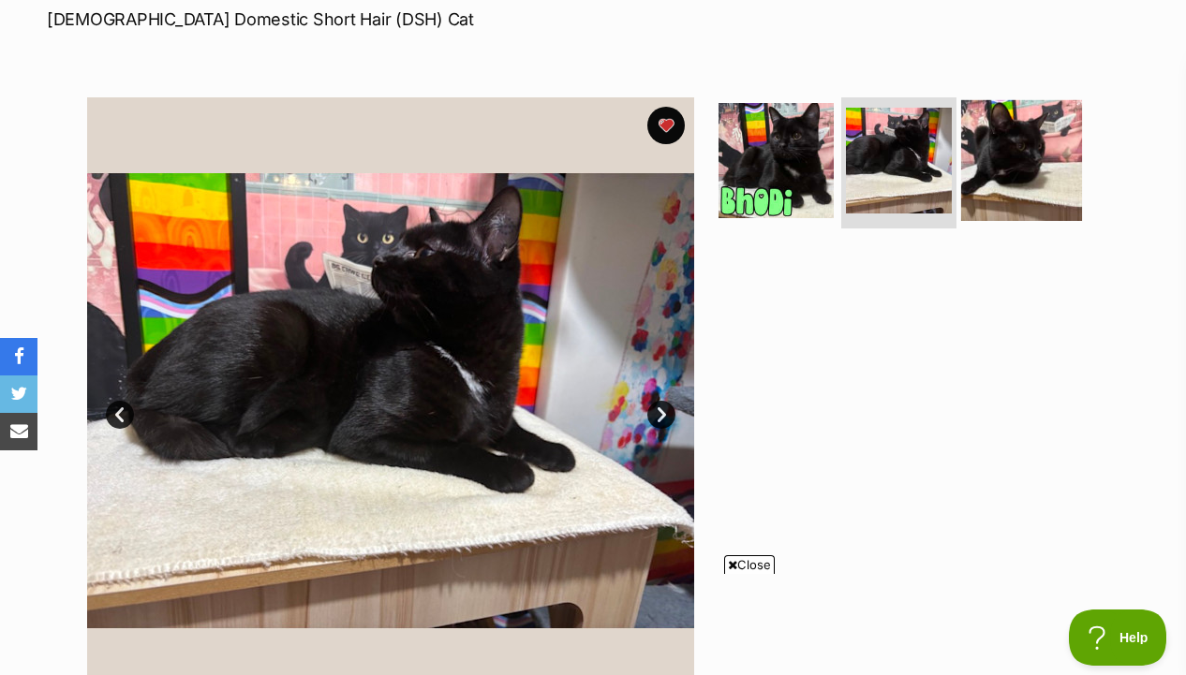
click at [994, 173] on img at bounding box center [1021, 160] width 121 height 121
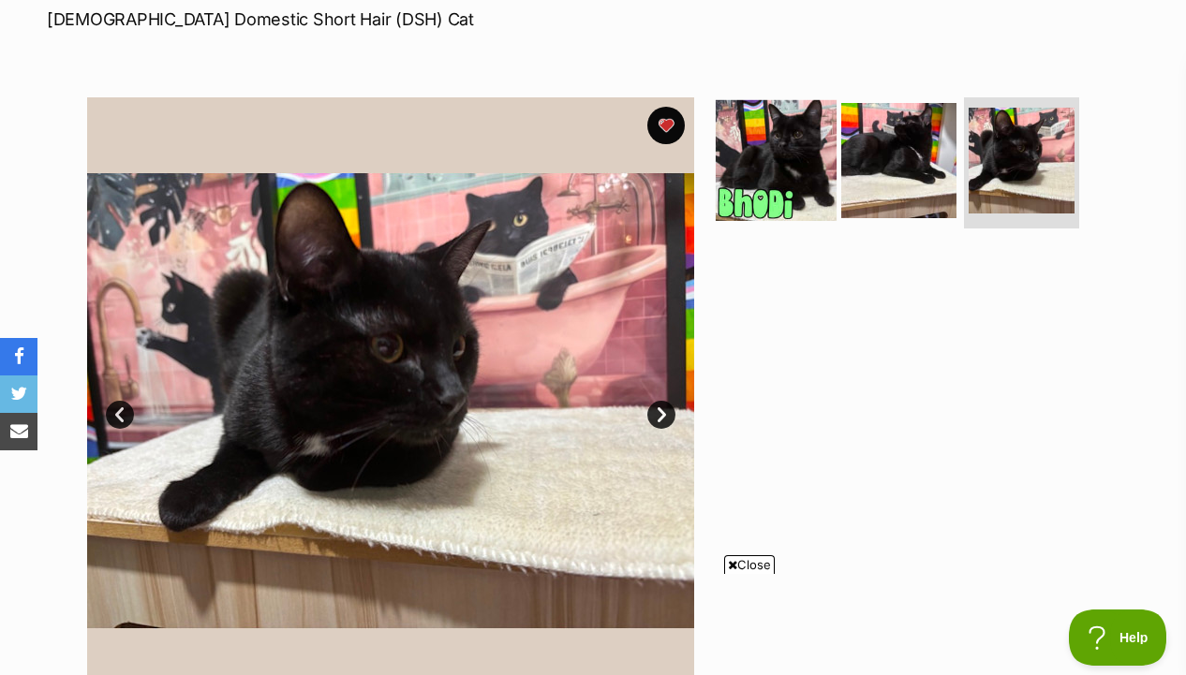
scroll to position [0, 0]
click at [771, 214] on img at bounding box center [775, 160] width 121 height 121
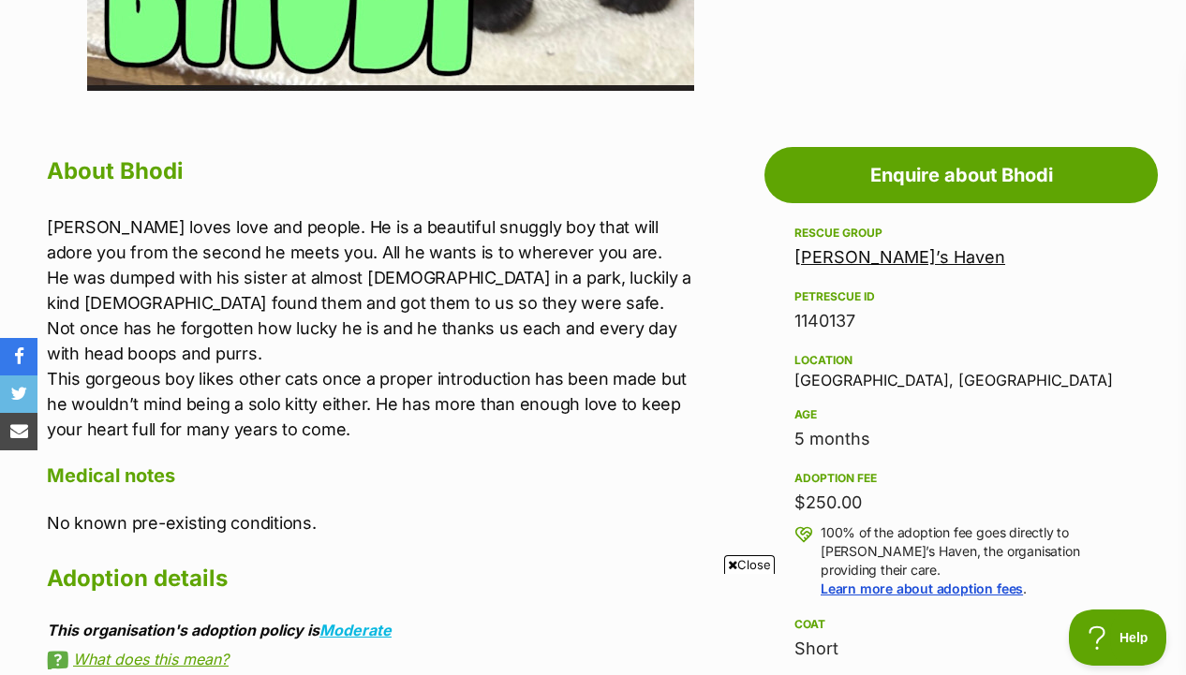
scroll to position [904, 0]
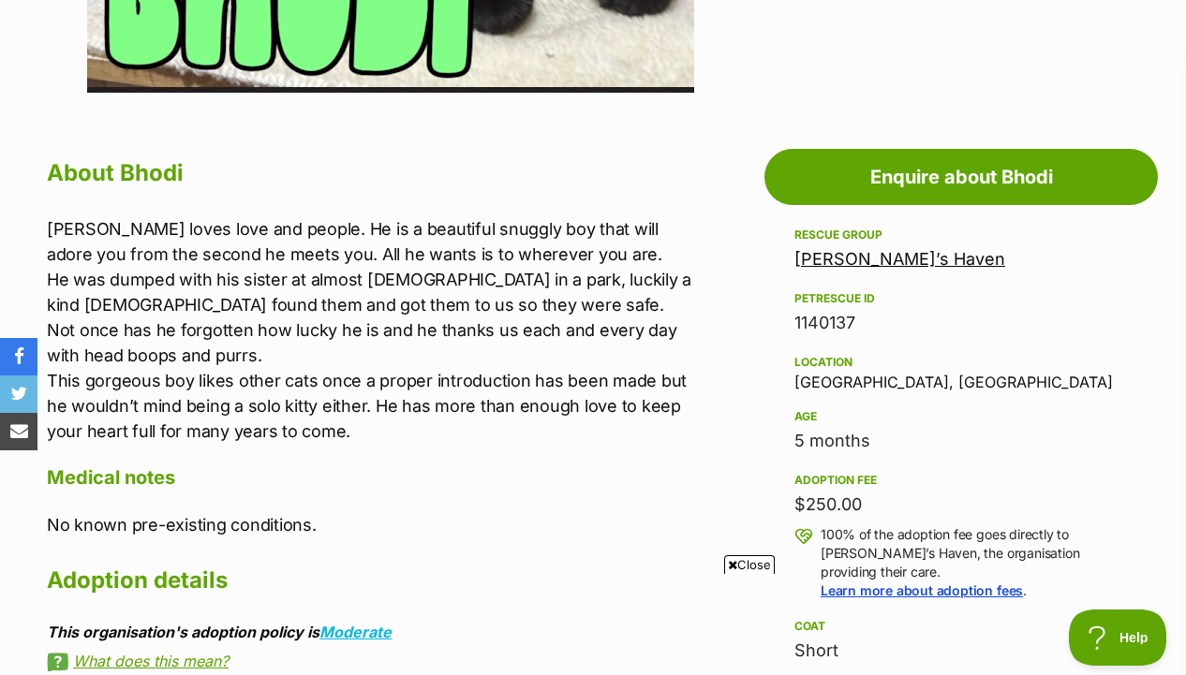
click at [812, 269] on link "[PERSON_NAME]’s Haven" at bounding box center [899, 259] width 211 height 20
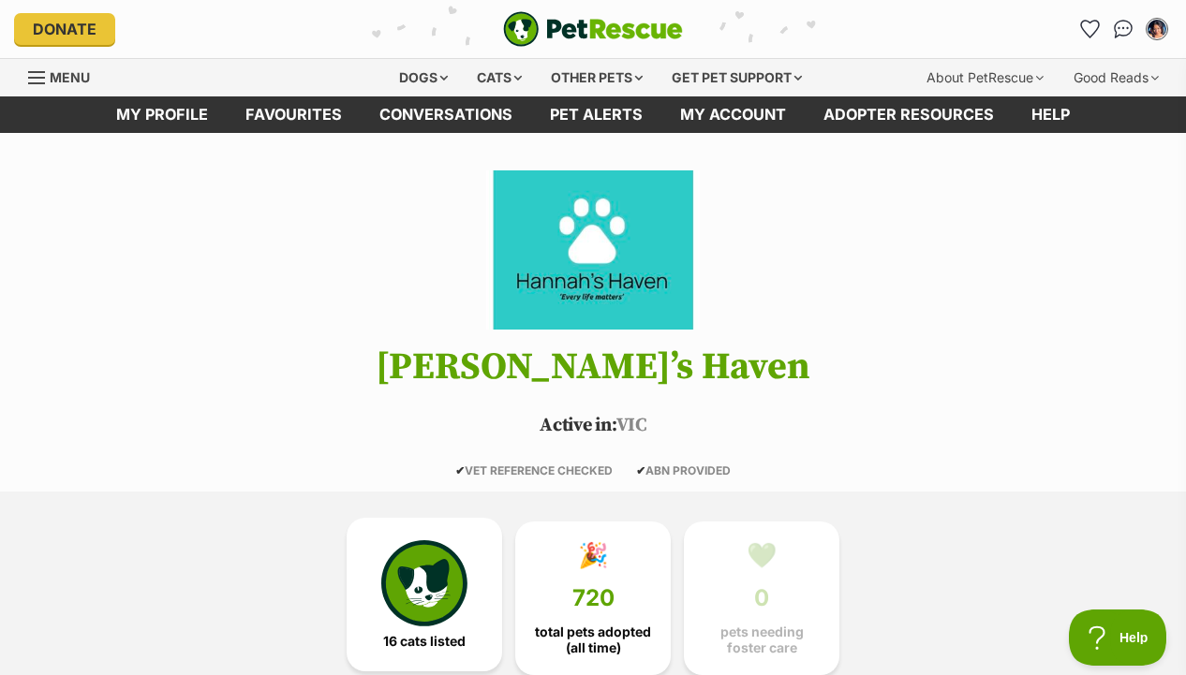
click at [386, 551] on img at bounding box center [424, 583] width 86 height 86
click at [579, 14] on img "PetRescue" at bounding box center [593, 29] width 180 height 36
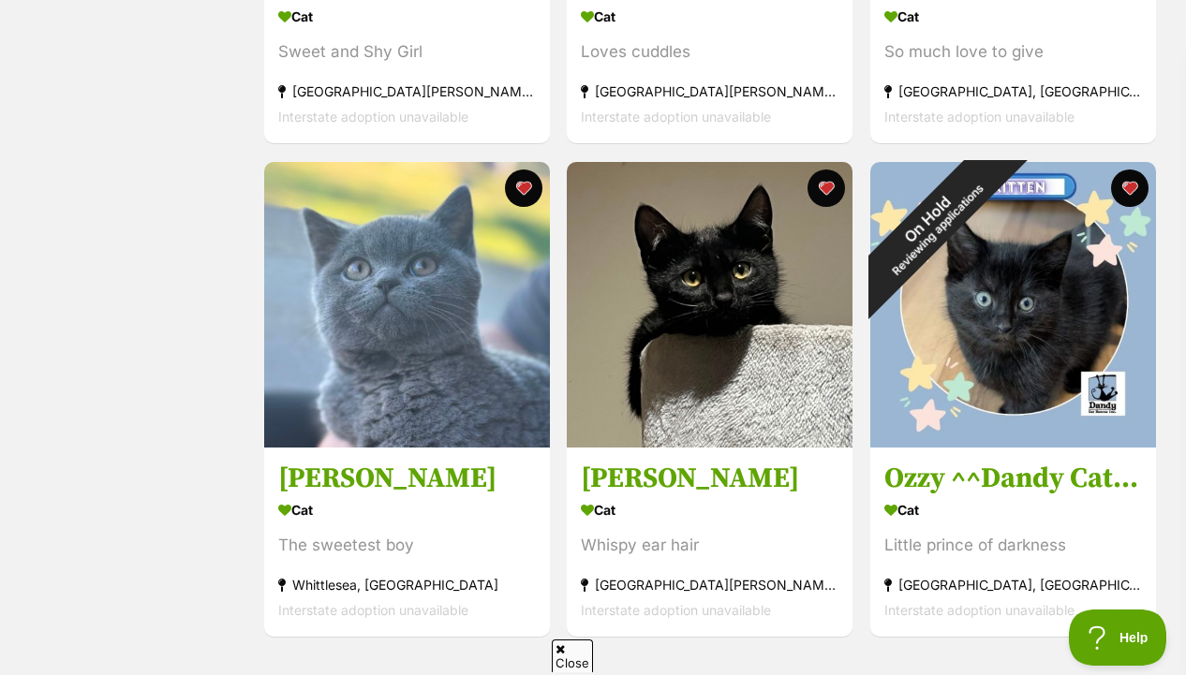
scroll to position [1206, 0]
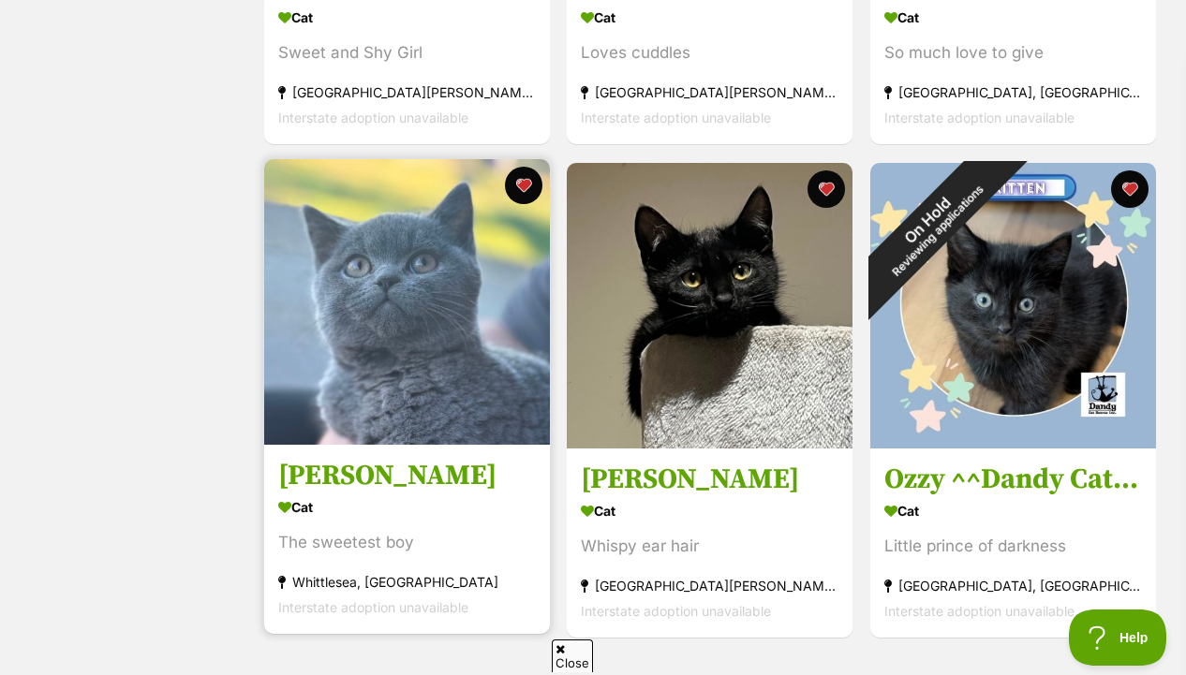
click at [535, 354] on img at bounding box center [407, 302] width 286 height 286
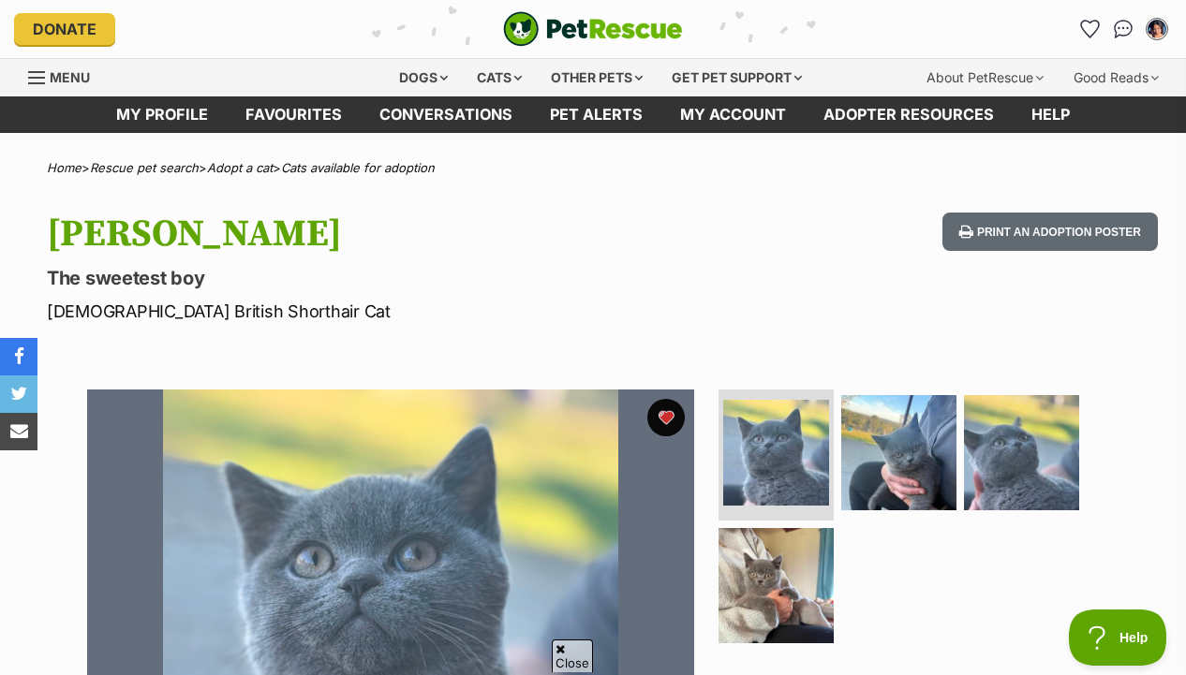
scroll to position [227, 0]
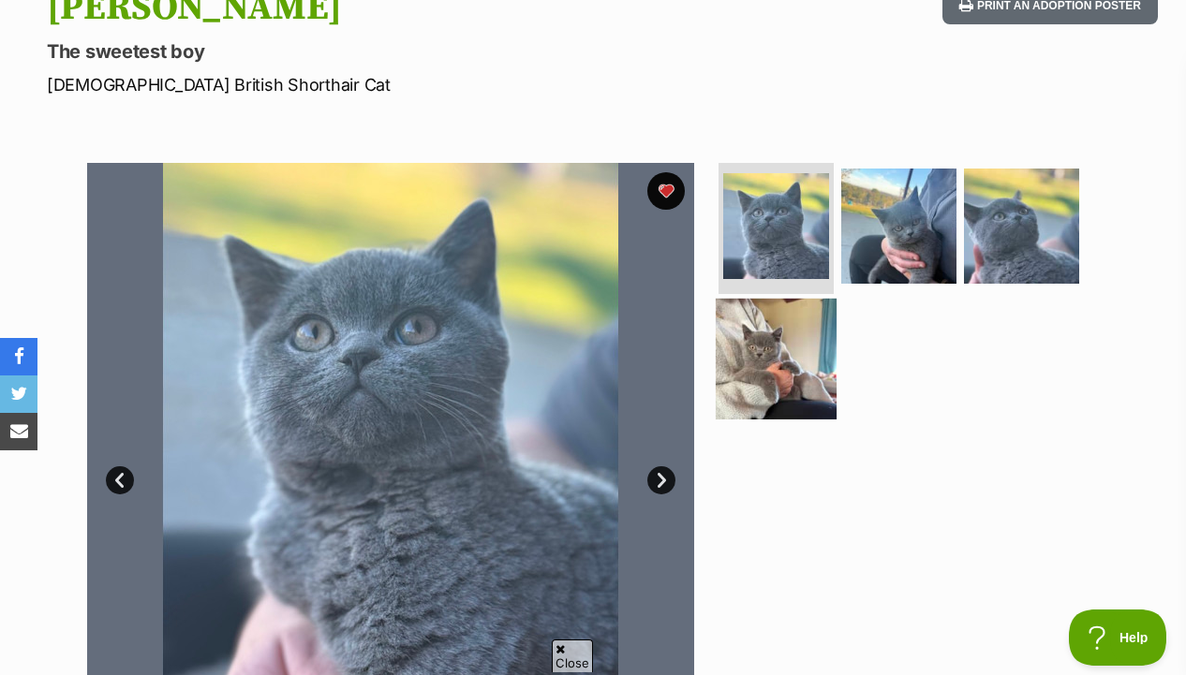
click at [732, 340] on img at bounding box center [775, 358] width 121 height 121
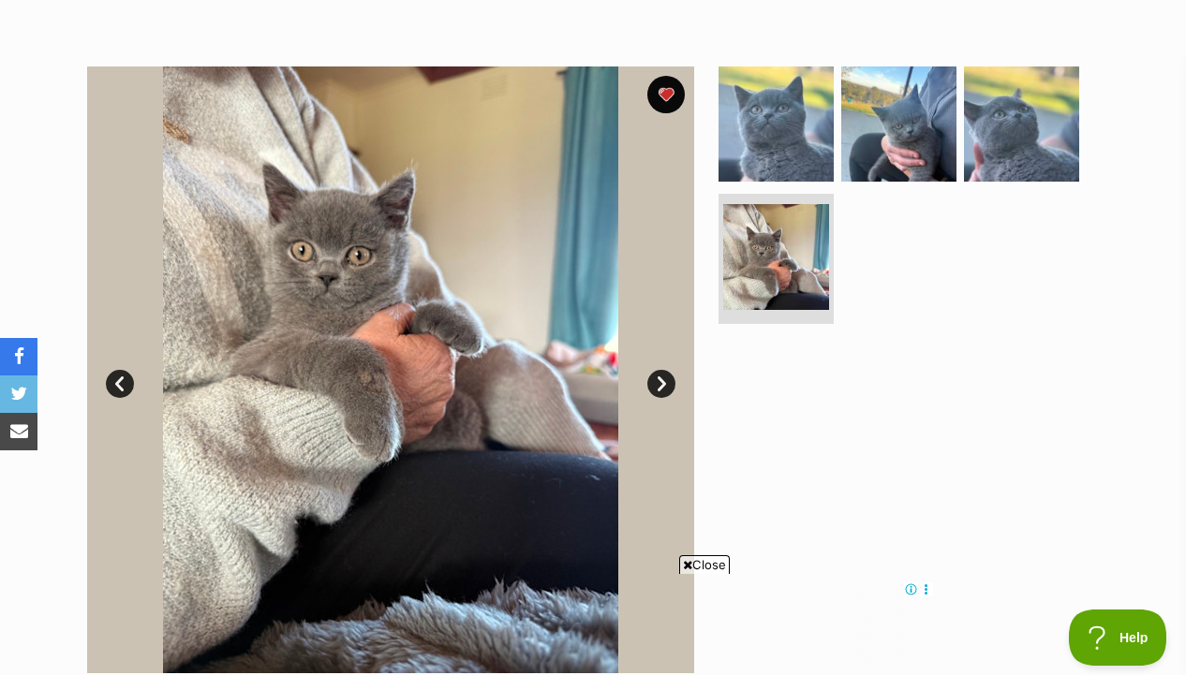
scroll to position [0, 0]
click at [878, 151] on img at bounding box center [898, 124] width 121 height 121
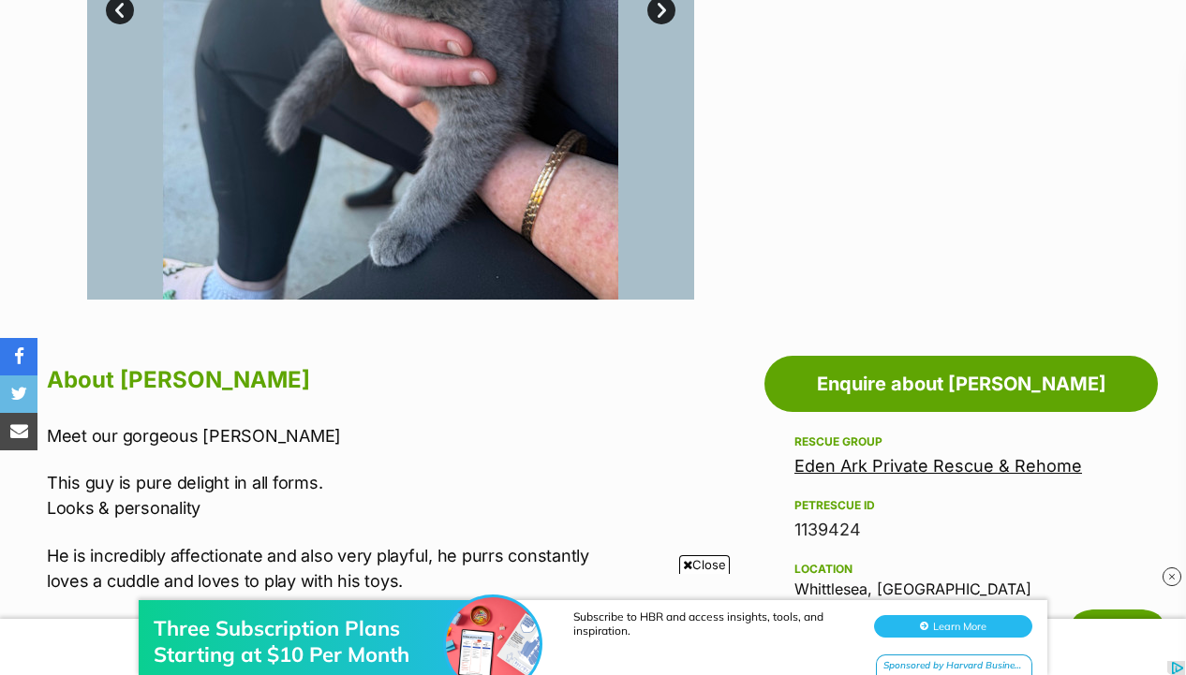
scroll to position [666, 0]
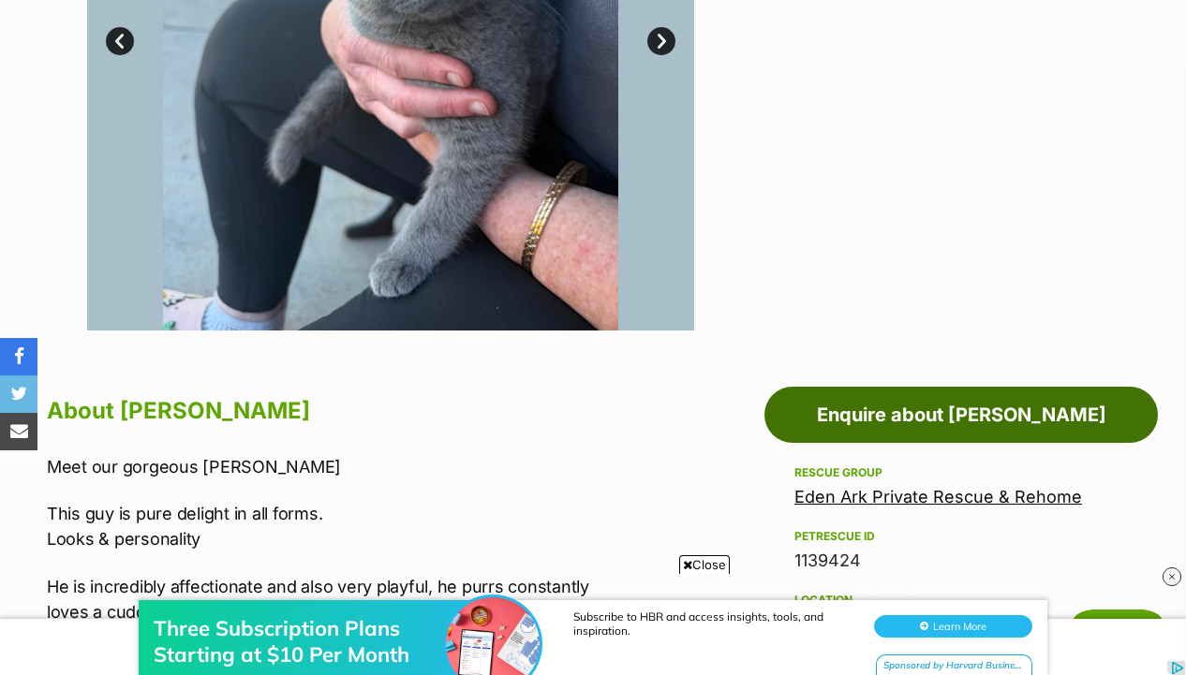
click at [861, 431] on link "Enquire about Taylor" at bounding box center [960, 415] width 393 height 56
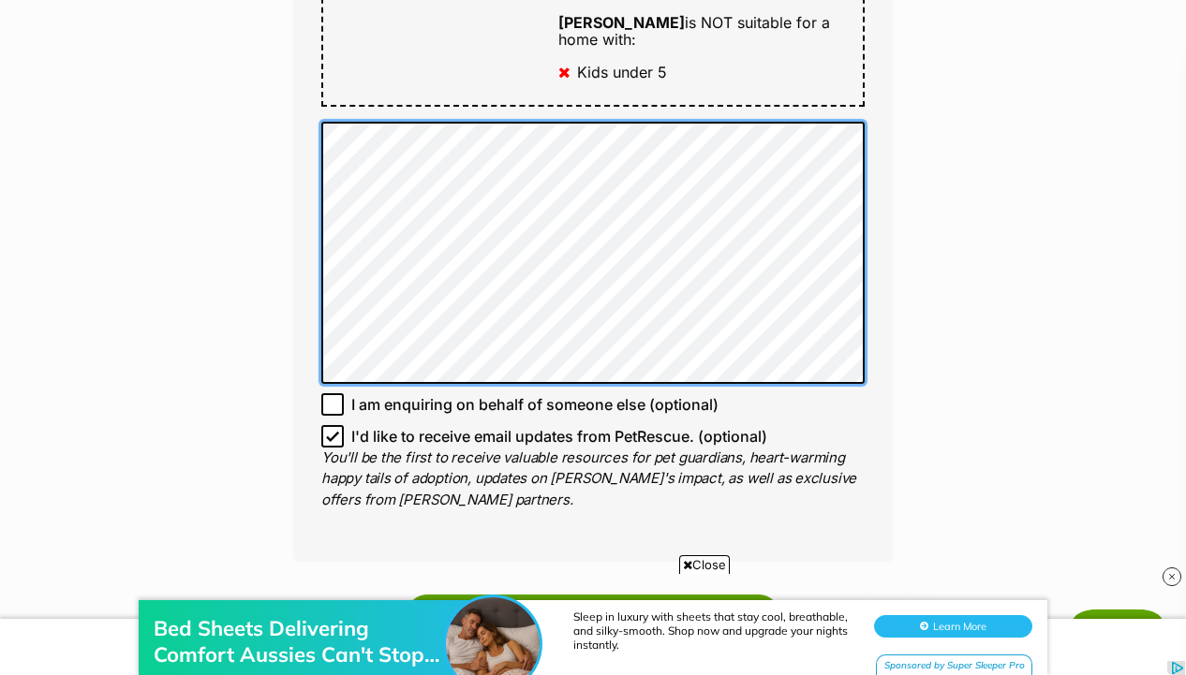
scroll to position [1265, 0]
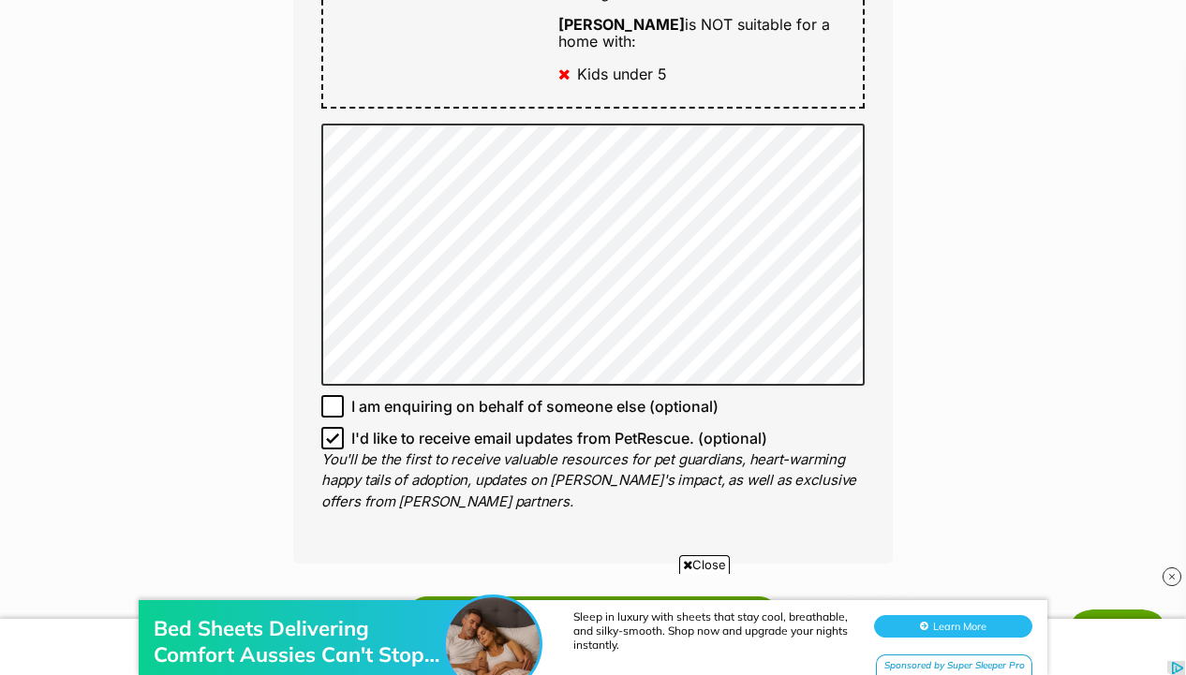
click at [503, 427] on span "I'd like to receive email updates from PetRescue. (optional)" at bounding box center [559, 438] width 416 height 22
click at [344, 427] on input "I'd like to receive email updates from PetRescue. (optional)" at bounding box center [332, 438] width 22 height 22
checkbox input "false"
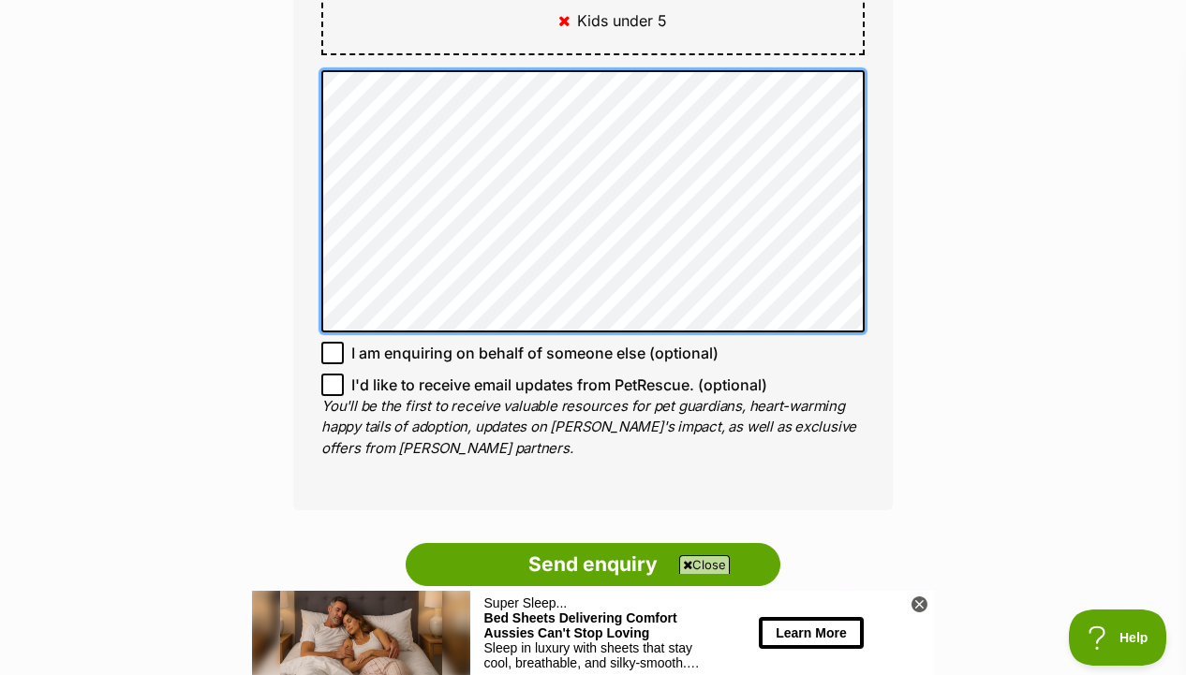
scroll to position [1429, 0]
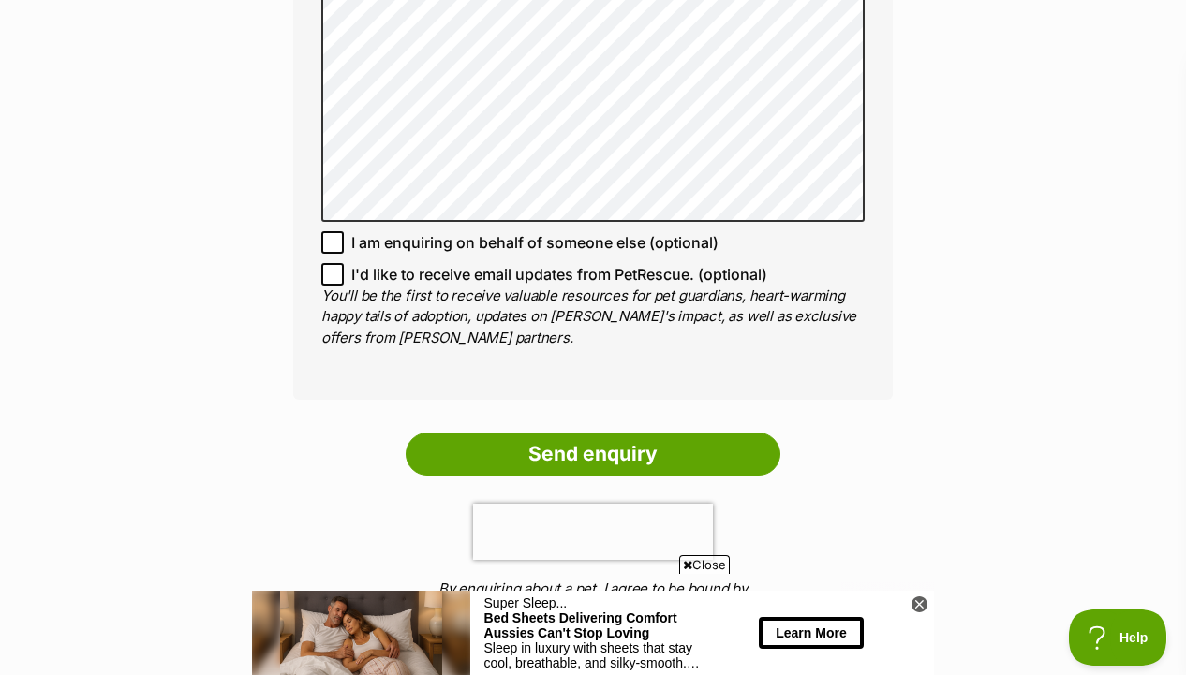
click at [623, 447] on ol "Send enquiry By enquiring about a pet, I agree to be bound by the Terms of Use …" at bounding box center [592, 542] width 599 height 219
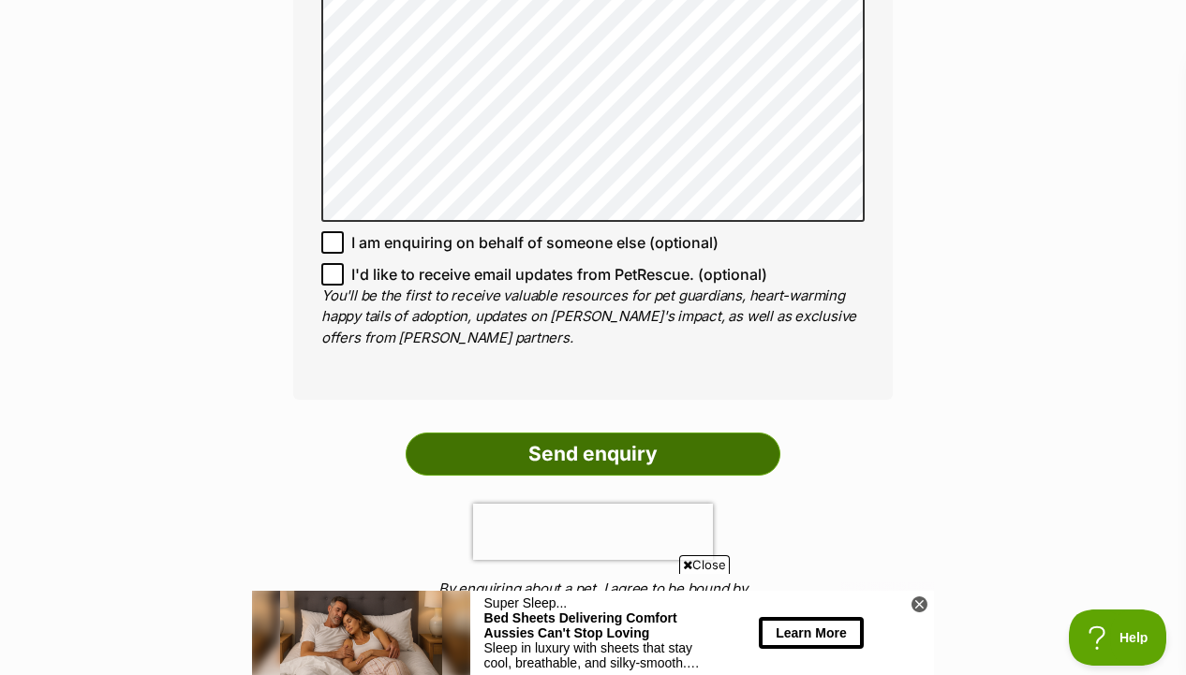
click at [615, 433] on input "Send enquiry" at bounding box center [592, 454] width 375 height 43
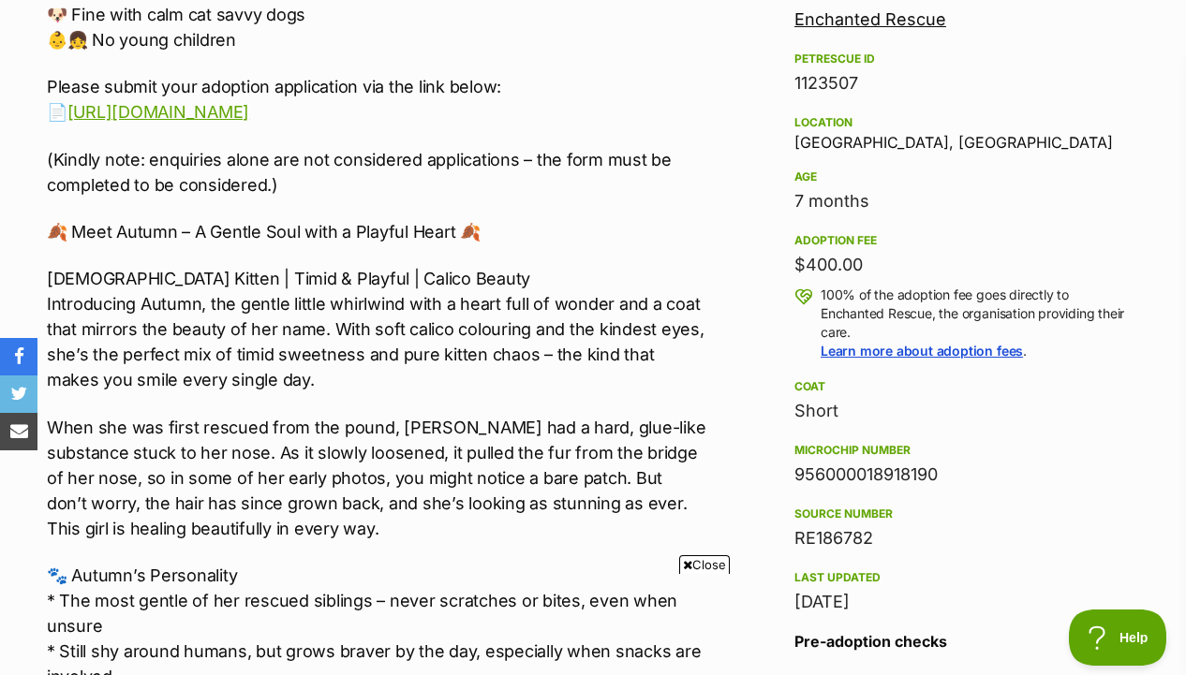
scroll to position [1077, 0]
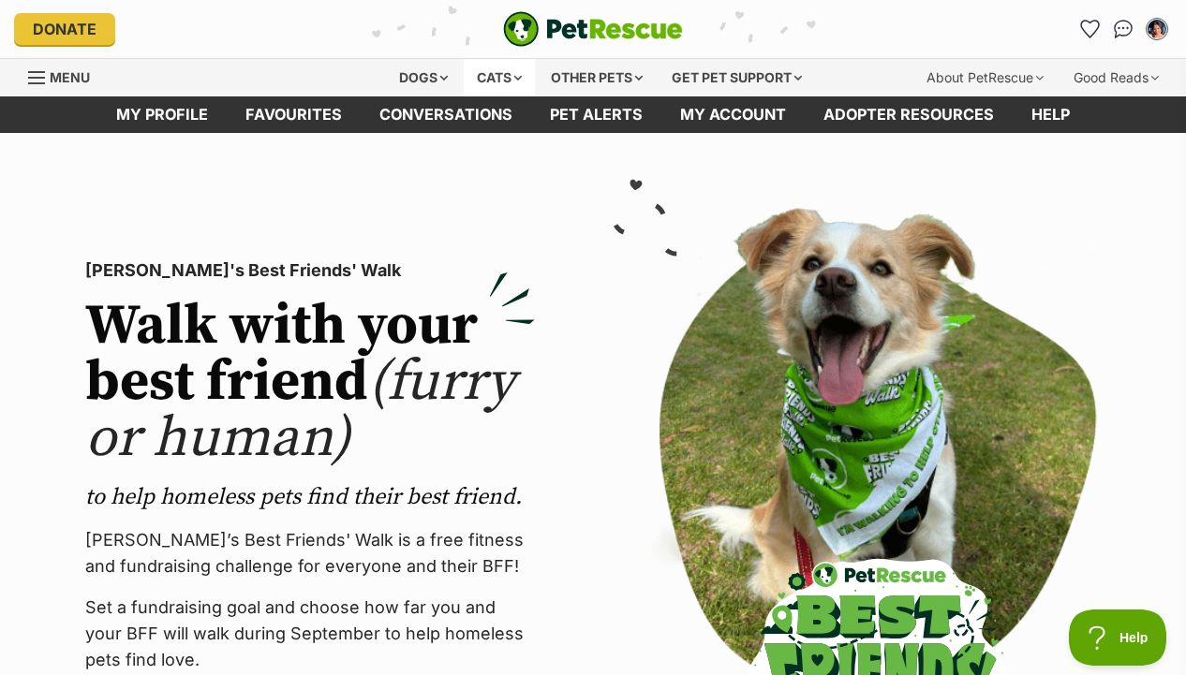
click at [491, 87] on div "Cats" at bounding box center [499, 77] width 71 height 37
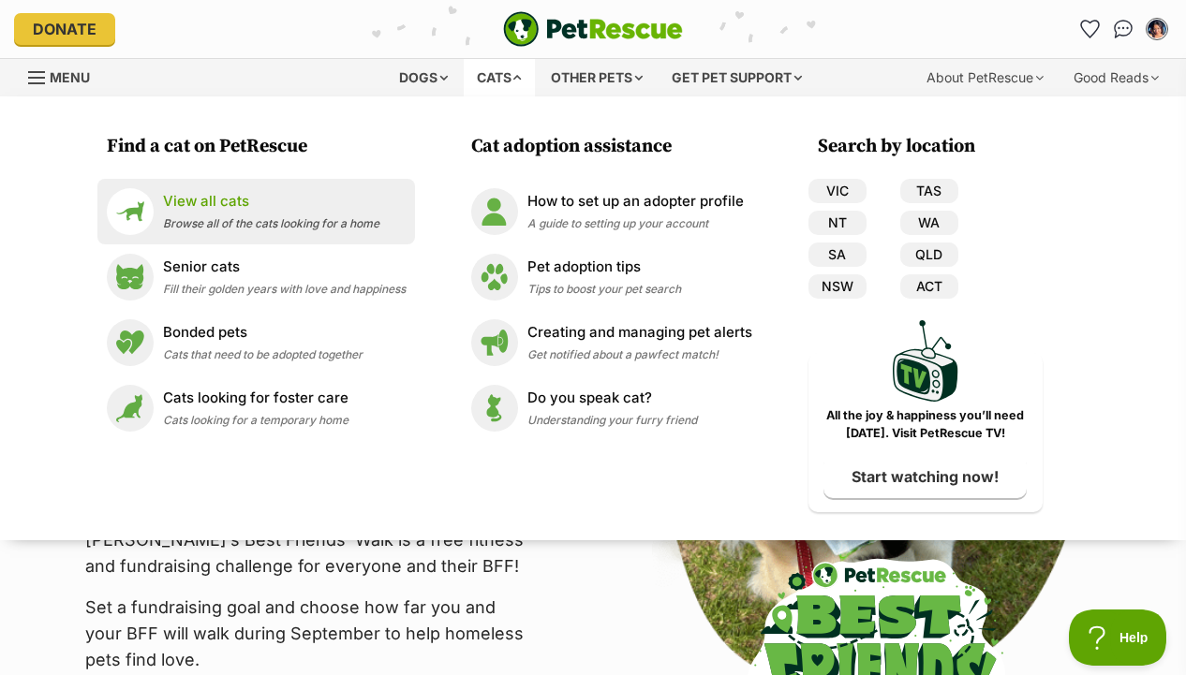
click at [320, 206] on p "View all cats" at bounding box center [271, 202] width 216 height 22
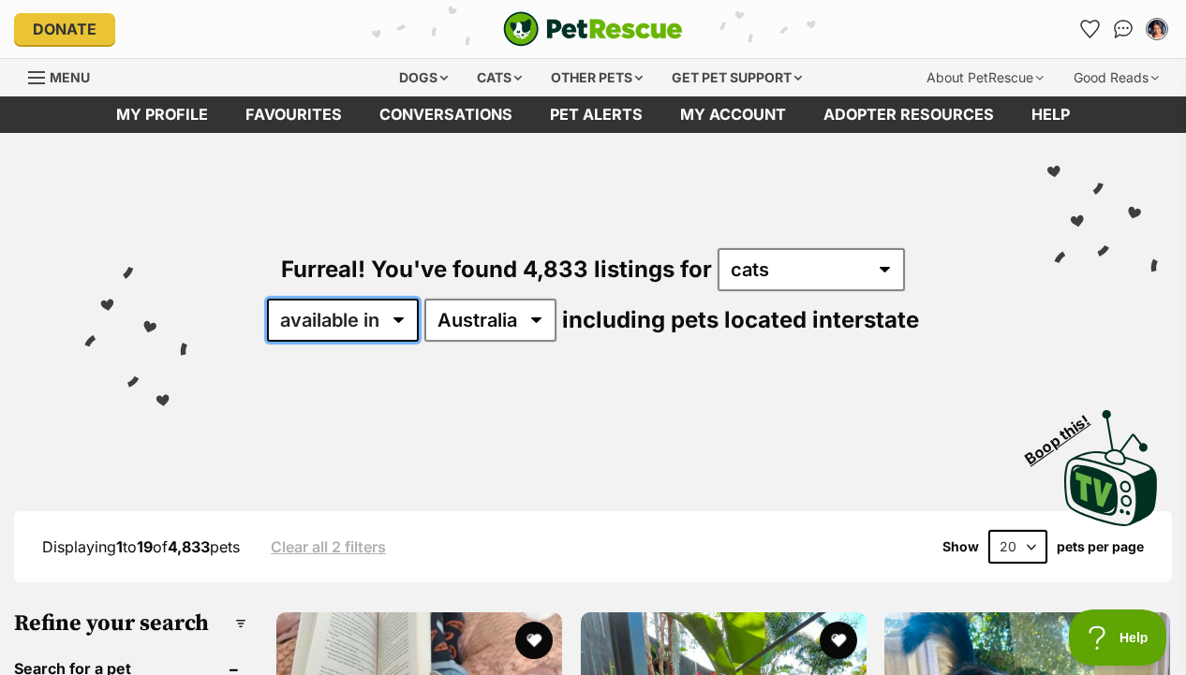
click at [417, 319] on select "available in located in" at bounding box center [343, 320] width 152 height 43
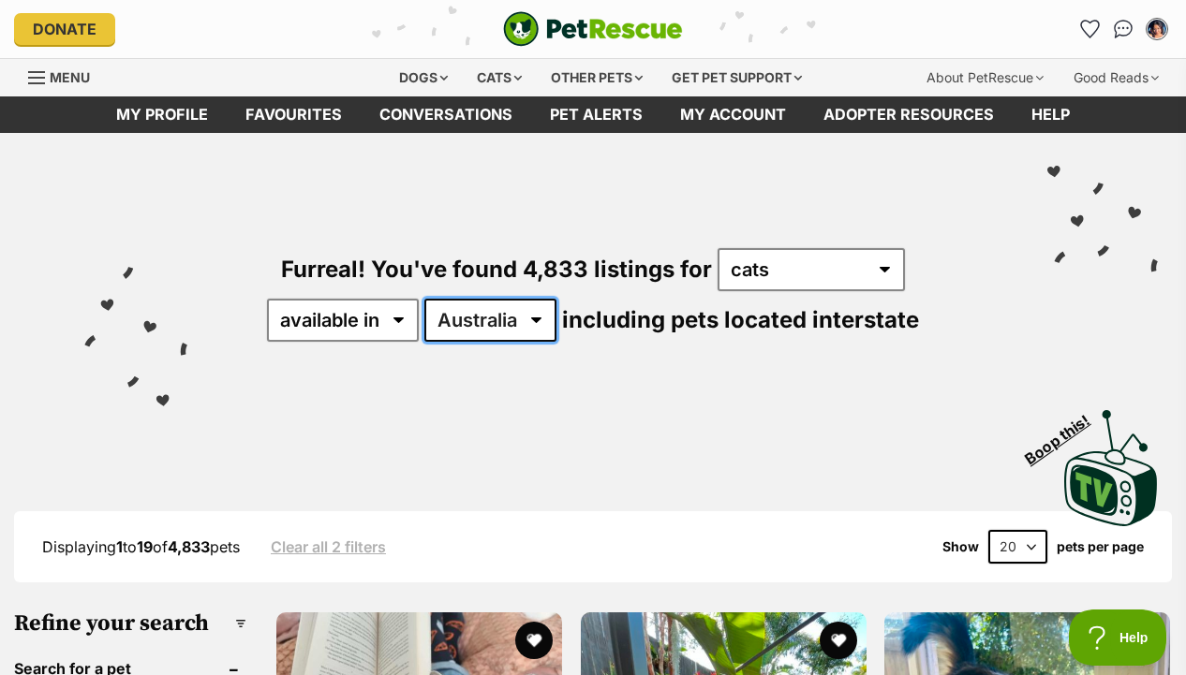
drag, startPoint x: 417, startPoint y: 319, endPoint x: 482, endPoint y: 336, distance: 67.7
click at [482, 336] on select "[GEOGRAPHIC_DATA] [GEOGRAPHIC_DATA] [GEOGRAPHIC_DATA] [GEOGRAPHIC_DATA] [GEOGRA…" at bounding box center [490, 320] width 132 height 43
select select "VIC"
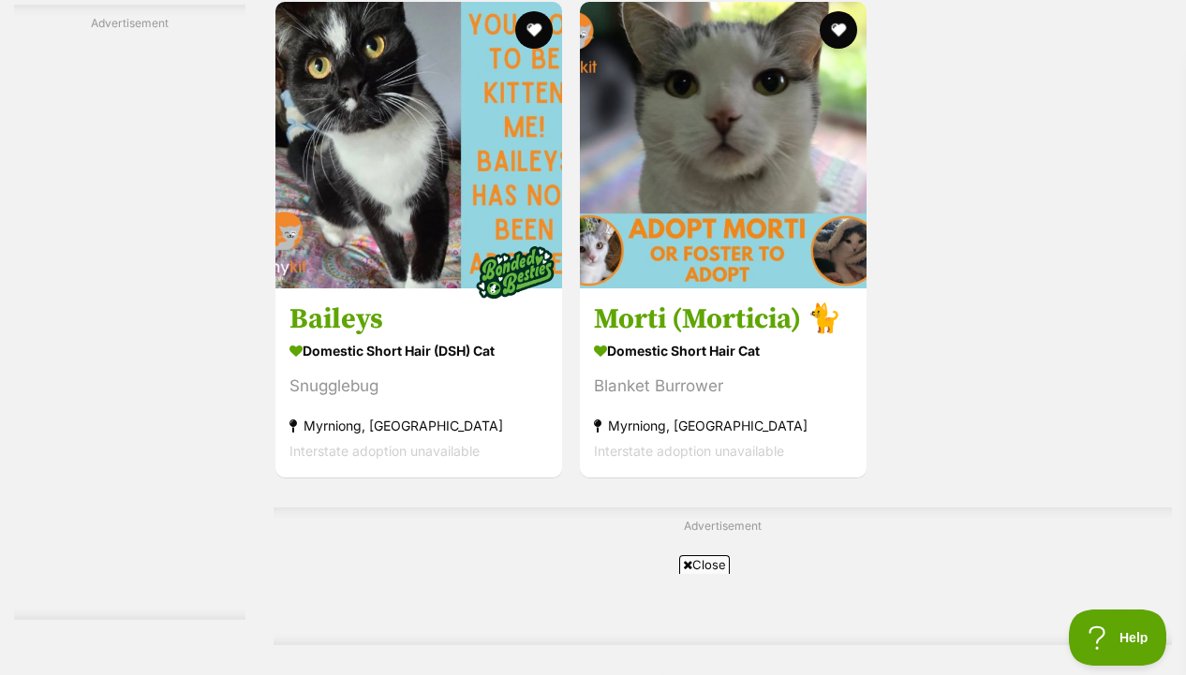
scroll to position [4293, 0]
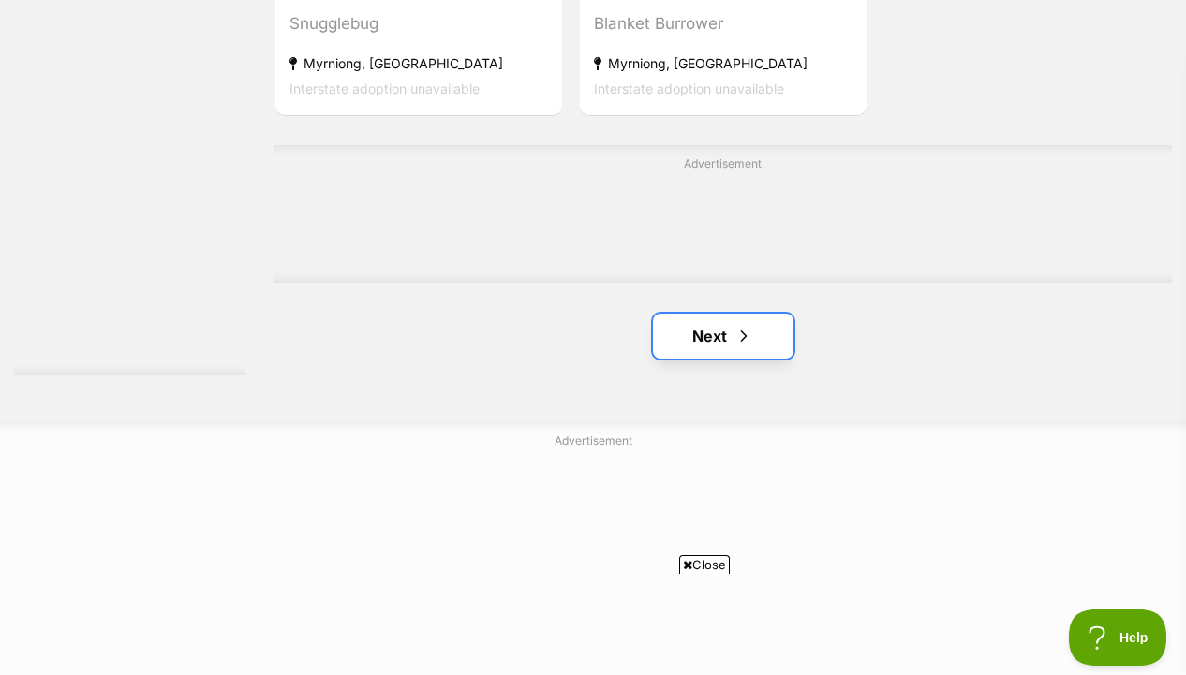
click at [770, 359] on link "Next" at bounding box center [723, 336] width 140 height 45
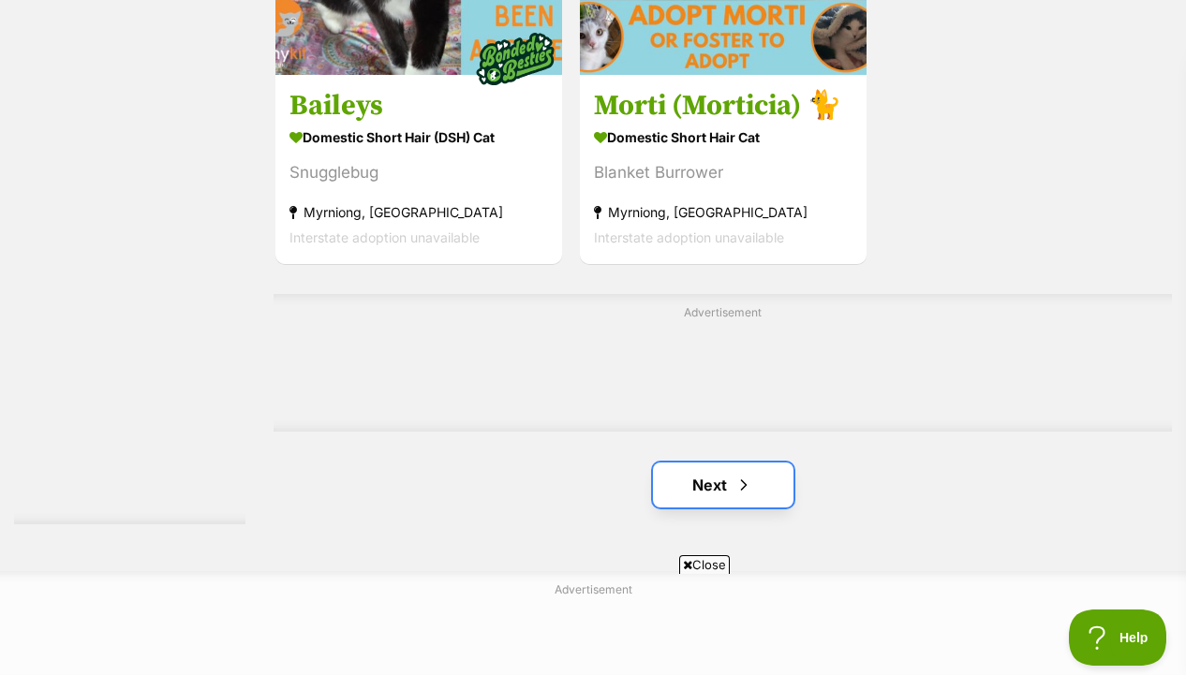
scroll to position [4029, 0]
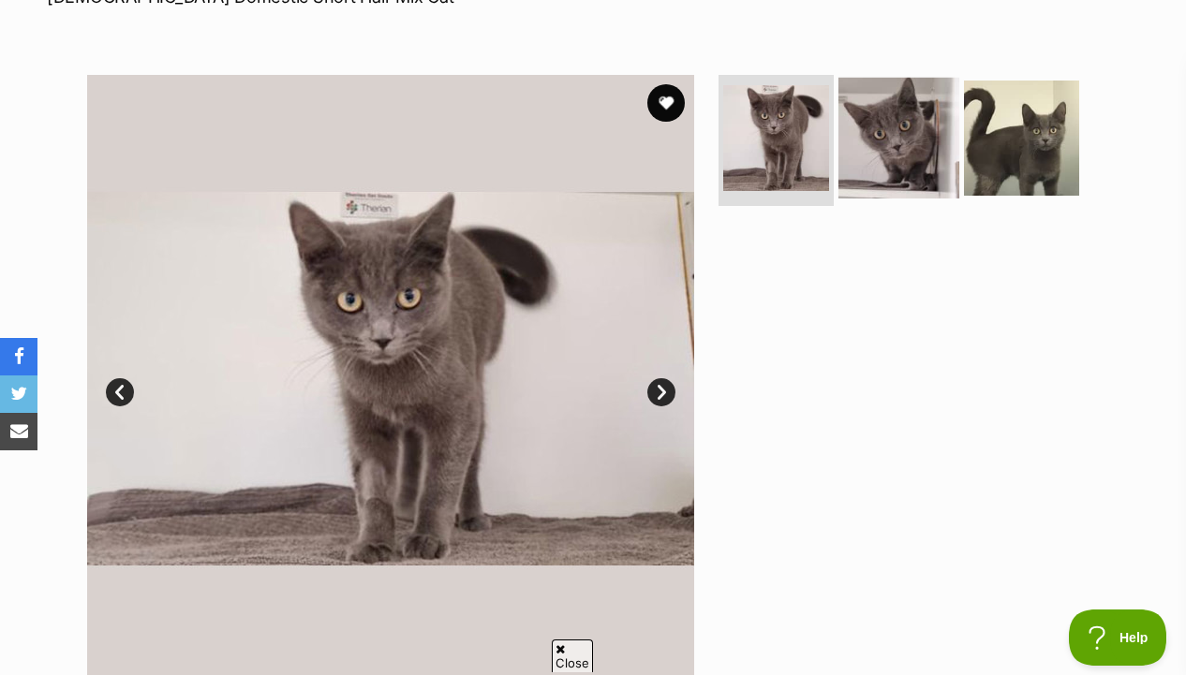
click at [887, 184] on img at bounding box center [898, 138] width 121 height 121
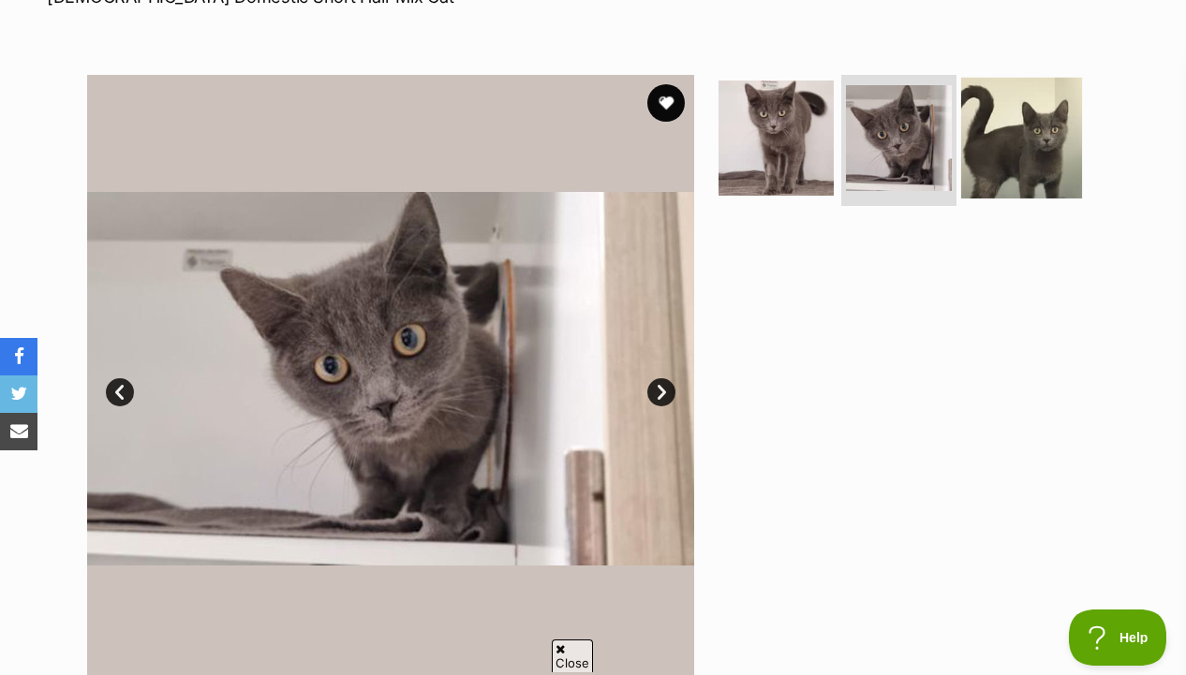
click at [1007, 155] on img at bounding box center [1021, 138] width 121 height 121
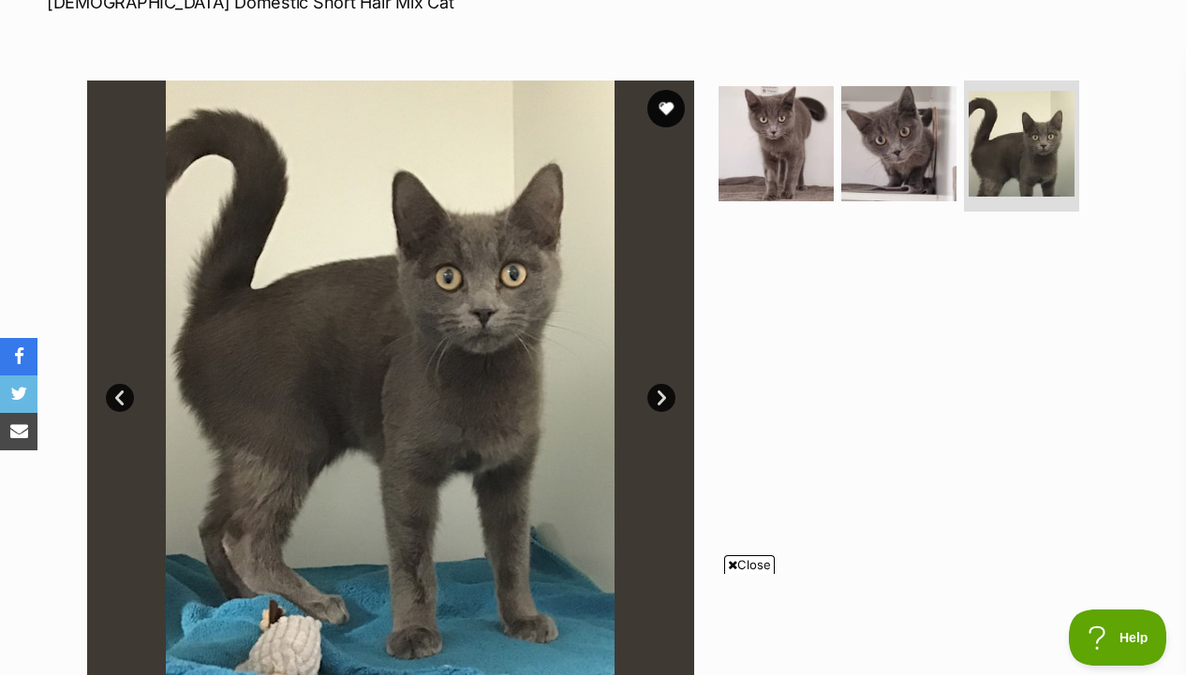
scroll to position [302, 0]
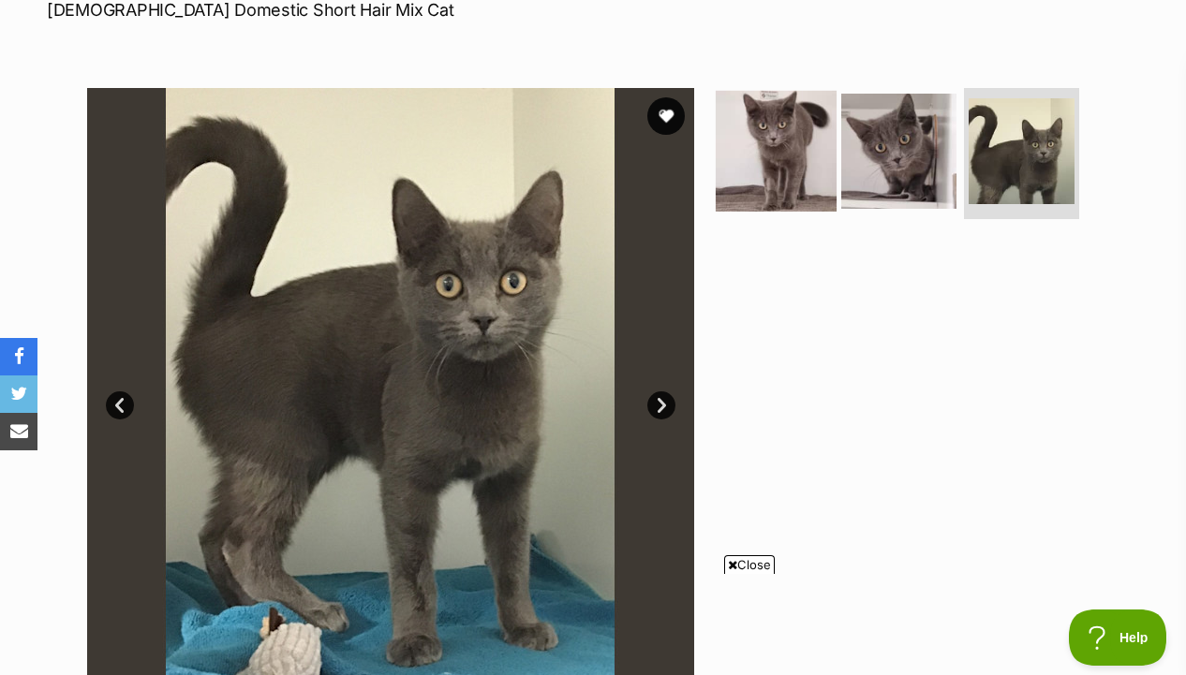
click at [813, 194] on img at bounding box center [775, 151] width 121 height 121
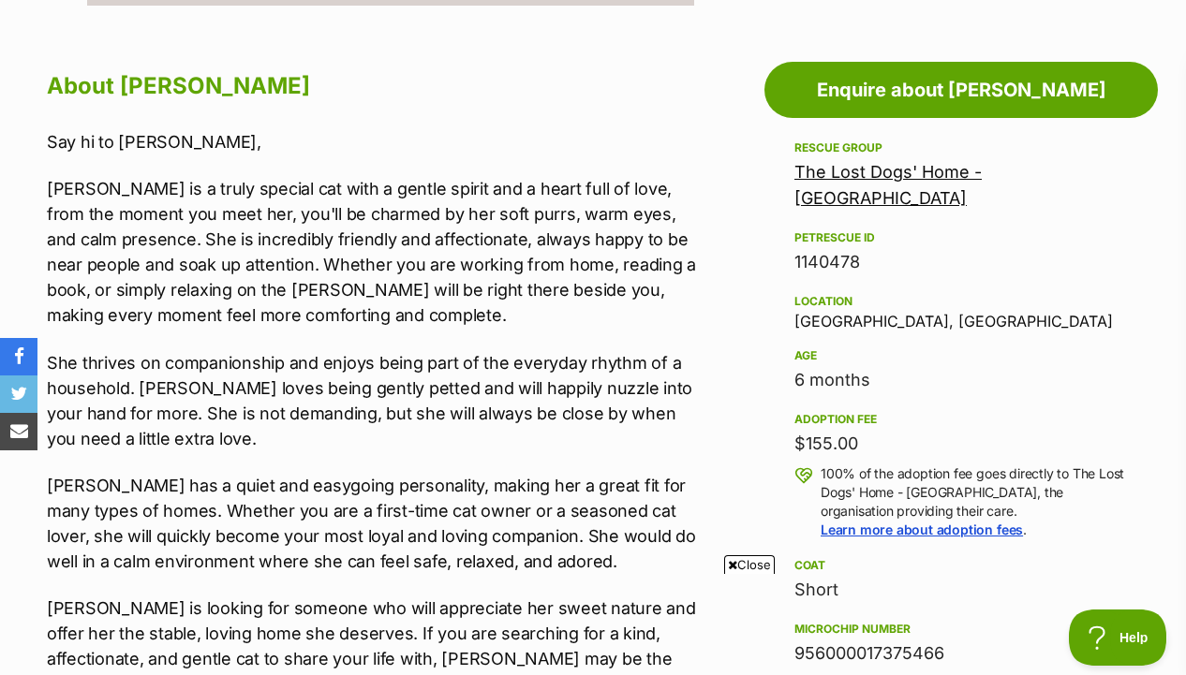
scroll to position [990, 0]
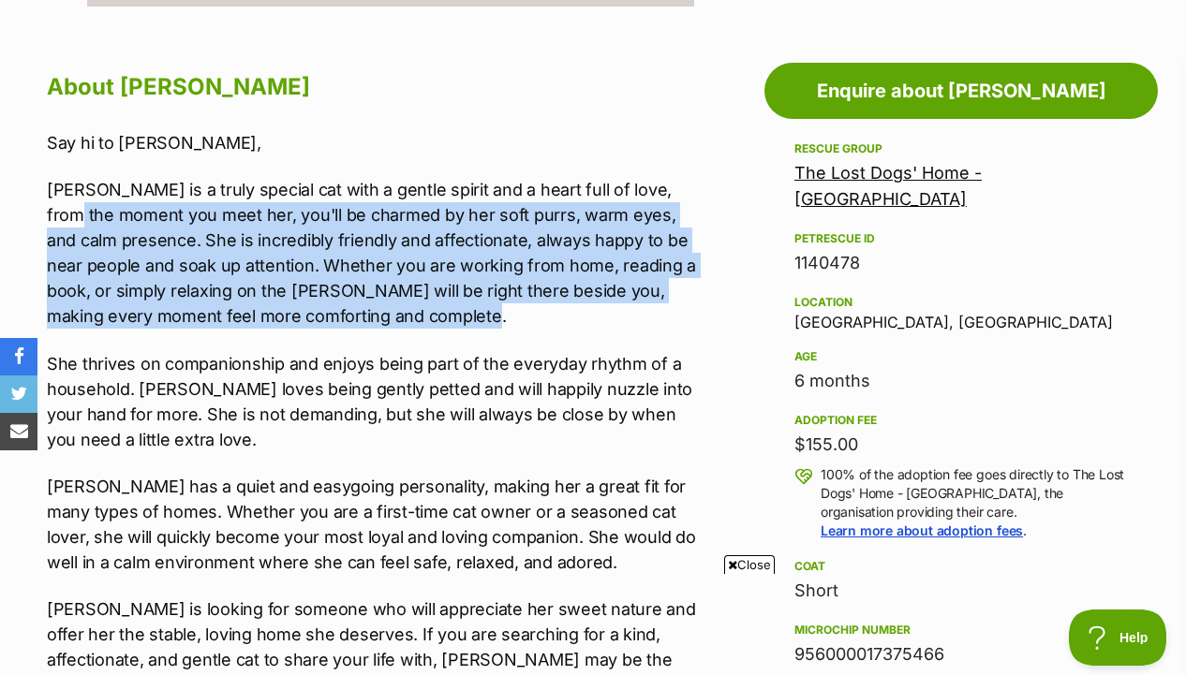
drag, startPoint x: 683, startPoint y: 179, endPoint x: 683, endPoint y: 309, distance: 130.2
click at [683, 309] on p "[PERSON_NAME] is a truly special cat with a gentle spirit and a heart full of l…" at bounding box center [376, 253] width 659 height 152
click at [683, 309] on p "Henrietta is a truly special cat with a gentle spirit and a heart full of love,…" at bounding box center [376, 253] width 659 height 152
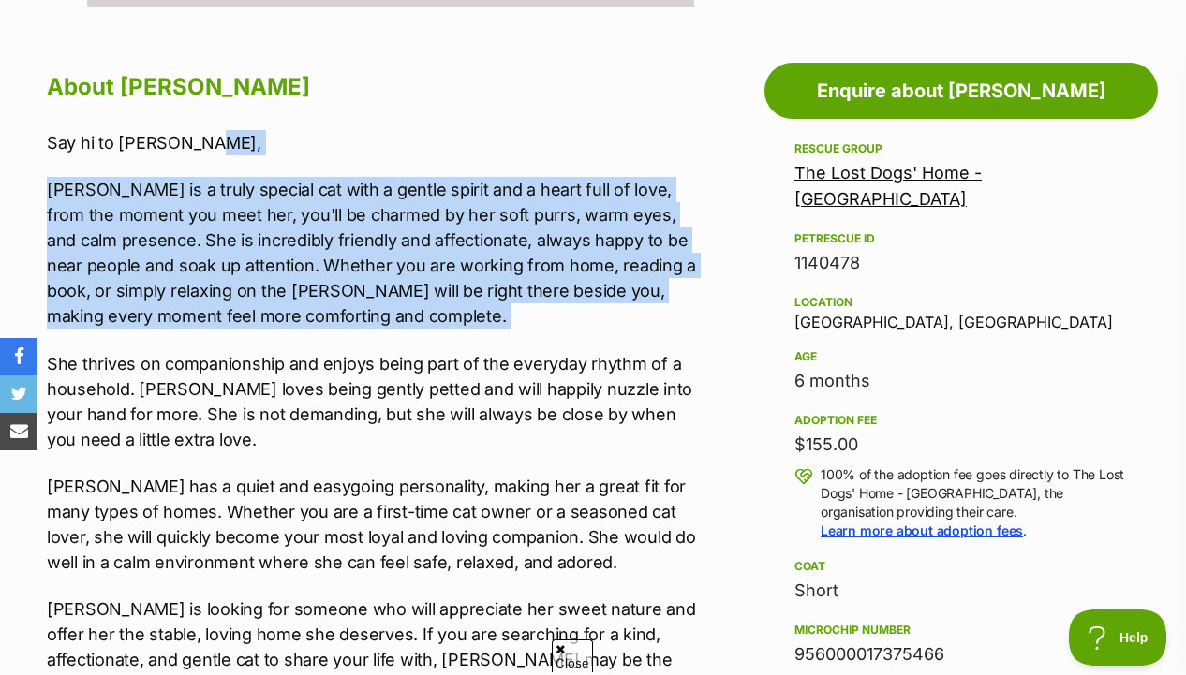
drag, startPoint x: 683, startPoint y: 334, endPoint x: 683, endPoint y: 140, distance: 194.8
click at [683, 140] on div "Say hi to Henrietta, Henrietta is a truly special cat with a gentle spirit and …" at bounding box center [376, 463] width 659 height 666
click at [683, 140] on p "Say hi to Henrietta," at bounding box center [376, 142] width 659 height 25
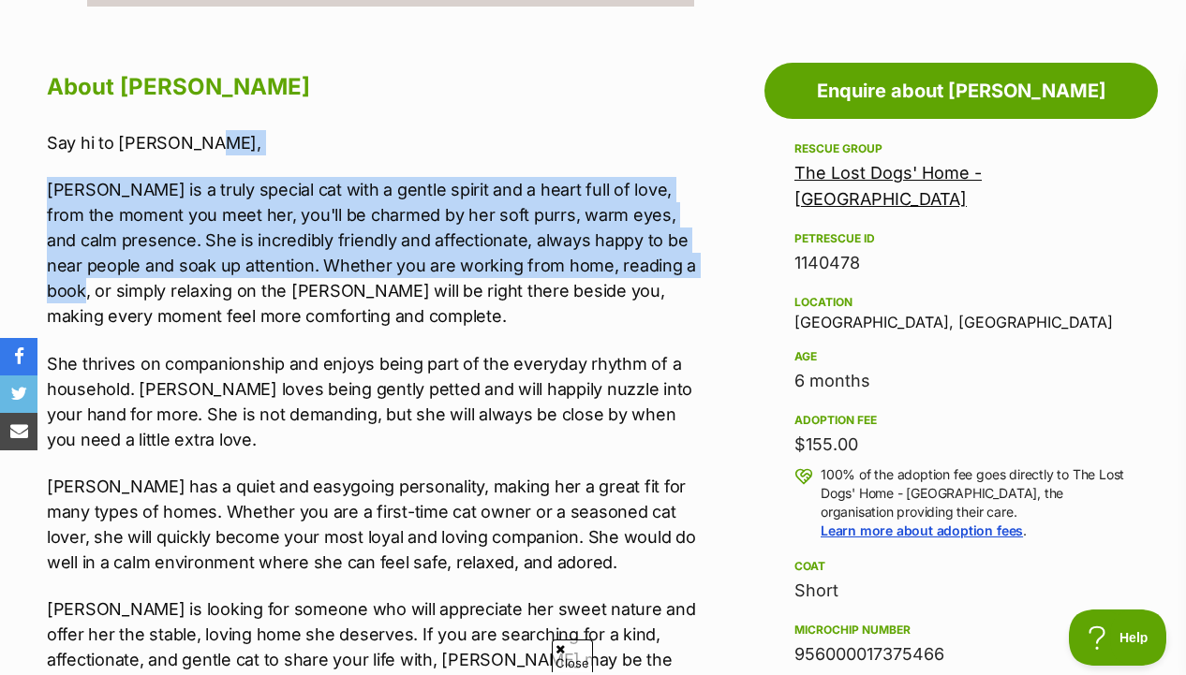
scroll to position [0, 0]
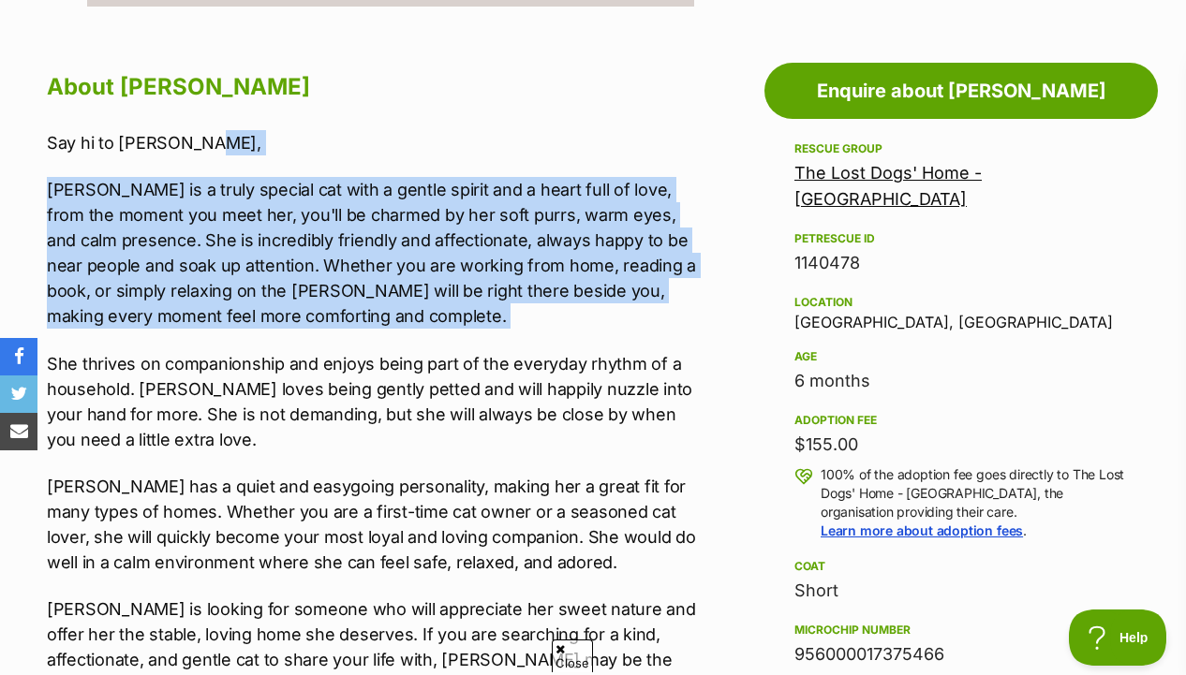
drag, startPoint x: 683, startPoint y: 140, endPoint x: 679, endPoint y: 308, distance: 168.6
click at [679, 308] on div "Say hi to Henrietta, Henrietta is a truly special cat with a gentle spirit and …" at bounding box center [376, 463] width 659 height 666
click at [679, 308] on p "Henrietta is a truly special cat with a gentle spirit and a heart full of love,…" at bounding box center [376, 253] width 659 height 152
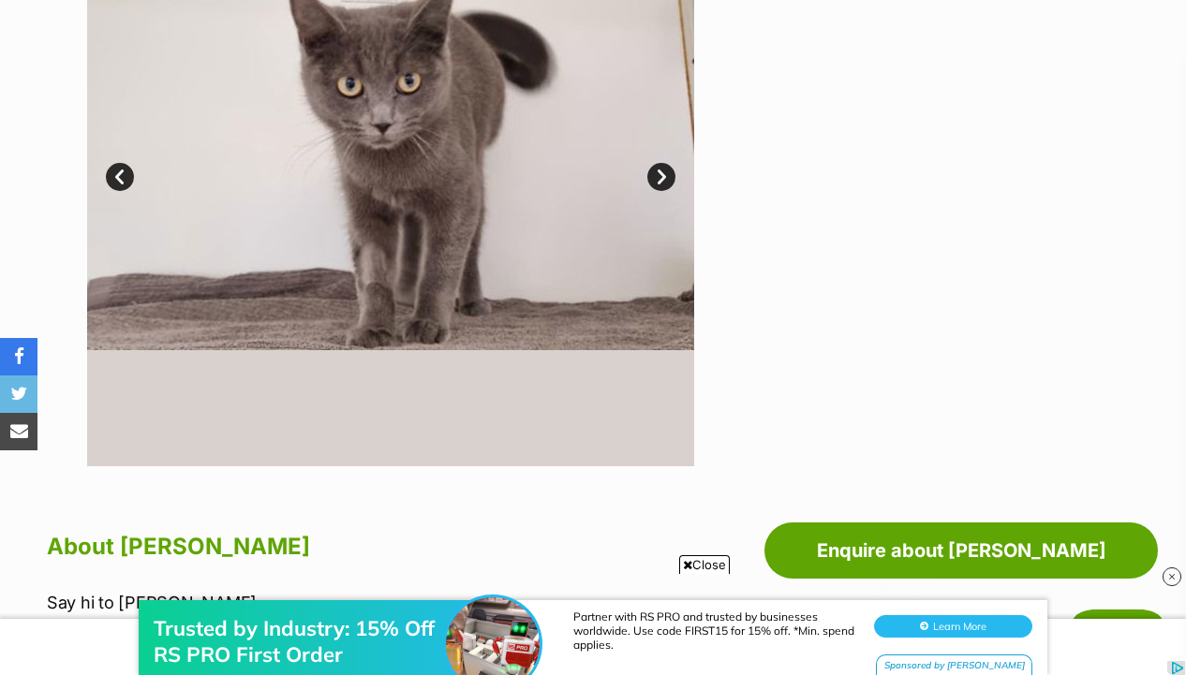
scroll to position [511, 0]
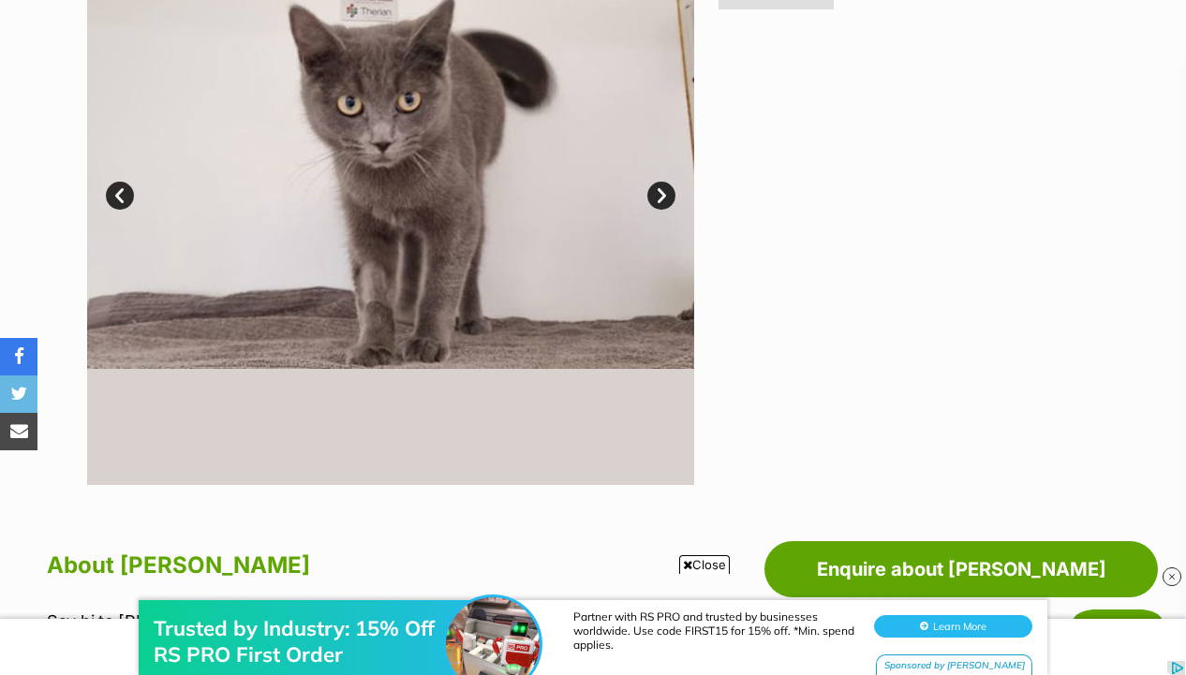
click at [670, 197] on link "Next" at bounding box center [661, 196] width 28 height 28
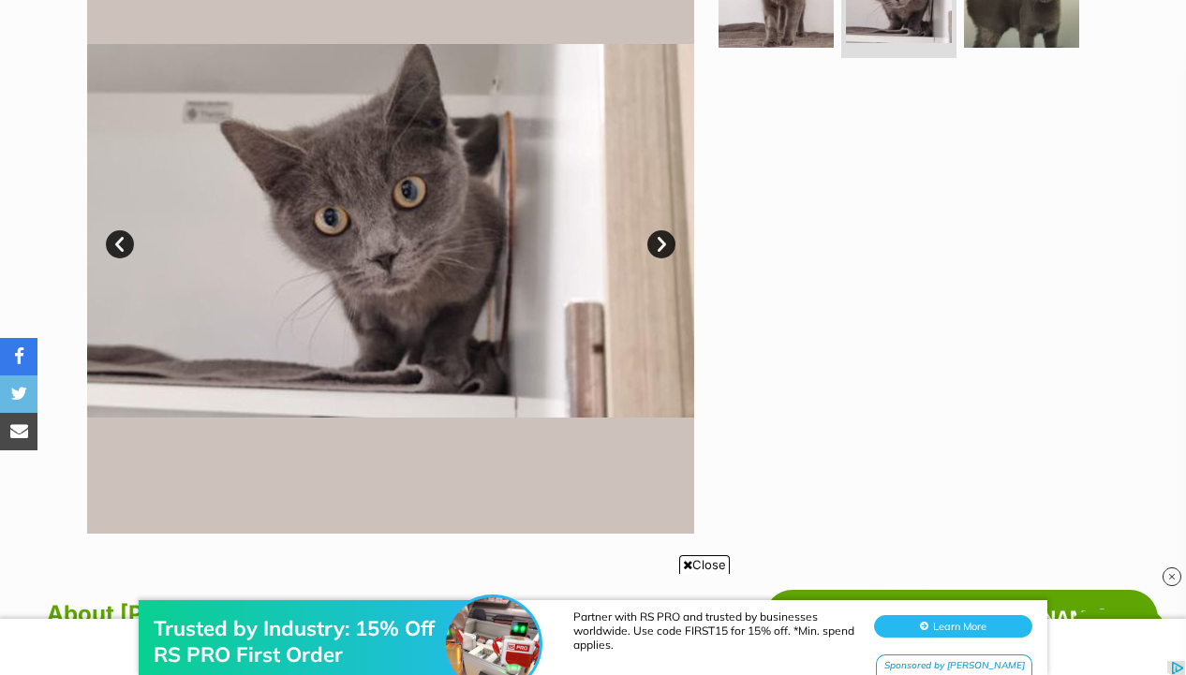
scroll to position [265, 0]
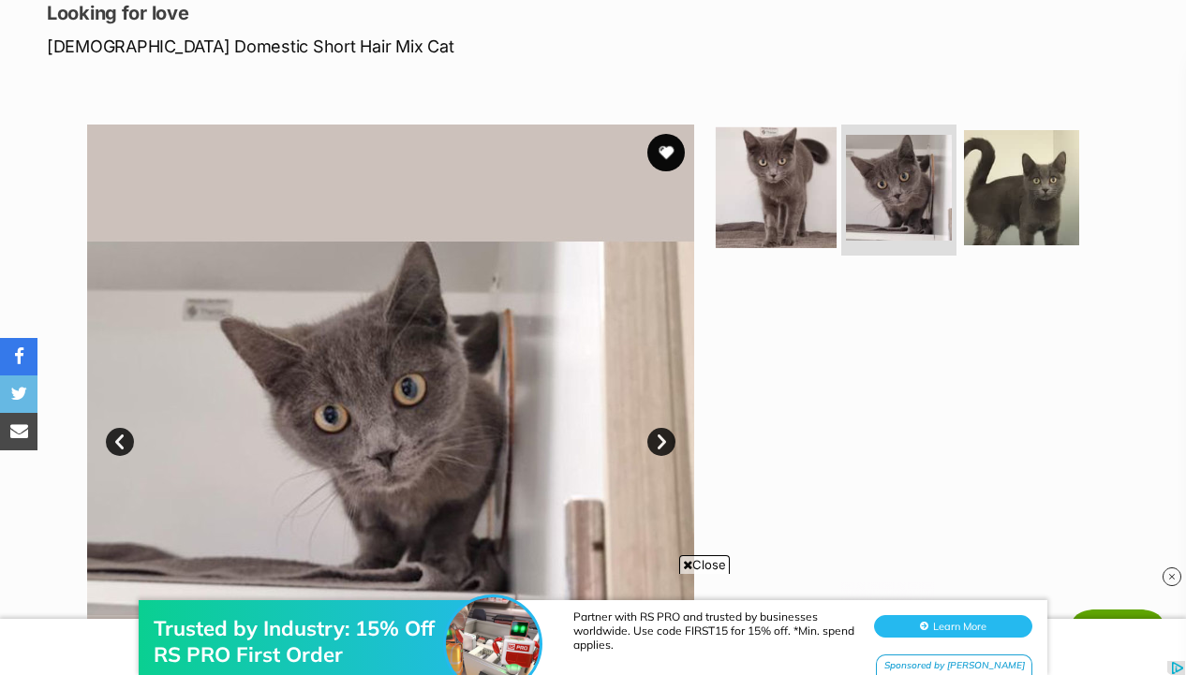
click at [769, 186] on img at bounding box center [775, 187] width 121 height 121
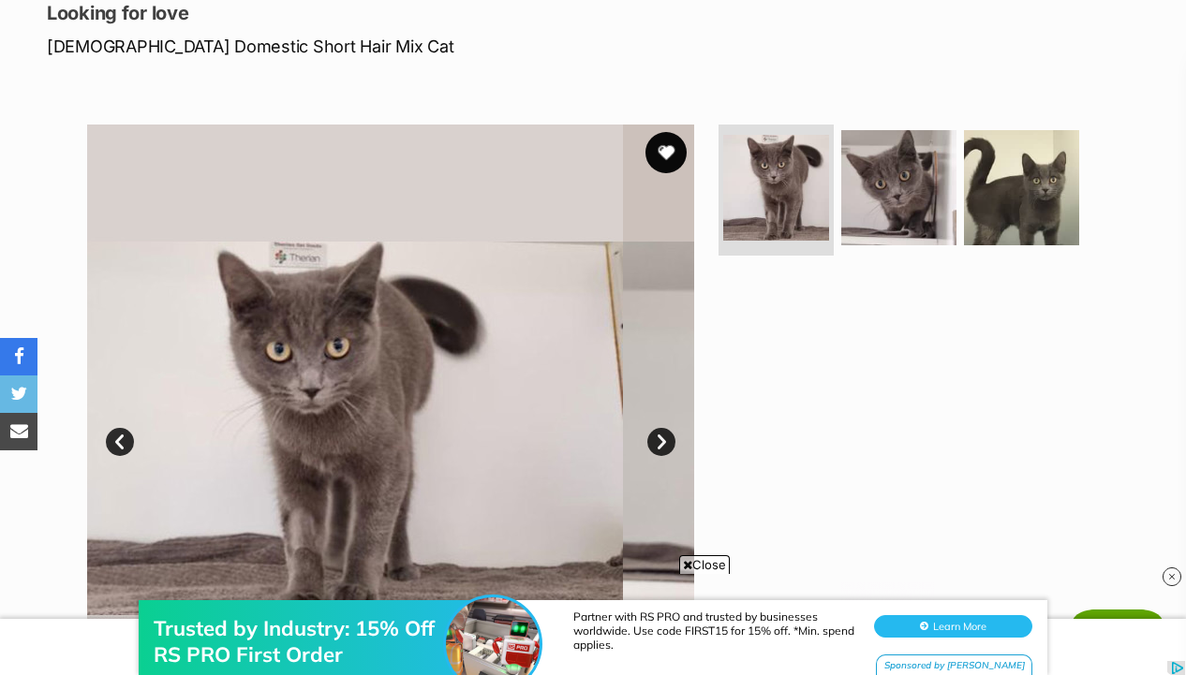
click at [671, 156] on button "favourite" at bounding box center [665, 152] width 41 height 41
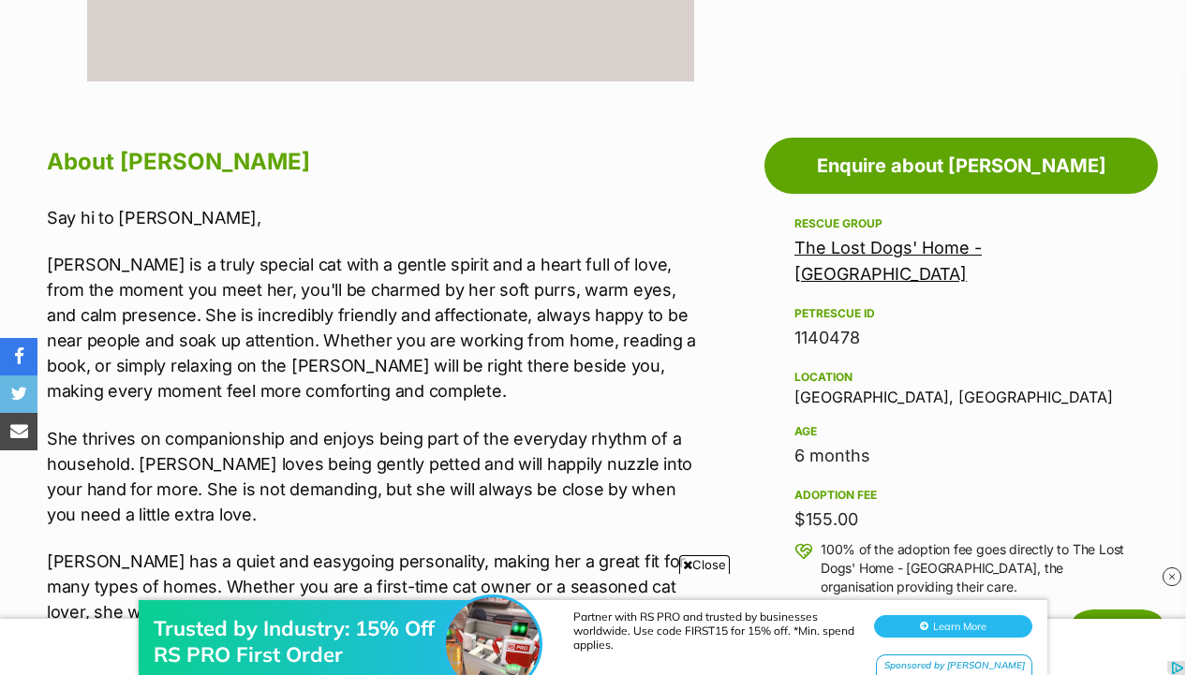
scroll to position [332, 0]
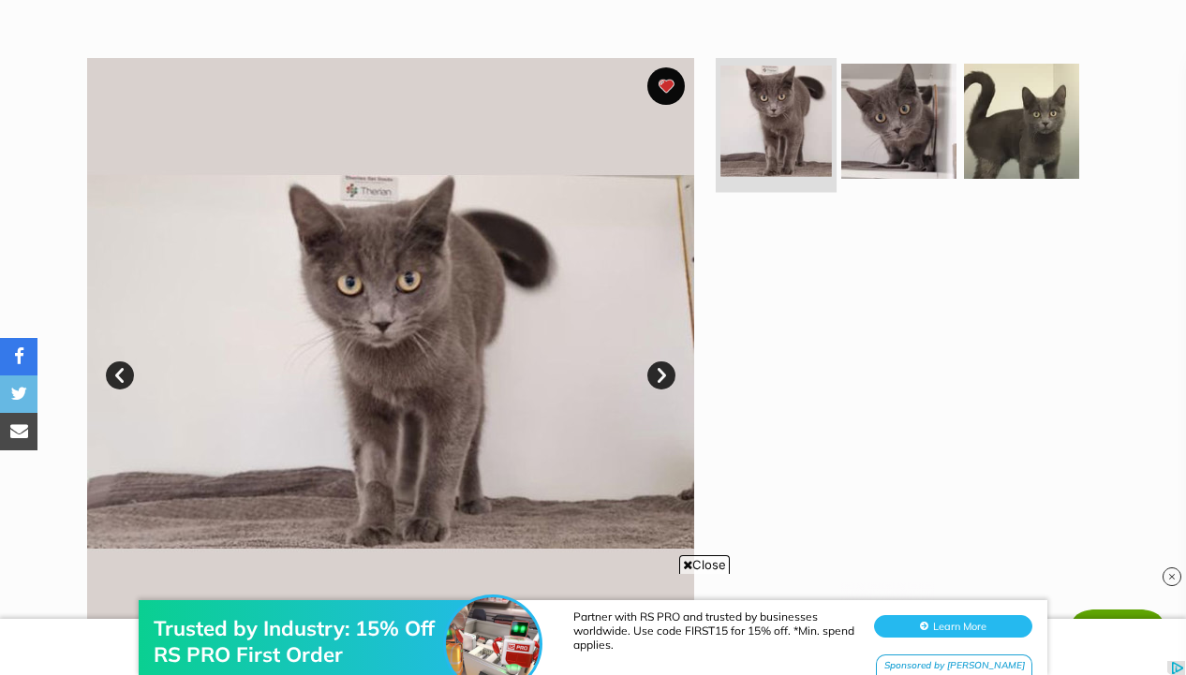
click at [720, 135] on img at bounding box center [775, 121] width 111 height 111
click at [763, 131] on img at bounding box center [775, 121] width 111 height 111
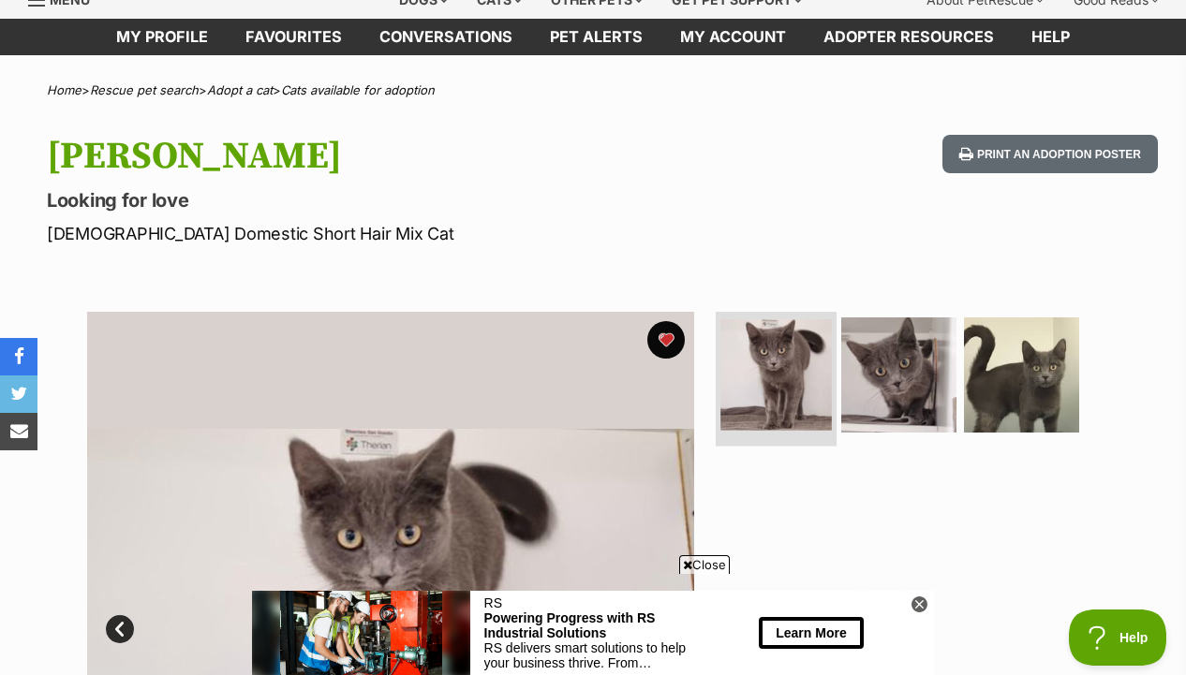
scroll to position [0, 0]
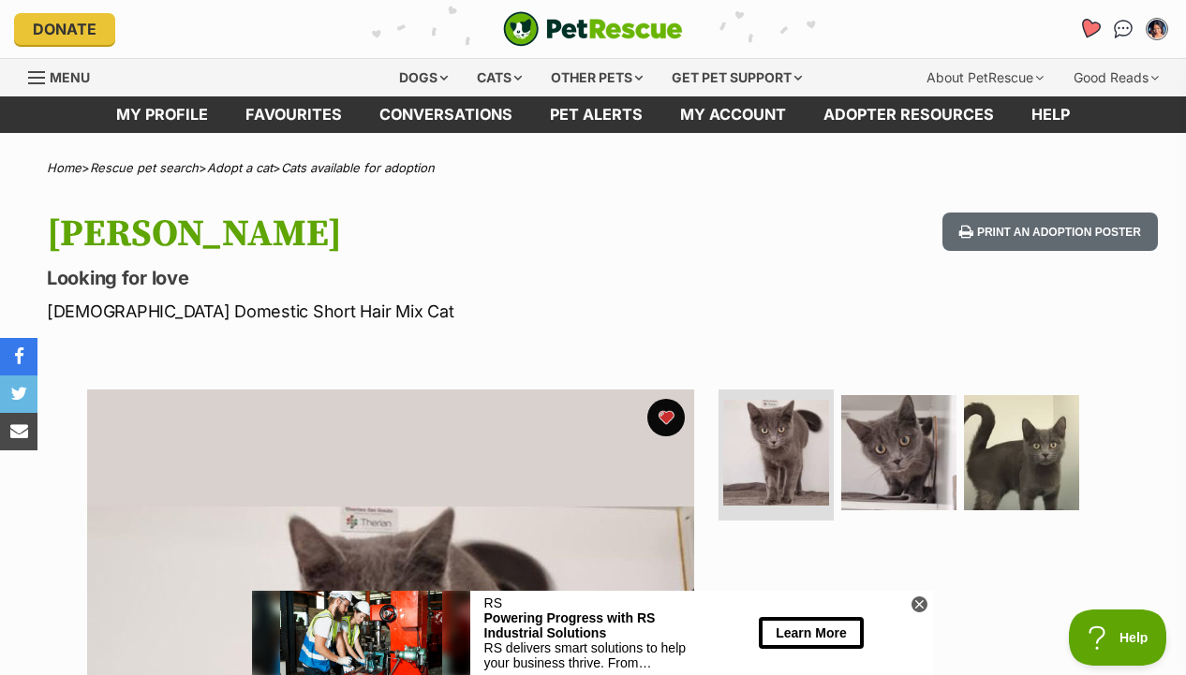
click at [1093, 19] on link "Favourites" at bounding box center [1088, 29] width 38 height 38
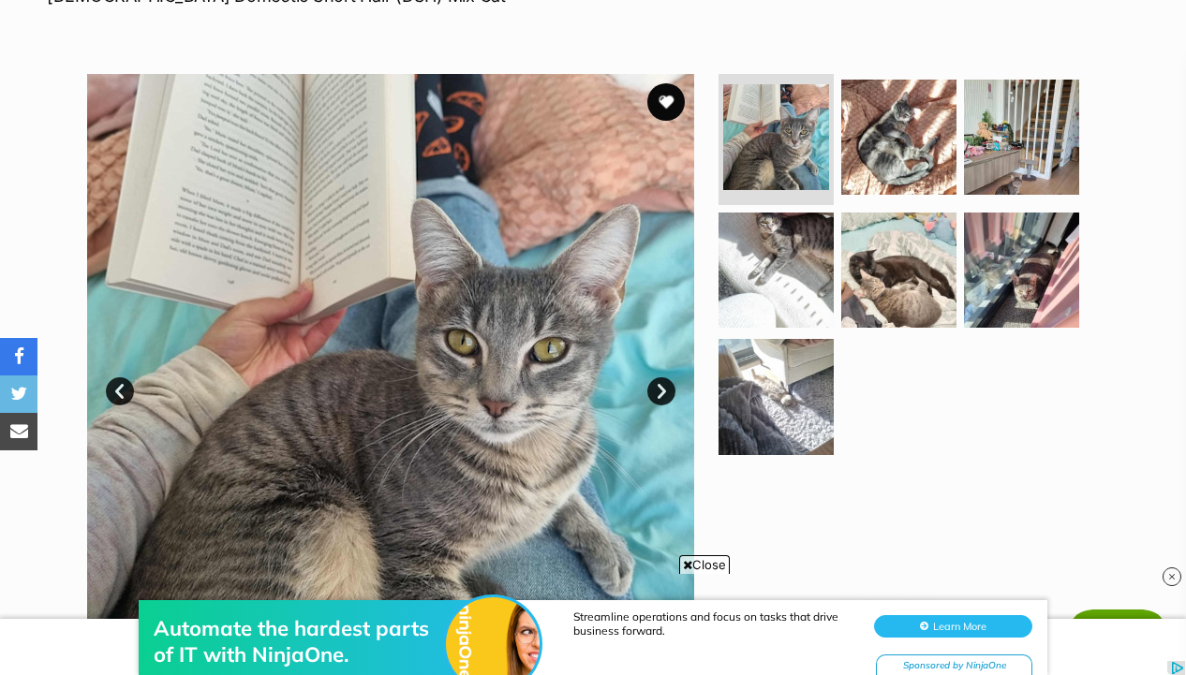
scroll to position [353, 0]
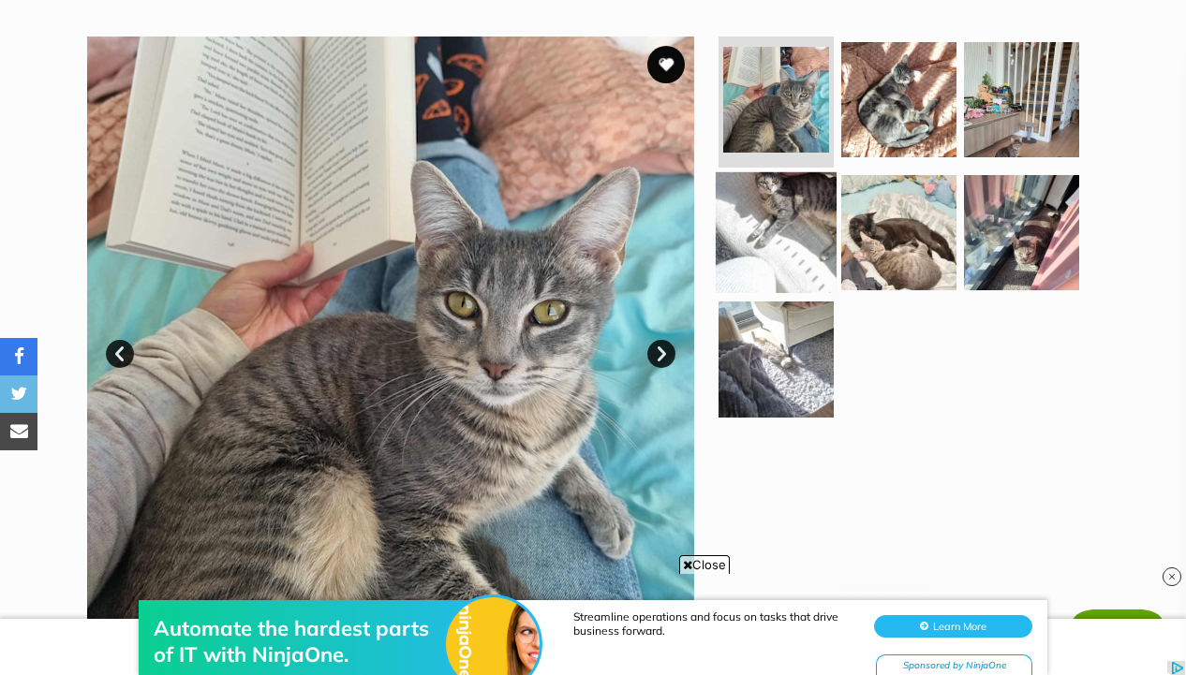
click at [792, 243] on img at bounding box center [775, 231] width 121 height 121
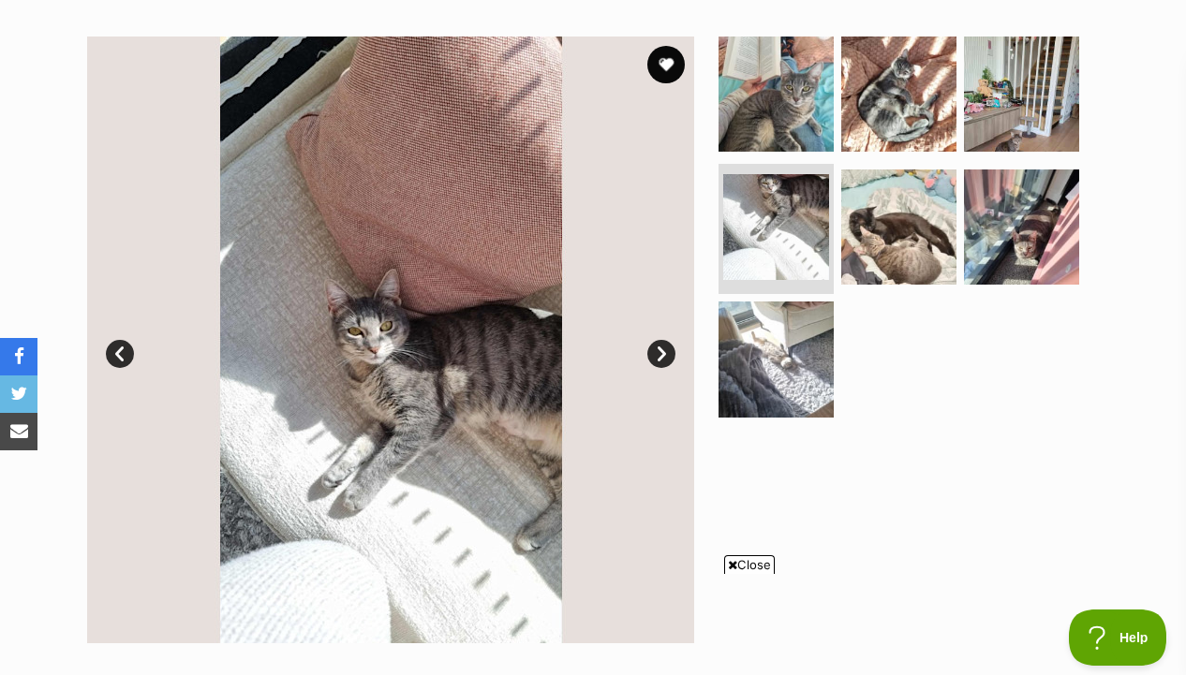
scroll to position [855, 0]
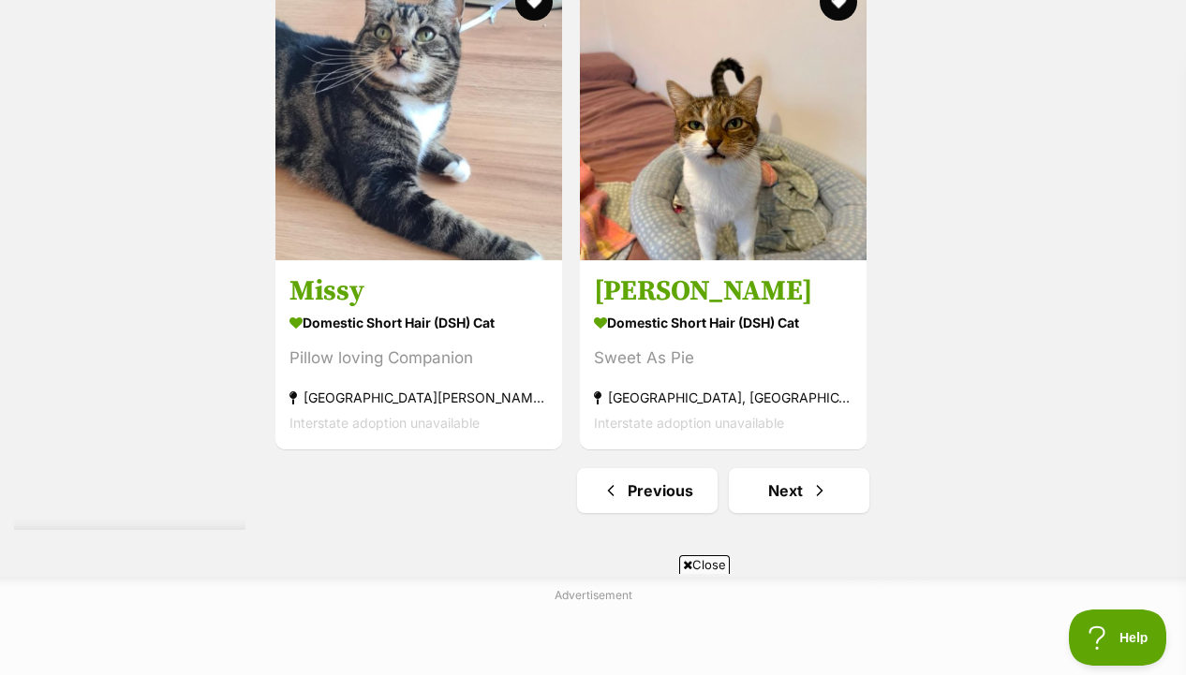
scroll to position [4147, 0]
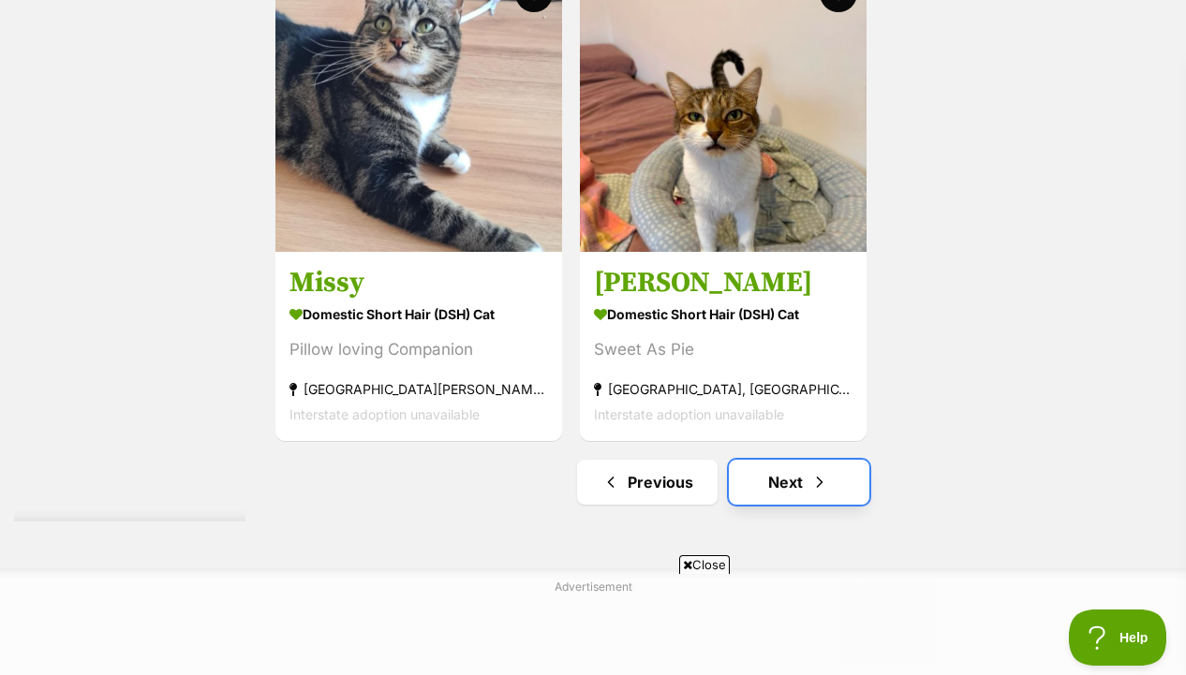
click at [825, 494] on span "Next page" at bounding box center [819, 482] width 19 height 22
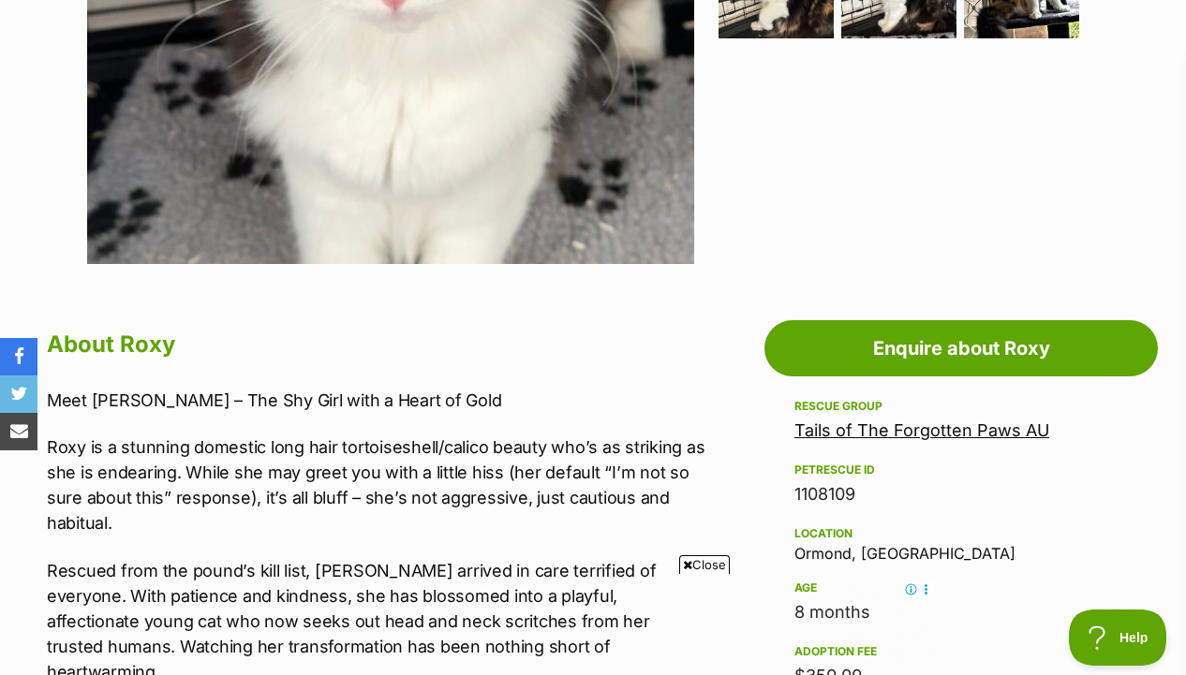
scroll to position [711, 0]
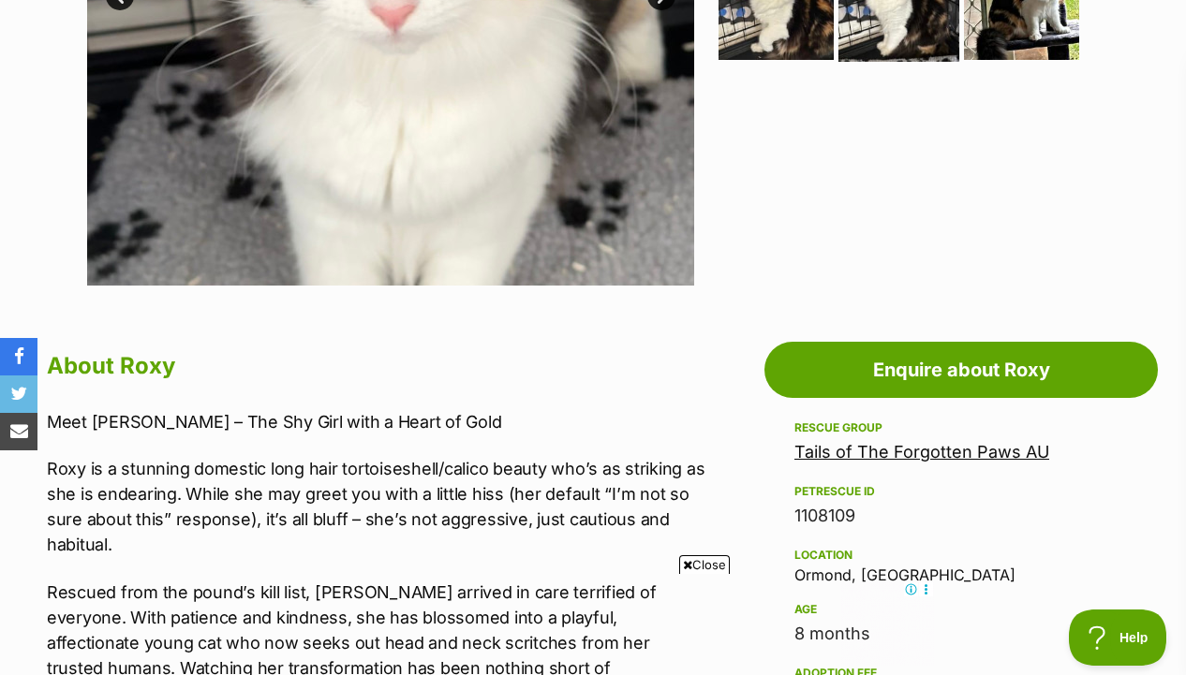
click at [866, 53] on img at bounding box center [898, 1] width 121 height 121
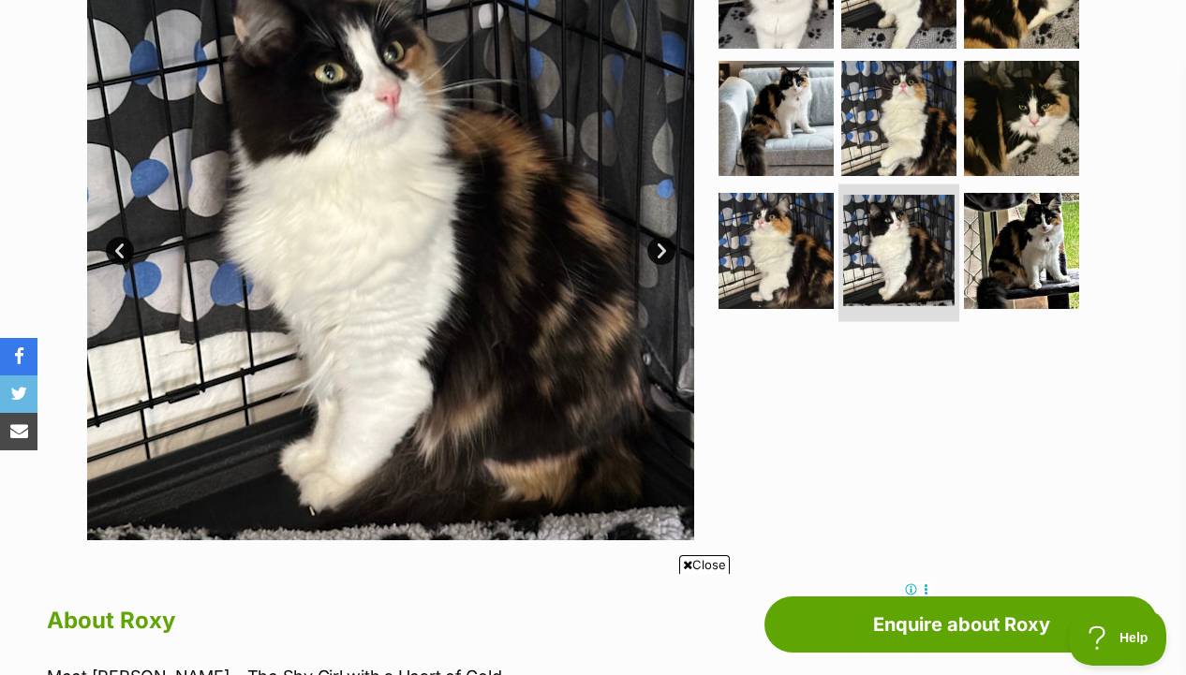
scroll to position [425, 0]
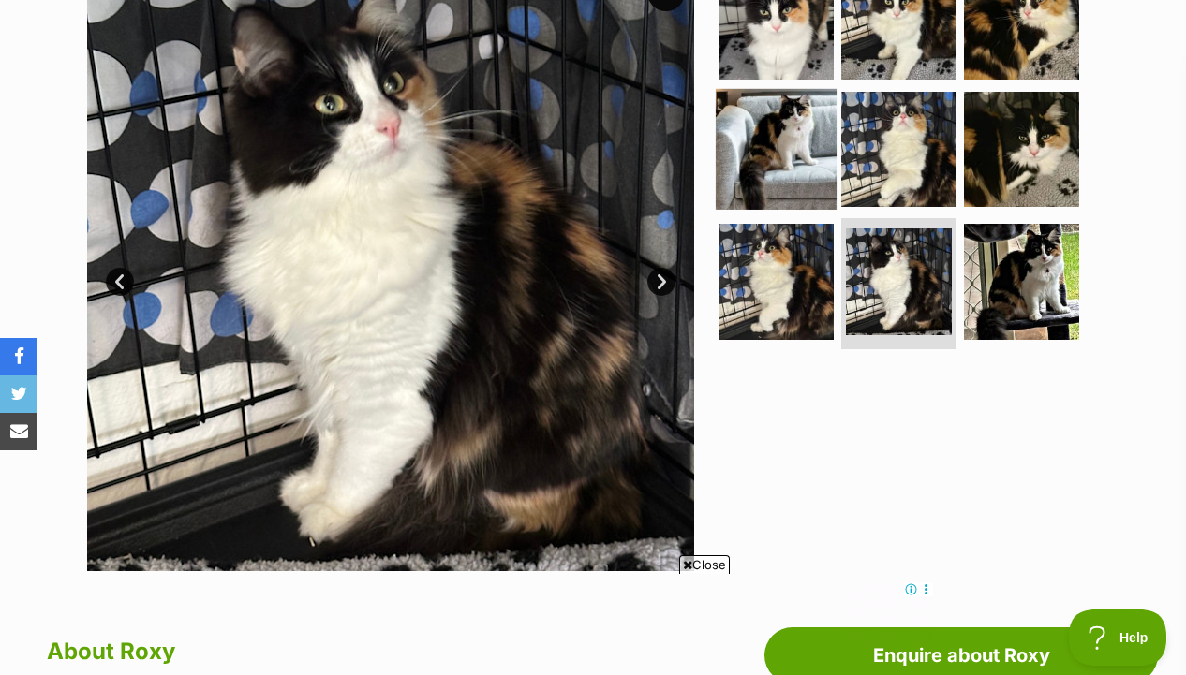
click at [799, 197] on img at bounding box center [775, 148] width 121 height 121
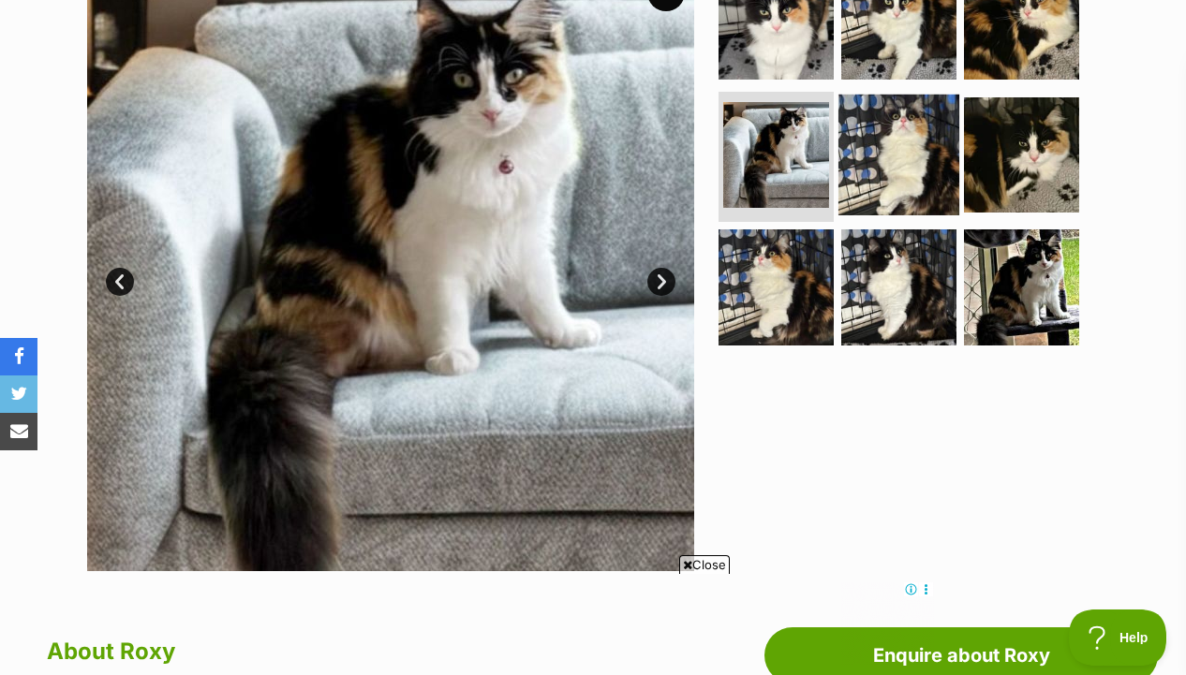
click at [867, 154] on img at bounding box center [898, 154] width 121 height 121
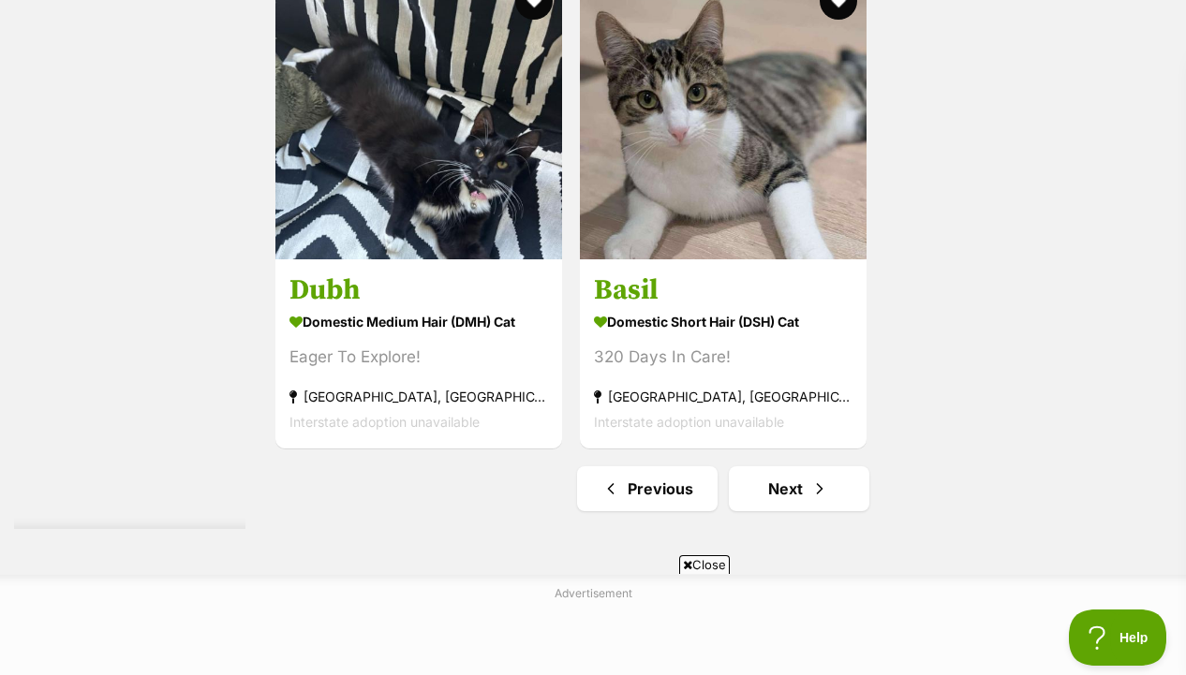
scroll to position [4318, 0]
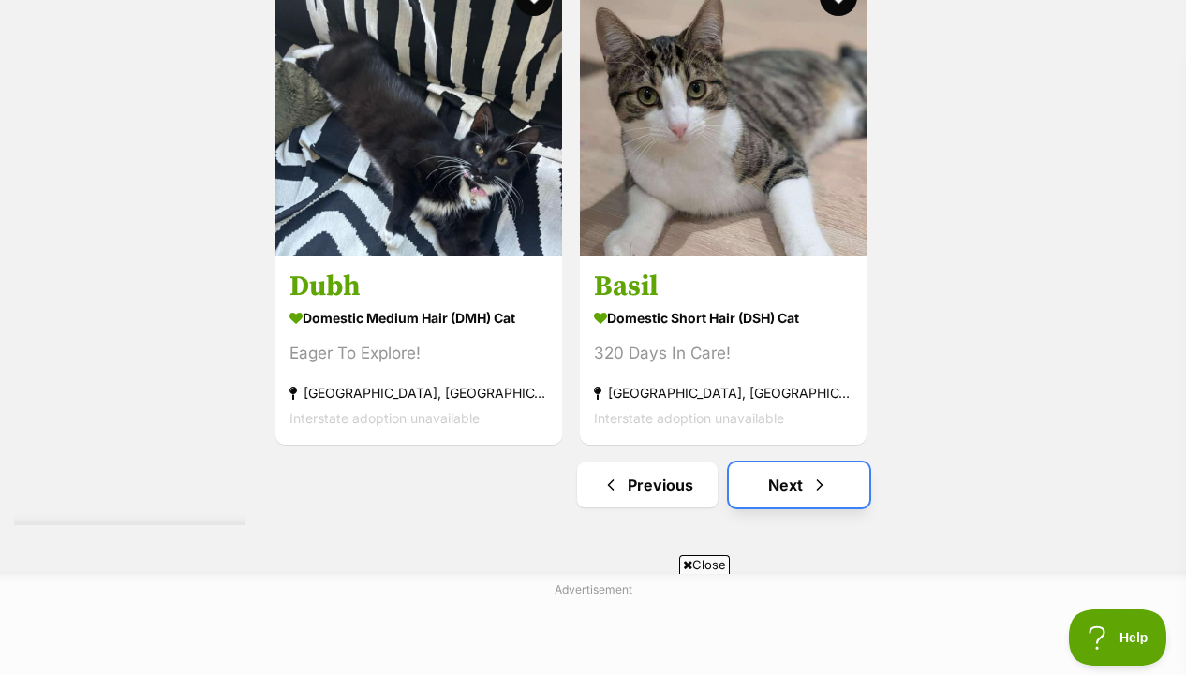
click at [812, 496] on span "Next page" at bounding box center [819, 485] width 19 height 22
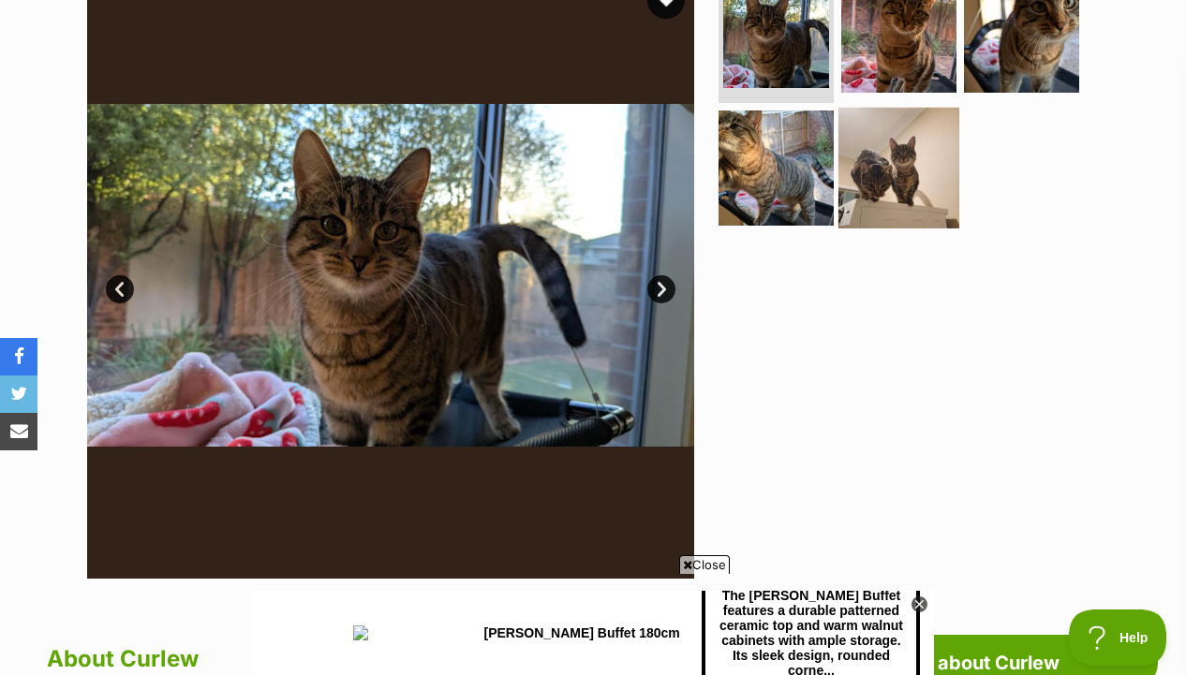
click at [841, 165] on img at bounding box center [898, 167] width 121 height 121
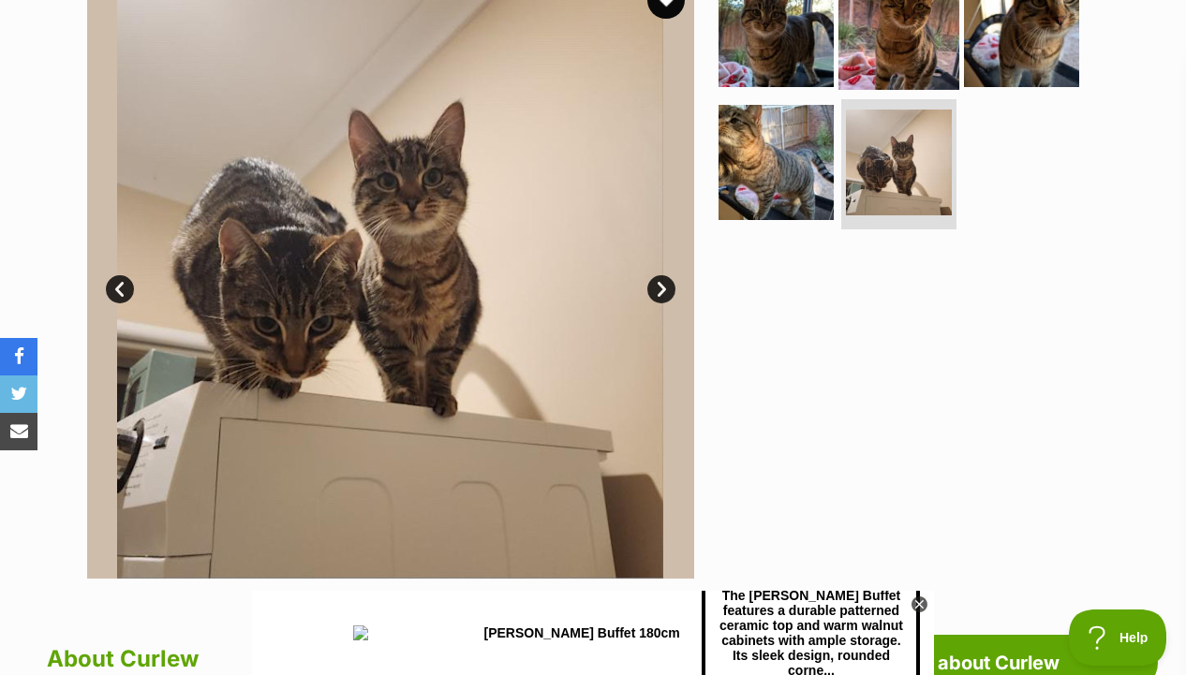
click at [898, 62] on img at bounding box center [898, 29] width 121 height 121
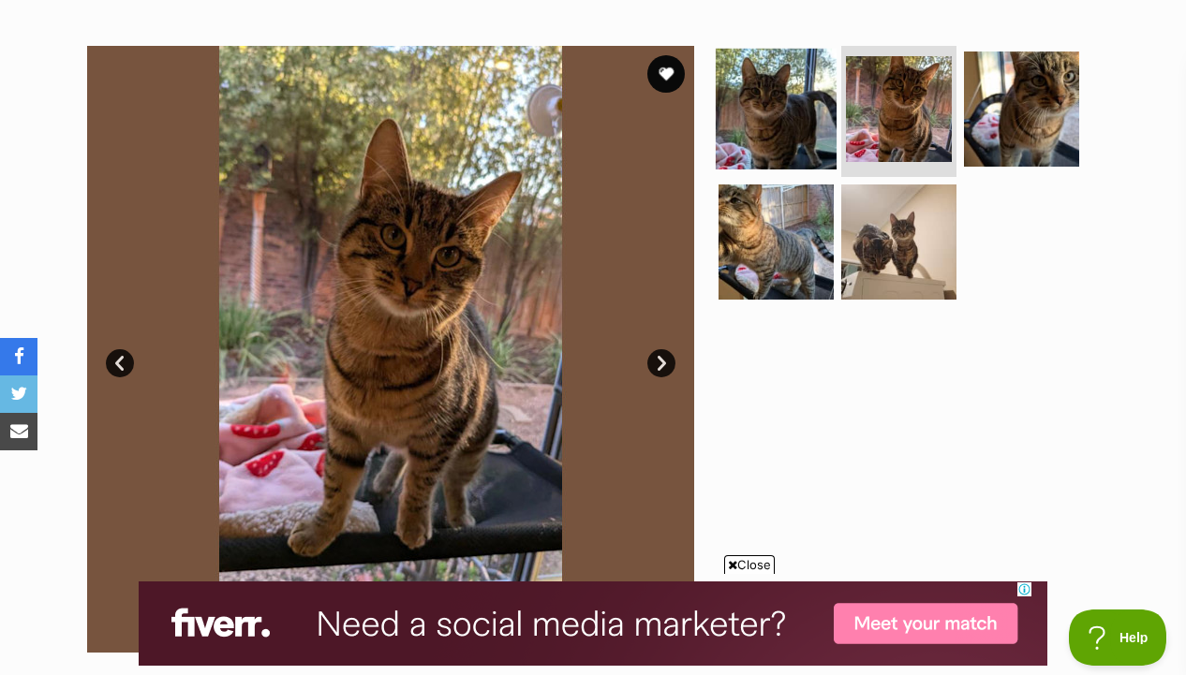
click at [818, 100] on img at bounding box center [775, 109] width 121 height 121
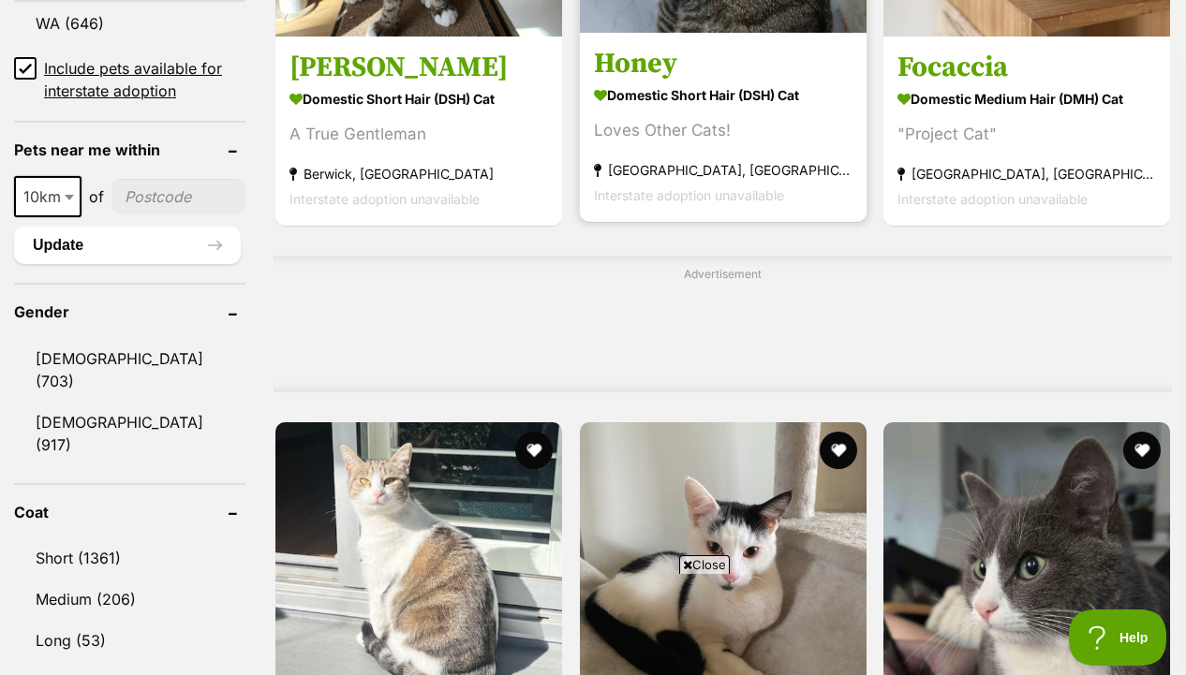
scroll to position [1706, 0]
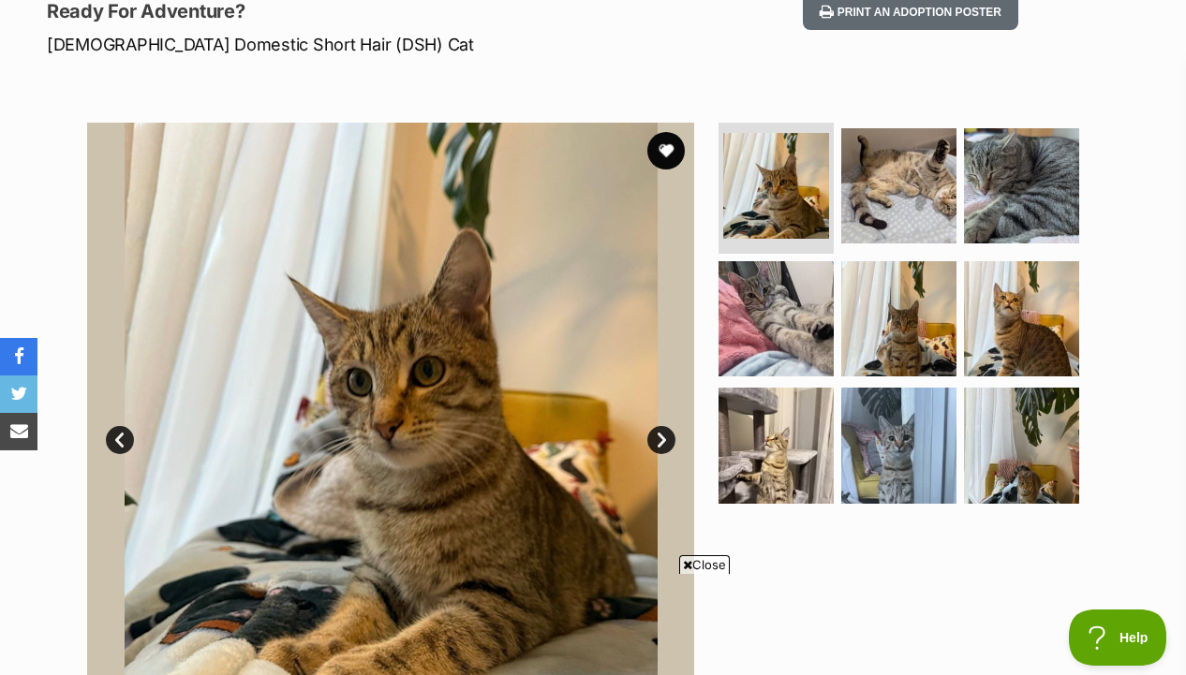
scroll to position [295, 0]
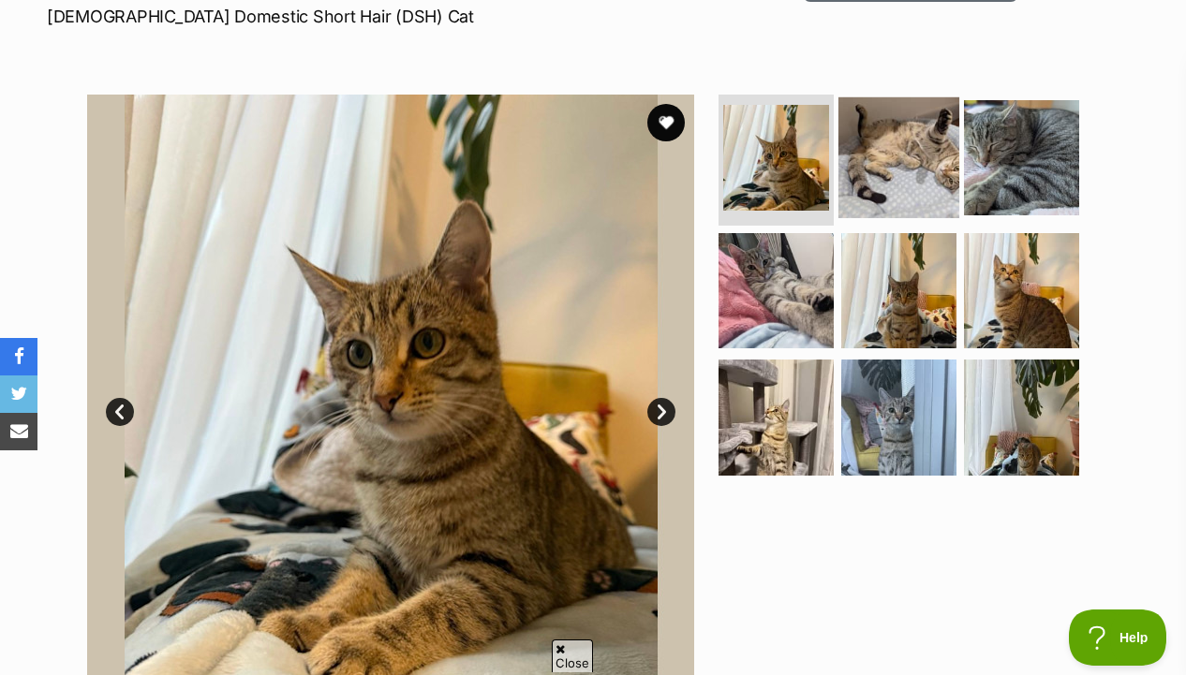
click at [863, 179] on img at bounding box center [898, 157] width 121 height 121
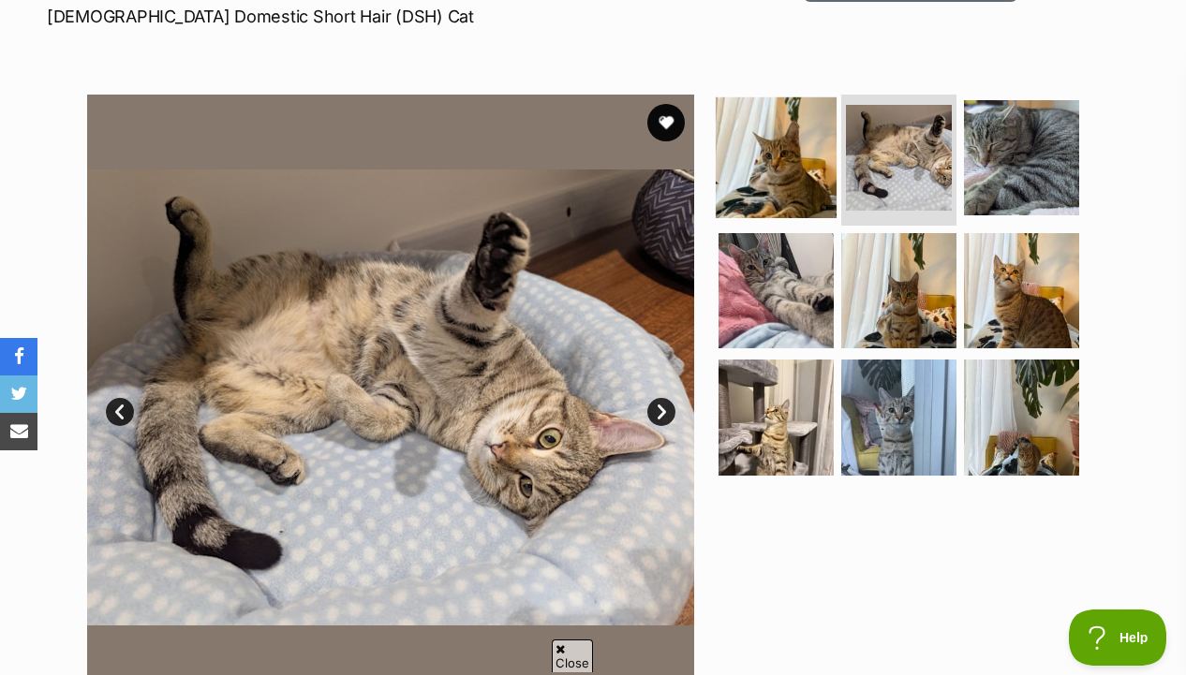
click at [771, 182] on img at bounding box center [775, 157] width 121 height 121
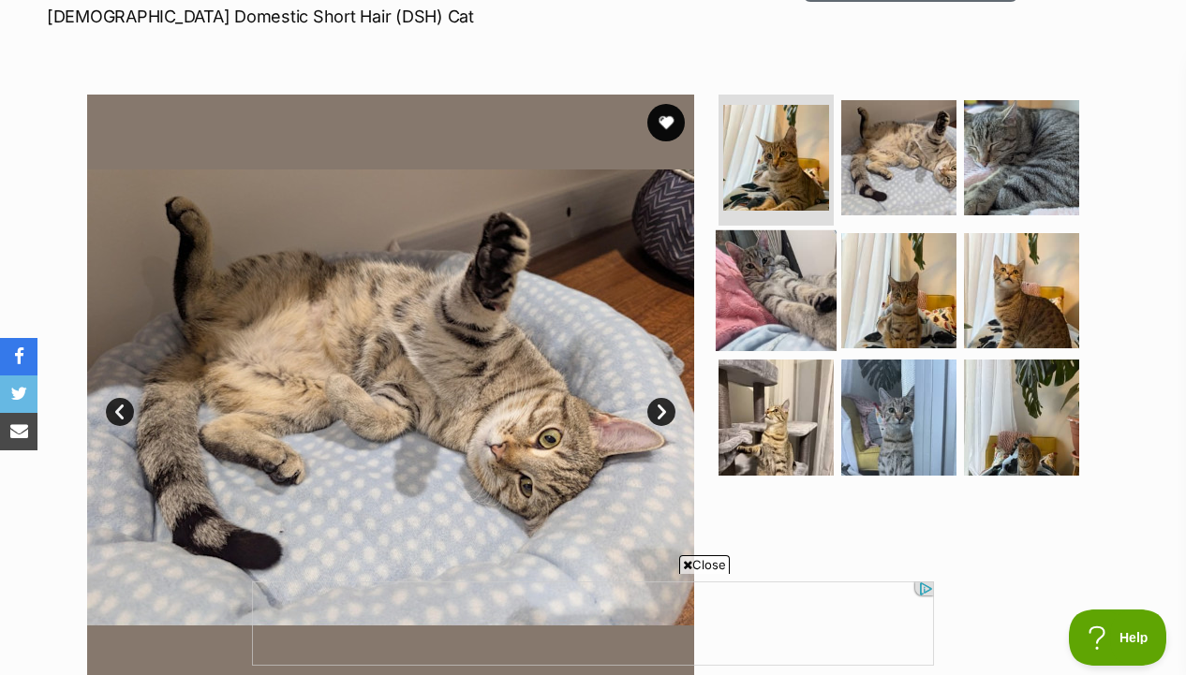
scroll to position [0, 0]
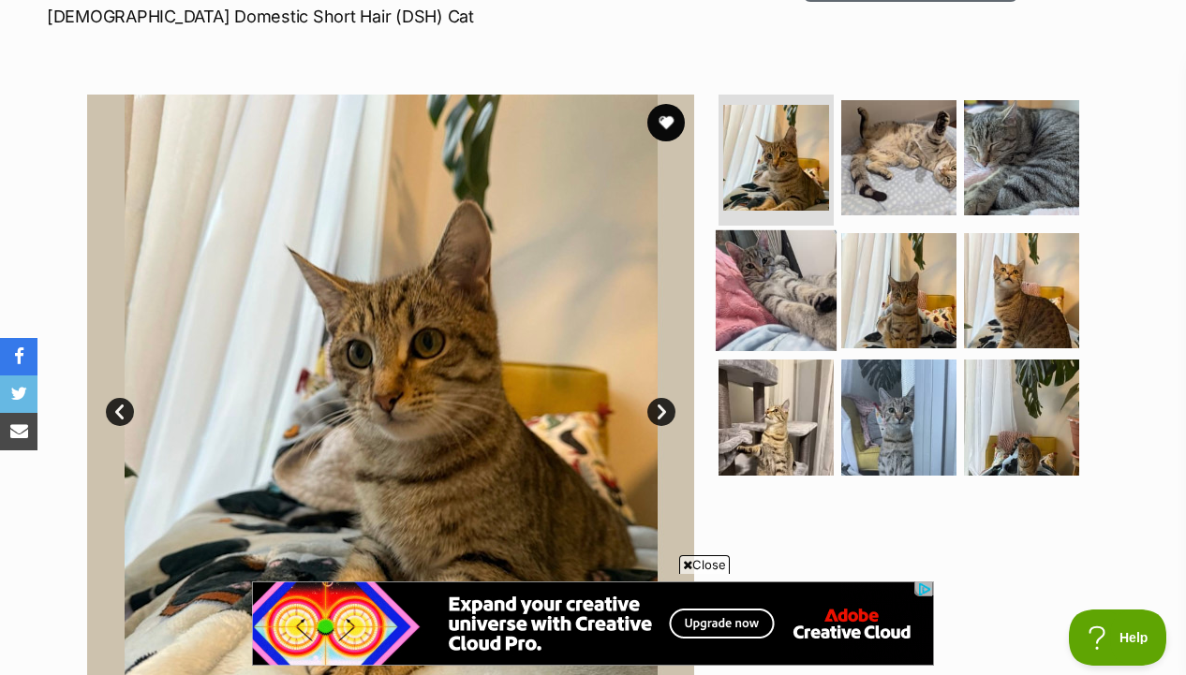
click at [774, 289] on img at bounding box center [775, 289] width 121 height 121
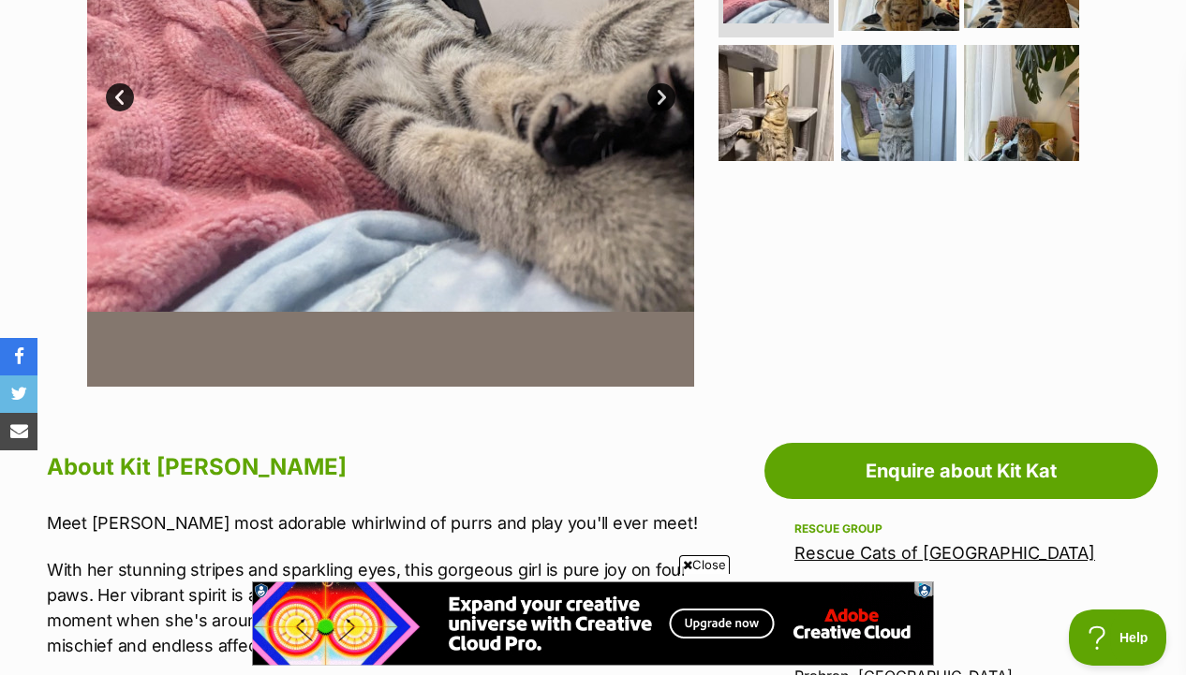
scroll to position [417, 0]
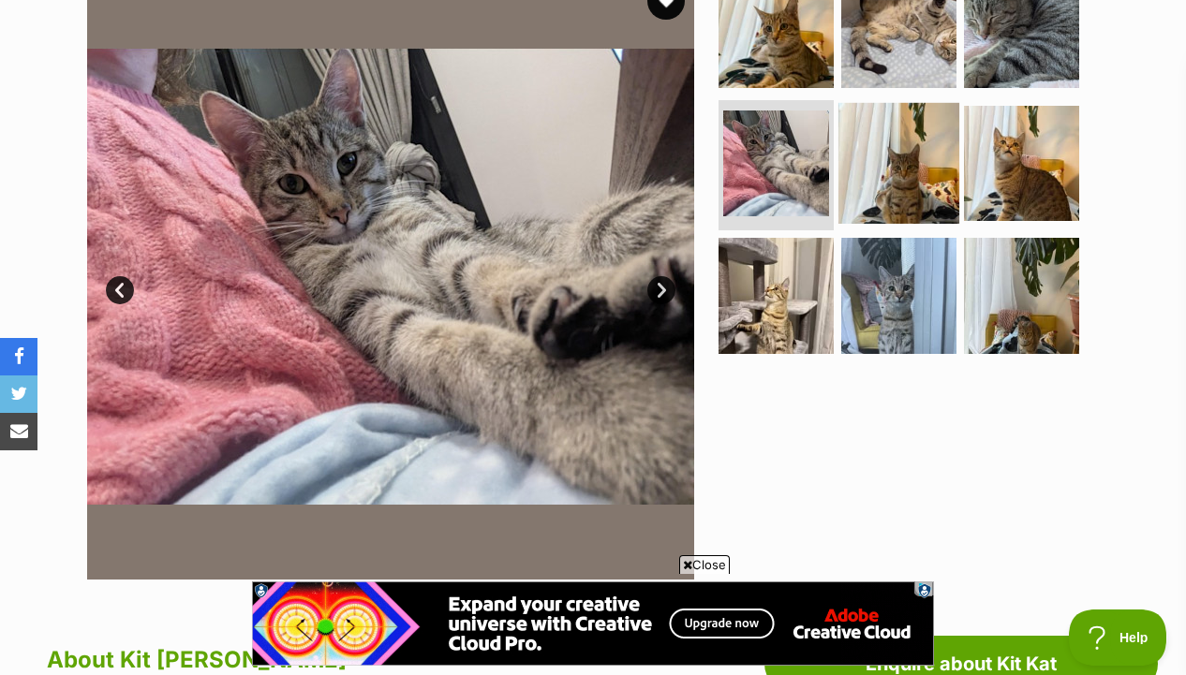
click at [887, 184] on img at bounding box center [898, 162] width 121 height 121
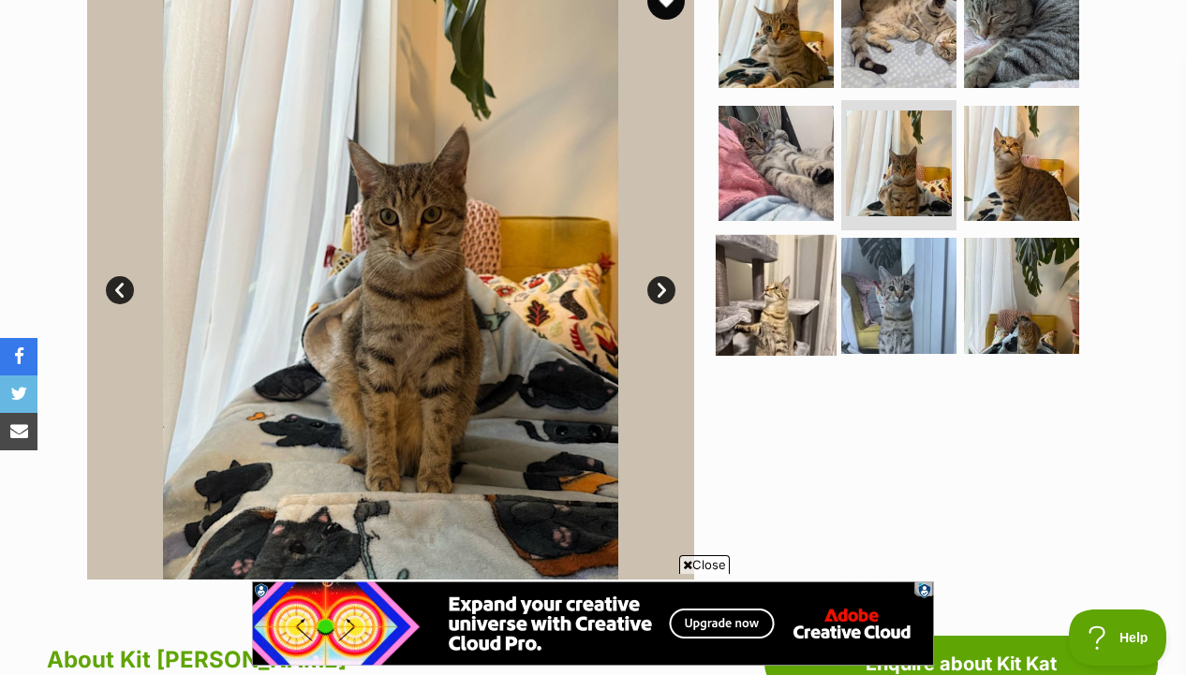
click at [794, 286] on img at bounding box center [775, 295] width 121 height 121
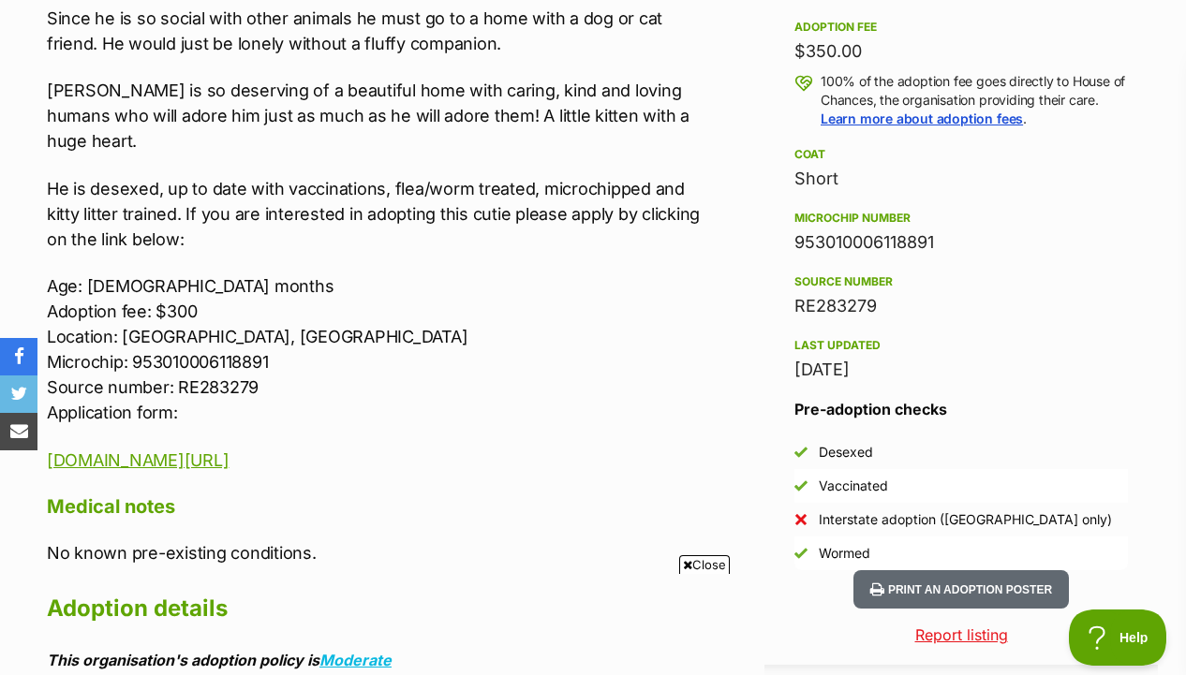
scroll to position [1361, 0]
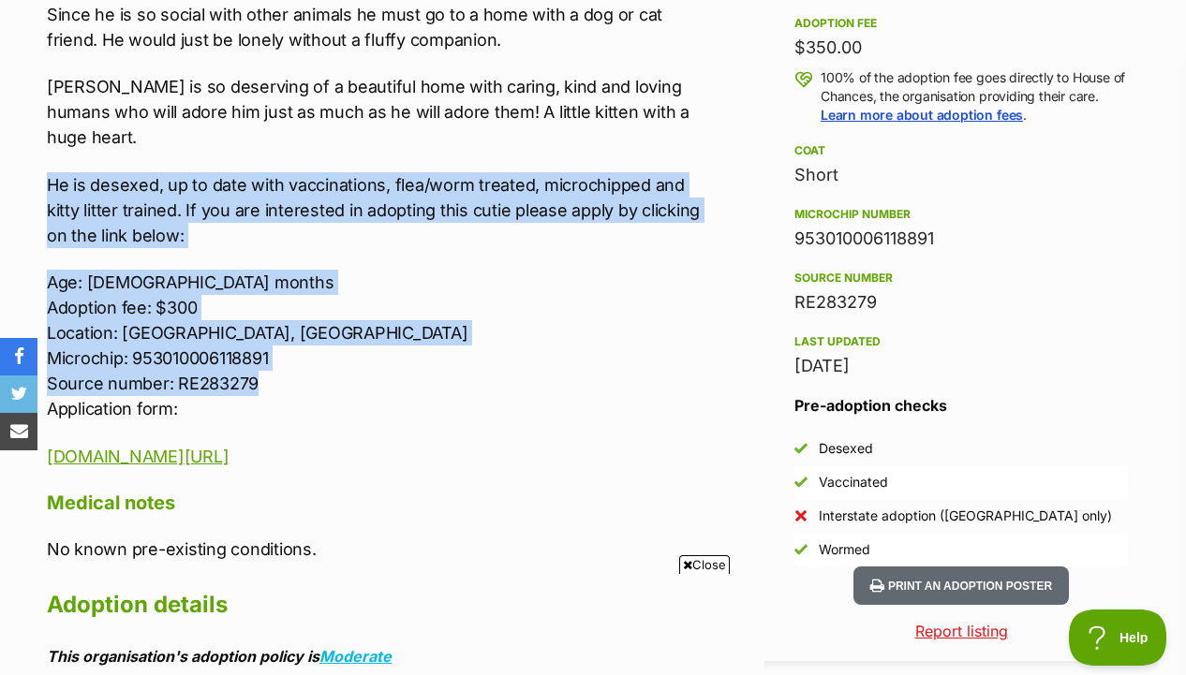
drag, startPoint x: 412, startPoint y: 369, endPoint x: 428, endPoint y: 142, distance: 227.2
click at [428, 142] on div "[PERSON_NAME] is a gorgeous kitten on the inside and out who would love to come…" at bounding box center [376, 114] width 659 height 710
drag, startPoint x: 428, startPoint y: 142, endPoint x: 431, endPoint y: 373, distance: 230.4
click at [431, 373] on div "[PERSON_NAME] is a gorgeous kitten on the inside and out who would love to come…" at bounding box center [376, 114] width 659 height 710
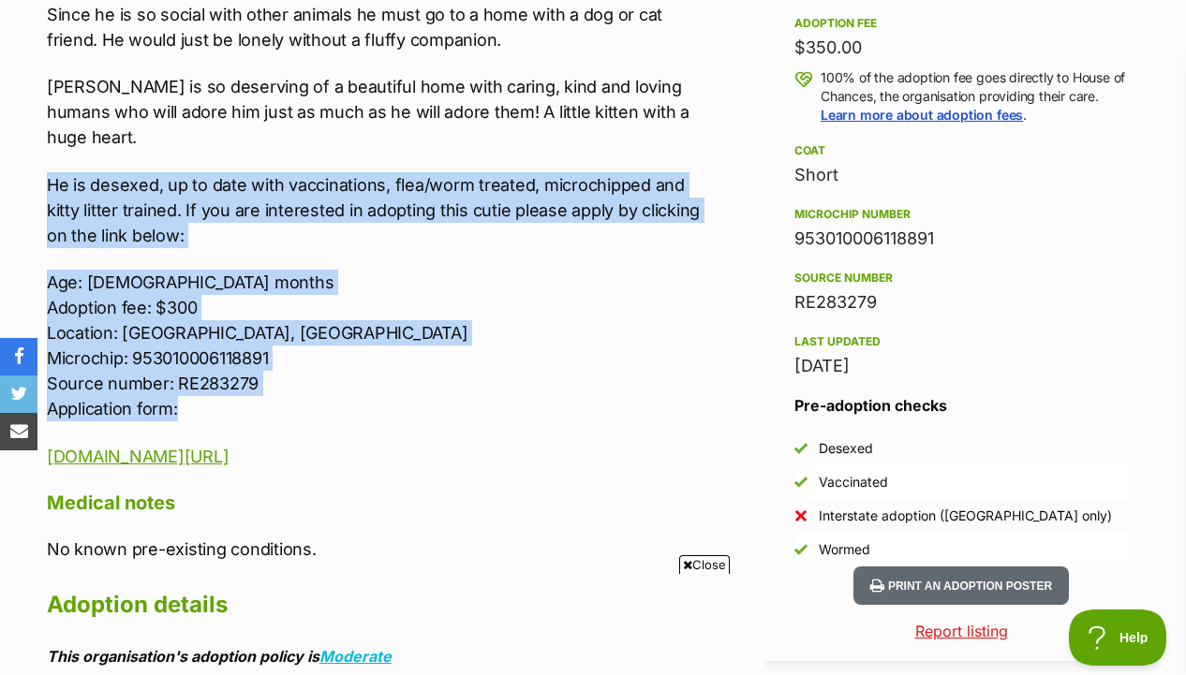
click at [431, 373] on p "Age: [DEMOGRAPHIC_DATA] months Adoption fee: $300 Location: [GEOGRAPHIC_DATA], …" at bounding box center [376, 346] width 659 height 152
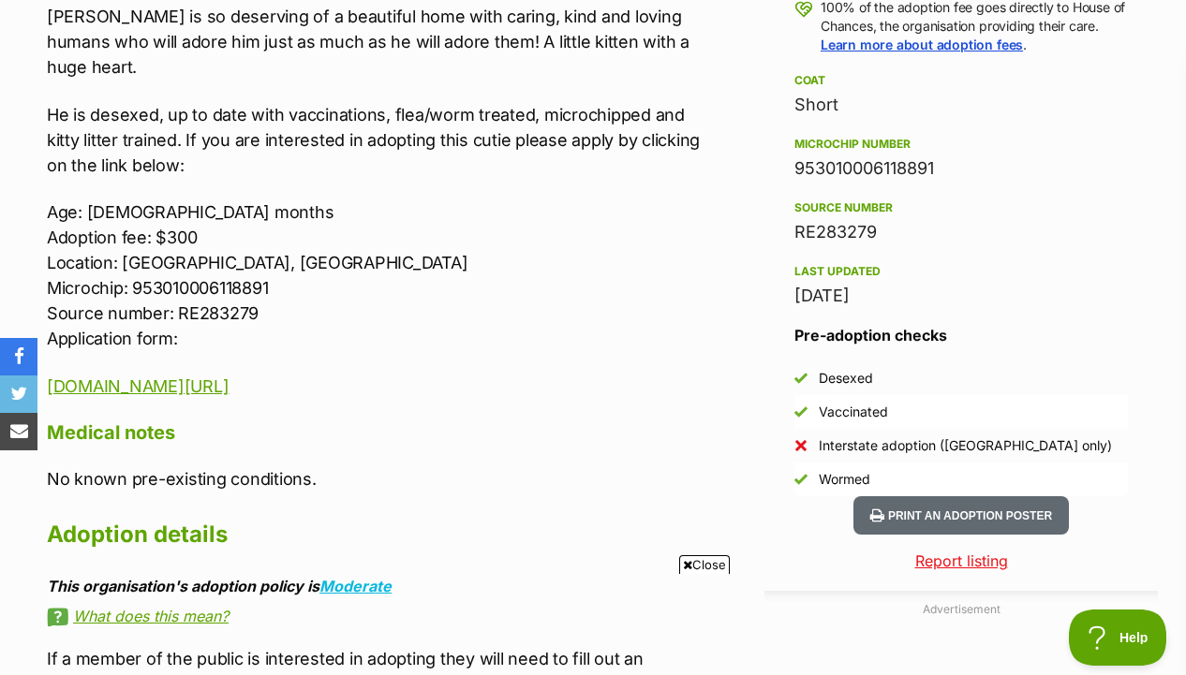
scroll to position [1435, 0]
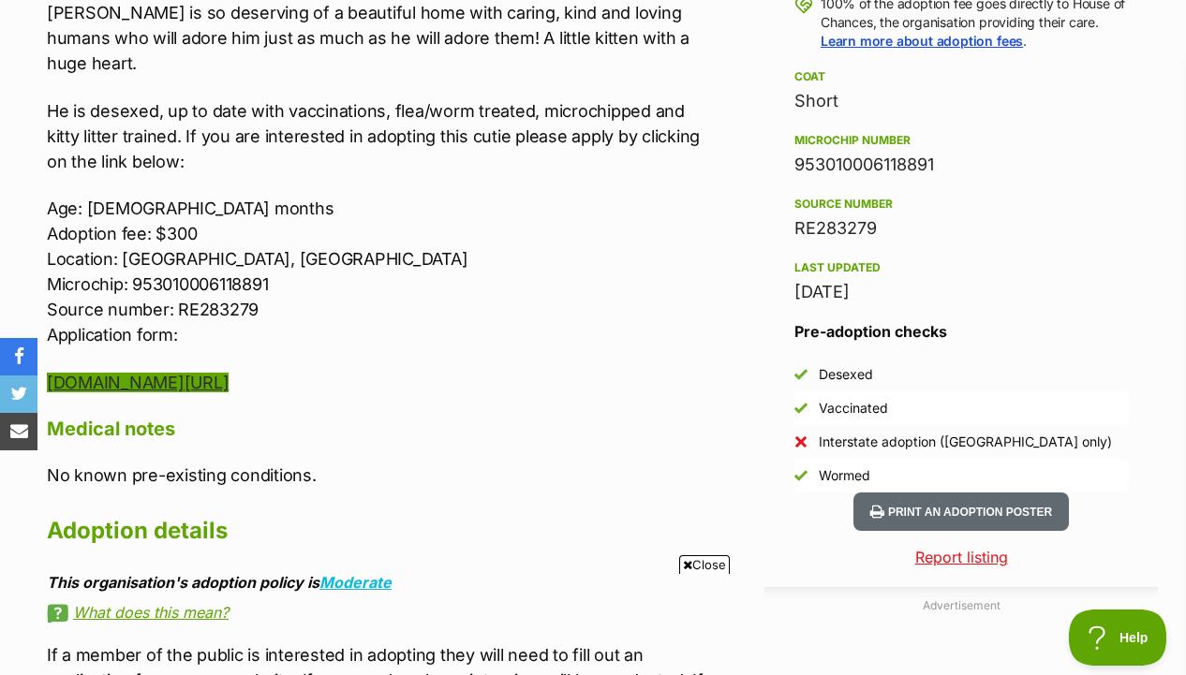
click at [228, 373] on link "[DOMAIN_NAME][URL]" at bounding box center [138, 383] width 182 height 20
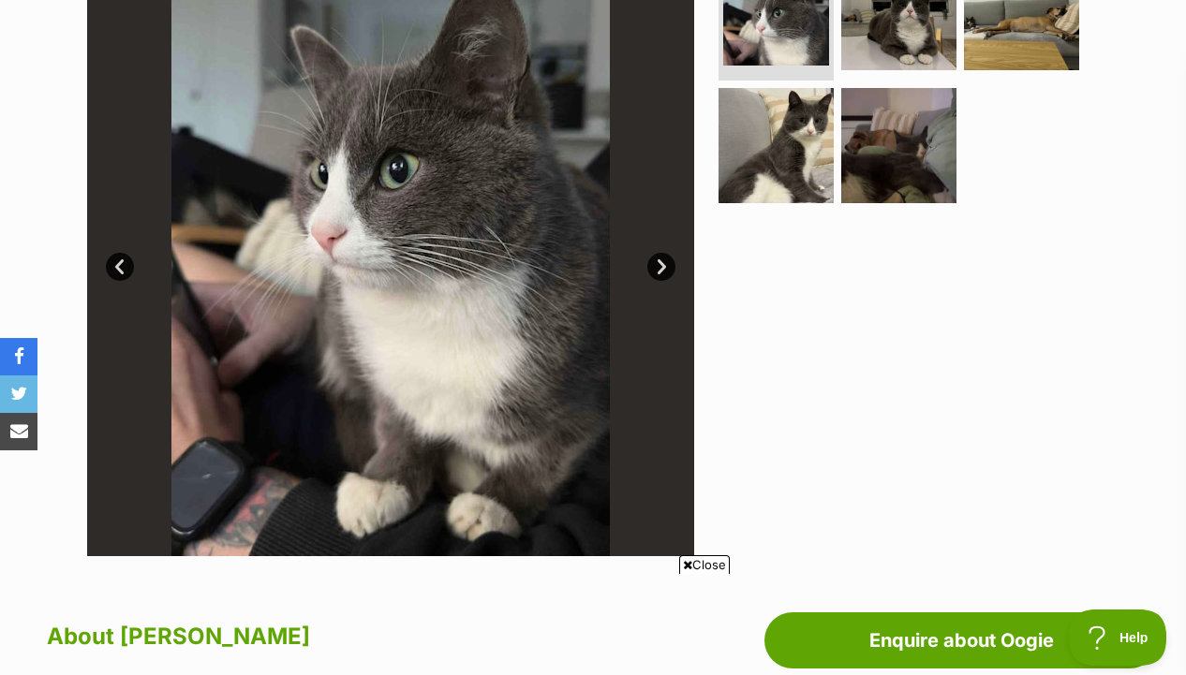
scroll to position [404, 0]
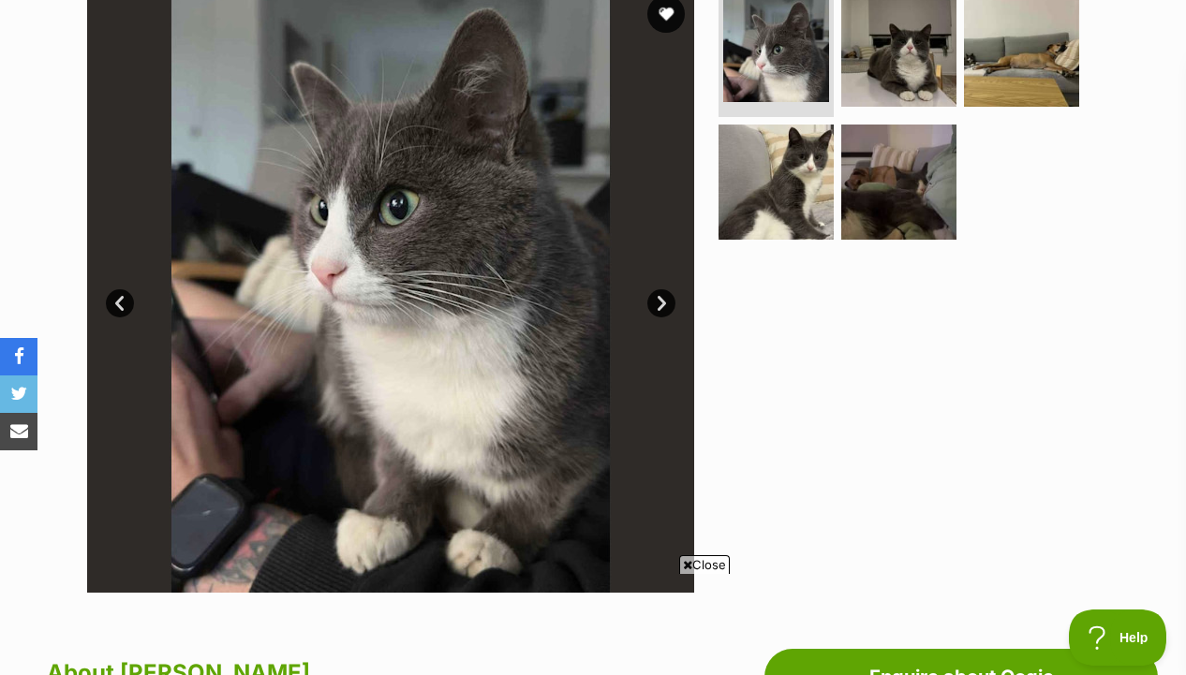
click at [853, 185] on img at bounding box center [898, 182] width 115 height 115
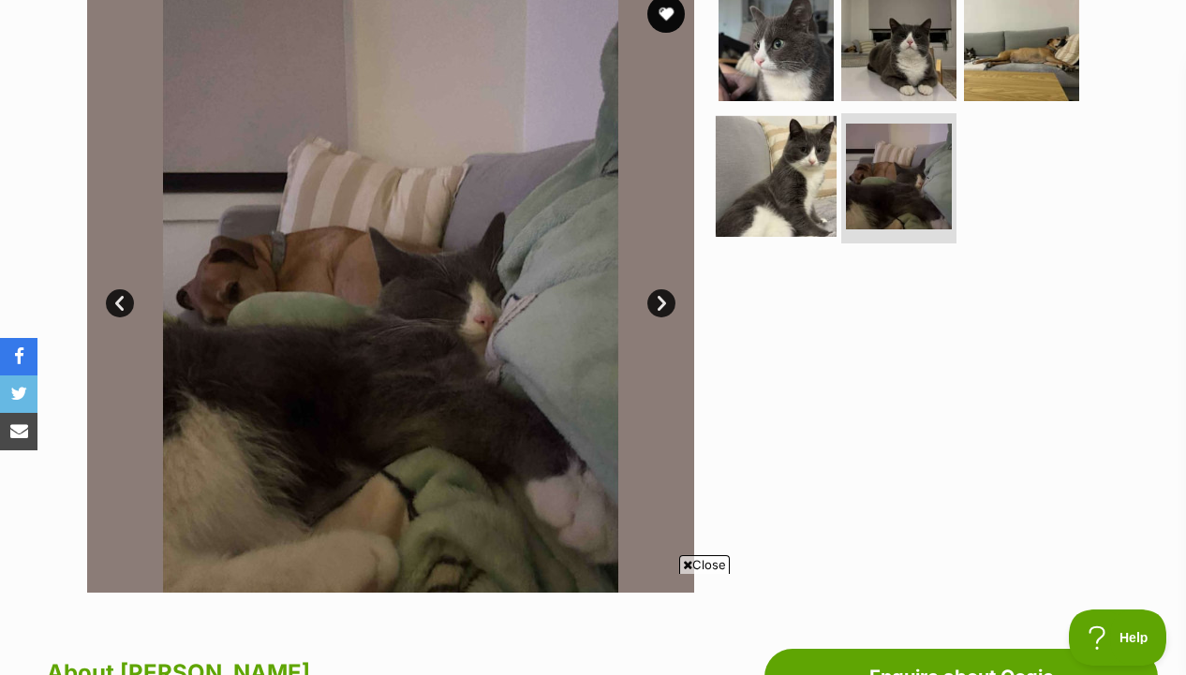
click at [802, 185] on img at bounding box center [775, 175] width 121 height 121
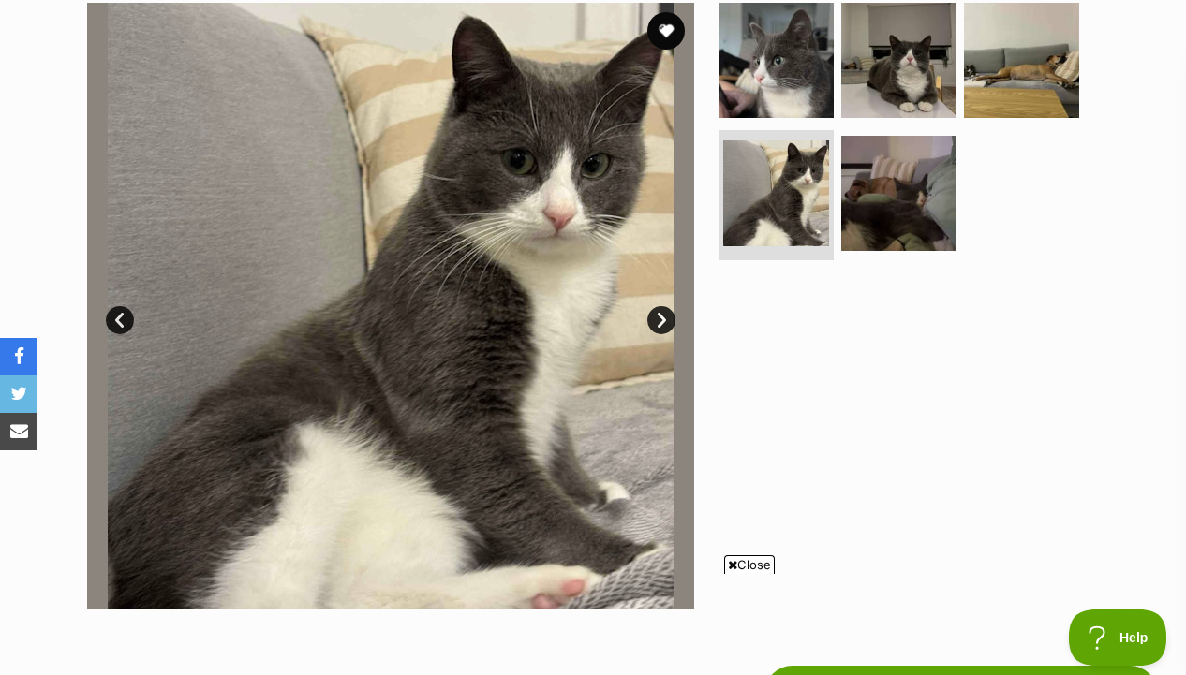
scroll to position [386, 0]
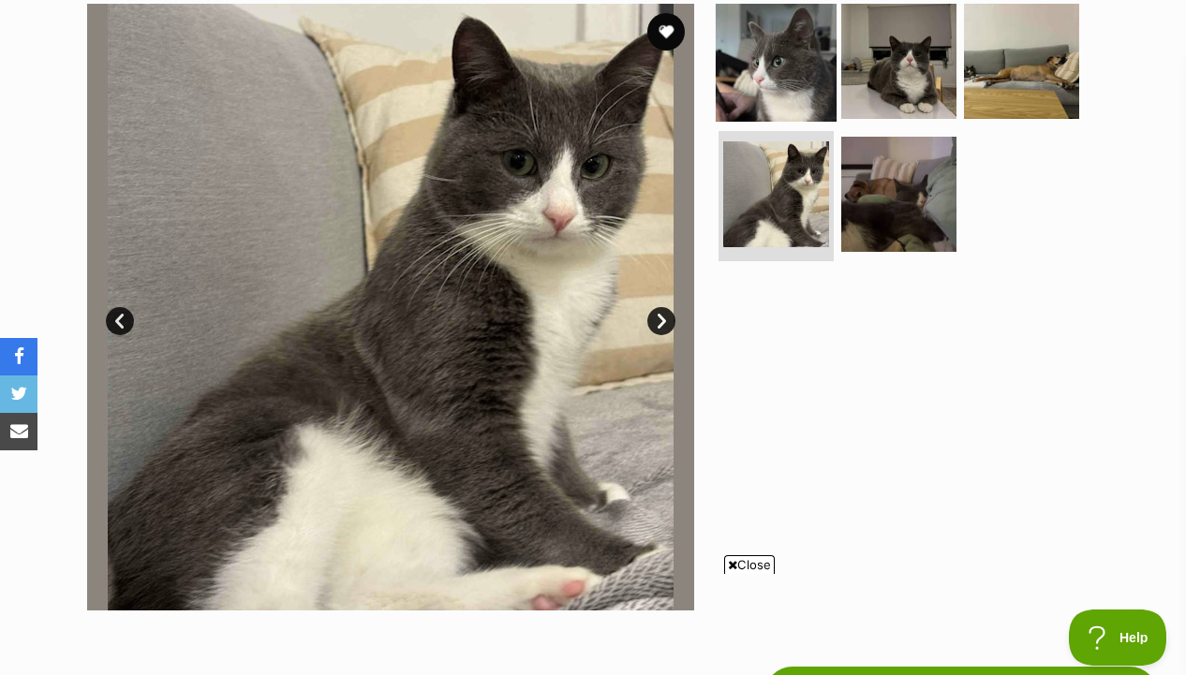
click at [784, 72] on img at bounding box center [775, 61] width 121 height 121
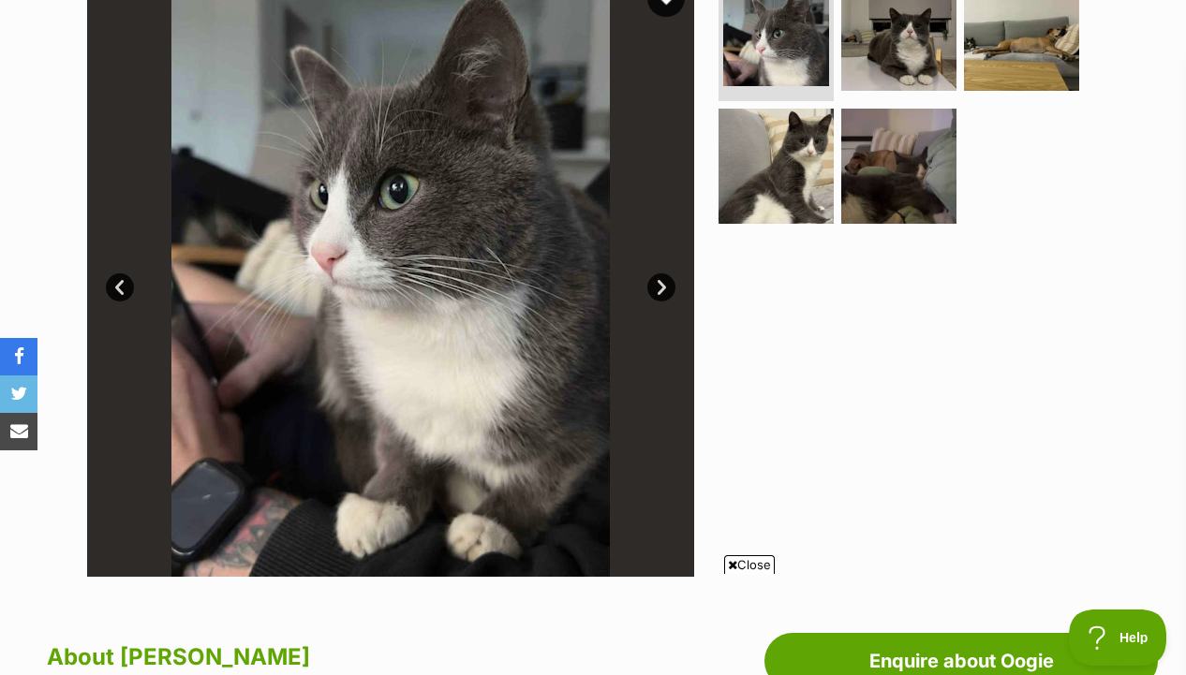
scroll to position [422, 0]
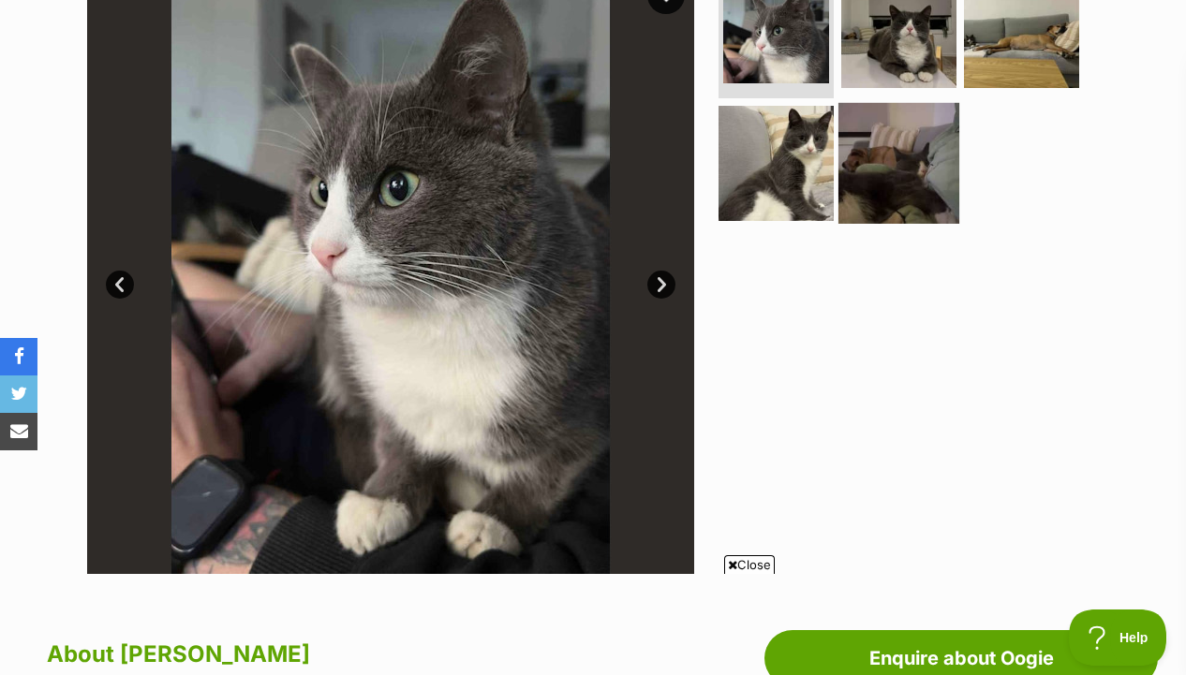
click at [893, 169] on img at bounding box center [898, 162] width 121 height 121
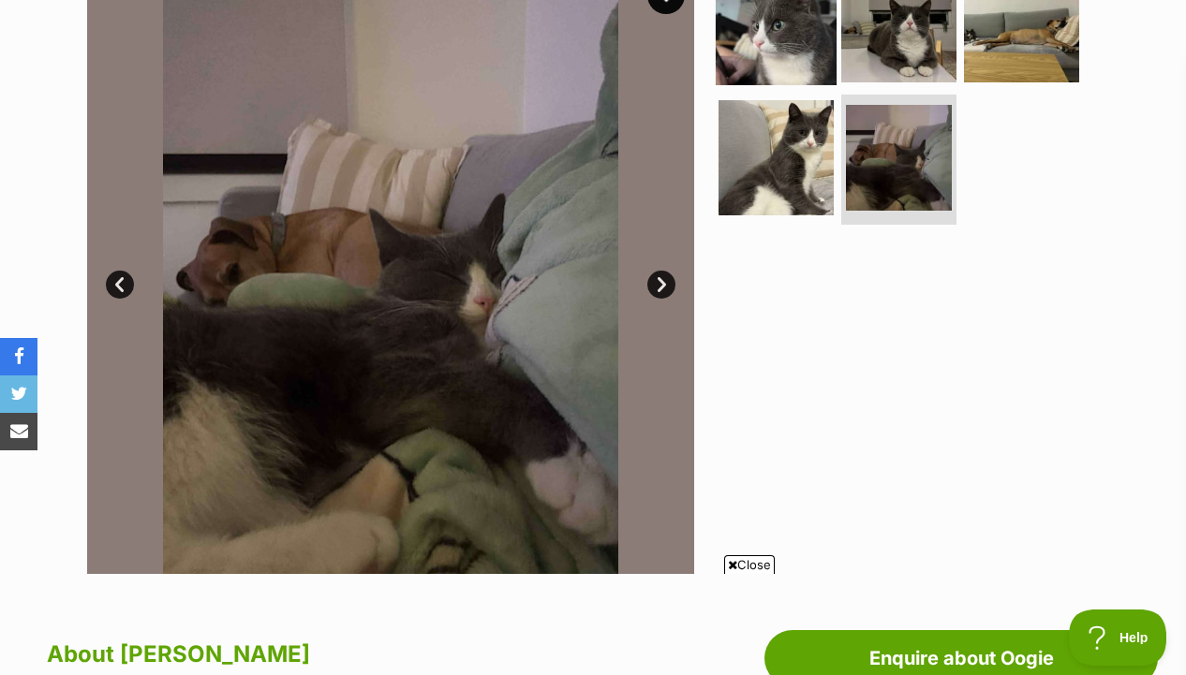
click at [779, 52] on img at bounding box center [775, 24] width 121 height 121
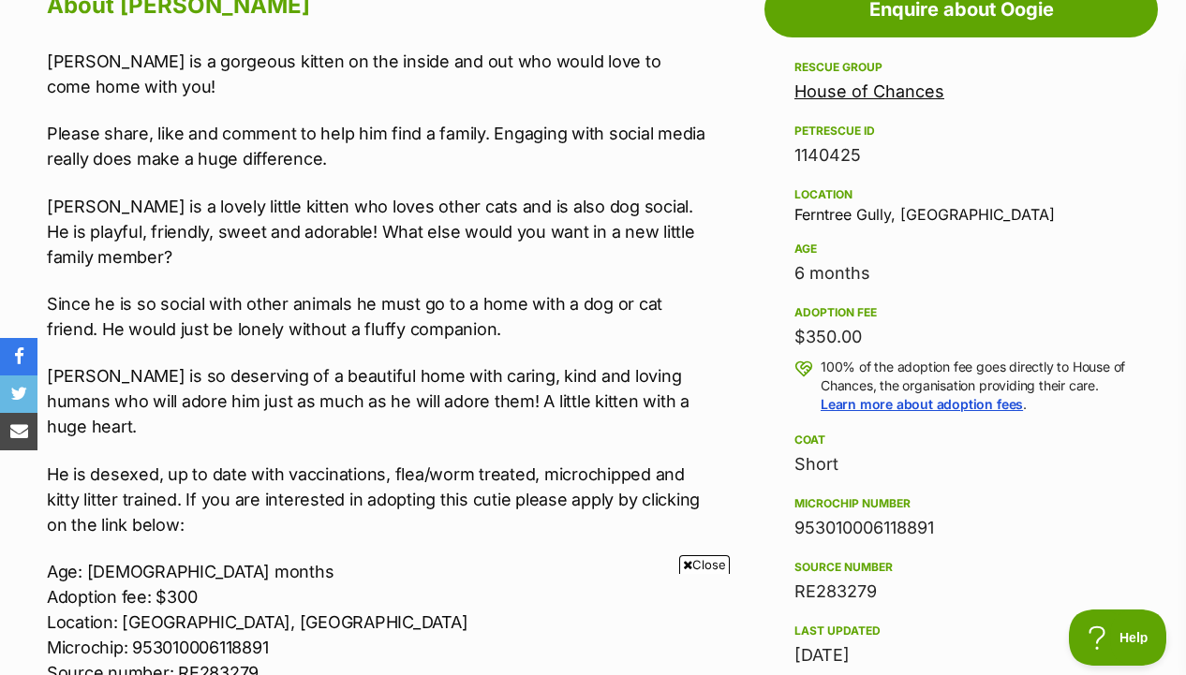
scroll to position [1076, 0]
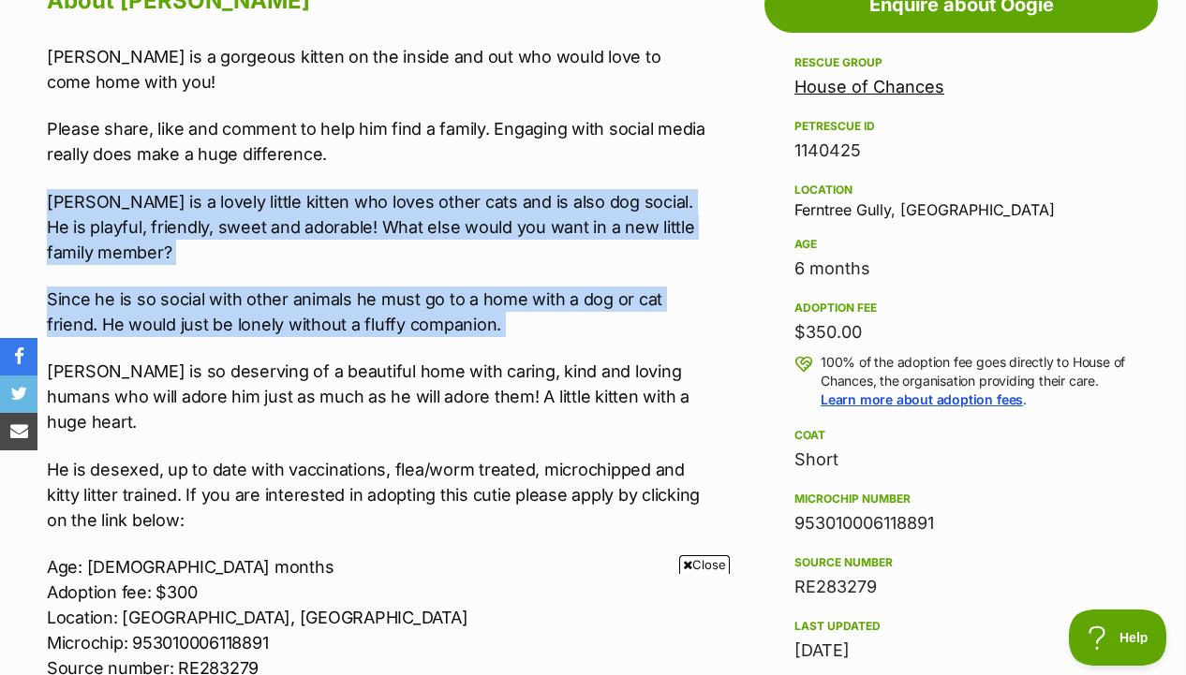
drag, startPoint x: 661, startPoint y: 171, endPoint x: 660, endPoint y: 344, distance: 172.3
click at [660, 344] on div "Oogie is a gorgeous kitten on the inside and out who would love to come home wi…" at bounding box center [376, 399] width 659 height 710
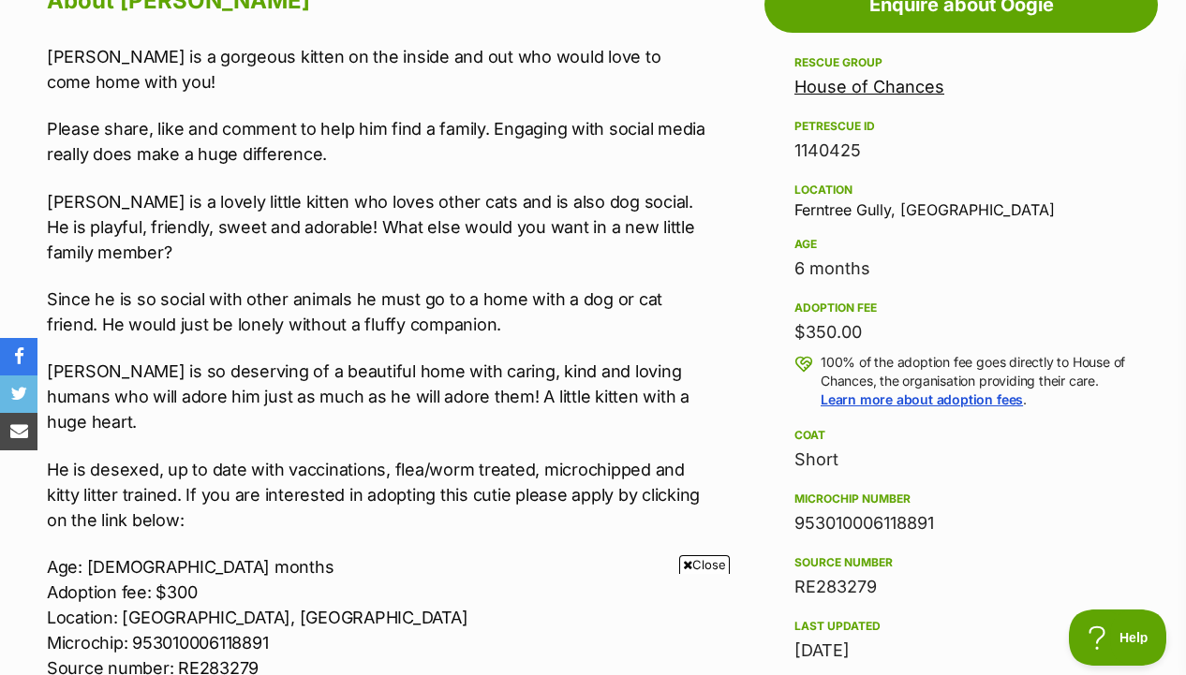
drag, startPoint x: 660, startPoint y: 344, endPoint x: 685, endPoint y: 154, distance: 191.8
click at [685, 154] on div "Oogie is a gorgeous kitten on the inside and out who would love to come home wi…" at bounding box center [376, 399] width 659 height 710
click at [685, 154] on p "Please share, like and comment to help him find a family. Engaging with social …" at bounding box center [376, 141] width 659 height 51
drag, startPoint x: 685, startPoint y: 155, endPoint x: 680, endPoint y: 324, distance: 168.7
click at [681, 324] on div "Oogie is a gorgeous kitten on the inside and out who would love to come home wi…" at bounding box center [376, 399] width 659 height 710
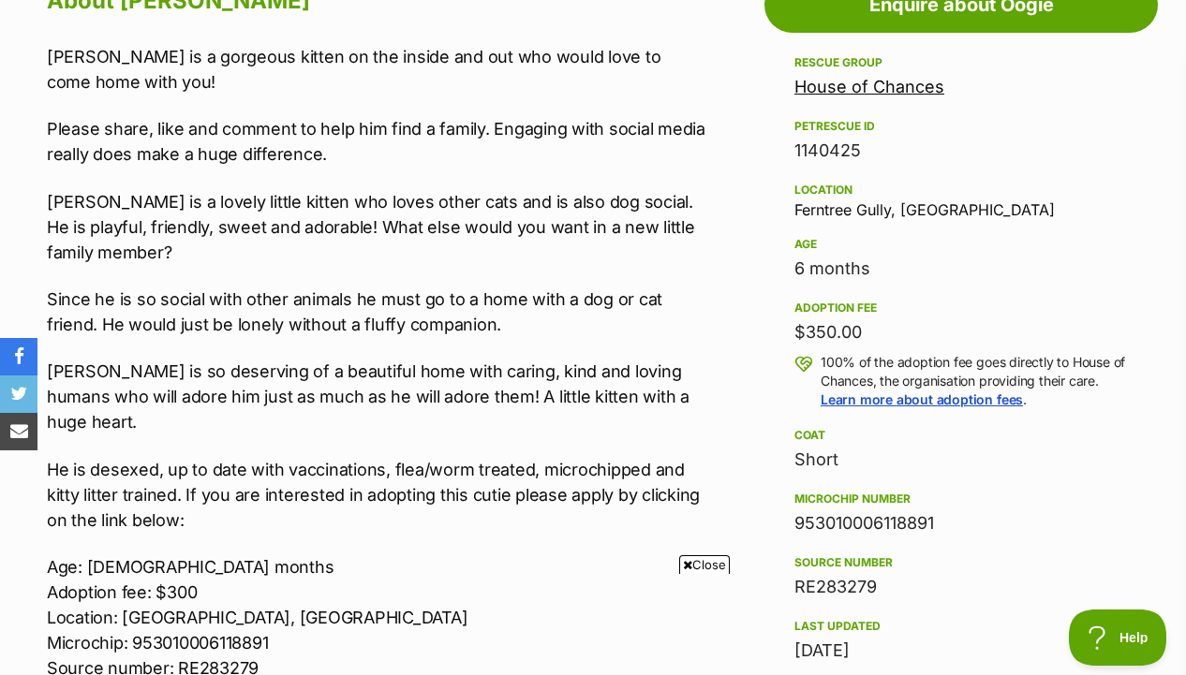
click at [680, 324] on p "Since he is so social with other animals he must go to a home with a dog or cat…" at bounding box center [376, 312] width 659 height 51
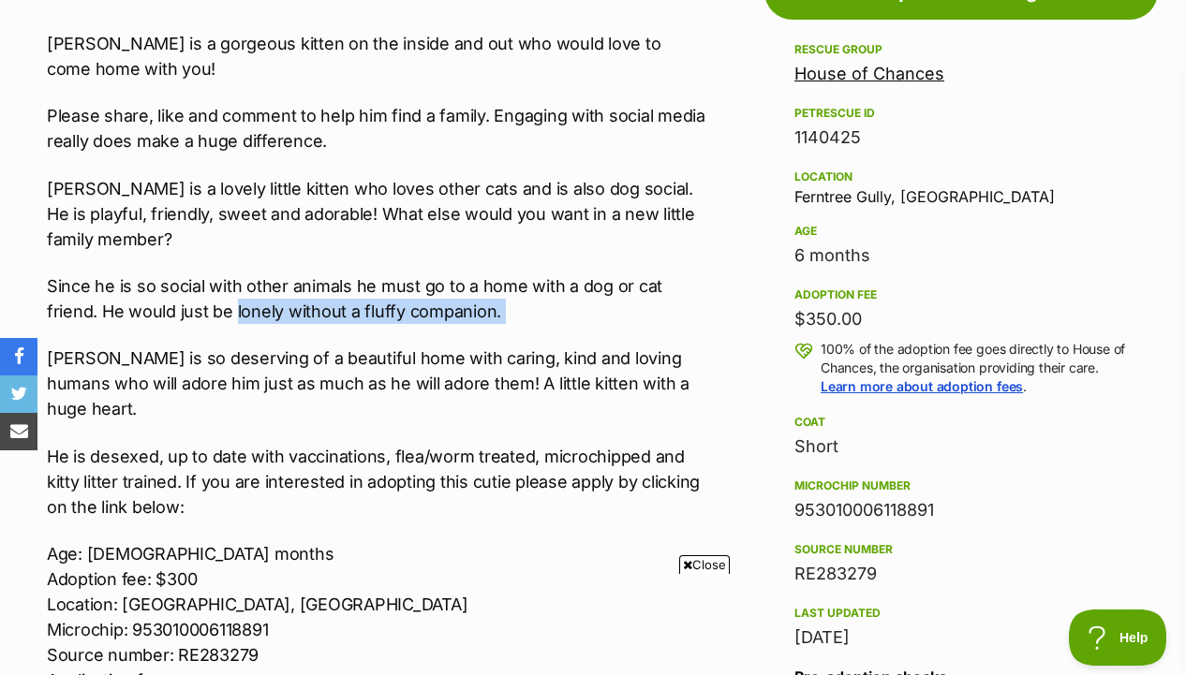
drag, startPoint x: 176, startPoint y: 324, endPoint x: 234, endPoint y: 321, distance: 58.1
click at [234, 321] on div "Oogie is a gorgeous kitten on the inside and out who would love to come home wi…" at bounding box center [376, 386] width 659 height 710
click at [315, 329] on div "Oogie is a gorgeous kitten on the inside and out who would love to come home wi…" at bounding box center [376, 386] width 659 height 710
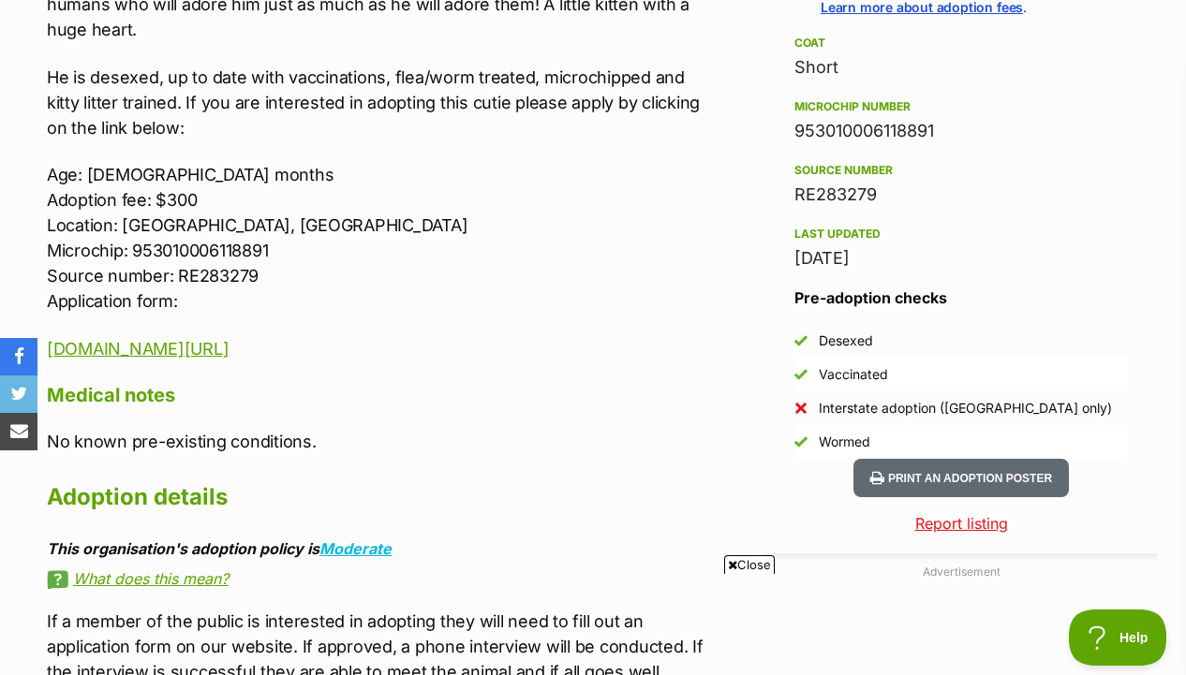
scroll to position [1541, 0]
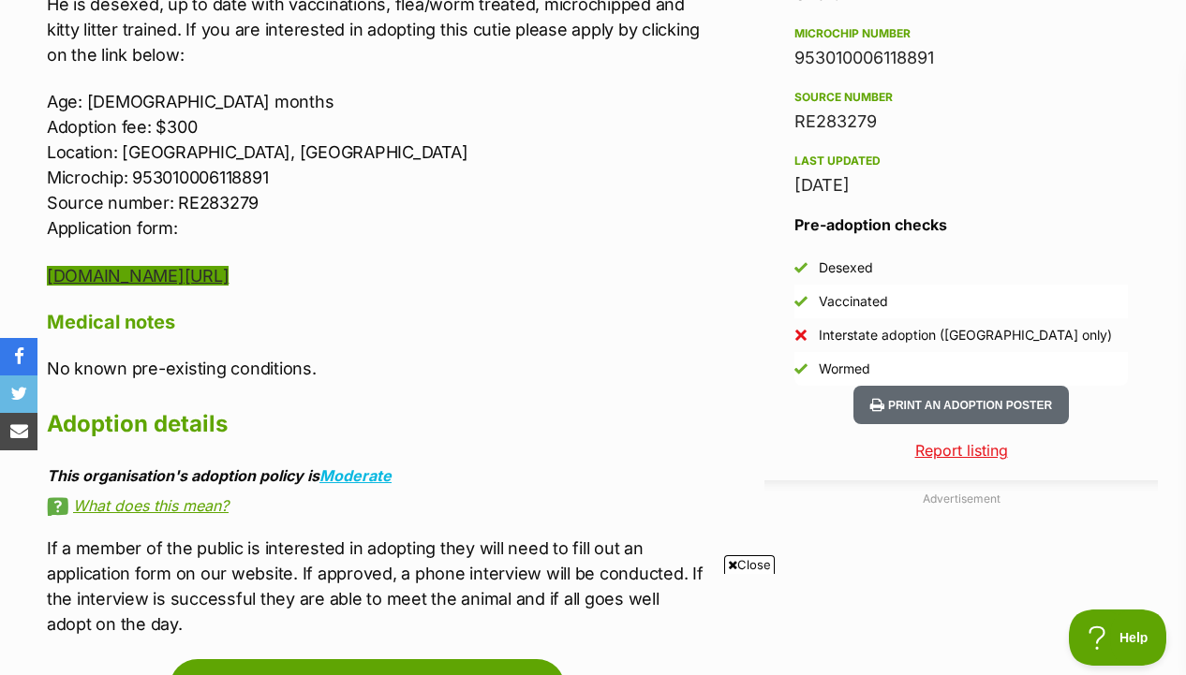
click at [228, 266] on link "www.hocrescue.org.au/cat-adoption-application" at bounding box center [138, 276] width 182 height 20
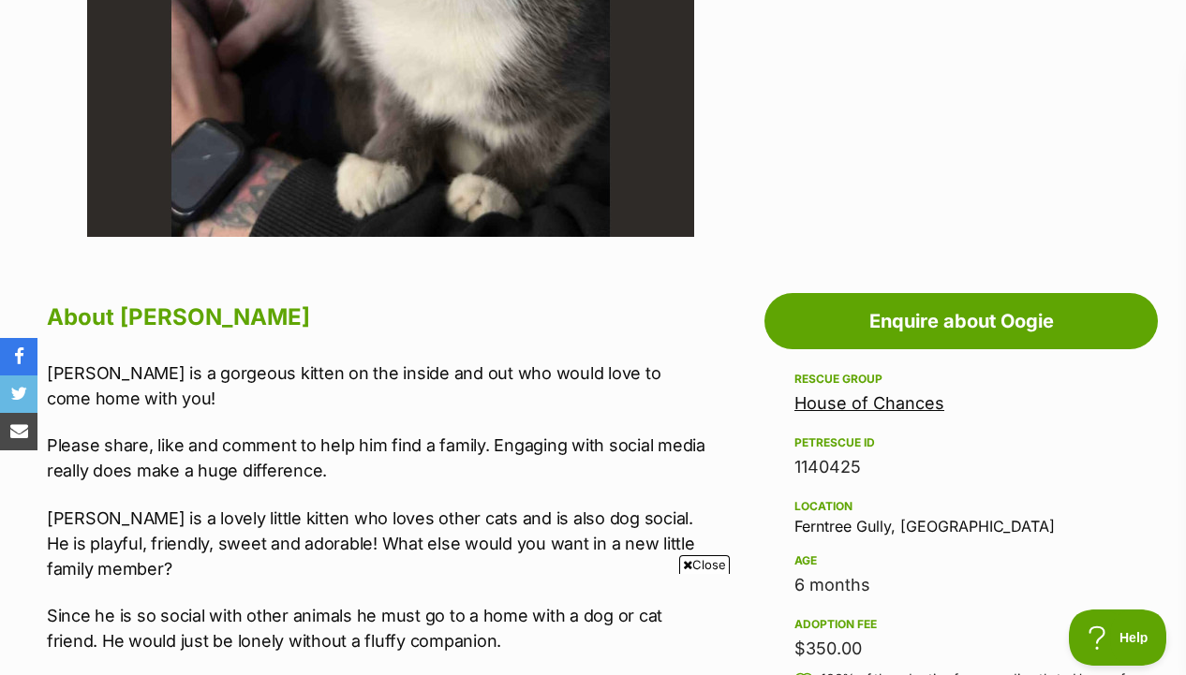
scroll to position [772, 0]
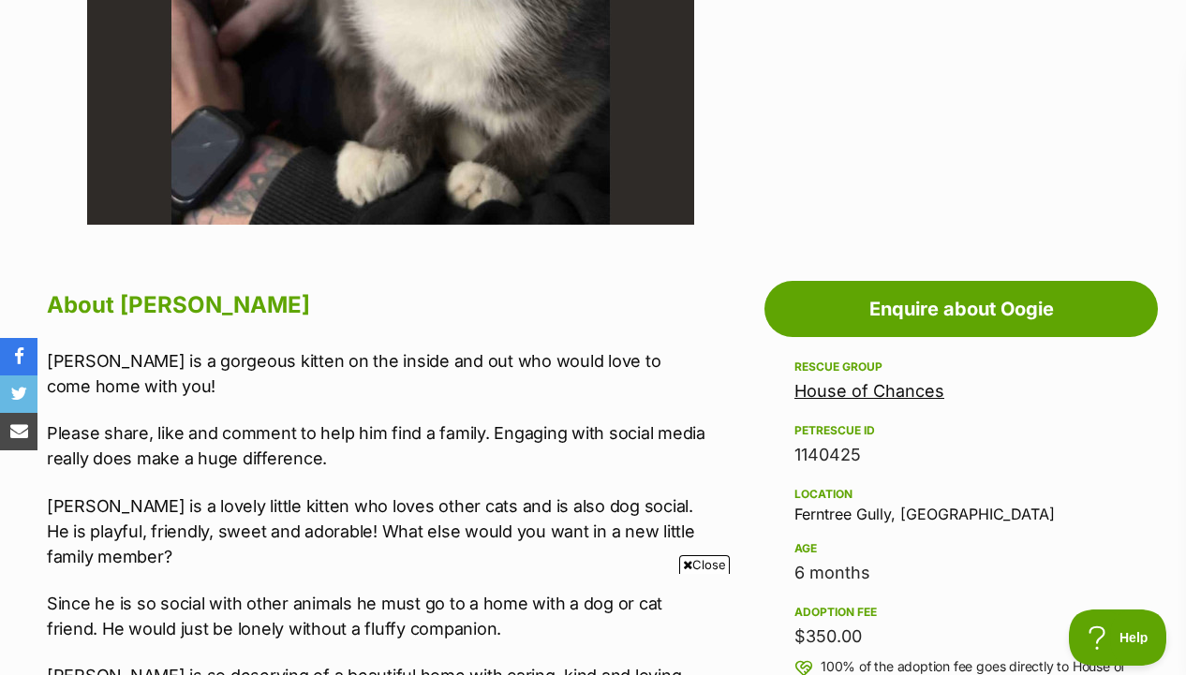
click at [801, 392] on link "House of Chances" at bounding box center [869, 391] width 150 height 20
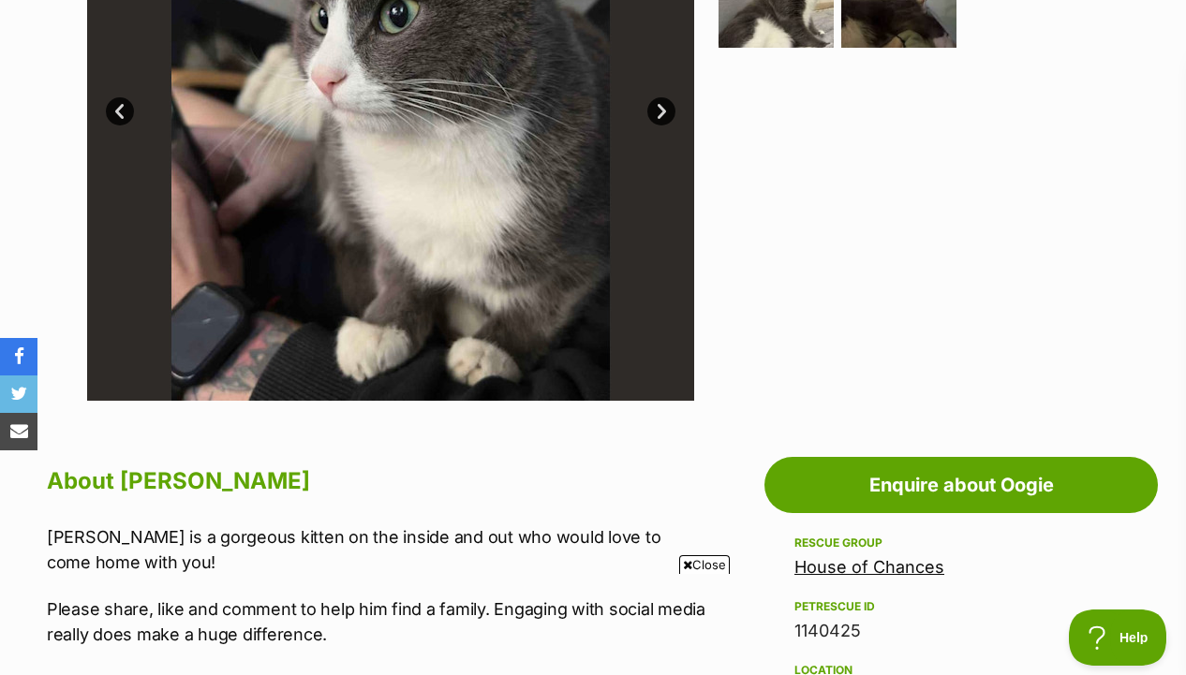
scroll to position [329, 0]
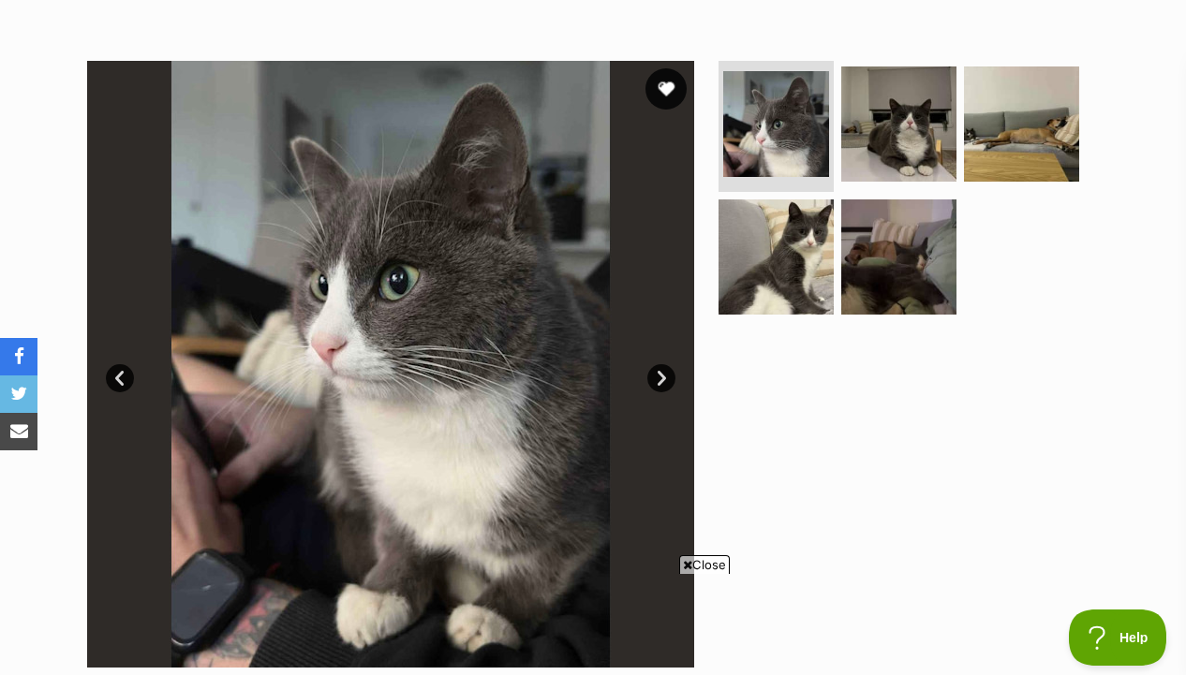
click at [656, 100] on button "favourite" at bounding box center [665, 88] width 41 height 41
click at [771, 132] on img at bounding box center [775, 123] width 111 height 111
click at [855, 130] on img at bounding box center [898, 124] width 121 height 121
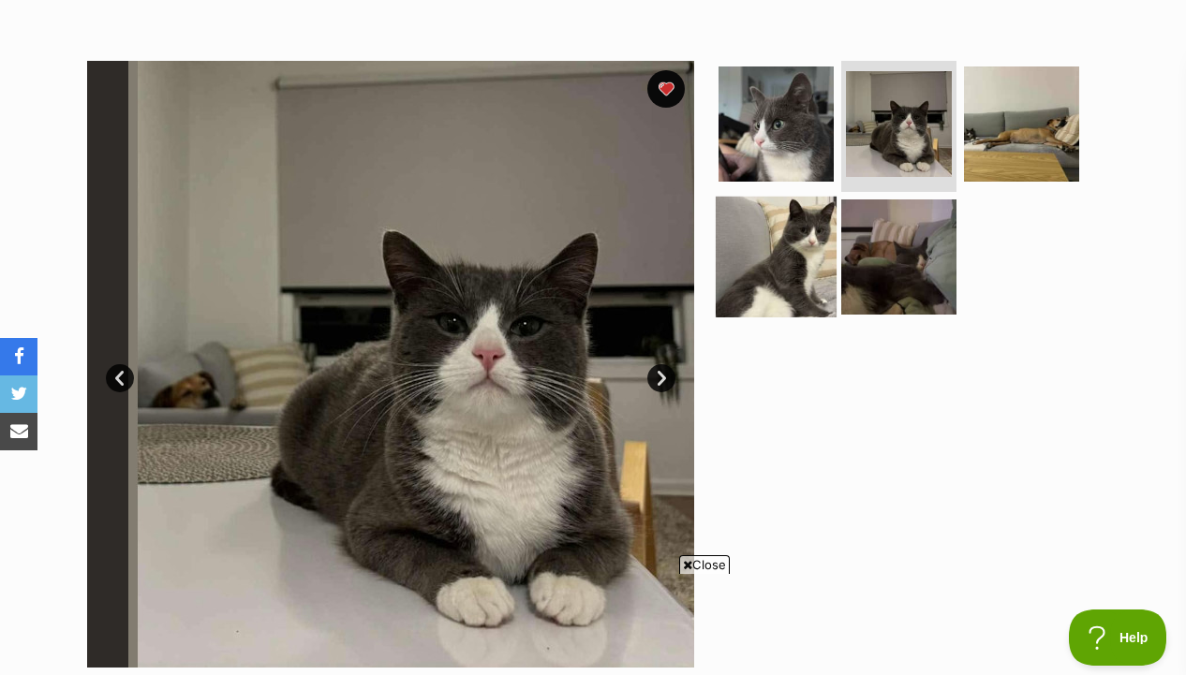
click at [808, 278] on img at bounding box center [775, 256] width 121 height 121
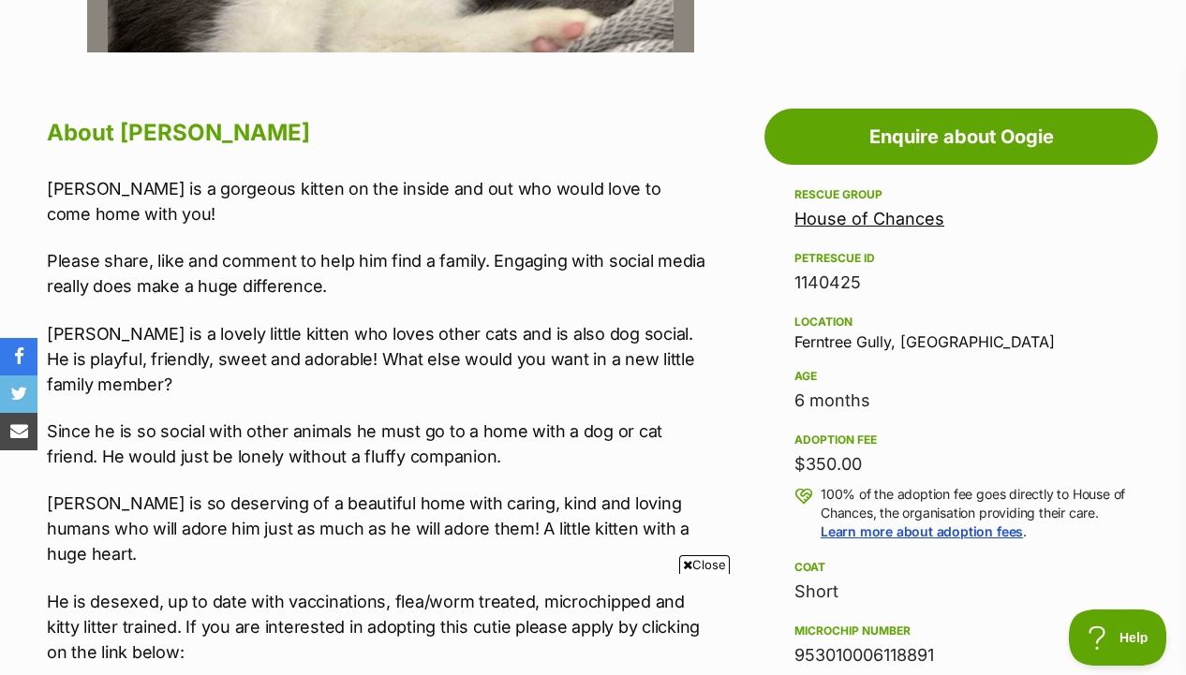
scroll to position [1006, 0]
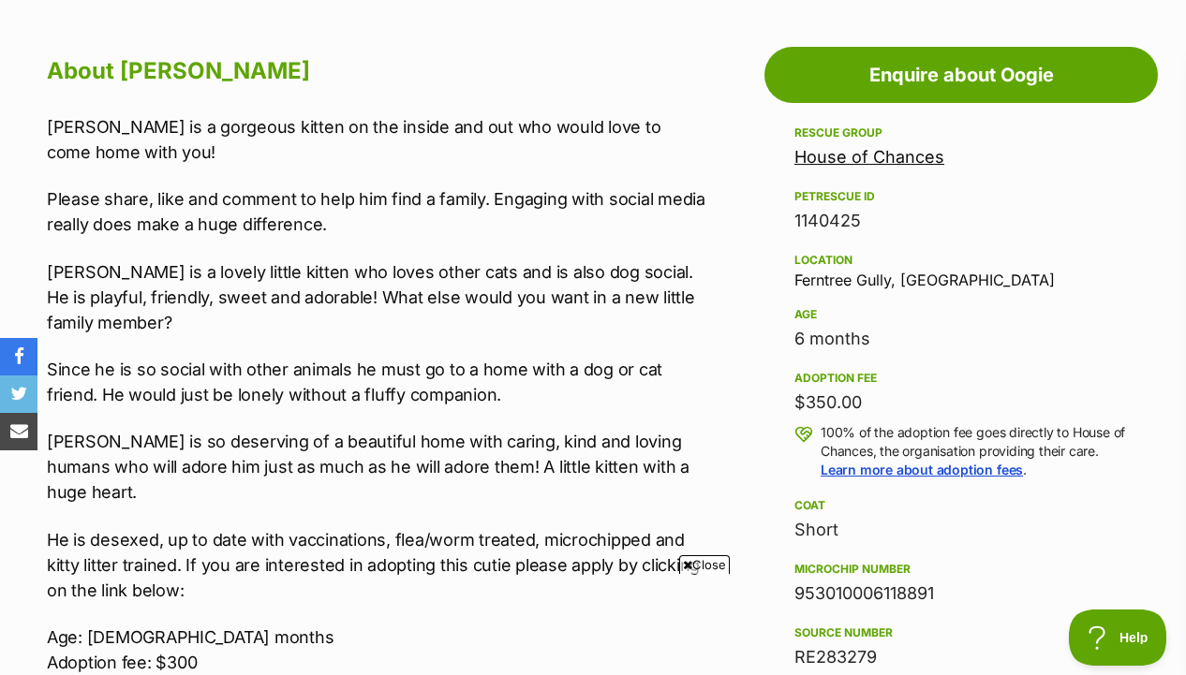
click at [878, 162] on link "House of Chances" at bounding box center [869, 157] width 150 height 20
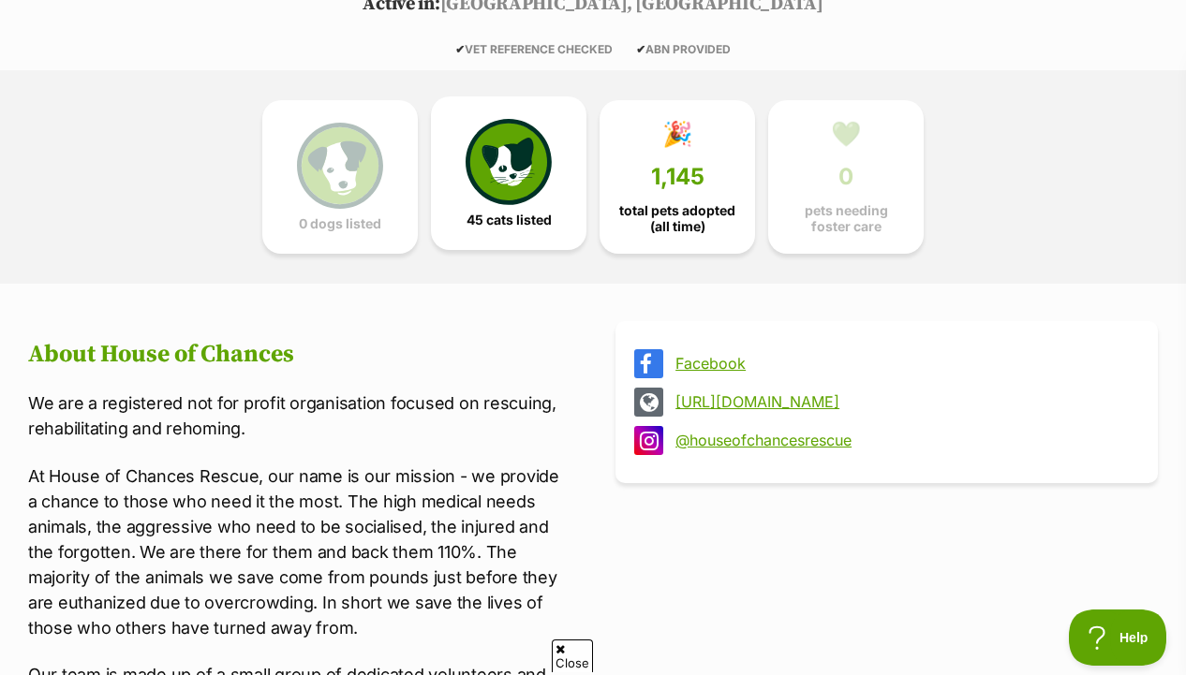
click at [520, 242] on link "45 cats listed" at bounding box center [508, 173] width 155 height 154
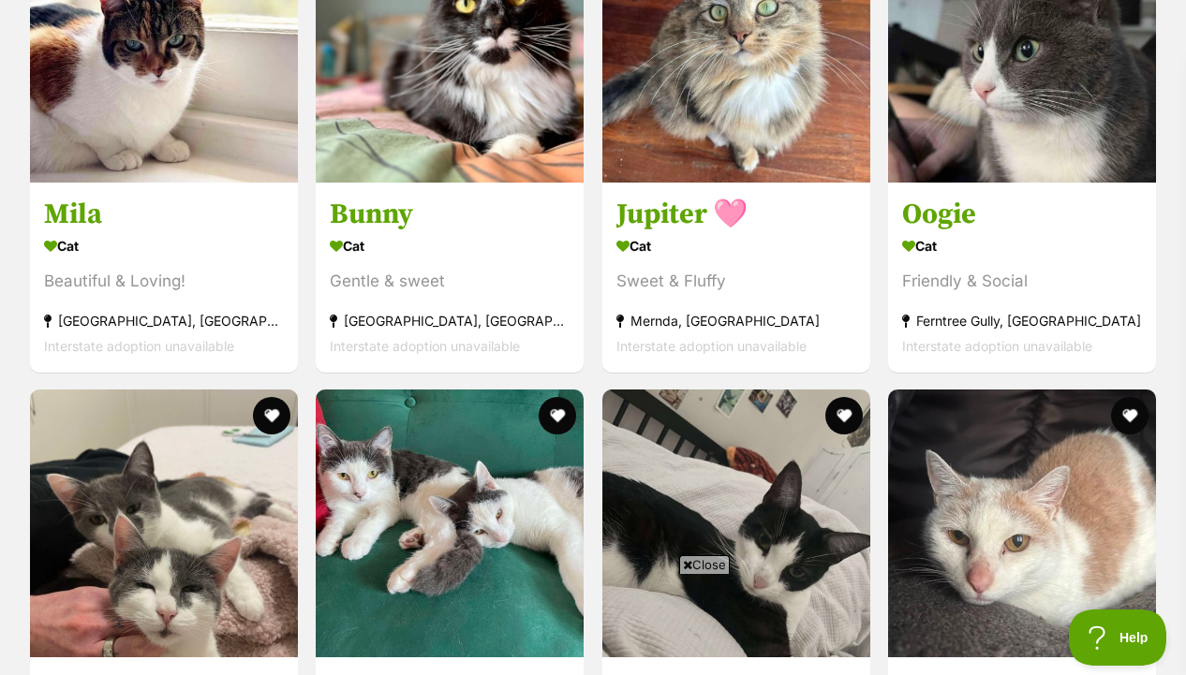
scroll to position [2277, 0]
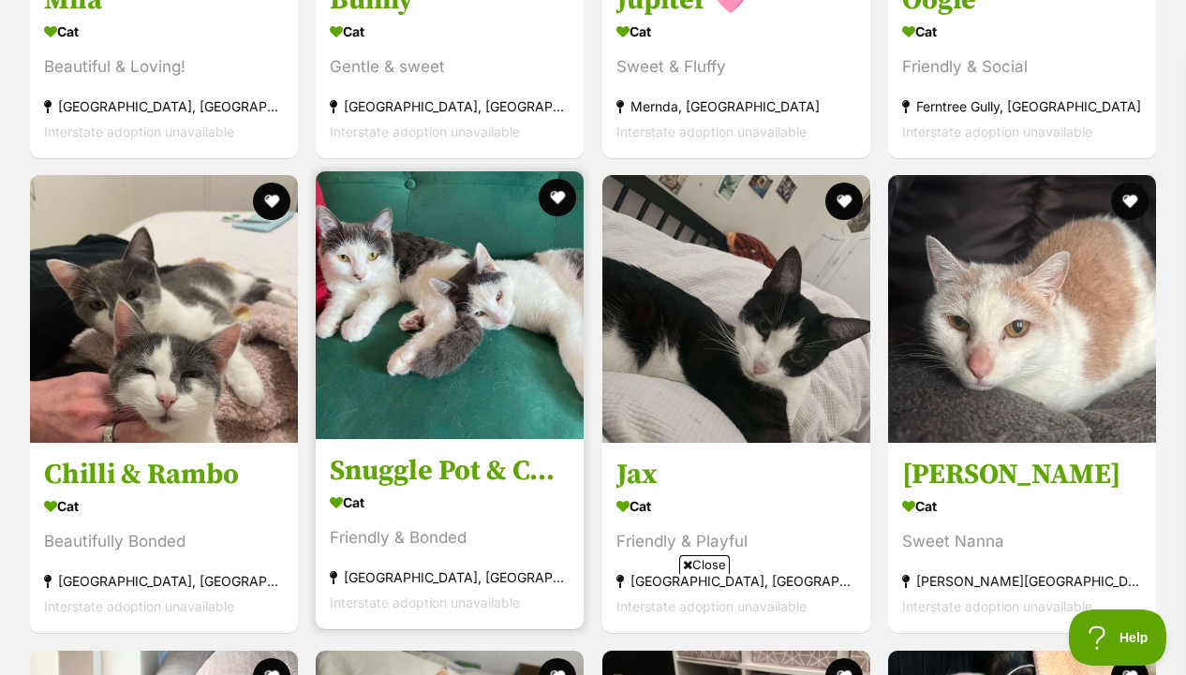
click at [395, 379] on img at bounding box center [450, 305] width 268 height 268
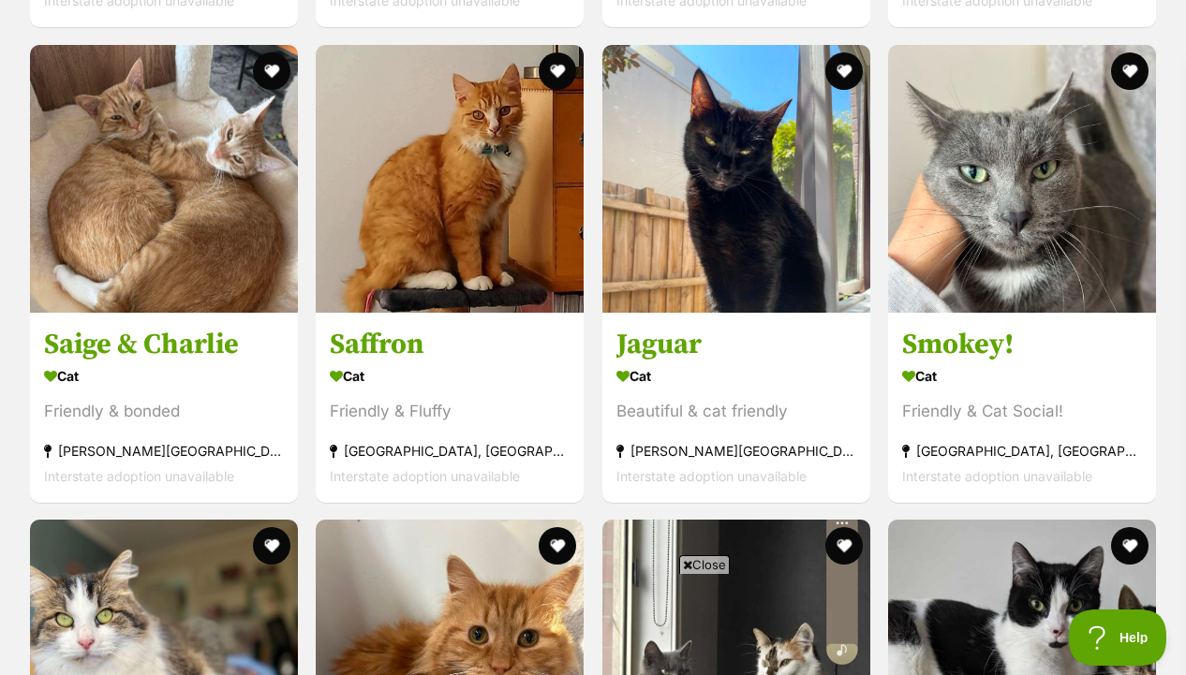
scroll to position [5735, 0]
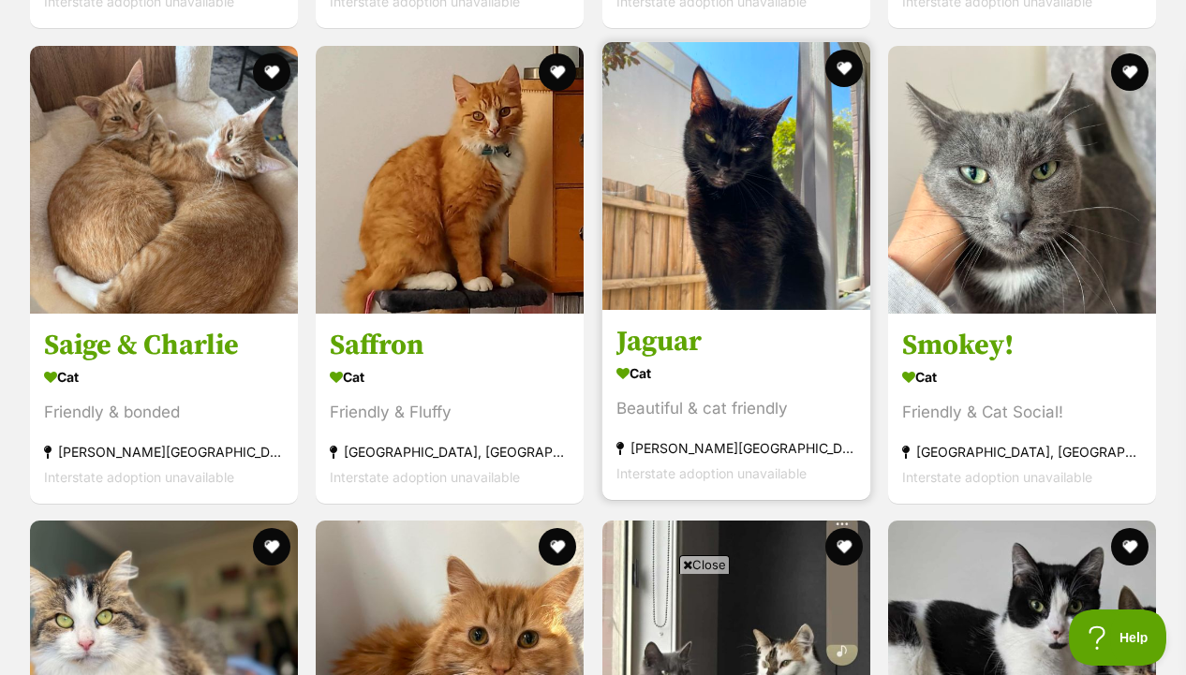
click at [746, 220] on img at bounding box center [736, 176] width 268 height 268
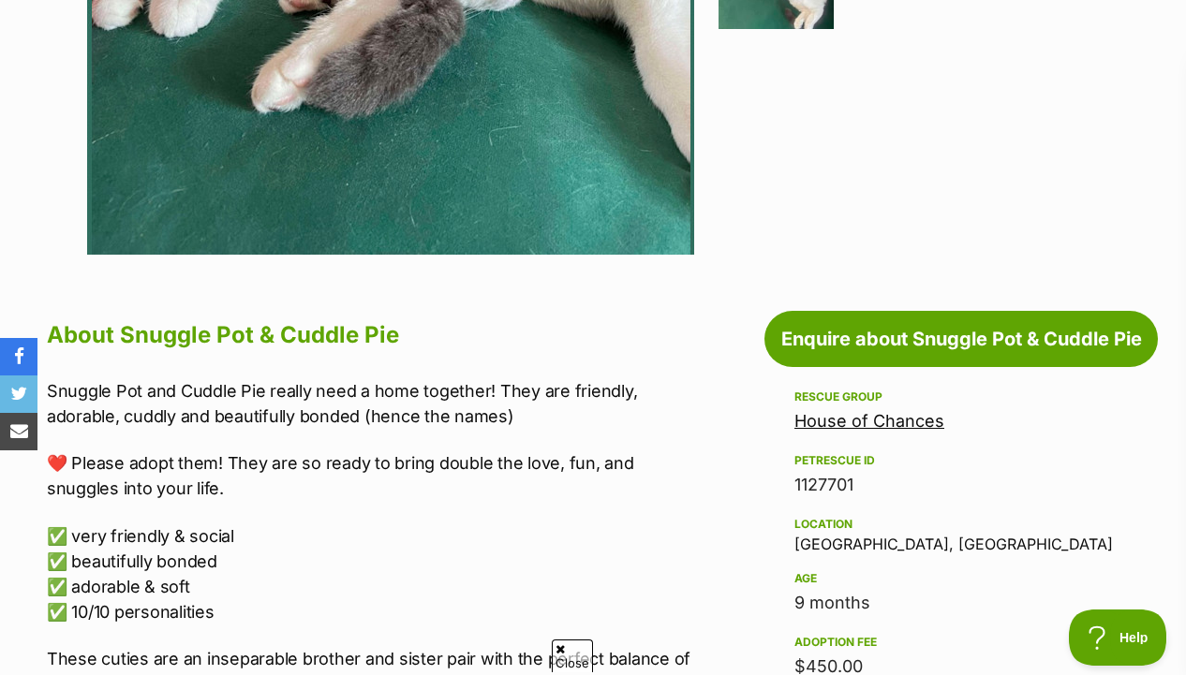
scroll to position [709, 0]
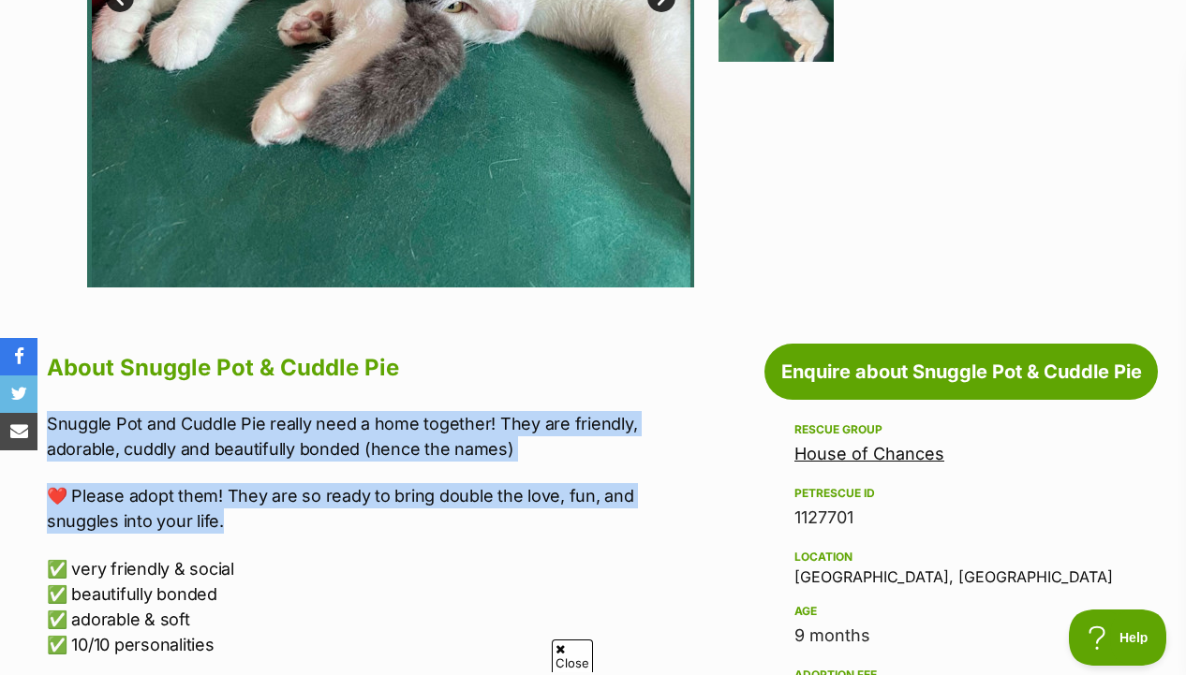
drag, startPoint x: 401, startPoint y: 400, endPoint x: 398, endPoint y: 523, distance: 122.7
click at [398, 523] on p "❤️ Please adopt them! They are so ready to bring double the love, fun, and snug…" at bounding box center [376, 508] width 659 height 51
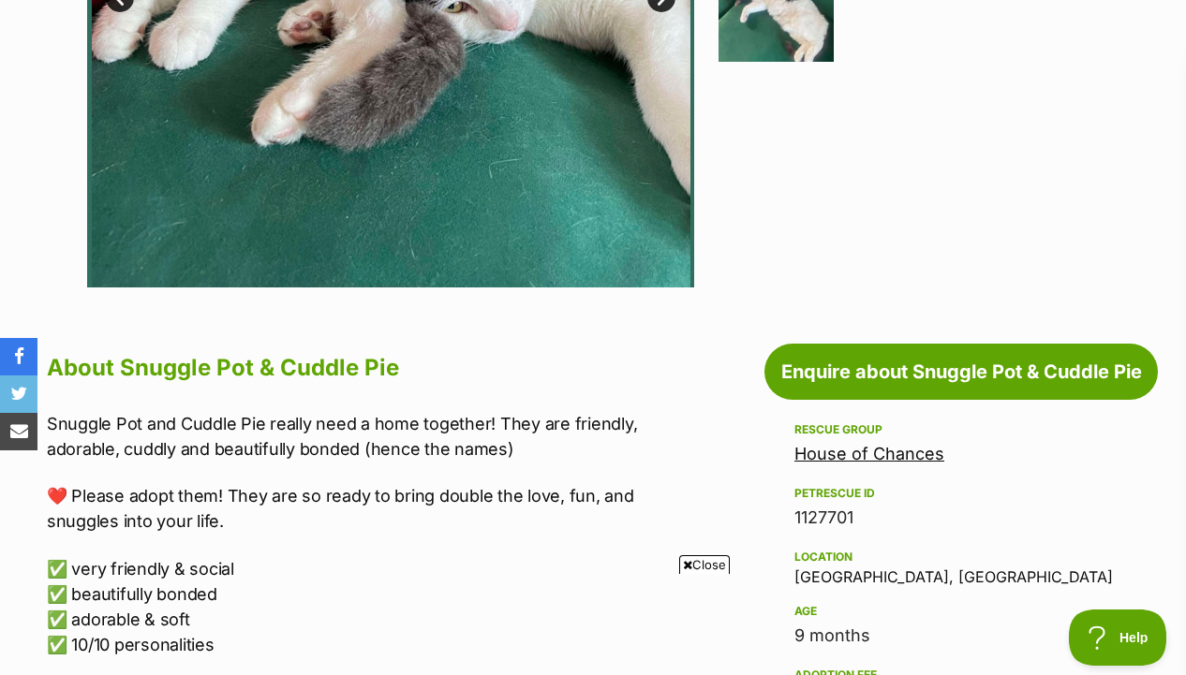
scroll to position [0, 0]
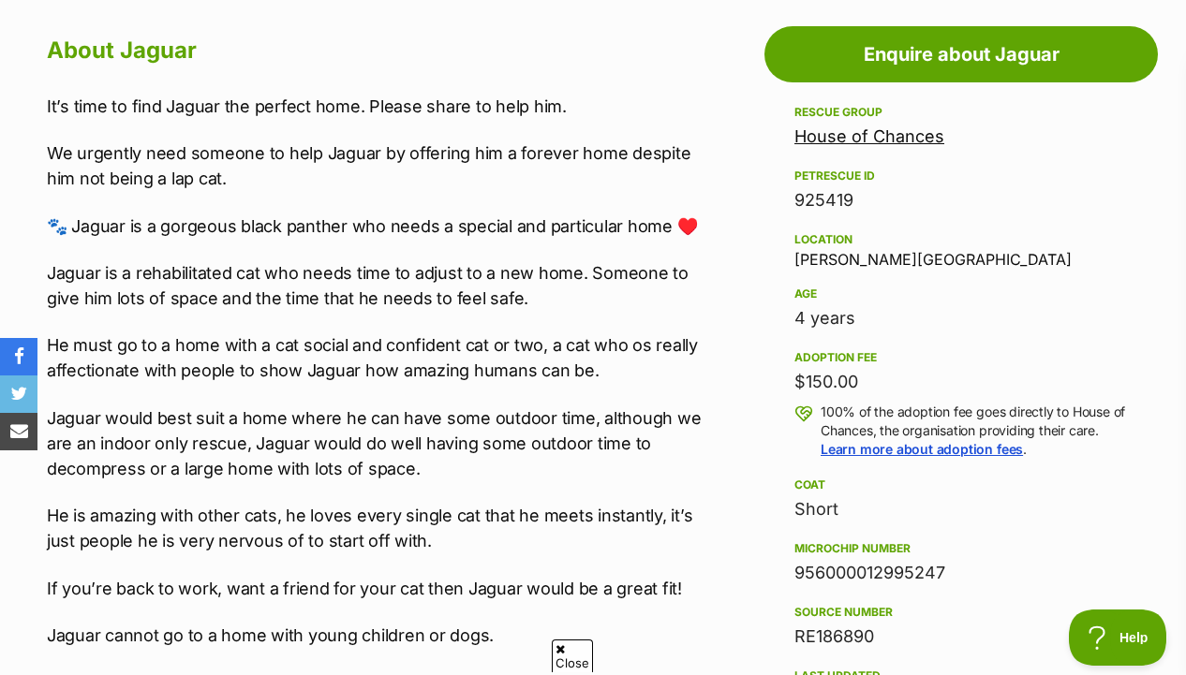
scroll to position [1044, 0]
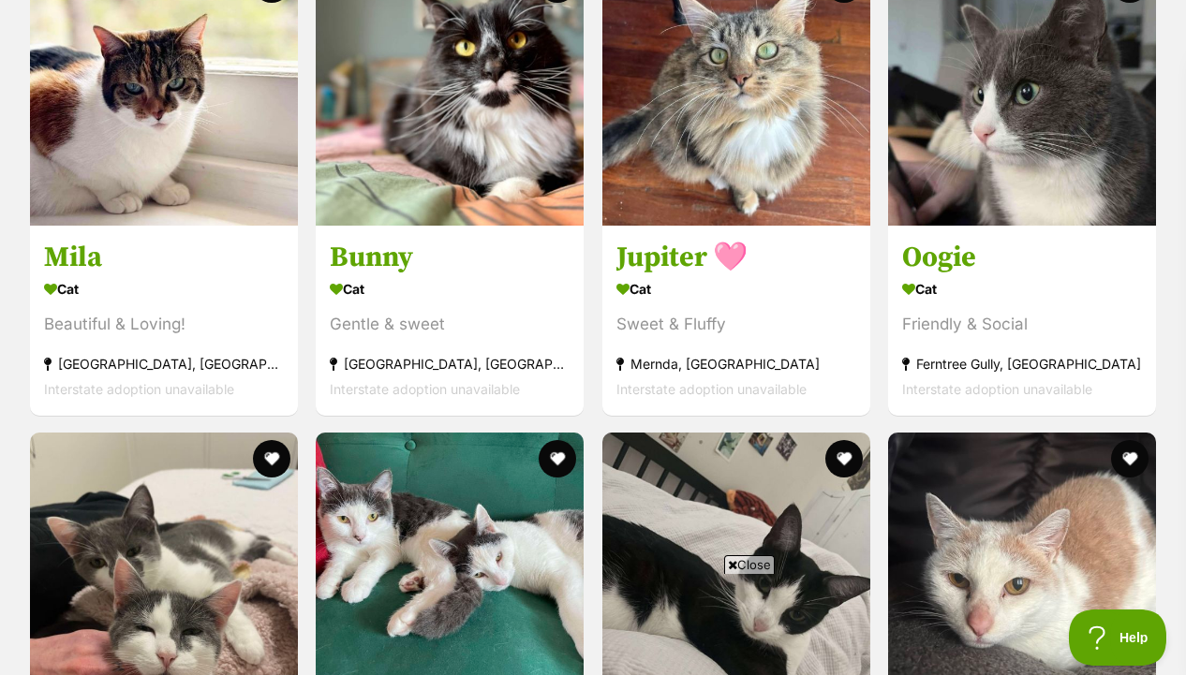
scroll to position [2169, 0]
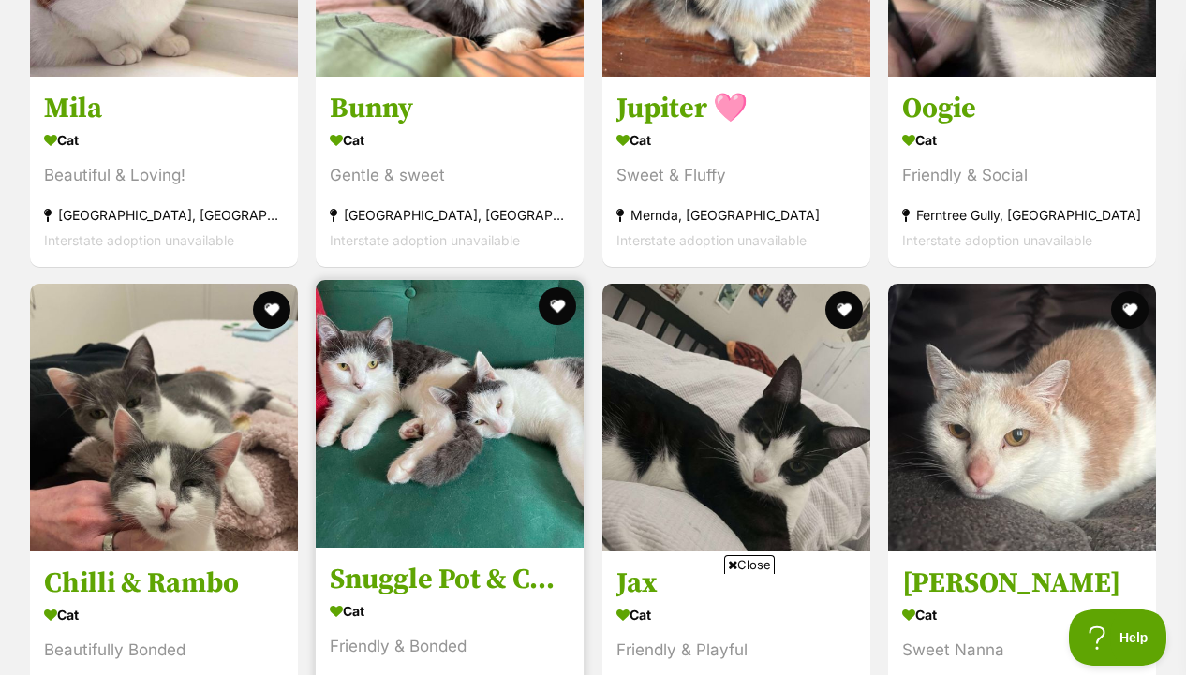
click at [450, 482] on img at bounding box center [450, 414] width 268 height 268
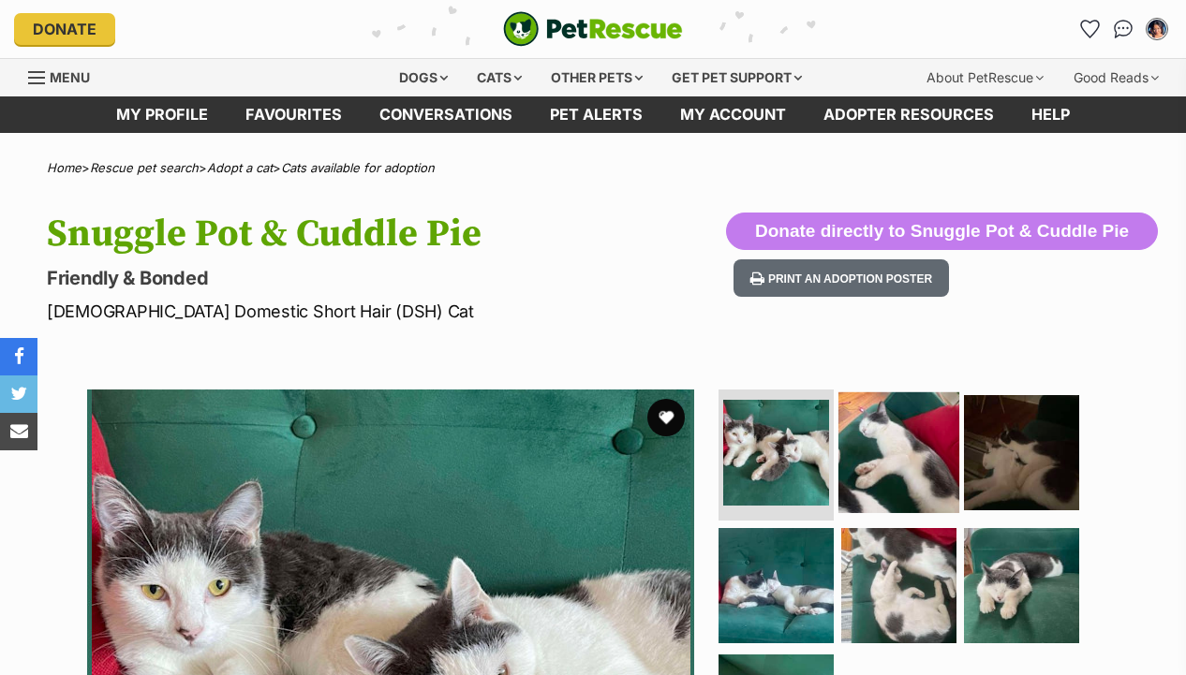
click at [862, 440] on img at bounding box center [898, 452] width 121 height 121
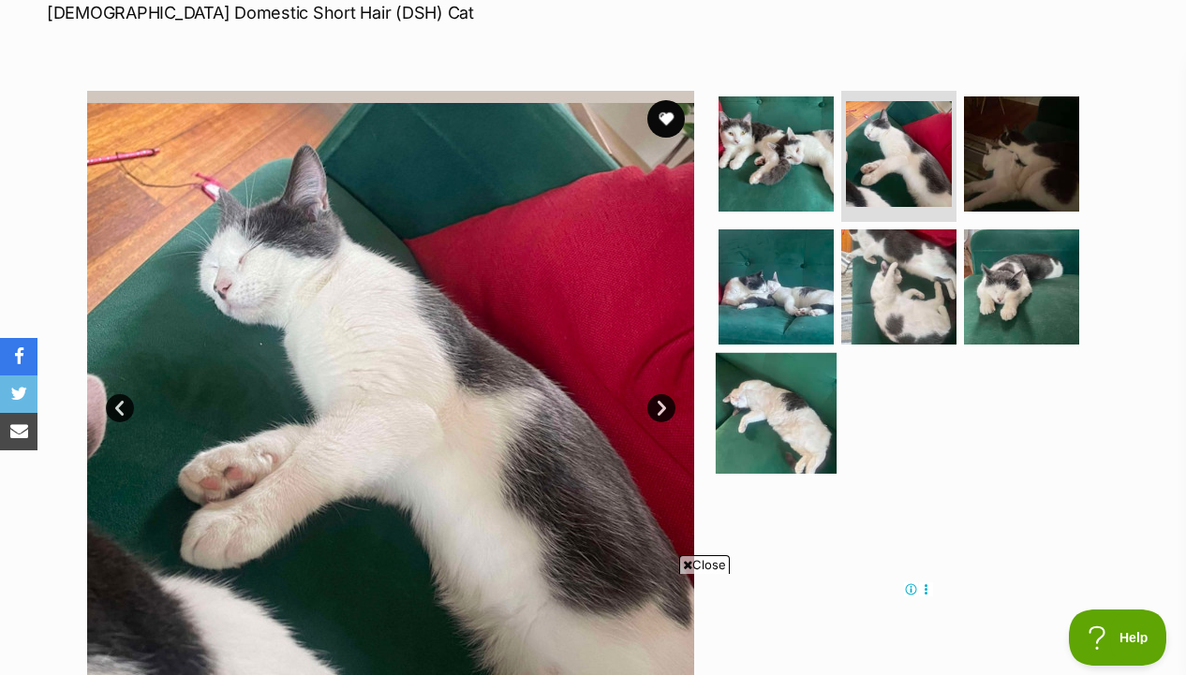
click at [796, 353] on img at bounding box center [775, 413] width 121 height 121
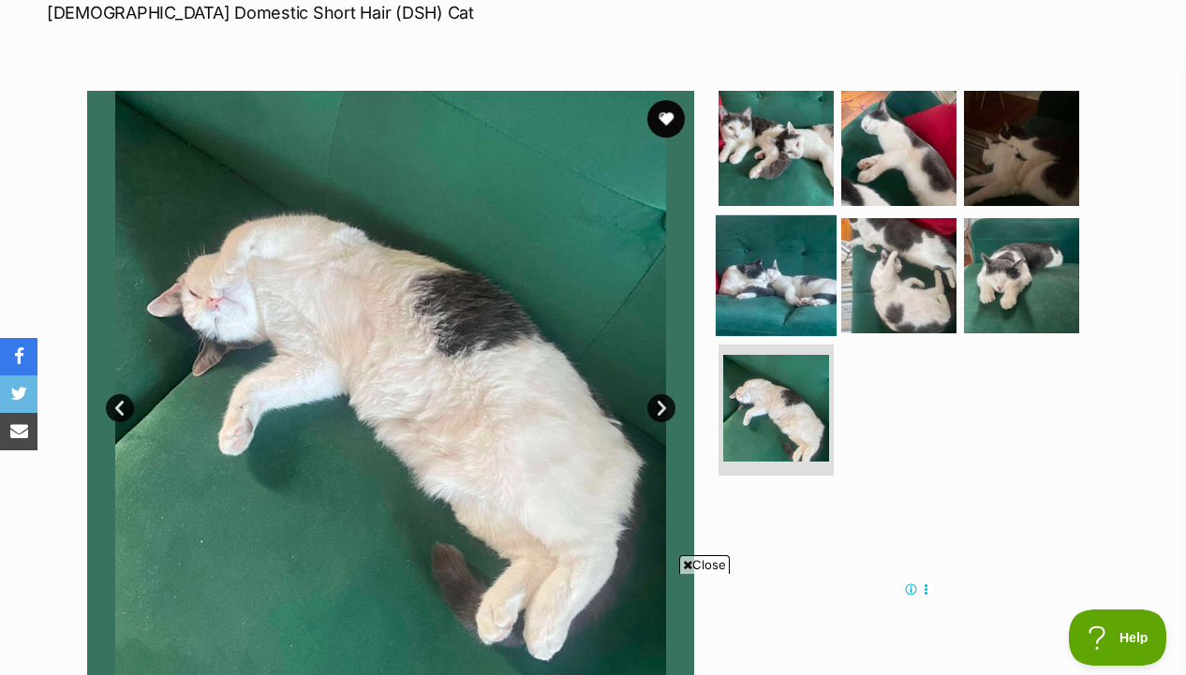
click at [792, 315] on img at bounding box center [775, 274] width 121 height 121
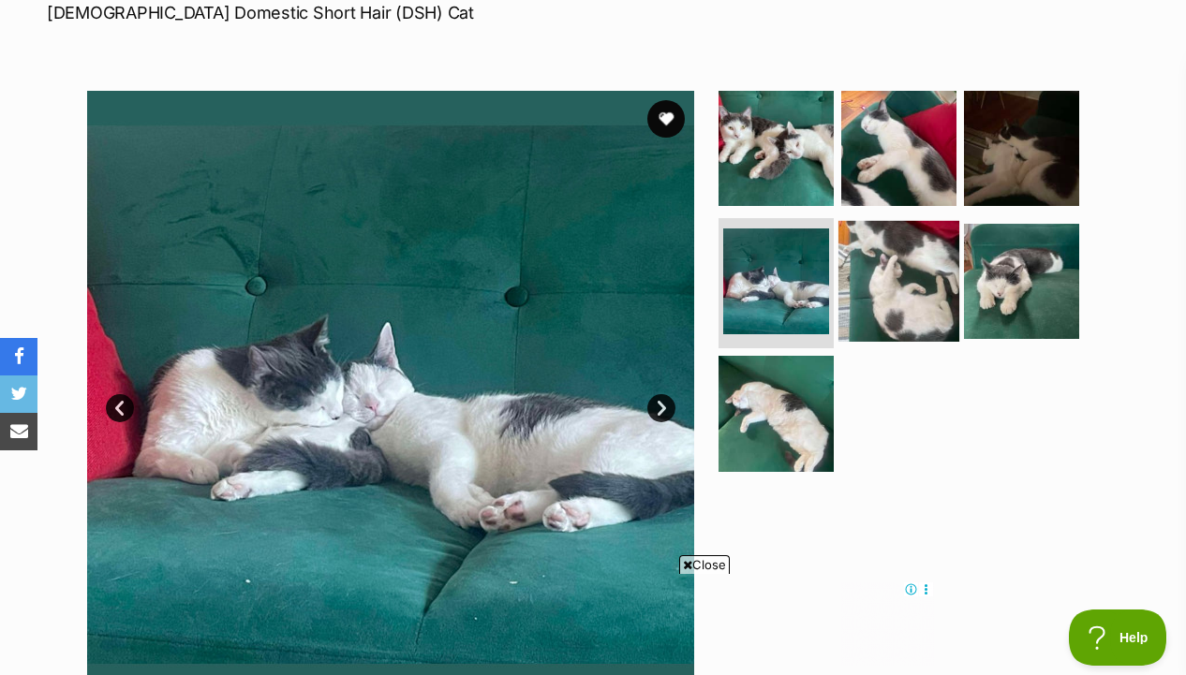
click at [895, 306] on img at bounding box center [898, 280] width 121 height 121
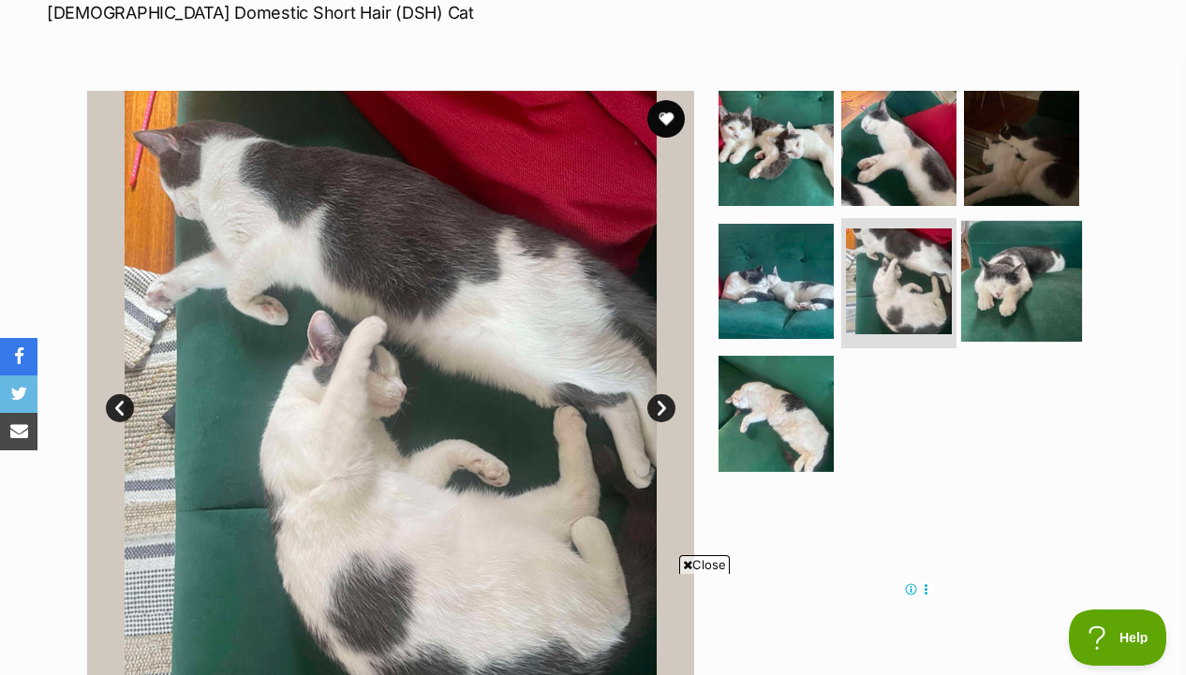
click at [1023, 300] on img at bounding box center [1021, 280] width 121 height 121
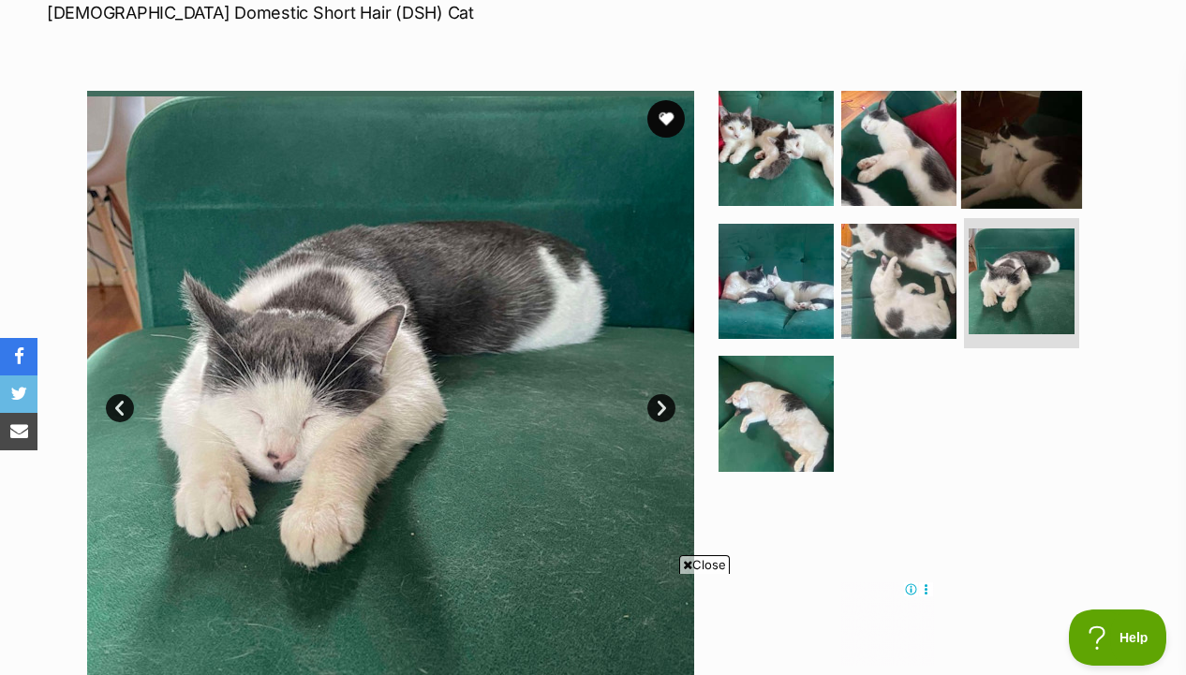
click at [1006, 140] on img at bounding box center [1021, 148] width 121 height 121
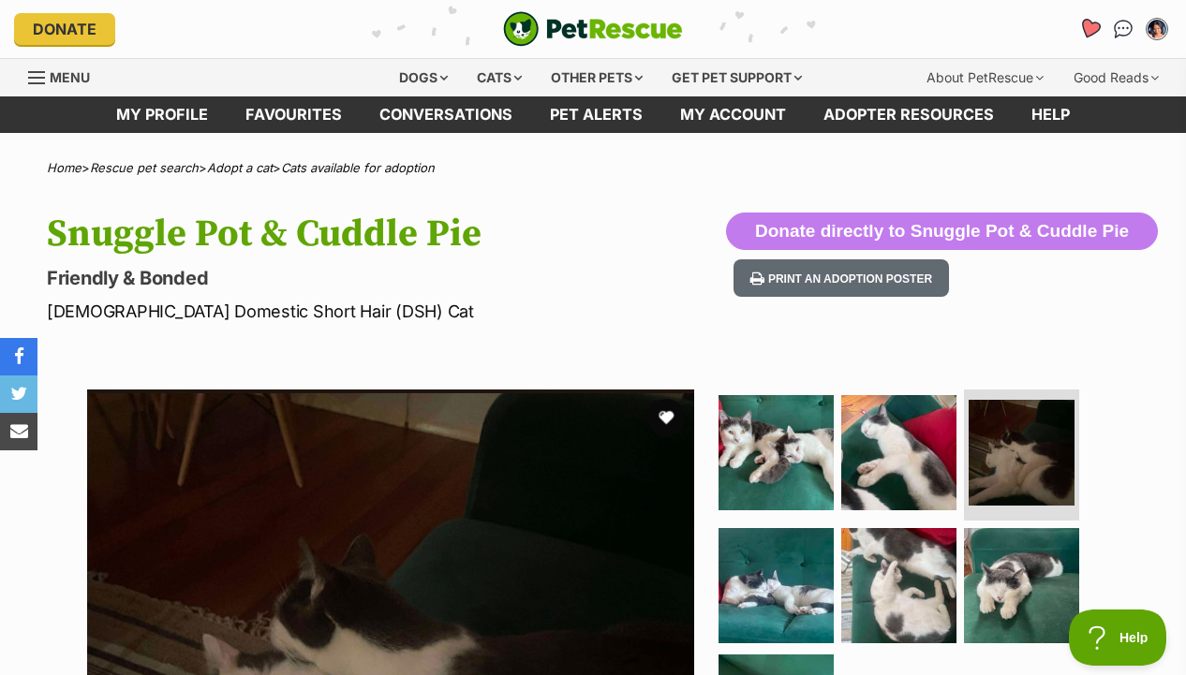
click at [1084, 31] on icon "Favourites" at bounding box center [1089, 29] width 22 height 22
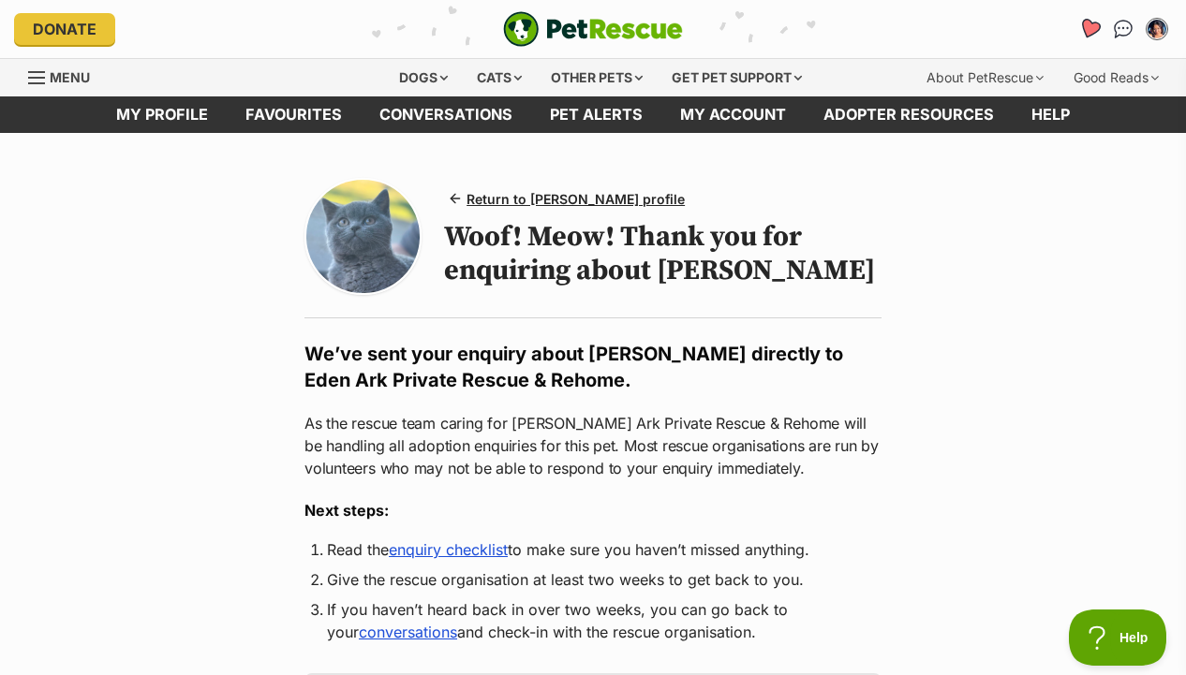
click at [1085, 33] on icon "Favourites" at bounding box center [1089, 29] width 22 height 22
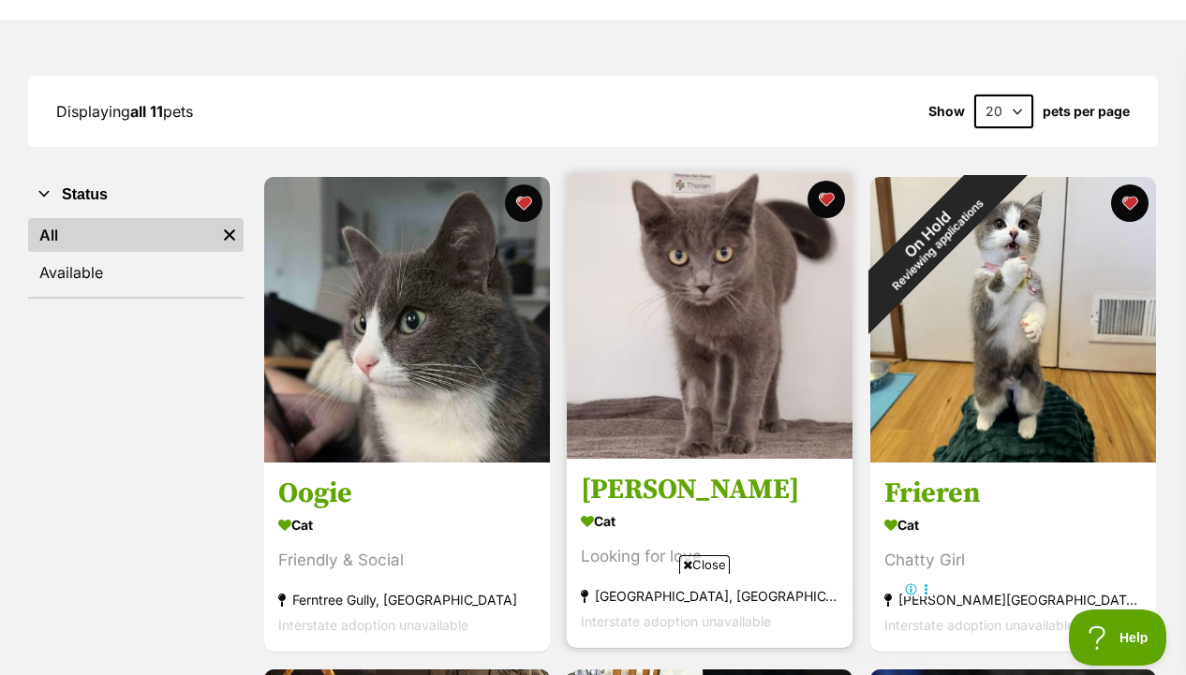
scroll to position [214, 0]
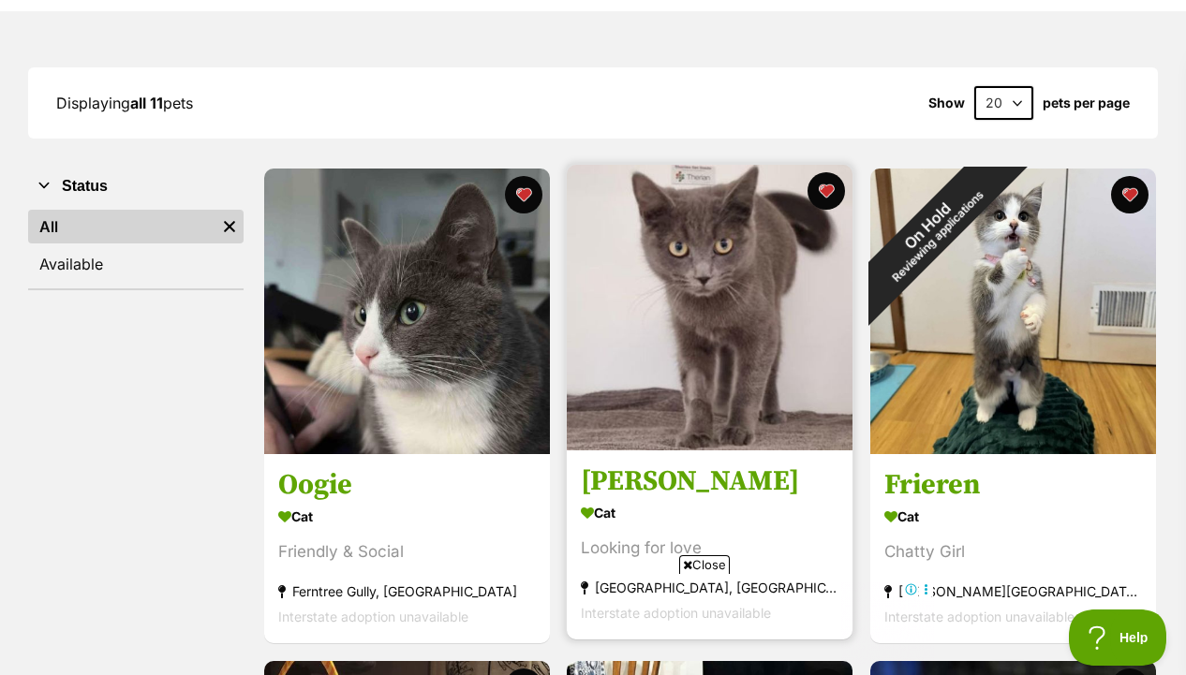
click at [736, 390] on img at bounding box center [710, 308] width 286 height 286
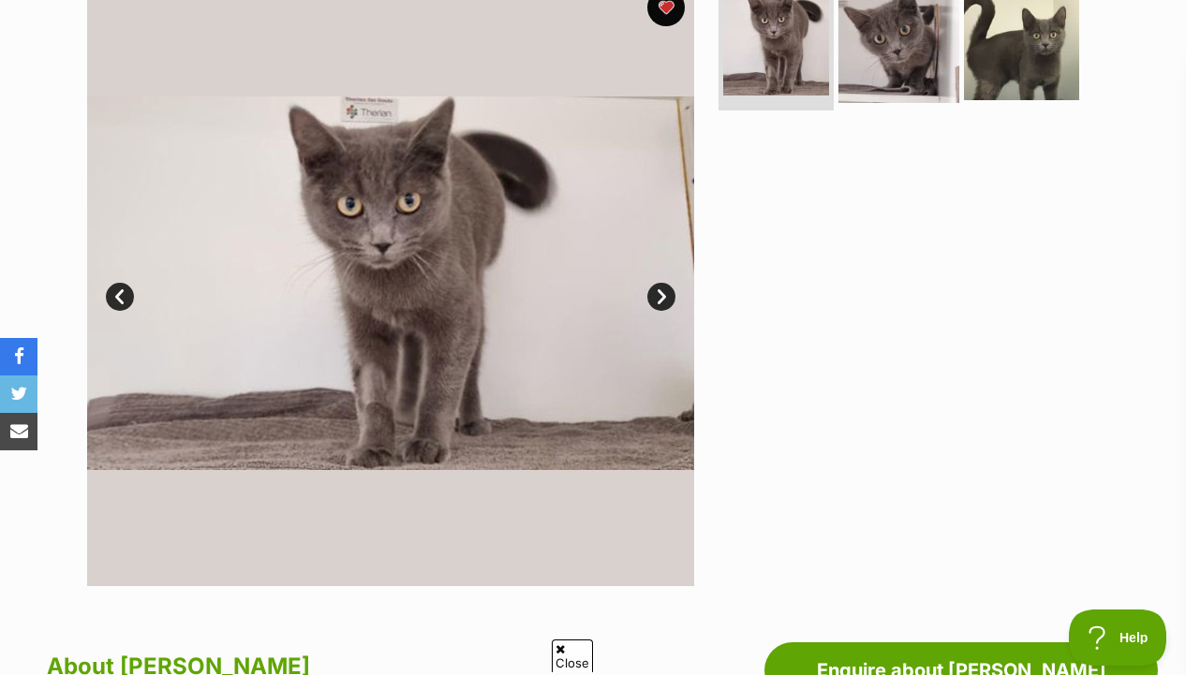
click at [922, 55] on img at bounding box center [898, 42] width 121 height 121
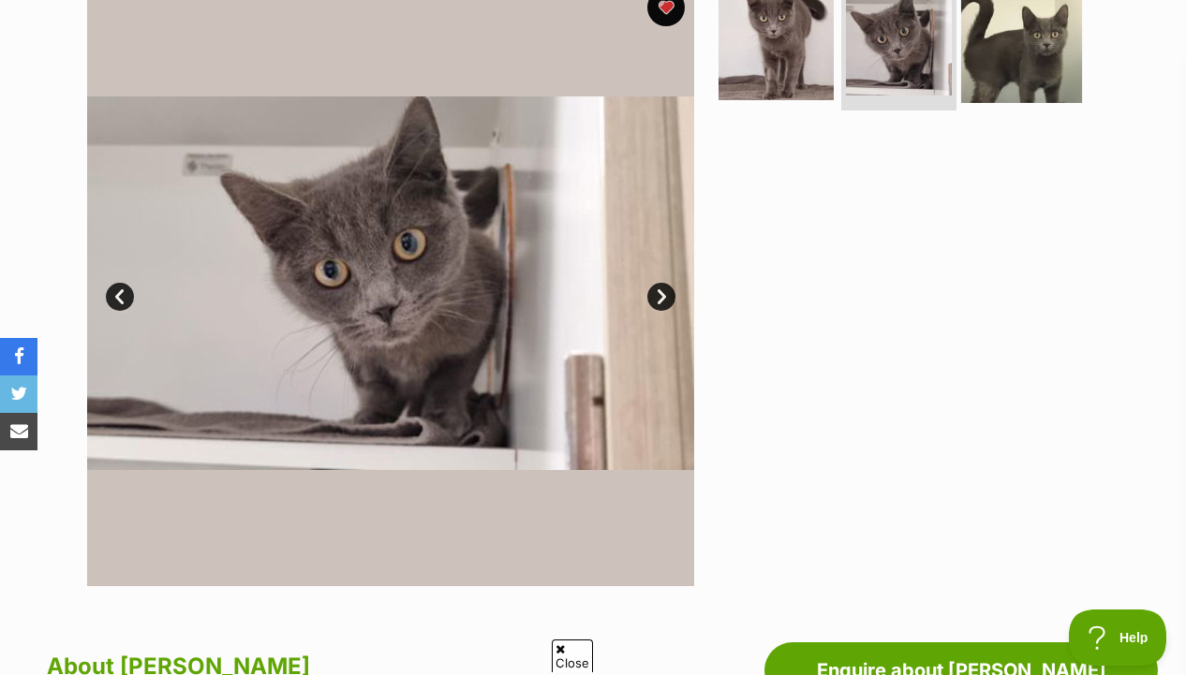
click at [994, 51] on img at bounding box center [1021, 42] width 121 height 121
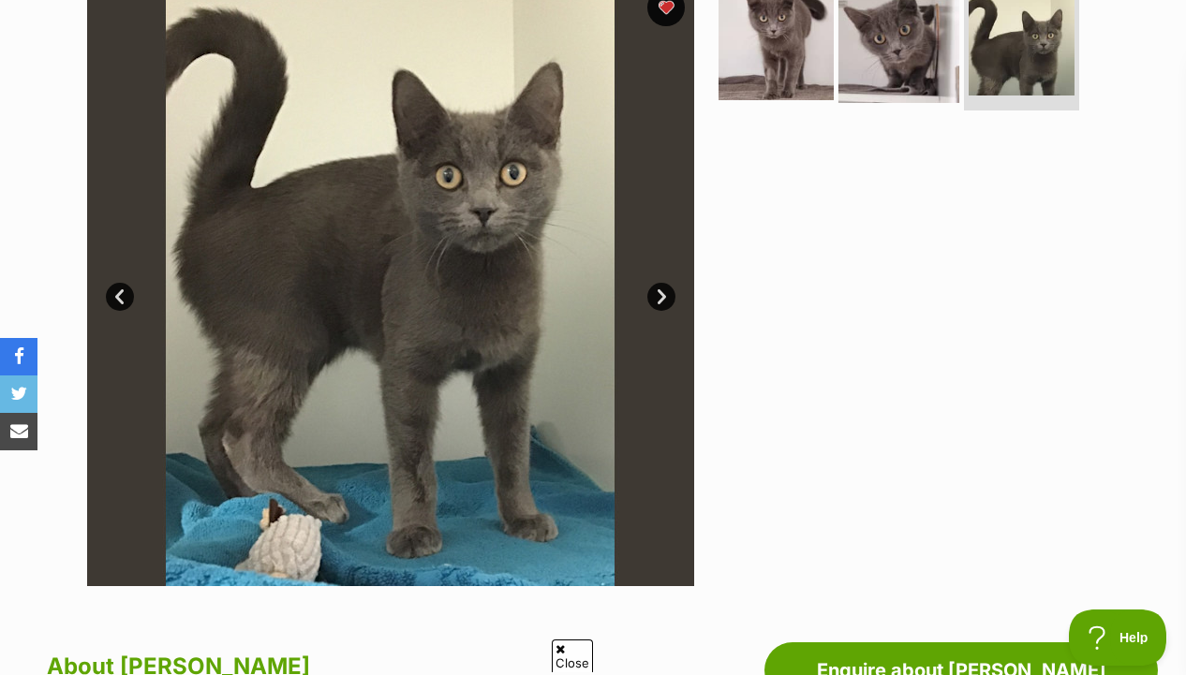
click at [877, 78] on img at bounding box center [898, 42] width 121 height 121
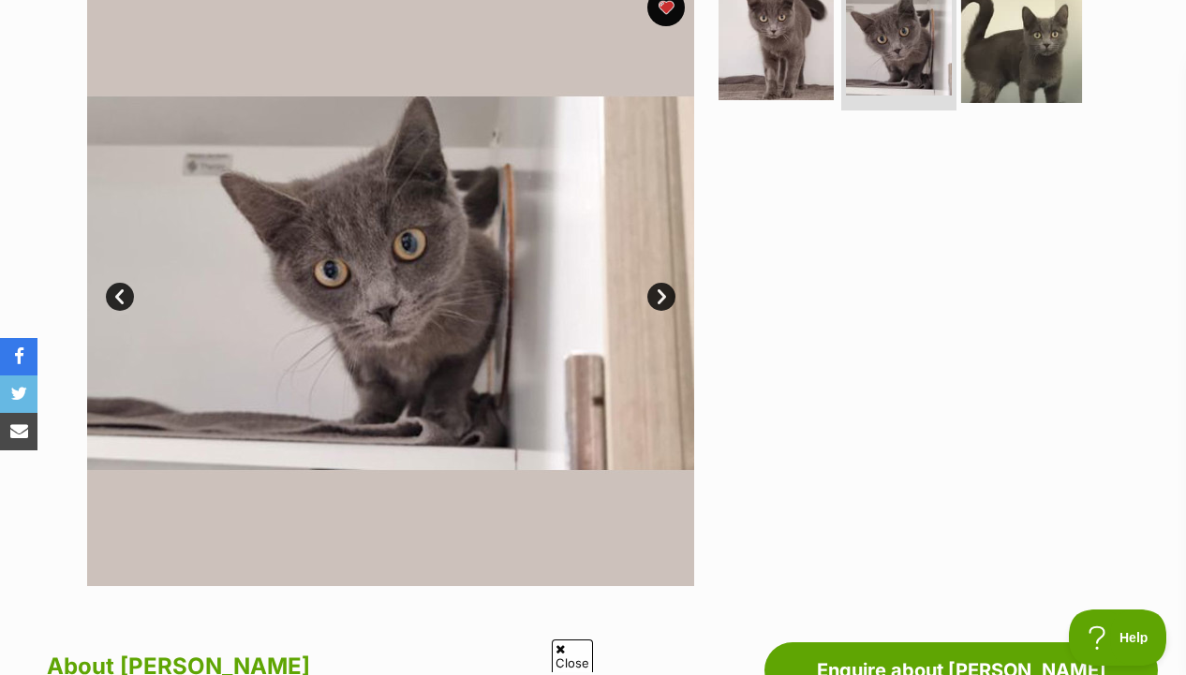
click at [1000, 79] on img at bounding box center [1021, 42] width 121 height 121
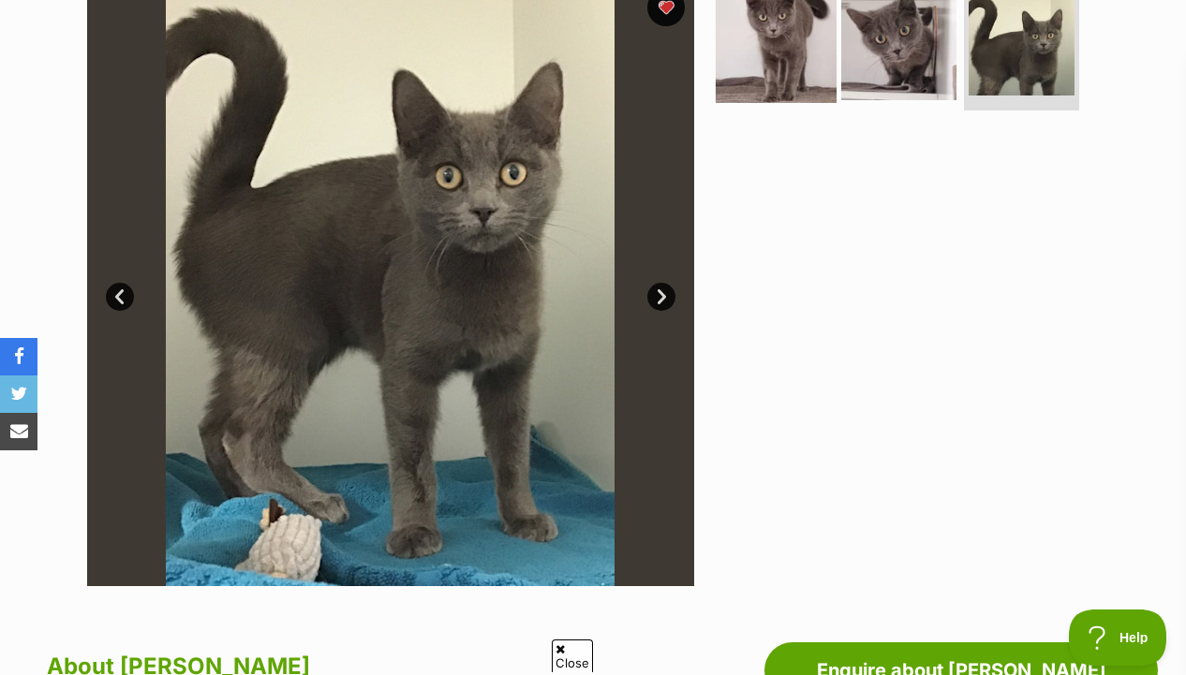
click at [803, 88] on img at bounding box center [775, 42] width 121 height 121
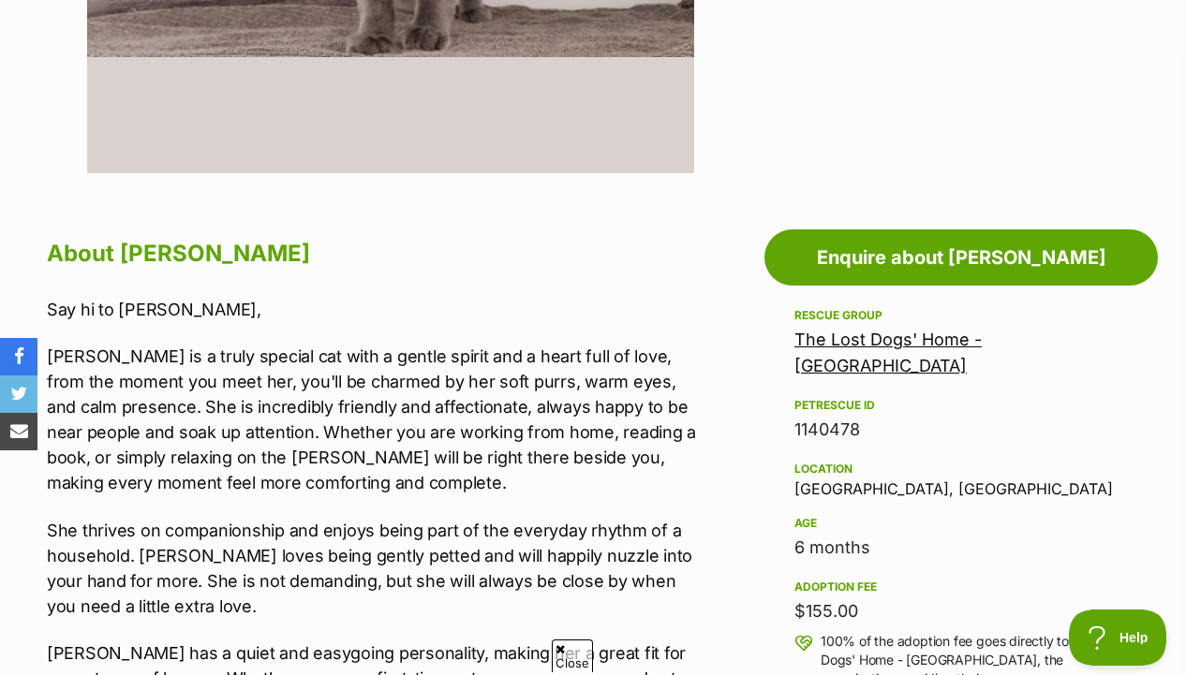
scroll to position [876, 0]
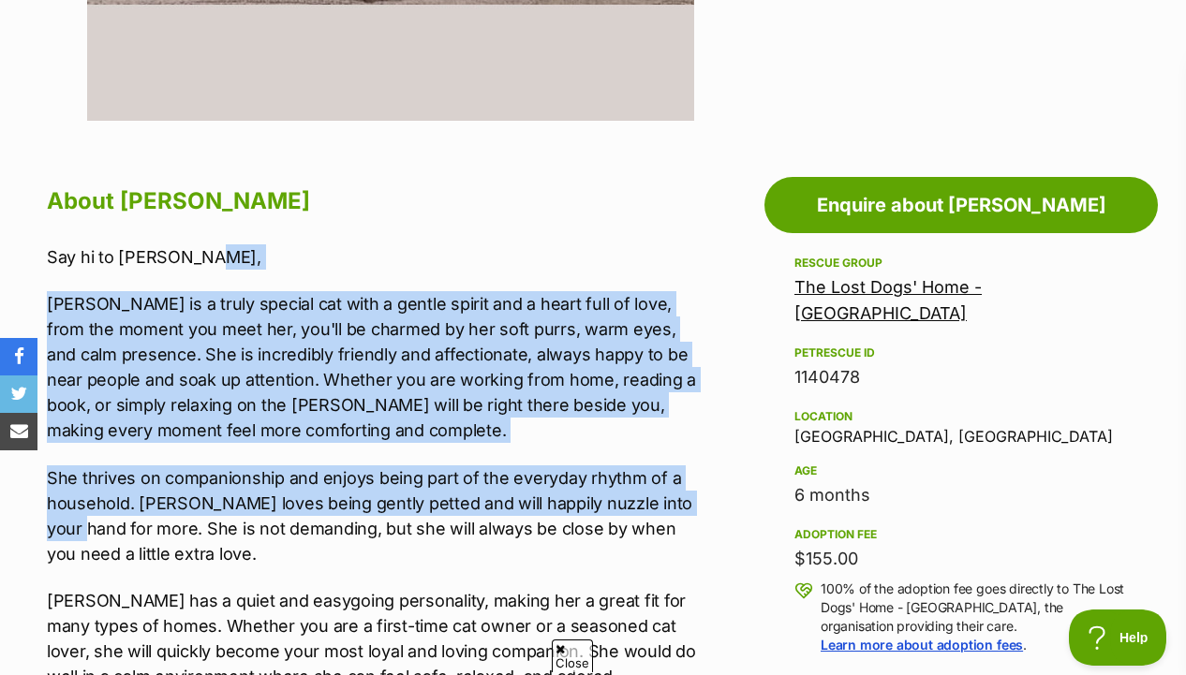
drag, startPoint x: 700, startPoint y: 508, endPoint x: 697, endPoint y: 253, distance: 254.7
click at [697, 253] on div "Say hi to Henrietta, Henrietta is a truly special cat with a gentle spirit and …" at bounding box center [376, 577] width 659 height 666
click at [697, 253] on p "Say hi to Henrietta," at bounding box center [376, 256] width 659 height 25
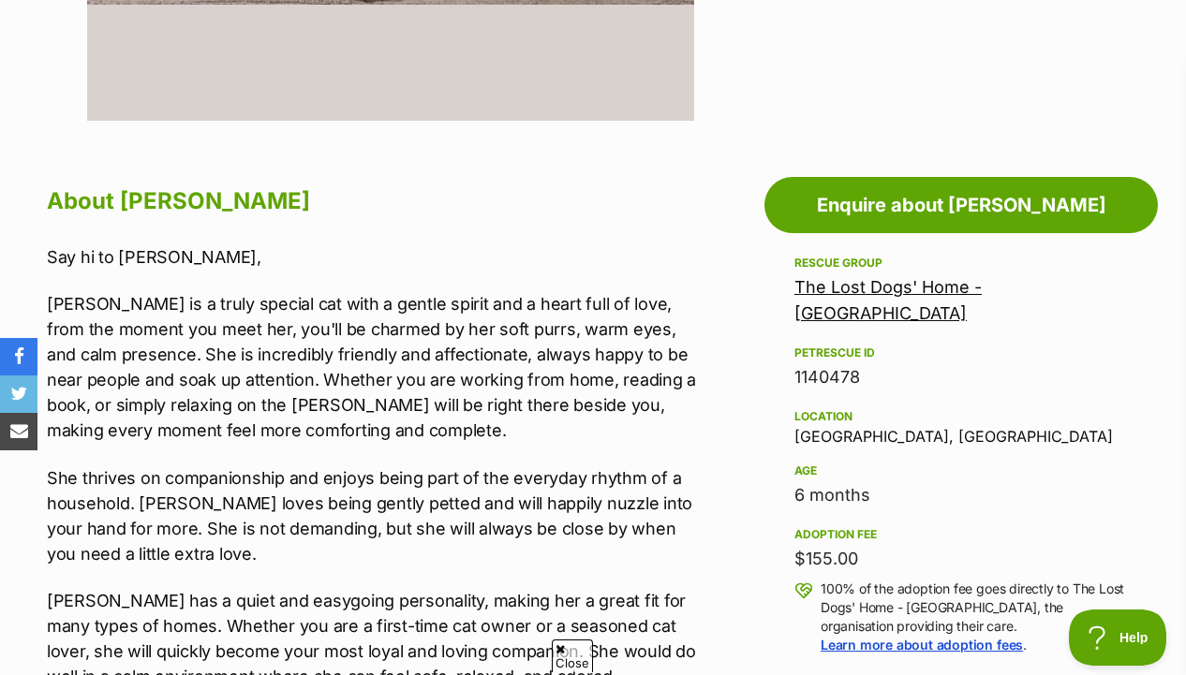
click at [832, 282] on link "The Lost Dogs' Home - [GEOGRAPHIC_DATA]" at bounding box center [887, 300] width 187 height 46
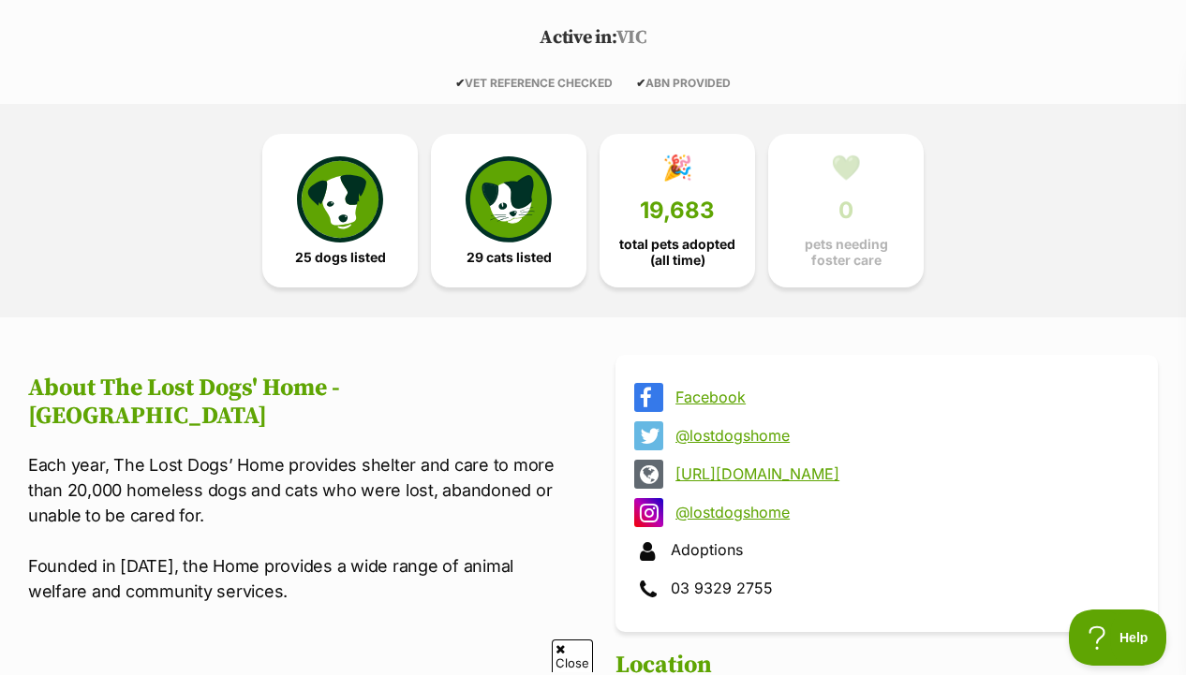
scroll to position [444, 0]
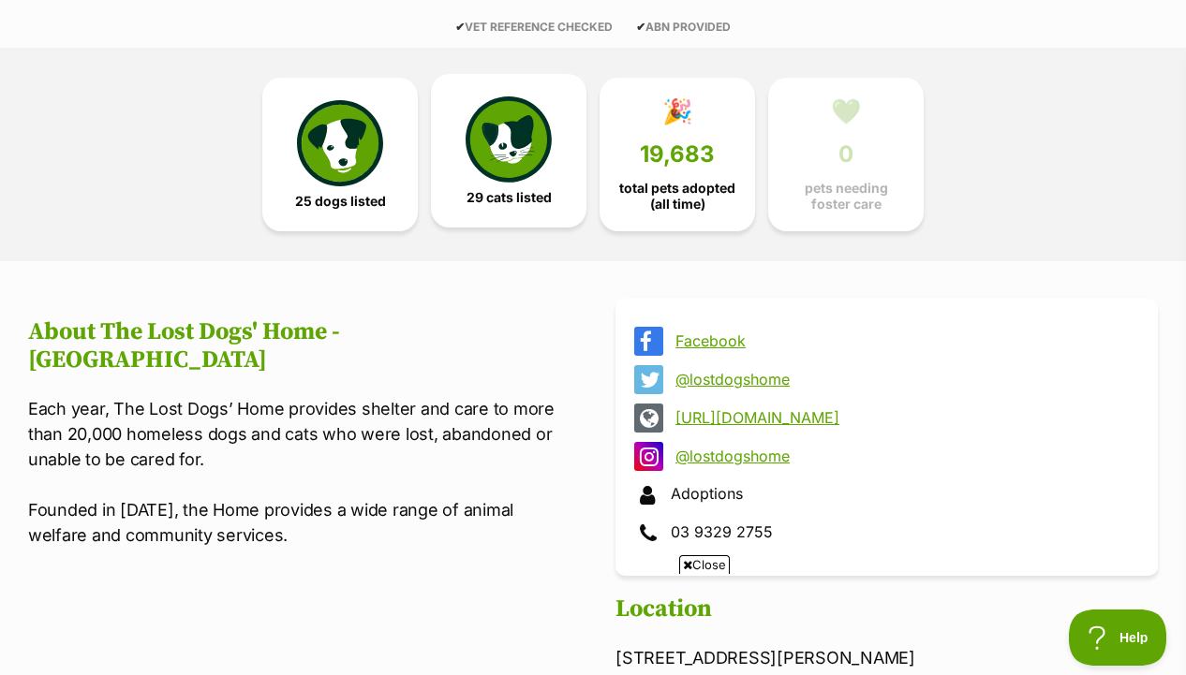
click at [534, 153] on img at bounding box center [508, 139] width 86 height 86
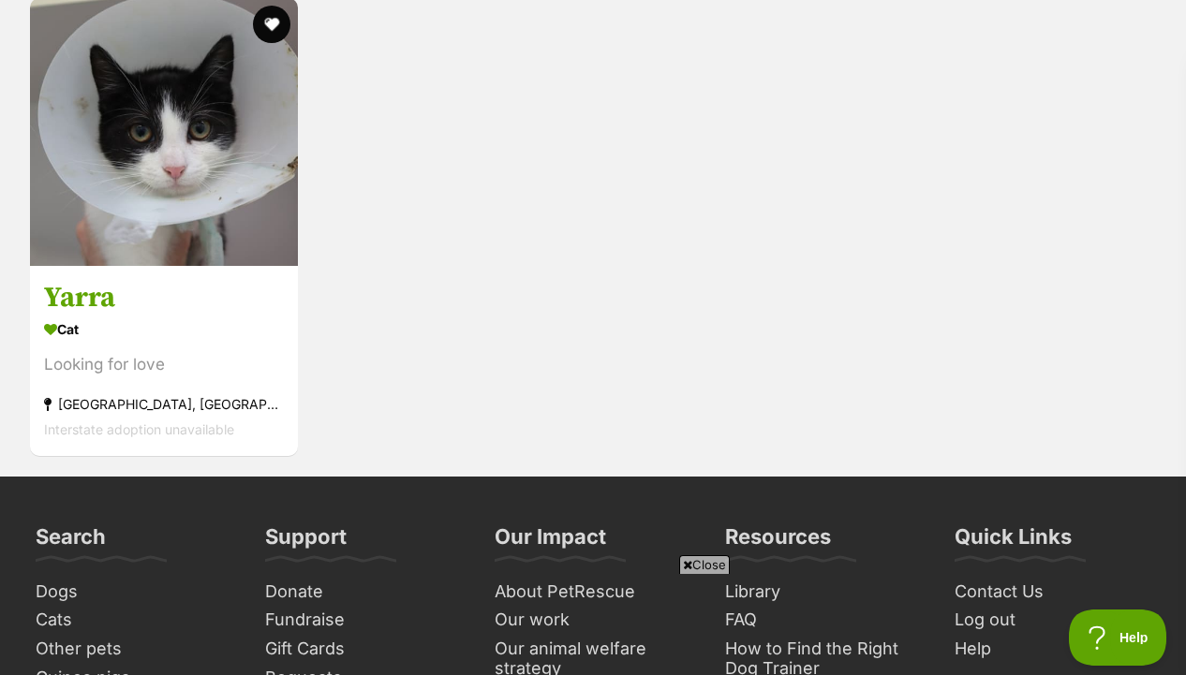
scroll to position [4946, 0]
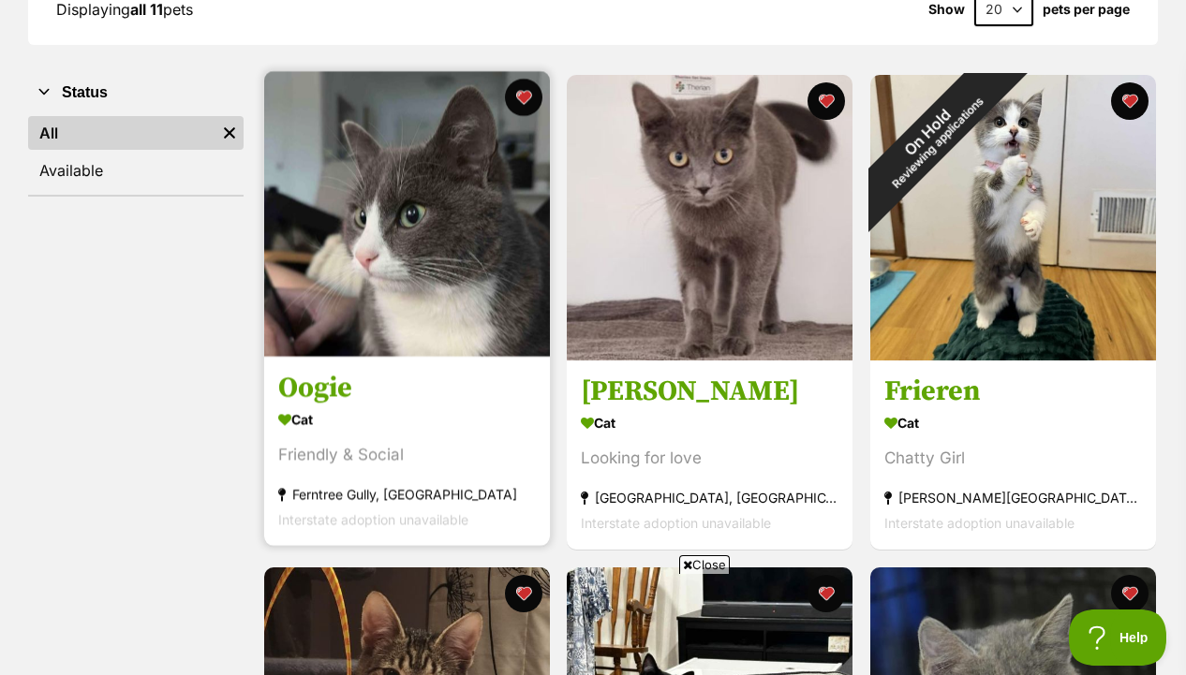
click at [495, 282] on img at bounding box center [407, 214] width 286 height 286
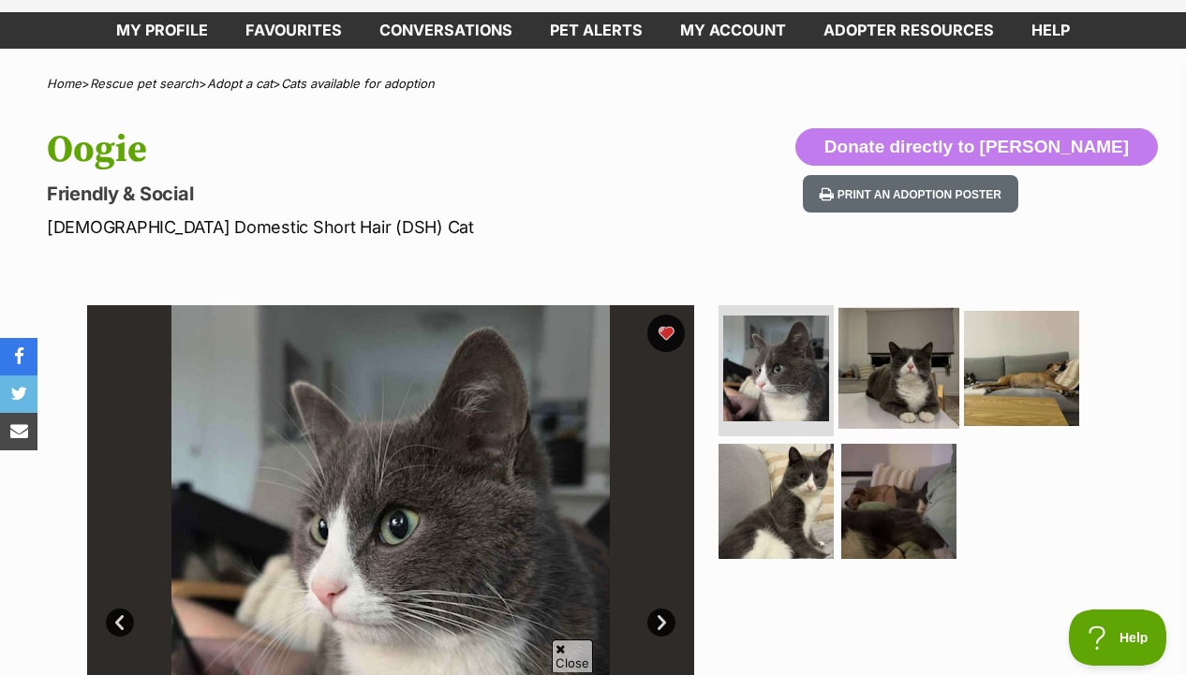
click at [912, 357] on img at bounding box center [898, 368] width 121 height 121
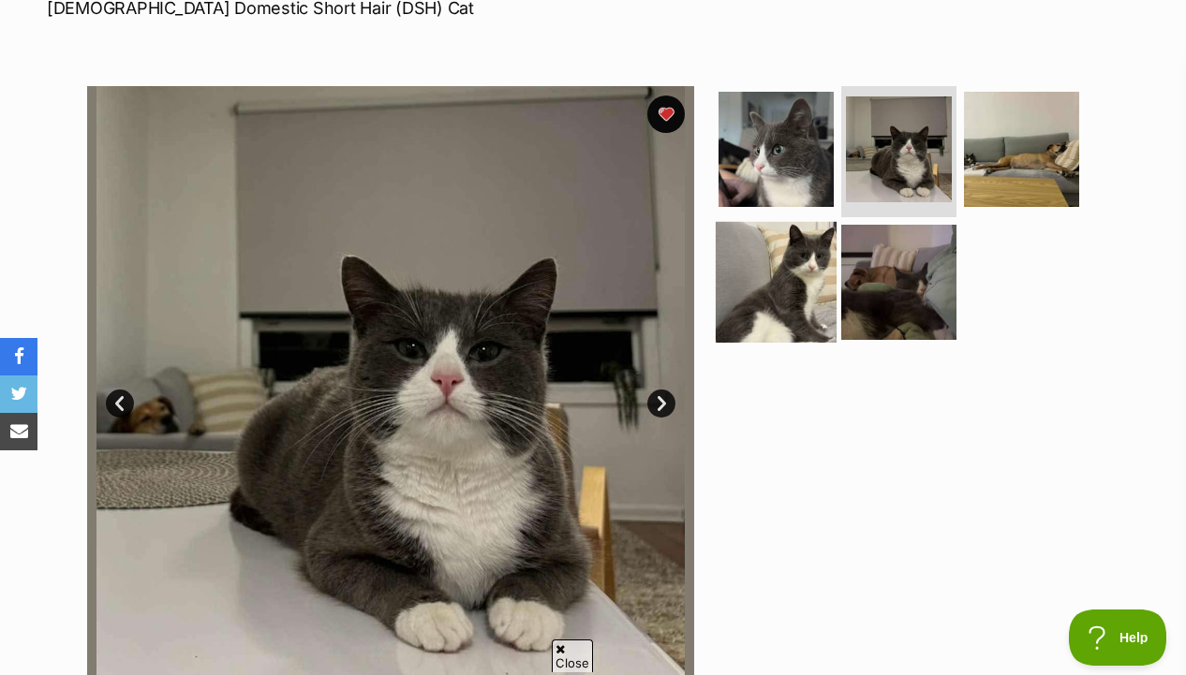
click at [784, 322] on img at bounding box center [775, 281] width 121 height 121
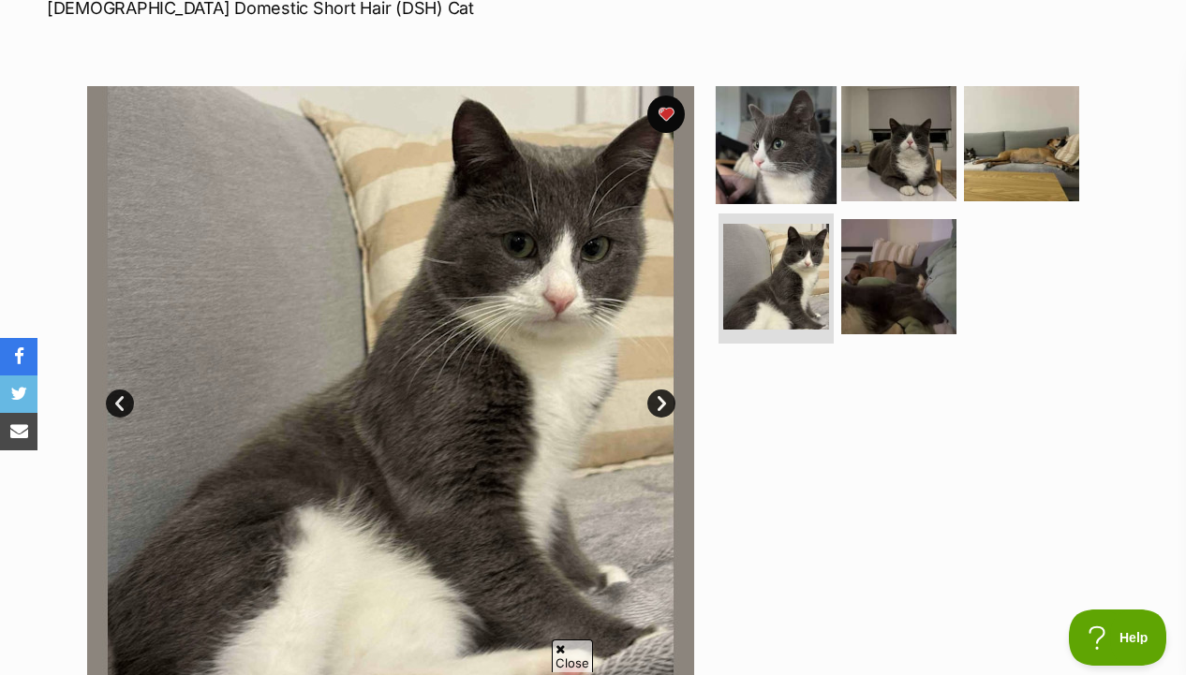
click at [794, 130] on img at bounding box center [775, 143] width 121 height 121
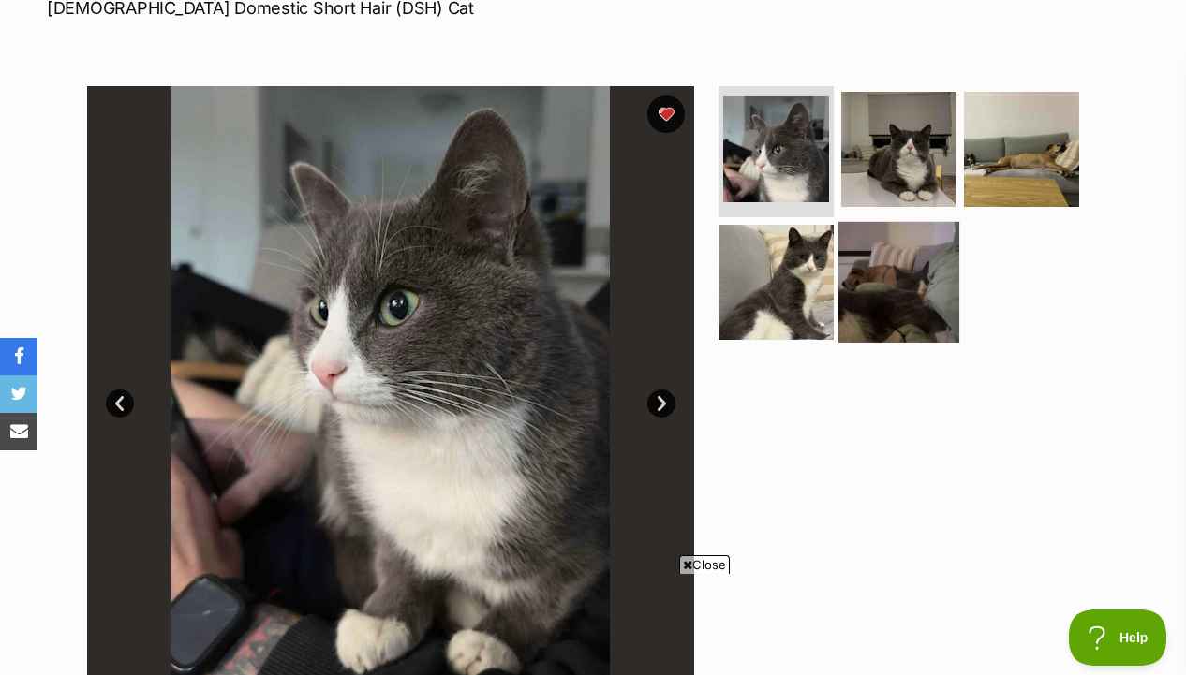
click at [877, 297] on img at bounding box center [898, 281] width 121 height 121
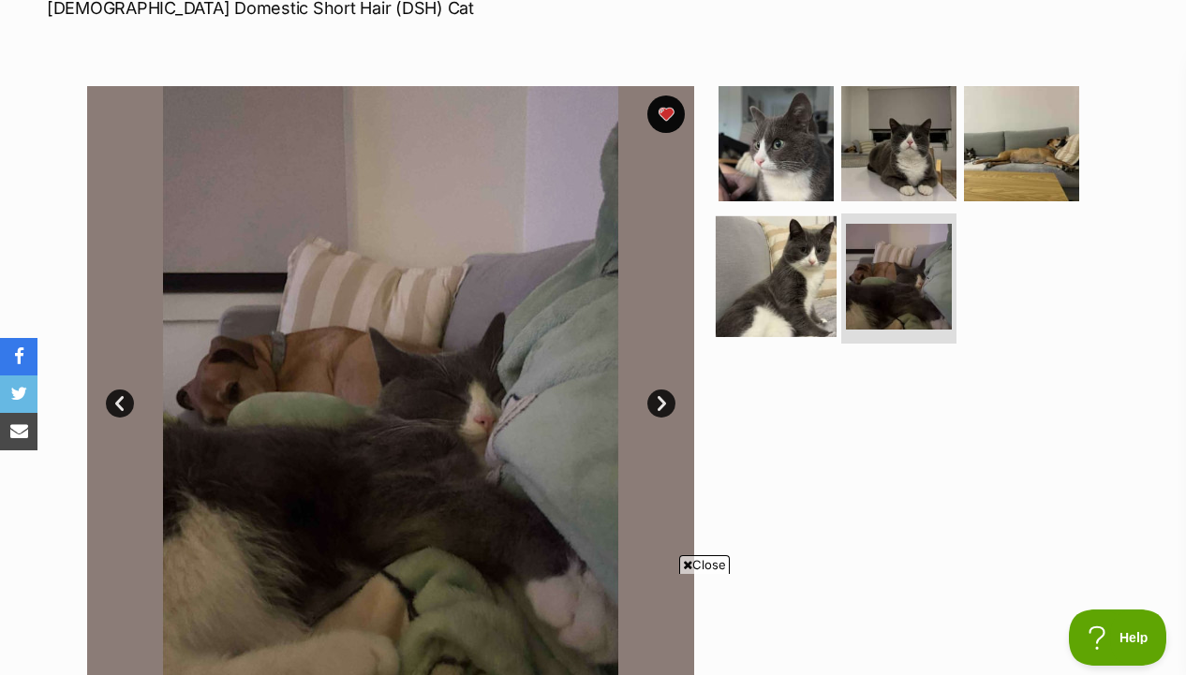
click at [800, 290] on img at bounding box center [775, 275] width 121 height 121
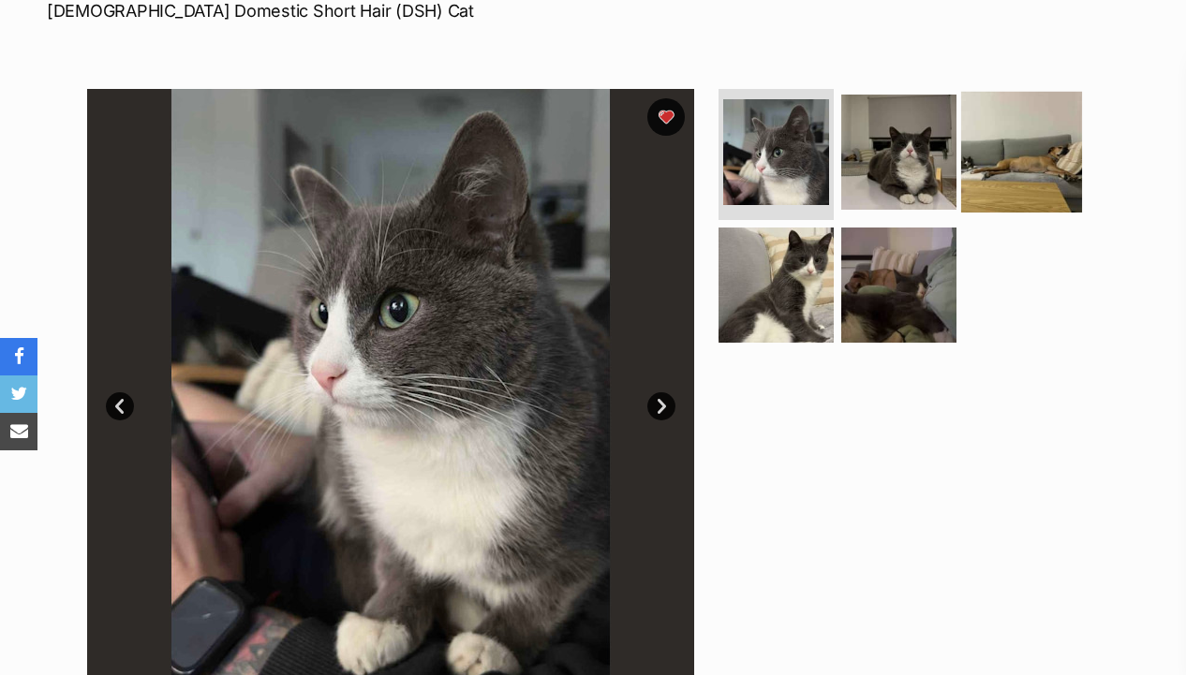
click at [995, 168] on img at bounding box center [1021, 152] width 121 height 121
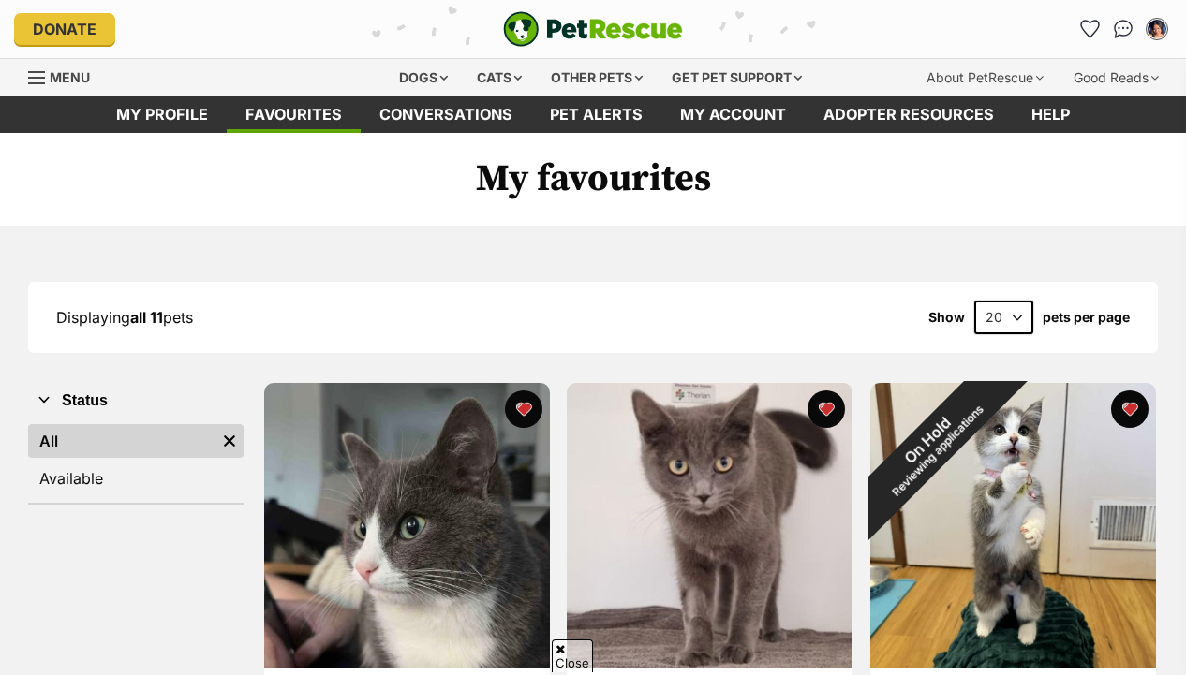
scroll to position [300, 0]
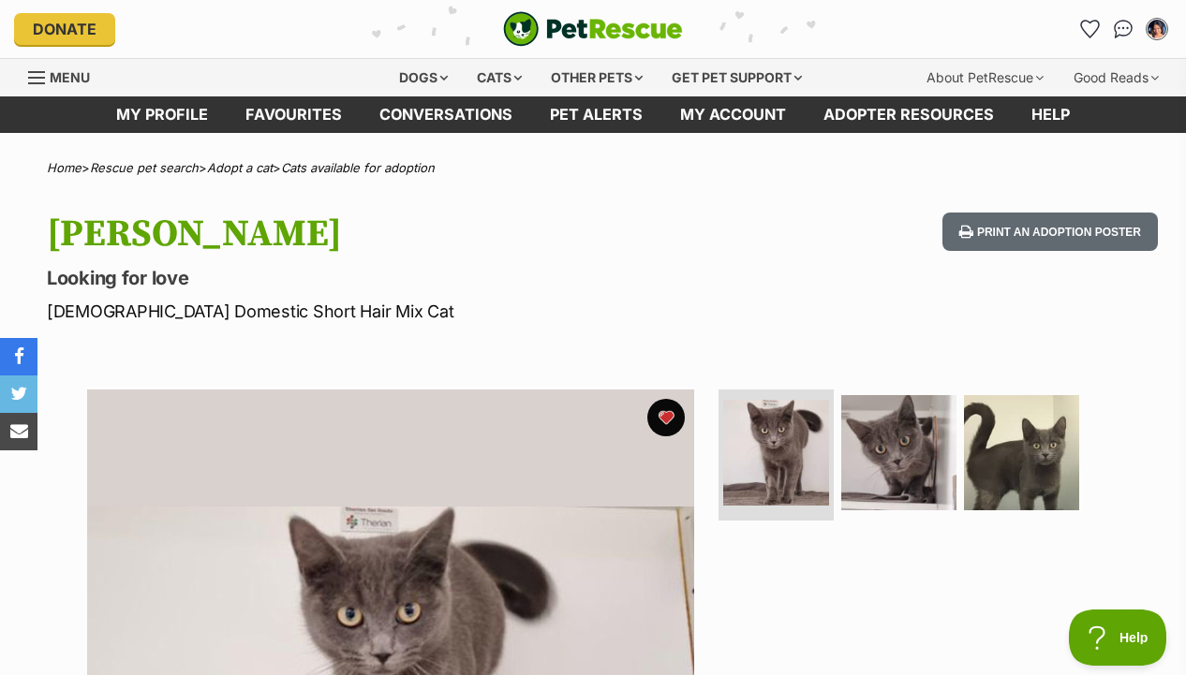
click at [582, 37] on img "PetRescue" at bounding box center [593, 29] width 180 height 36
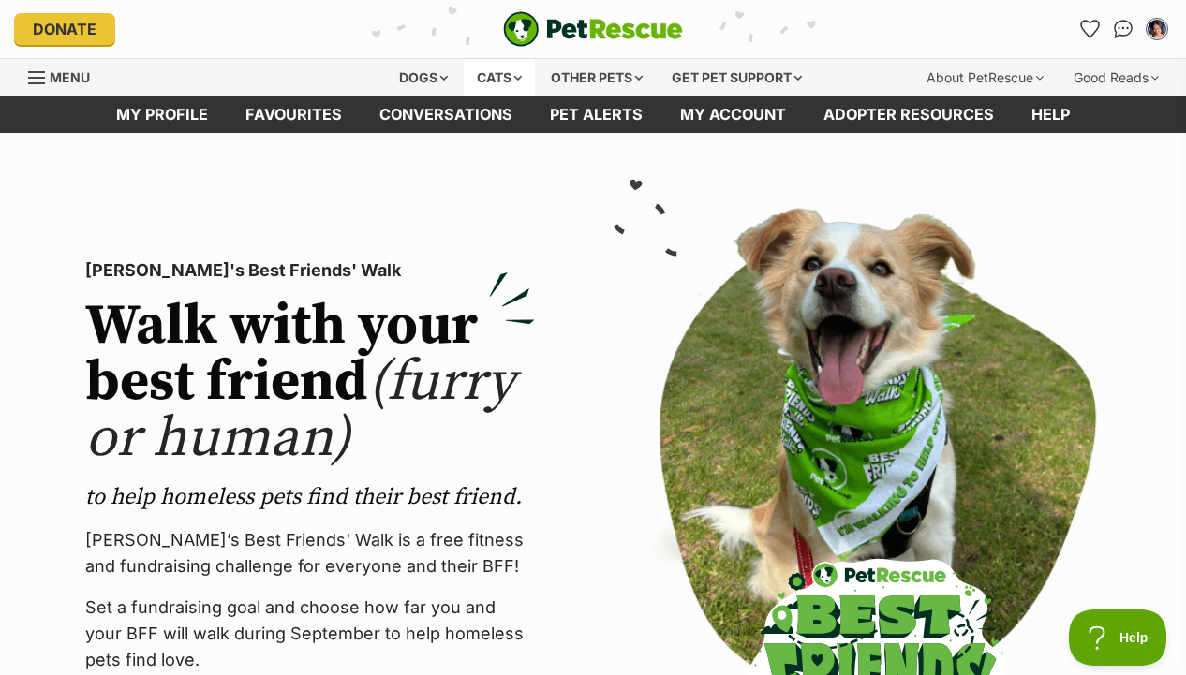
click at [482, 74] on div "Cats" at bounding box center [499, 77] width 71 height 37
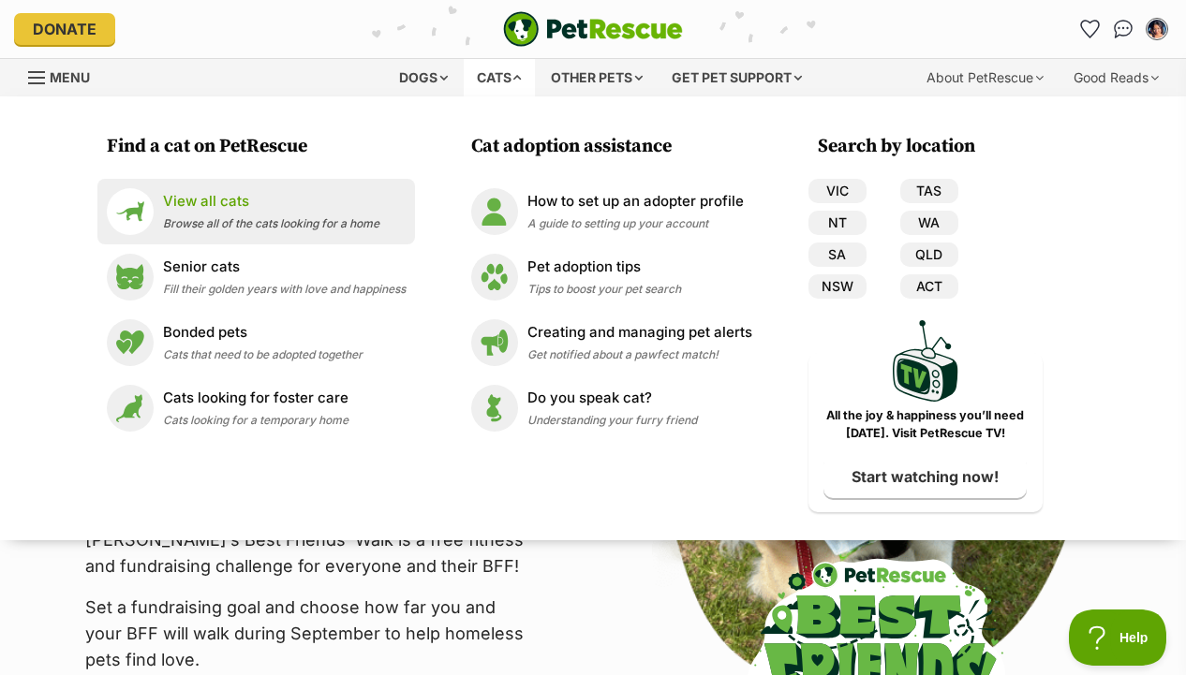
click at [287, 236] on li "View all cats Browse all of the cats looking for a home" at bounding box center [255, 212] width 317 height 66
click at [281, 215] on div "View all cats Browse all of the cats looking for a home" at bounding box center [271, 211] width 216 height 40
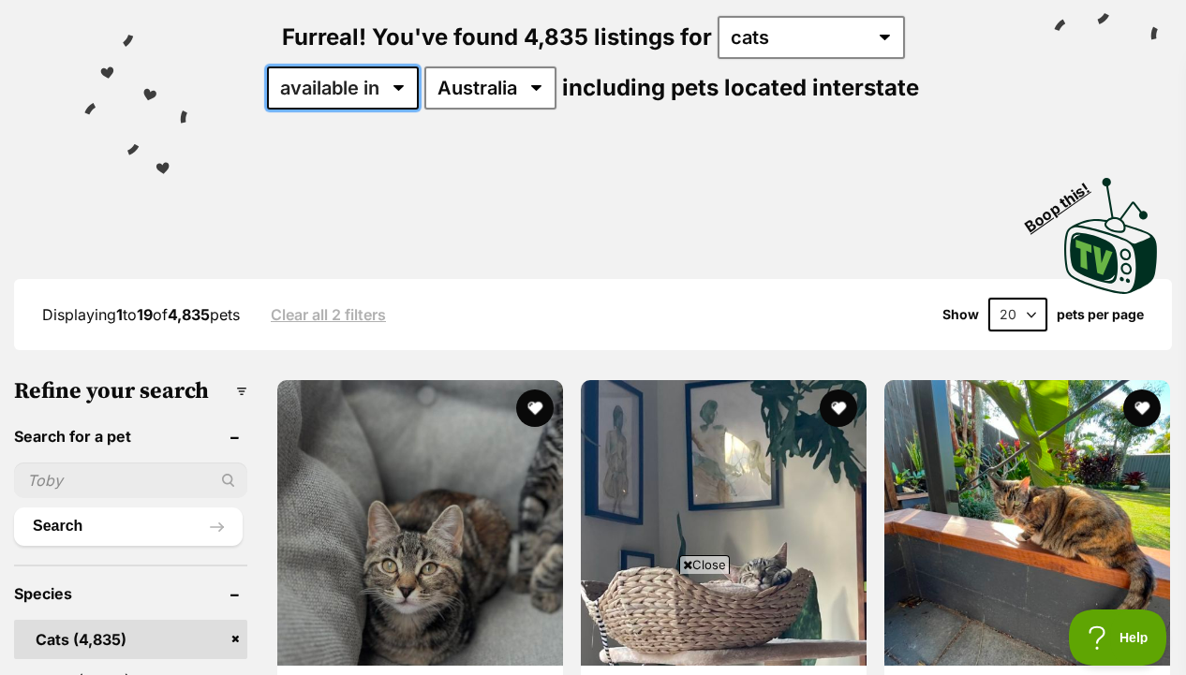
click at [388, 95] on select "available in located in" at bounding box center [343, 87] width 152 height 43
select select "disabled"
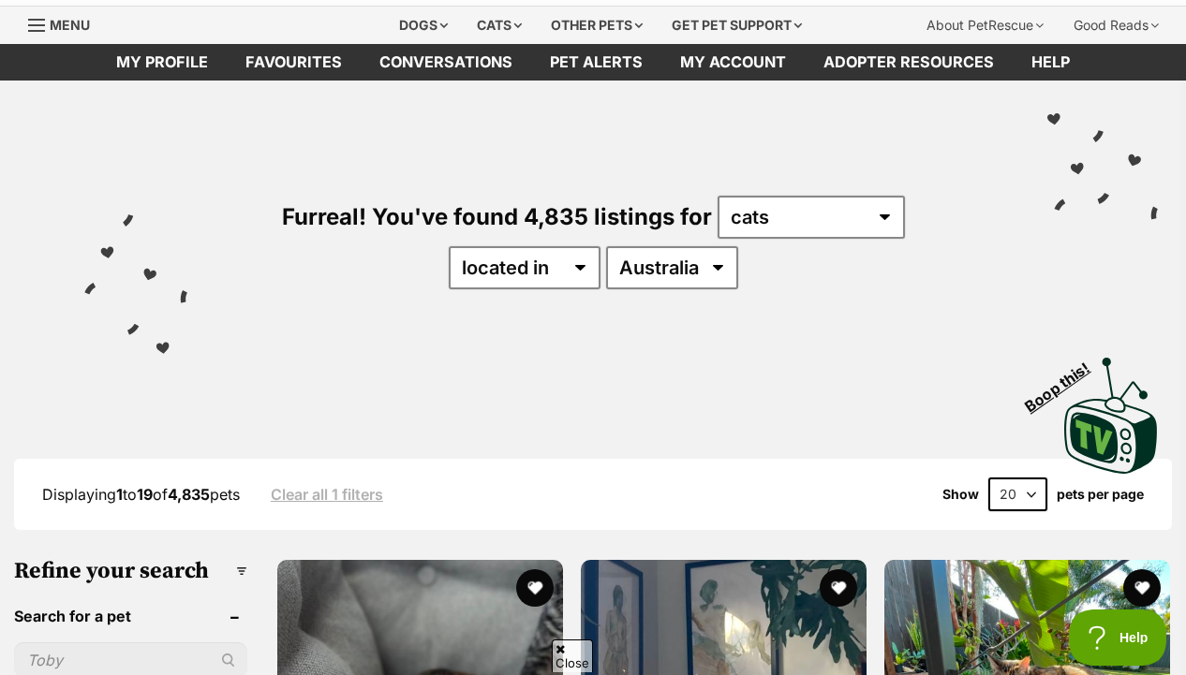
scroll to position [57, 0]
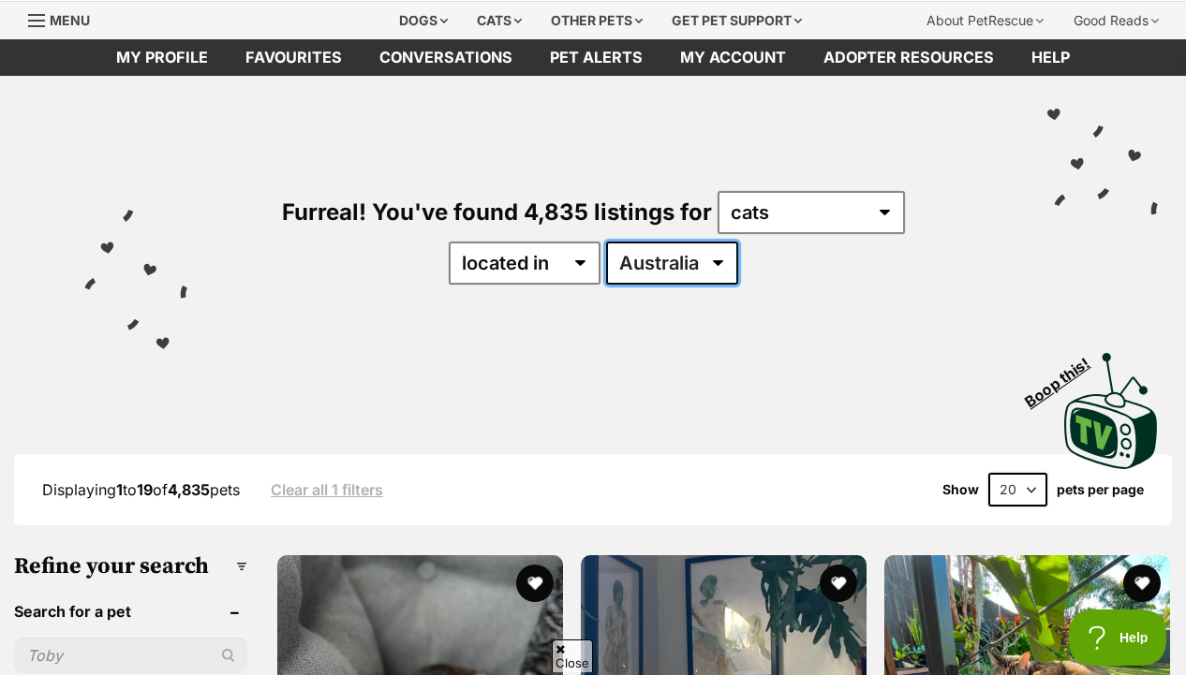
click at [638, 273] on select "[GEOGRAPHIC_DATA] [GEOGRAPHIC_DATA] [GEOGRAPHIC_DATA] [GEOGRAPHIC_DATA] [GEOGRA…" at bounding box center [672, 263] width 132 height 43
select select "VIC"
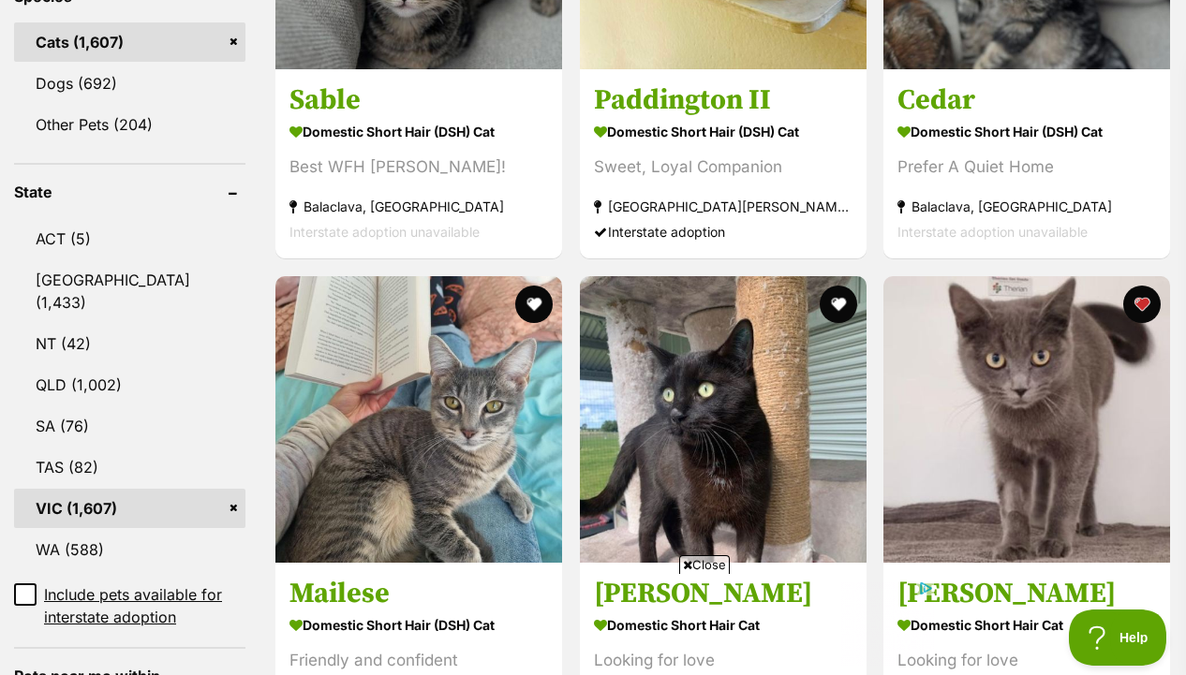
scroll to position [999, 0]
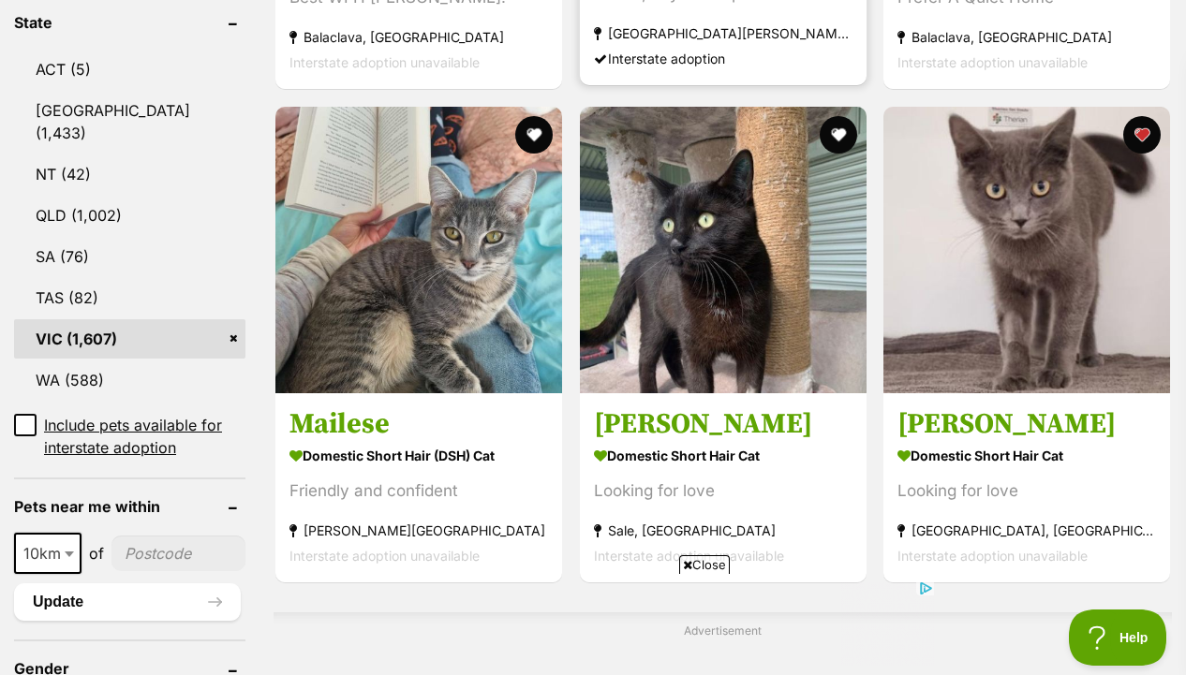
drag, startPoint x: 944, startPoint y: 258, endPoint x: 787, endPoint y: 2, distance: 301.0
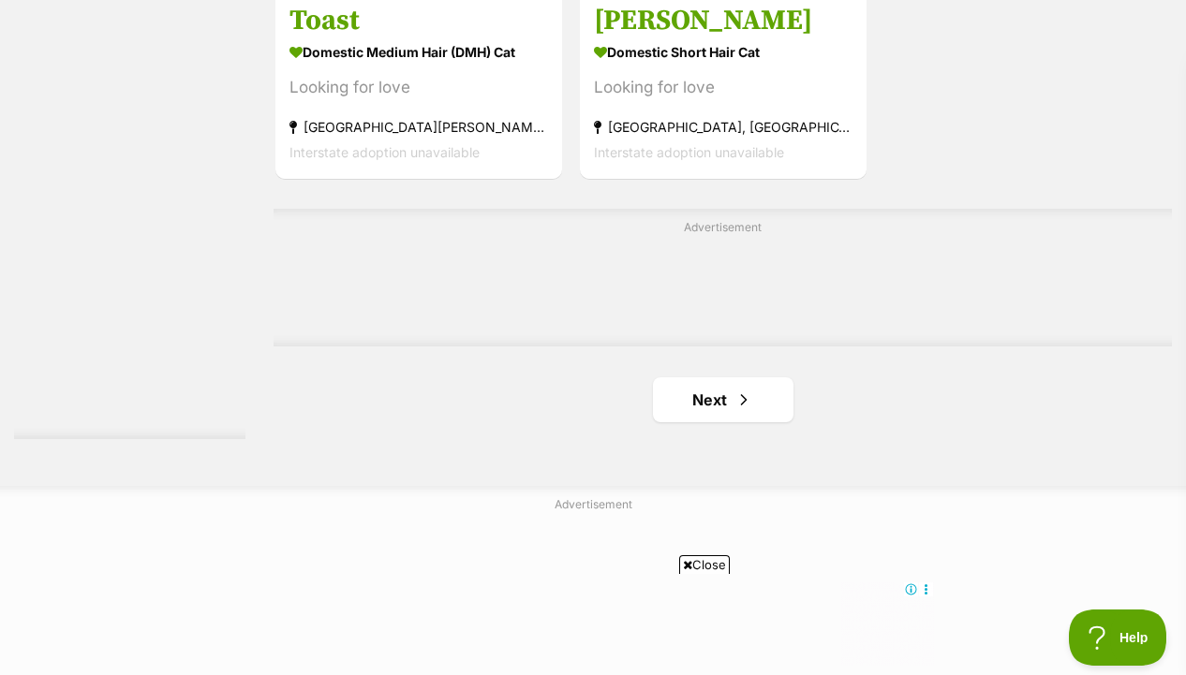
scroll to position [4242, 0]
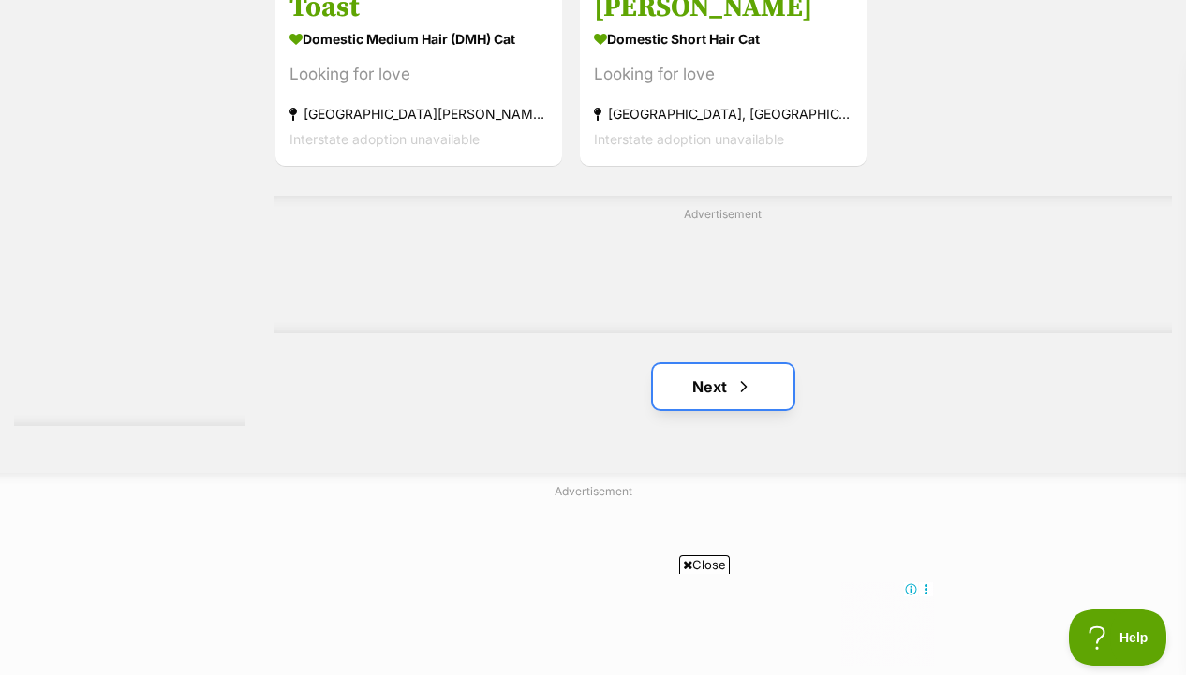
click at [743, 398] on span "Next page" at bounding box center [743, 387] width 19 height 22
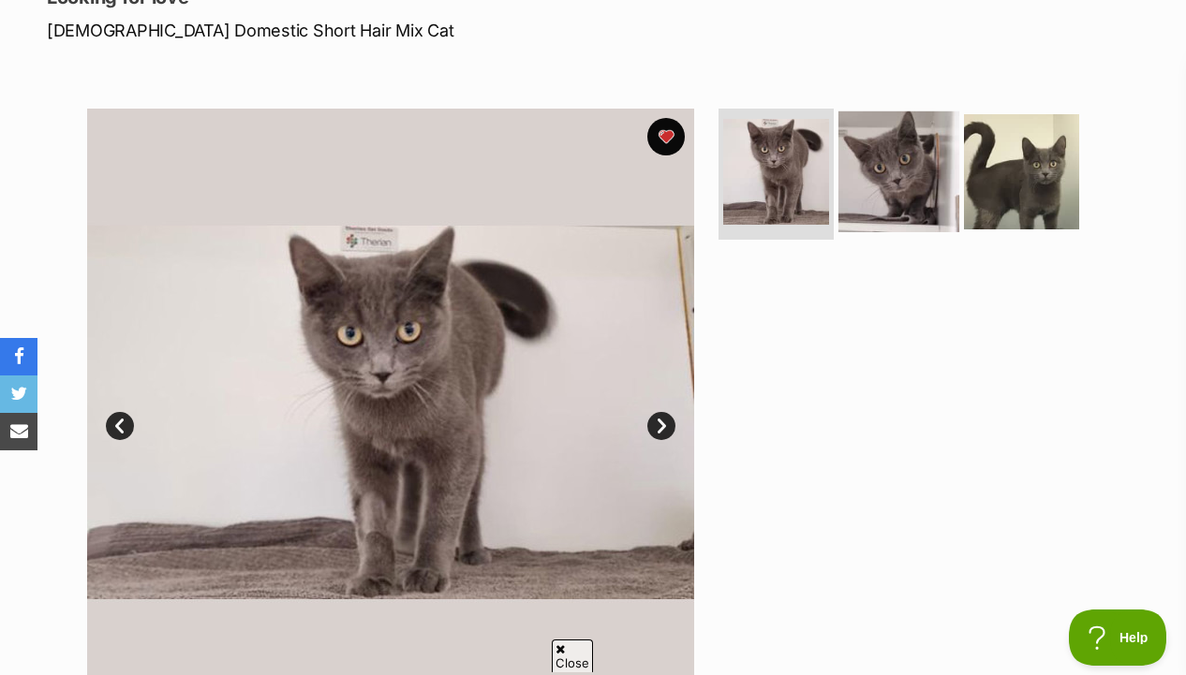
click at [855, 216] on img at bounding box center [898, 171] width 121 height 121
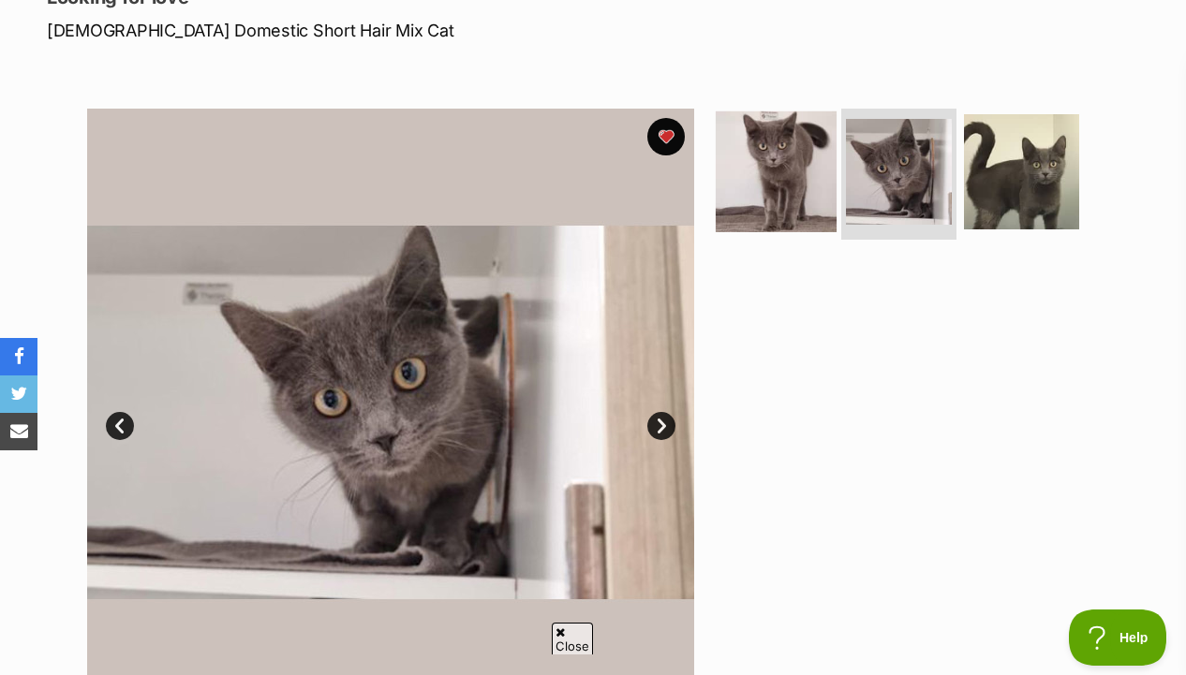
click at [768, 162] on img at bounding box center [775, 171] width 121 height 121
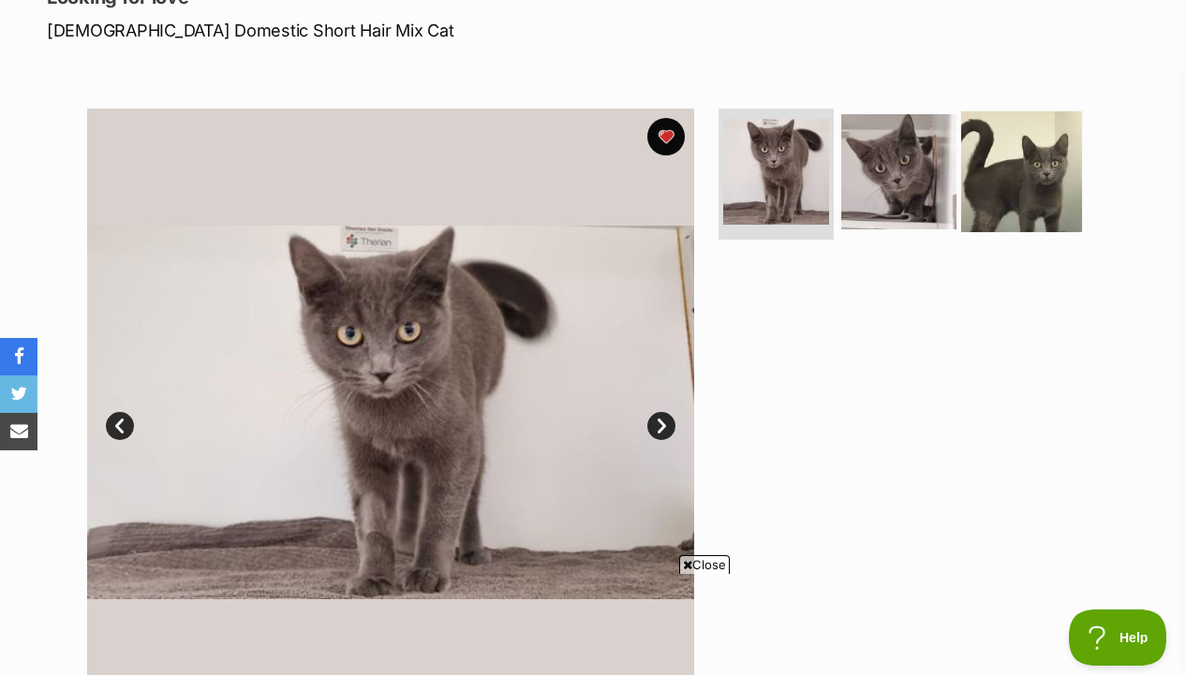
click at [987, 169] on img at bounding box center [1021, 171] width 121 height 121
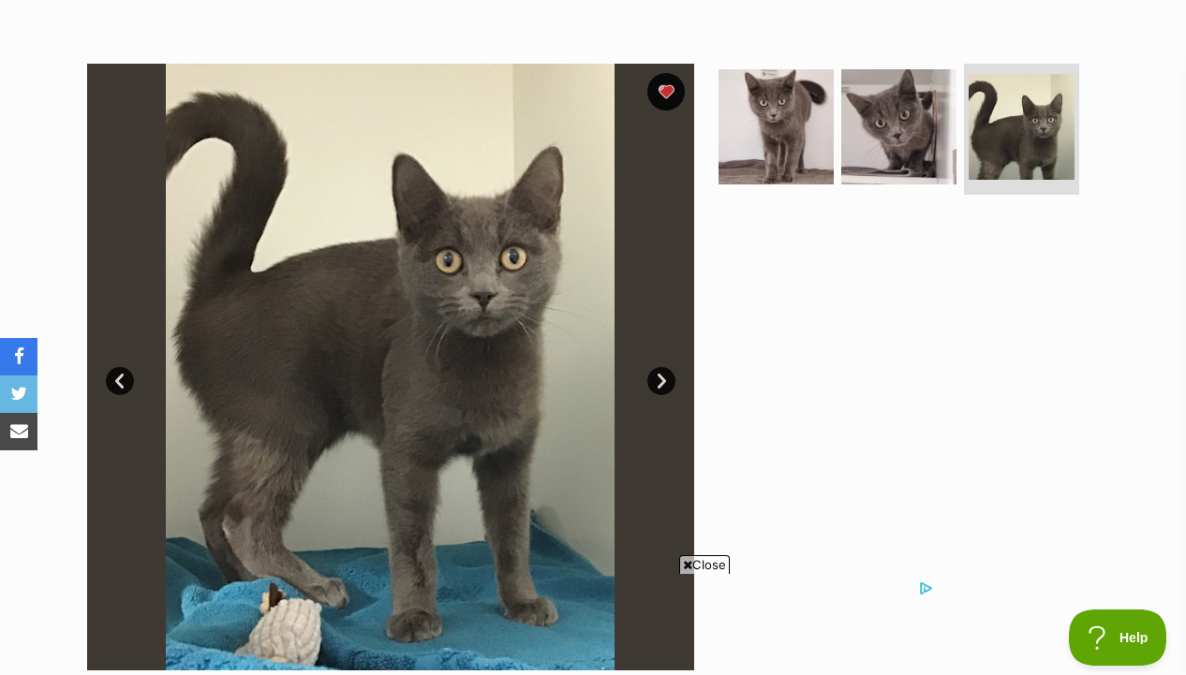
scroll to position [311, 0]
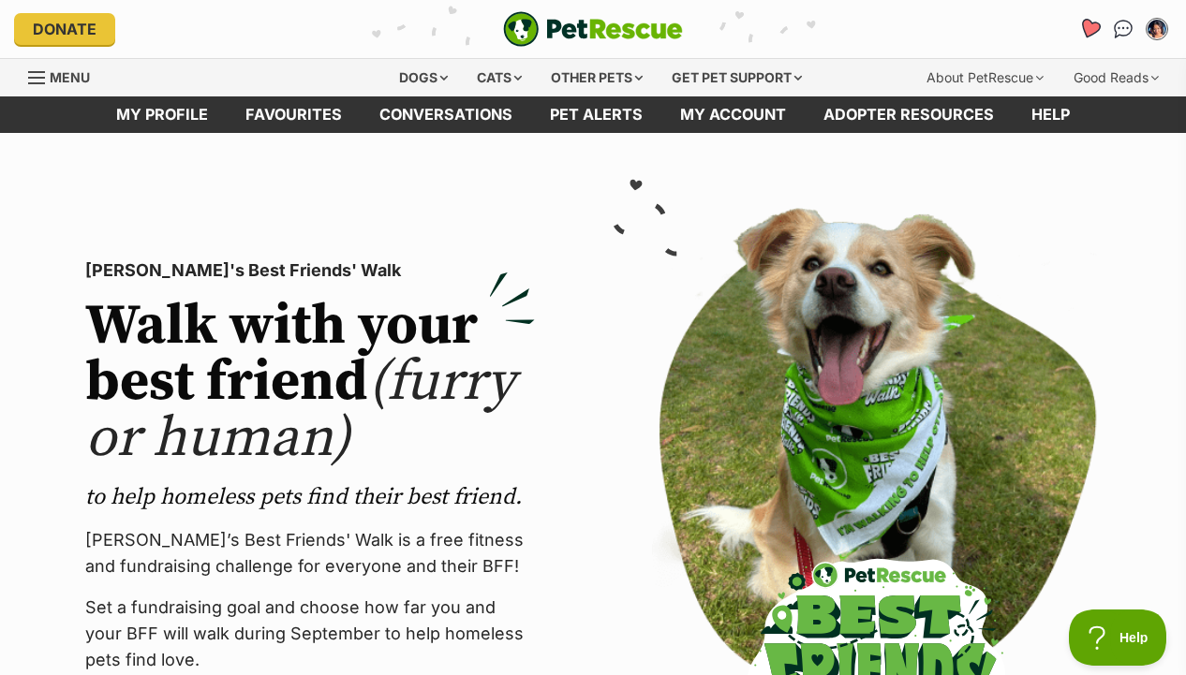
click at [1087, 22] on icon "Favourites" at bounding box center [1089, 29] width 22 height 22
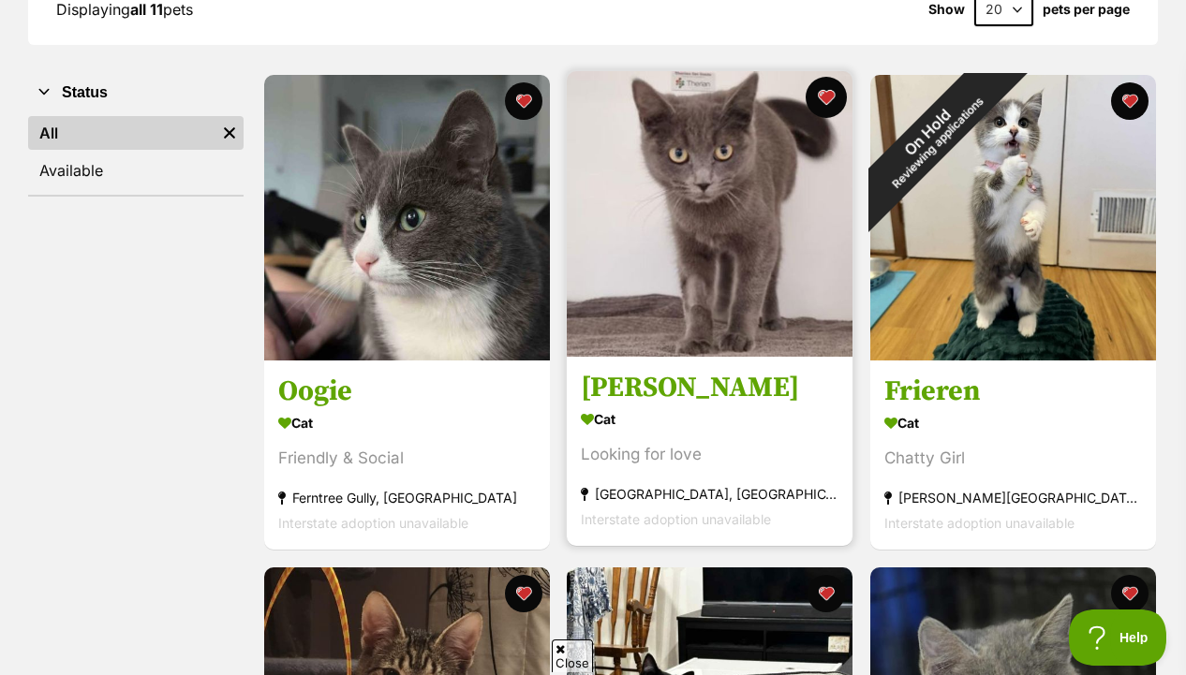
click at [828, 94] on button "favourite" at bounding box center [825, 97] width 41 height 41
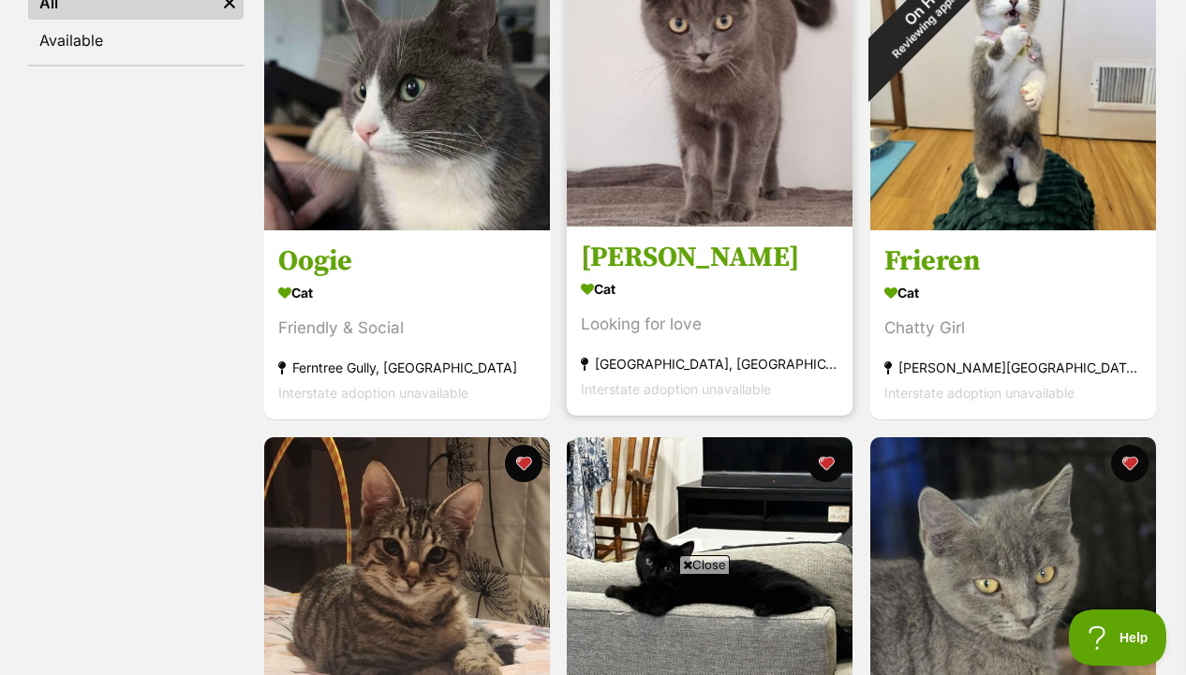
scroll to position [441, 0]
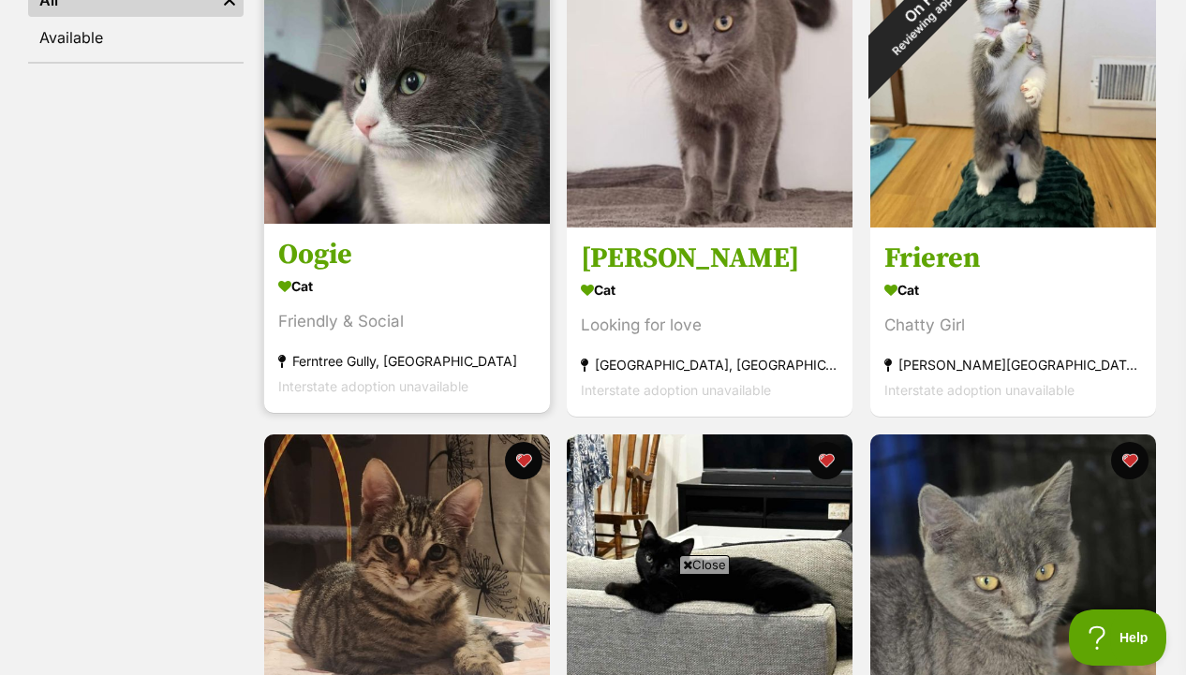
click at [297, 101] on img at bounding box center [407, 81] width 286 height 286
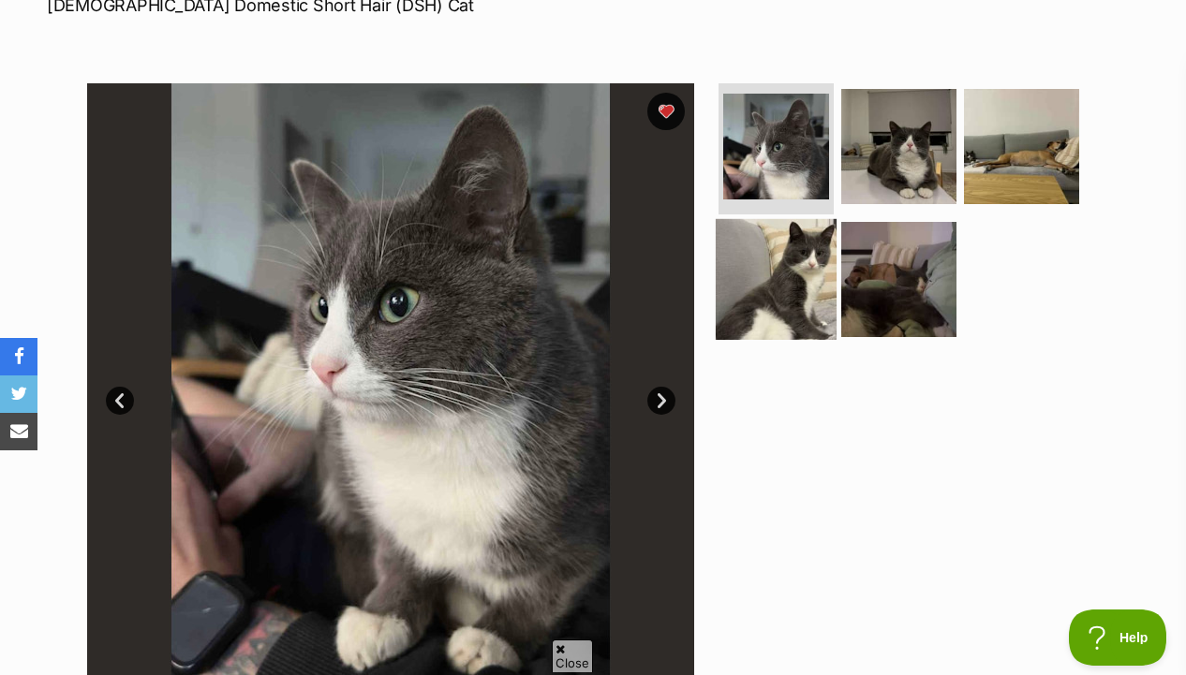
click at [780, 287] on img at bounding box center [775, 278] width 121 height 121
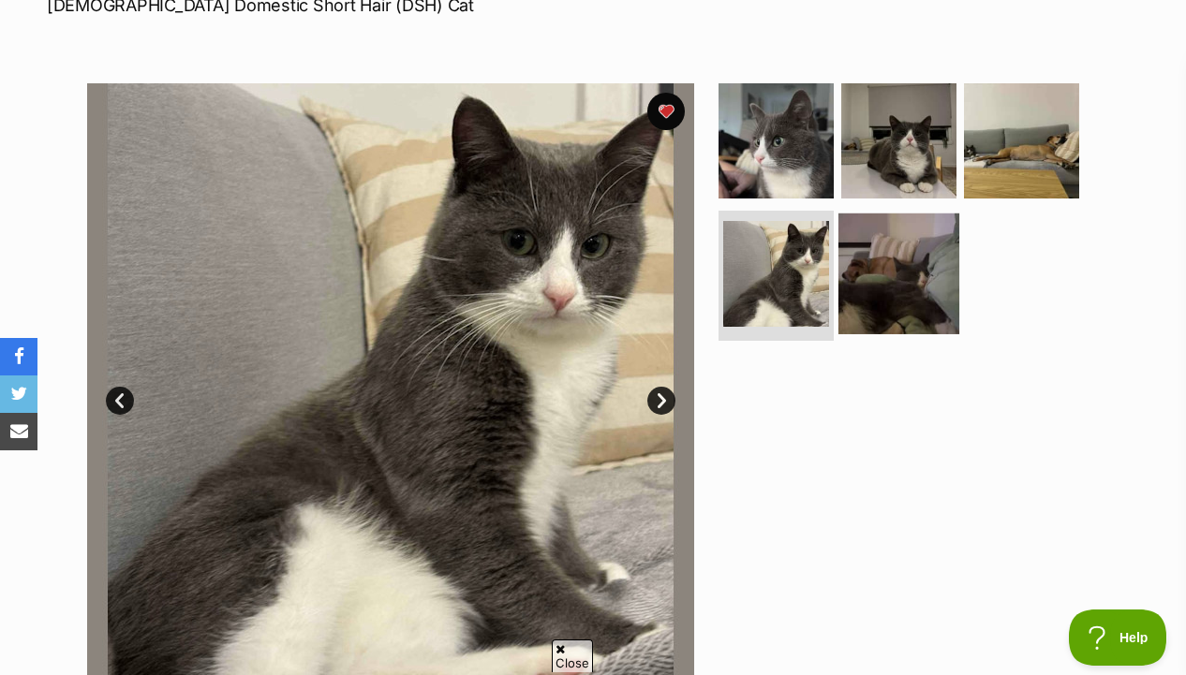
click at [893, 286] on img at bounding box center [898, 273] width 121 height 121
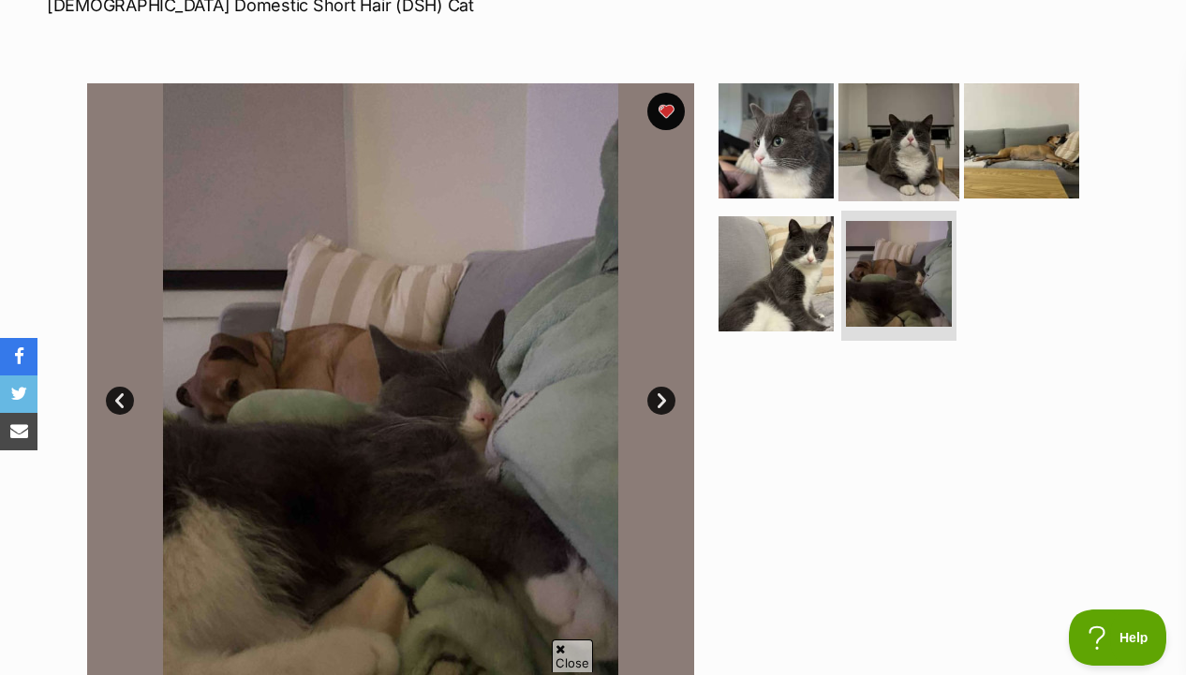
click at [877, 189] on img at bounding box center [898, 141] width 121 height 121
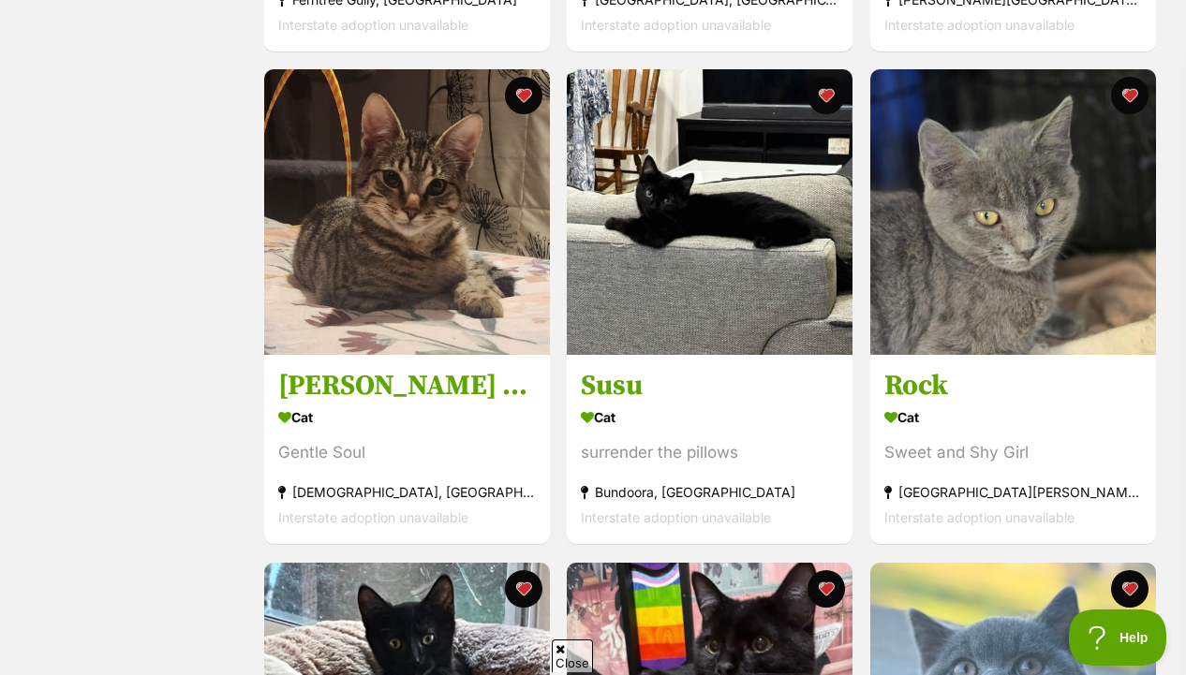
scroll to position [791, 0]
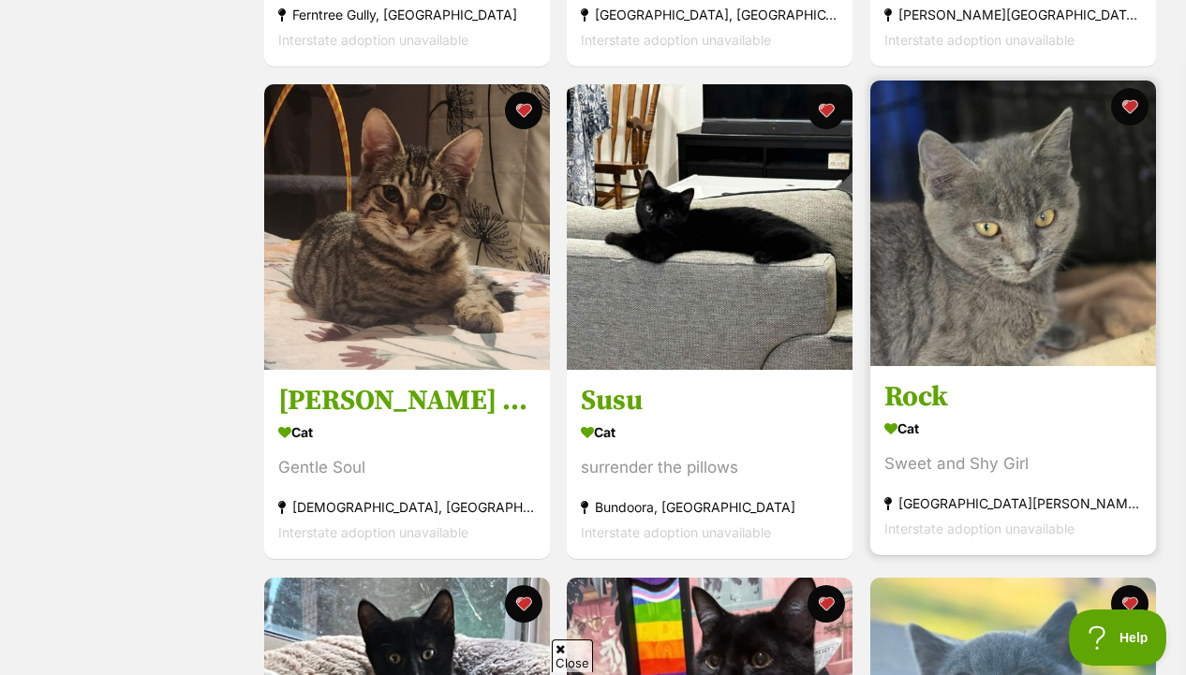
click at [953, 199] on img at bounding box center [1013, 224] width 286 height 286
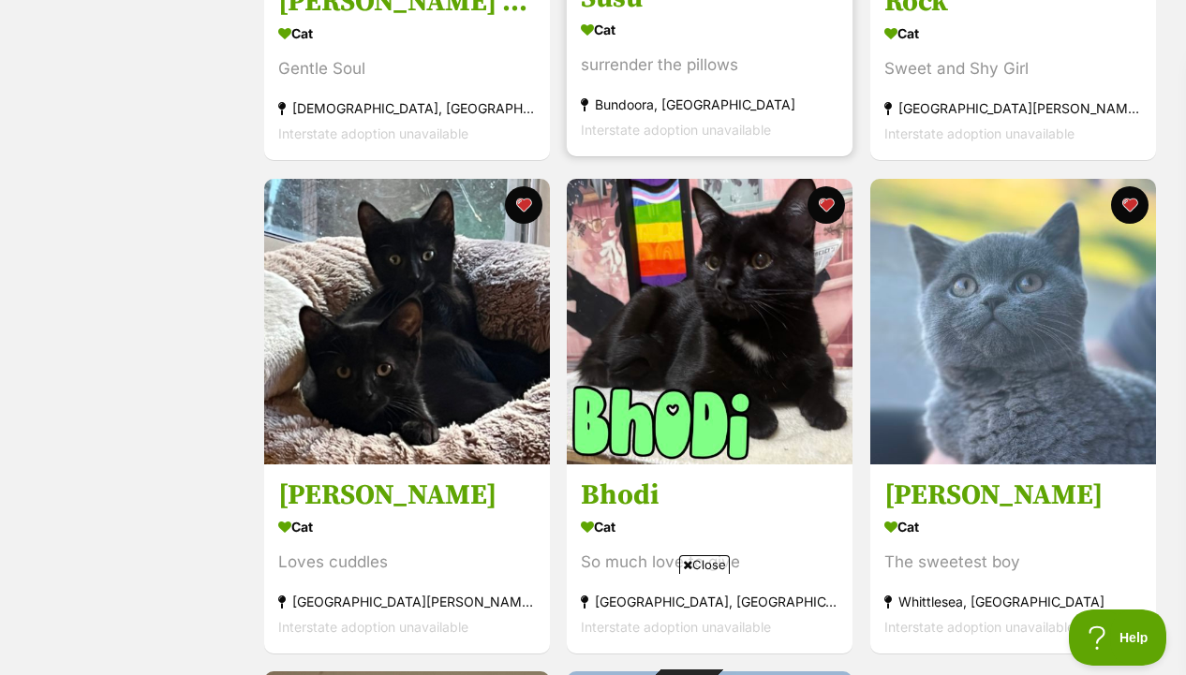
scroll to position [1201, 0]
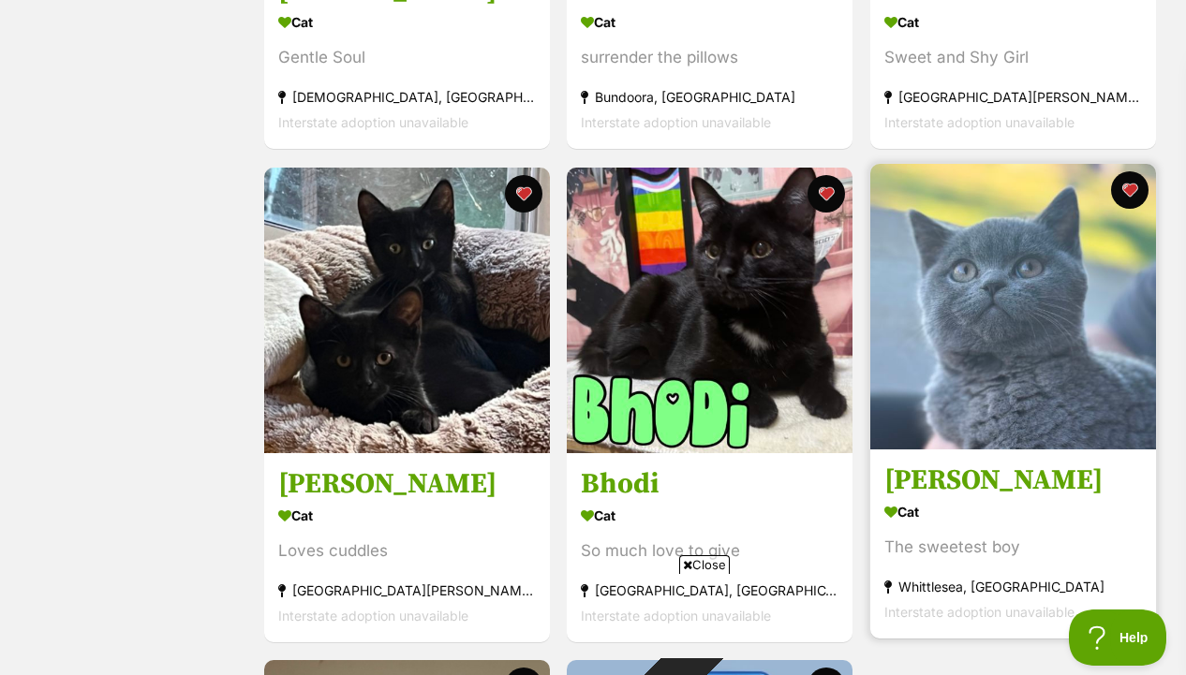
click at [988, 351] on img at bounding box center [1013, 307] width 286 height 286
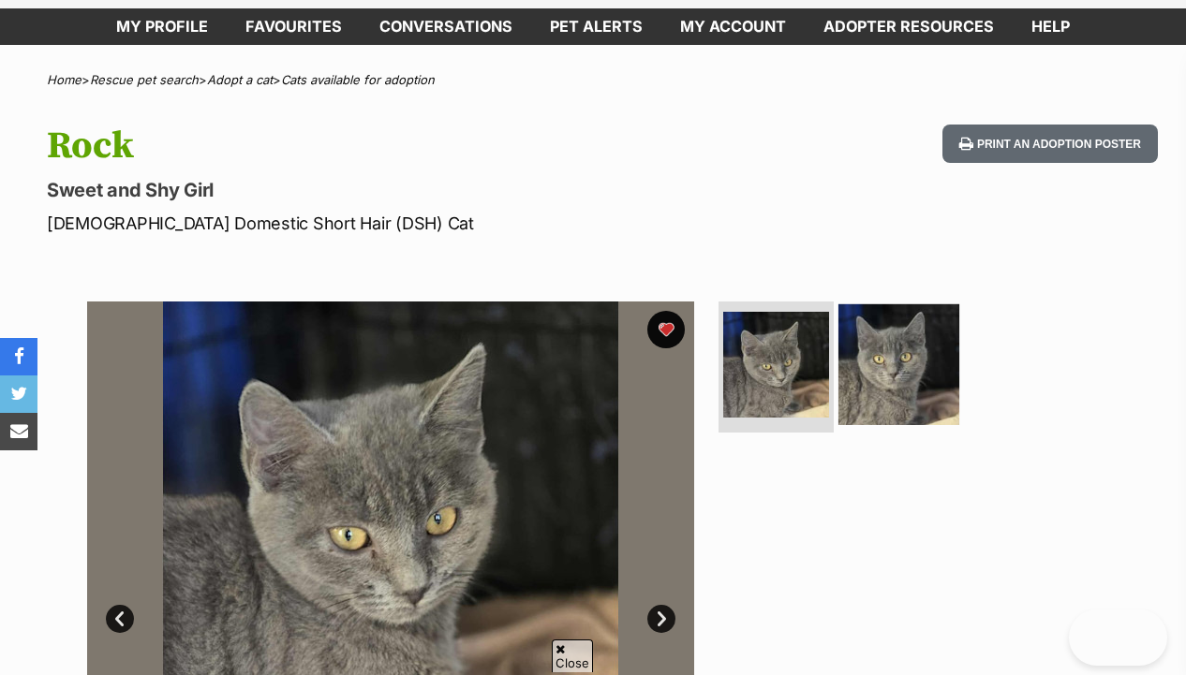
click at [877, 335] on img at bounding box center [898, 364] width 121 height 121
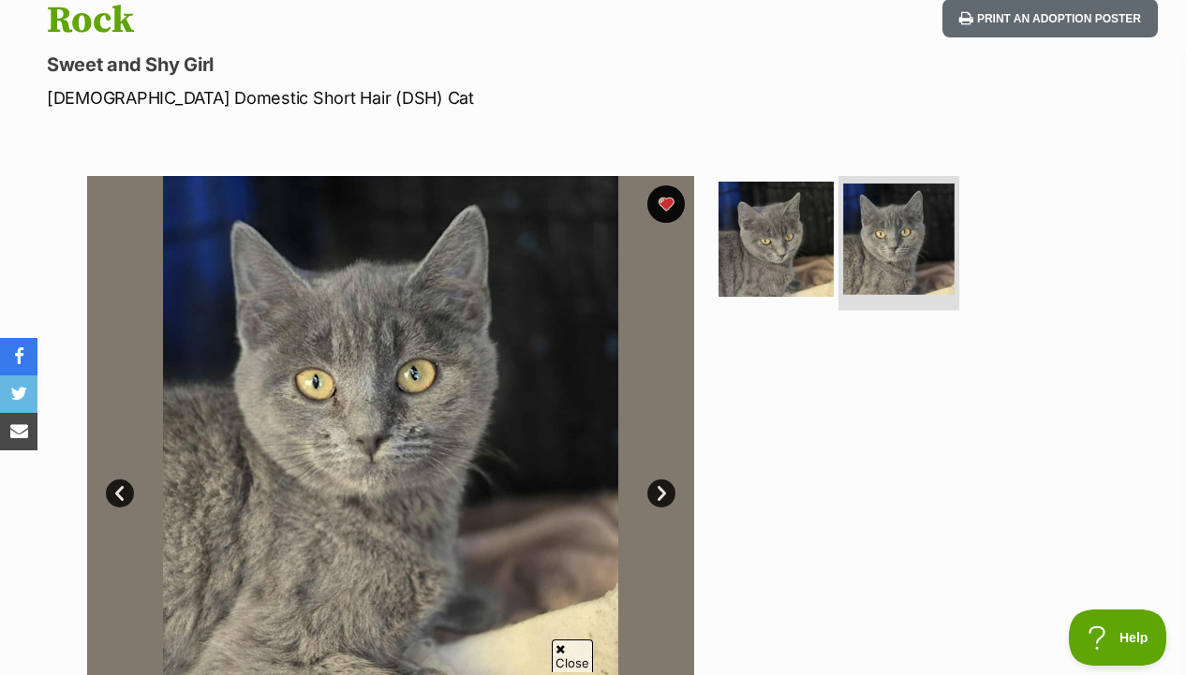
scroll to position [245, 0]
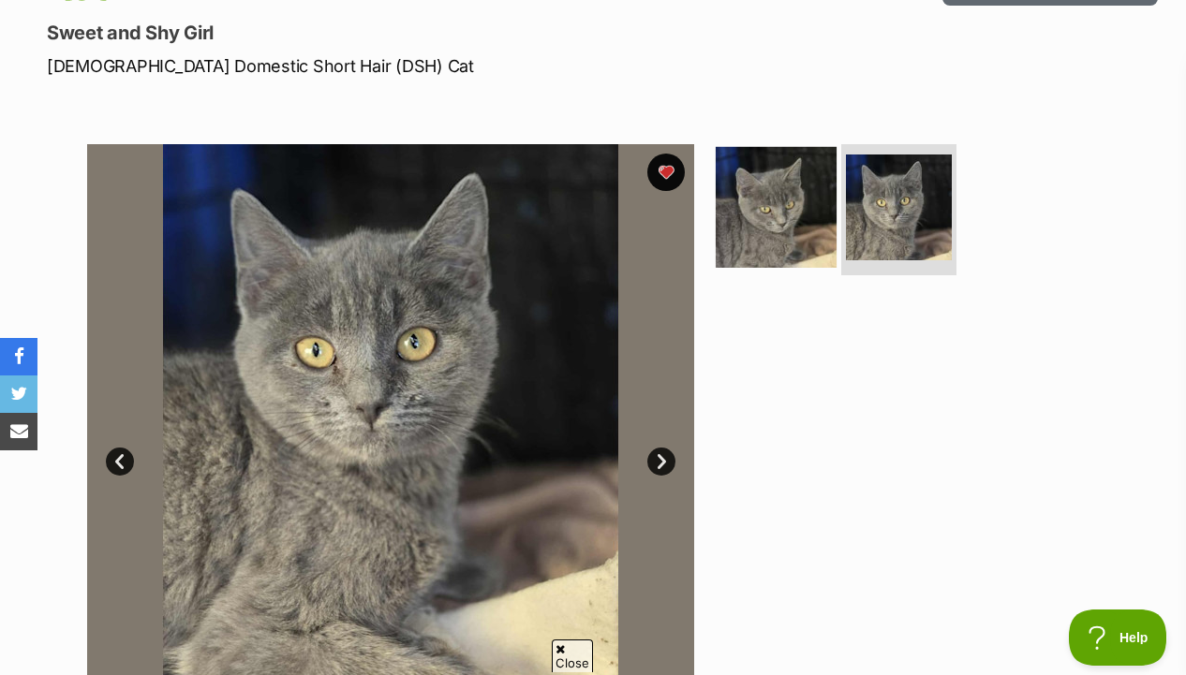
click at [759, 248] on img at bounding box center [775, 207] width 121 height 121
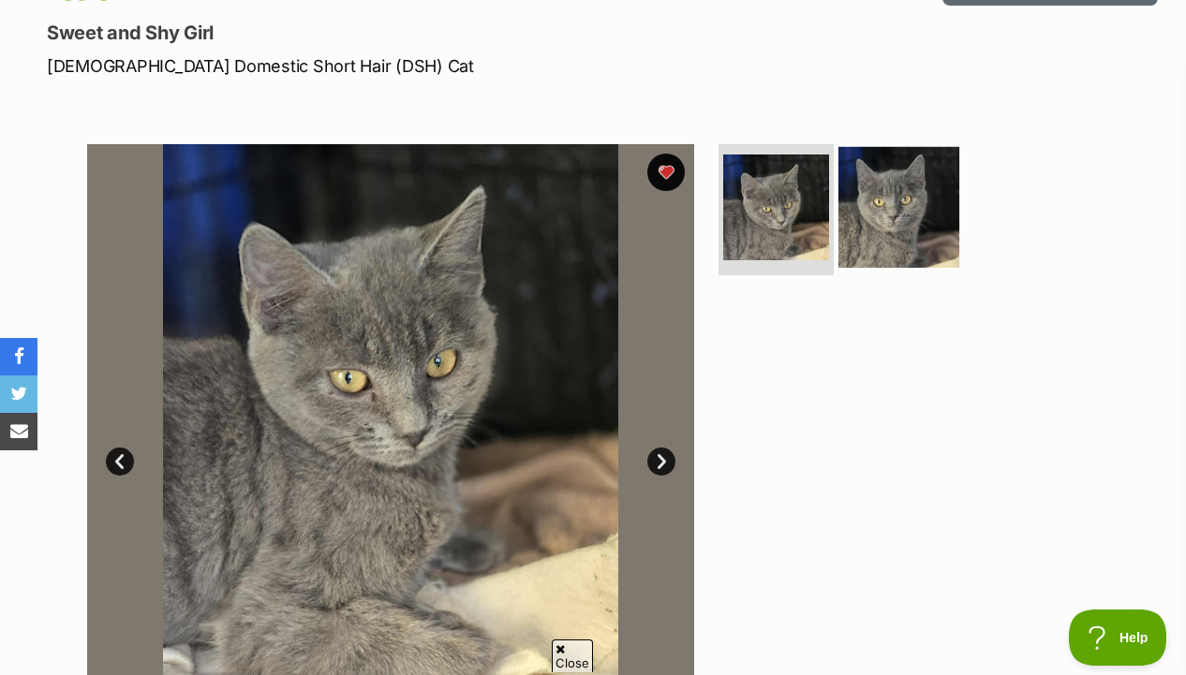
click at [864, 229] on img at bounding box center [898, 207] width 121 height 121
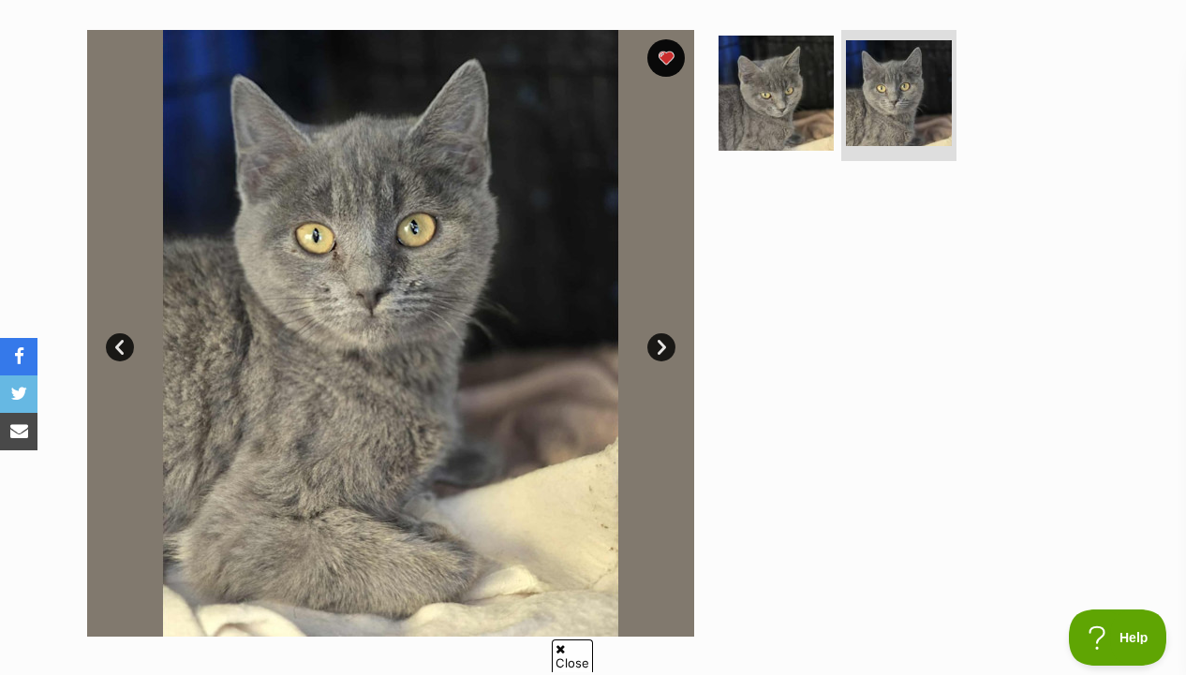
scroll to position [376, 0]
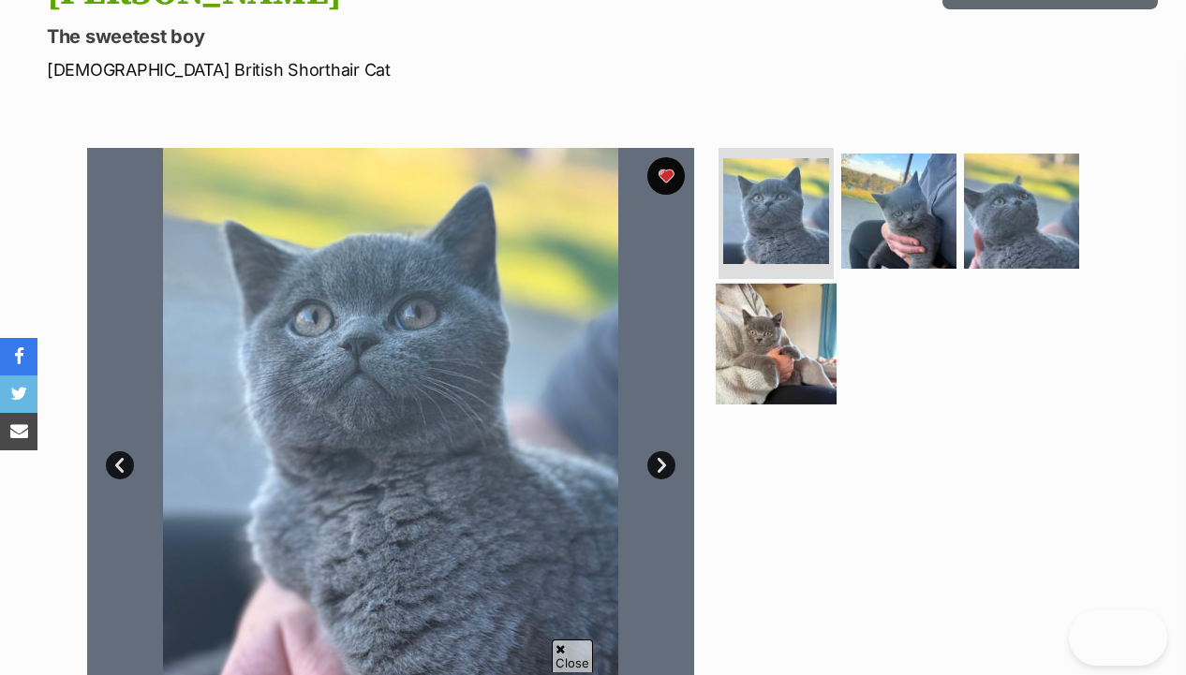
click at [809, 334] on img at bounding box center [775, 343] width 121 height 121
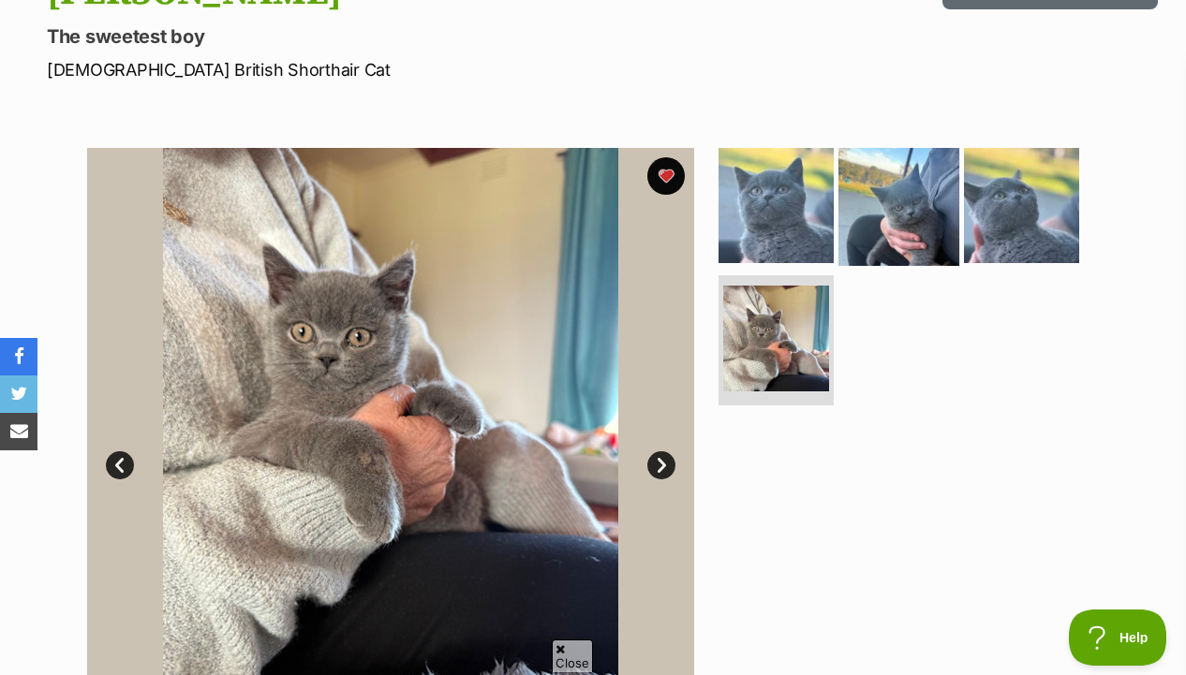
click at [910, 217] on img at bounding box center [898, 205] width 121 height 121
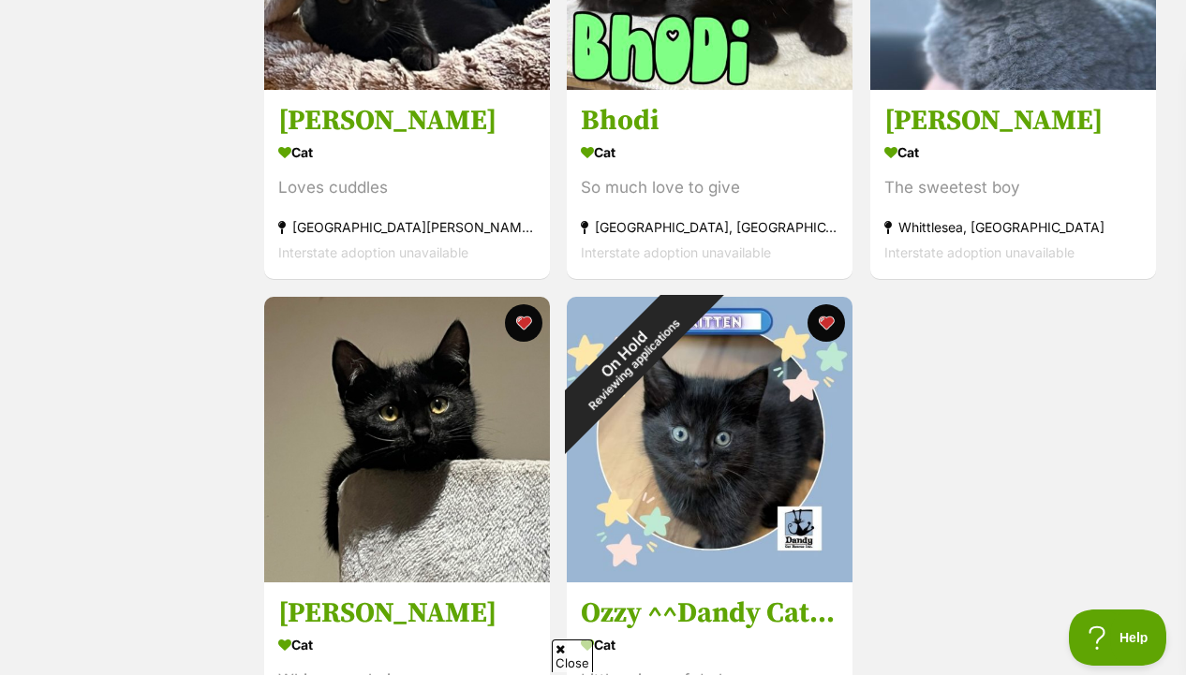
scroll to position [1641, 0]
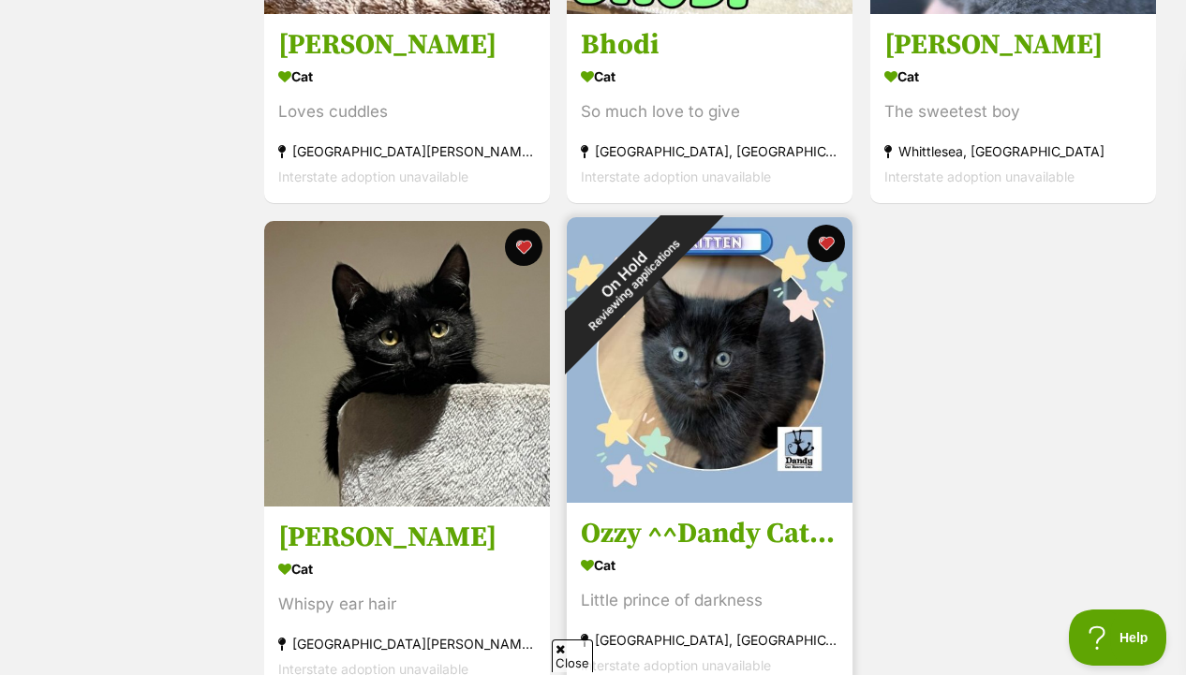
click at [780, 405] on img at bounding box center [710, 360] width 286 height 286
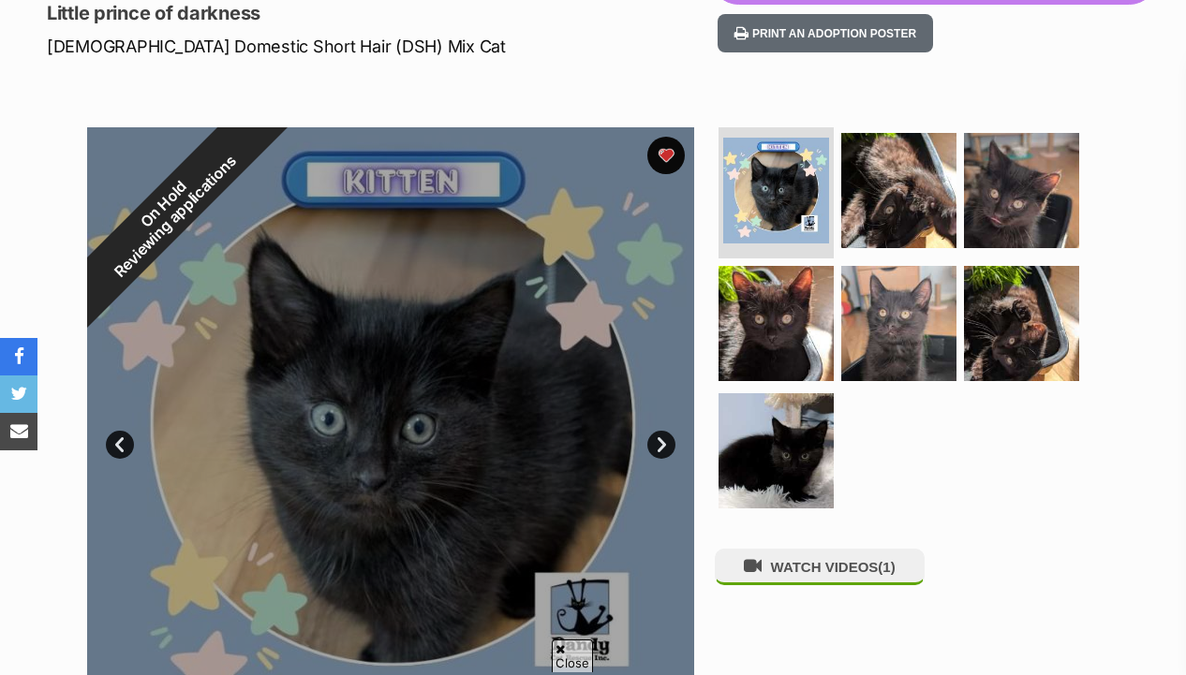
click at [780, 405] on img at bounding box center [775, 450] width 115 height 115
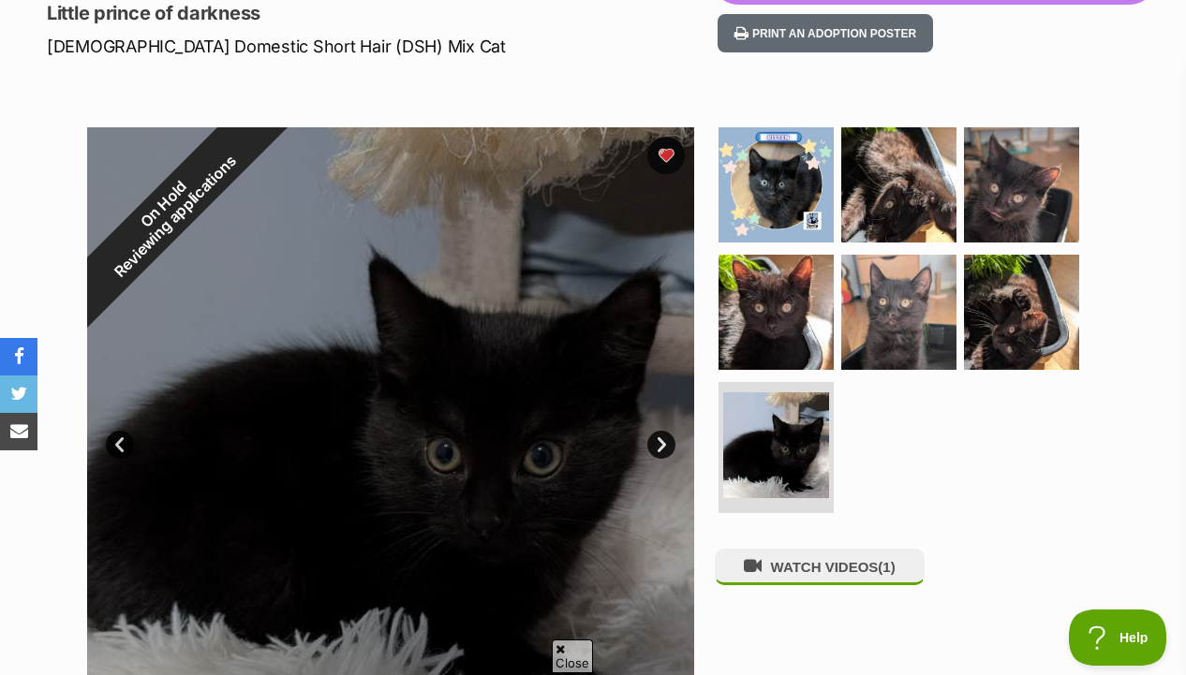
click at [774, 546] on div "WATCH VIDEOS (1)" at bounding box center [907, 430] width 384 height 607
click at [774, 572] on button "WATCH VIDEOS (1)" at bounding box center [820, 567] width 210 height 37
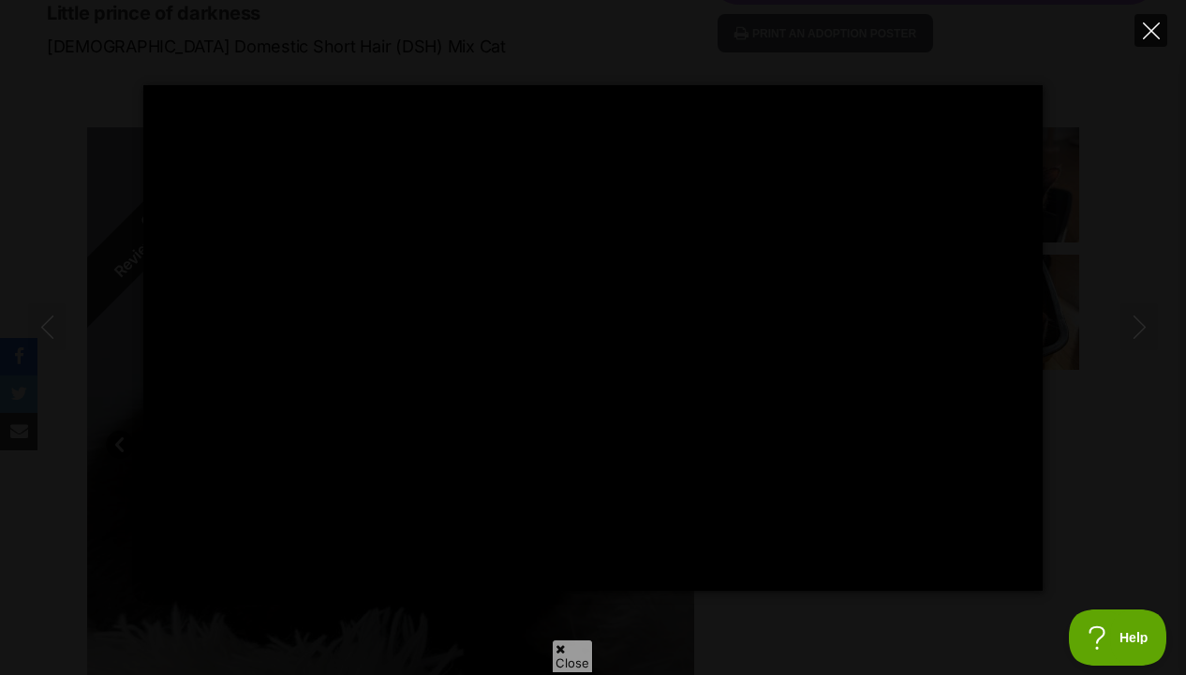
click at [1136, 33] on button "Close" at bounding box center [1150, 30] width 33 height 33
type input "31.02"
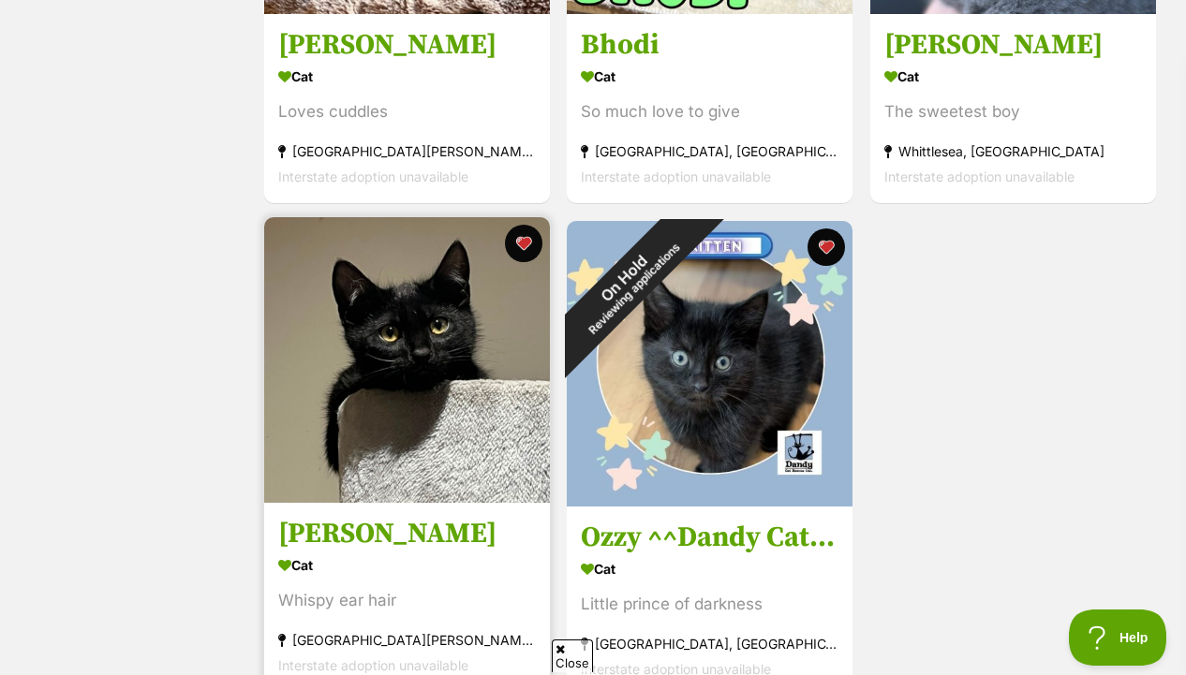
click at [453, 391] on img at bounding box center [407, 360] width 286 height 286
click at [534, 252] on button "favourite" at bounding box center [522, 243] width 41 height 41
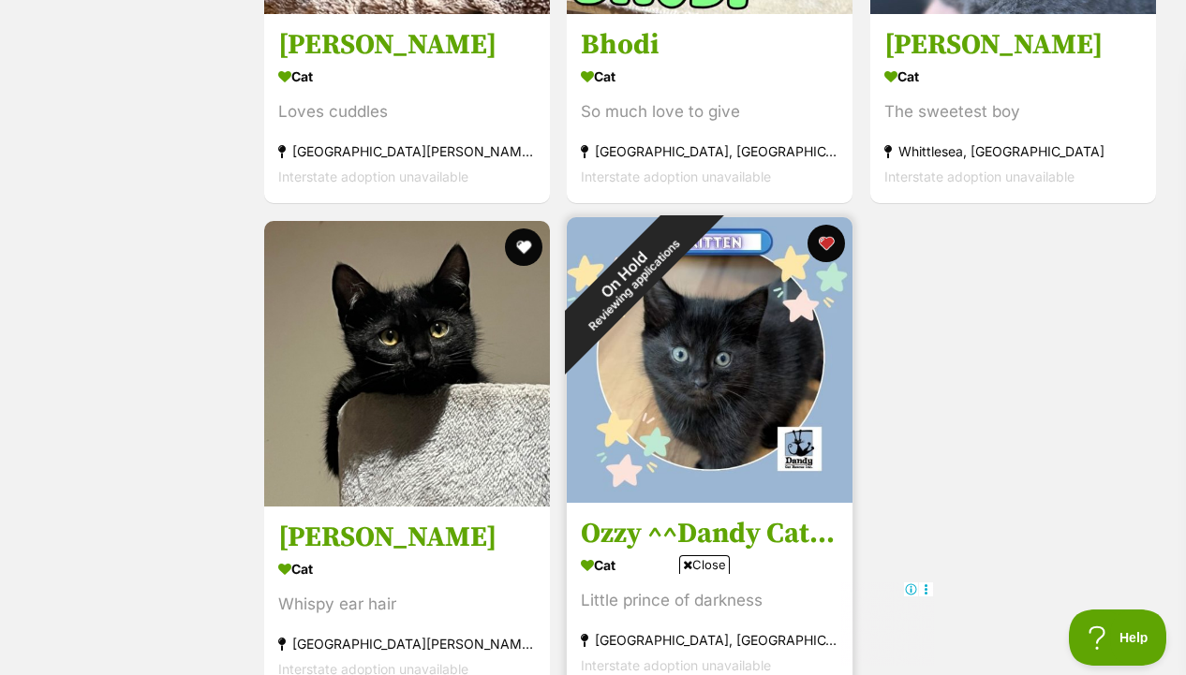
scroll to position [1216, 0]
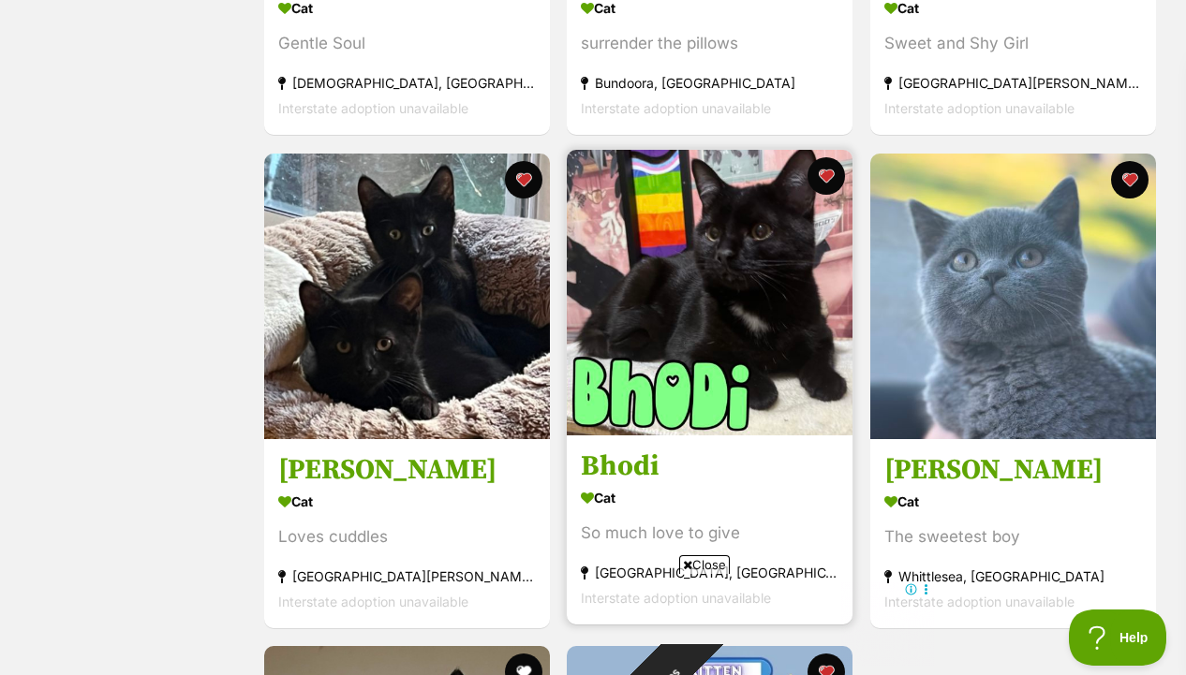
click at [694, 273] on img at bounding box center [710, 293] width 286 height 286
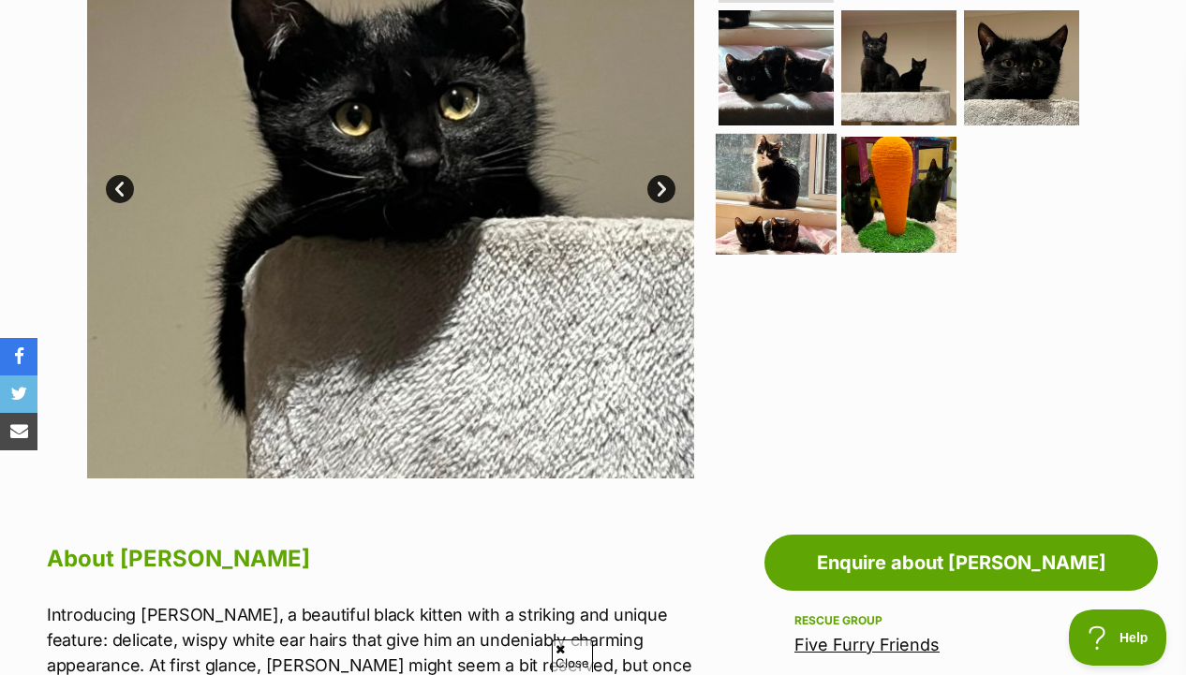
click at [767, 204] on img at bounding box center [775, 194] width 121 height 121
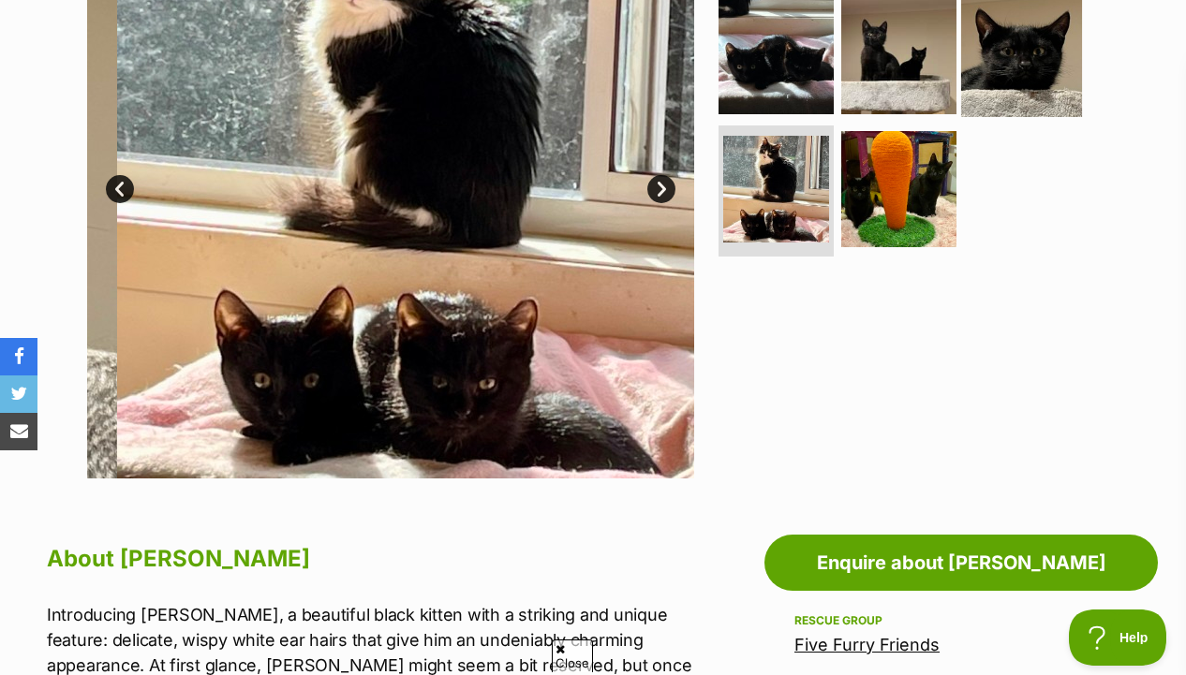
click at [1032, 99] on img at bounding box center [1021, 55] width 121 height 121
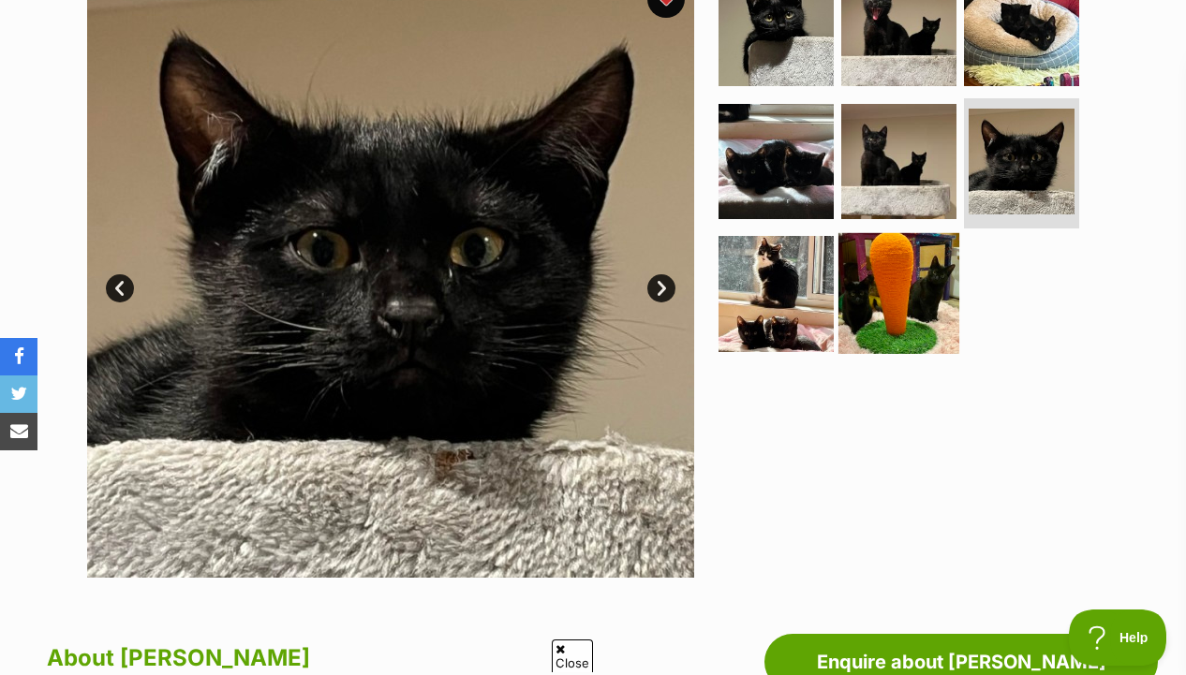
scroll to position [406, 0]
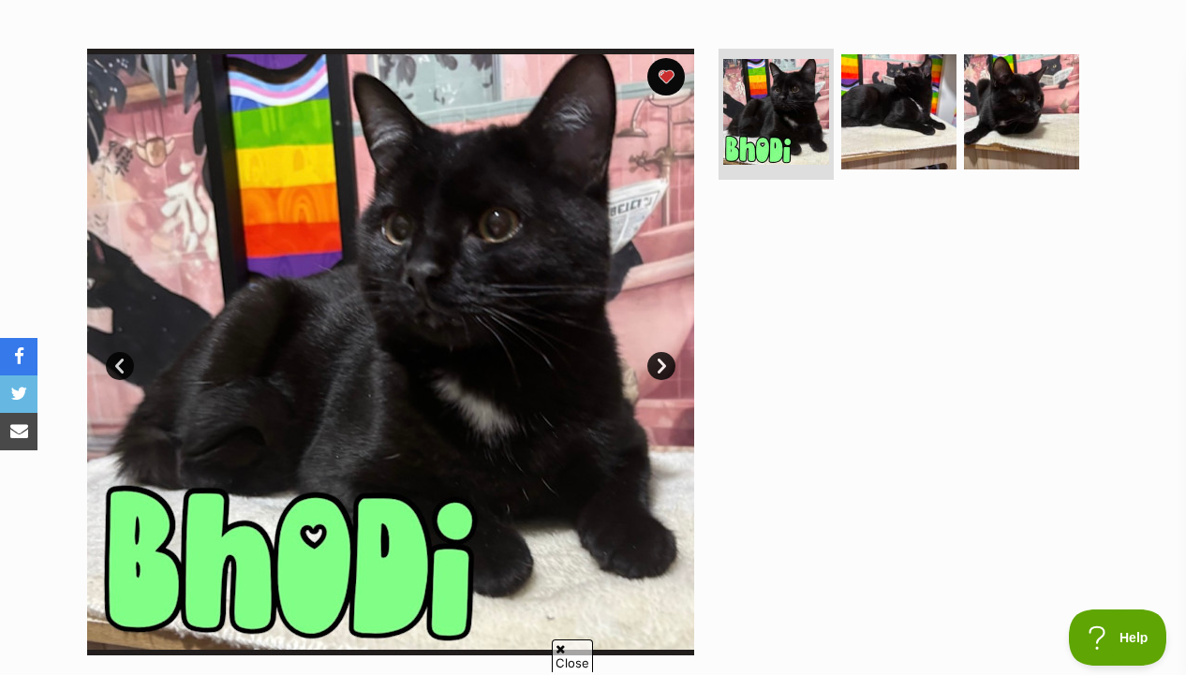
scroll to position [336, 0]
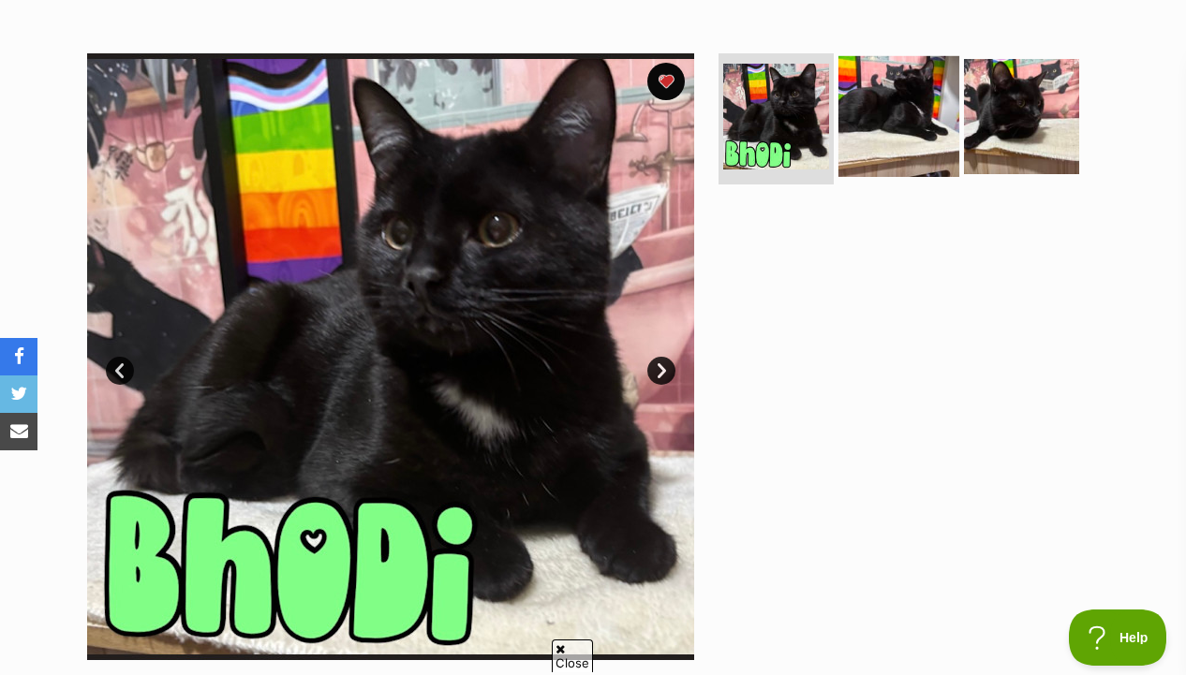
click at [921, 130] on img at bounding box center [898, 116] width 121 height 121
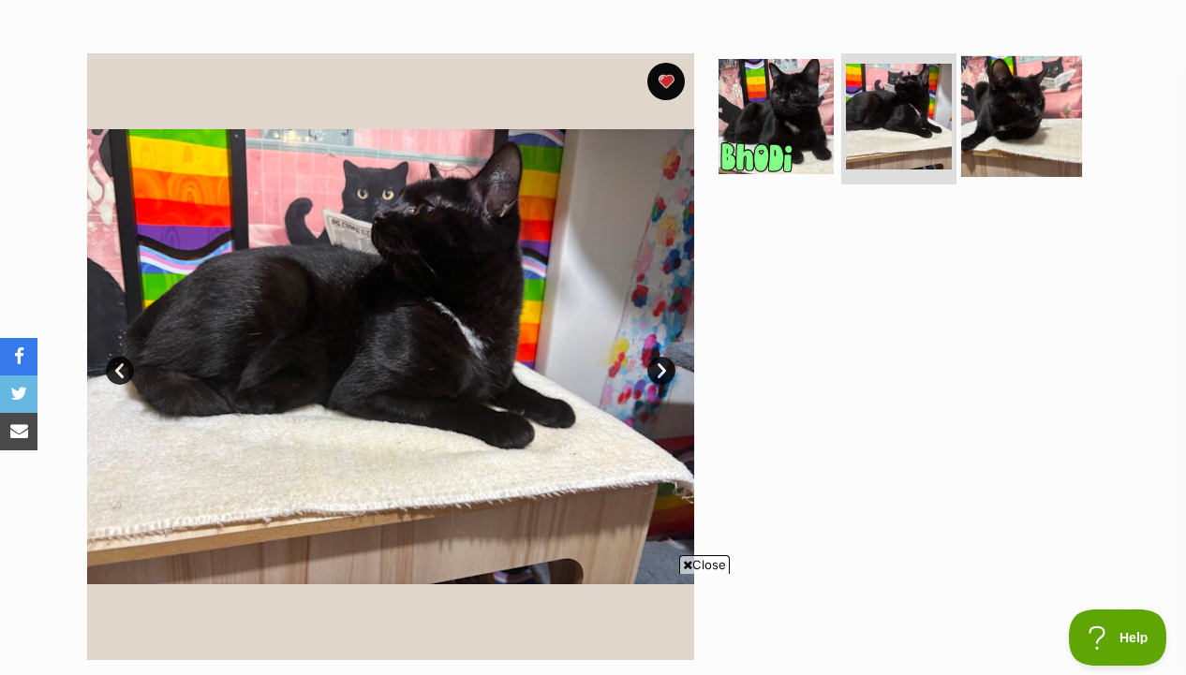
scroll to position [0, 0]
click at [1017, 130] on img at bounding box center [1021, 116] width 121 height 121
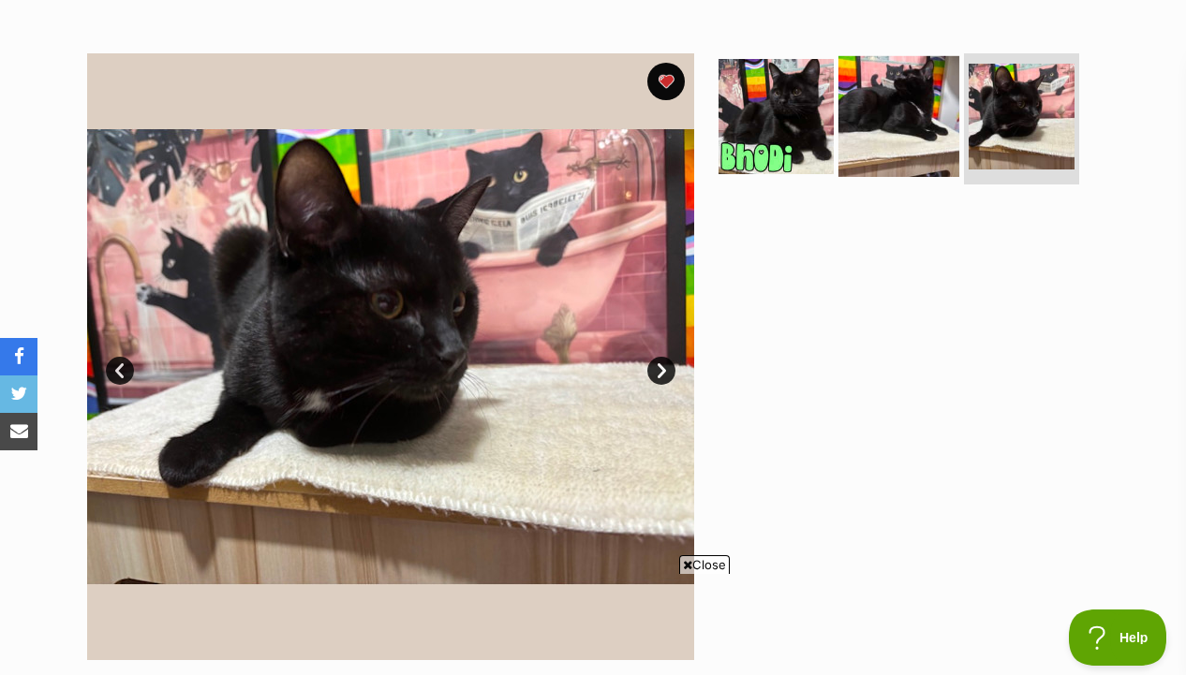
click at [896, 126] on img at bounding box center [898, 116] width 121 height 121
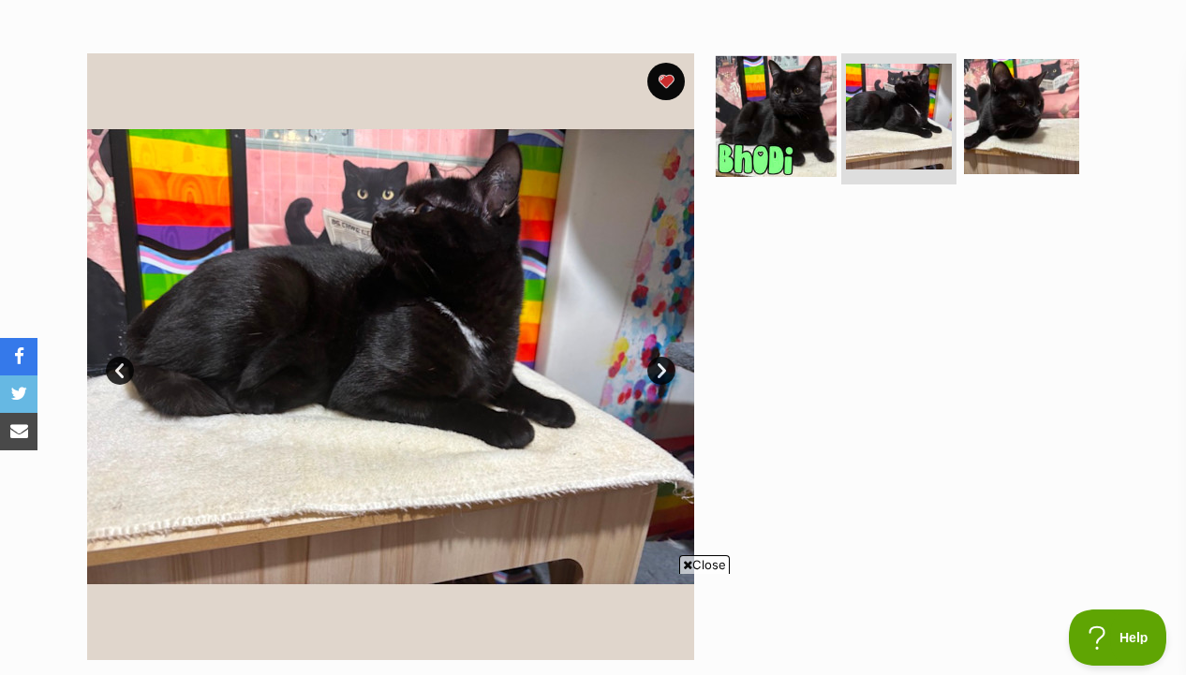
click at [761, 143] on img at bounding box center [775, 116] width 121 height 121
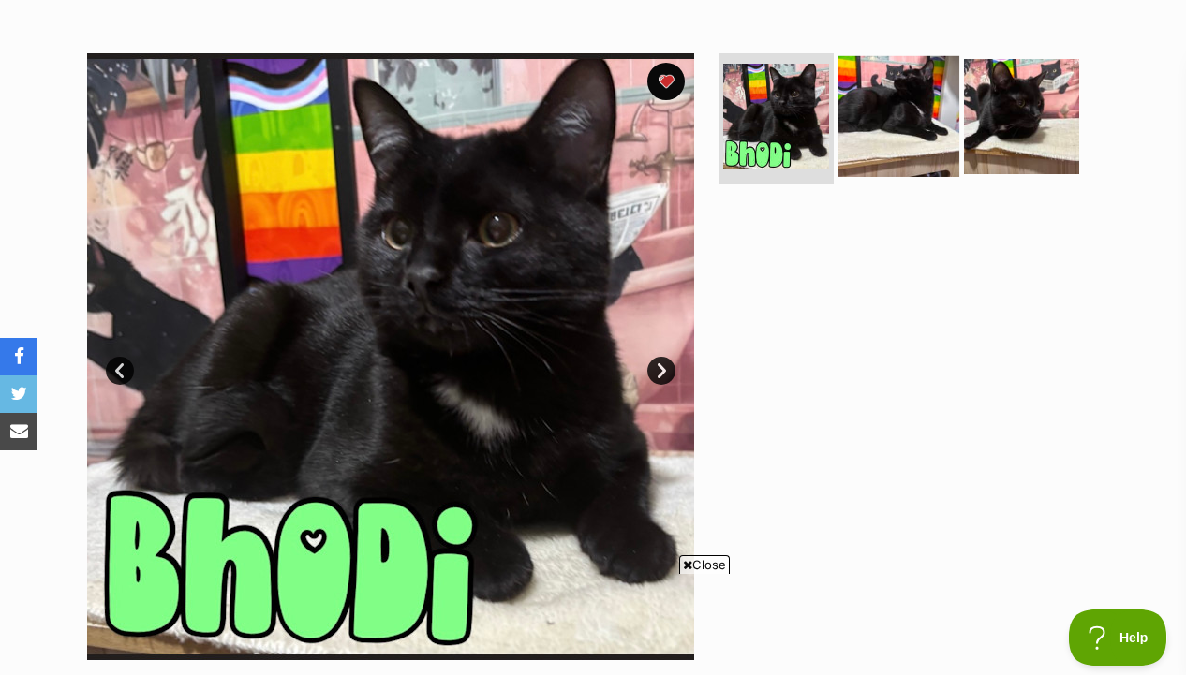
click at [890, 140] on img at bounding box center [898, 116] width 121 height 121
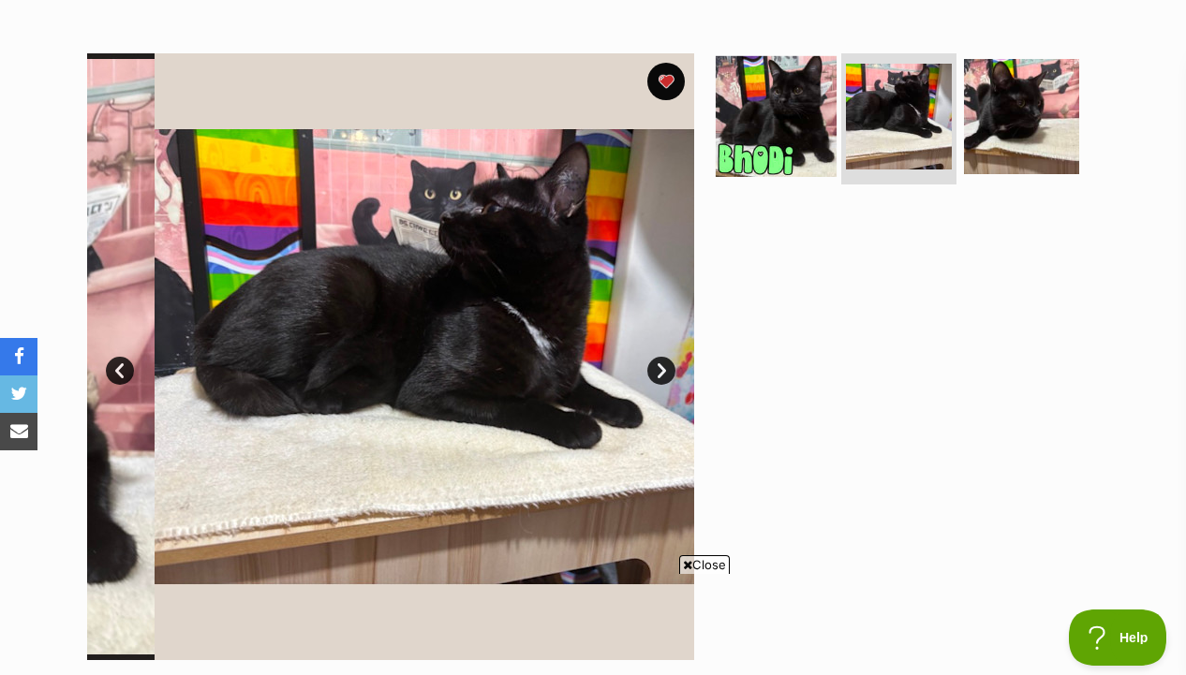
click at [787, 142] on img at bounding box center [775, 116] width 121 height 121
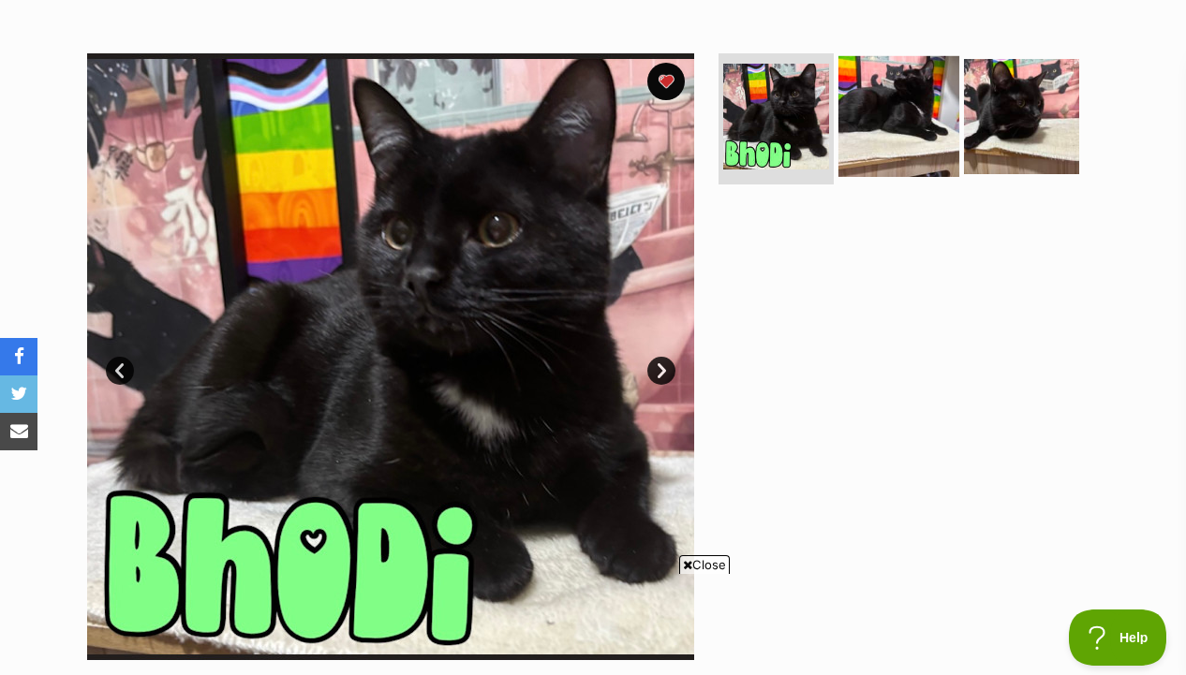
click at [899, 106] on img at bounding box center [898, 116] width 121 height 121
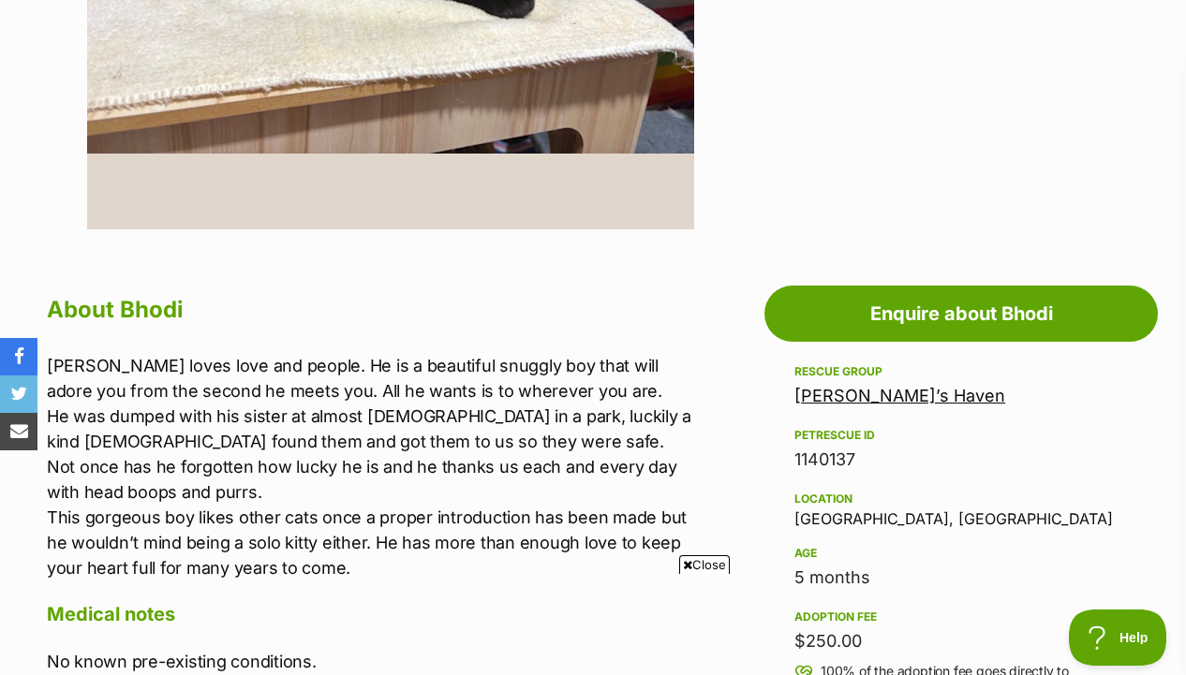
scroll to position [839, 0]
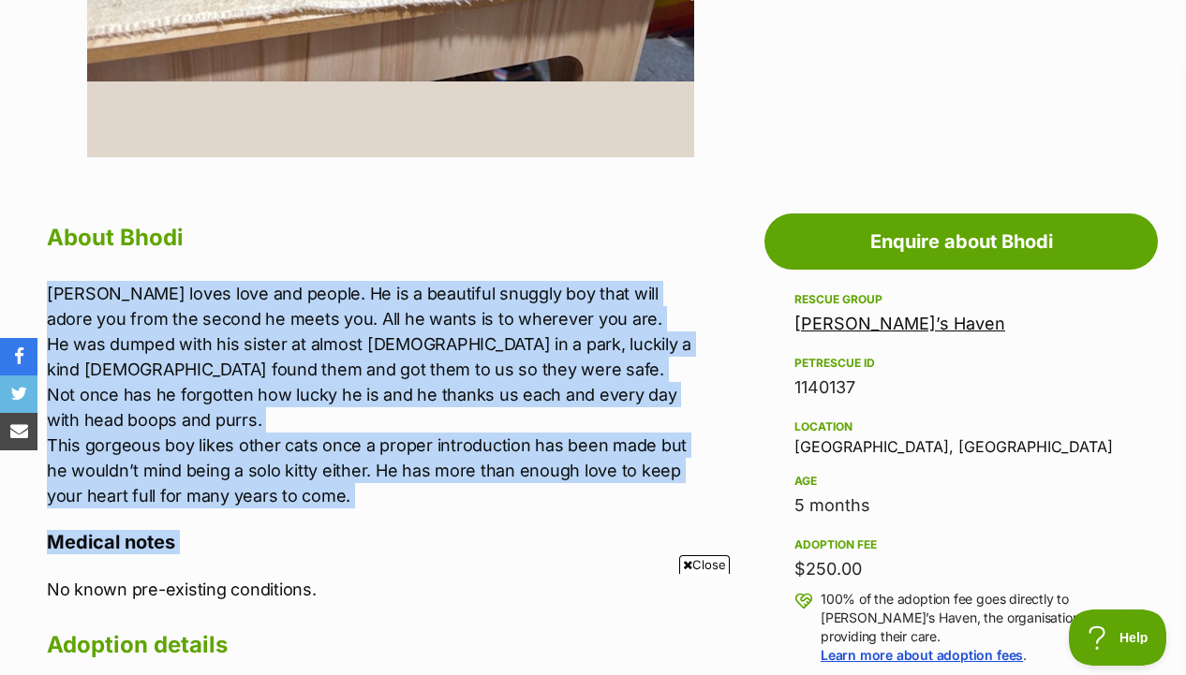
drag, startPoint x: 366, startPoint y: 556, endPoint x: 427, endPoint y: 261, distance: 301.2
click at [427, 261] on div "About Bhodi Bhodi loves love and people. He is a beautiful snuggly boy that wil…" at bounding box center [376, 476] width 659 height 518
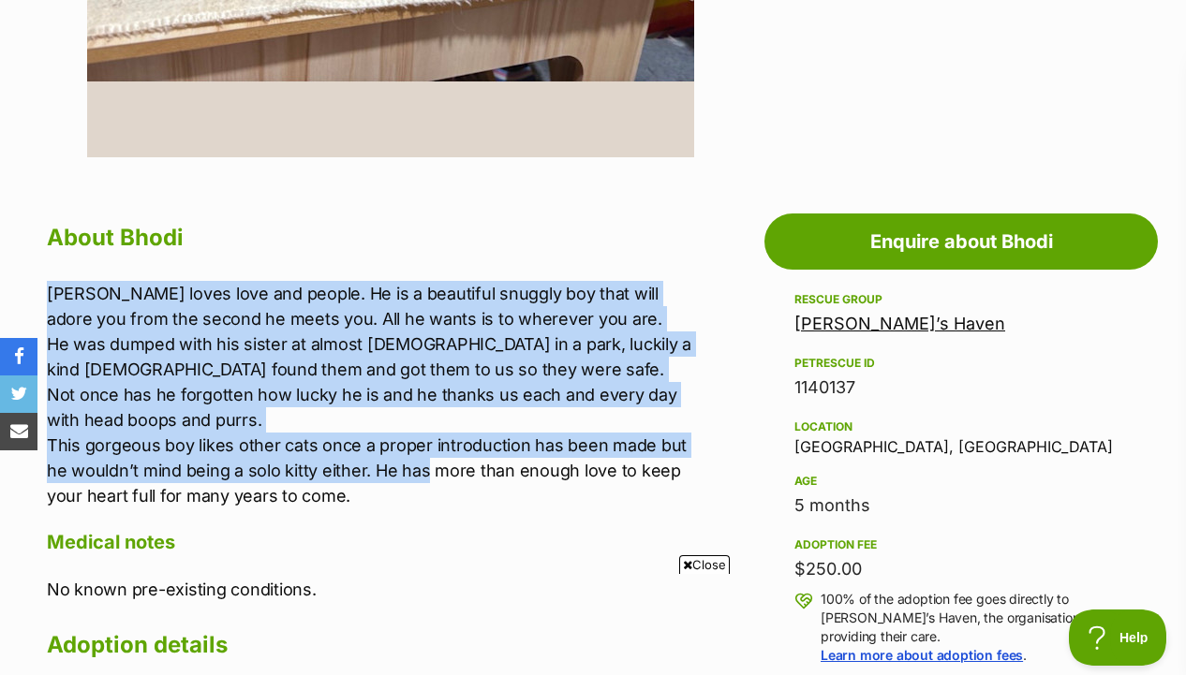
drag, startPoint x: 427, startPoint y: 261, endPoint x: 400, endPoint y: 486, distance: 226.4
click at [400, 486] on div "About Bhodi Bhodi loves love and people. He is a beautiful snuggly boy that wil…" at bounding box center [376, 476] width 659 height 518
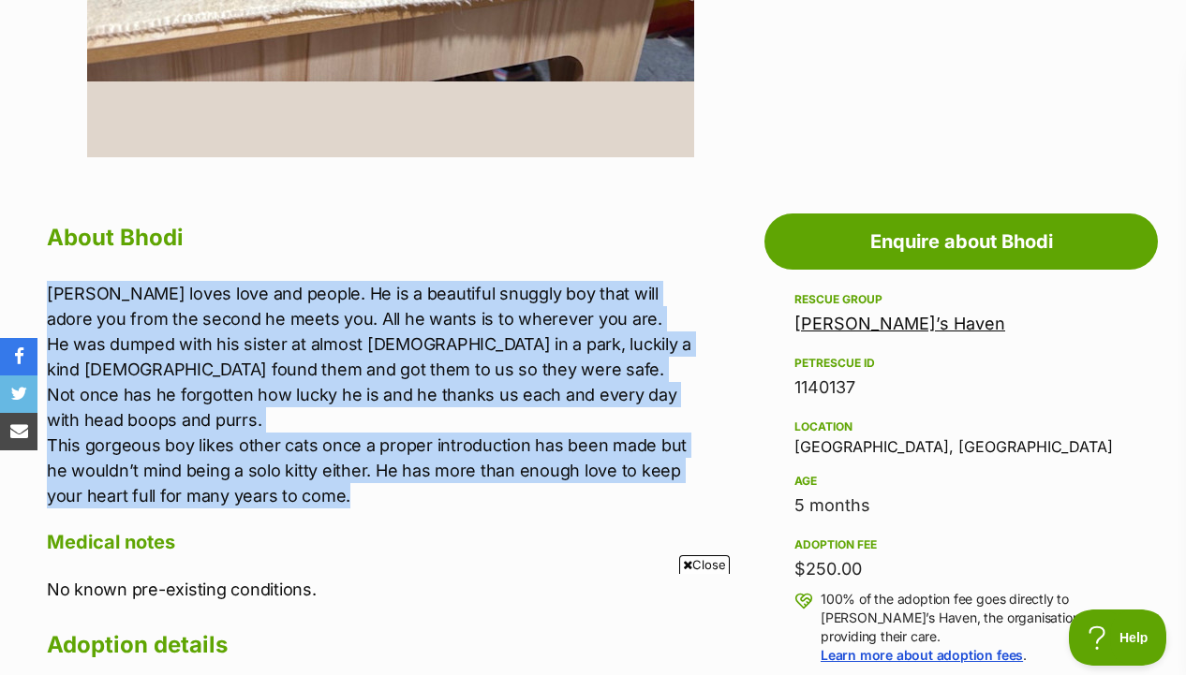
click at [400, 486] on p "Bhodi loves love and people. He is a beautiful snuggly boy that will adore you …" at bounding box center [376, 395] width 659 height 228
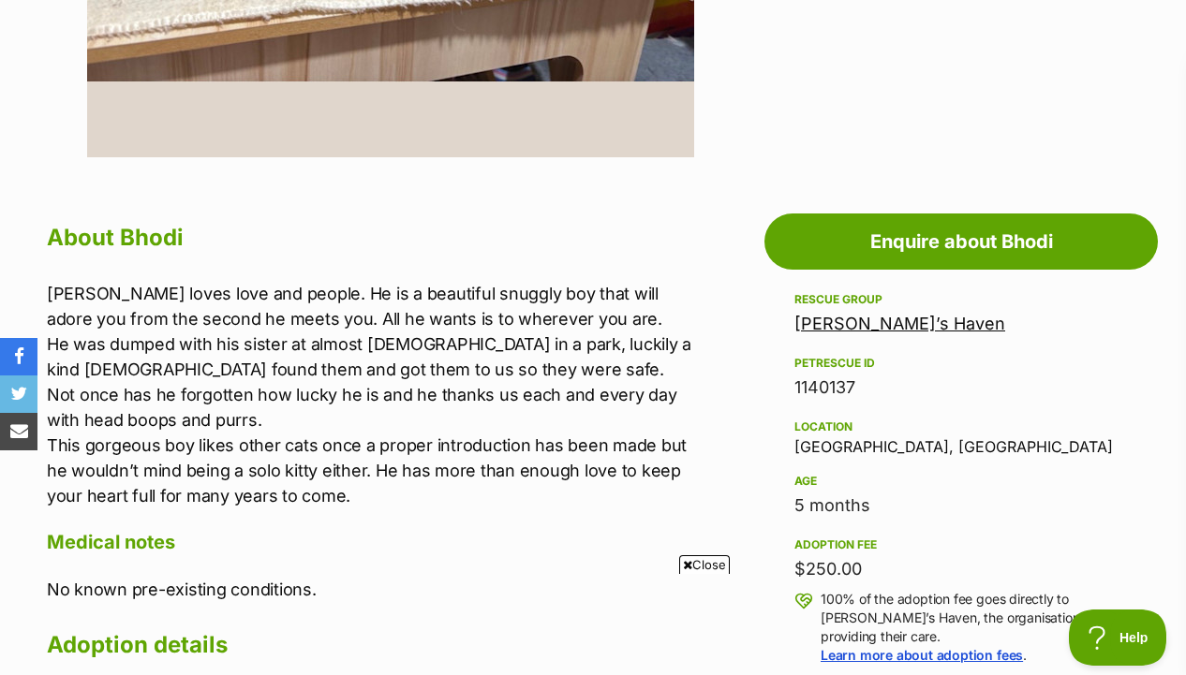
click at [820, 335] on div "Hannah’s Haven" at bounding box center [960, 324] width 333 height 26
click at [805, 328] on link "Hannah’s Haven" at bounding box center [899, 324] width 211 height 20
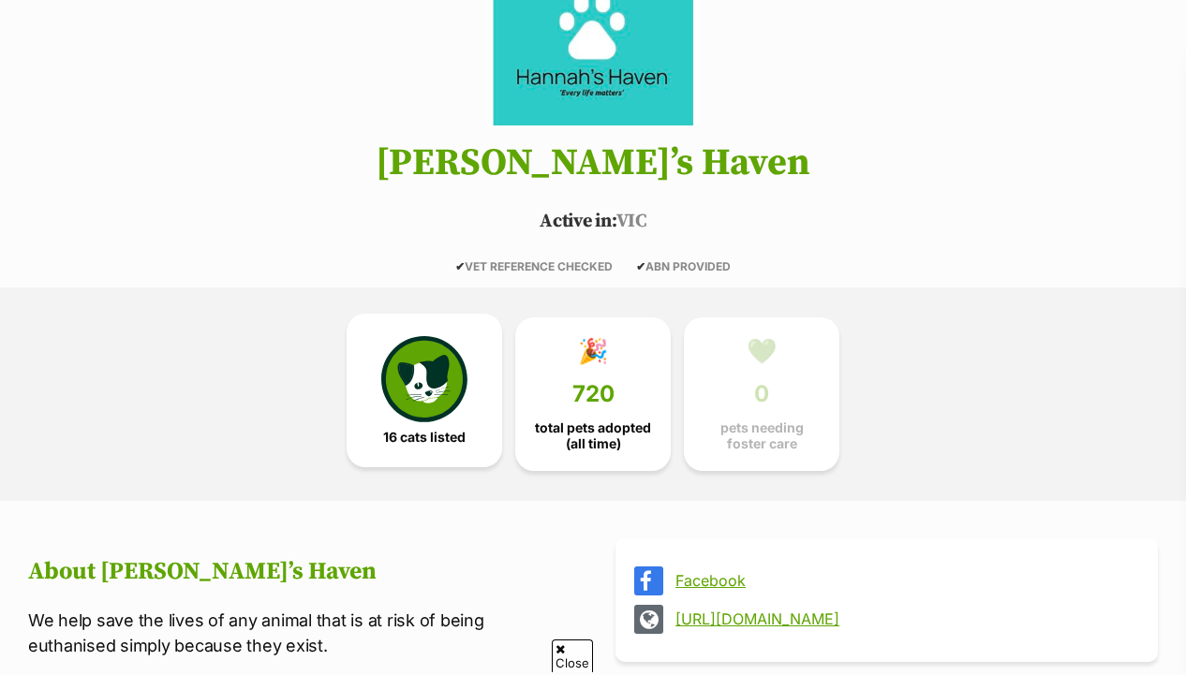
click at [435, 427] on link "16 cats listed" at bounding box center [423, 391] width 155 height 154
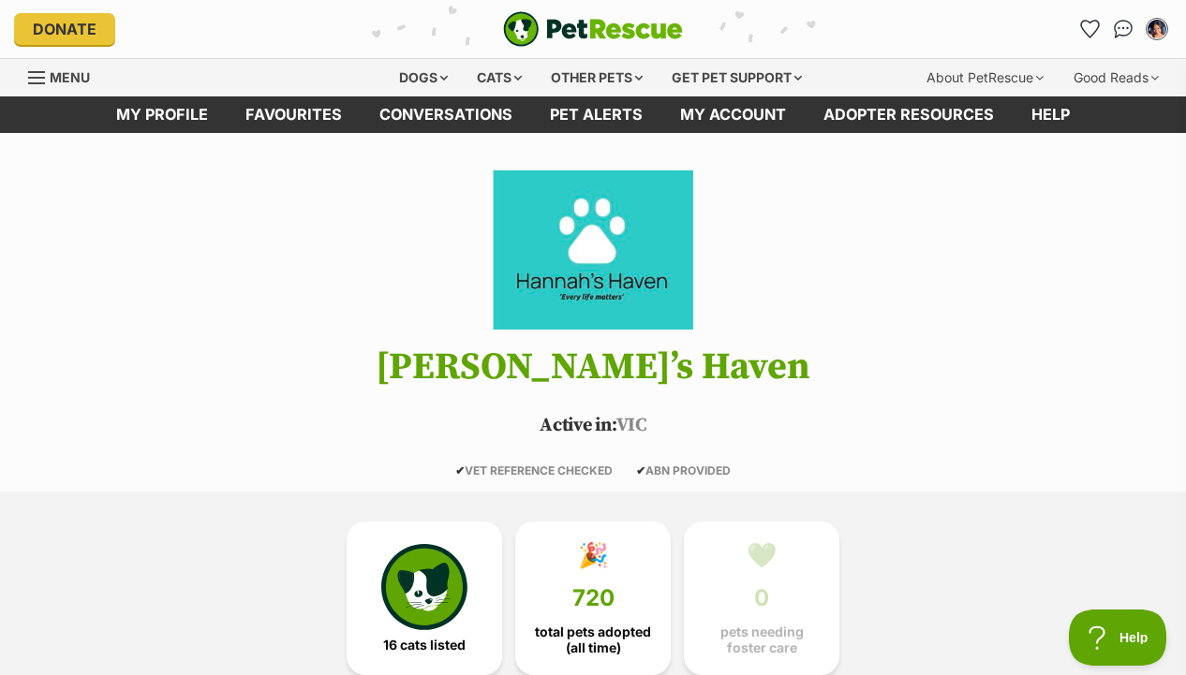
click at [551, 25] on img "PetRescue" at bounding box center [593, 29] width 180 height 36
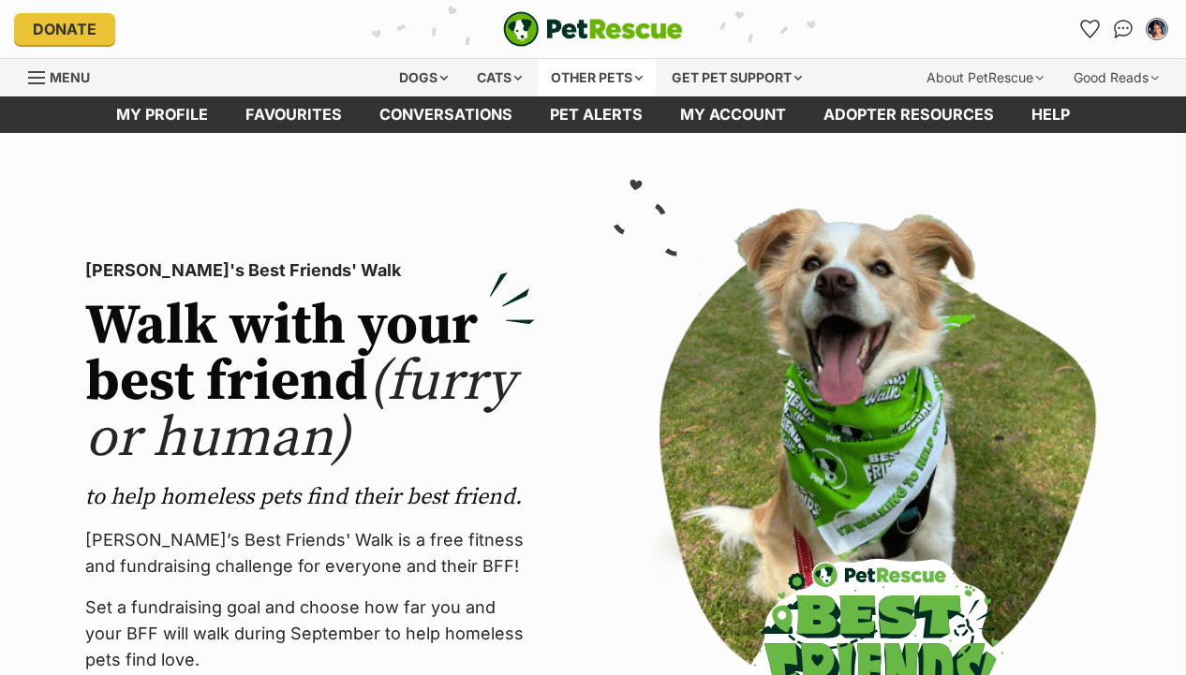
click at [567, 82] on div "Other pets" at bounding box center [597, 77] width 118 height 37
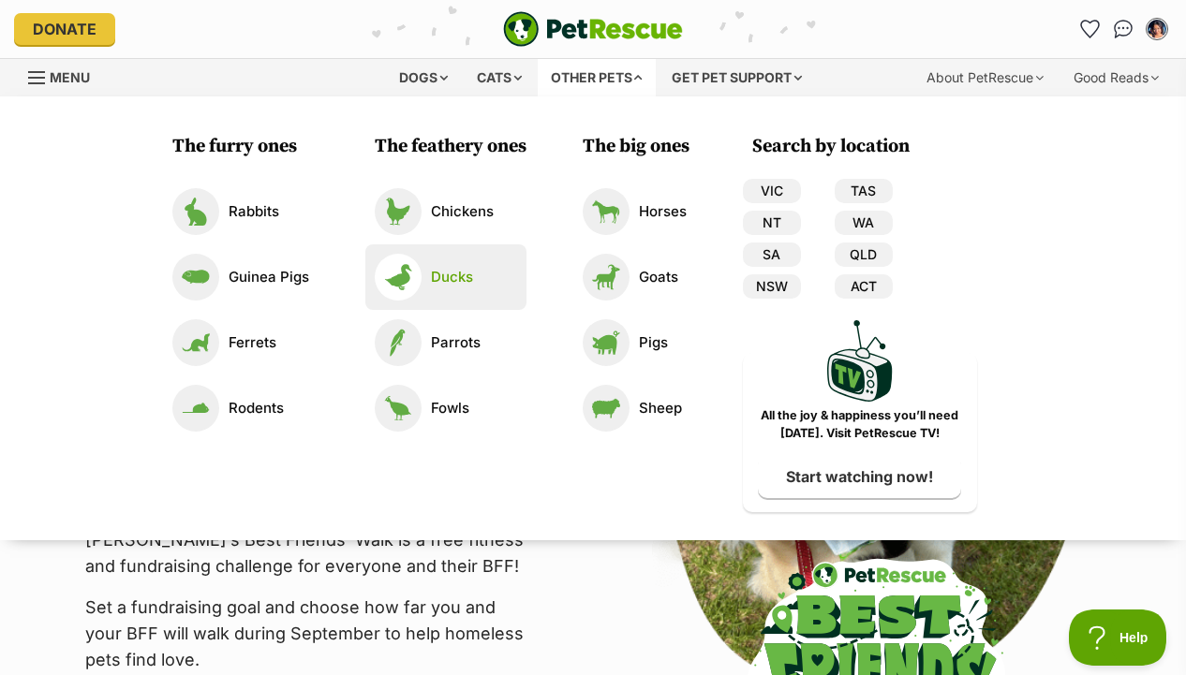
click at [397, 273] on img at bounding box center [398, 277] width 47 height 47
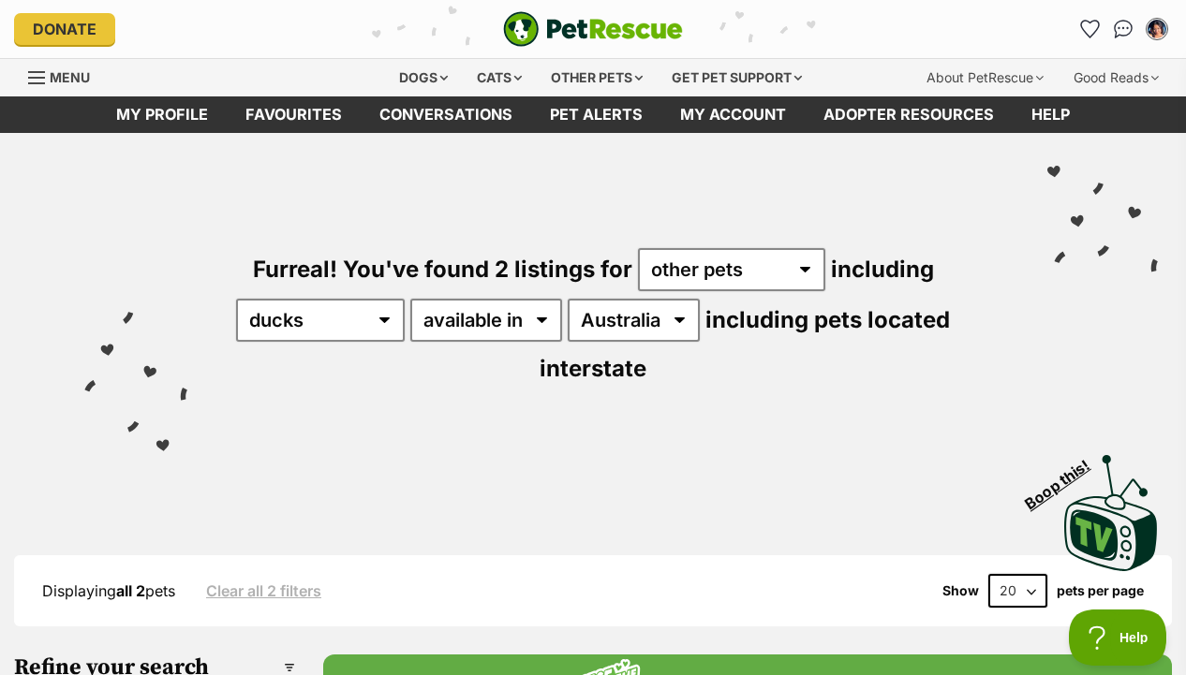
click at [587, 24] on img "PetRescue" at bounding box center [593, 29] width 180 height 36
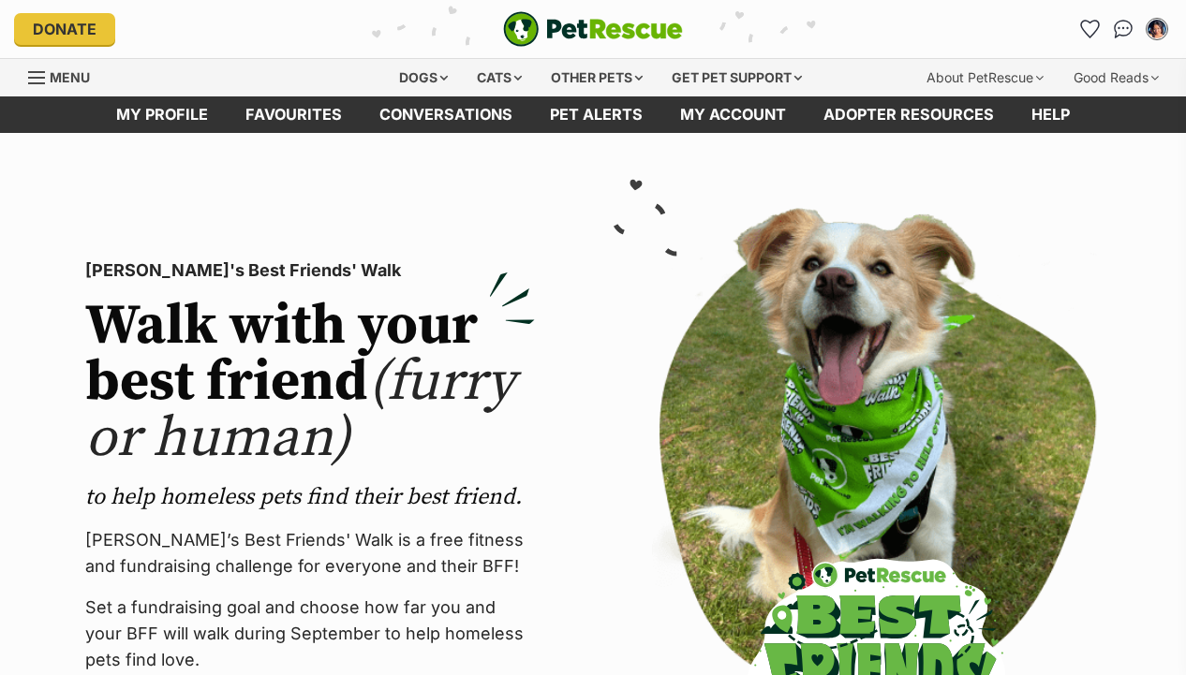
click at [578, 70] on div "Other pets" at bounding box center [597, 77] width 118 height 37
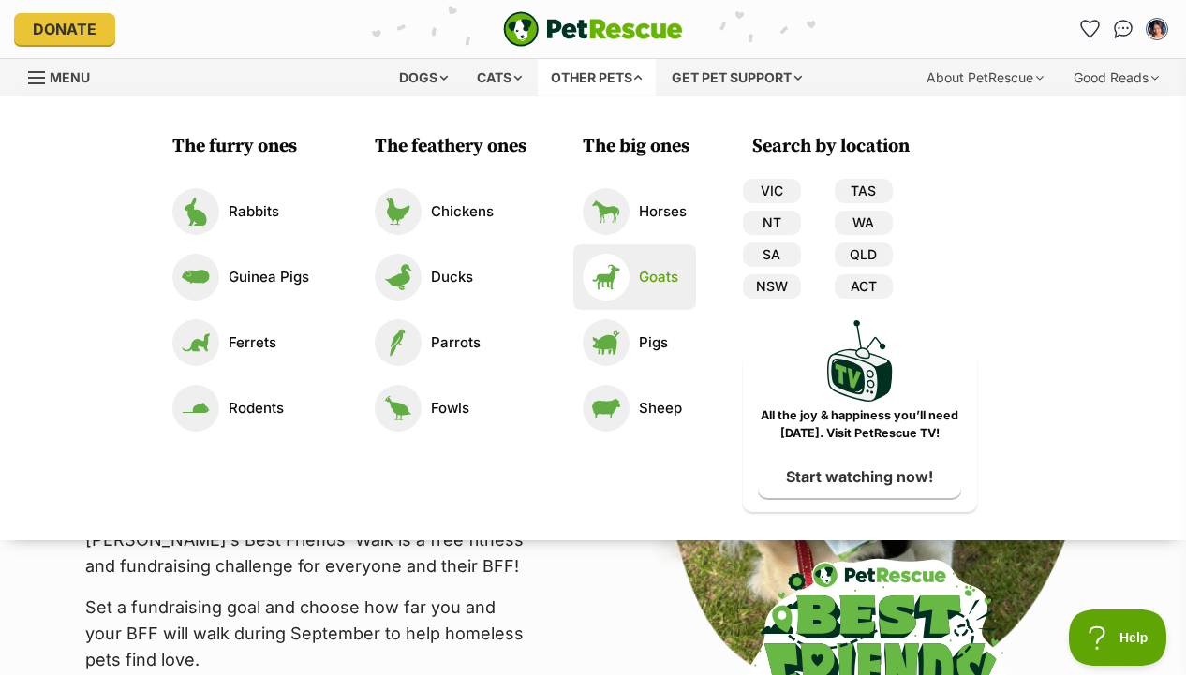
click at [617, 285] on img at bounding box center [605, 277] width 47 height 47
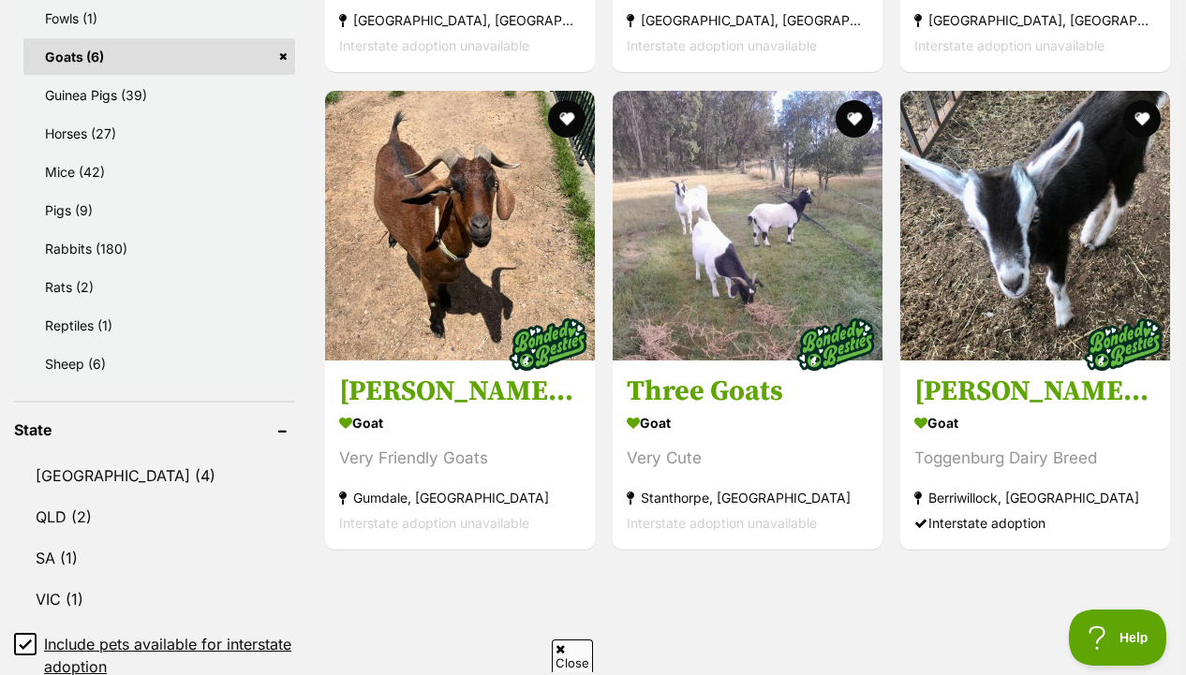
scroll to position [1214, 0]
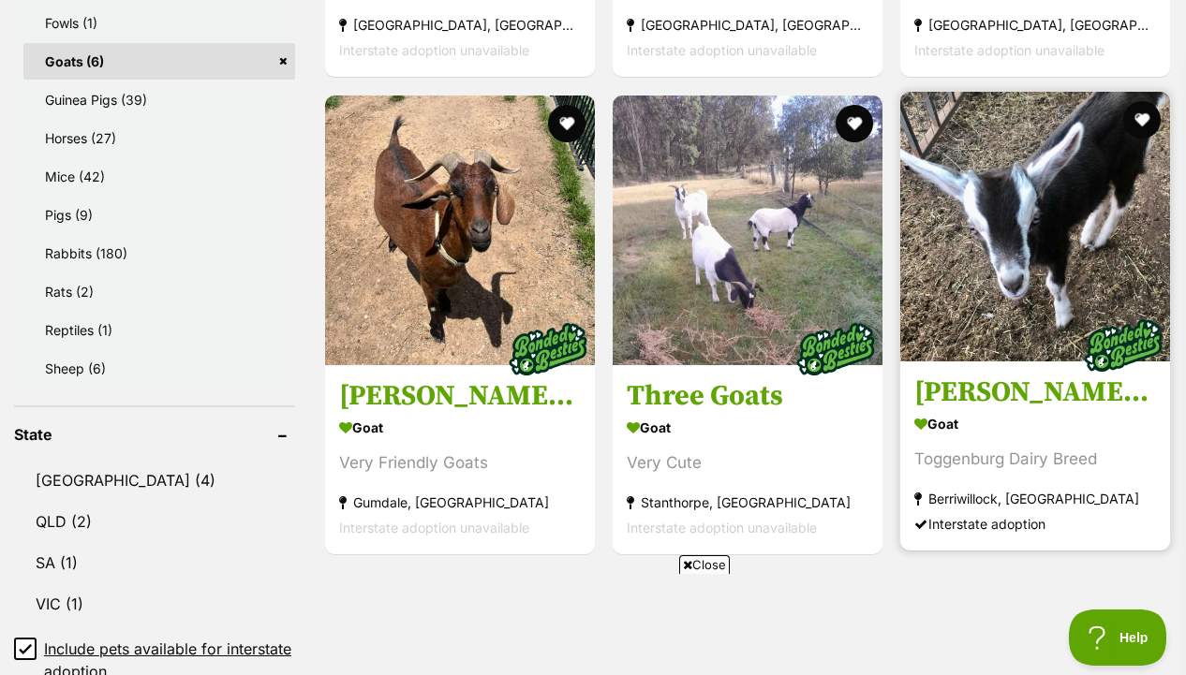
click at [949, 226] on img at bounding box center [1035, 227] width 270 height 270
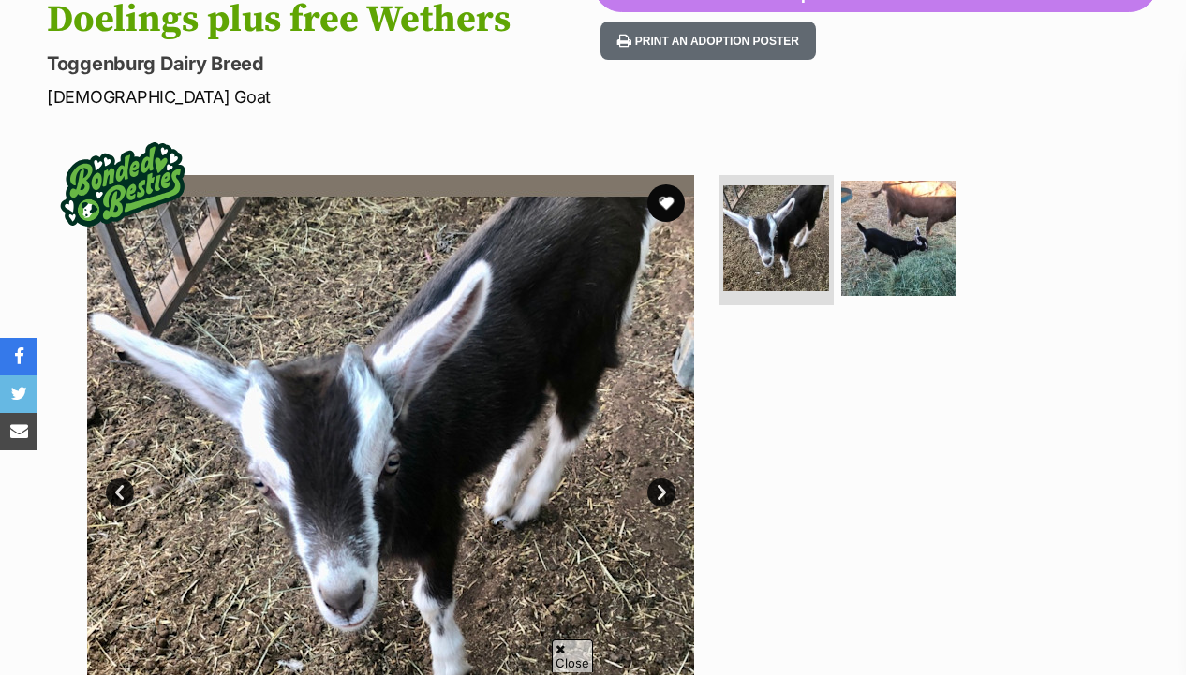
click at [872, 302] on ul at bounding box center [907, 244] width 384 height 139
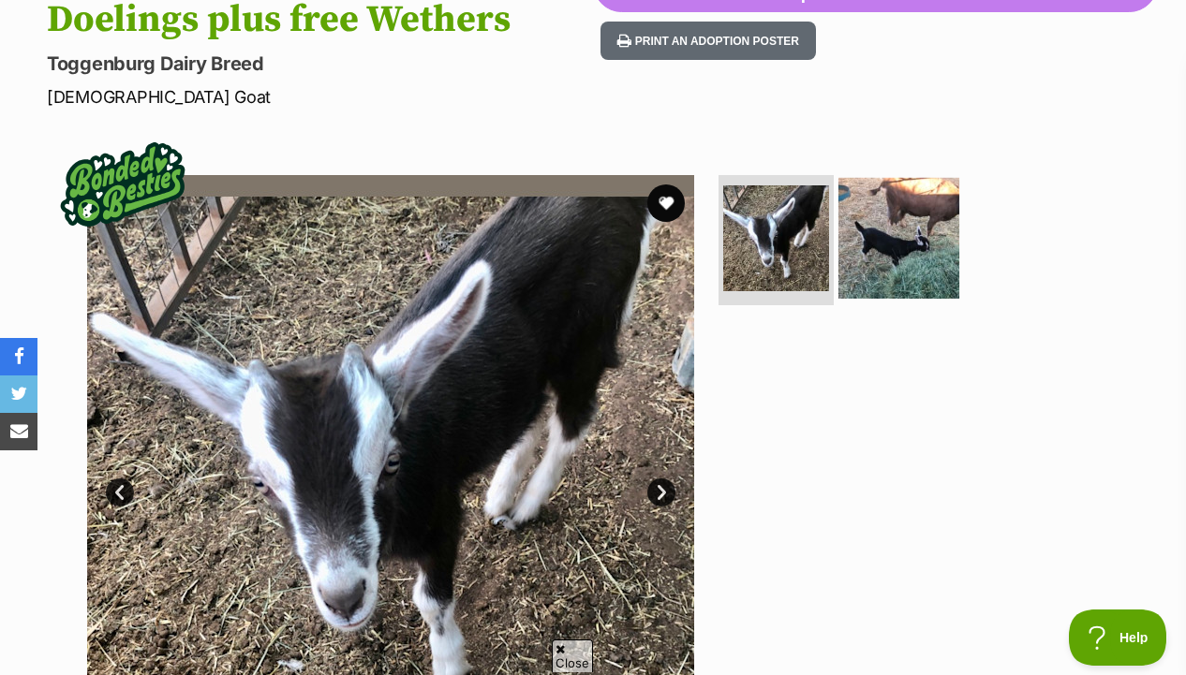
click at [863, 269] on img at bounding box center [898, 237] width 121 height 121
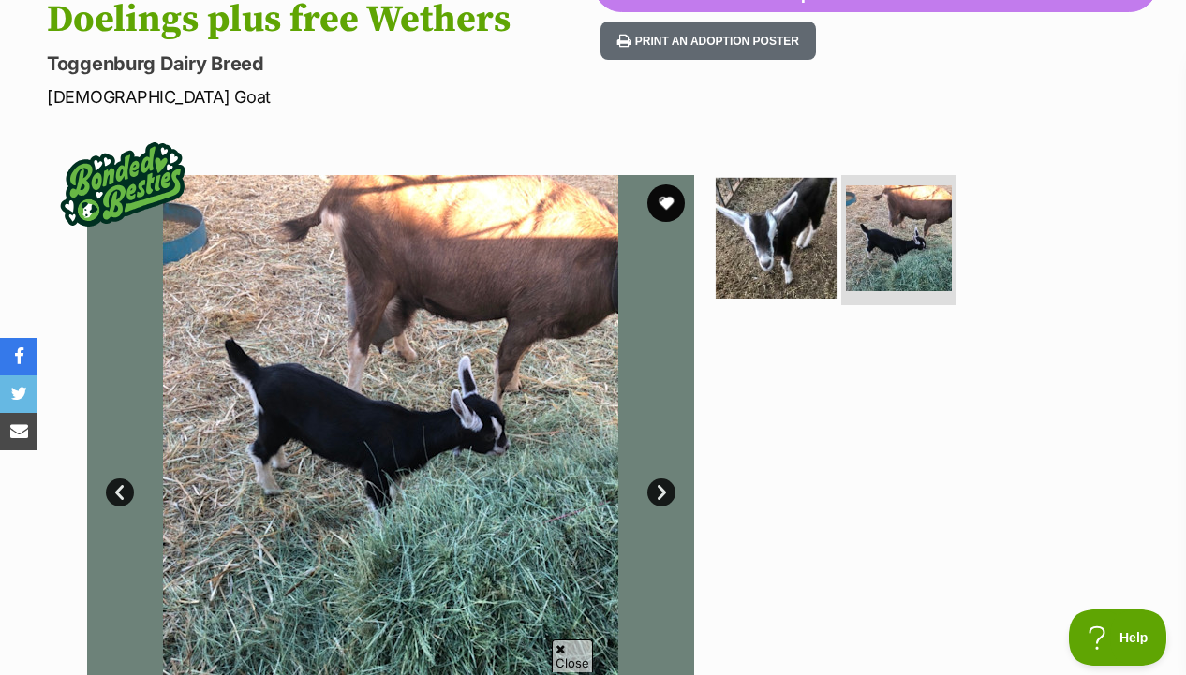
click at [761, 260] on img at bounding box center [775, 237] width 121 height 121
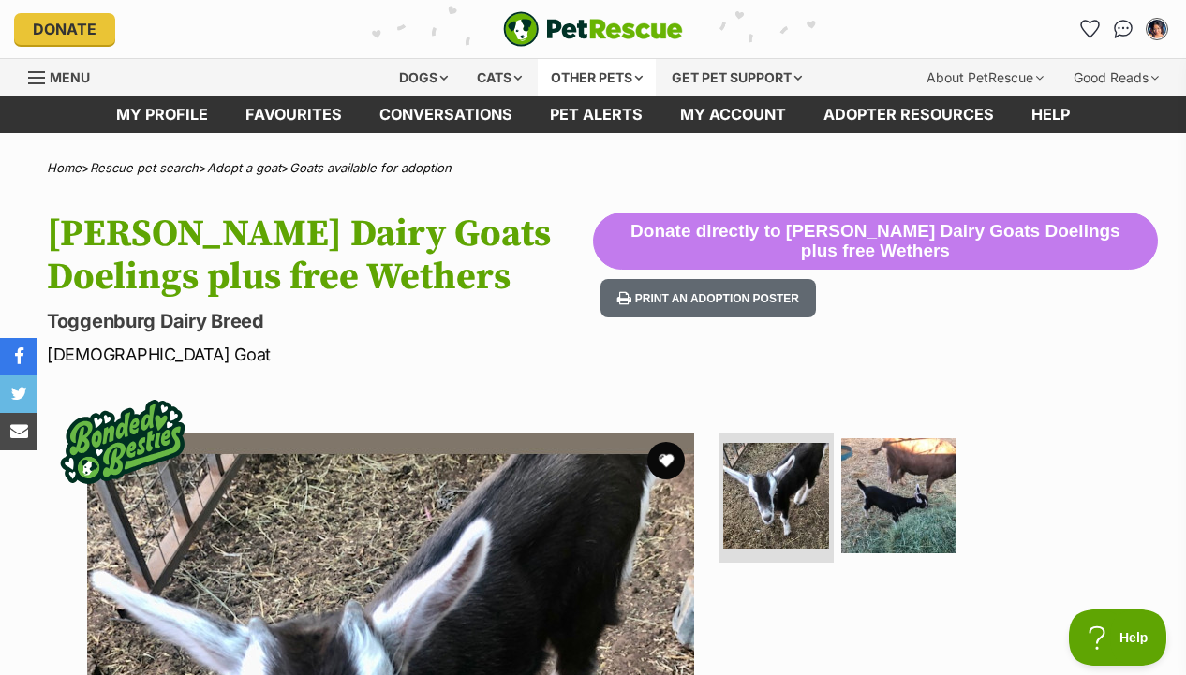
click at [583, 81] on div "Other pets" at bounding box center [597, 77] width 118 height 37
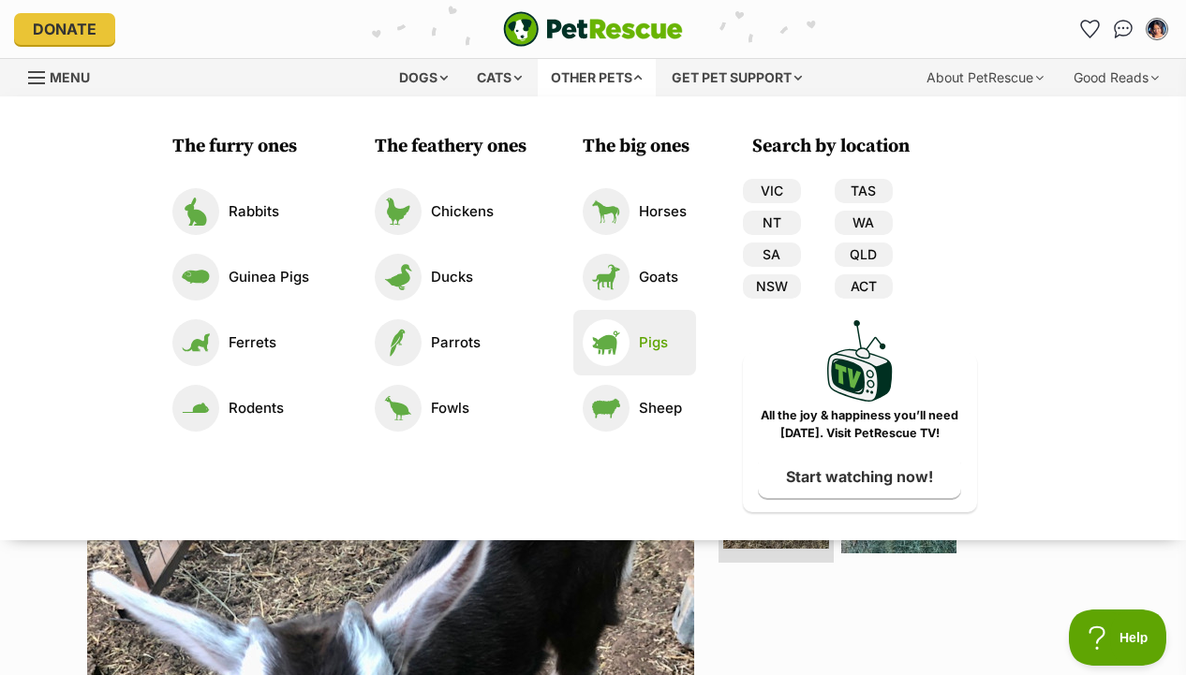
click at [579, 336] on li "Pigs" at bounding box center [634, 343] width 123 height 66
click at [604, 338] on img at bounding box center [605, 342] width 47 height 47
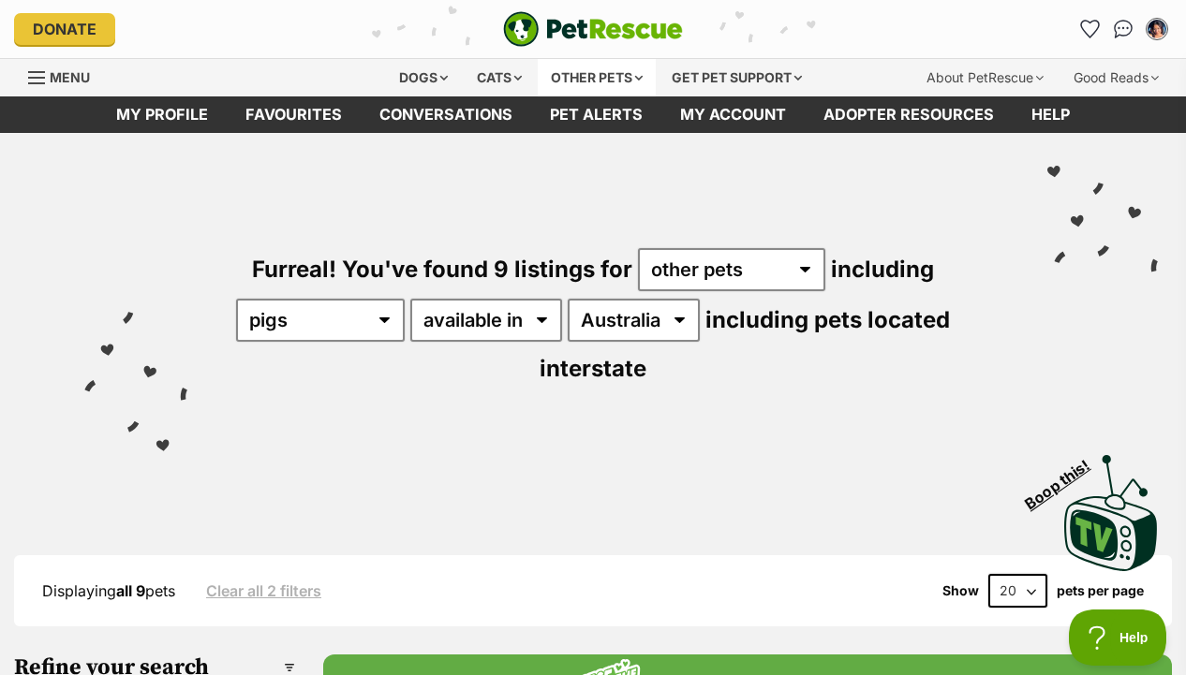
click at [625, 64] on div "Other pets" at bounding box center [597, 77] width 118 height 37
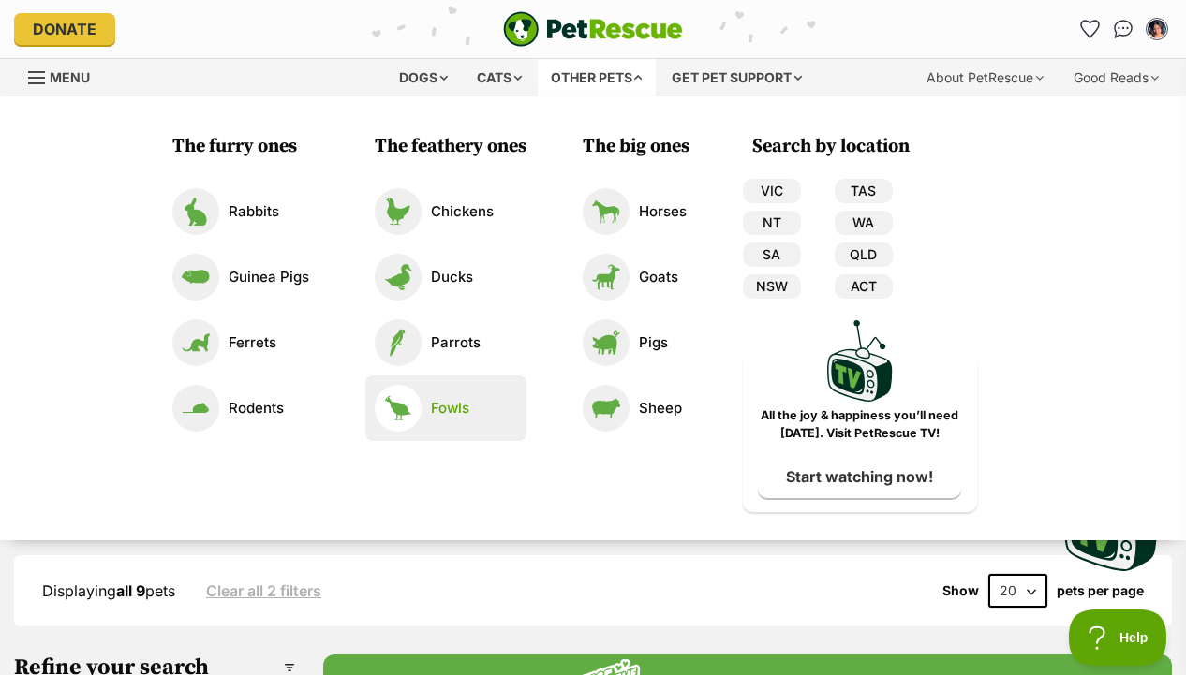
click at [454, 401] on p "Fowls" at bounding box center [450, 409] width 38 height 22
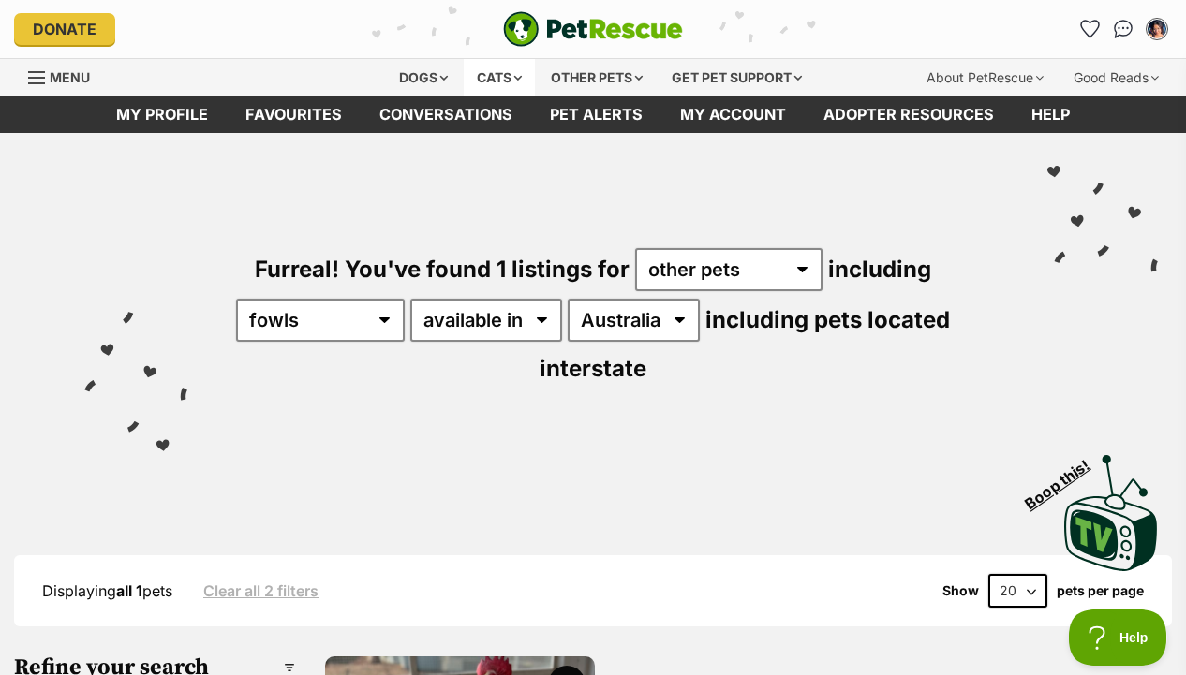
click at [498, 74] on div "Cats" at bounding box center [499, 77] width 71 height 37
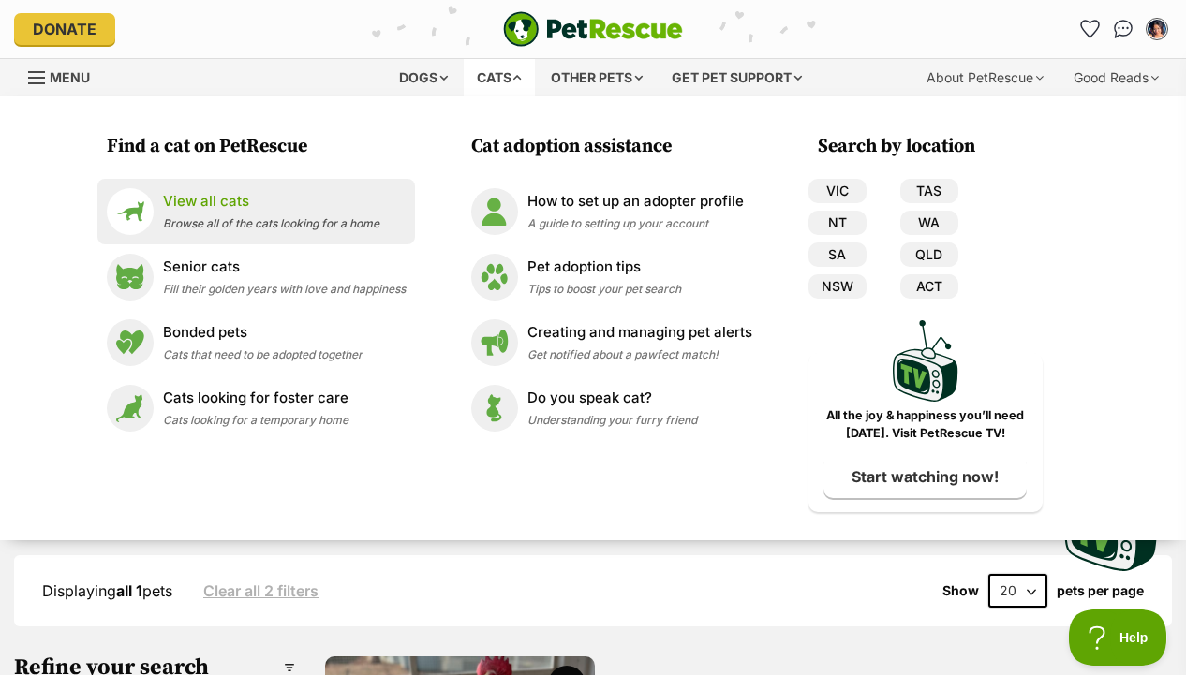
click at [343, 199] on p "View all cats" at bounding box center [271, 202] width 216 height 22
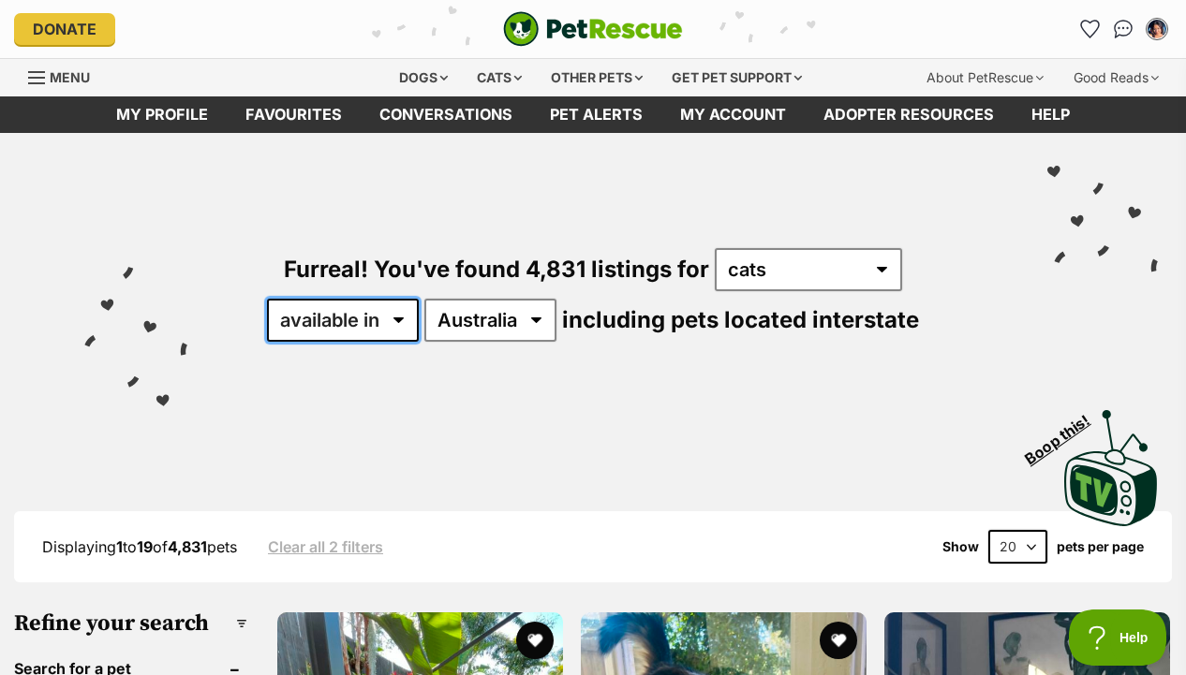
click at [361, 329] on select "available in located in" at bounding box center [343, 320] width 152 height 43
select select "disabled"
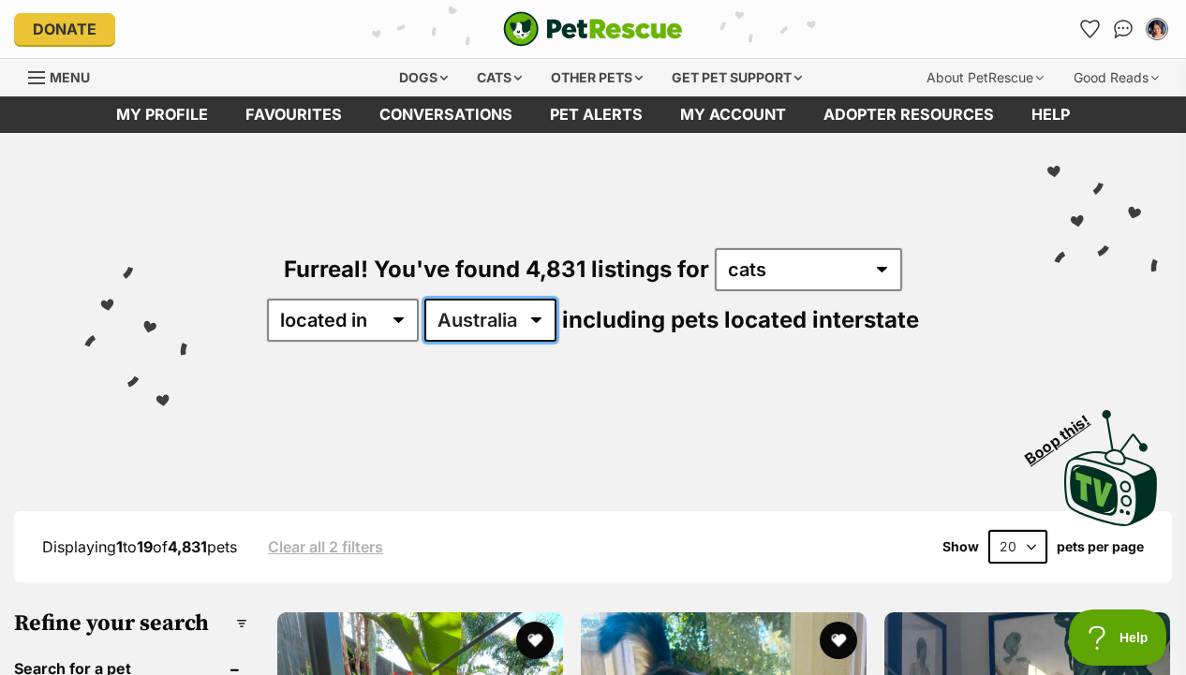
click at [441, 331] on select "Australia ACT NSW NT QLD SA TAS VIC WA" at bounding box center [490, 320] width 132 height 43
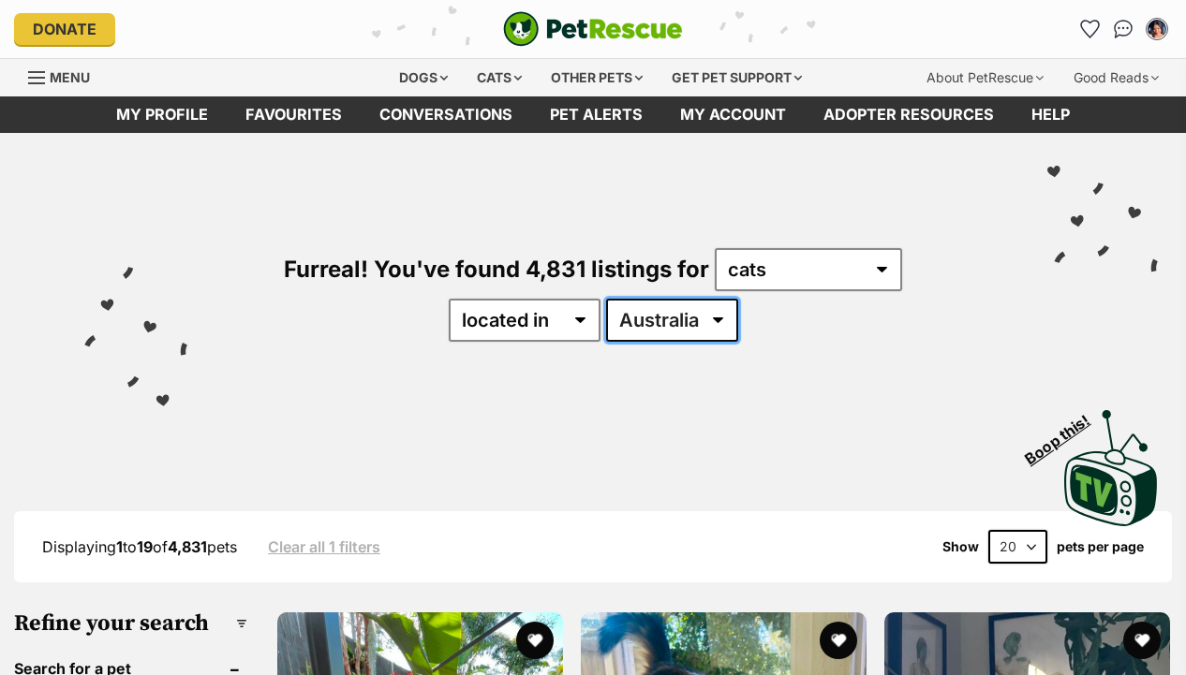
click at [671, 317] on select "[GEOGRAPHIC_DATA] [GEOGRAPHIC_DATA] [GEOGRAPHIC_DATA] [GEOGRAPHIC_DATA] [GEOGRA…" at bounding box center [672, 320] width 132 height 43
select select "VIC"
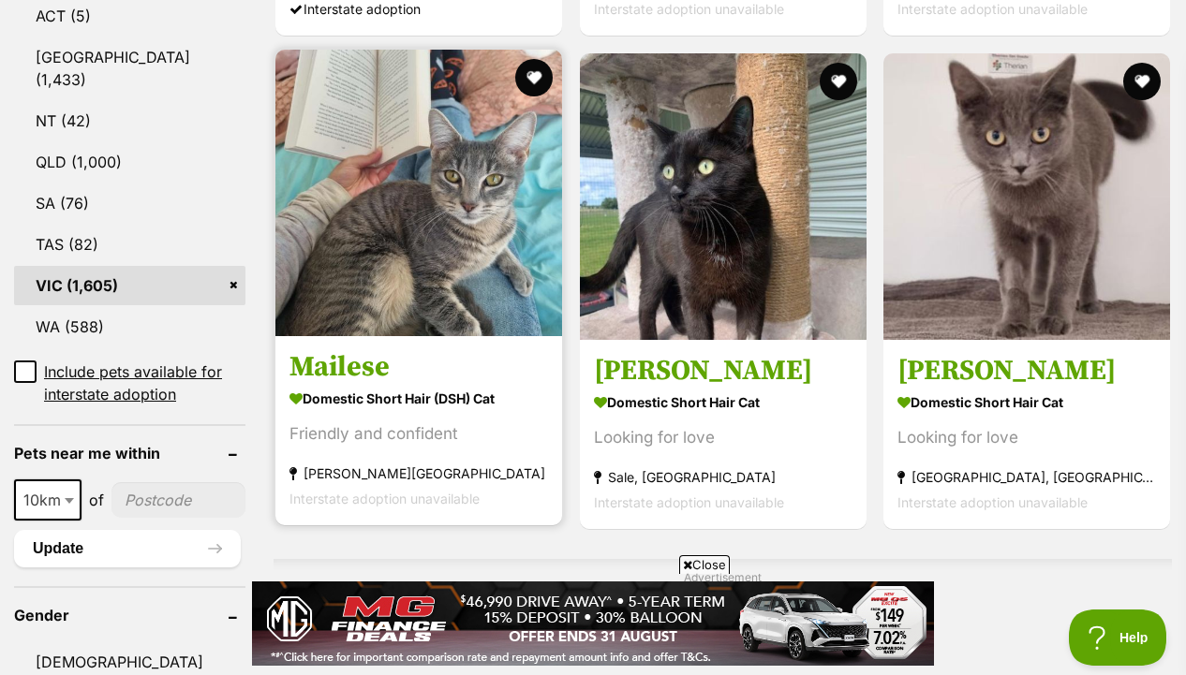
click at [461, 280] on img at bounding box center [418, 193] width 287 height 287
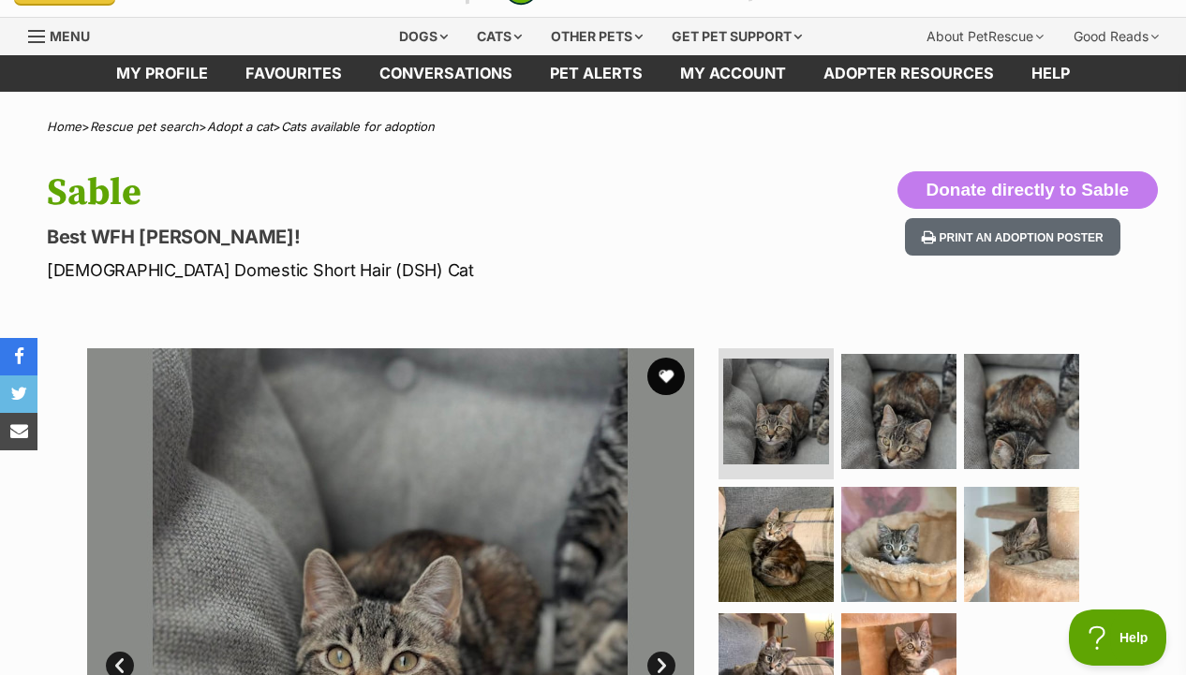
scroll to position [331, 0]
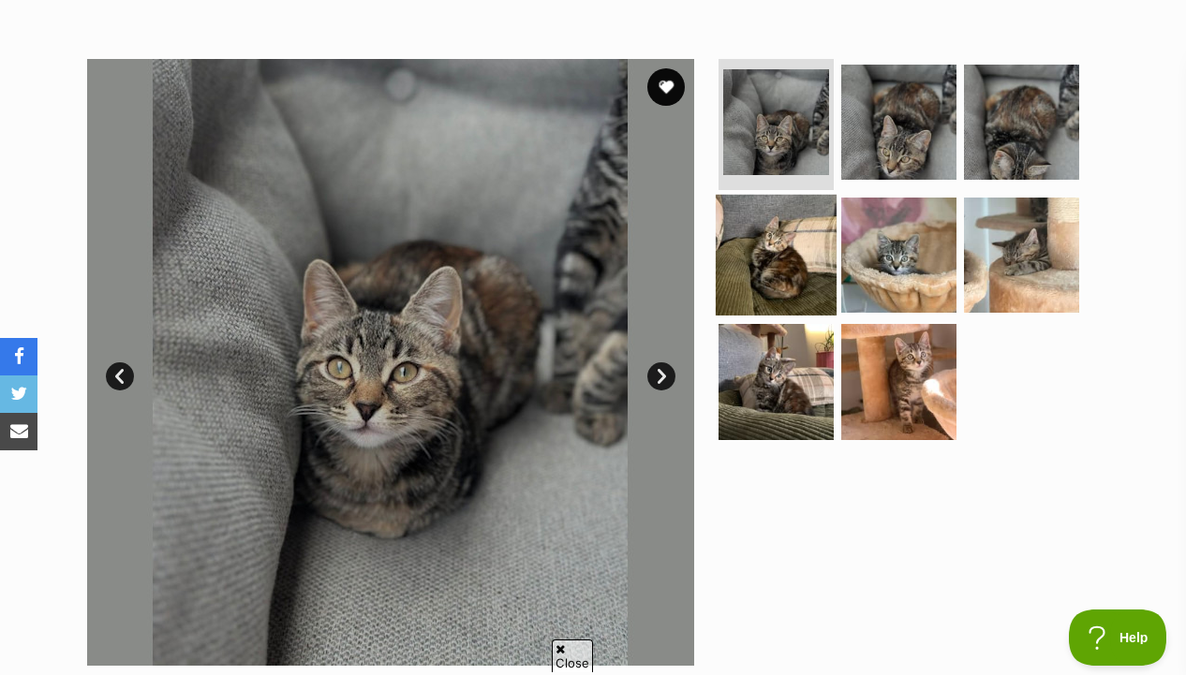
click at [768, 223] on img at bounding box center [775, 254] width 121 height 121
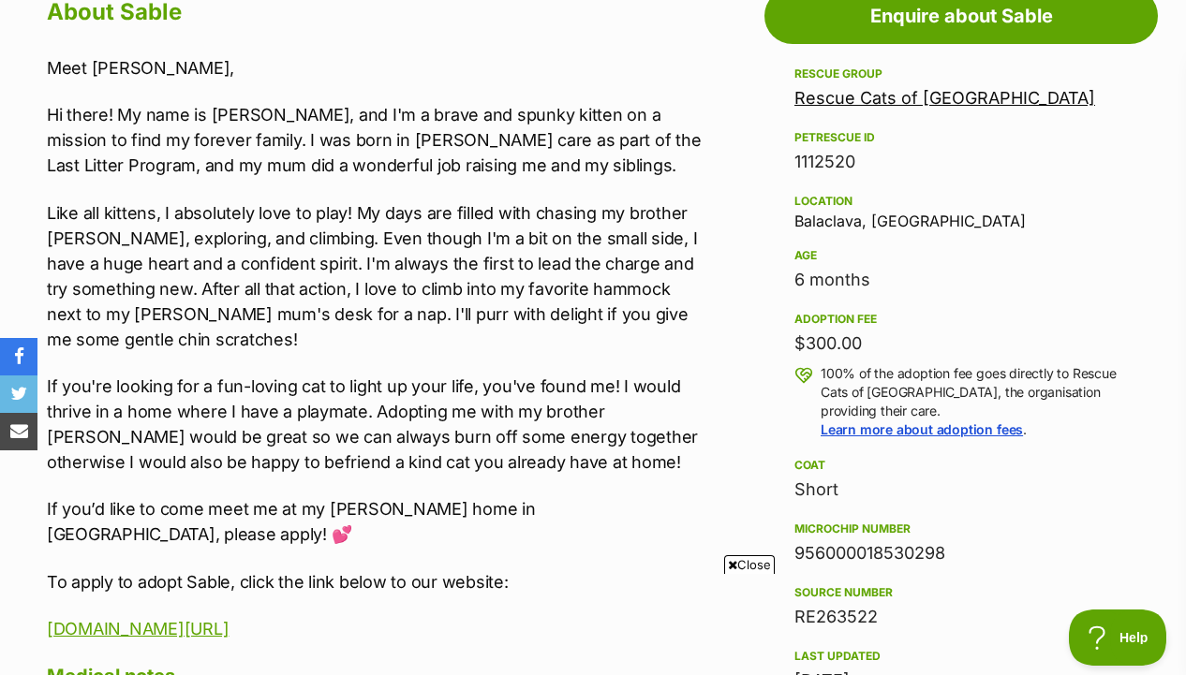
scroll to position [0, 0]
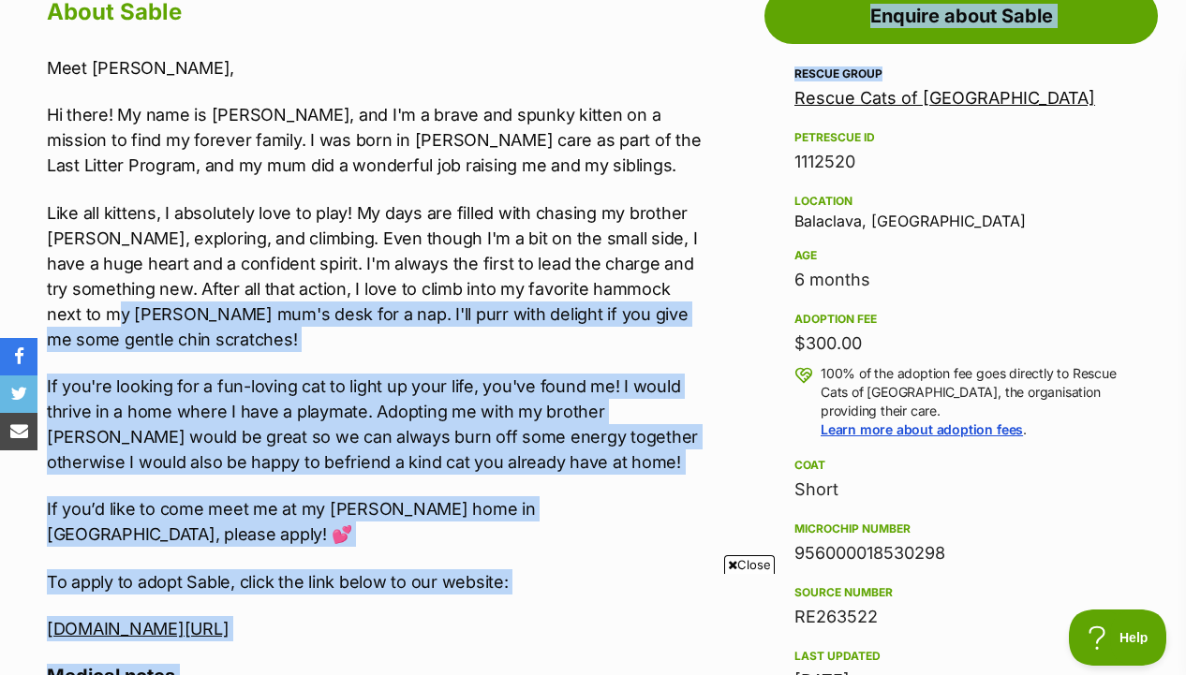
drag, startPoint x: 730, startPoint y: 93, endPoint x: 728, endPoint y: 297, distance: 204.2
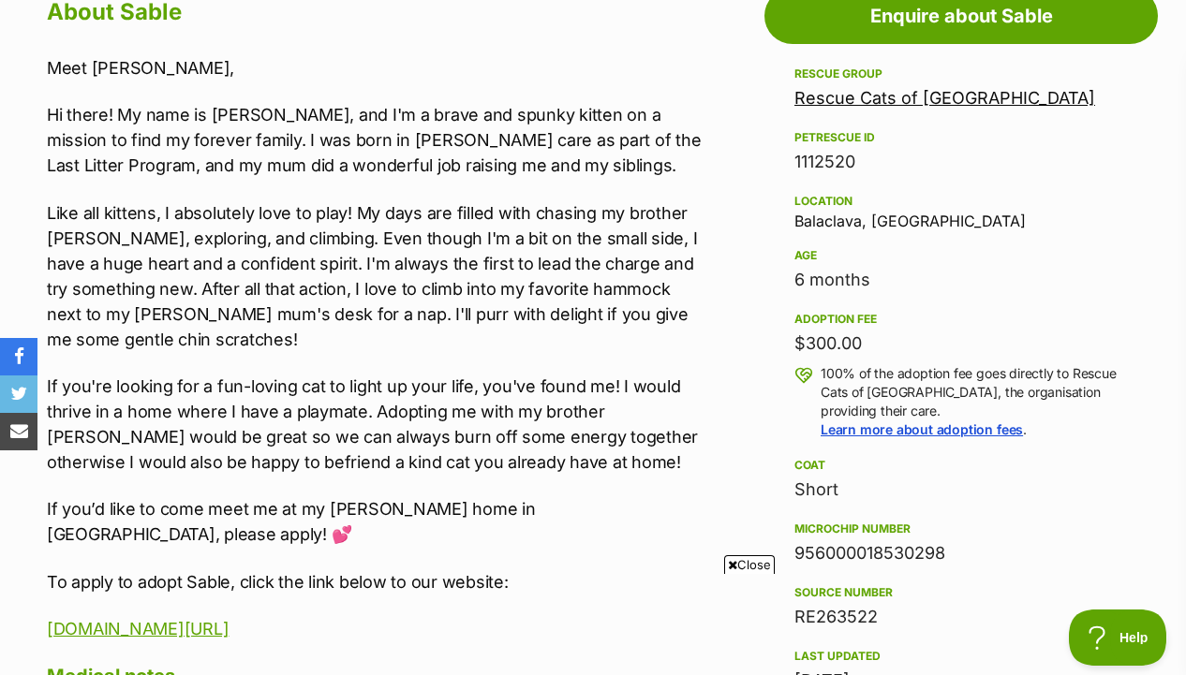
click at [699, 298] on p "Like all kittens, I absolutely love to play! My days are filled with chasing my…" at bounding box center [376, 276] width 659 height 152
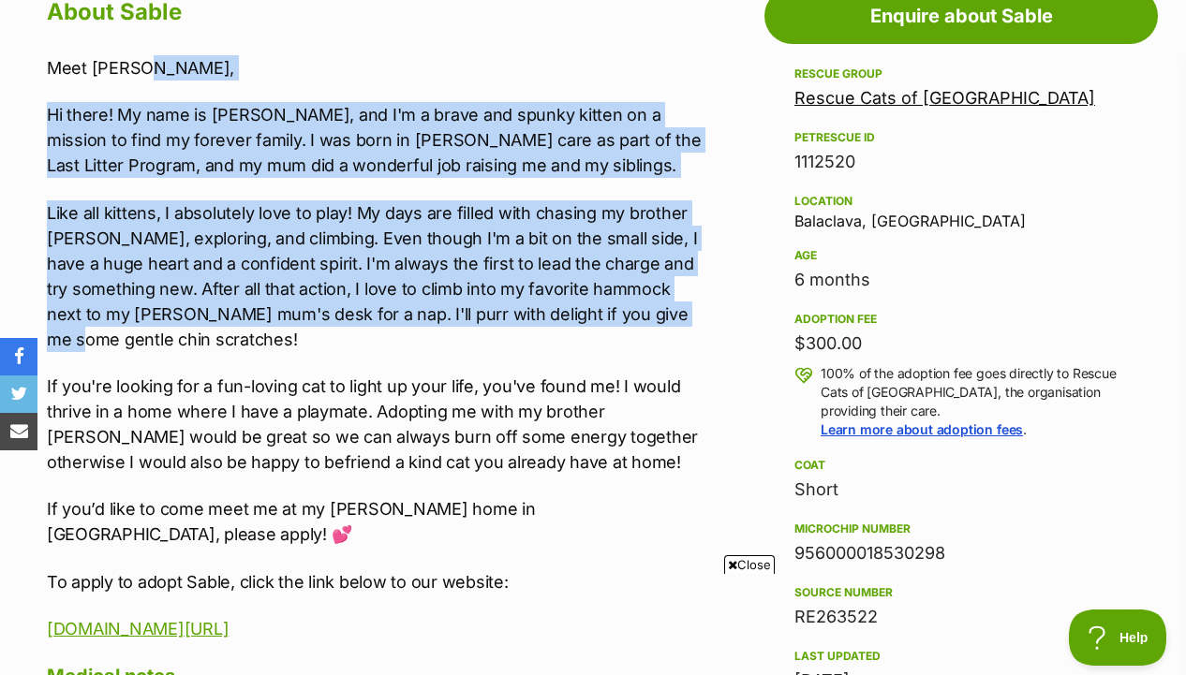
drag, startPoint x: 695, startPoint y: 78, endPoint x: 695, endPoint y: 323, distance: 245.3
click at [695, 323] on div "Meet Sable, Hi there! My name is Sable, and I'm a brave and spunky kitten on a …" at bounding box center [376, 348] width 659 height 586
click at [695, 323] on p "Like all kittens, I absolutely love to play! My days are filled with chasing my…" at bounding box center [376, 276] width 659 height 152
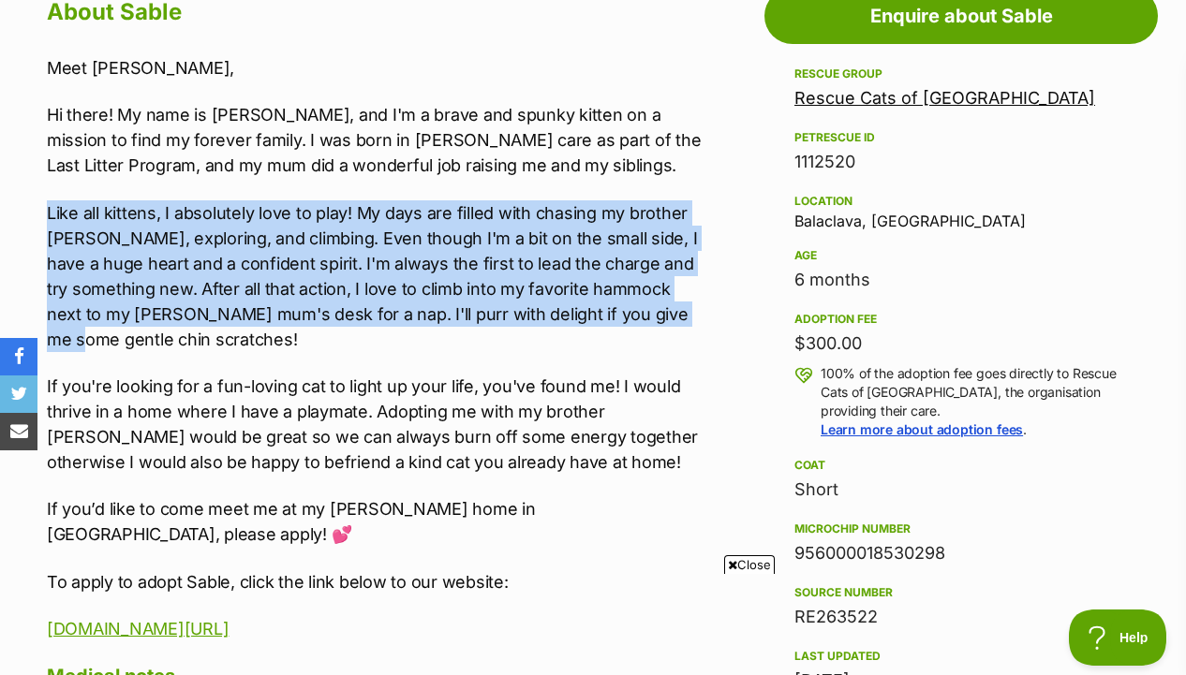
drag, startPoint x: 695, startPoint y: 323, endPoint x: 667, endPoint y: 190, distance: 135.9
click at [667, 190] on div "Meet Sable, Hi there! My name is Sable, and I'm a brave and spunky kitten on a …" at bounding box center [376, 348] width 659 height 586
drag, startPoint x: 681, startPoint y: 192, endPoint x: 671, endPoint y: 357, distance: 165.1
click at [671, 357] on div "Meet Sable, Hi there! My name is Sable, and I'm a brave and spunky kitten on a …" at bounding box center [376, 348] width 659 height 586
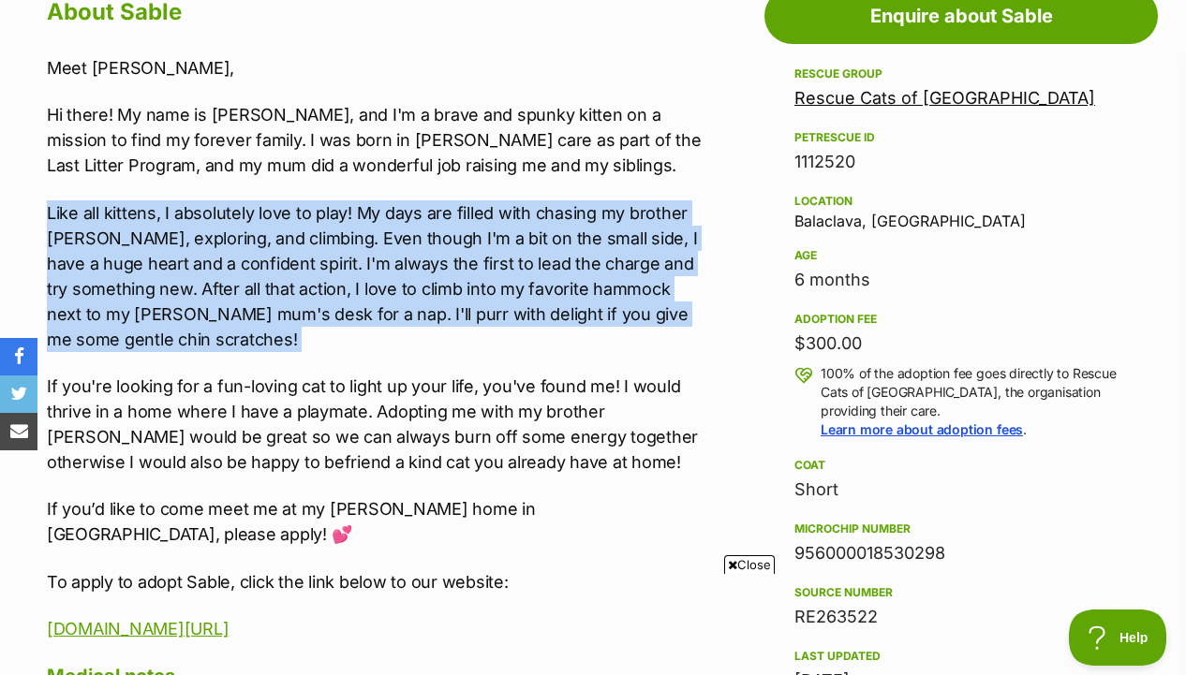
click at [671, 357] on div "Meet Sable, Hi there! My name is Sable, and I'm a brave and spunky kitten on a …" at bounding box center [376, 348] width 659 height 586
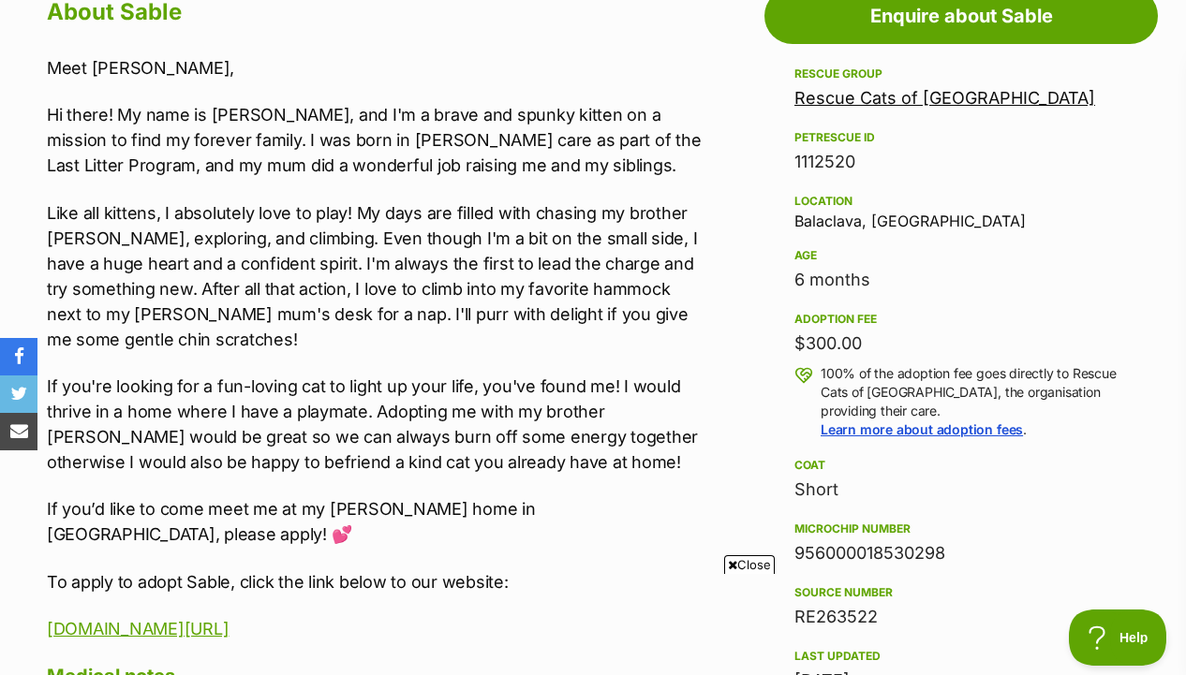
click at [664, 337] on p "Like all kittens, I absolutely love to play! My days are filled with chasing my…" at bounding box center [376, 276] width 659 height 152
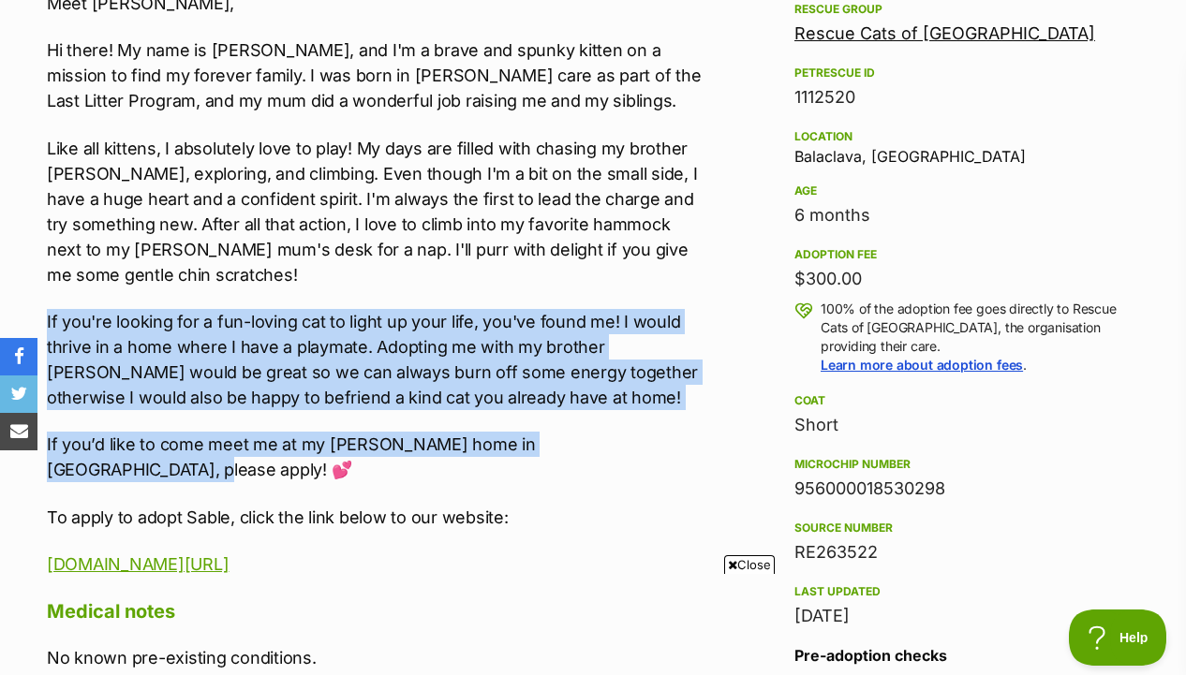
drag, startPoint x: 677, startPoint y: 291, endPoint x: 676, endPoint y: 438, distance: 147.0
click at [676, 438] on div "Meet Sable, Hi there! My name is Sable, and I'm a brave and spunky kitten on a …" at bounding box center [376, 284] width 659 height 586
click at [676, 438] on p "If you’d like to come meet me at my foster home in Balaclava, please apply! 💕" at bounding box center [376, 457] width 659 height 51
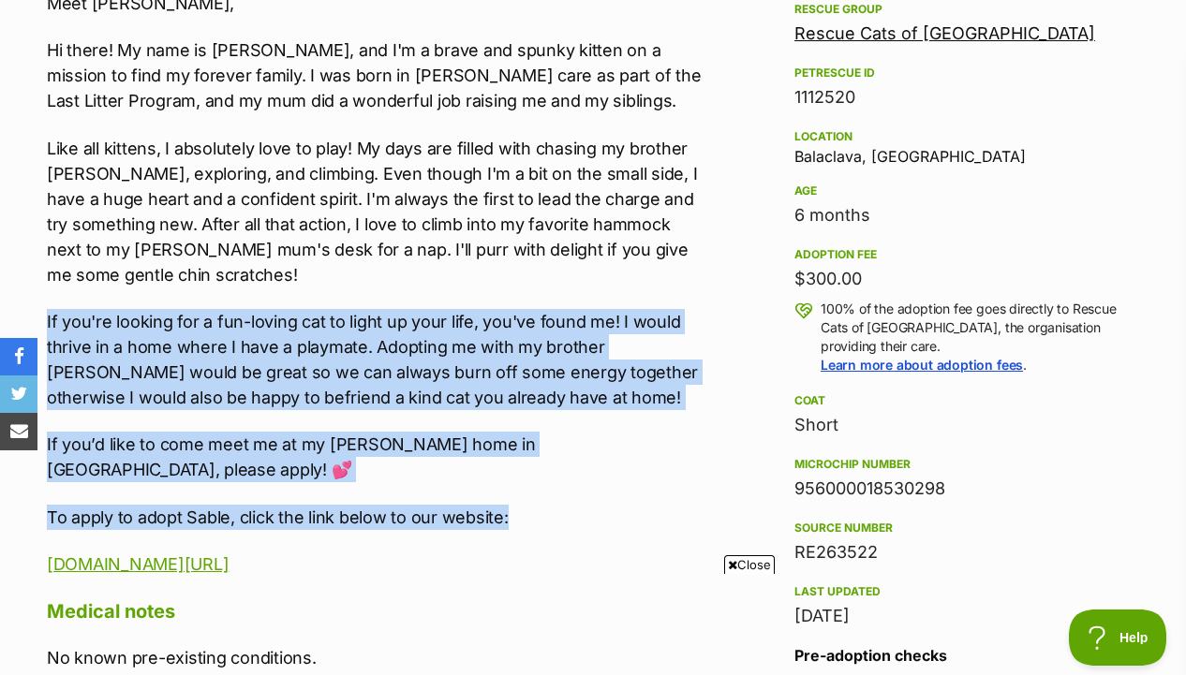
drag, startPoint x: 665, startPoint y: 492, endPoint x: 670, endPoint y: 301, distance: 191.1
click at [670, 301] on div "Meet Sable, Hi there! My name is Sable, and I'm a brave and spunky kitten on a …" at bounding box center [376, 284] width 659 height 586
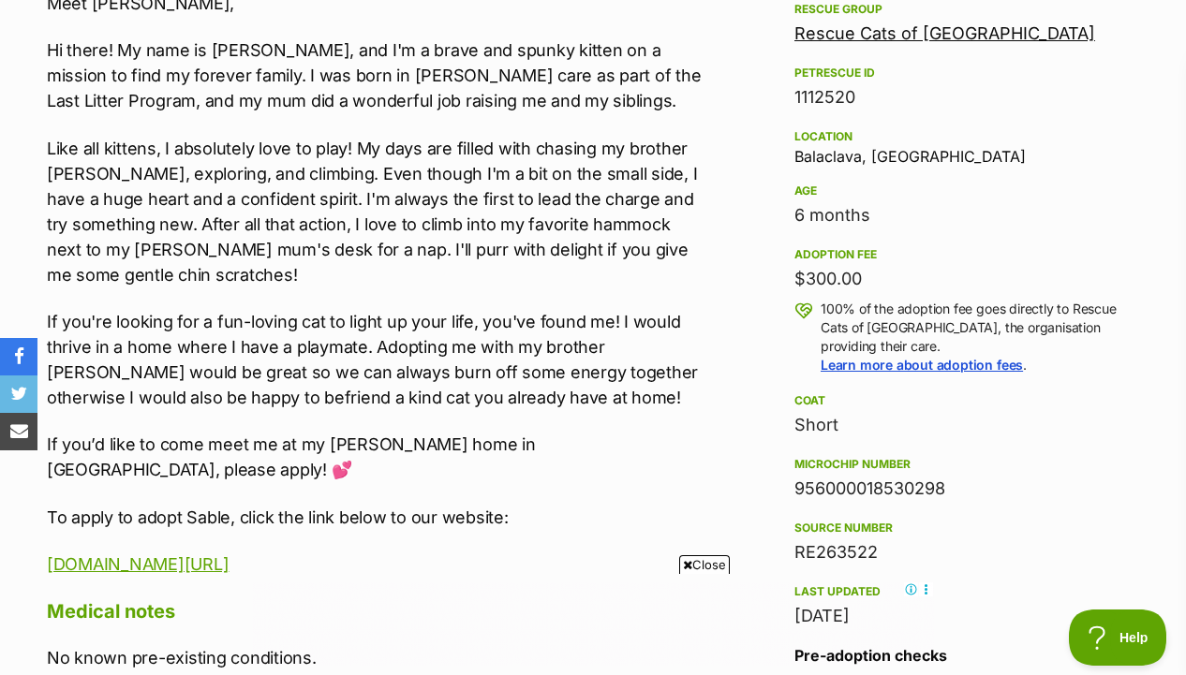
scroll to position [0, 0]
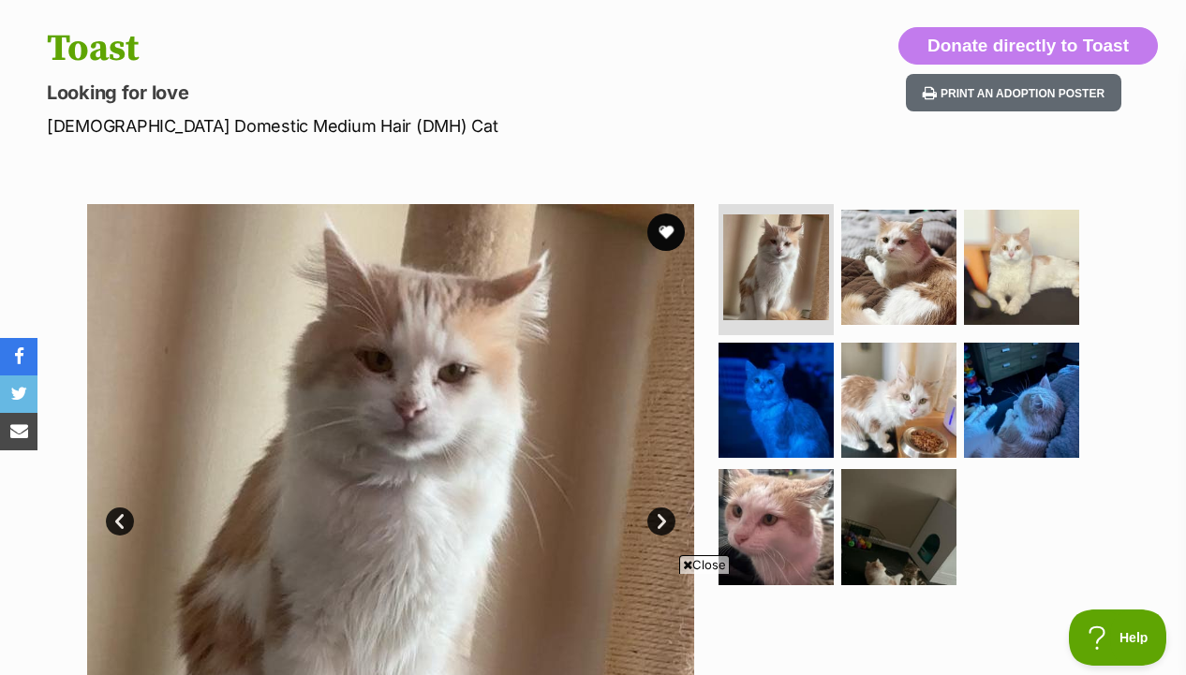
scroll to position [186, 0]
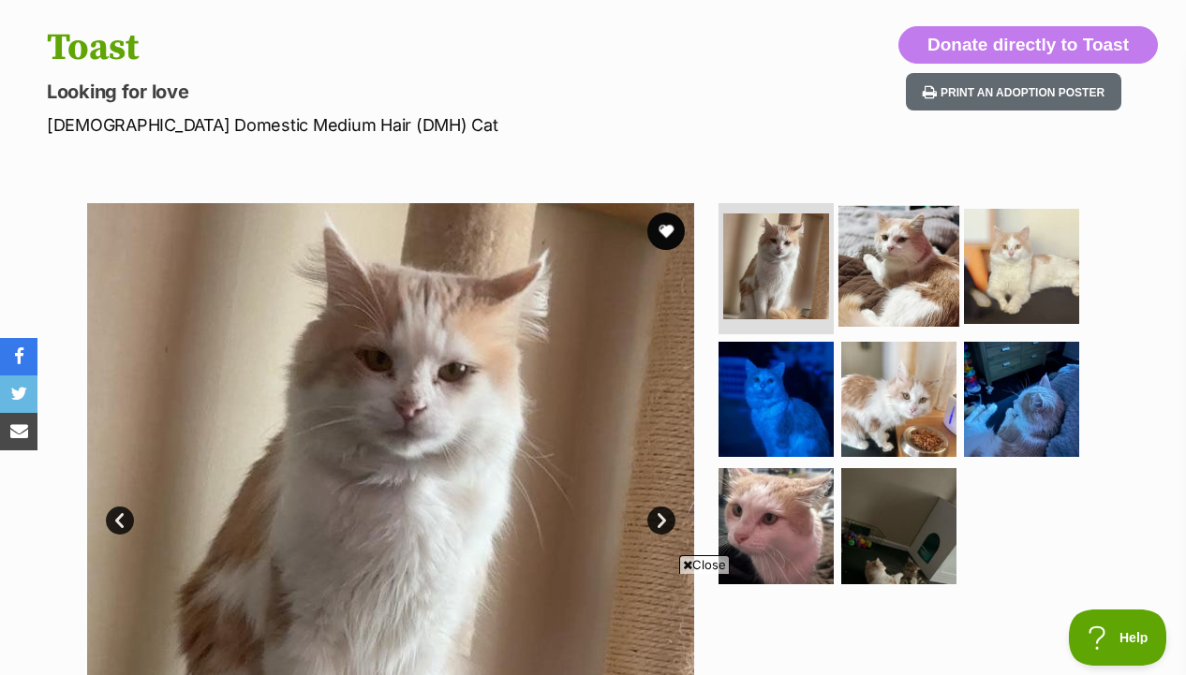
click at [881, 306] on img at bounding box center [898, 266] width 121 height 121
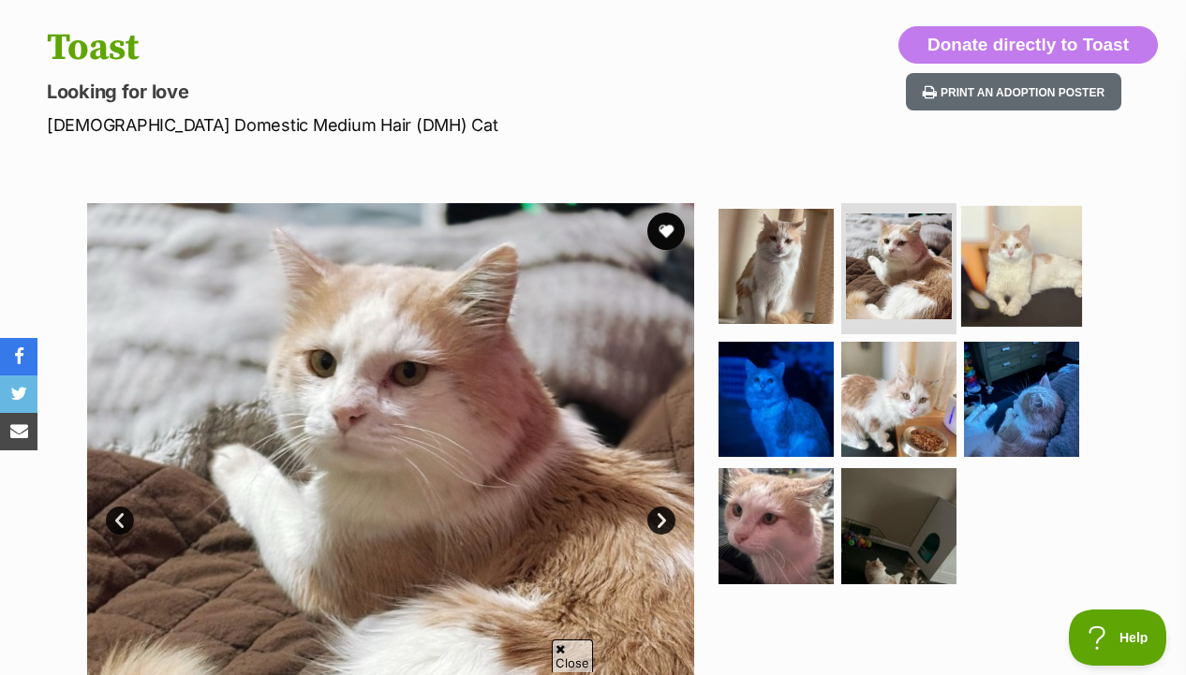
click at [1023, 307] on img at bounding box center [1021, 266] width 121 height 121
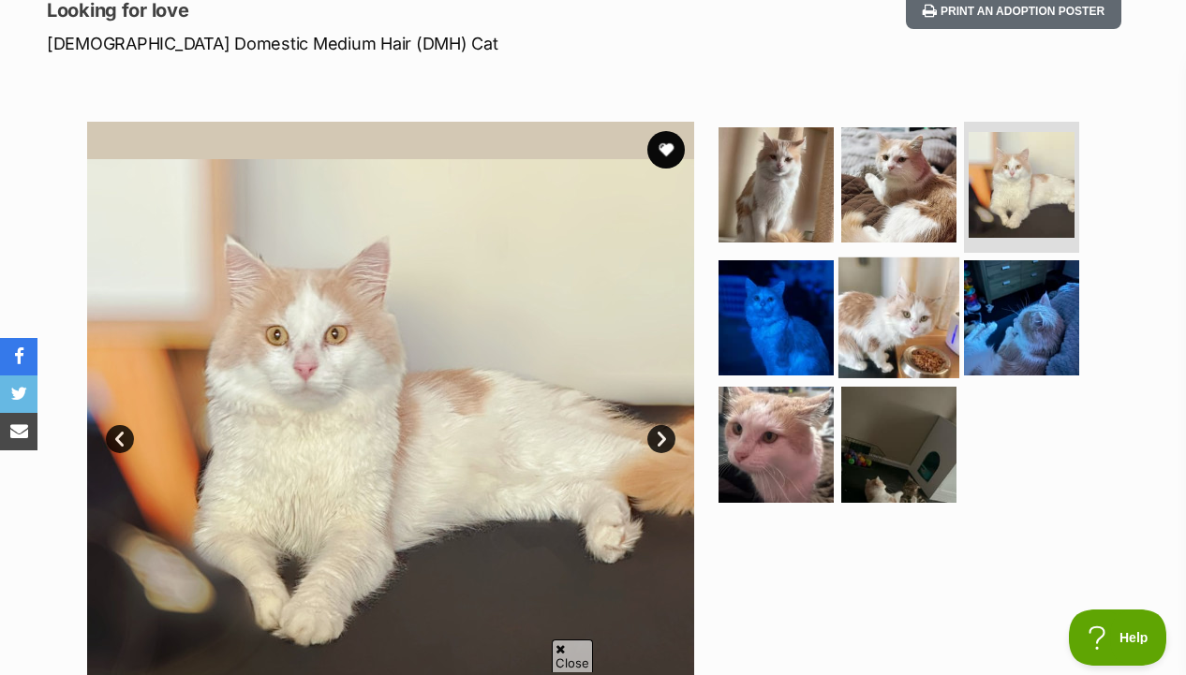
scroll to position [287, 0]
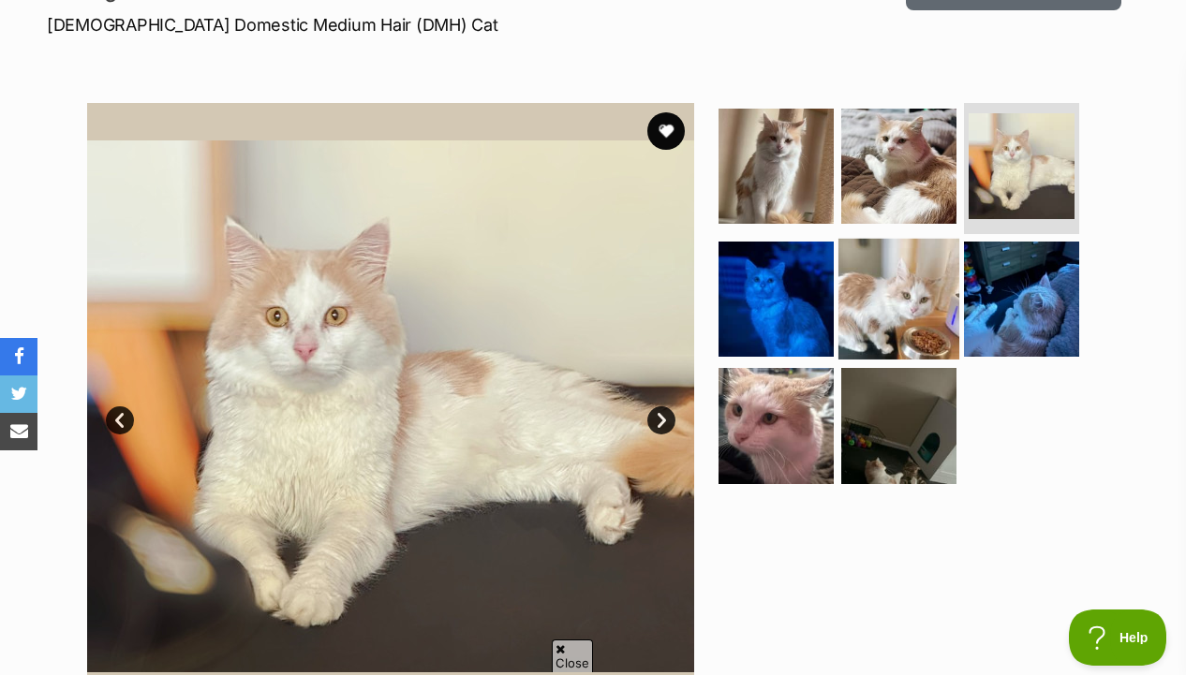
click at [909, 305] on img at bounding box center [898, 298] width 121 height 121
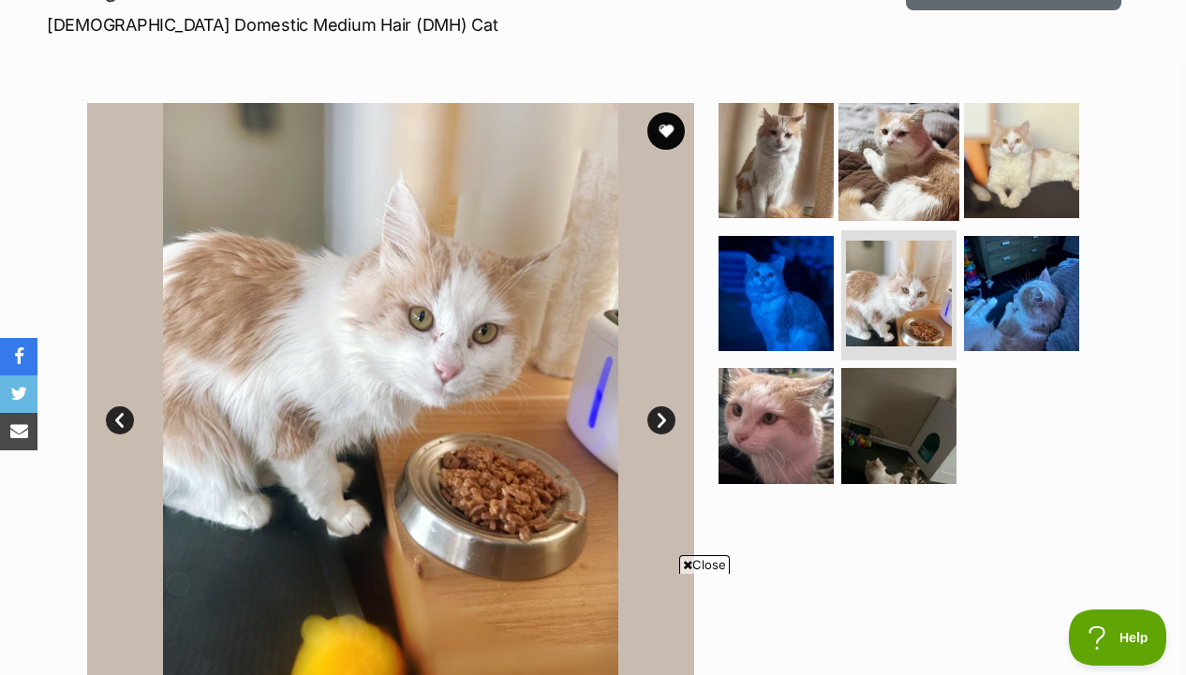
scroll to position [0, 0]
click at [886, 184] on img at bounding box center [898, 160] width 121 height 121
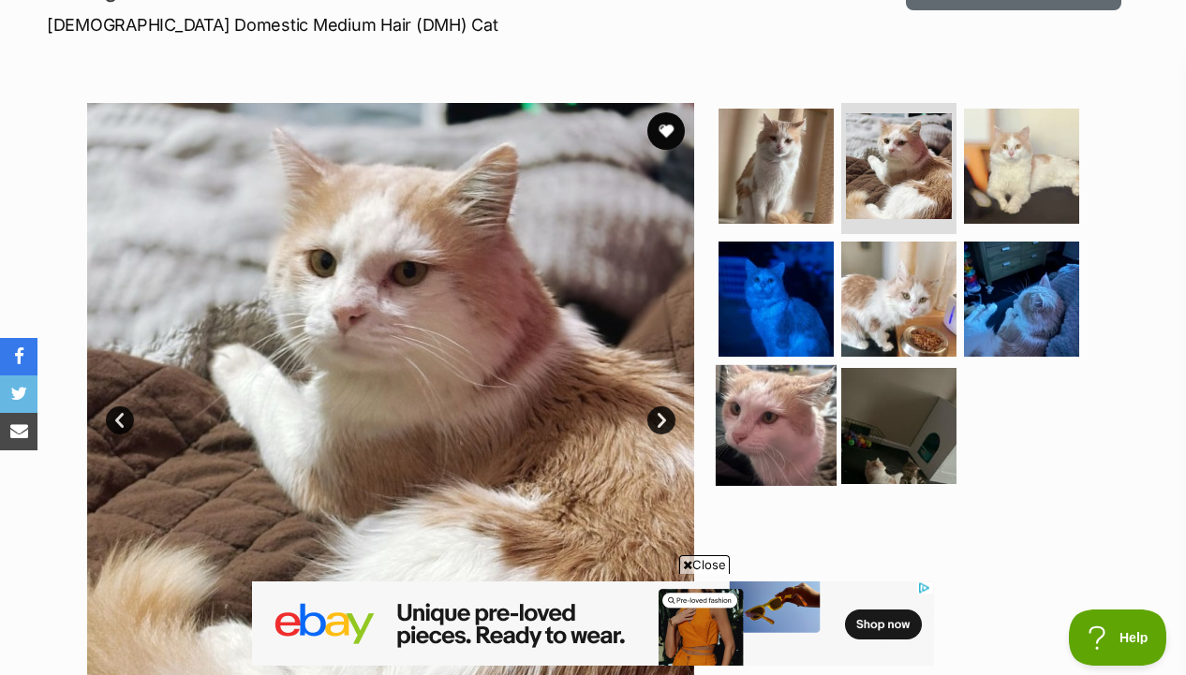
scroll to position [872, 0]
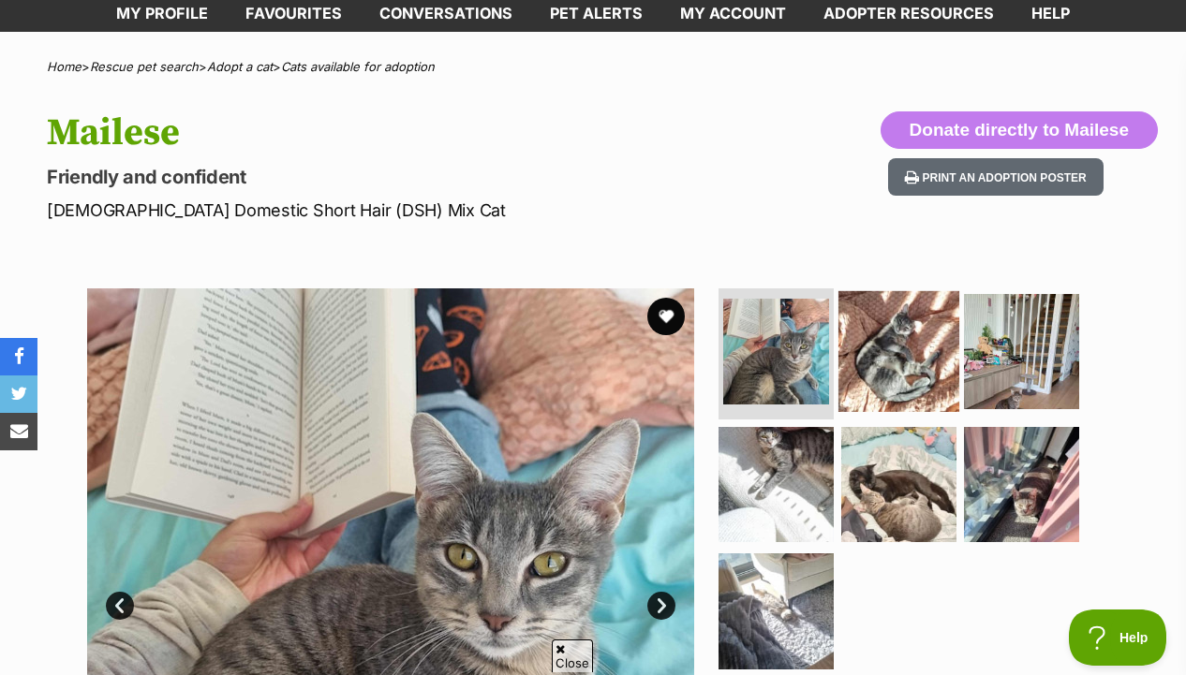
click at [889, 375] on img at bounding box center [898, 351] width 121 height 121
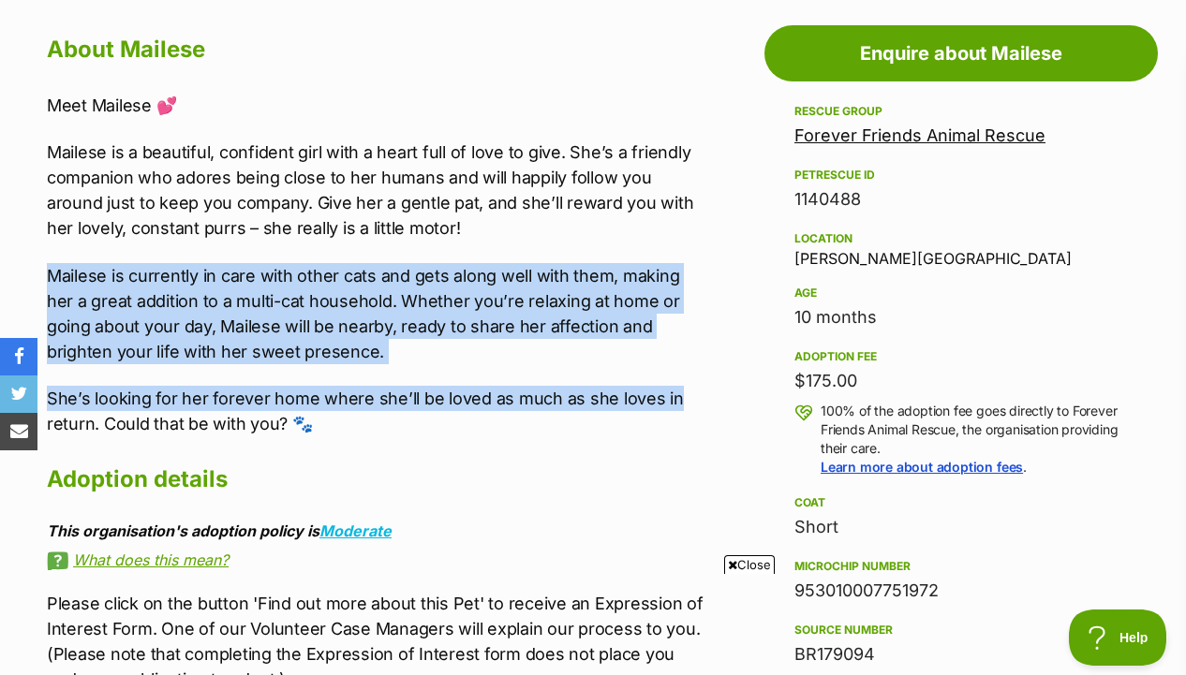
drag, startPoint x: 727, startPoint y: 395, endPoint x: 712, endPoint y: 249, distance: 146.9
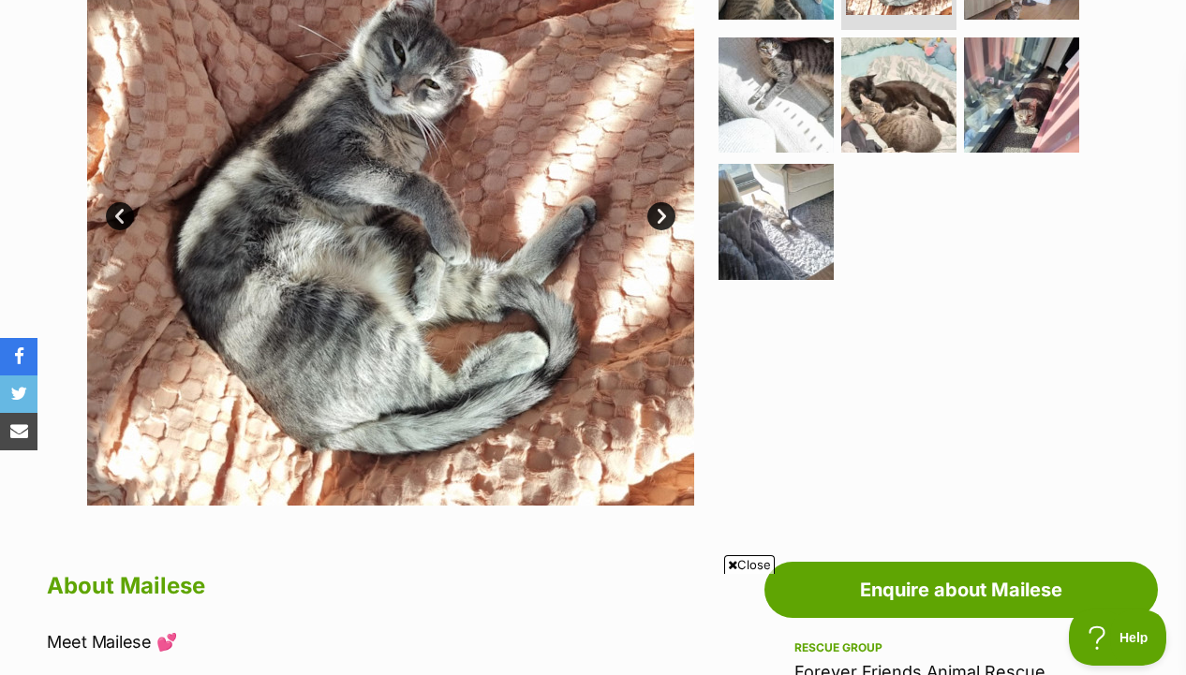
scroll to position [420, 0]
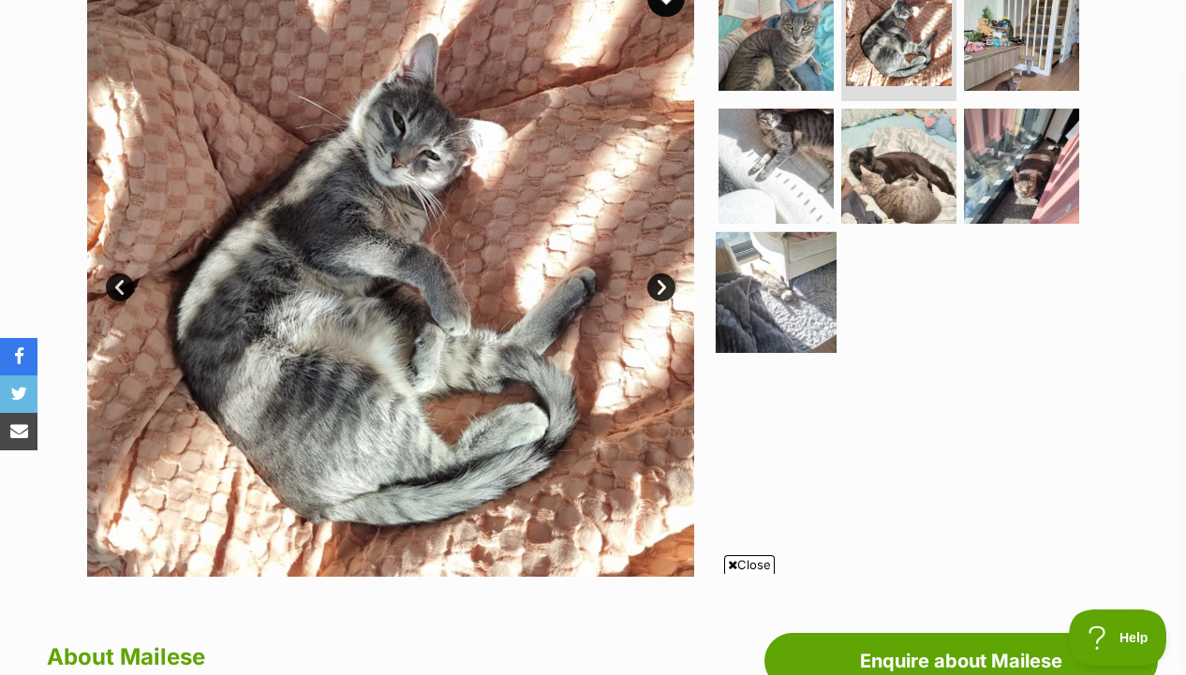
click at [804, 255] on img at bounding box center [775, 292] width 121 height 121
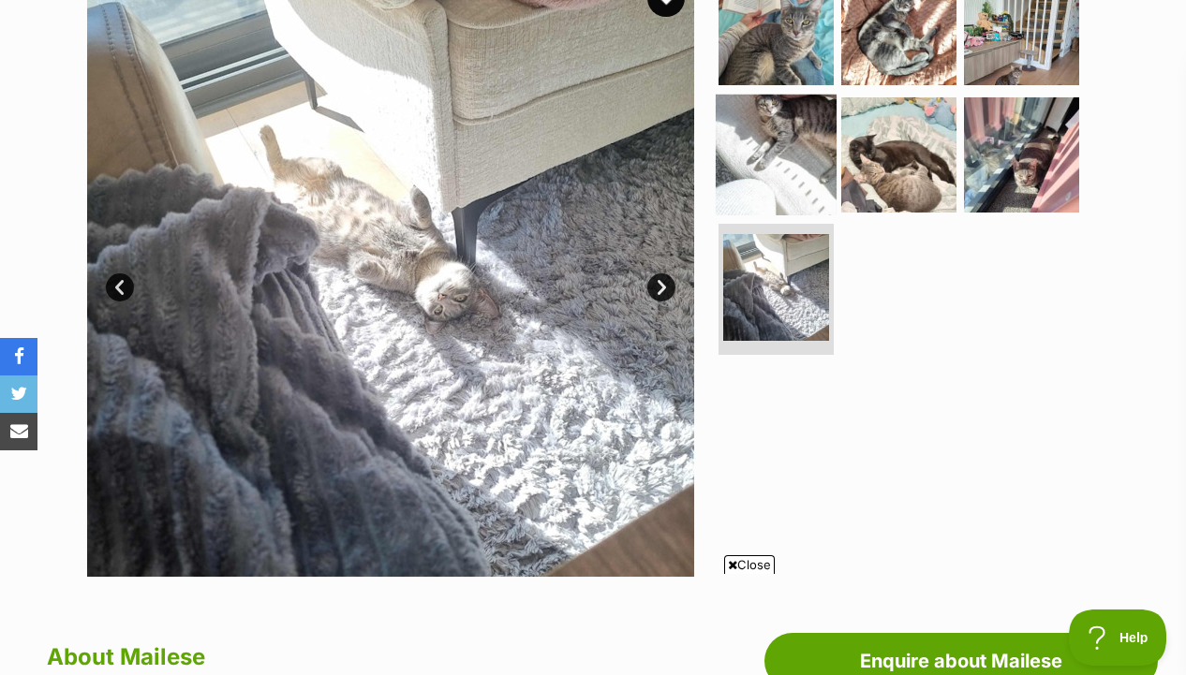
click at [796, 175] on img at bounding box center [775, 154] width 121 height 121
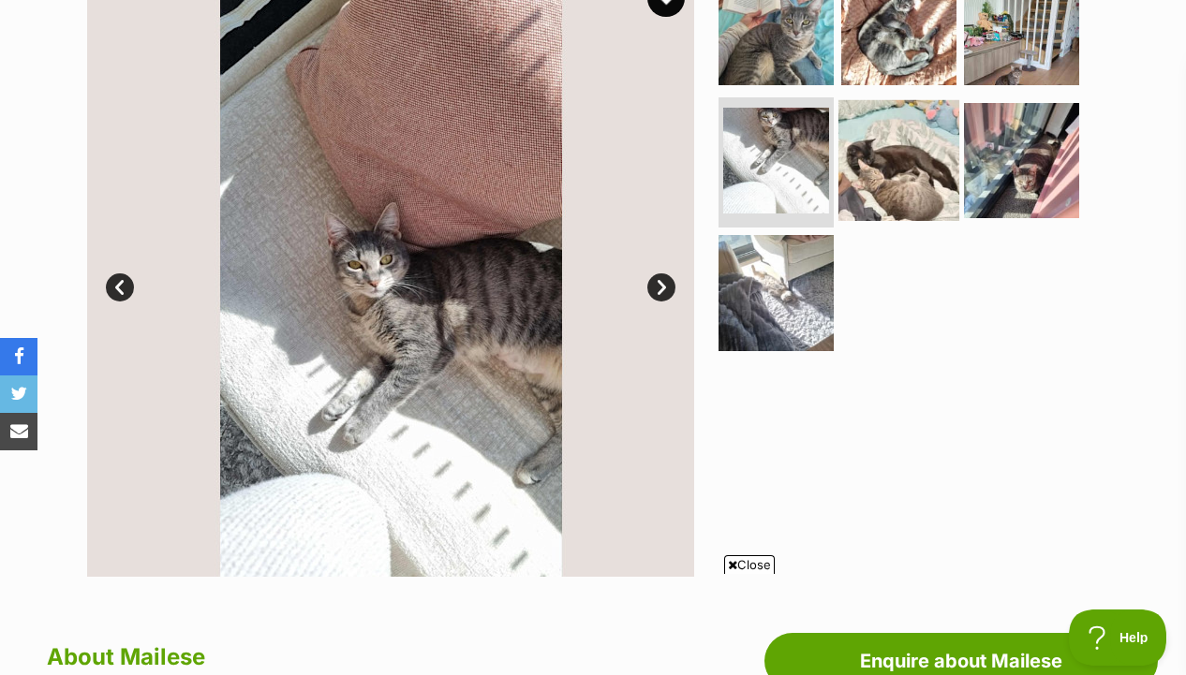
click at [904, 156] on img at bounding box center [898, 159] width 121 height 121
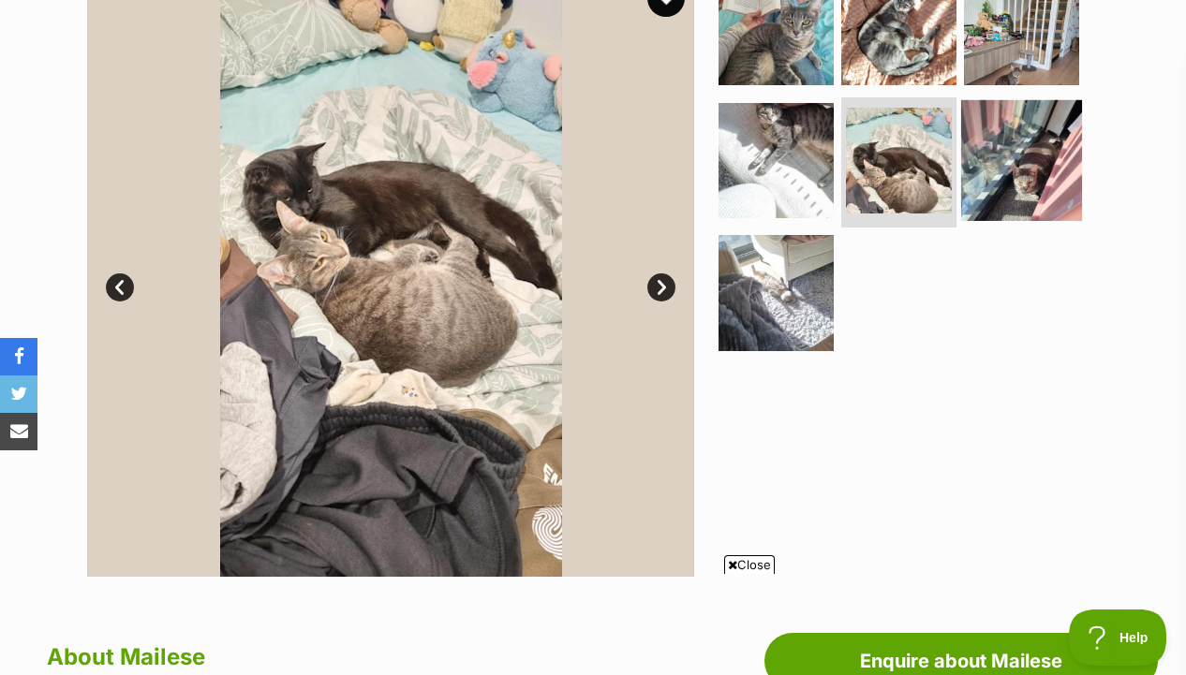
click at [1025, 145] on img at bounding box center [1021, 159] width 121 height 121
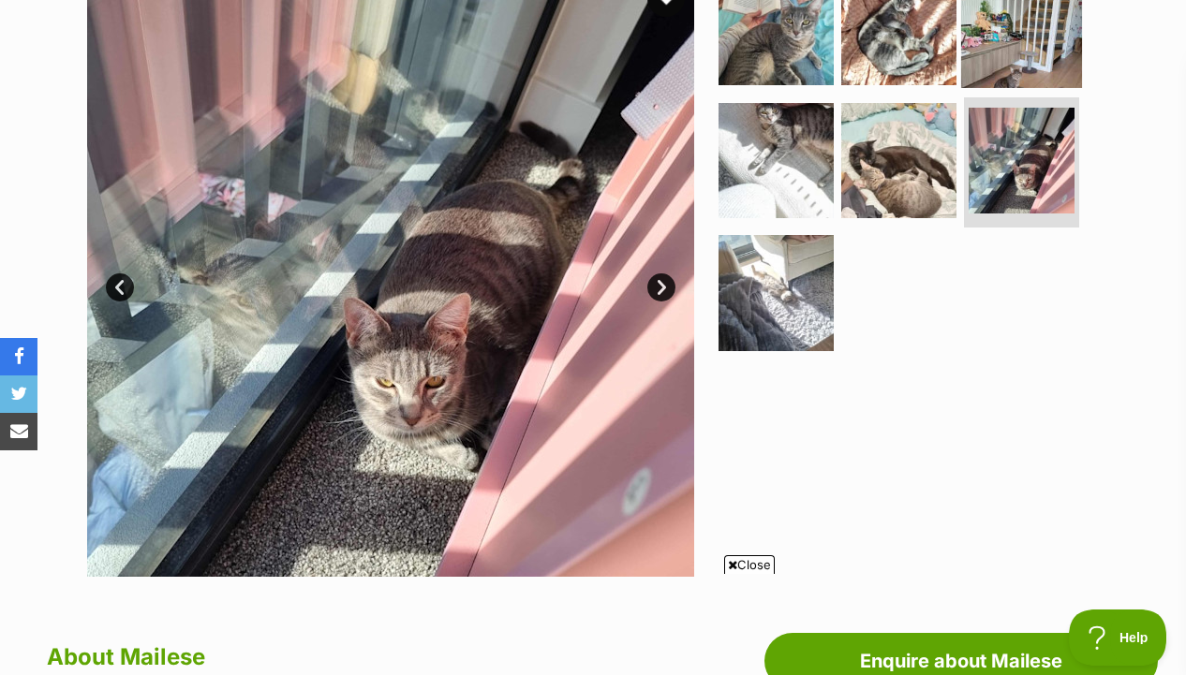
click at [1017, 40] on img at bounding box center [1021, 27] width 121 height 121
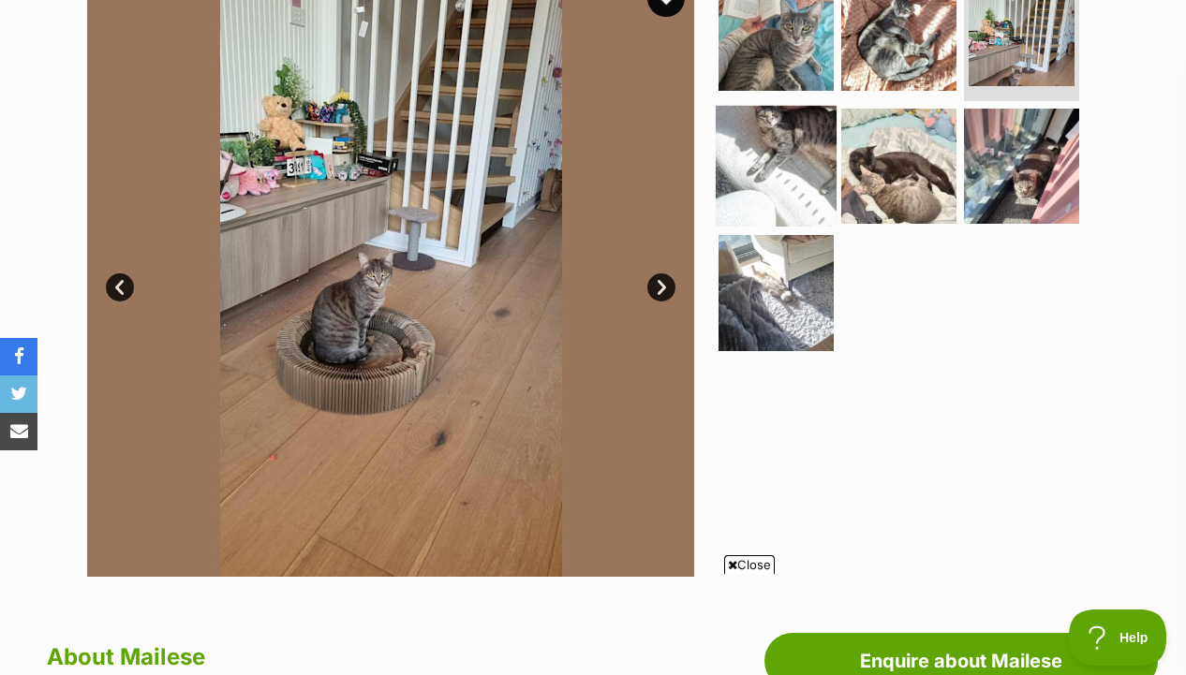
click at [781, 157] on img at bounding box center [775, 165] width 121 height 121
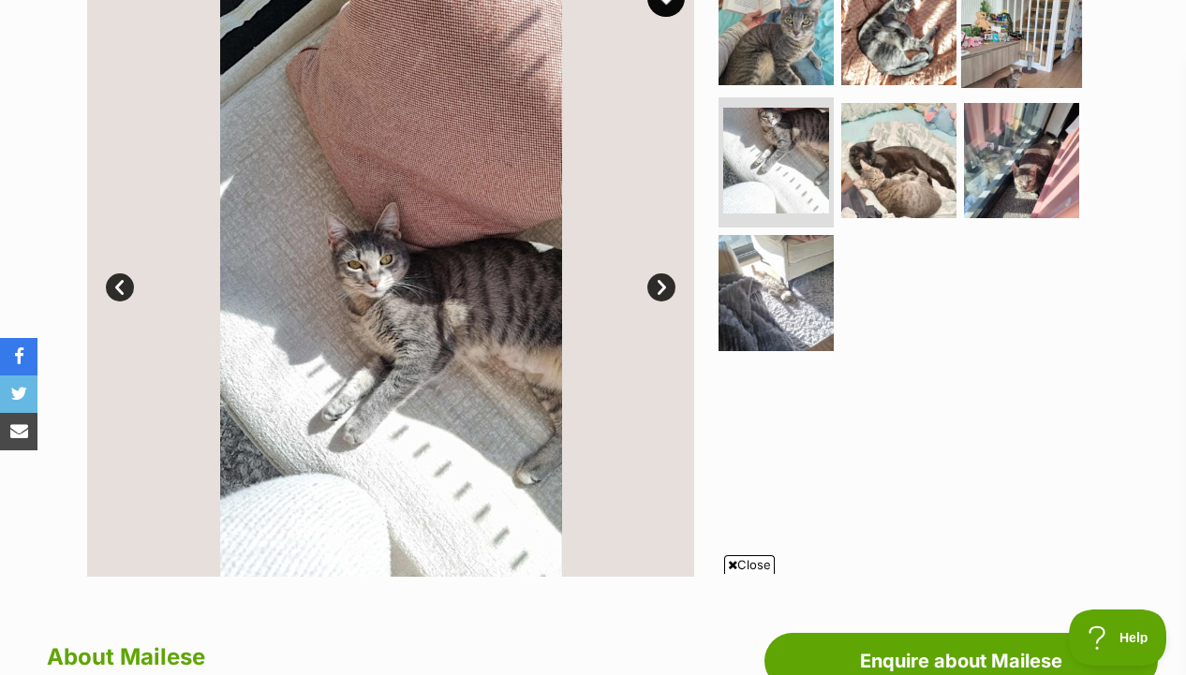
click at [990, 54] on img at bounding box center [1021, 27] width 121 height 121
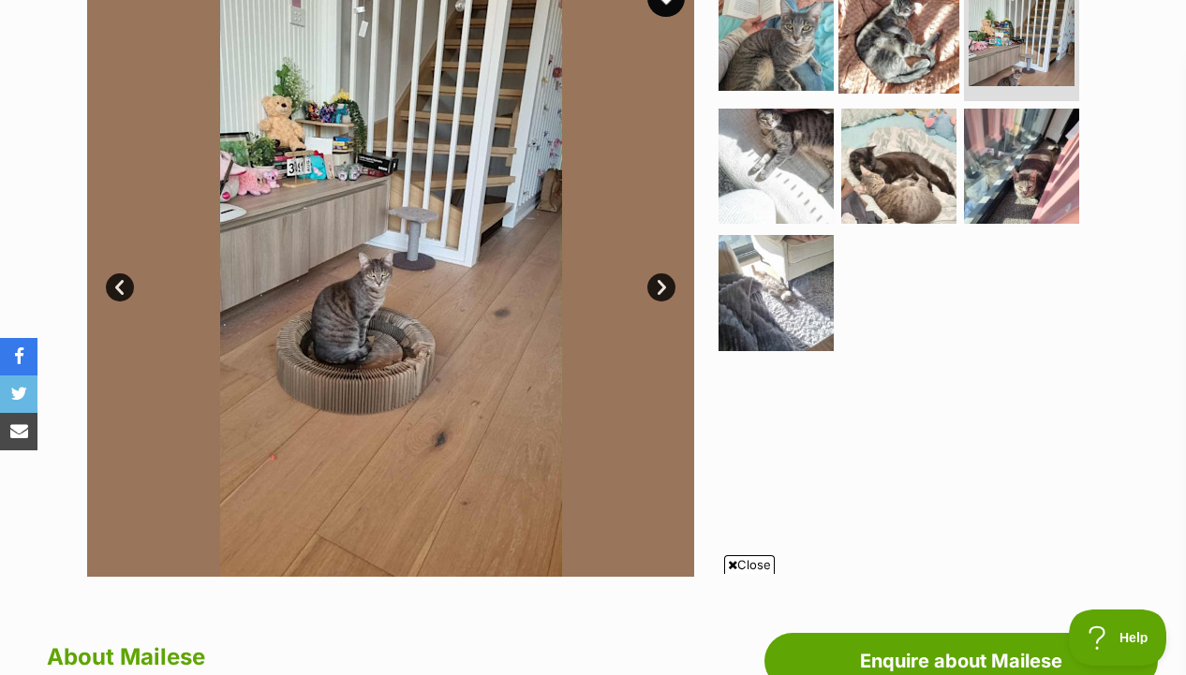
click at [914, 61] on img at bounding box center [898, 33] width 121 height 121
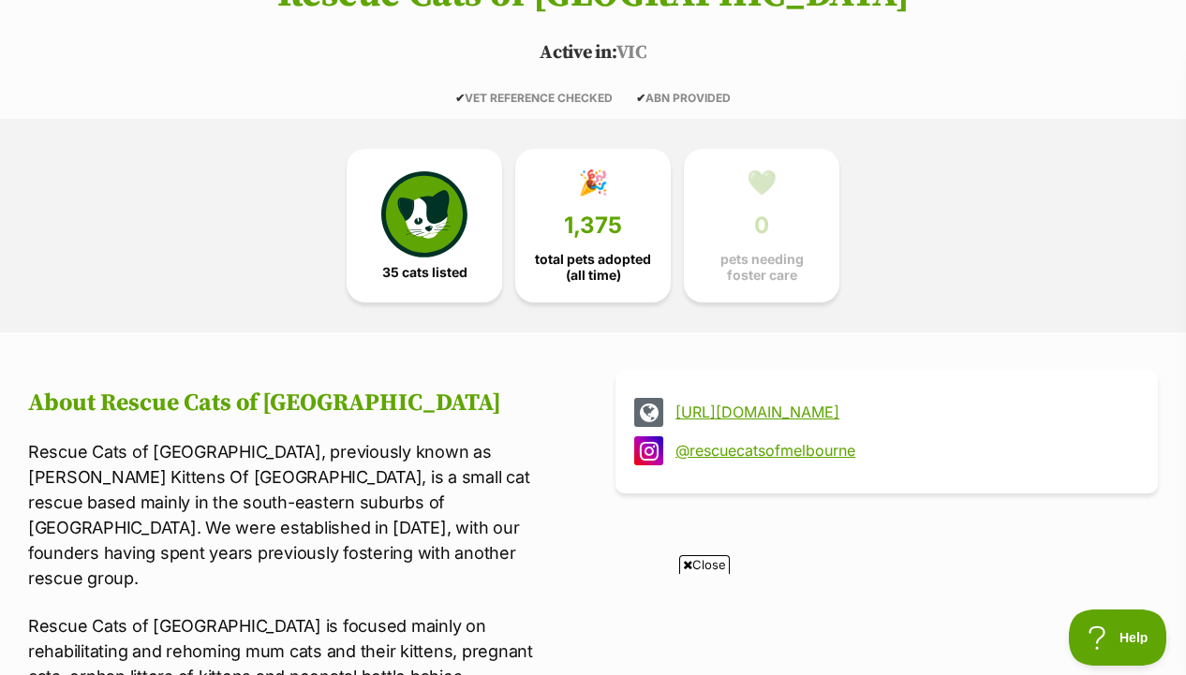
scroll to position [413, 0]
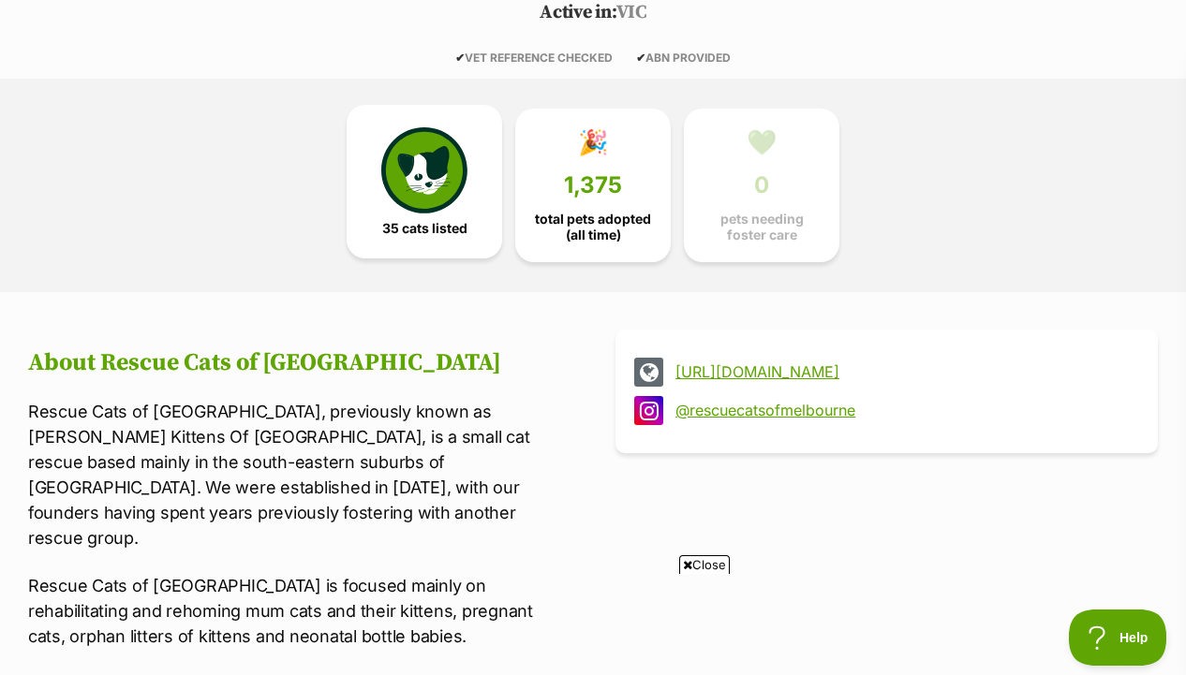
click at [464, 232] on span "35 cats listed" at bounding box center [424, 228] width 85 height 15
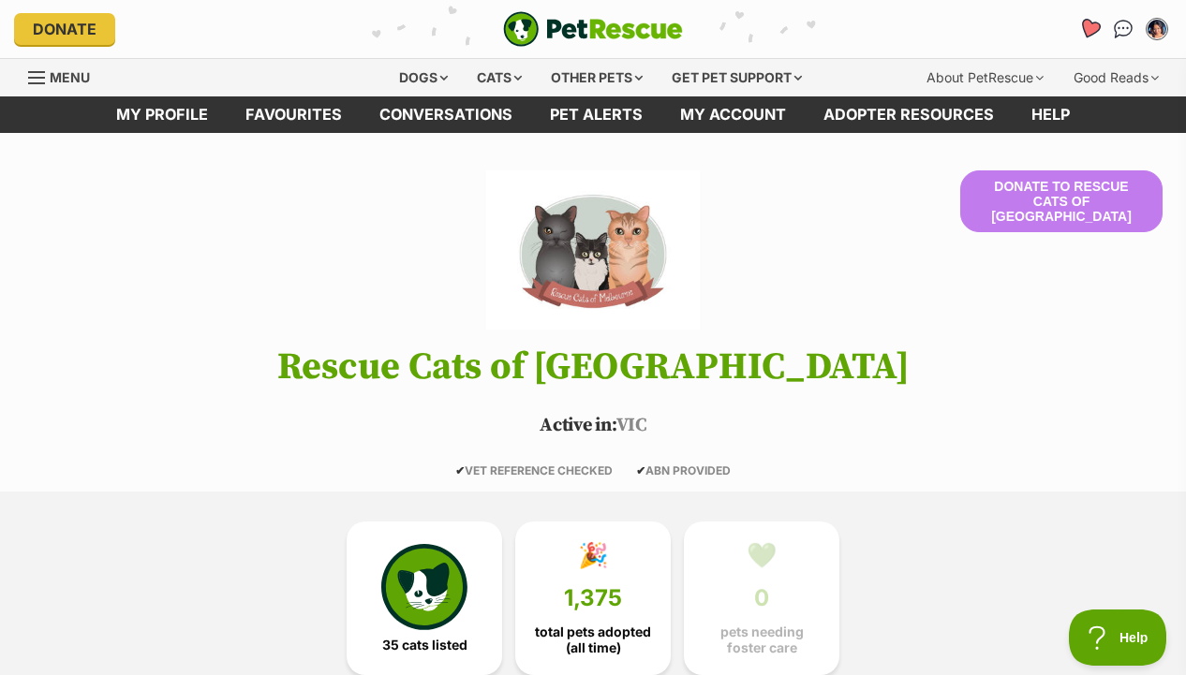
click at [1081, 41] on link "Favourites" at bounding box center [1088, 28] width 38 height 38
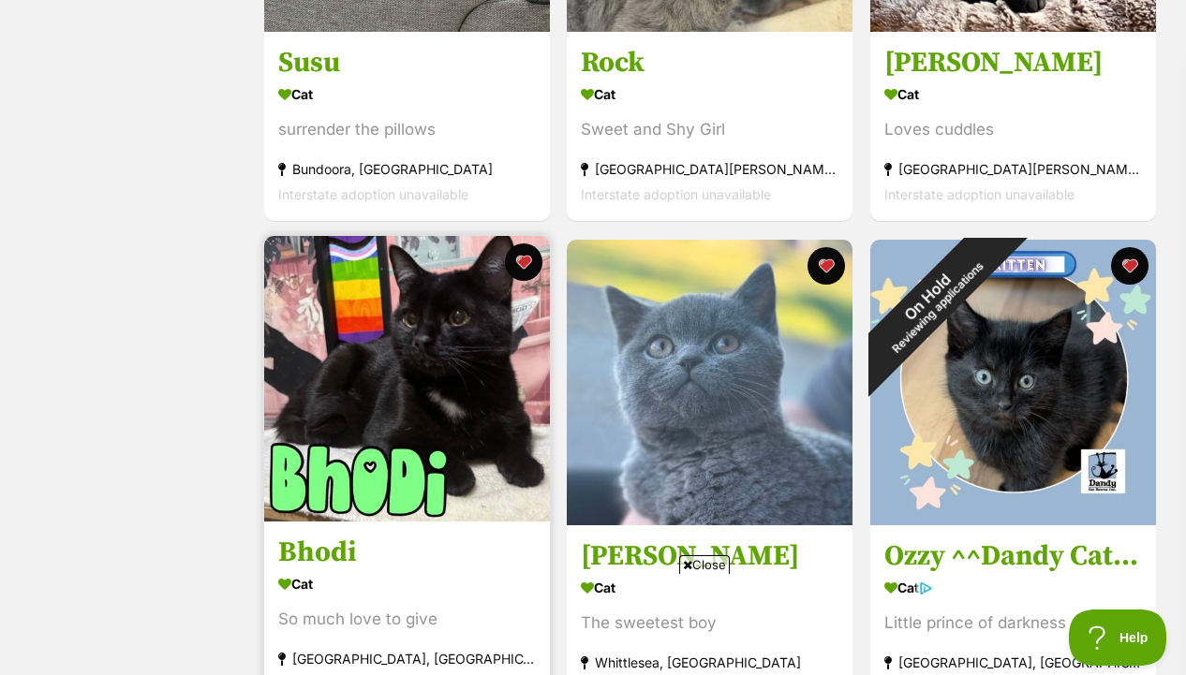
scroll to position [1130, 0]
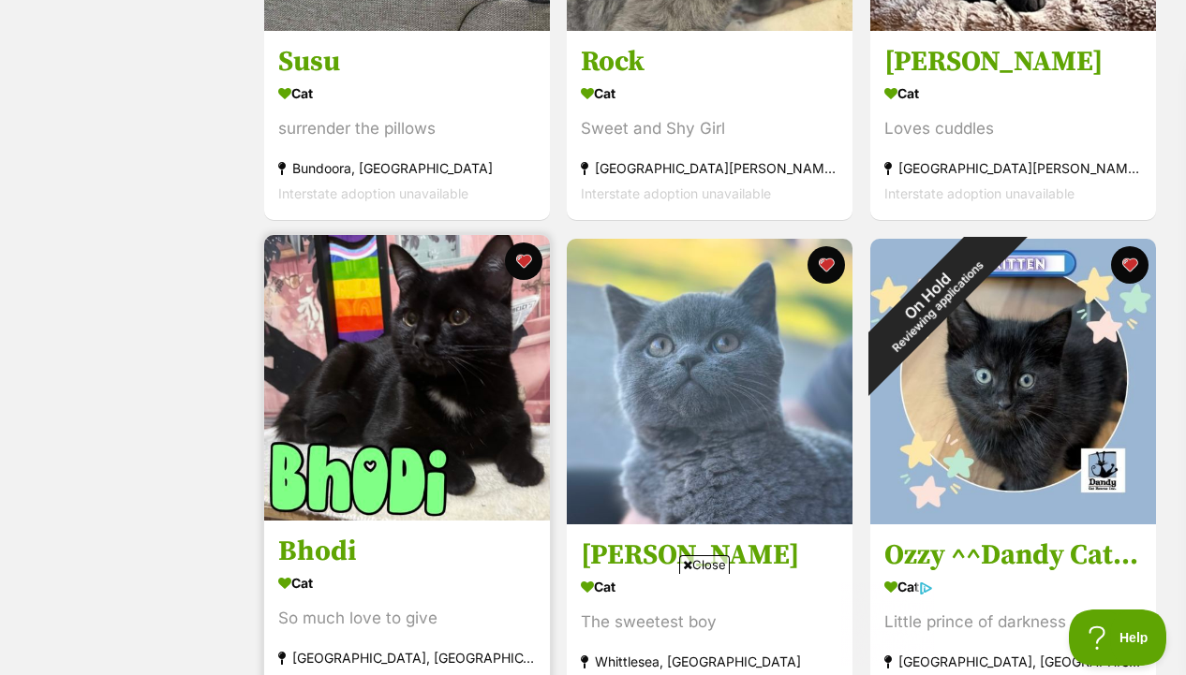
click at [426, 402] on img at bounding box center [407, 378] width 286 height 286
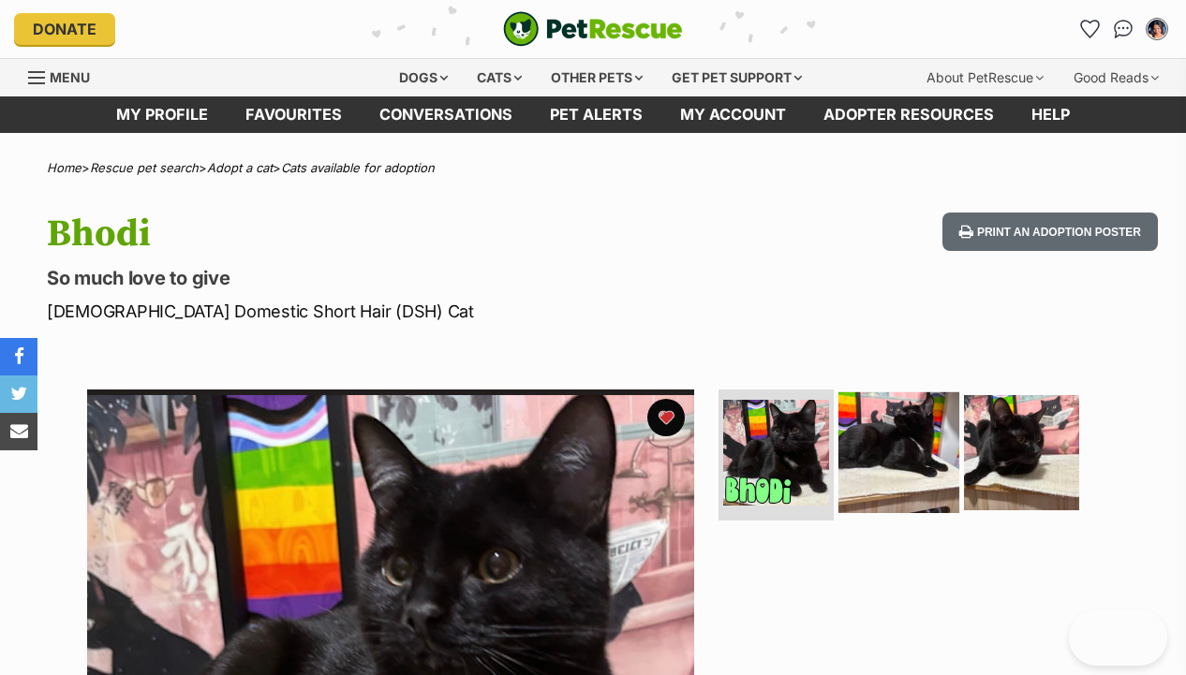
click at [866, 432] on img at bounding box center [898, 452] width 121 height 121
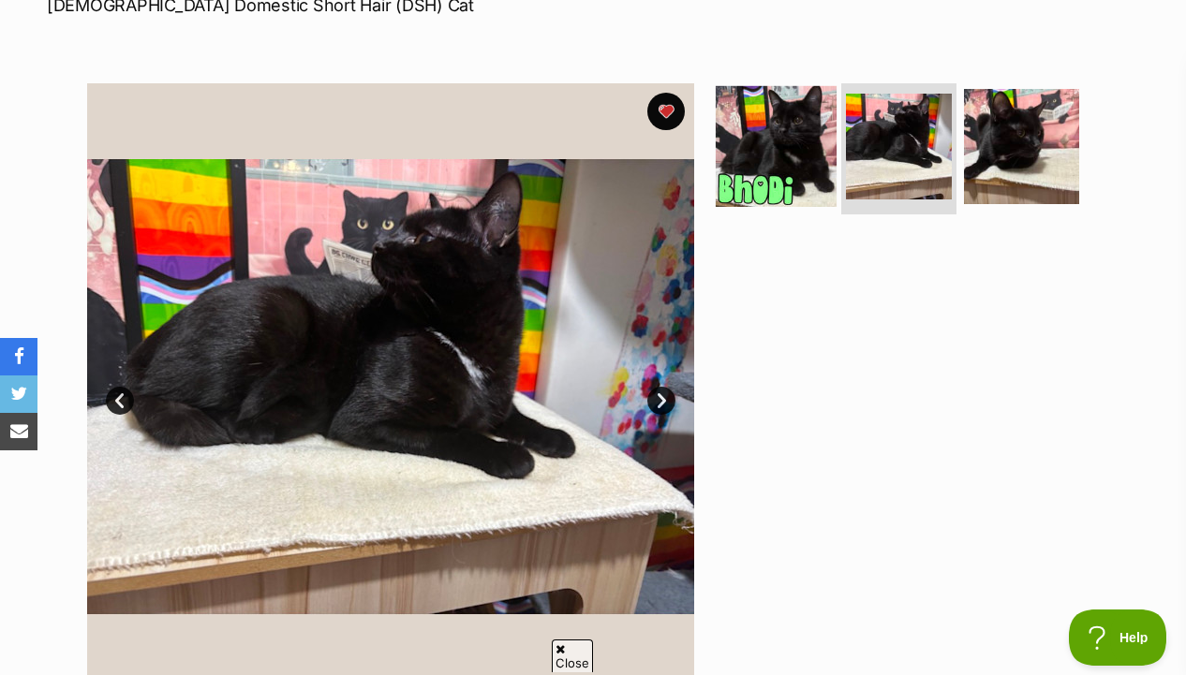
scroll to position [307, 0]
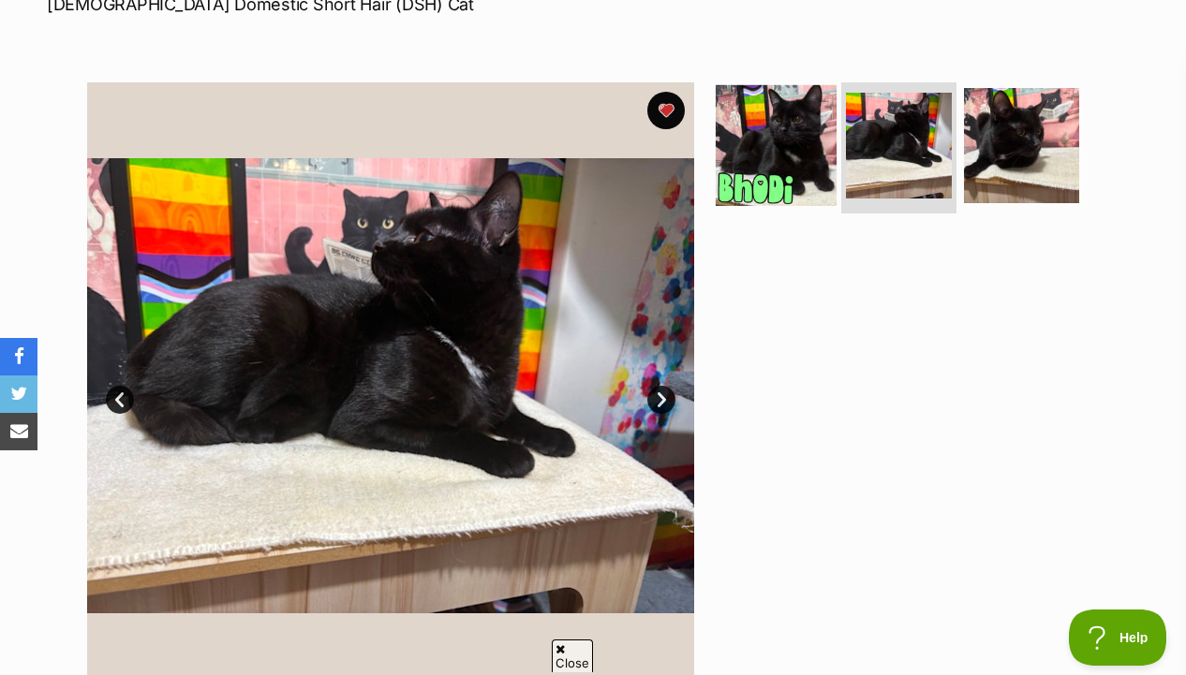
click at [787, 138] on img at bounding box center [775, 145] width 121 height 121
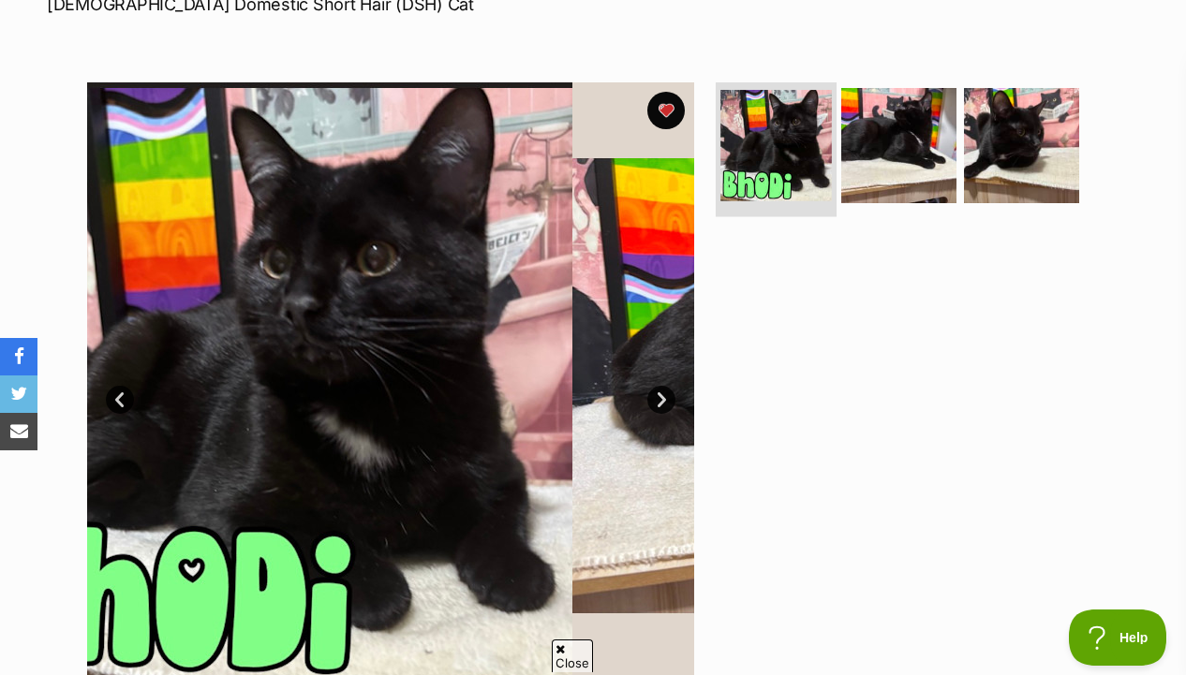
scroll to position [0, 0]
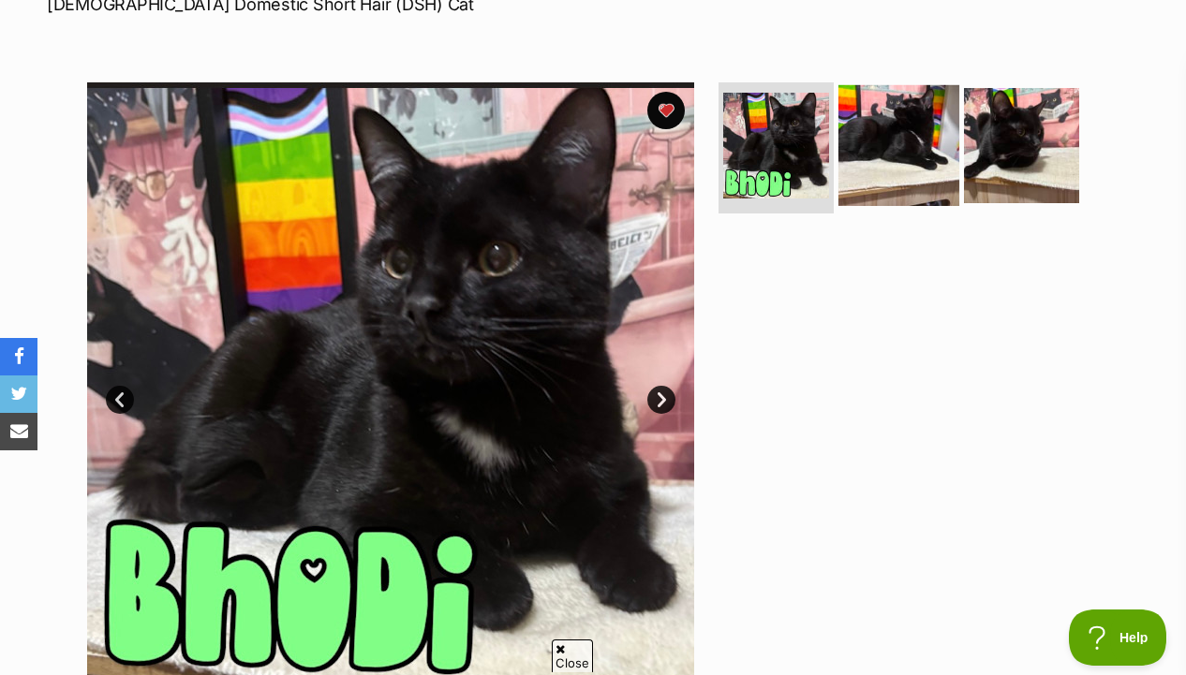
click at [904, 149] on img at bounding box center [898, 145] width 121 height 121
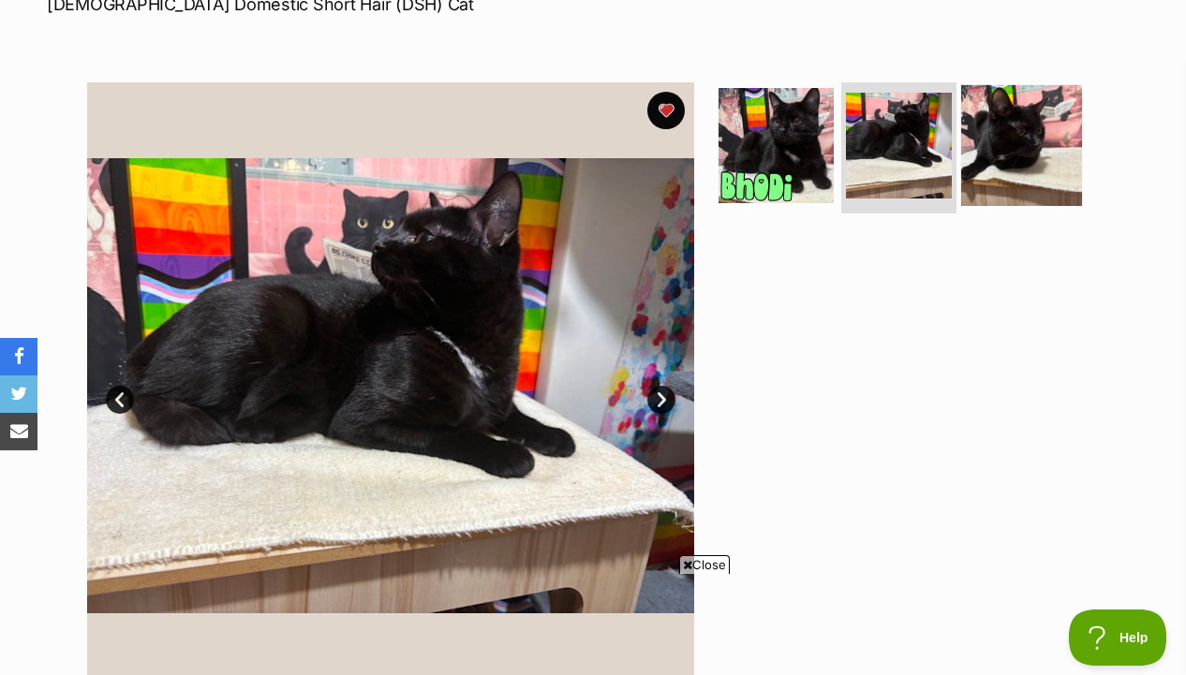
click at [992, 156] on img at bounding box center [1021, 145] width 121 height 121
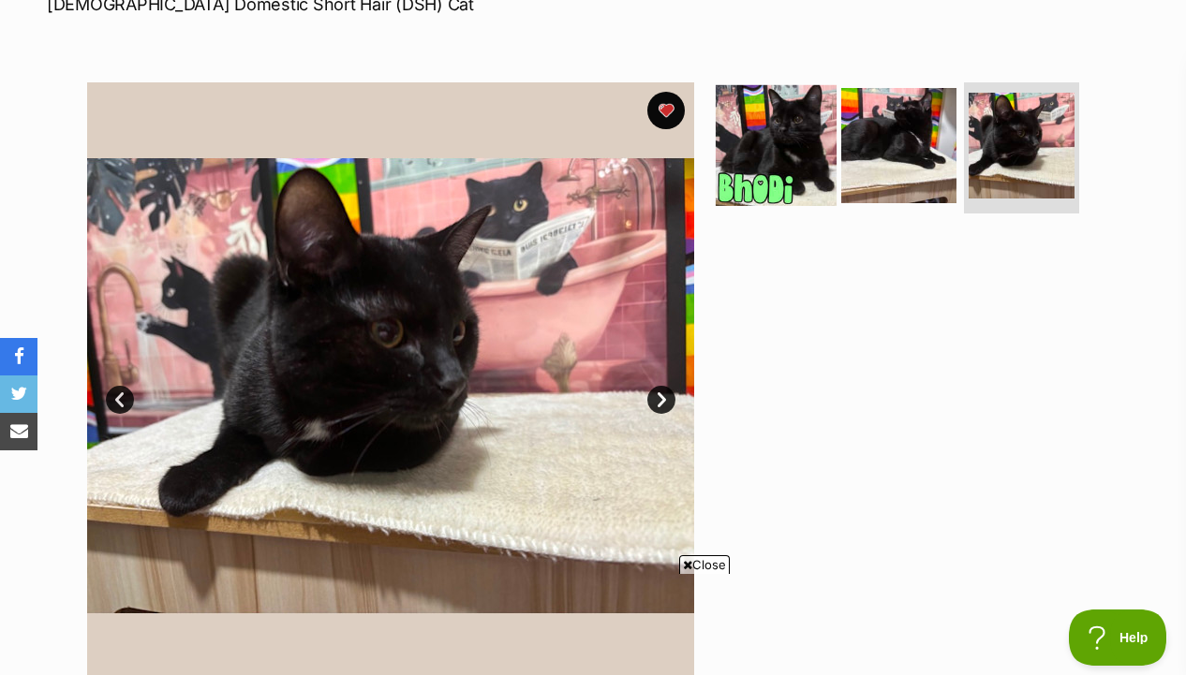
click at [784, 157] on img at bounding box center [775, 145] width 121 height 121
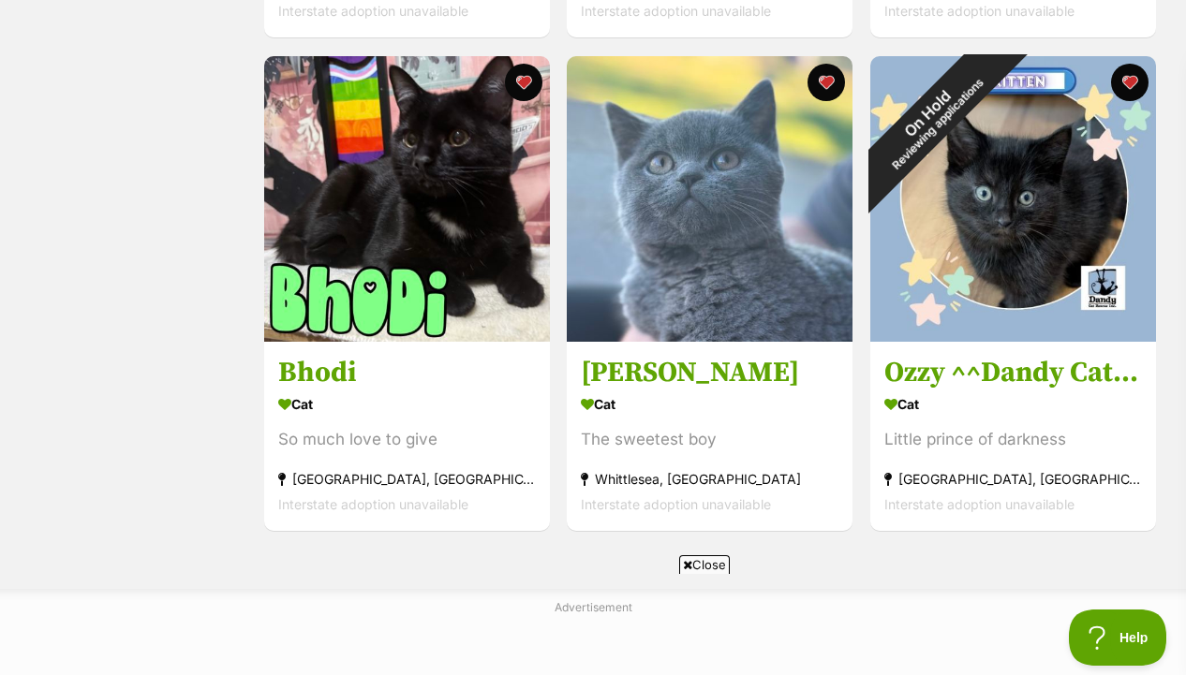
scroll to position [1266, 0]
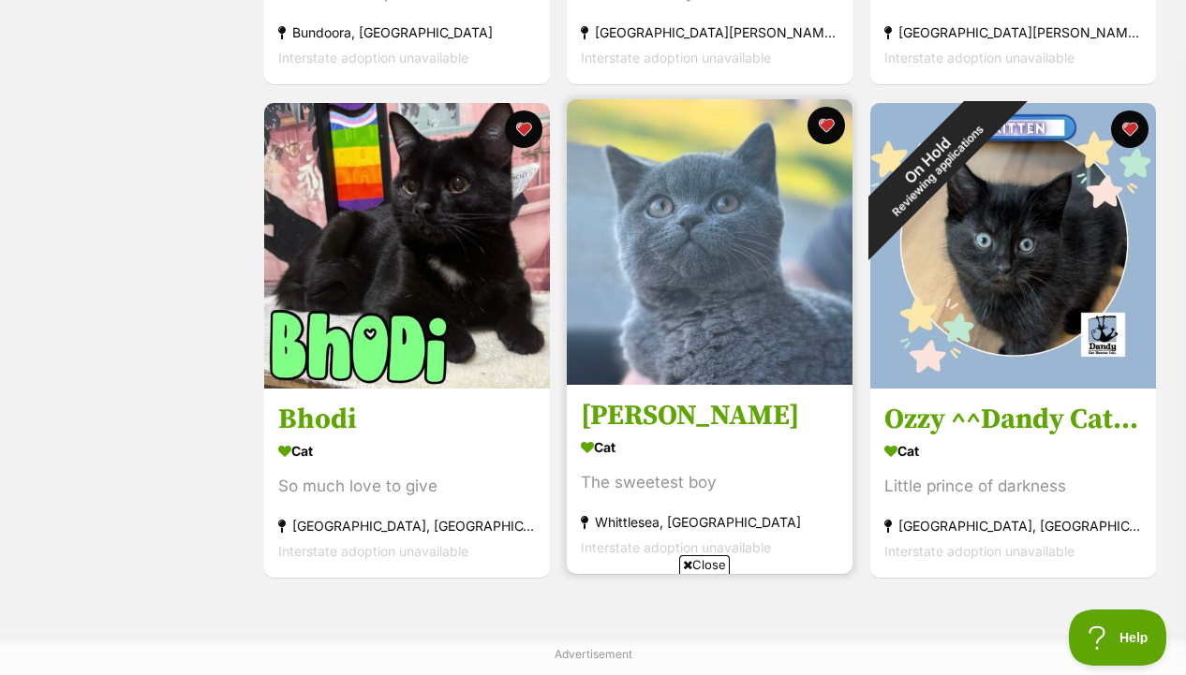
click at [813, 315] on img at bounding box center [710, 242] width 286 height 286
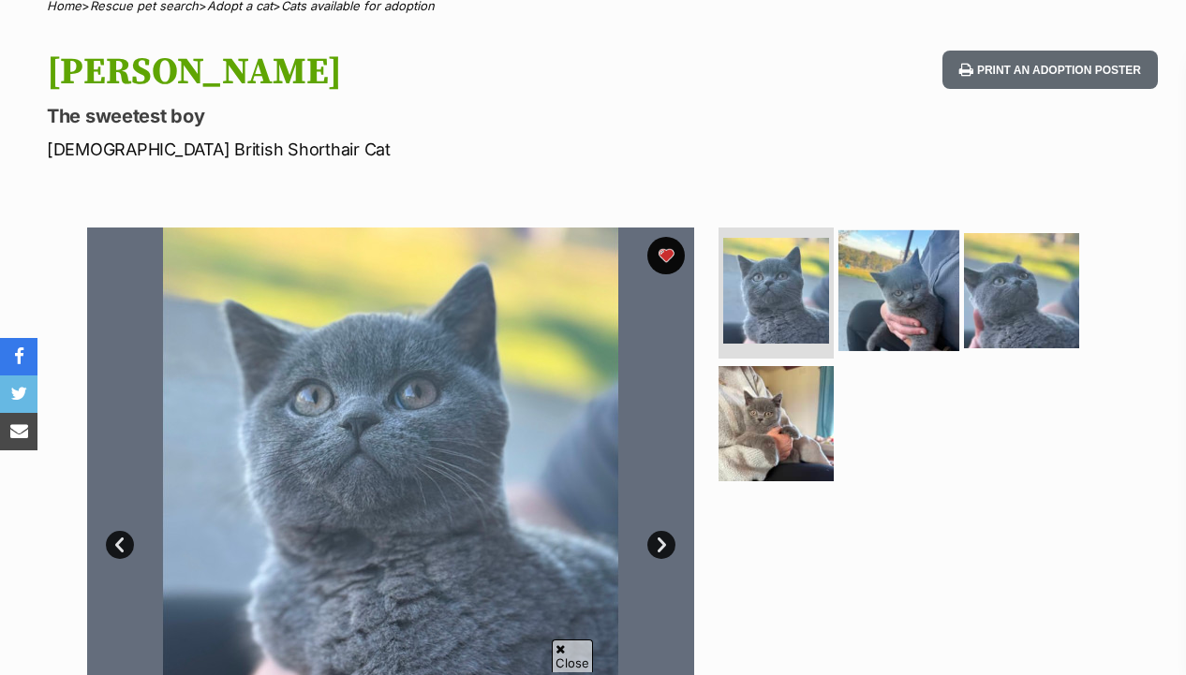
click at [903, 303] on img at bounding box center [898, 290] width 121 height 121
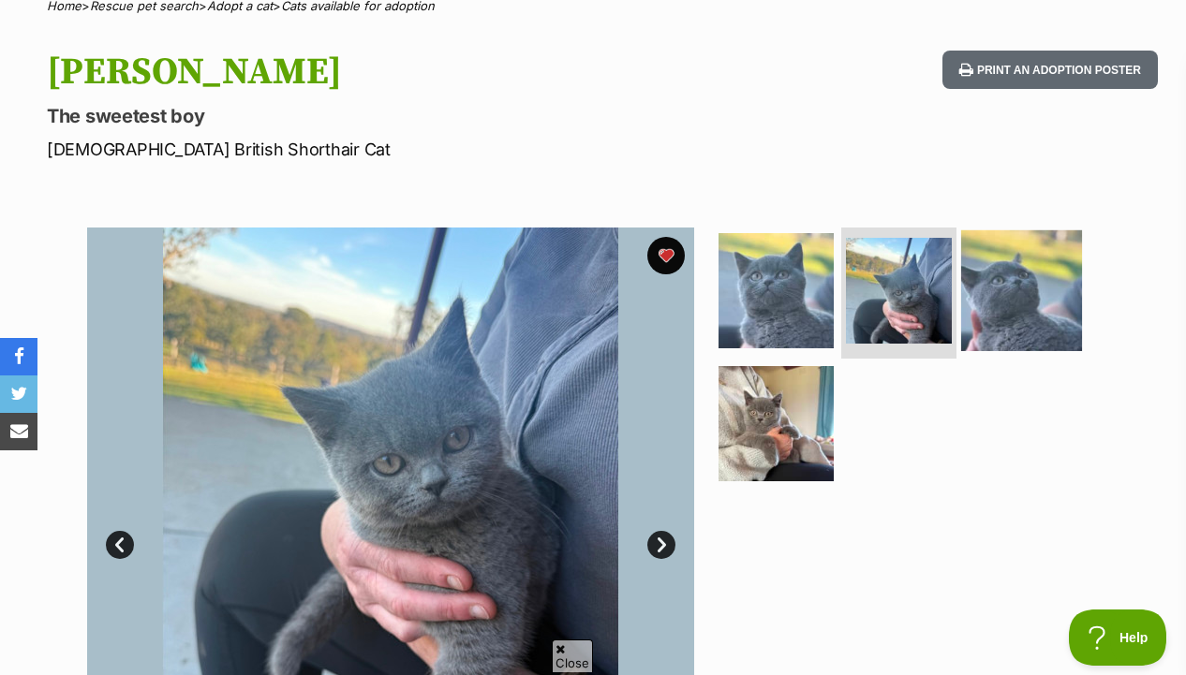
click at [1059, 299] on img at bounding box center [1021, 290] width 121 height 121
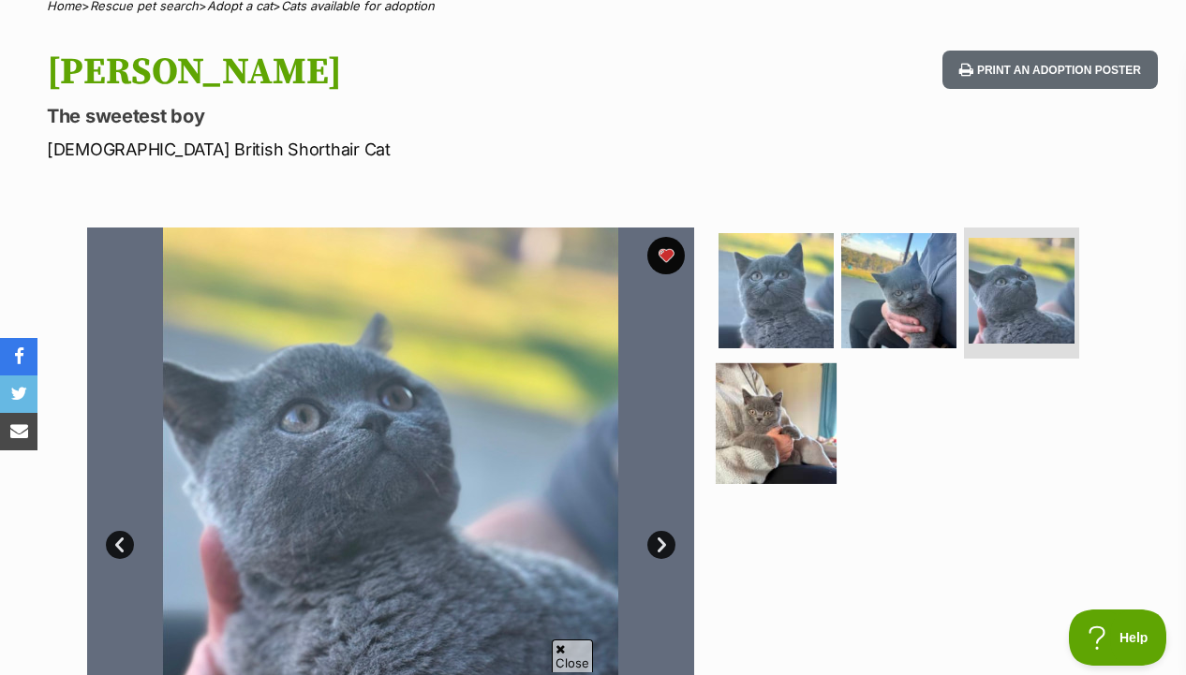
click at [820, 419] on img at bounding box center [775, 422] width 121 height 121
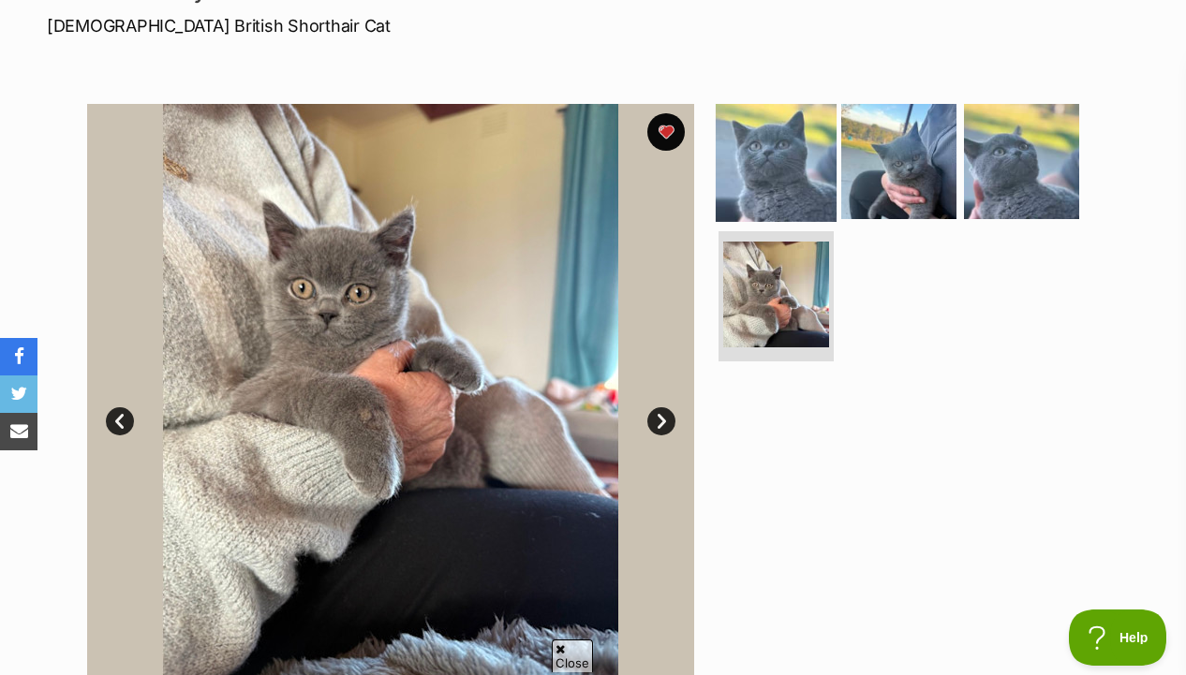
click at [830, 139] on img at bounding box center [775, 161] width 121 height 121
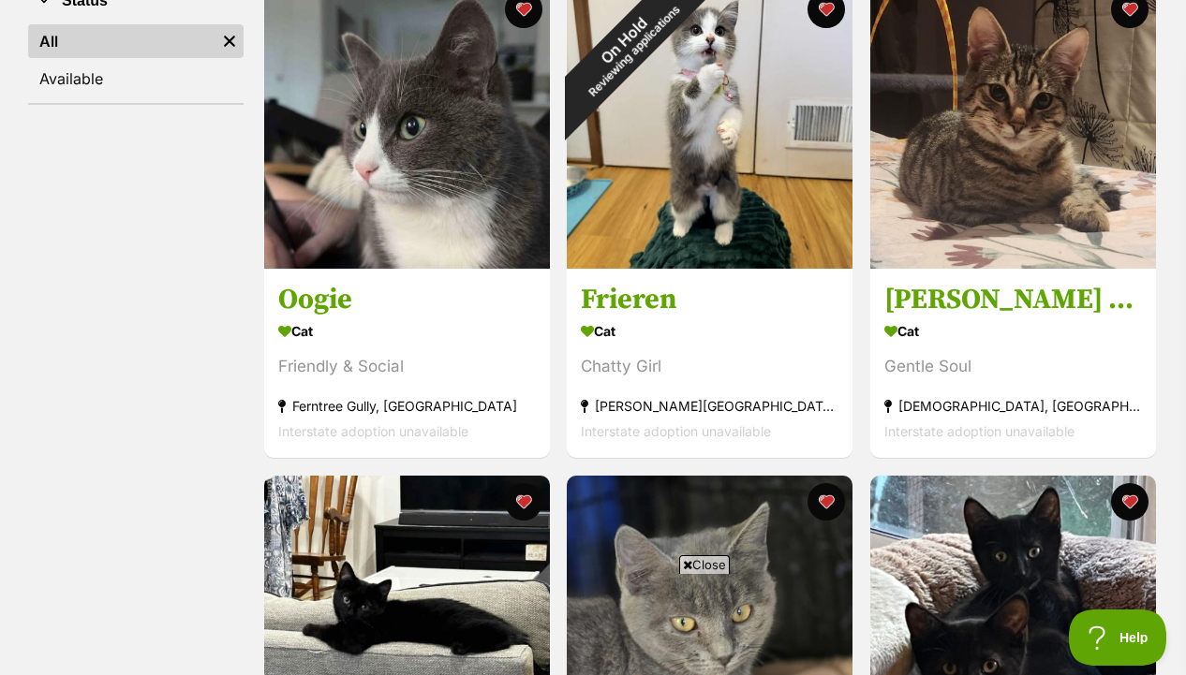
scroll to position [283, 0]
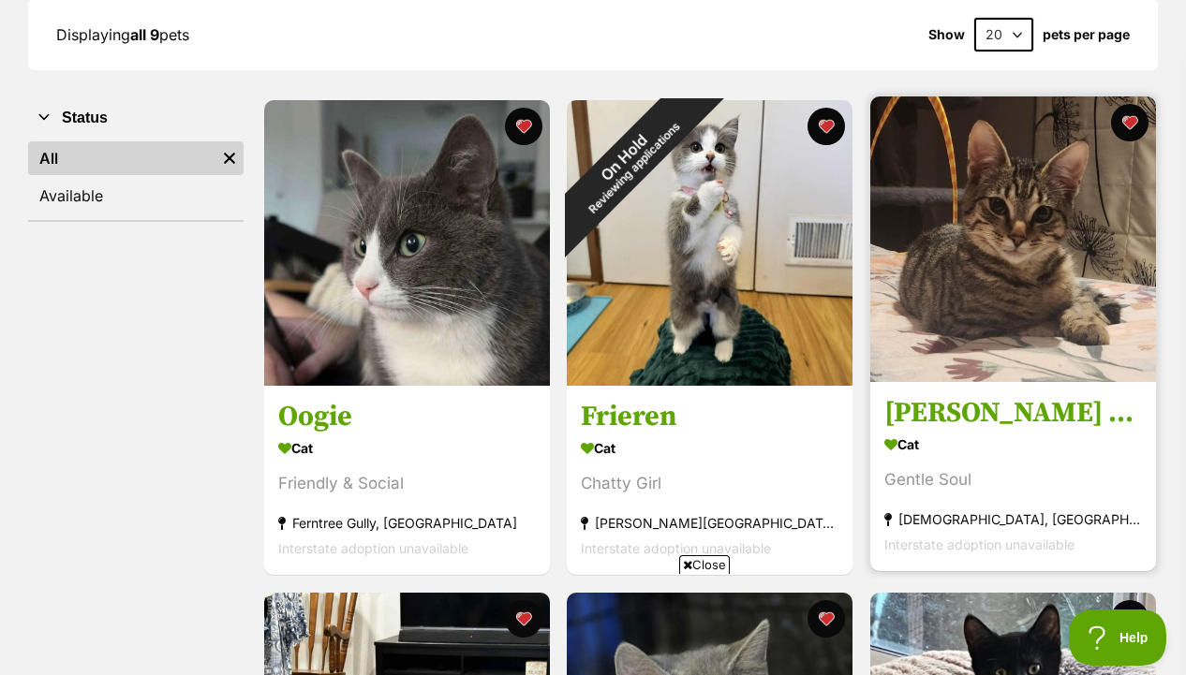
click at [922, 257] on img at bounding box center [1013, 239] width 286 height 286
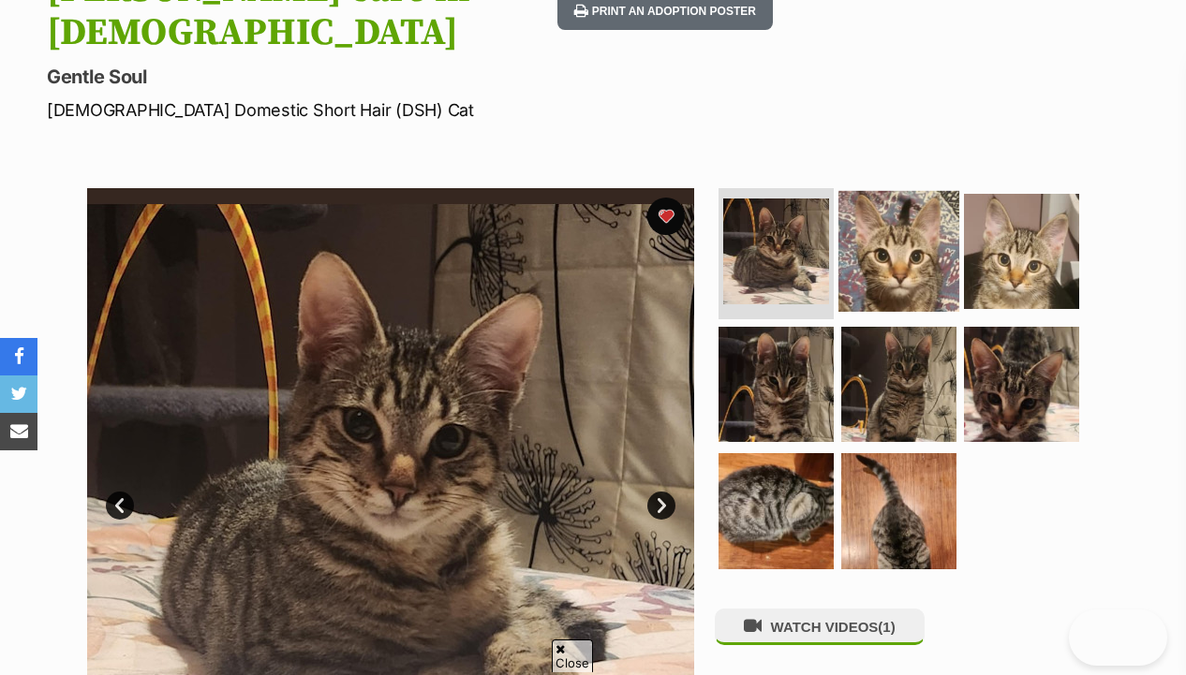
click at [922, 258] on img at bounding box center [898, 251] width 121 height 121
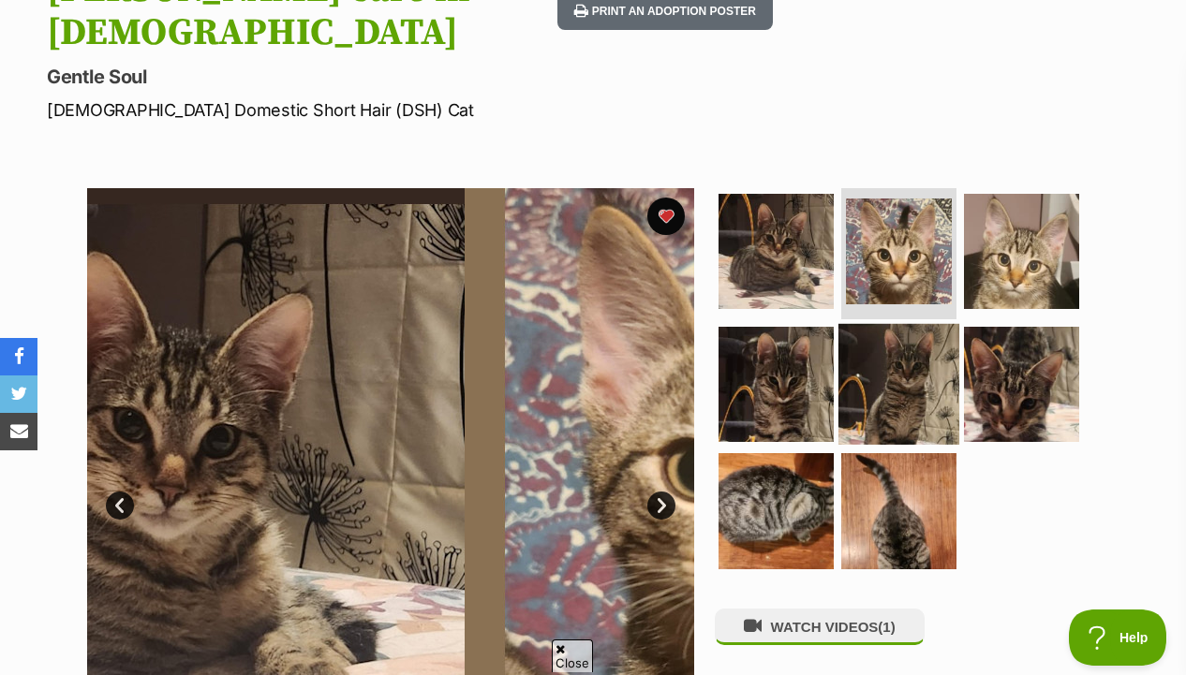
click at [922, 348] on img at bounding box center [898, 383] width 121 height 121
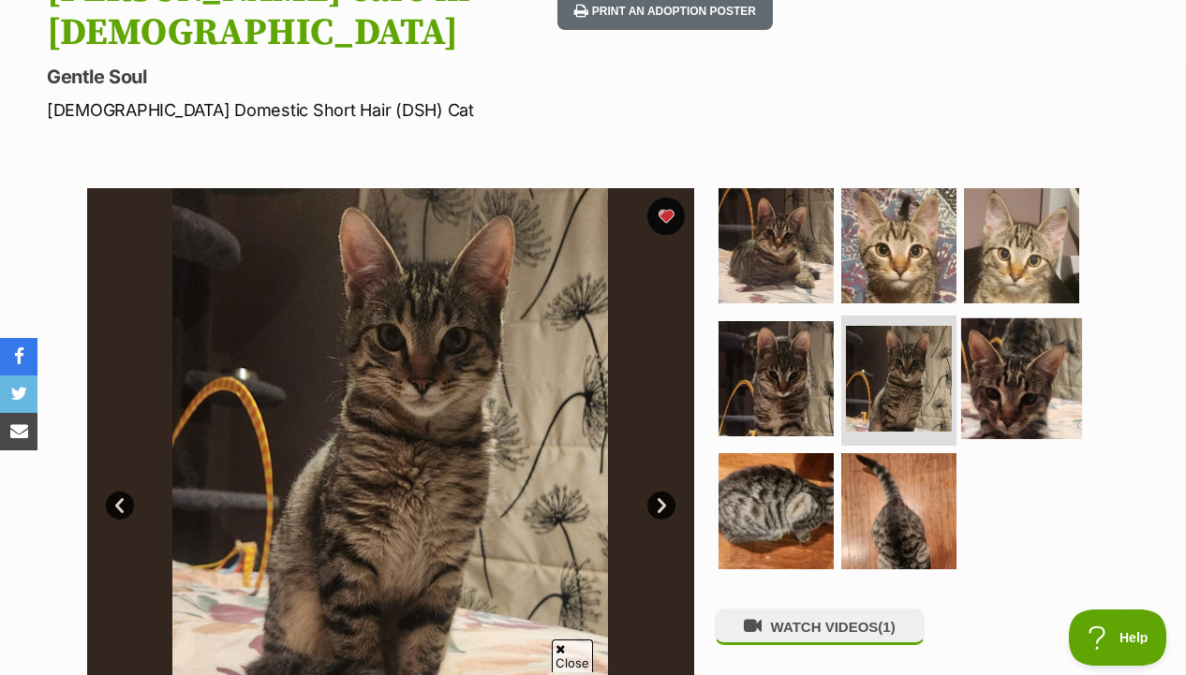
click at [1000, 354] on img at bounding box center [1021, 377] width 121 height 121
